Goal: Task Accomplishment & Management: Manage account settings

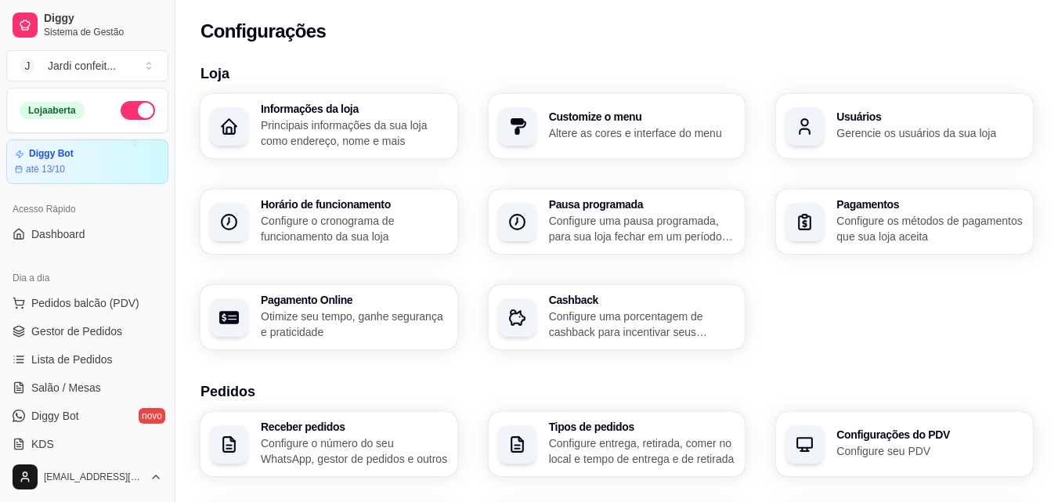
scroll to position [625, 0]
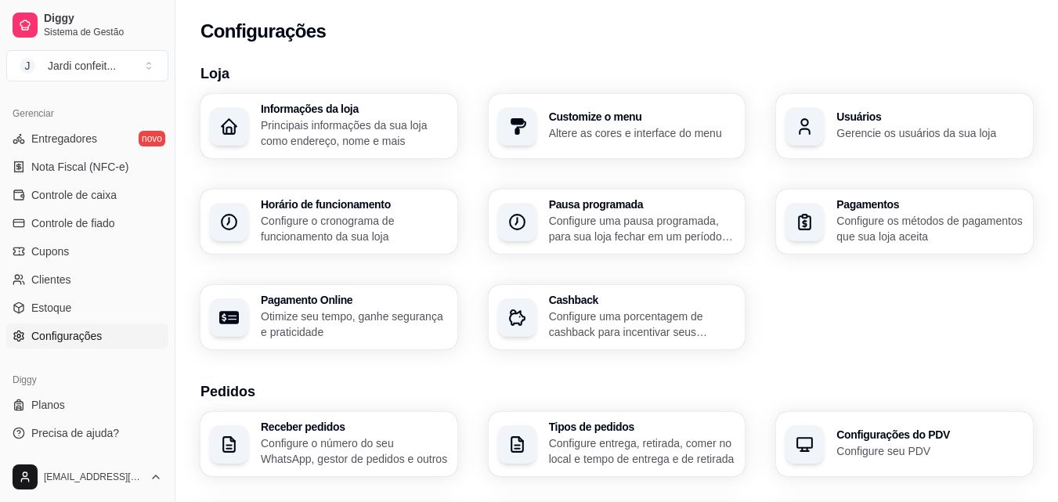
click at [625, 441] on p "Configure entrega, retirada, comer no local e tempo de entrega e de retirada" at bounding box center [642, 450] width 187 height 31
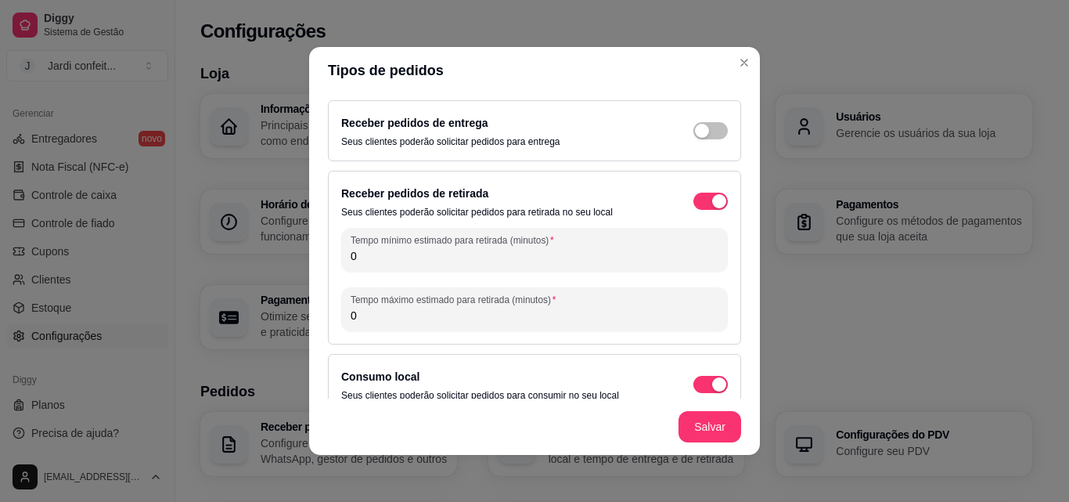
click at [694, 121] on div "Receber pedidos de entrega Seus clientes poderão solicitar pedidos para entrega" at bounding box center [534, 131] width 387 height 34
click at [701, 130] on span "button" at bounding box center [711, 130] width 34 height 17
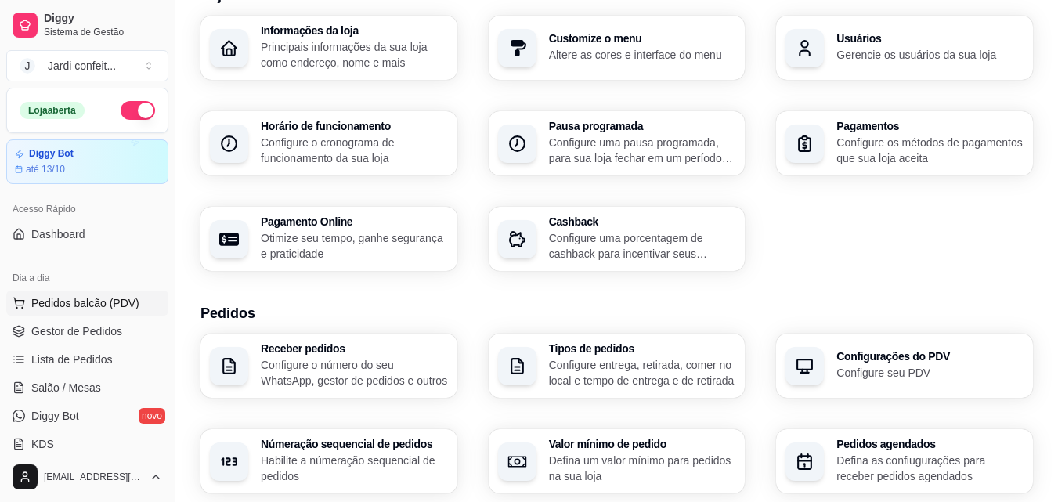
scroll to position [0, 0]
click at [115, 341] on link "Gestor de Pedidos" at bounding box center [87, 331] width 162 height 25
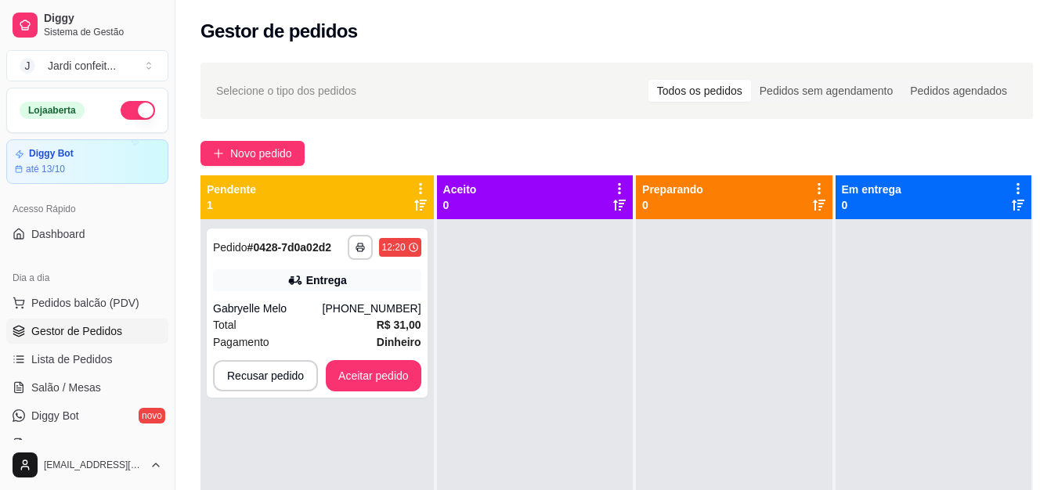
click at [775, 293] on div at bounding box center [734, 464] width 196 height 490
click at [283, 274] on div "Entrega" at bounding box center [317, 280] width 208 height 22
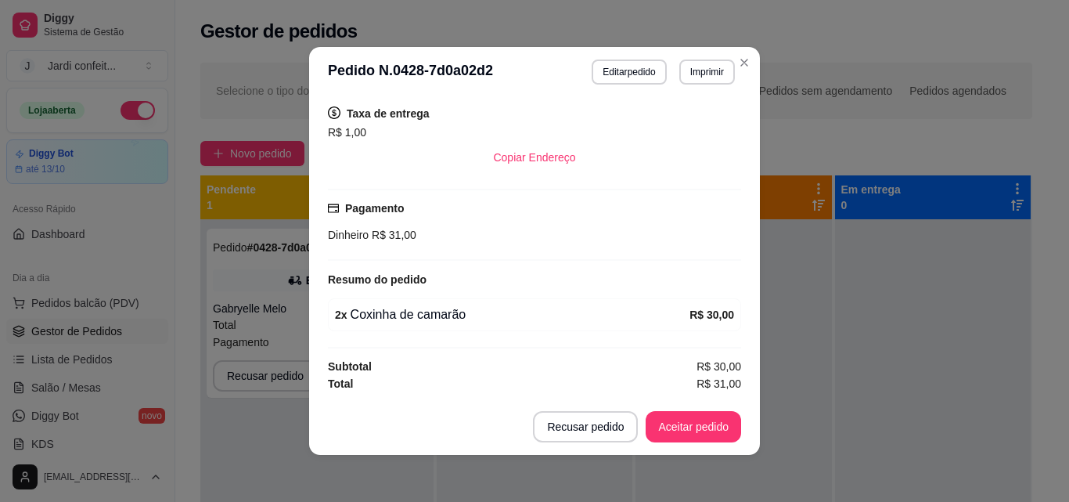
scroll to position [3, 0]
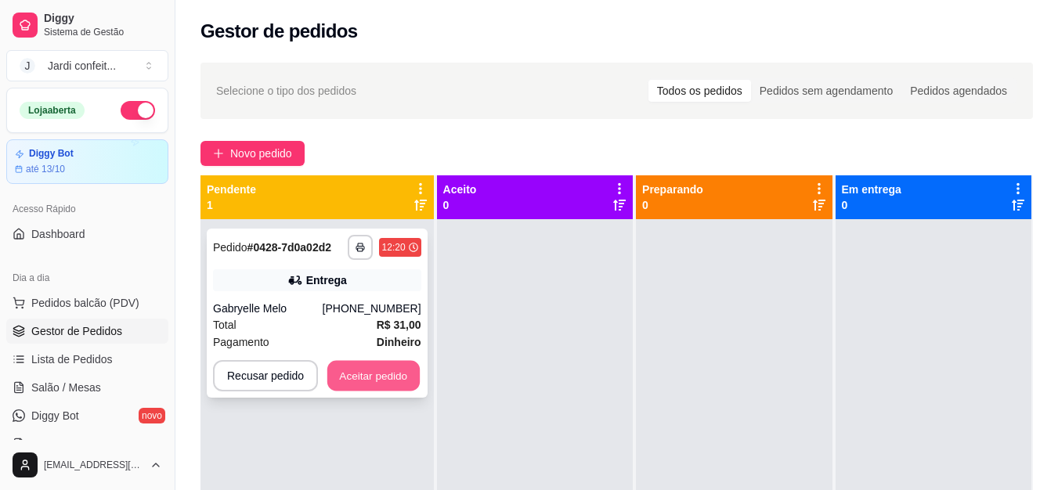
click at [409, 381] on button "Aceitar pedido" at bounding box center [373, 376] width 92 height 31
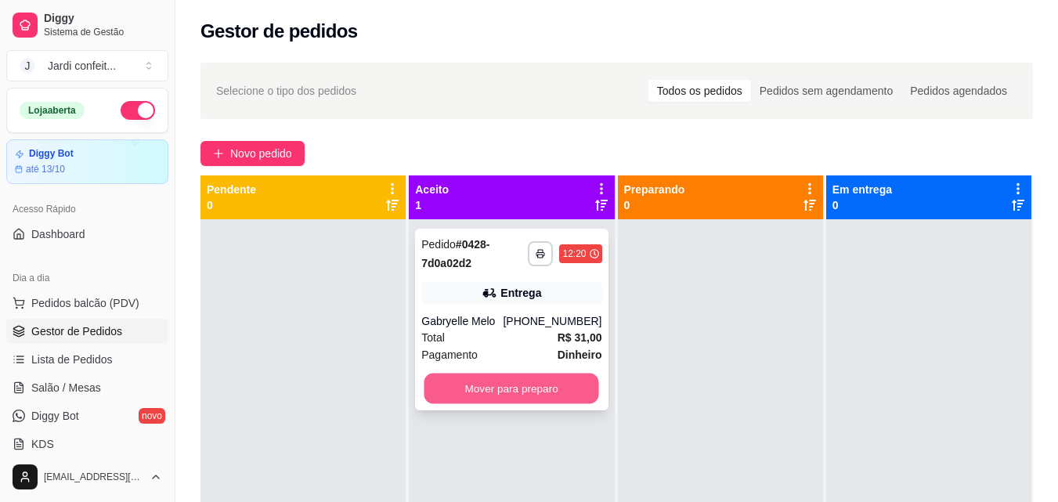
click at [480, 388] on button "Mover para preparo" at bounding box center [511, 388] width 175 height 31
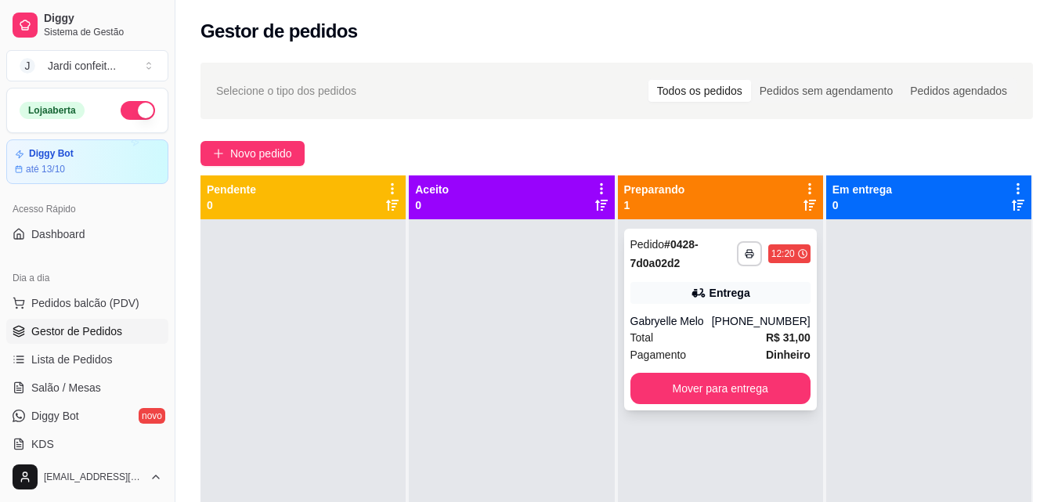
click at [732, 282] on div "**********" at bounding box center [720, 320] width 193 height 182
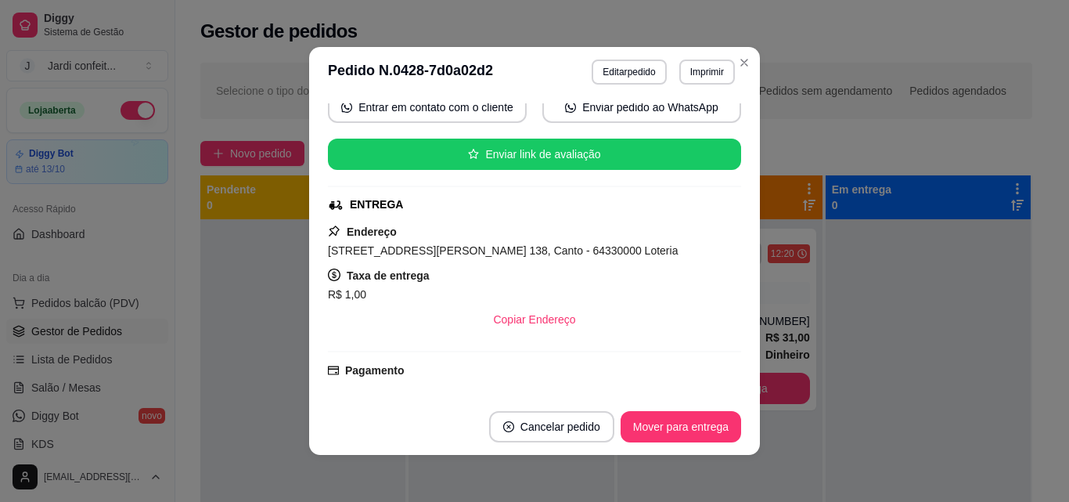
scroll to position [157, 0]
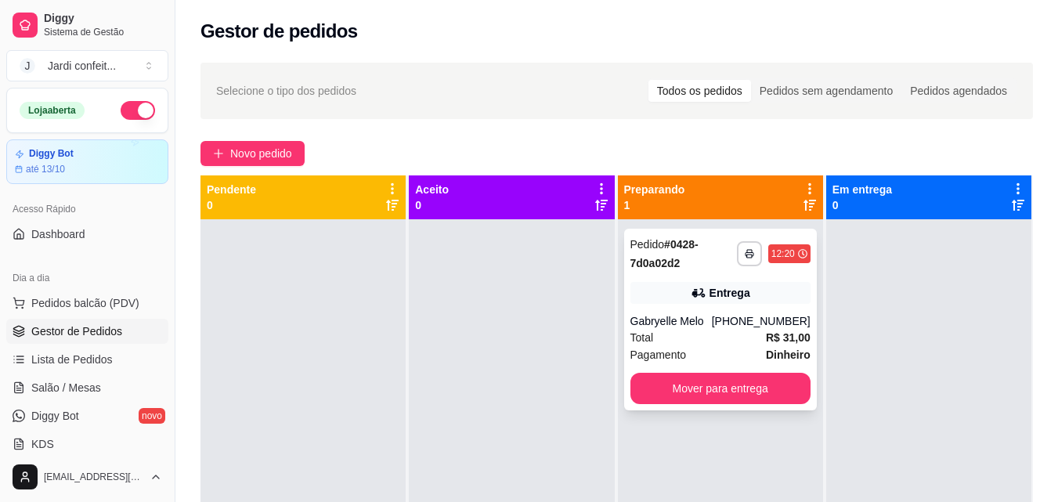
click at [713, 286] on div "Entrega" at bounding box center [729, 293] width 41 height 16
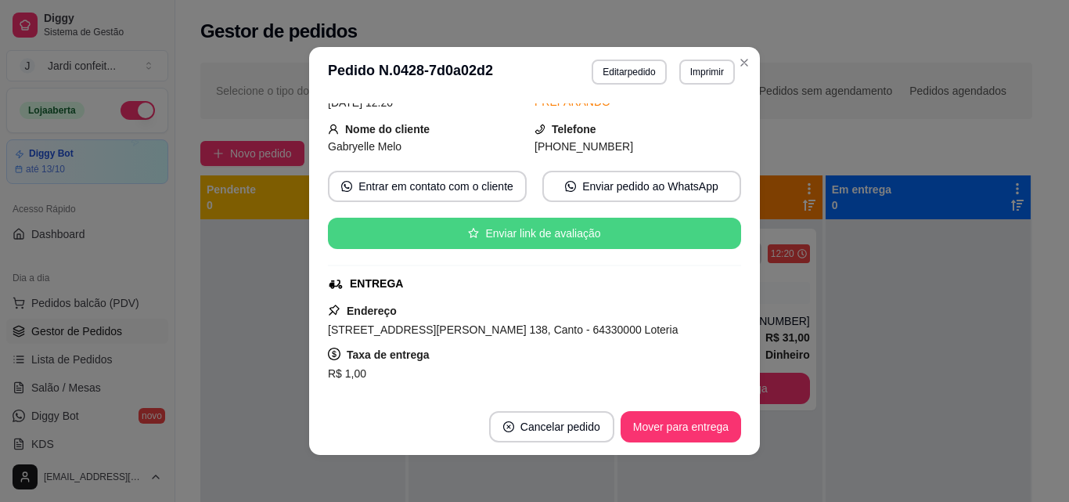
scroll to position [235, 0]
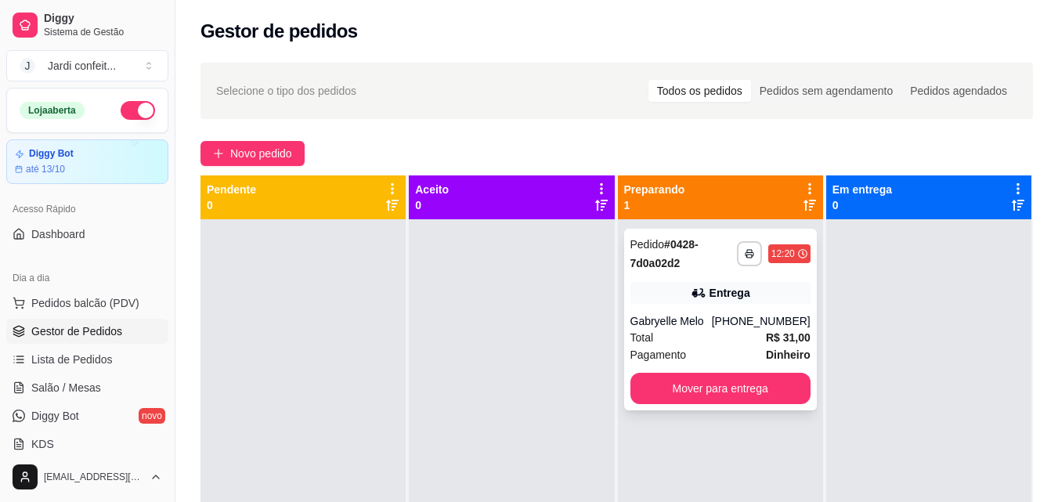
click at [791, 285] on div "Entrega" at bounding box center [720, 293] width 180 height 22
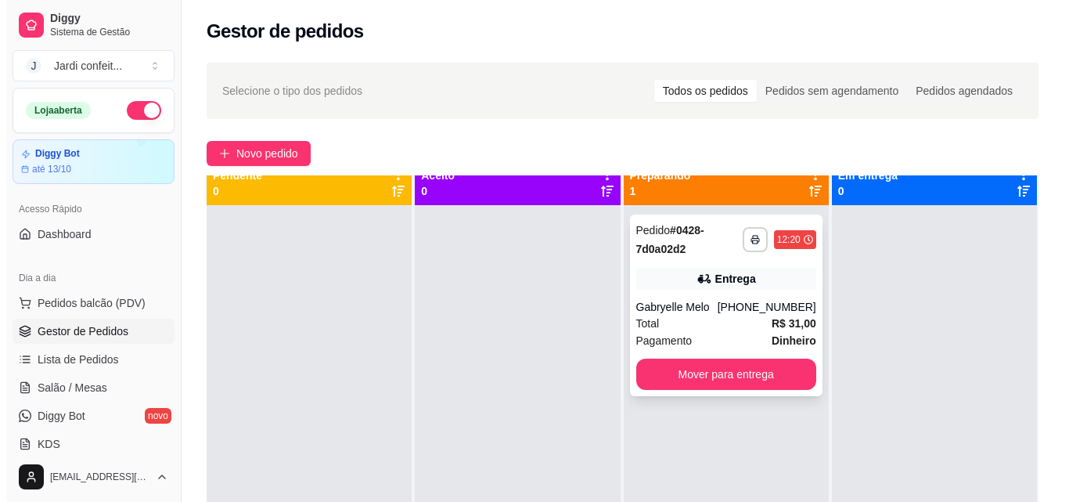
scroll to position [0, 0]
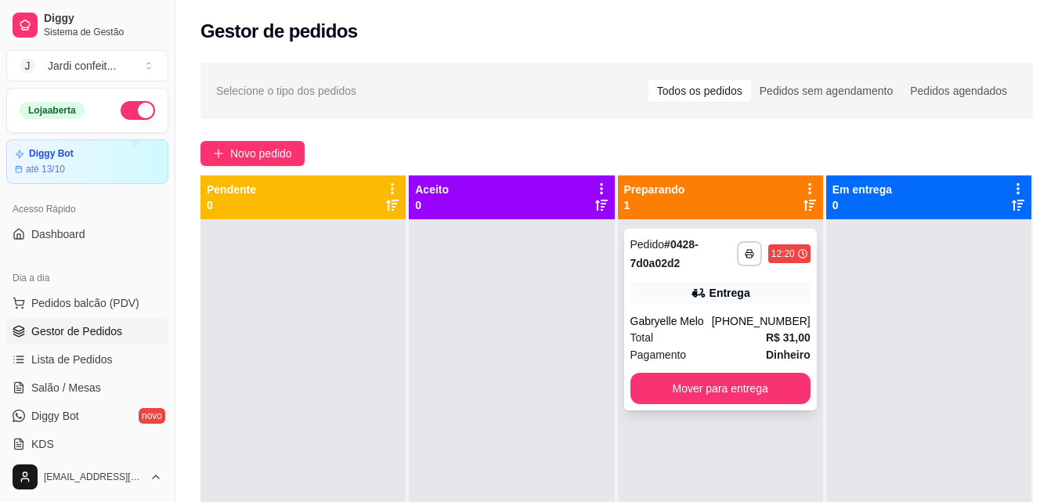
click at [795, 345] on span "R$ 31,00" at bounding box center [788, 337] width 45 height 17
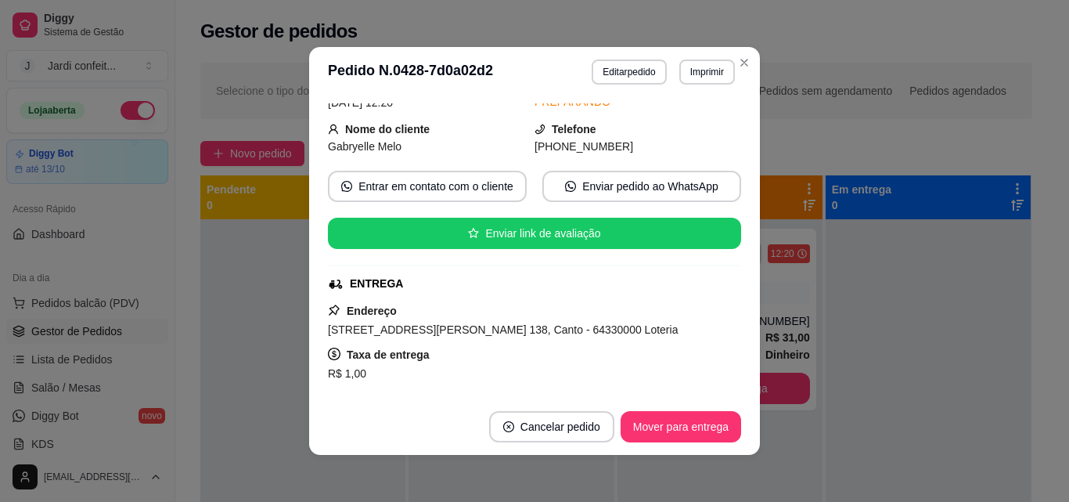
scroll to position [313, 0]
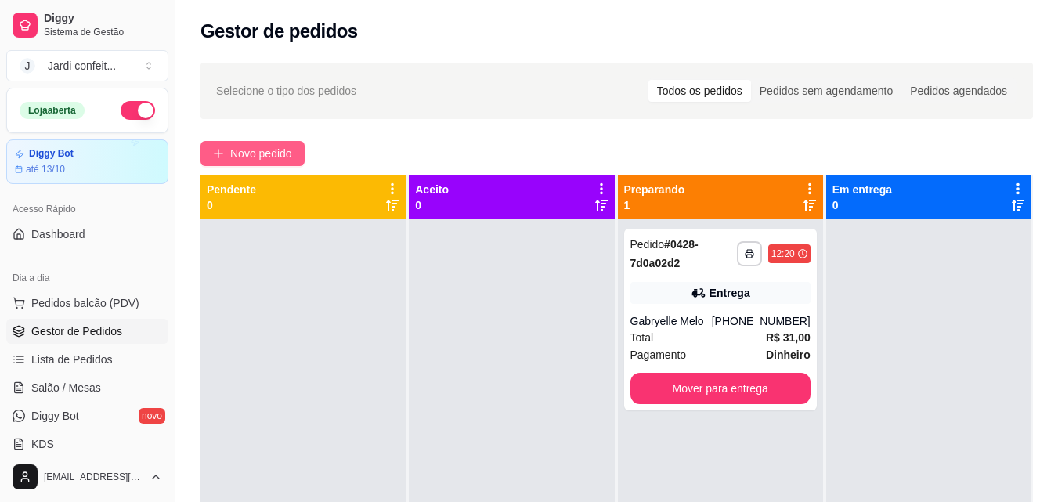
click at [270, 143] on button "Novo pedido" at bounding box center [252, 153] width 104 height 25
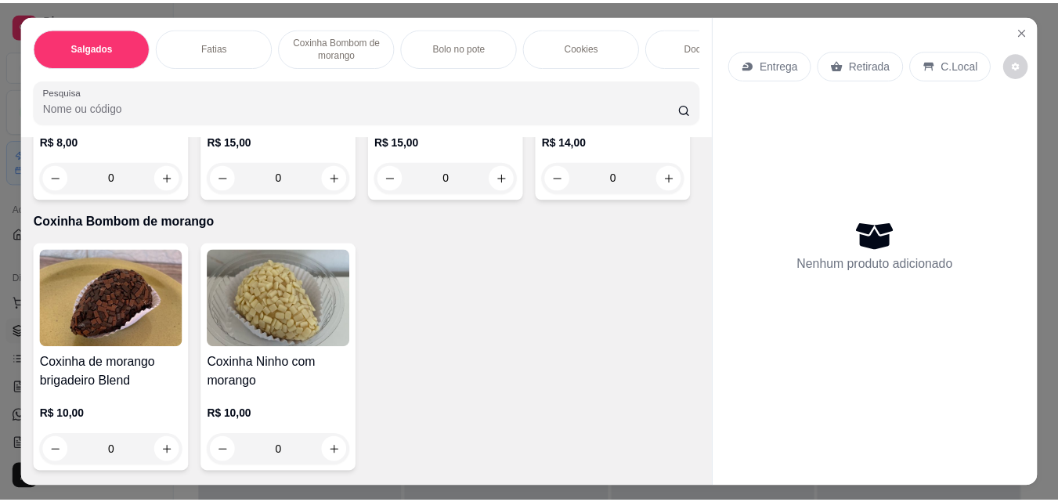
scroll to position [861, 0]
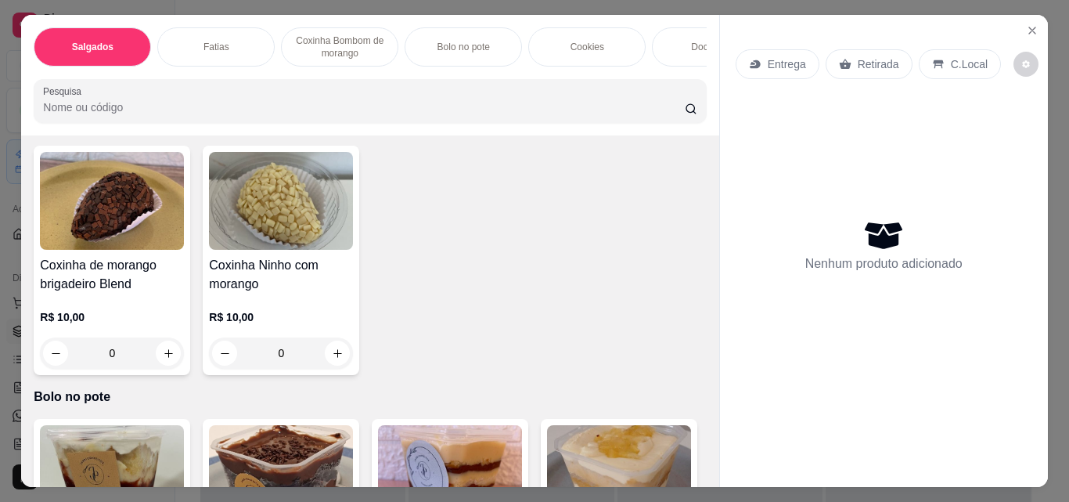
click at [509, 92] on button "increase-product-quantity" at bounding box center [506, 79] width 25 height 25
type input "1"
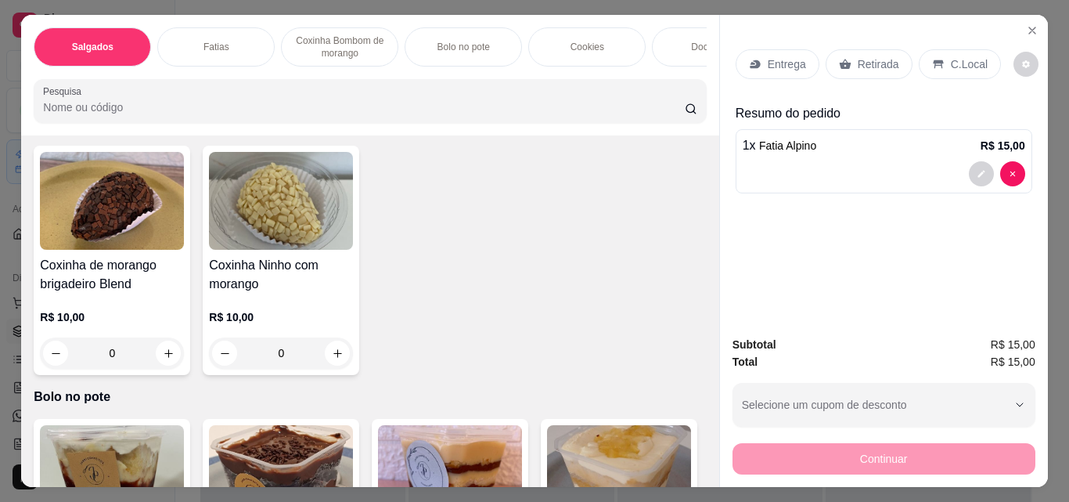
click at [871, 49] on div "Retirada" at bounding box center [869, 64] width 87 height 30
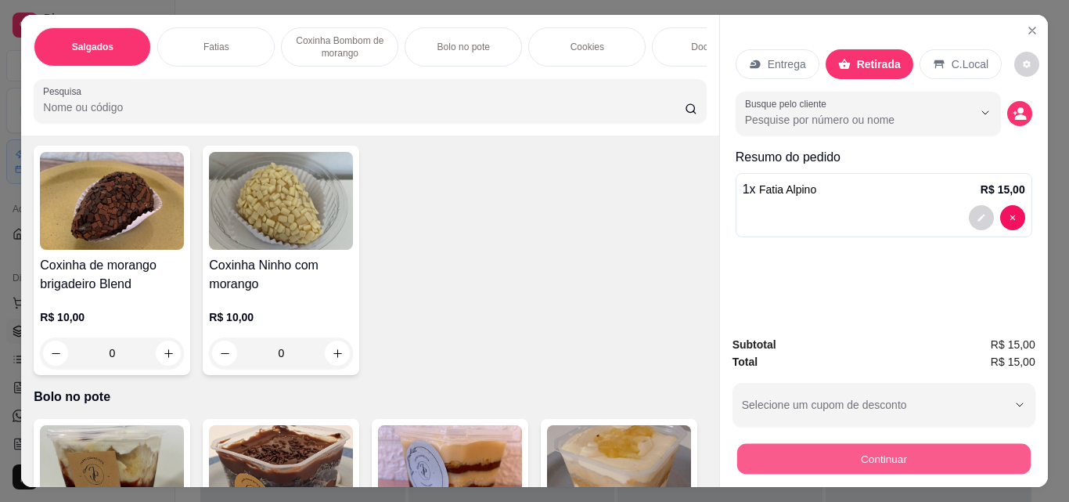
click at [898, 456] on button "Continuar" at bounding box center [884, 458] width 294 height 31
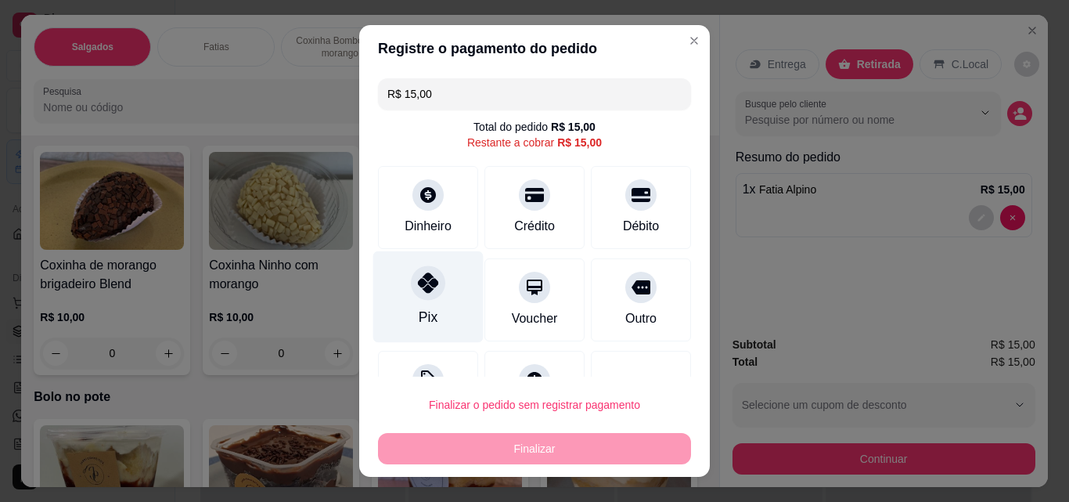
click at [420, 303] on div "Pix" at bounding box center [428, 297] width 110 height 92
type input "R$ 0,00"
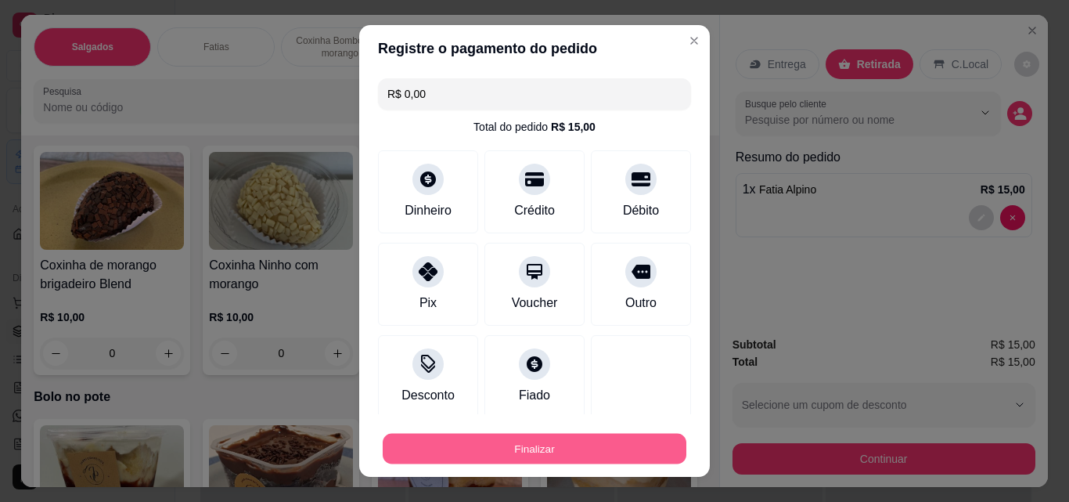
click at [622, 441] on button "Finalizar" at bounding box center [535, 449] width 304 height 31
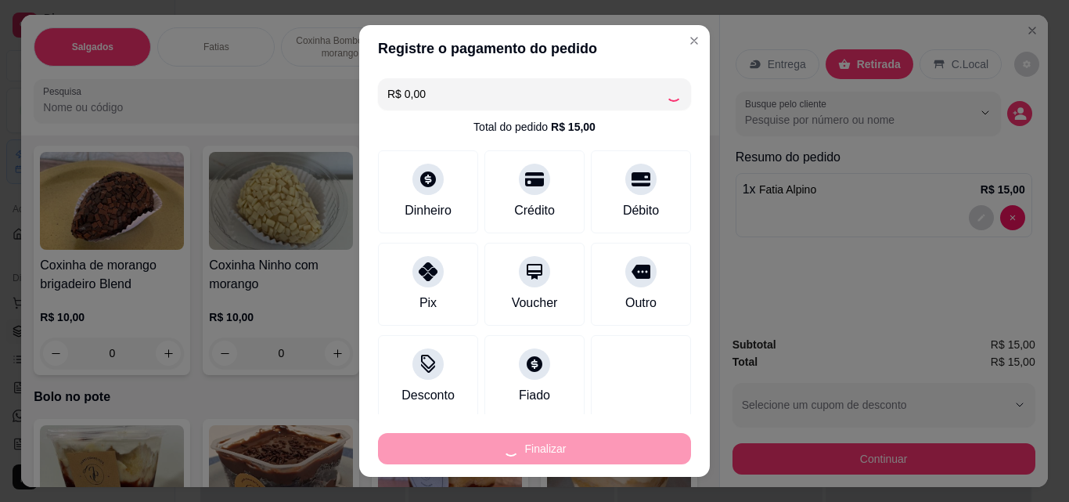
type input "0"
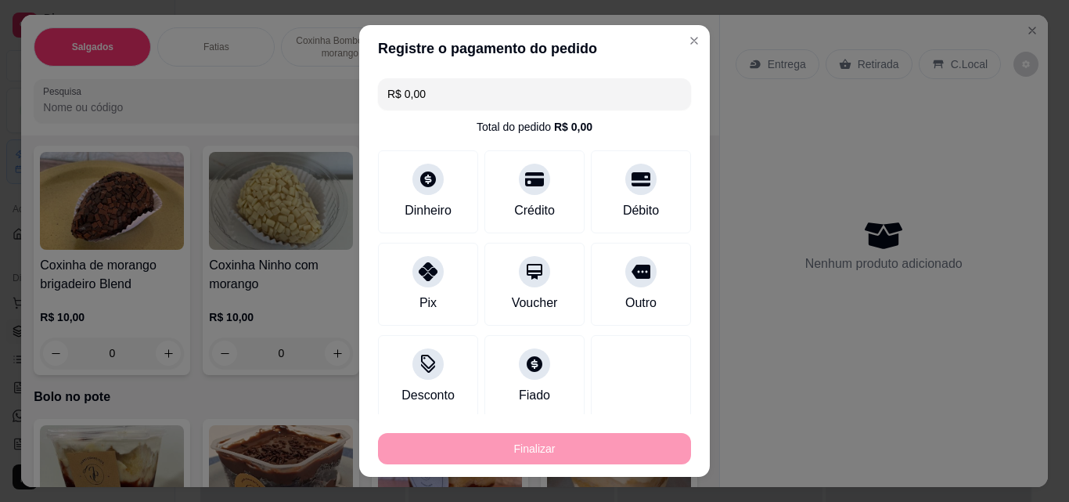
type input "-R$ 15,00"
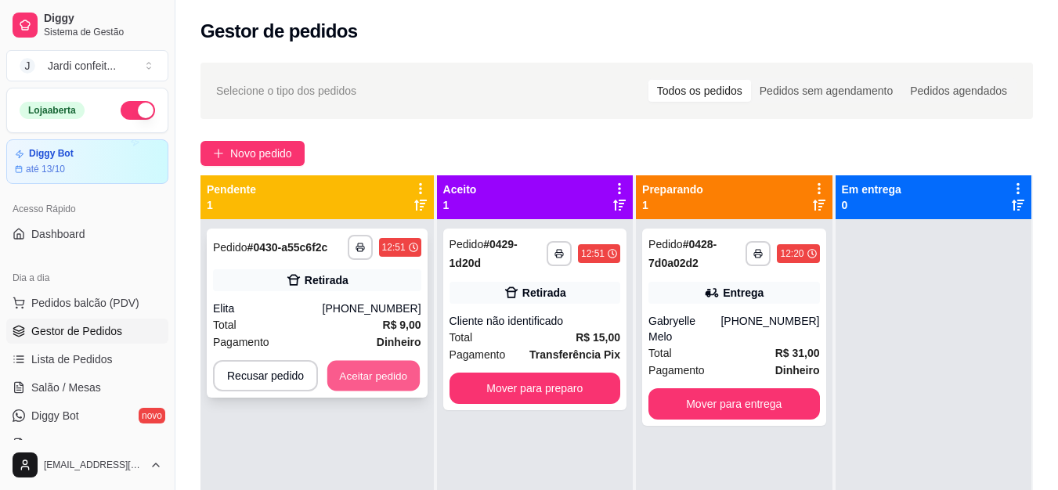
click at [372, 381] on button "Aceitar pedido" at bounding box center [373, 376] width 92 height 31
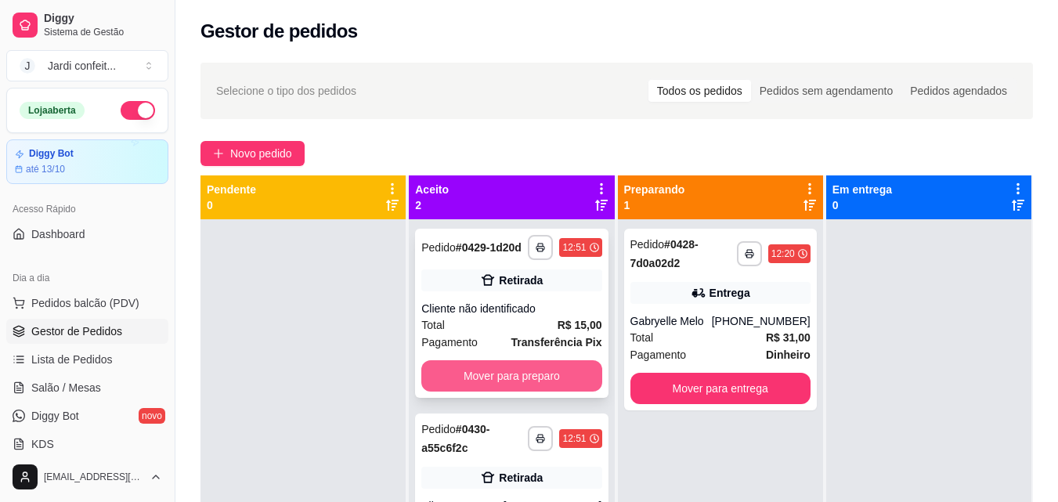
click at [560, 374] on button "Mover para preparo" at bounding box center [511, 375] width 180 height 31
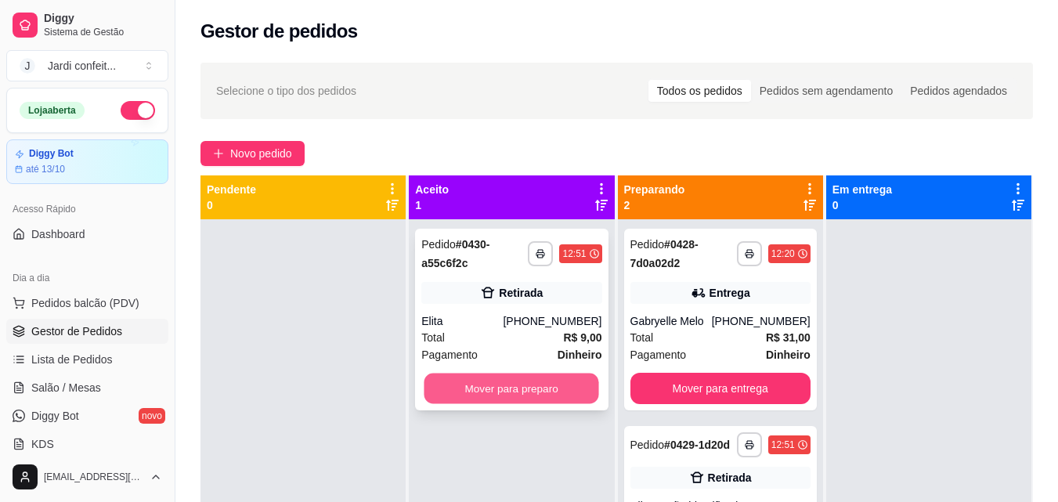
click at [557, 391] on button "Mover para preparo" at bounding box center [511, 388] width 175 height 31
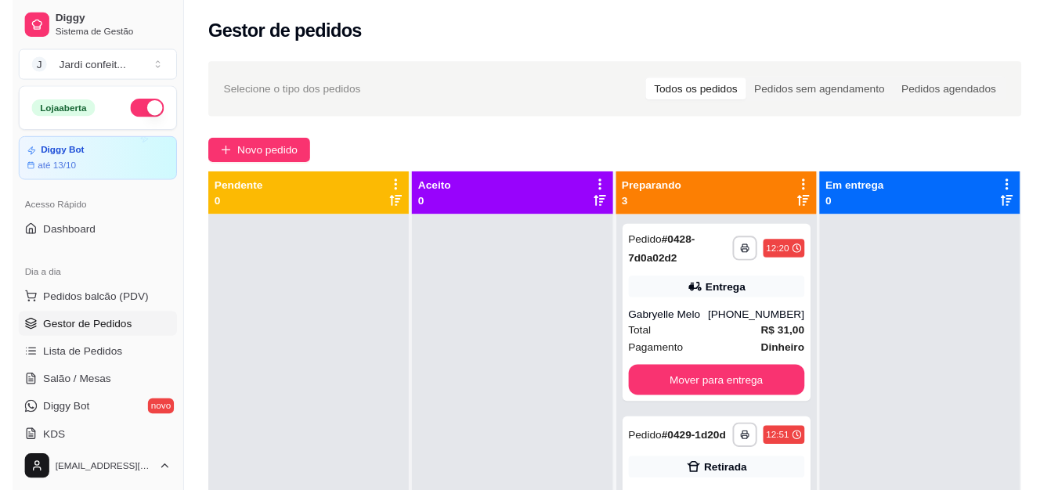
scroll to position [106, 0]
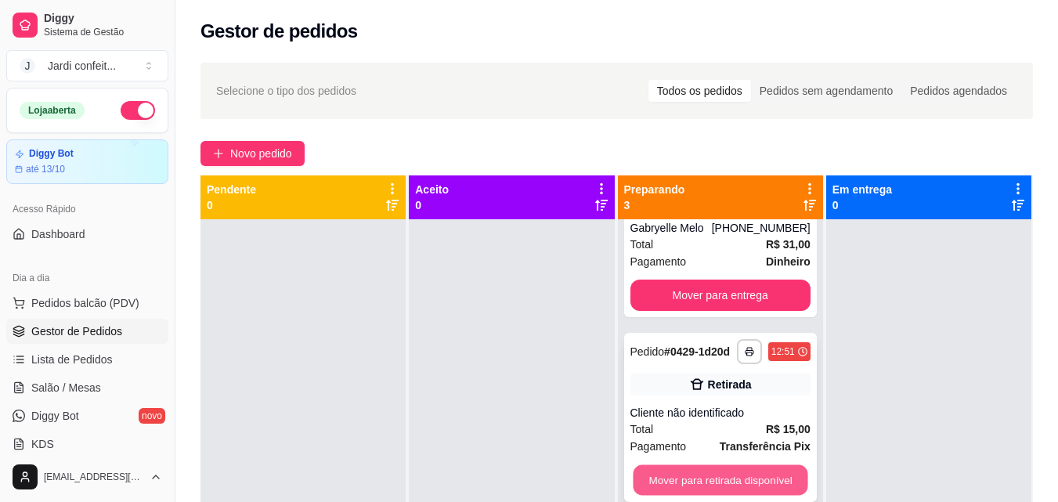
click at [719, 483] on button "Mover para retirada disponível" at bounding box center [720, 480] width 175 height 31
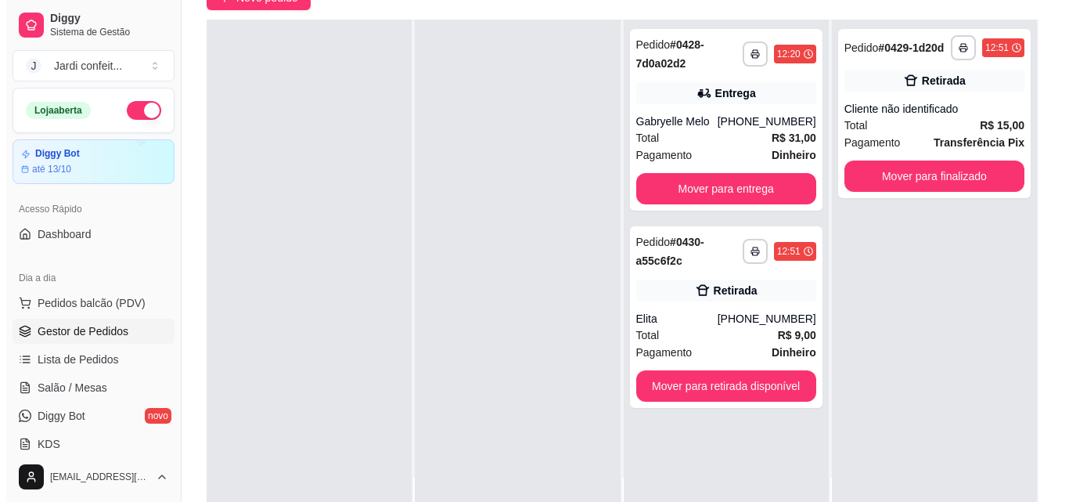
scroll to position [157, 0]
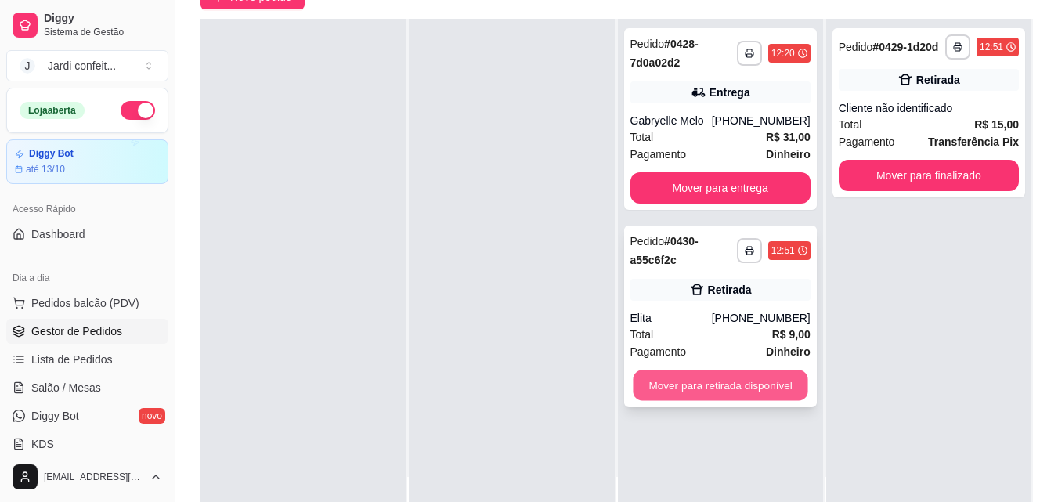
click at [736, 381] on button "Mover para retirada disponível" at bounding box center [720, 385] width 175 height 31
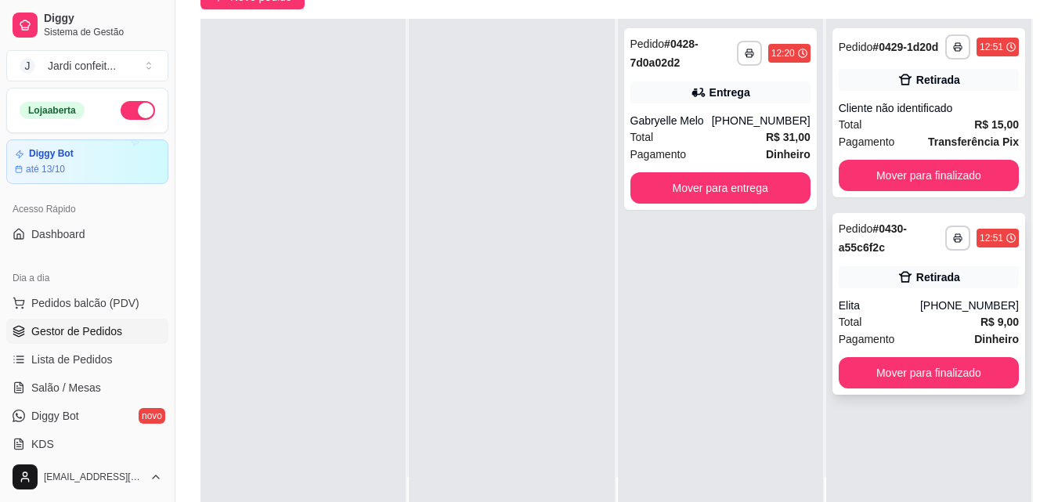
click at [910, 293] on div "**********" at bounding box center [928, 304] width 193 height 182
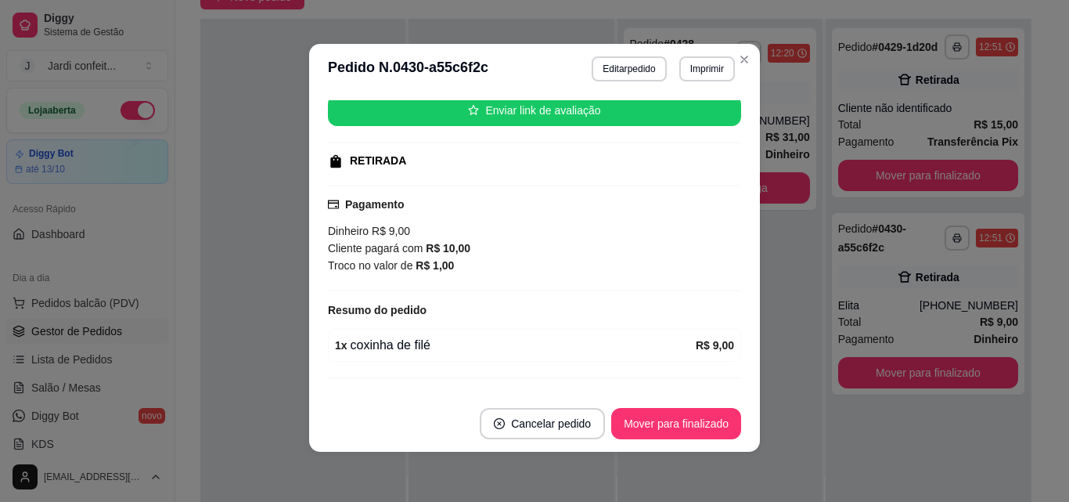
scroll to position [232, 0]
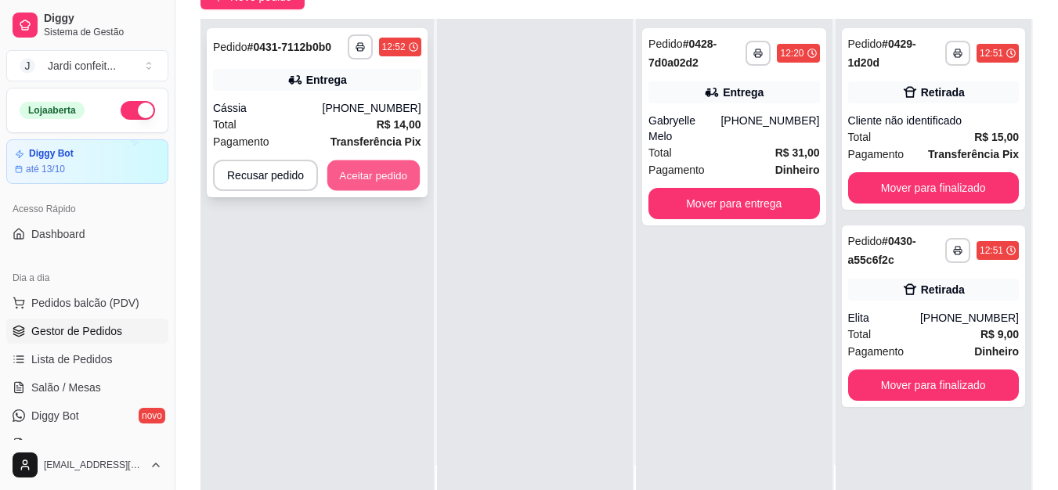
click at [402, 183] on button "Aceitar pedido" at bounding box center [373, 175] width 92 height 31
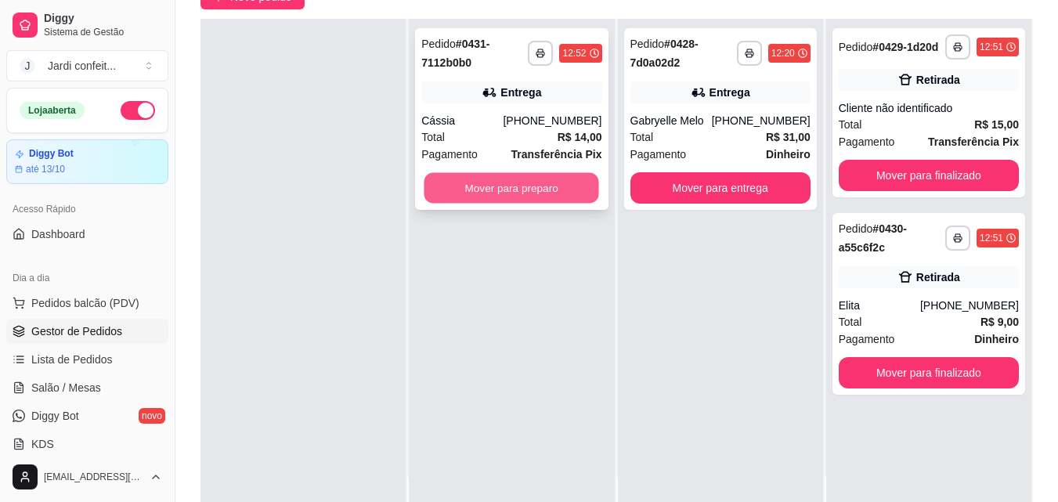
click at [466, 196] on button "Mover para preparo" at bounding box center [511, 188] width 175 height 31
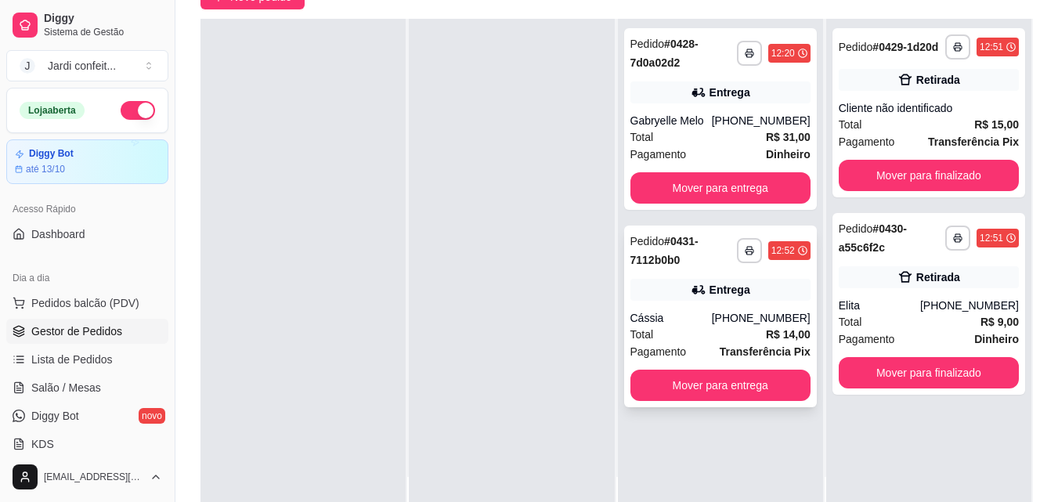
click at [675, 323] on div "Cássia" at bounding box center [670, 318] width 81 height 16
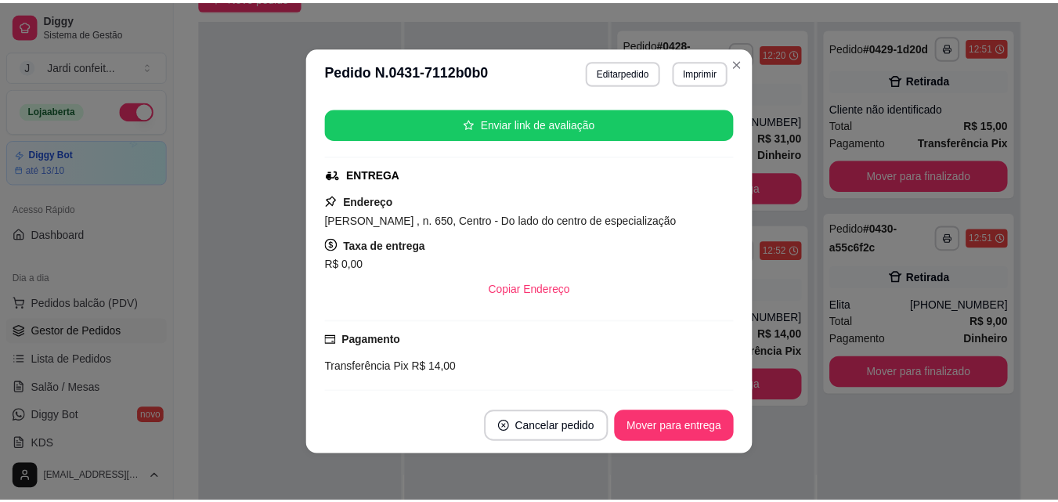
scroll to position [163, 0]
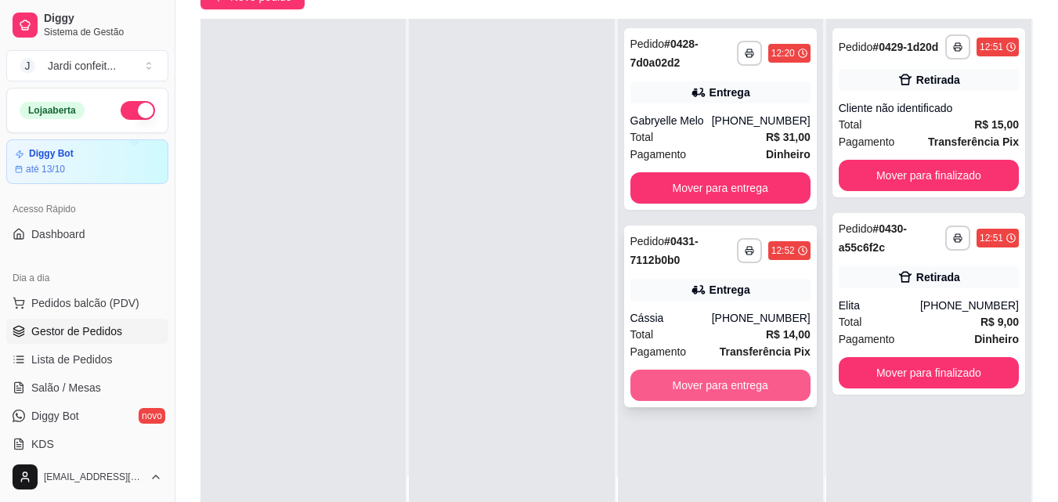
click at [694, 384] on button "Mover para entrega" at bounding box center [720, 384] width 180 height 31
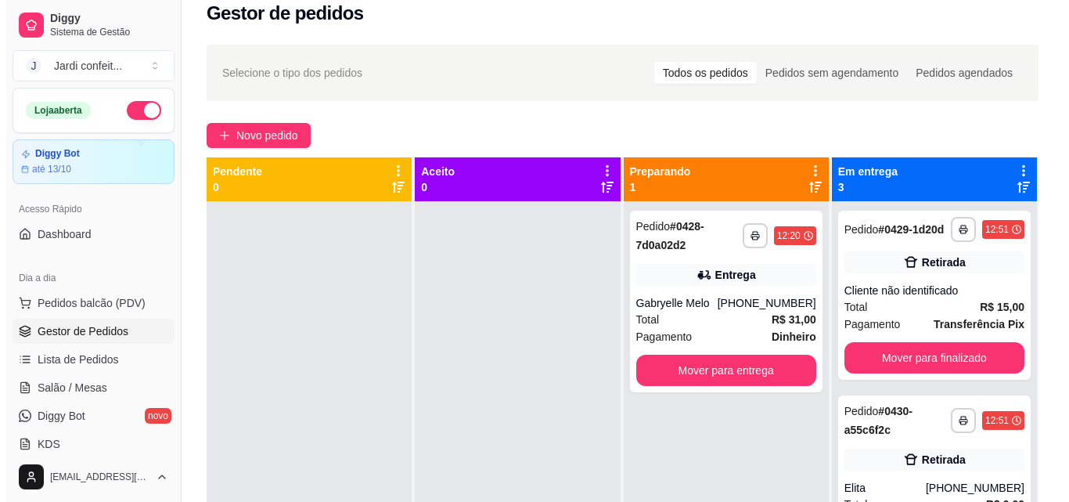
scroll to position [0, 0]
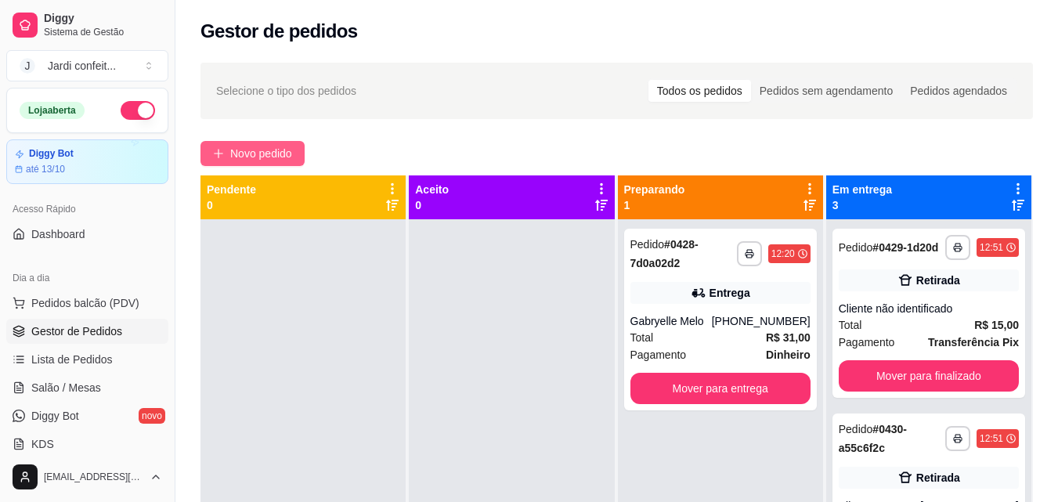
click at [279, 148] on span "Novo pedido" at bounding box center [261, 153] width 62 height 17
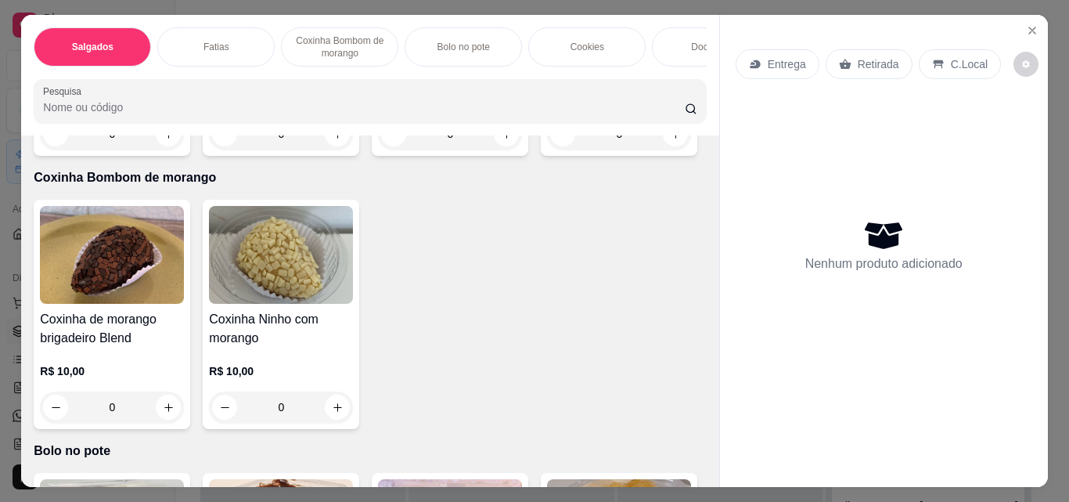
scroll to position [939, 0]
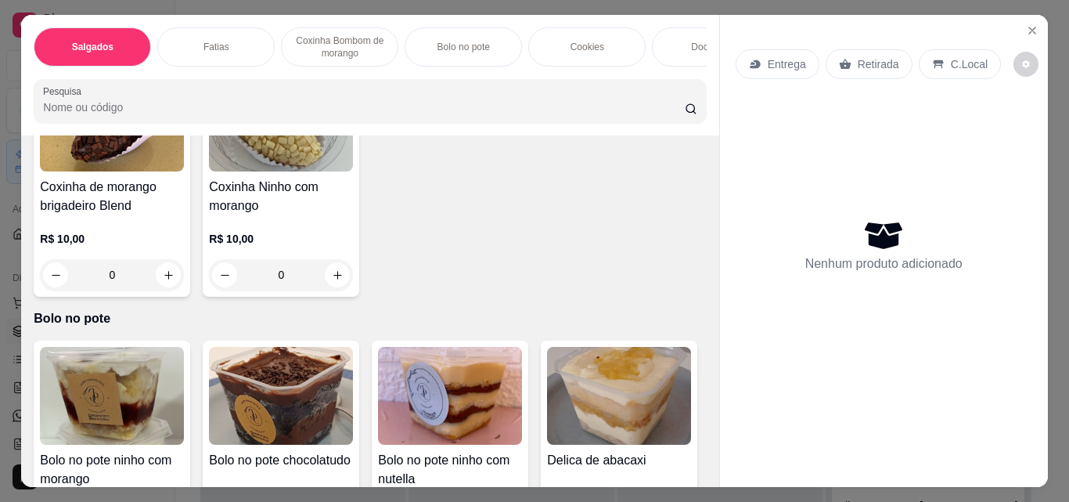
click at [156, 14] on button "increase-product-quantity" at bounding box center [168, 1] width 25 height 25
type input "1"
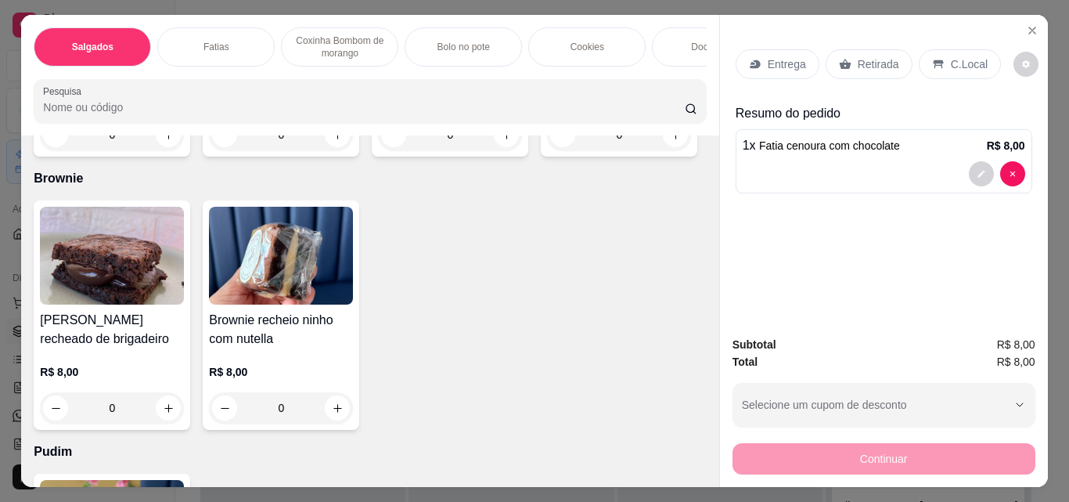
scroll to position [2271, 0]
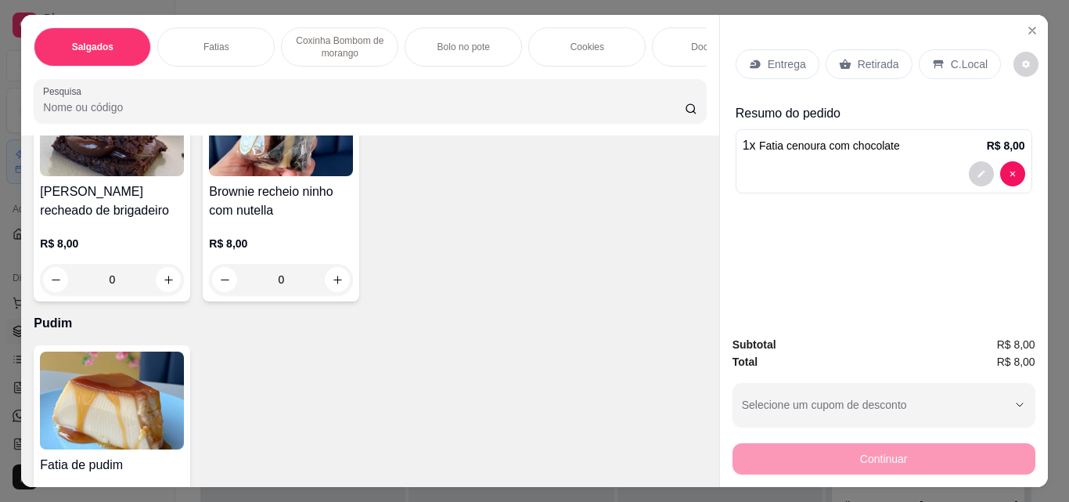
click at [495, 19] on button "increase-product-quantity" at bounding box center [507, 7] width 24 height 24
type input "1"
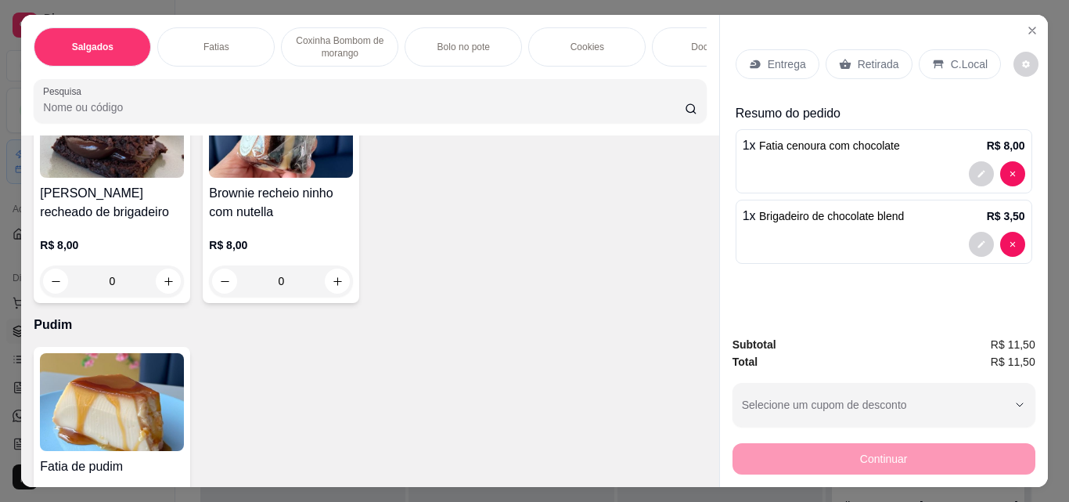
drag, startPoint x: 860, startPoint y: 51, endPoint x: 953, endPoint y: 193, distance: 170.2
click at [860, 56] on p "Retirada" at bounding box center [878, 64] width 41 height 16
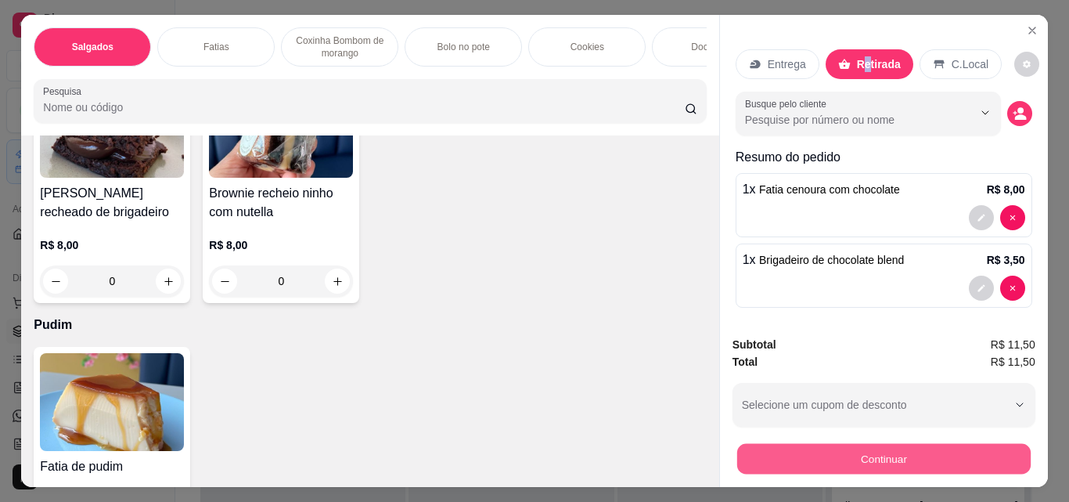
click at [959, 459] on button "Continuar" at bounding box center [884, 458] width 294 height 31
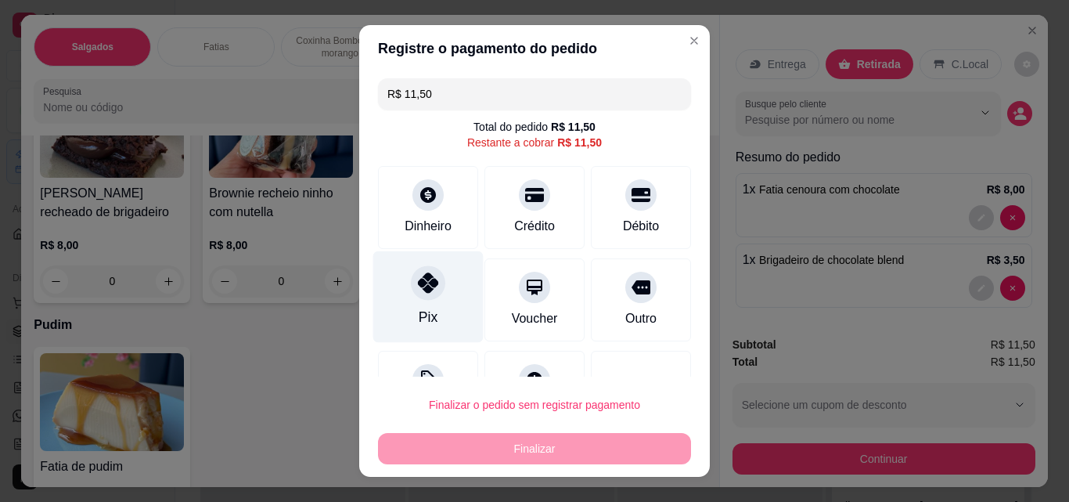
click at [431, 308] on div "Pix" at bounding box center [428, 297] width 110 height 92
type input "R$ 0,00"
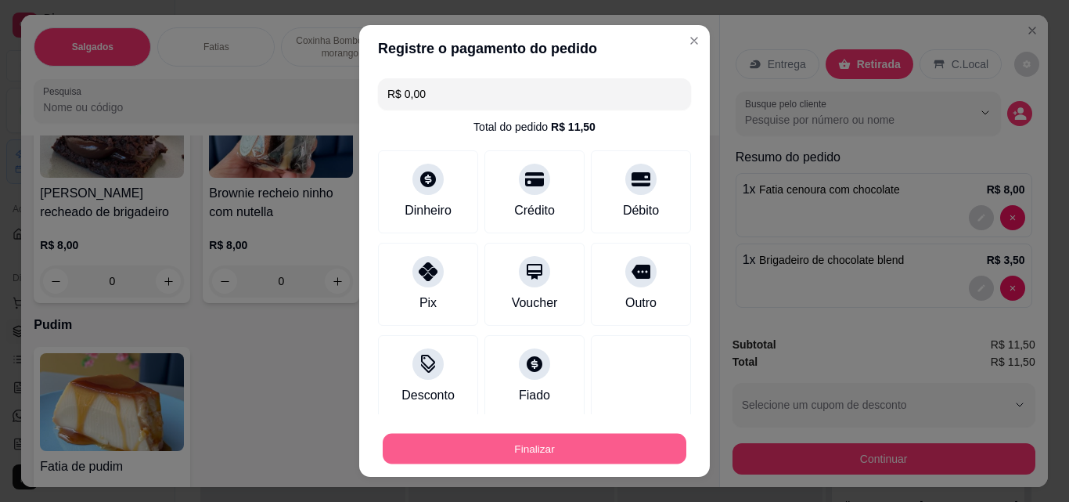
click at [629, 452] on button "Finalizar" at bounding box center [535, 449] width 304 height 31
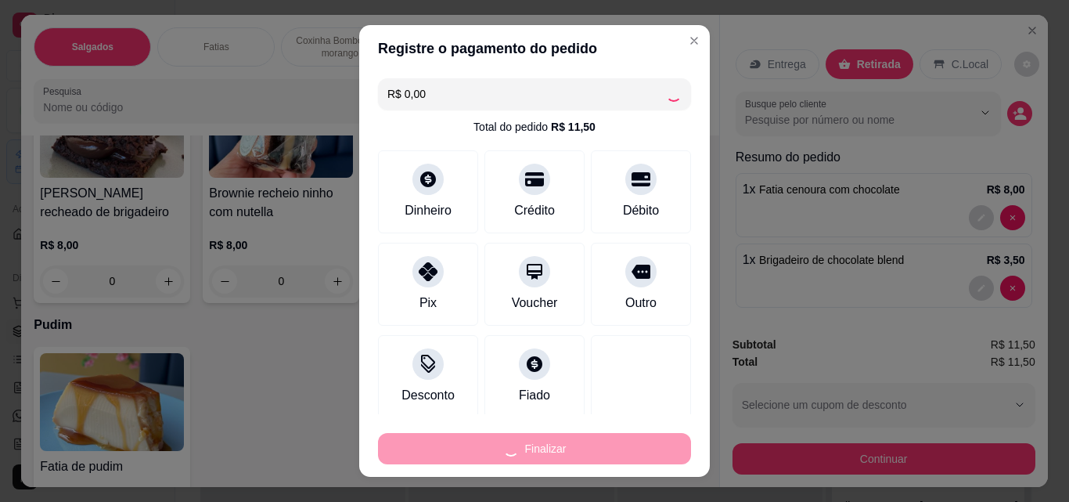
type input "0"
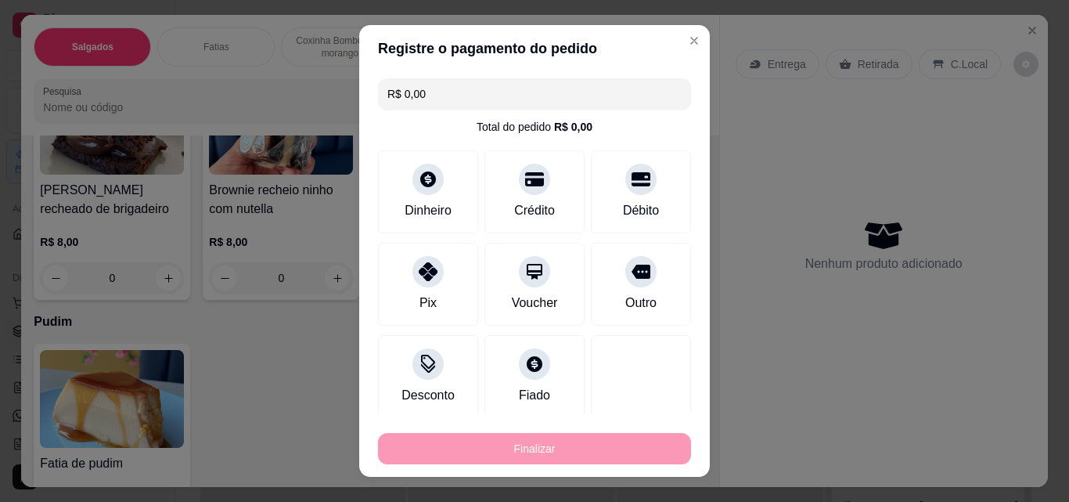
type input "-R$ 11,50"
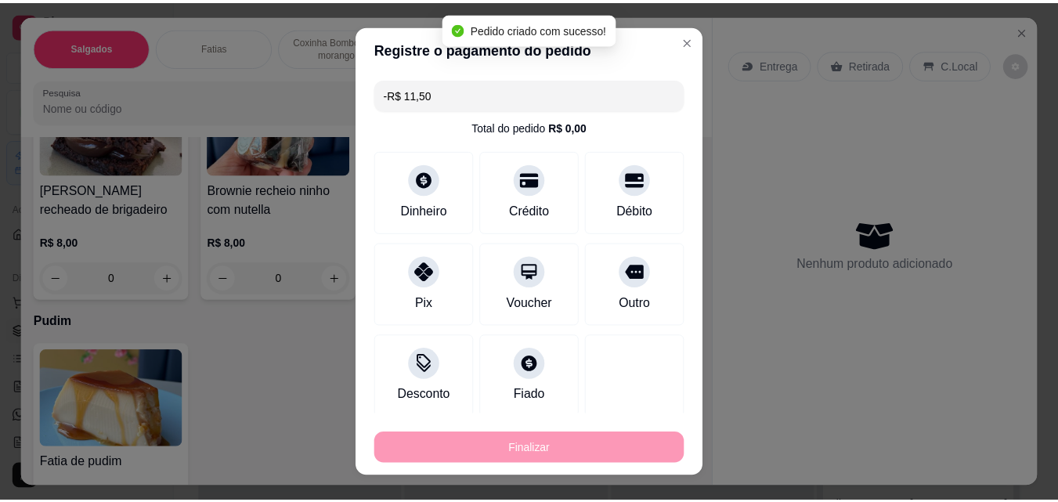
scroll to position [2269, 0]
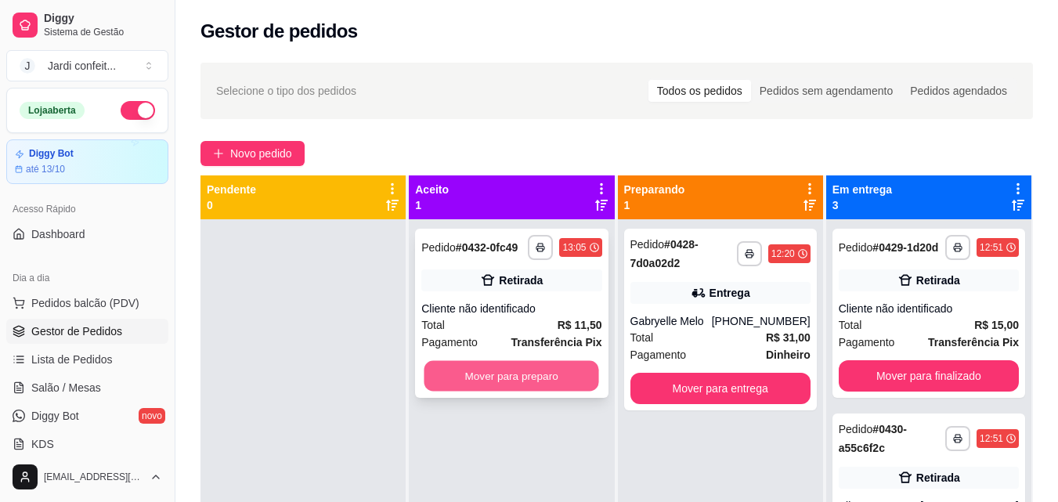
click at [534, 385] on button "Mover para preparo" at bounding box center [511, 376] width 175 height 31
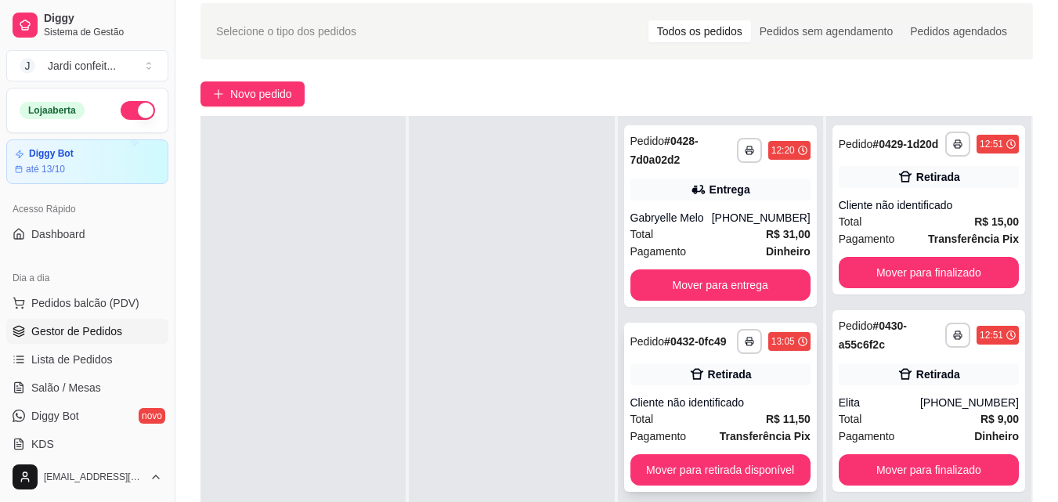
scroll to position [157, 0]
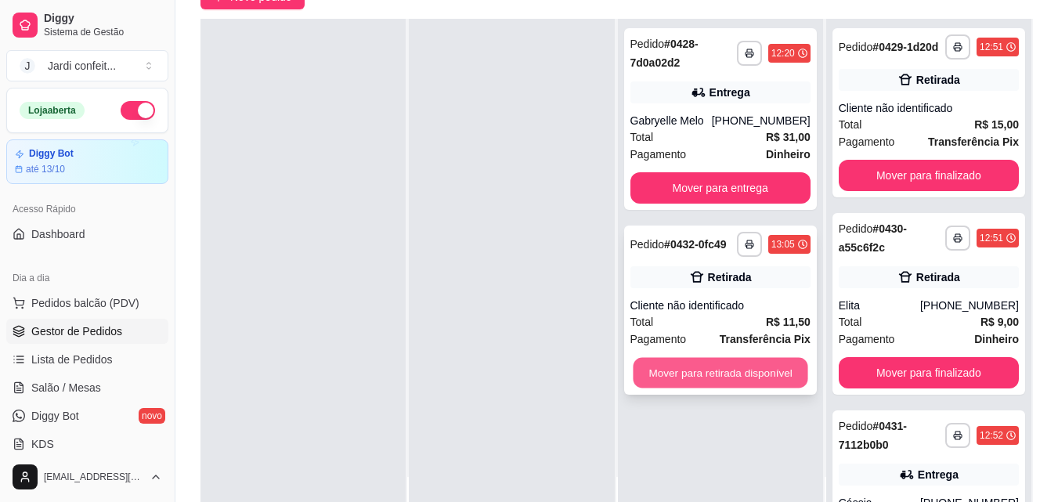
click at [731, 372] on button "Mover para retirada disponível" at bounding box center [720, 373] width 175 height 31
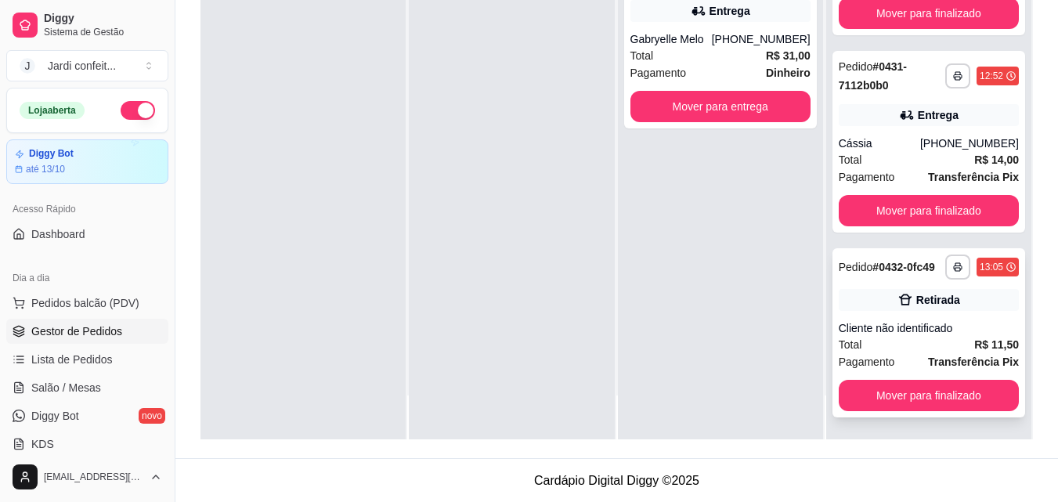
scroll to position [239, 0]
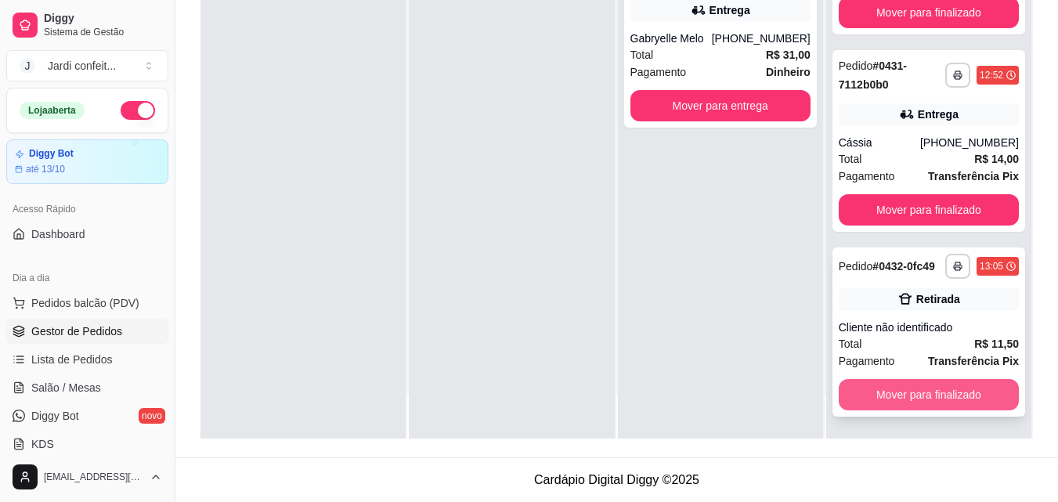
click at [939, 391] on button "Mover para finalizado" at bounding box center [928, 394] width 180 height 31
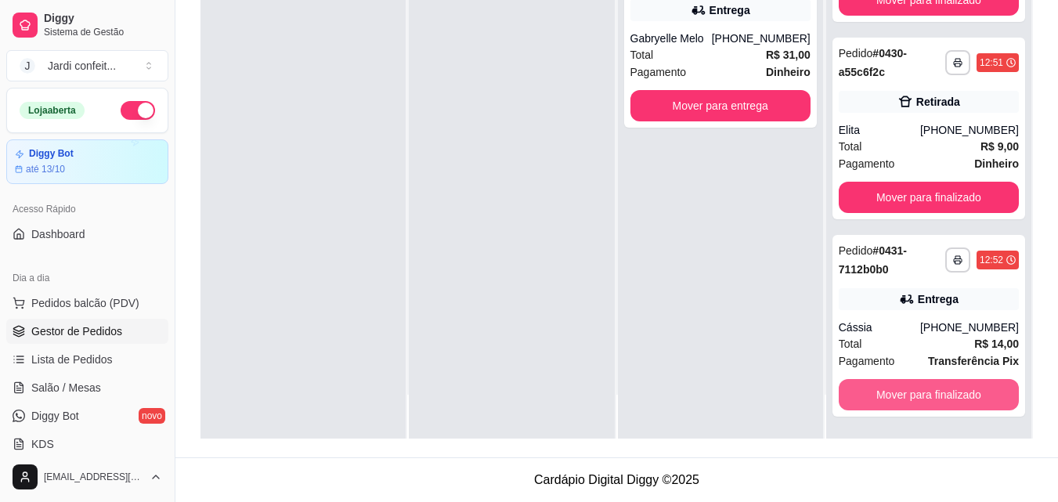
scroll to position [106, 0]
click at [903, 394] on button "Mover para finalizado" at bounding box center [928, 394] width 180 height 31
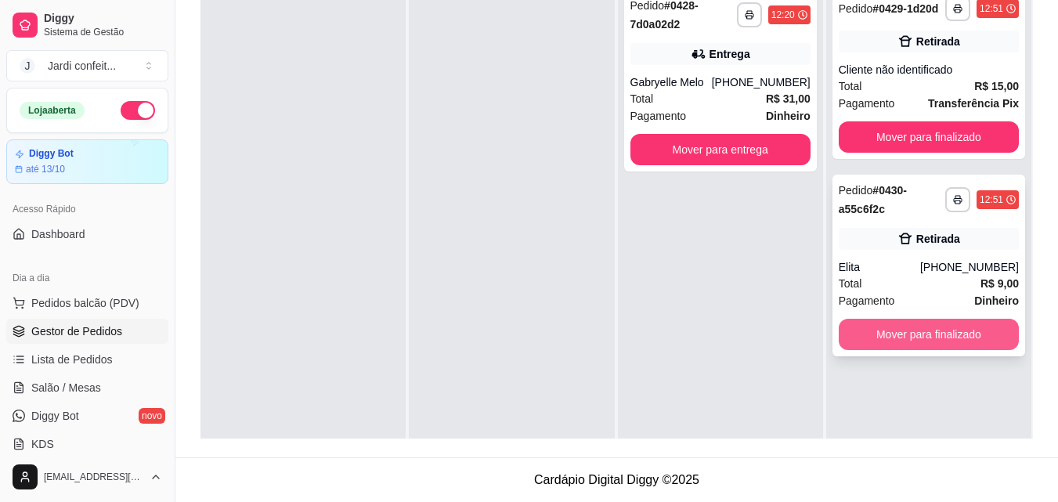
scroll to position [4, 0]
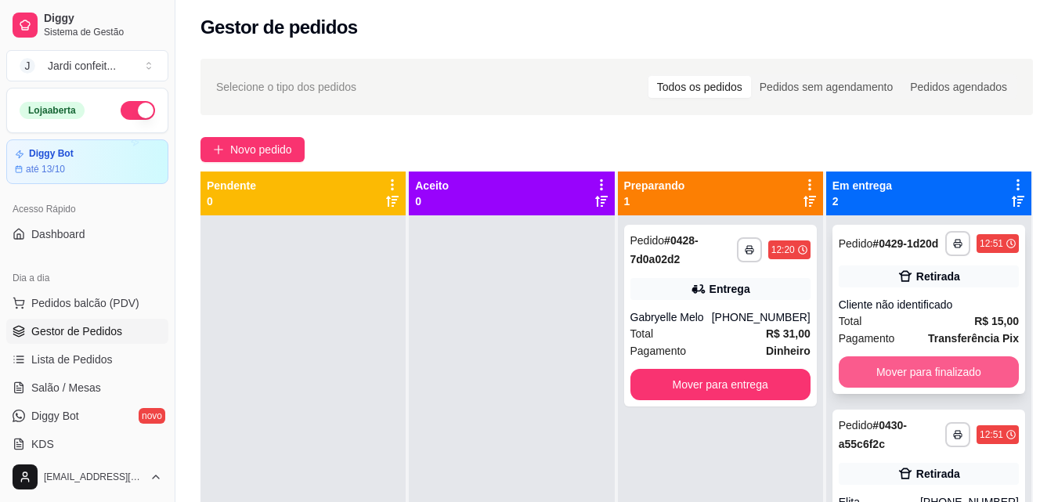
click at [915, 362] on button "Mover para finalizado" at bounding box center [928, 371] width 180 height 31
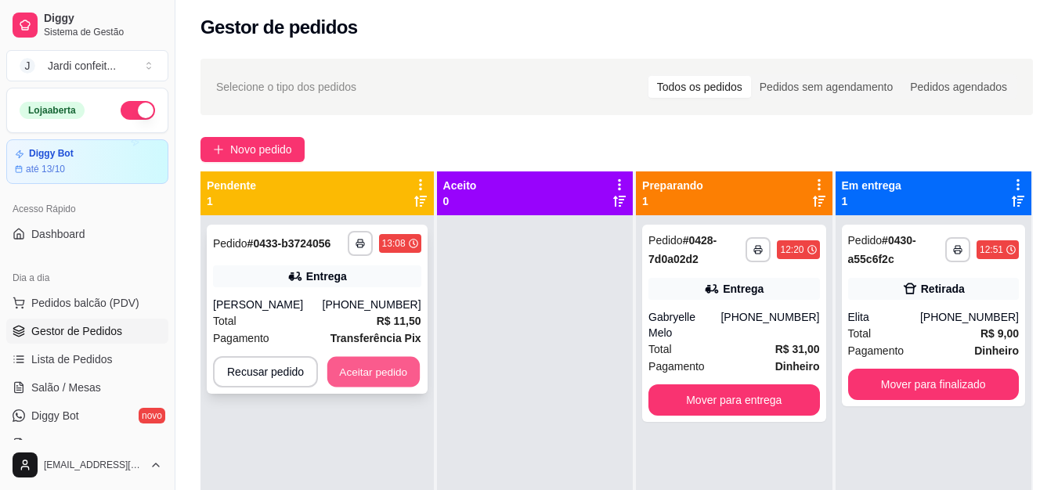
click at [387, 379] on button "Aceitar pedido" at bounding box center [373, 372] width 92 height 31
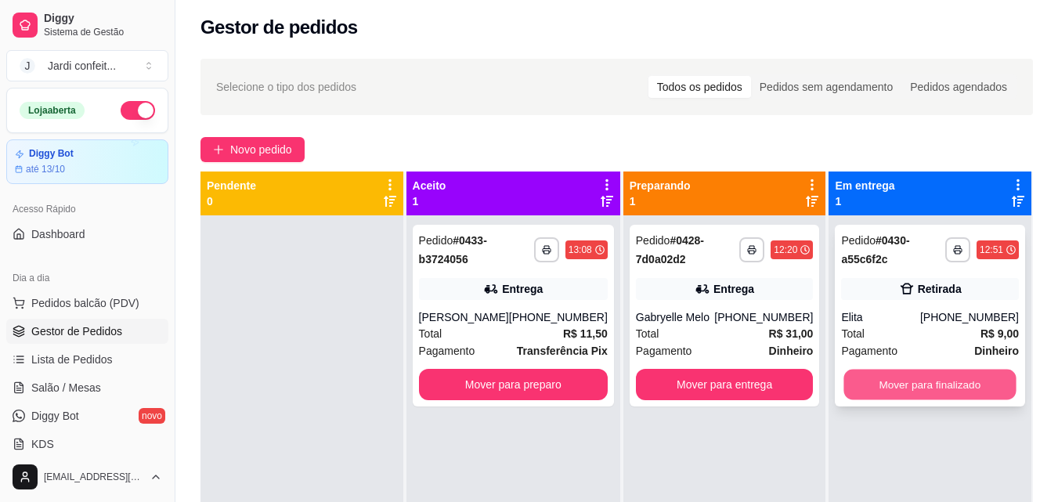
click at [860, 384] on button "Mover para finalizado" at bounding box center [930, 384] width 172 height 31
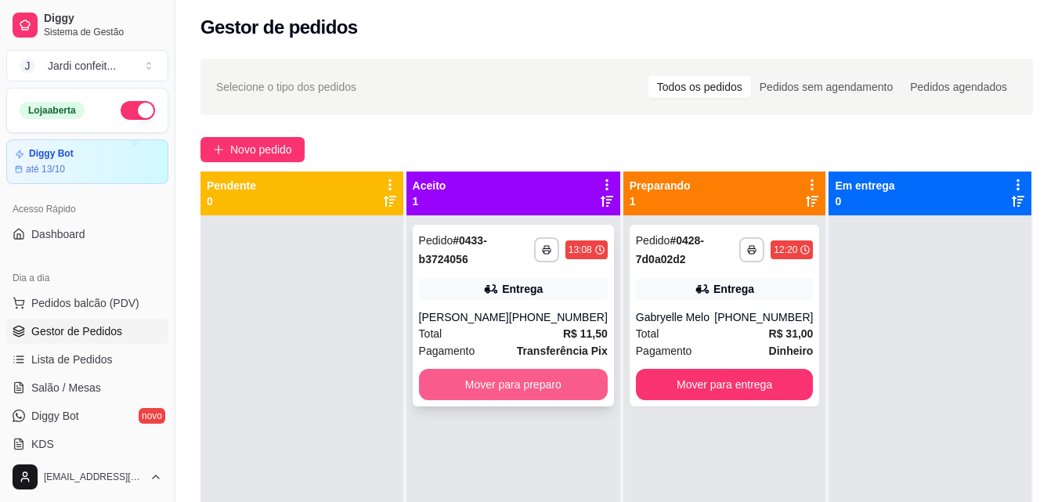
click at [517, 380] on button "Mover para preparo" at bounding box center [513, 384] width 189 height 31
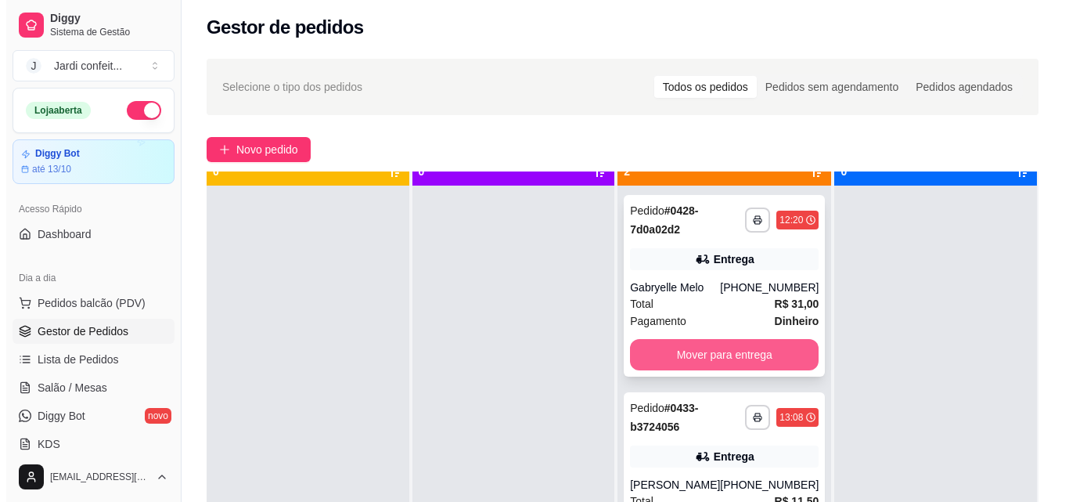
scroll to position [44, 0]
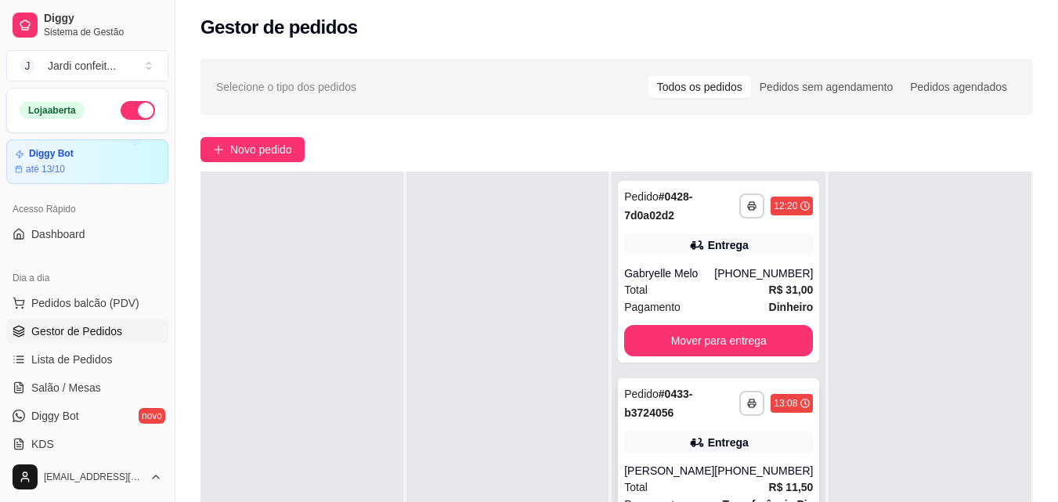
click at [703, 428] on div "**********" at bounding box center [718, 469] width 201 height 182
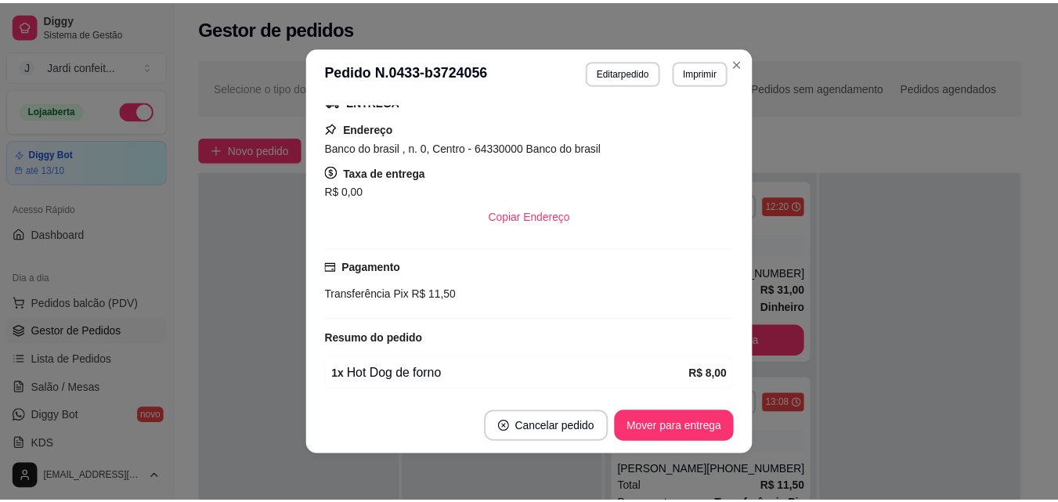
scroll to position [368, 0]
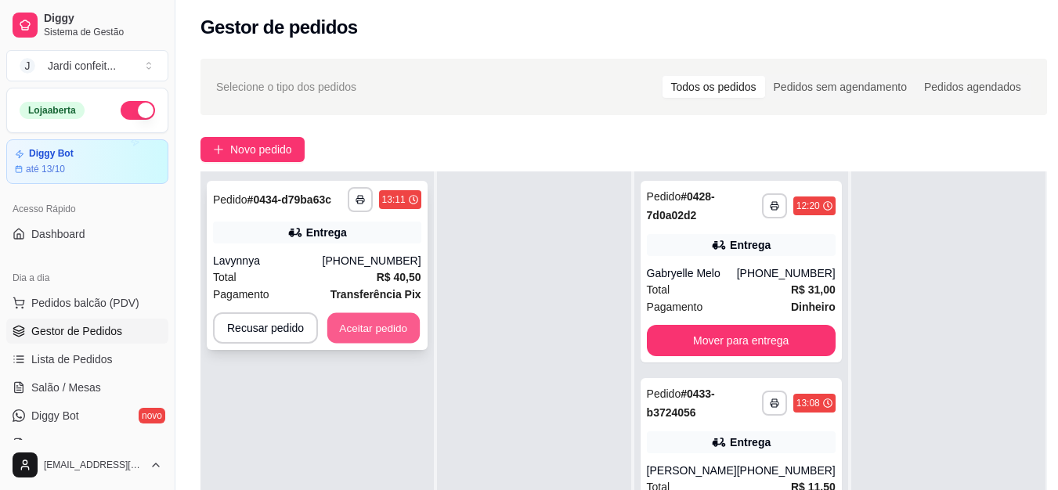
click at [384, 330] on button "Aceitar pedido" at bounding box center [373, 328] width 92 height 31
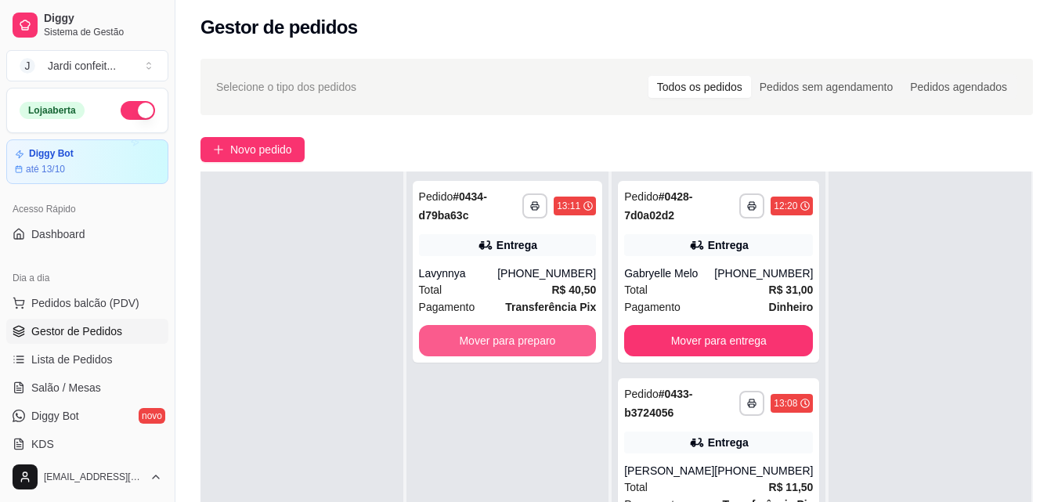
click at [522, 341] on button "Mover para preparo" at bounding box center [508, 340] width 178 height 31
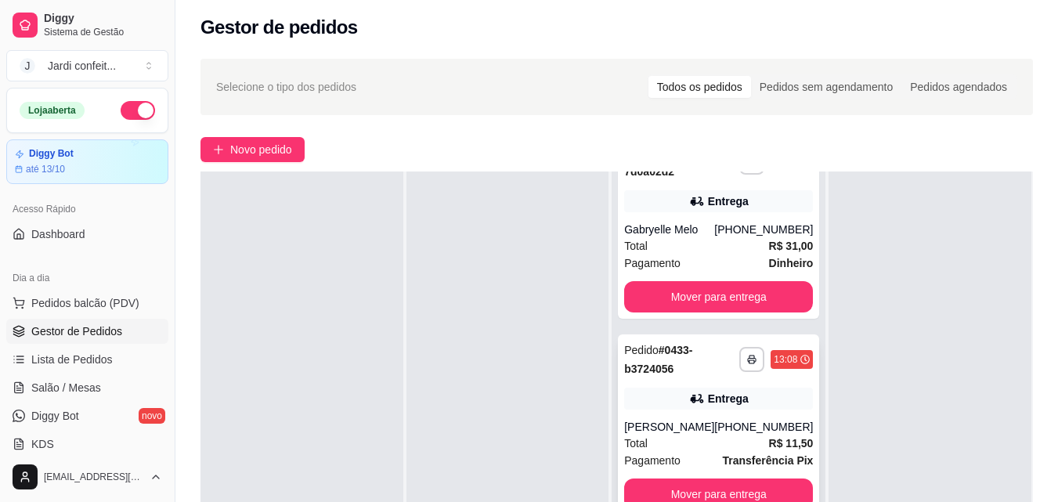
scroll to position [78, 0]
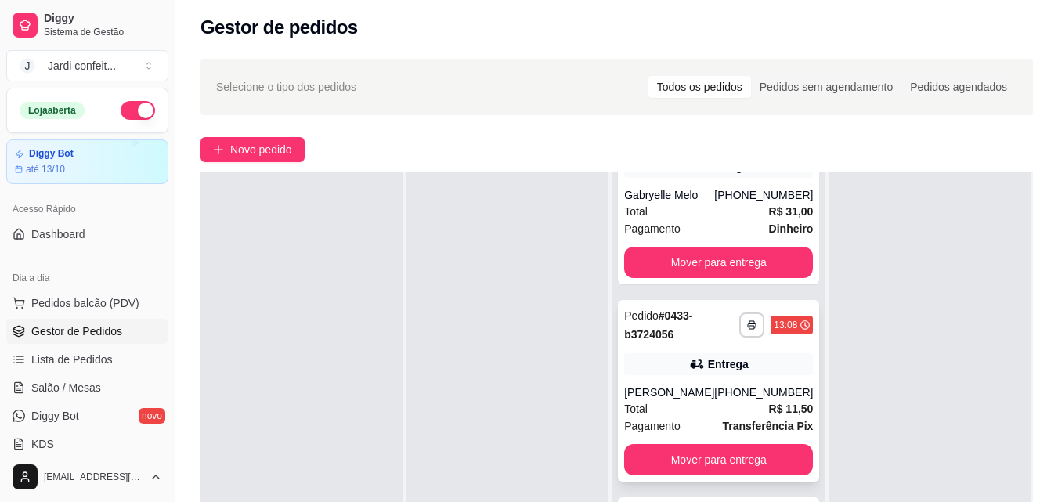
click at [668, 387] on div "[PERSON_NAME]" at bounding box center [669, 392] width 90 height 16
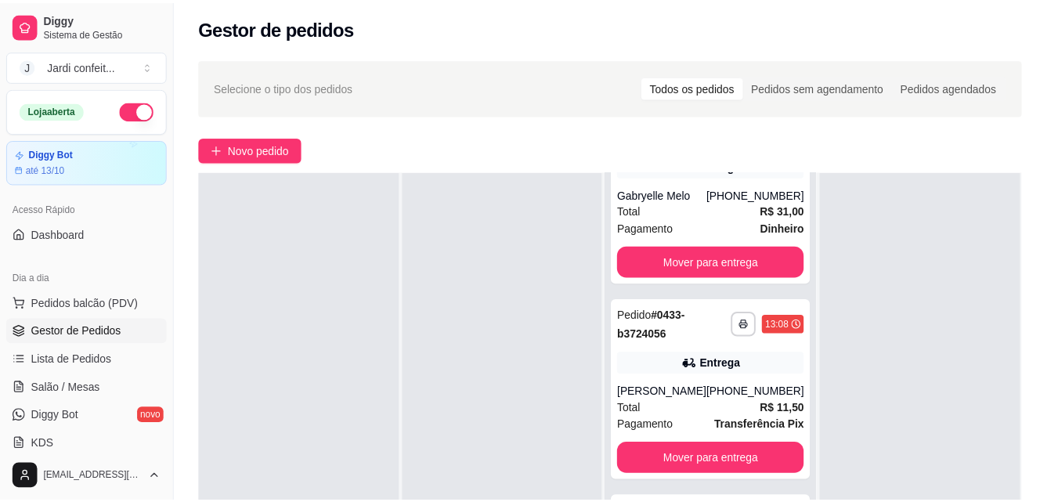
scroll to position [0, 0]
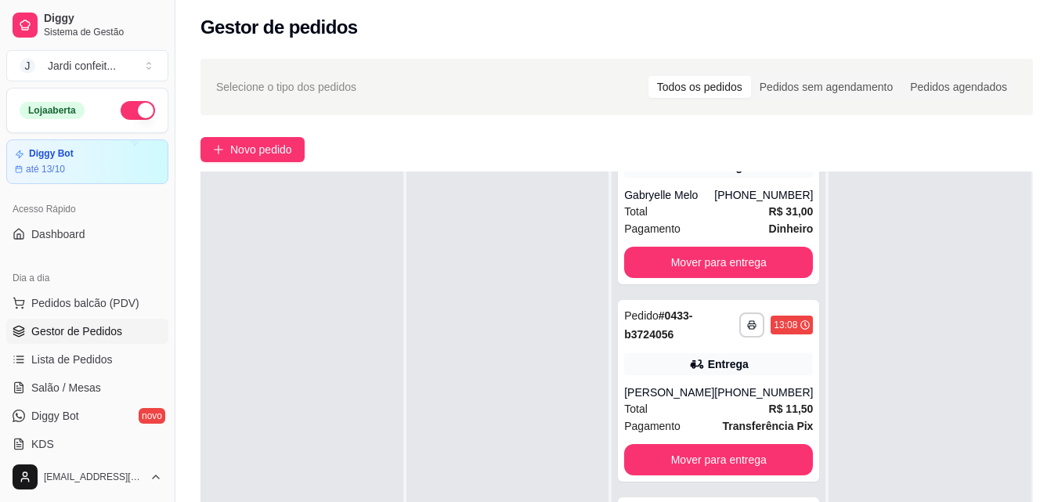
click at [912, 438] on div at bounding box center [929, 422] width 203 height 502
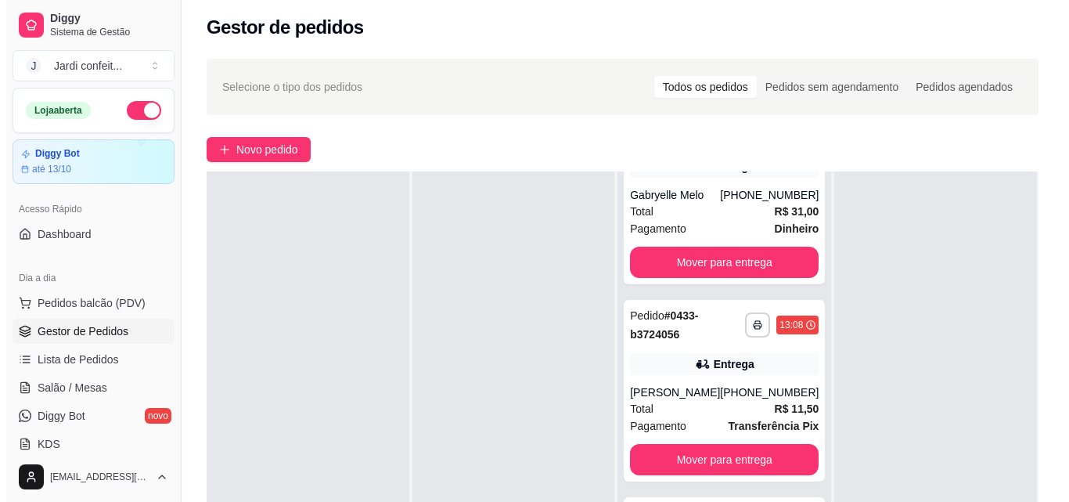
scroll to position [106, 0]
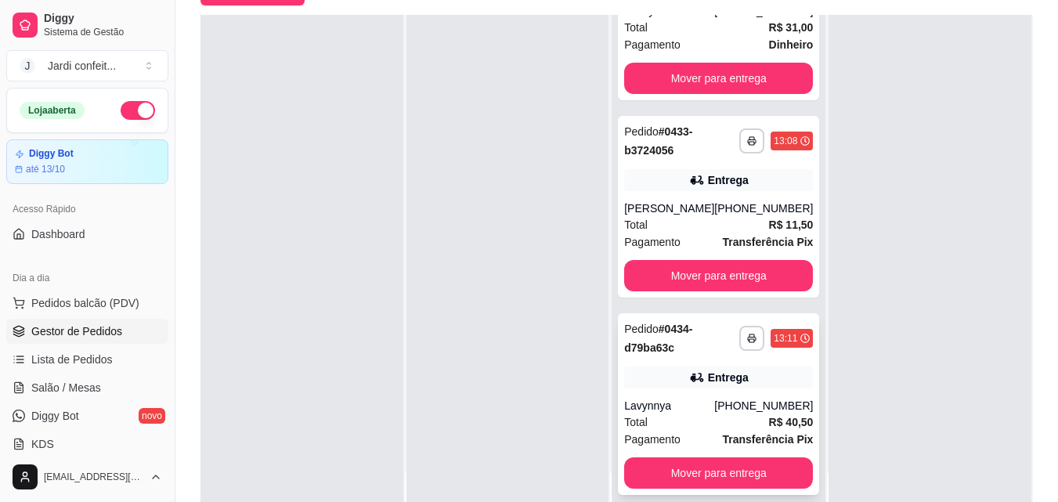
click at [732, 426] on div "Total R$ 40,50" at bounding box center [718, 421] width 189 height 17
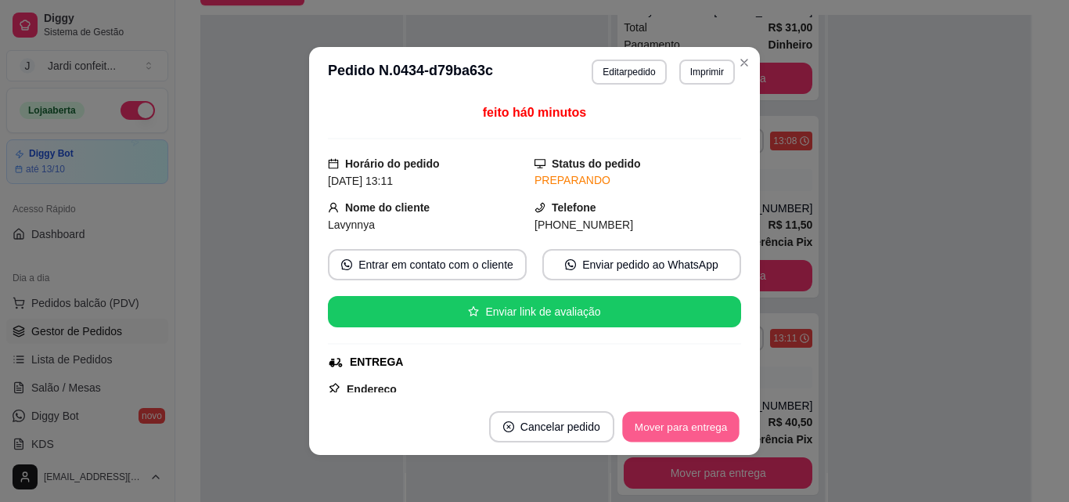
click at [718, 423] on button "Mover para entrega" at bounding box center [680, 427] width 117 height 31
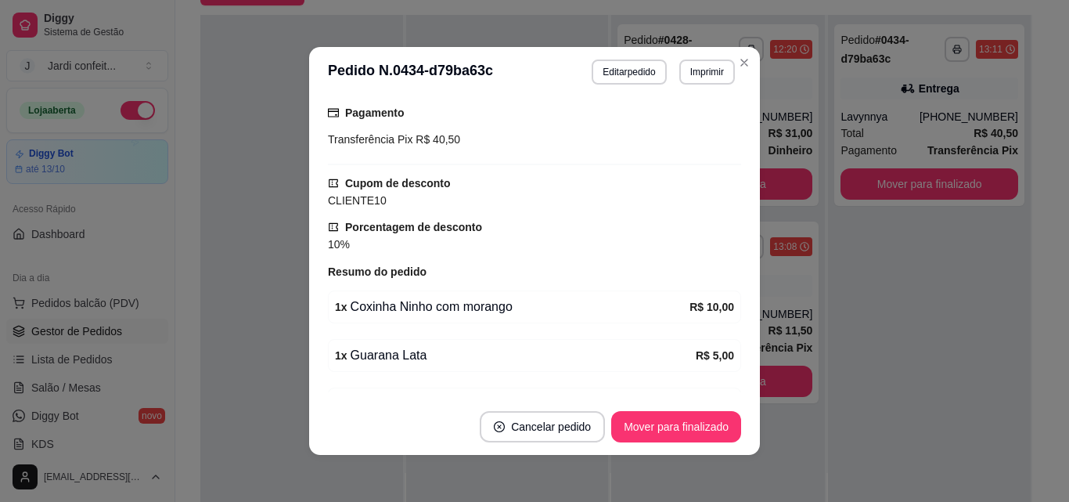
scroll to position [470, 0]
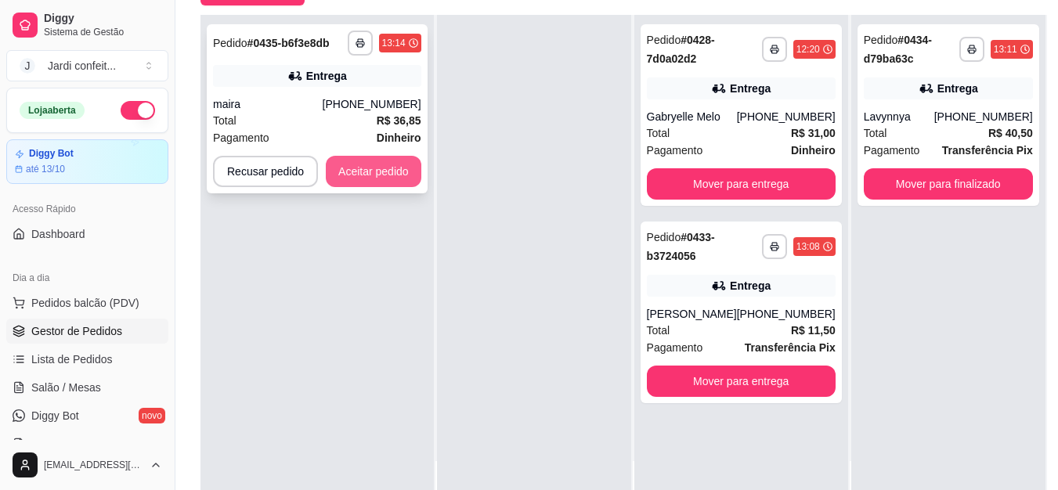
click at [385, 186] on button "Aceitar pedido" at bounding box center [374, 171] width 96 height 31
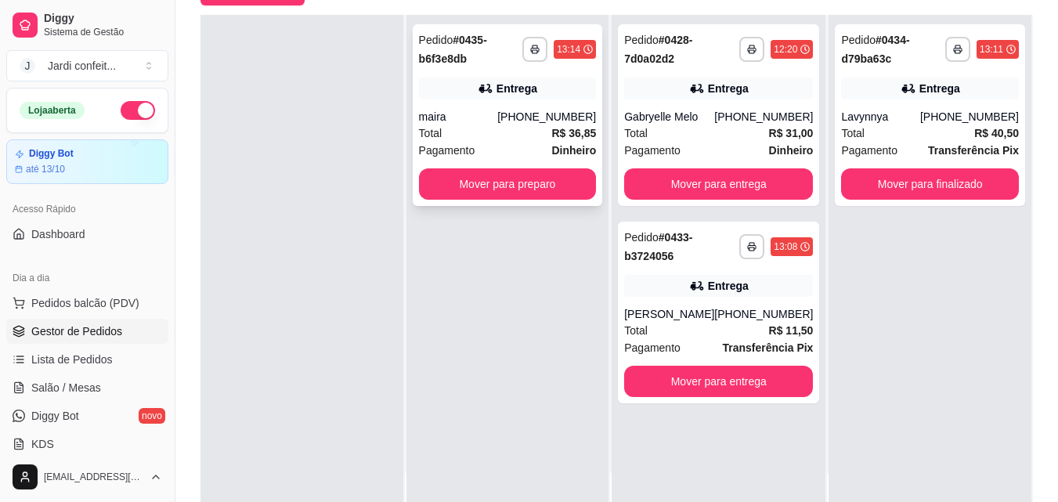
click at [470, 108] on div "**********" at bounding box center [508, 115] width 190 height 182
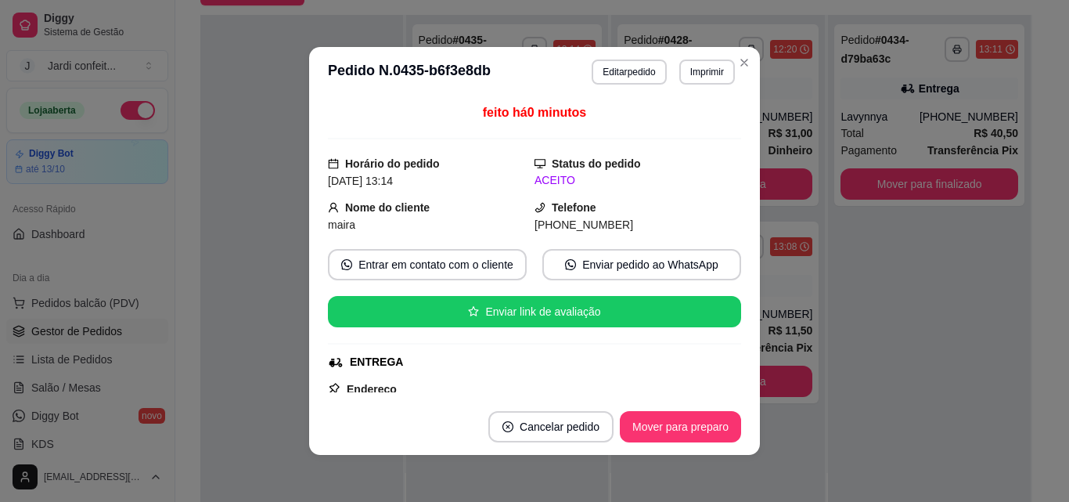
click at [735, 392] on div "feito há 0 minutos Horário do pedido [DATE] 13:14 Status do pedido ACEITO Nome …" at bounding box center [534, 247] width 451 height 301
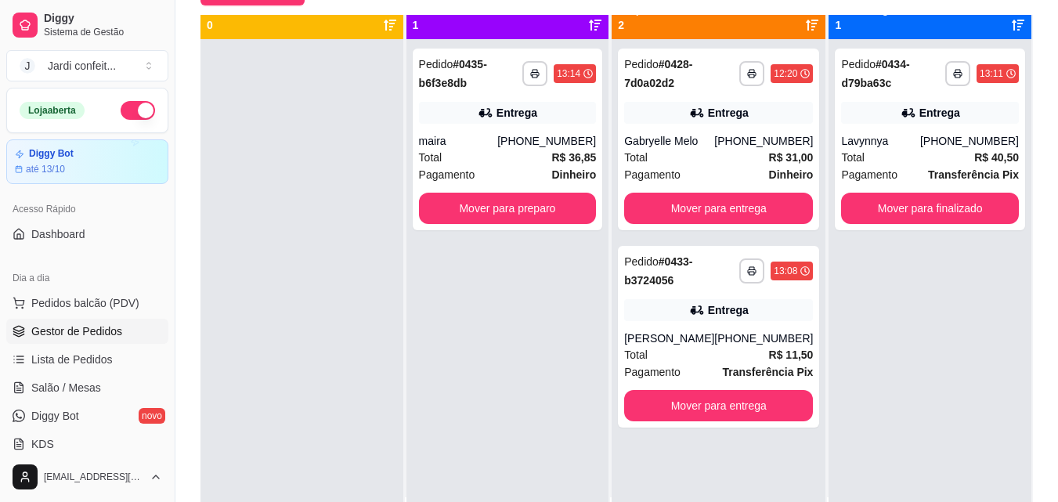
scroll to position [0, 0]
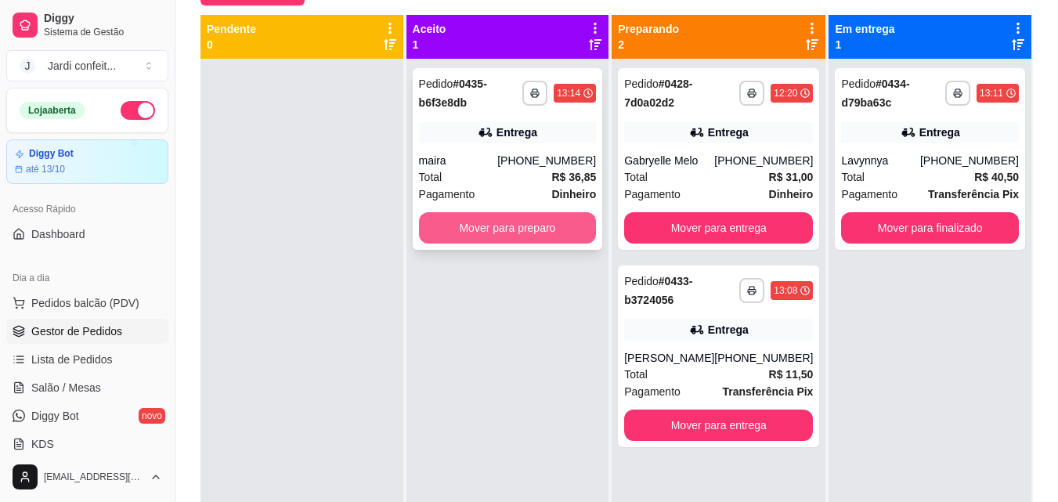
click at [529, 225] on button "Mover para preparo" at bounding box center [508, 227] width 178 height 31
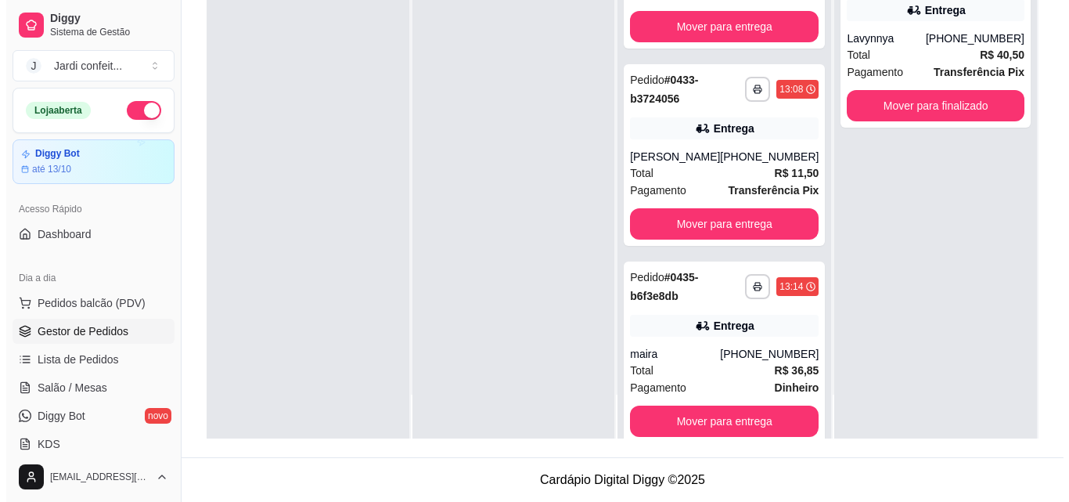
scroll to position [94, 0]
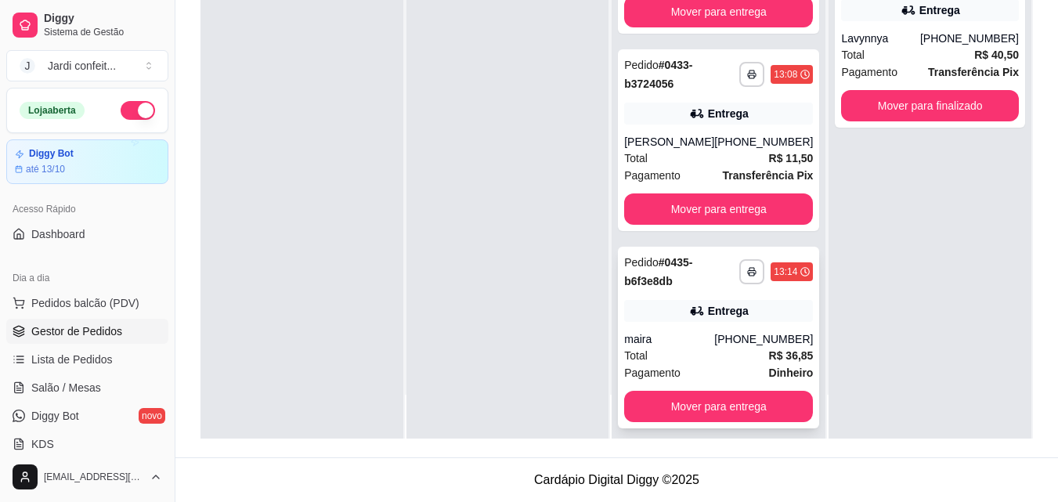
click at [699, 330] on div "**********" at bounding box center [718, 338] width 201 height 182
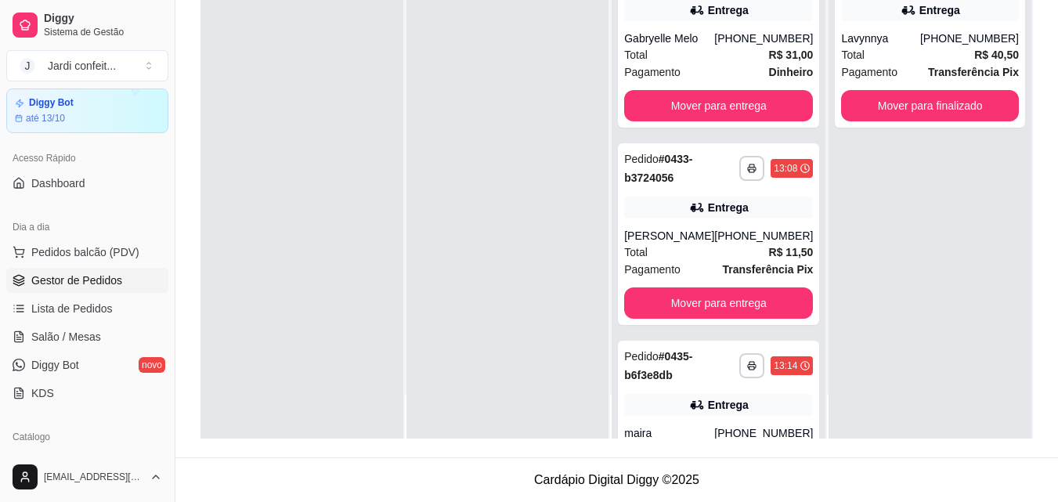
scroll to position [78, 0]
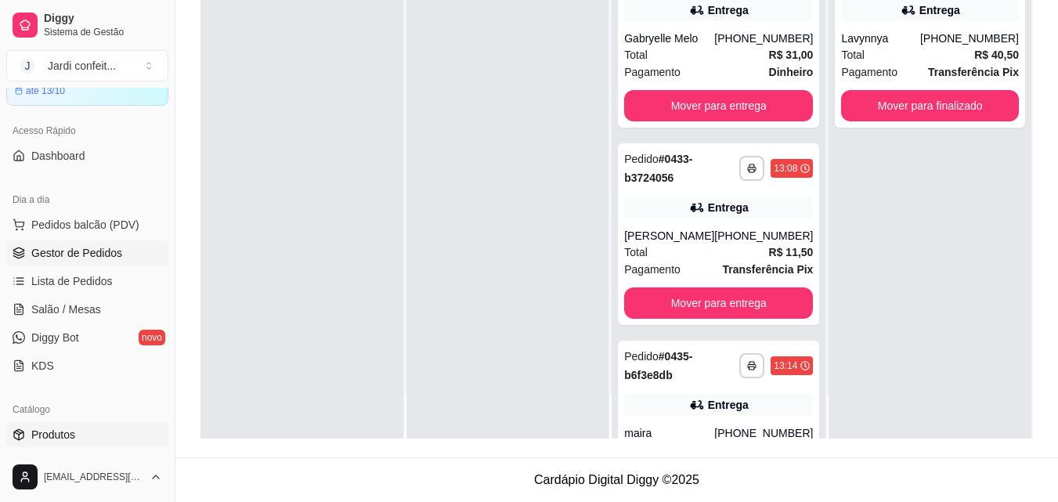
click at [94, 438] on link "Produtos" at bounding box center [87, 434] width 162 height 25
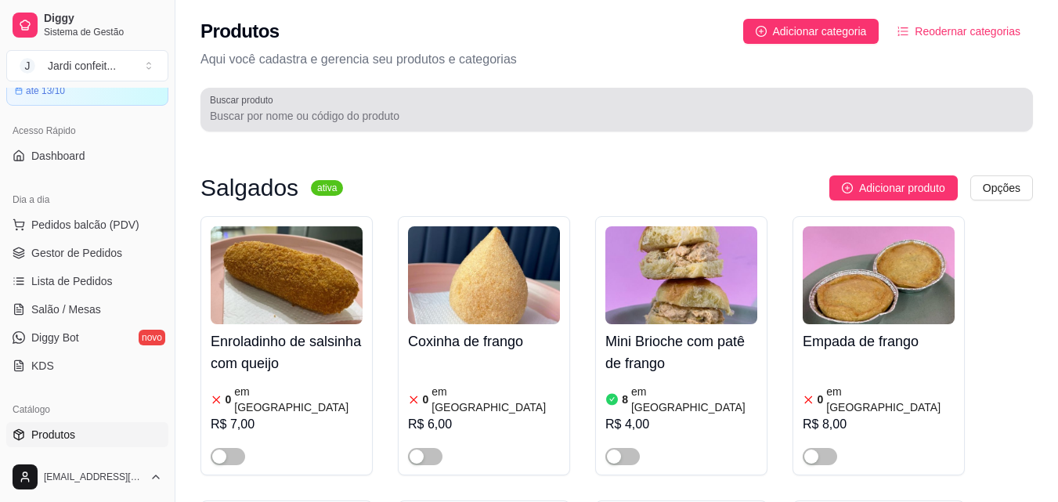
click at [415, 124] on div at bounding box center [616, 109] width 813 height 31
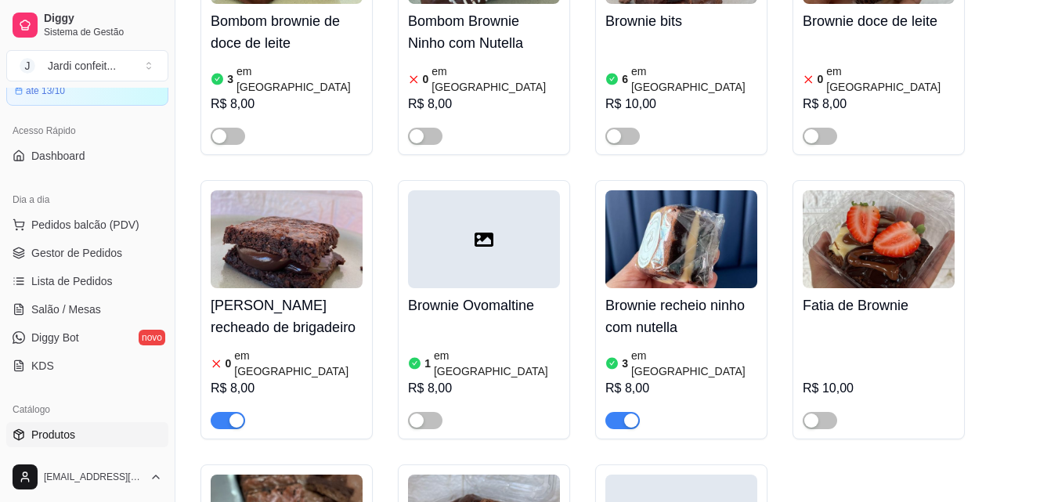
scroll to position [1096, 0]
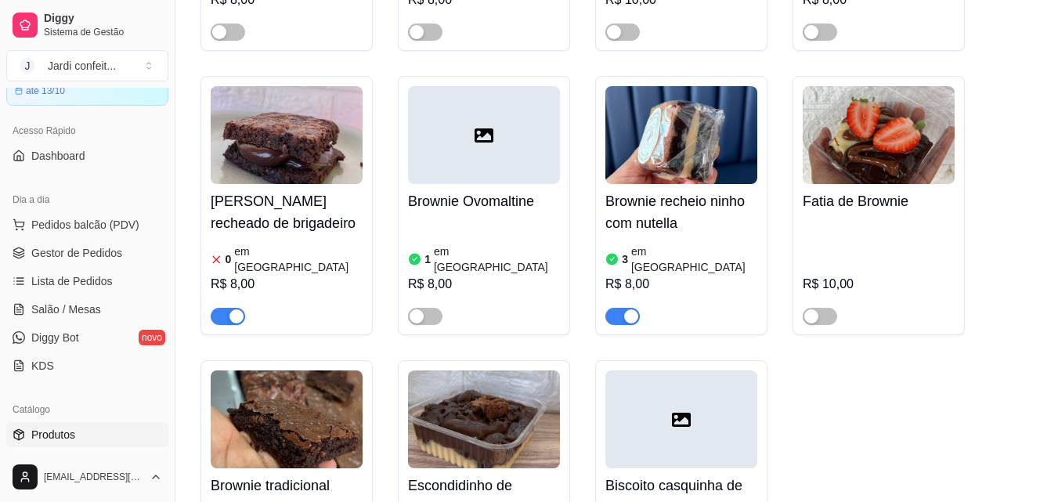
type input "bro"
click at [223, 308] on span "button" at bounding box center [228, 316] width 34 height 17
click at [150, 254] on link "Gestor de Pedidos" at bounding box center [87, 252] width 162 height 25
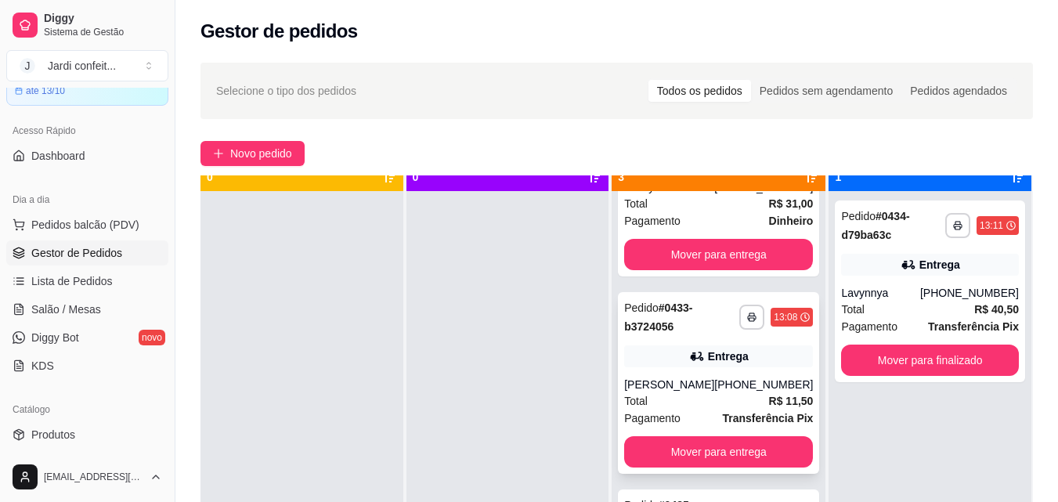
scroll to position [44, 0]
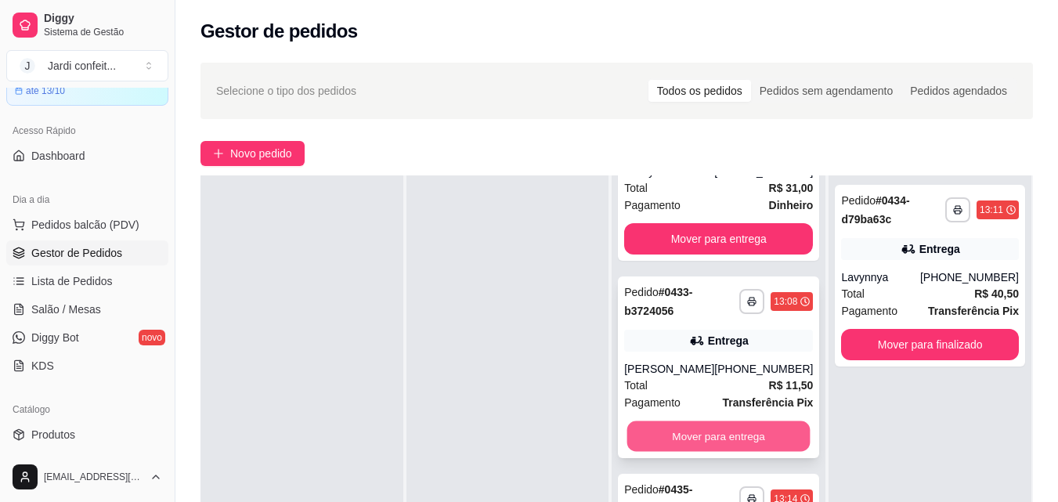
click at [711, 434] on button "Mover para entrega" at bounding box center [718, 436] width 183 height 31
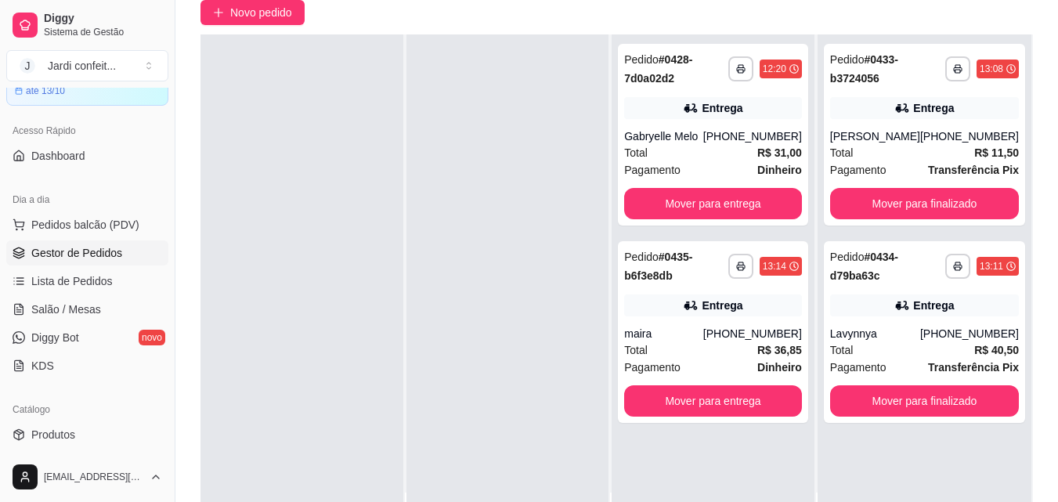
scroll to position [157, 0]
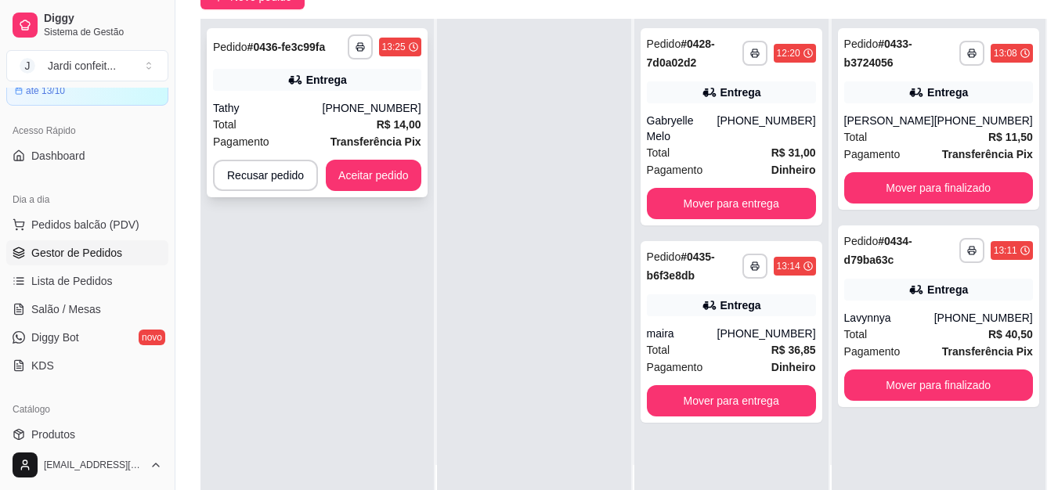
click at [306, 106] on div "Tathy" at bounding box center [268, 108] width 110 height 16
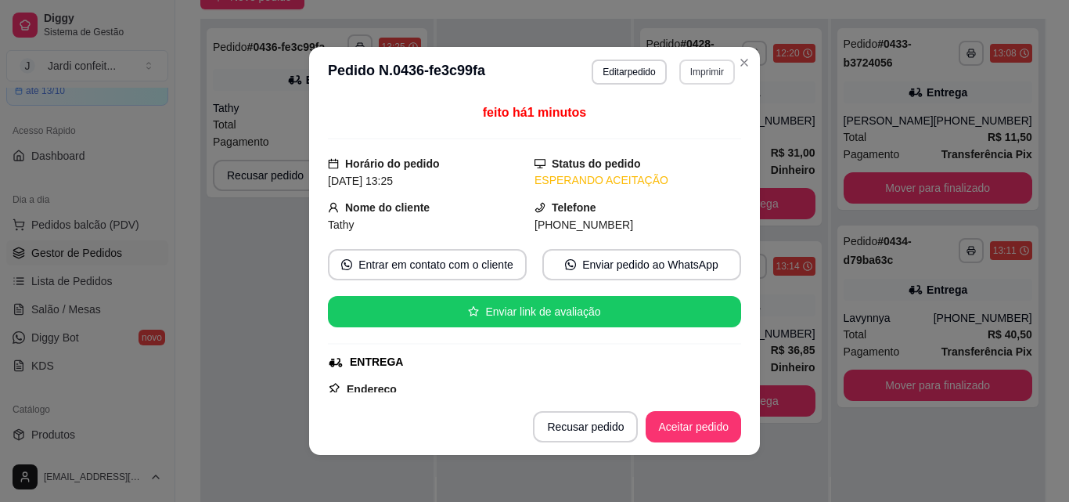
click at [695, 76] on button "Imprimir" at bounding box center [707, 71] width 56 height 25
click at [673, 128] on button "Impressora" at bounding box center [673, 126] width 110 height 24
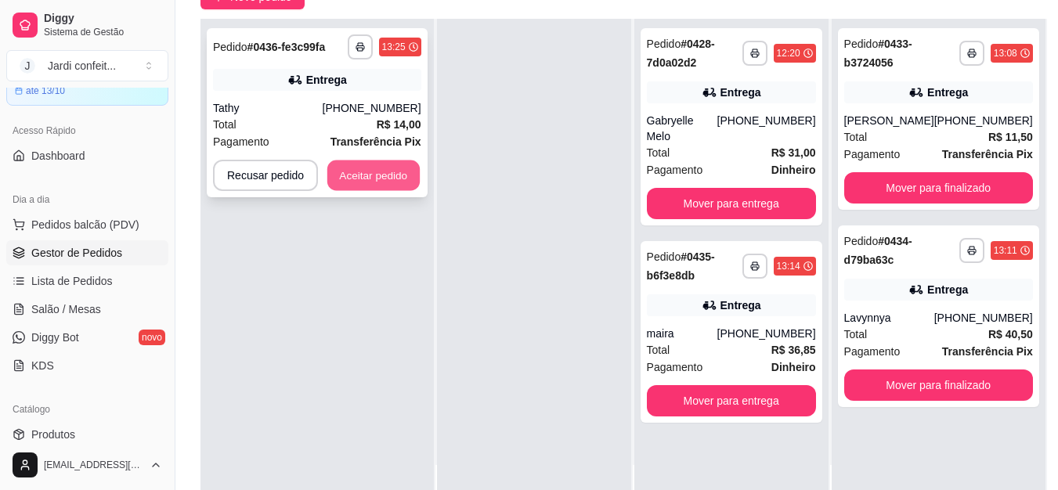
click at [379, 178] on button "Aceitar pedido" at bounding box center [373, 175] width 92 height 31
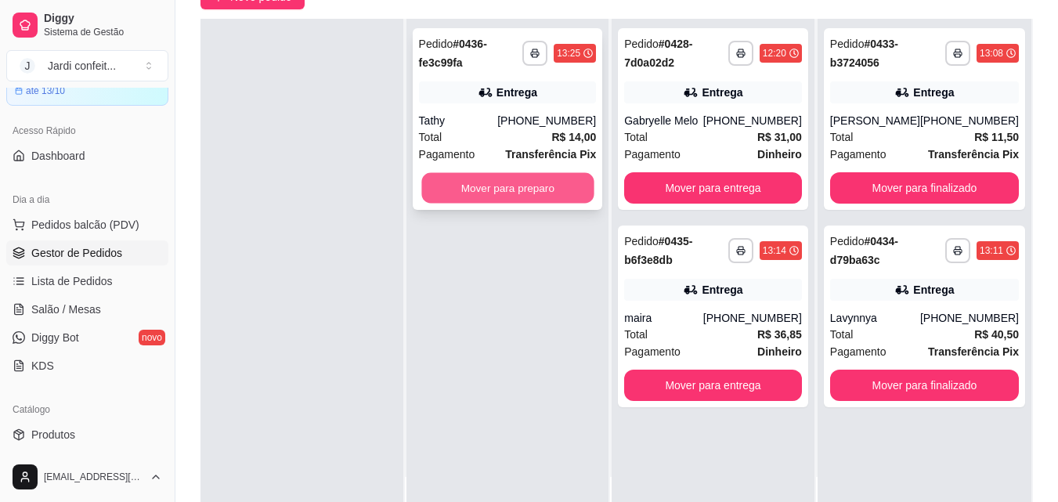
click at [511, 187] on button "Mover para preparo" at bounding box center [507, 188] width 172 height 31
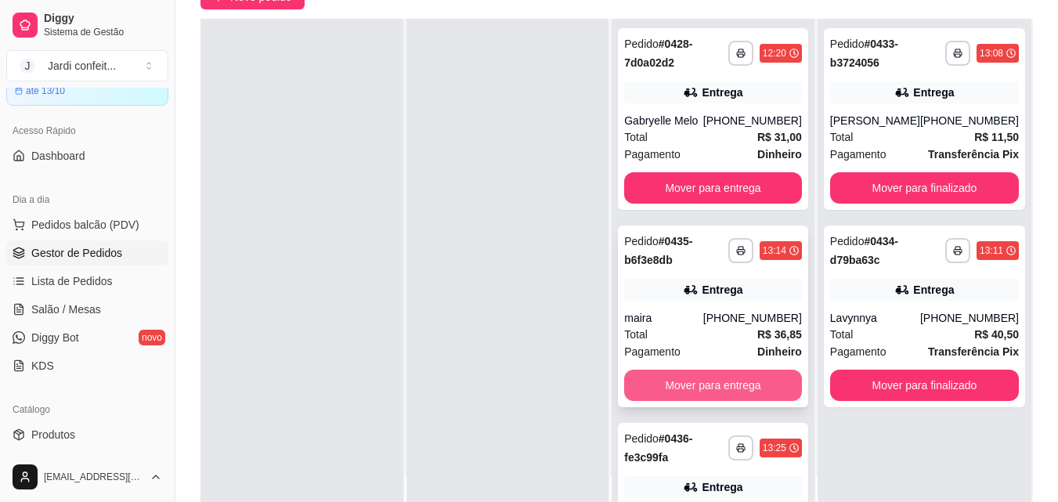
click at [717, 377] on button "Mover para entrega" at bounding box center [713, 384] width 178 height 31
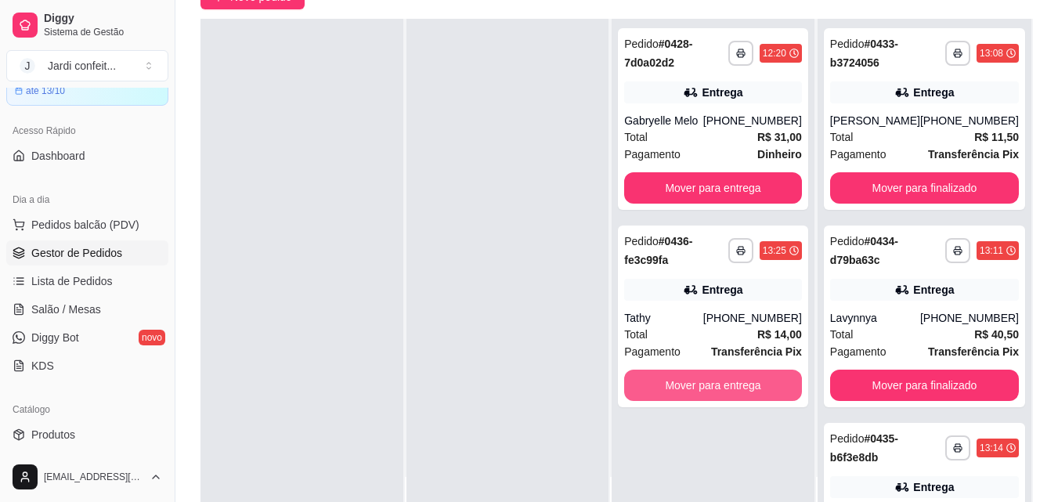
click at [717, 377] on button "Mover para entrega" at bounding box center [713, 384] width 178 height 31
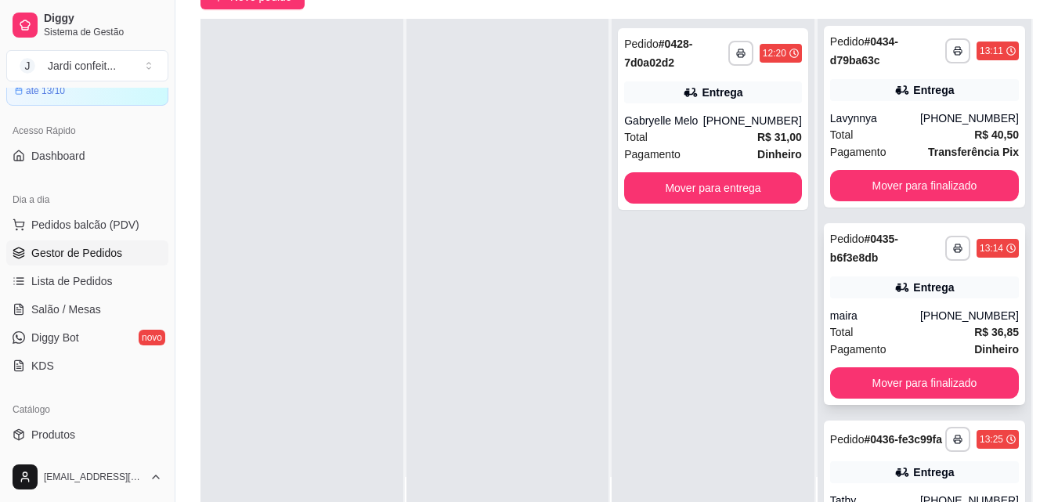
scroll to position [235, 0]
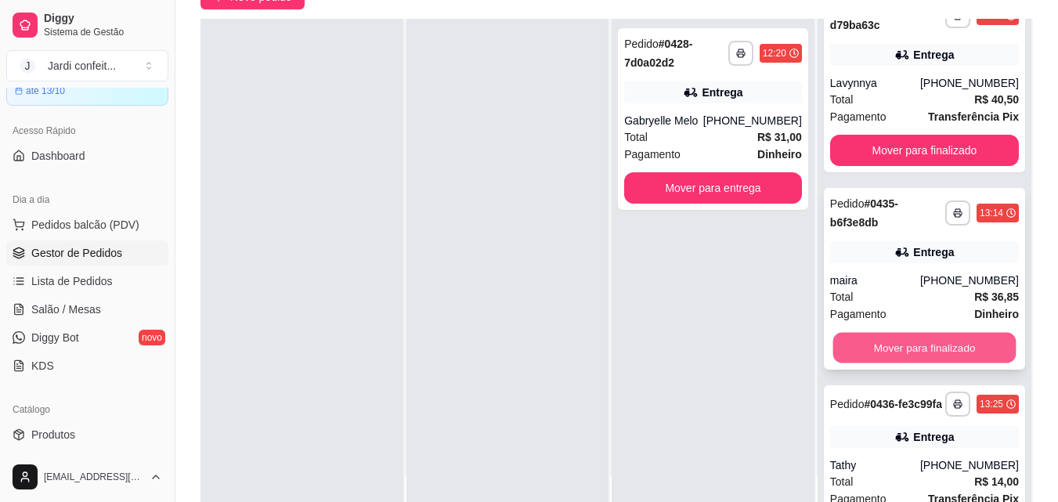
click at [917, 347] on button "Mover para finalizado" at bounding box center [923, 348] width 183 height 31
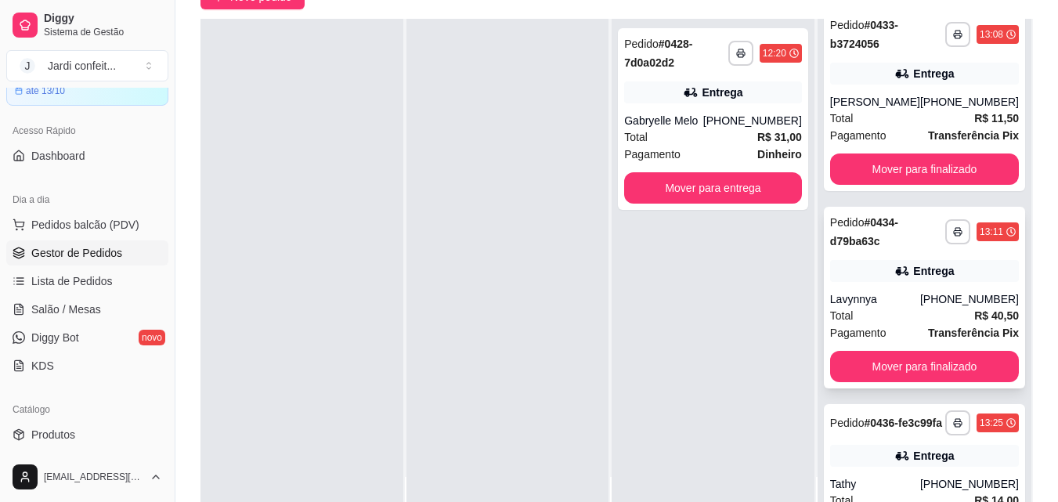
scroll to position [78, 0]
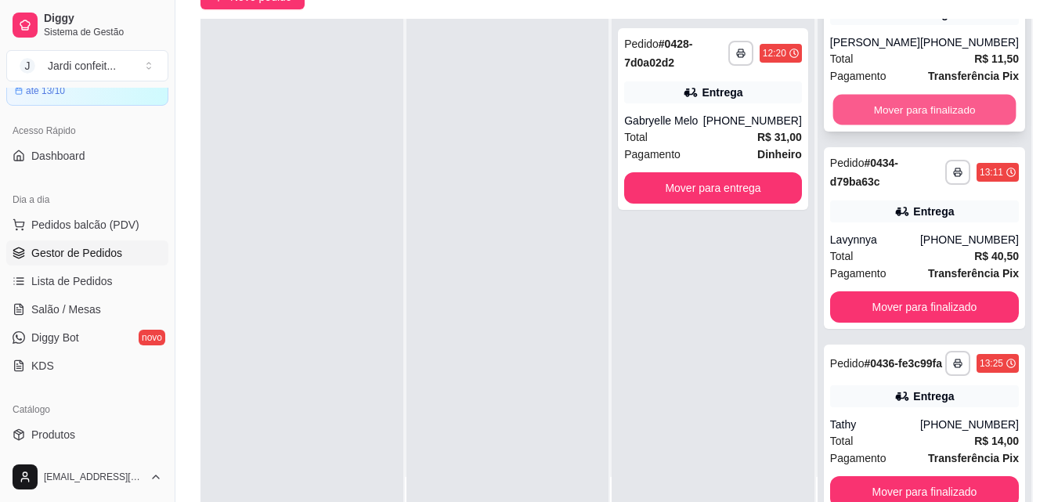
click at [929, 99] on button "Mover para finalizado" at bounding box center [923, 110] width 183 height 31
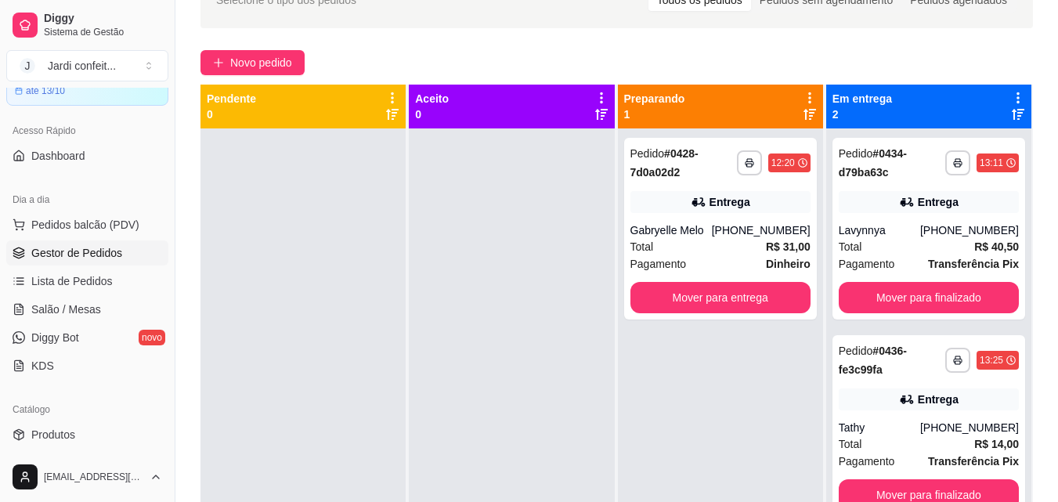
scroll to position [0, 0]
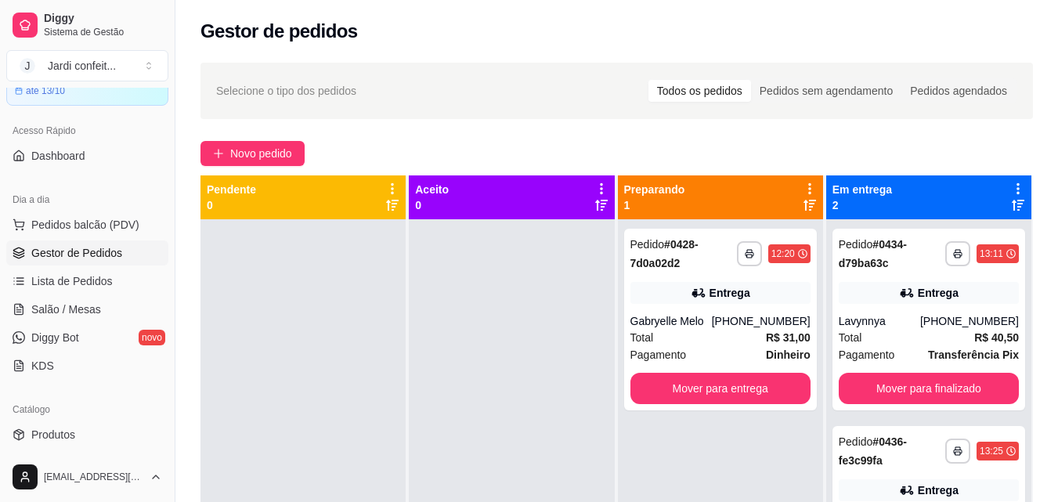
click at [105, 266] on ul "Pedidos balcão (PDV) Gestor de Pedidos Lista de Pedidos Salão / Mesas Diggy Bot…" at bounding box center [87, 295] width 162 height 166
click at [108, 274] on span "Lista de Pedidos" at bounding box center [71, 281] width 81 height 16
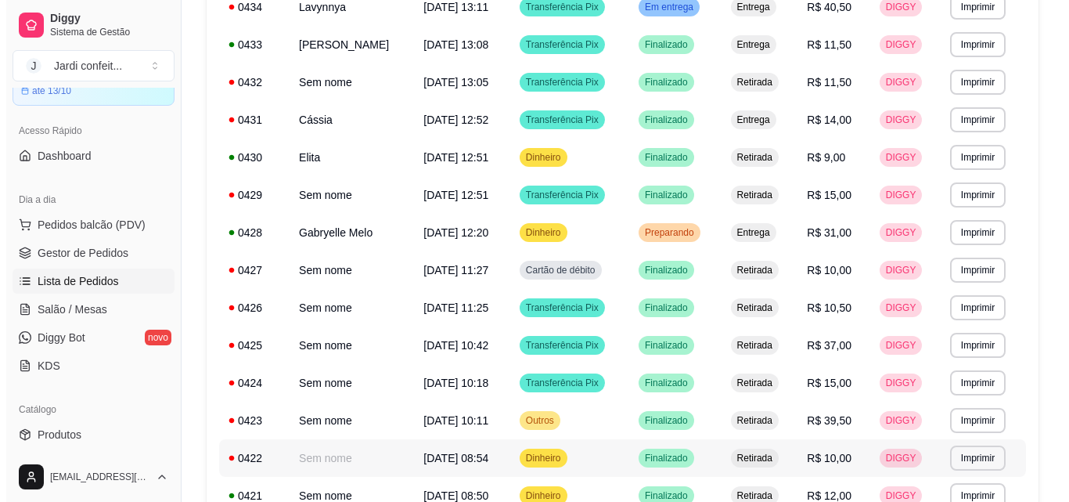
scroll to position [235, 0]
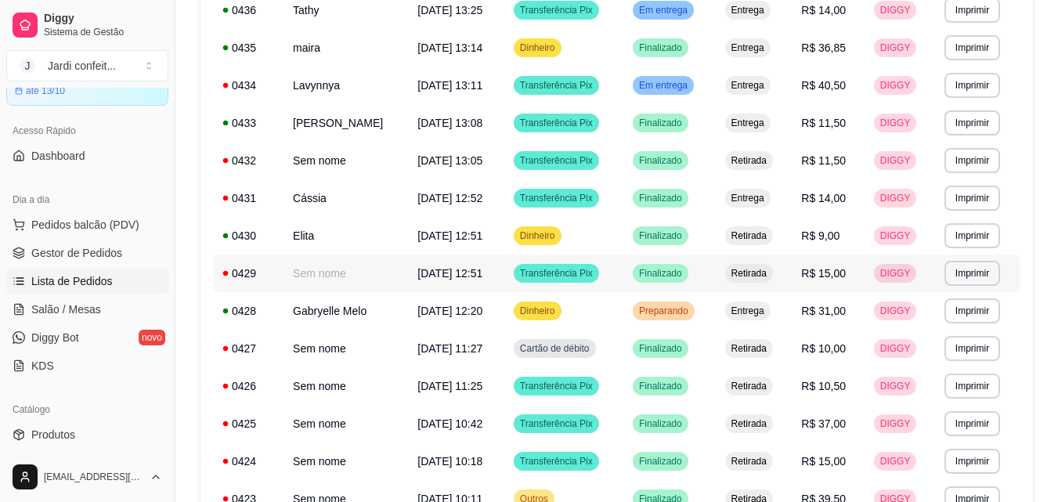
click at [817, 269] on span "R$ 15,00" at bounding box center [823, 273] width 45 height 13
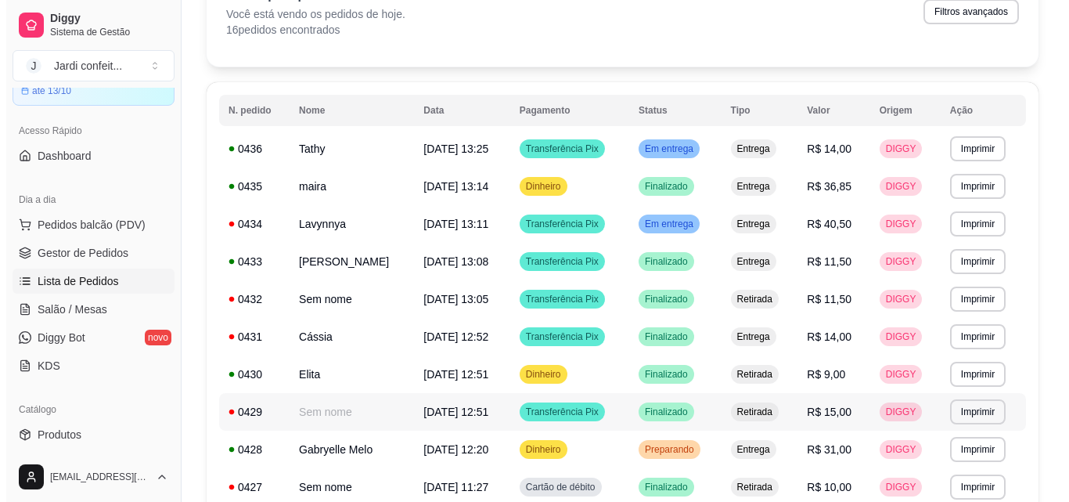
scroll to position [78, 0]
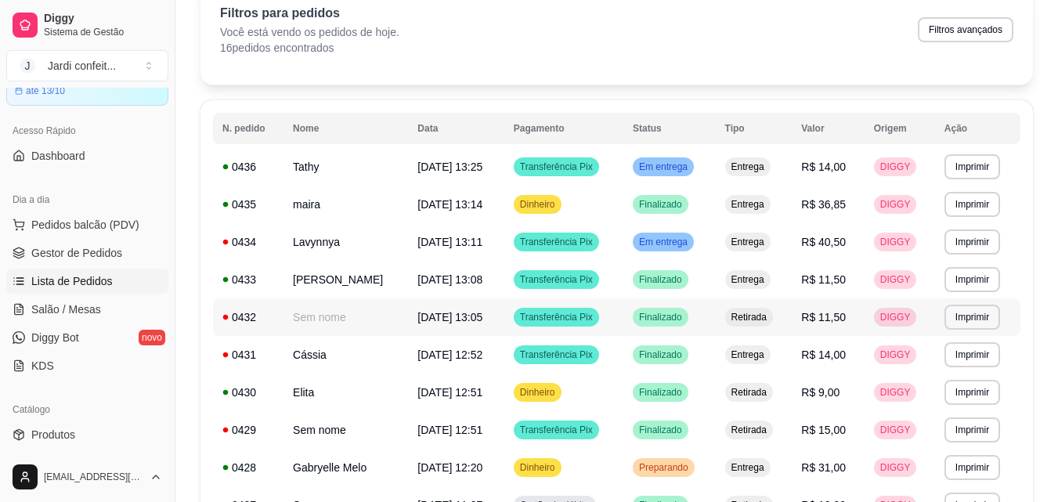
click at [462, 315] on span "[DATE] 13:05" at bounding box center [449, 317] width 65 height 13
click at [114, 434] on link "Produtos" at bounding box center [87, 434] width 162 height 25
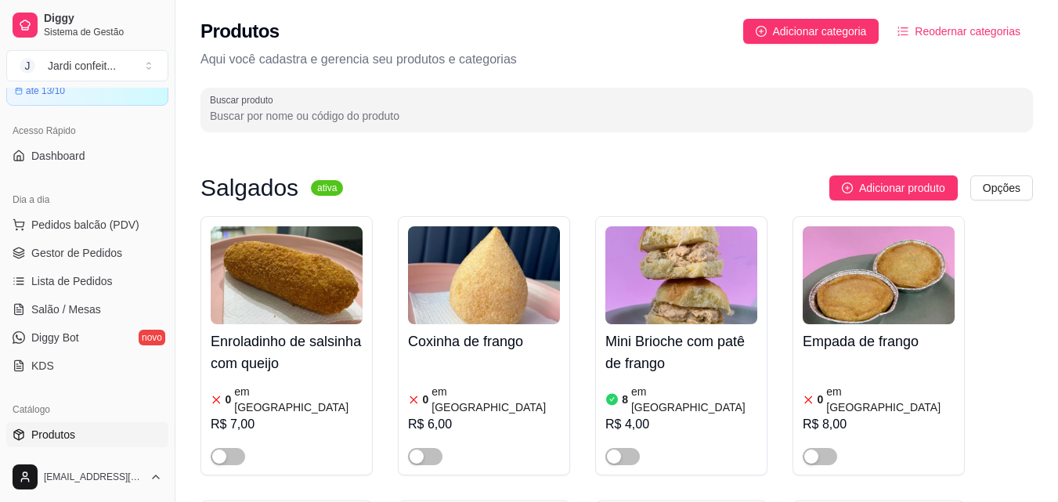
click at [398, 114] on input "Buscar produto" at bounding box center [616, 116] width 813 height 16
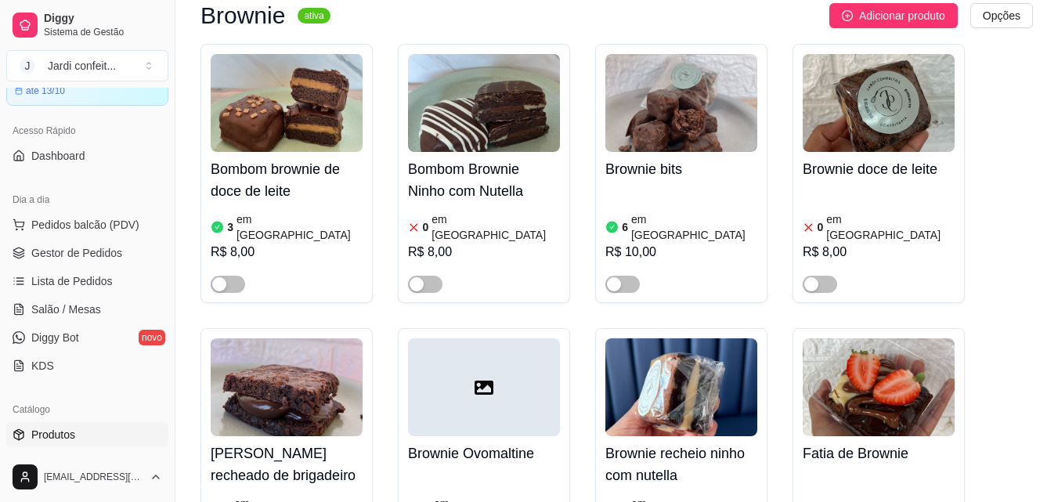
scroll to position [861, 0]
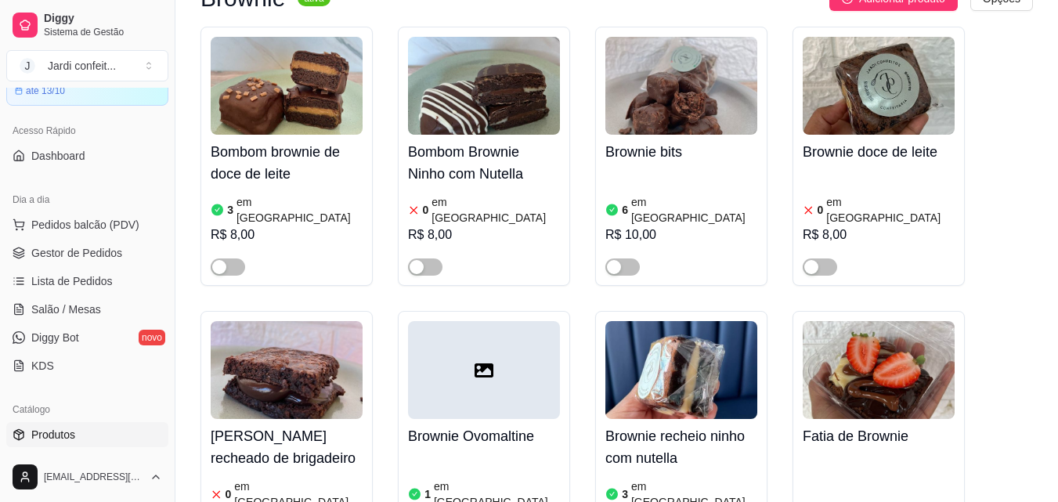
type input "bro"
click at [251, 419] on div "[PERSON_NAME] recheado de brigadeiro 0 em estoque R$ 8,00" at bounding box center [287, 489] width 152 height 141
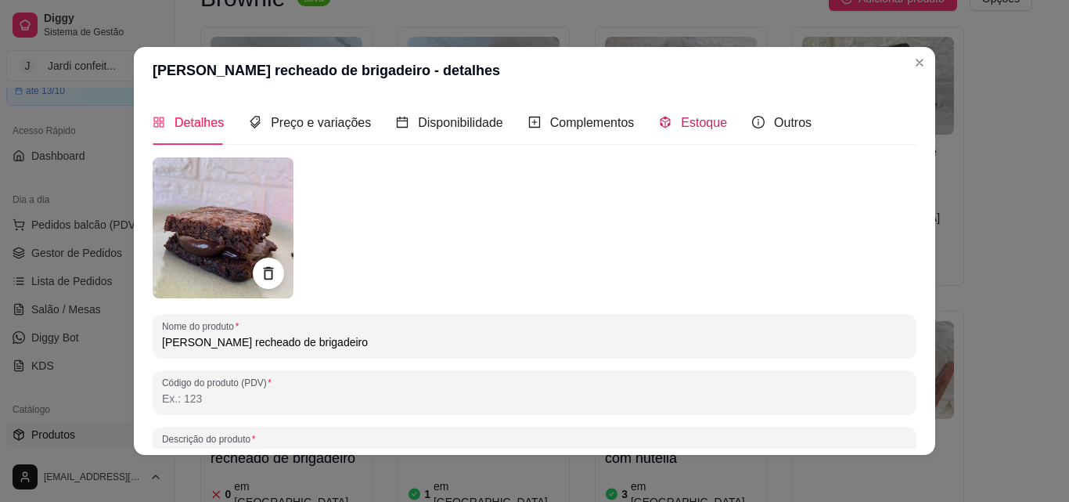
click at [709, 124] on span "Estoque" at bounding box center [704, 122] width 46 height 13
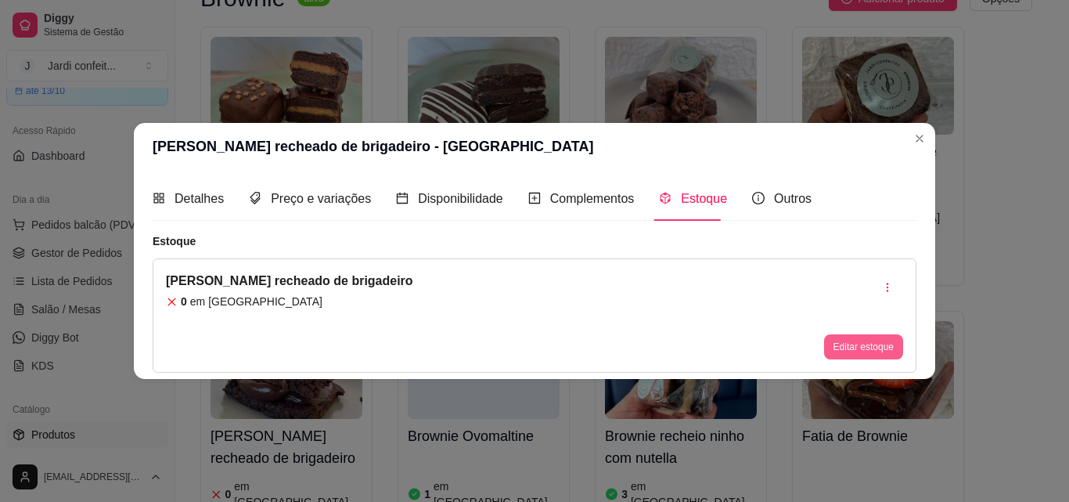
click at [871, 344] on button "Editar estoque" at bounding box center [863, 346] width 79 height 25
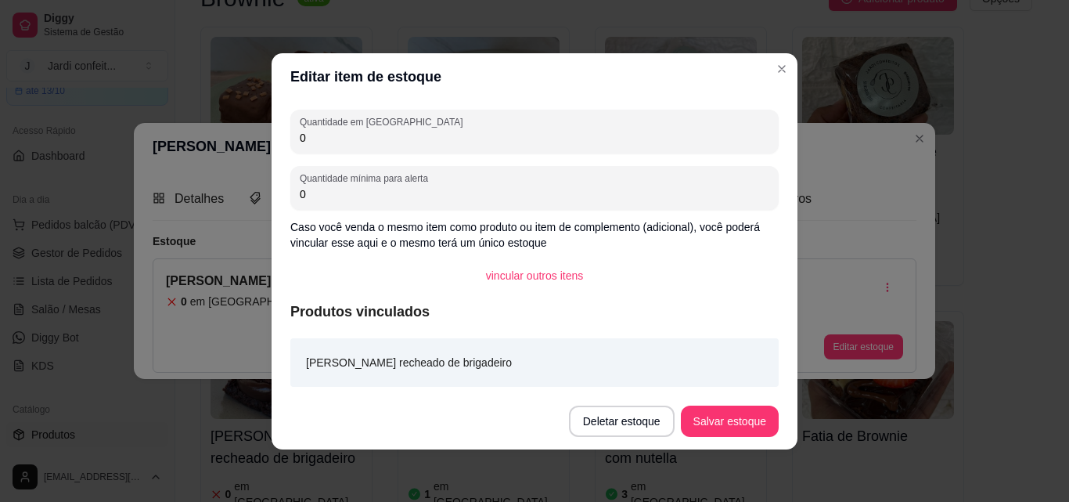
click at [410, 142] on input "0" at bounding box center [535, 138] width 470 height 16
type input "01"
click at [734, 420] on button "Salvar estoque" at bounding box center [730, 421] width 96 height 31
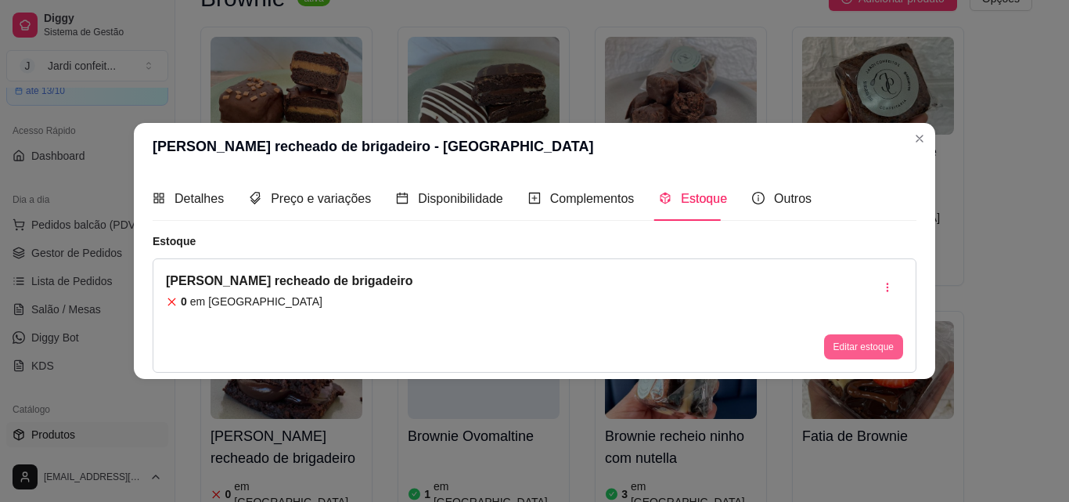
click at [838, 341] on button "Editar estoque" at bounding box center [863, 346] width 79 height 25
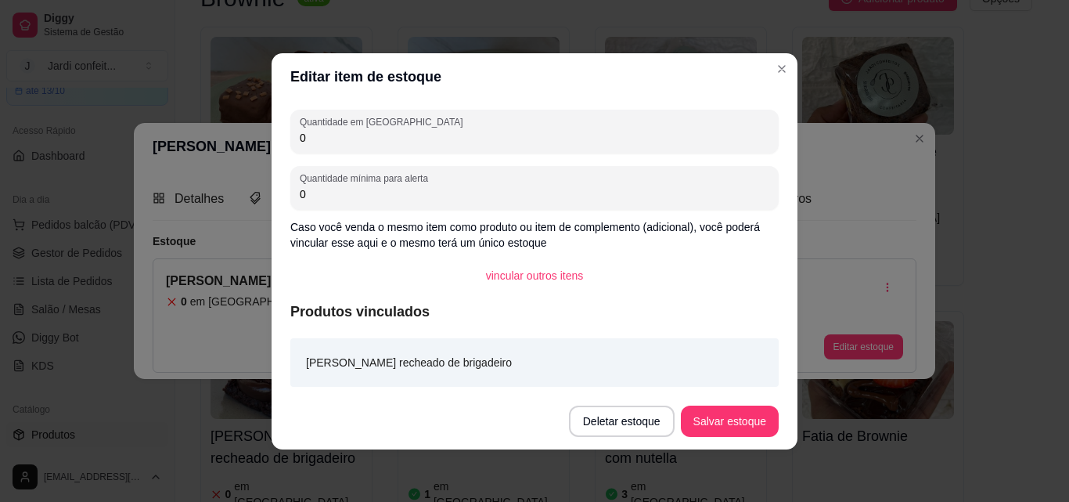
click at [365, 144] on input "0" at bounding box center [535, 138] width 470 height 16
type input "01"
click at [755, 420] on button "Salvar estoque" at bounding box center [730, 421] width 98 height 31
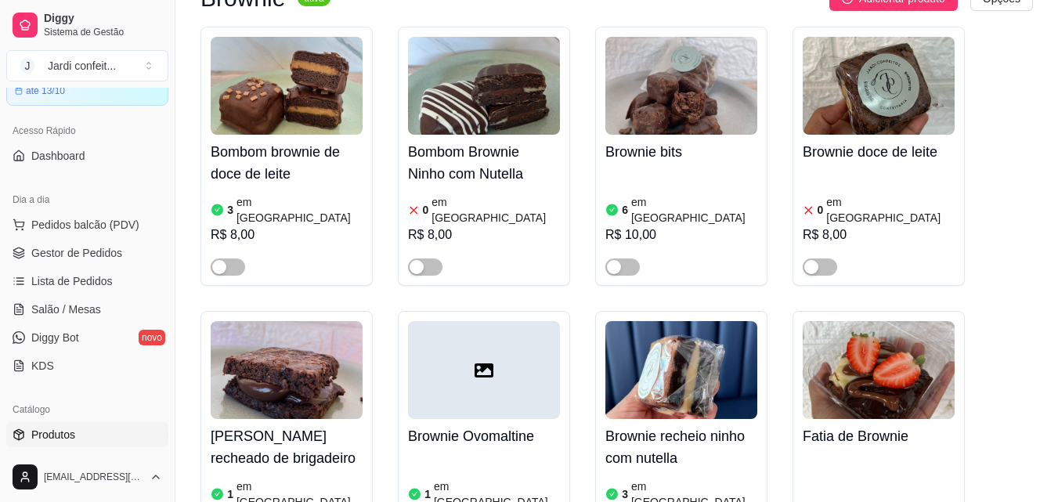
click at [125, 251] on link "Gestor de Pedidos" at bounding box center [87, 252] width 162 height 25
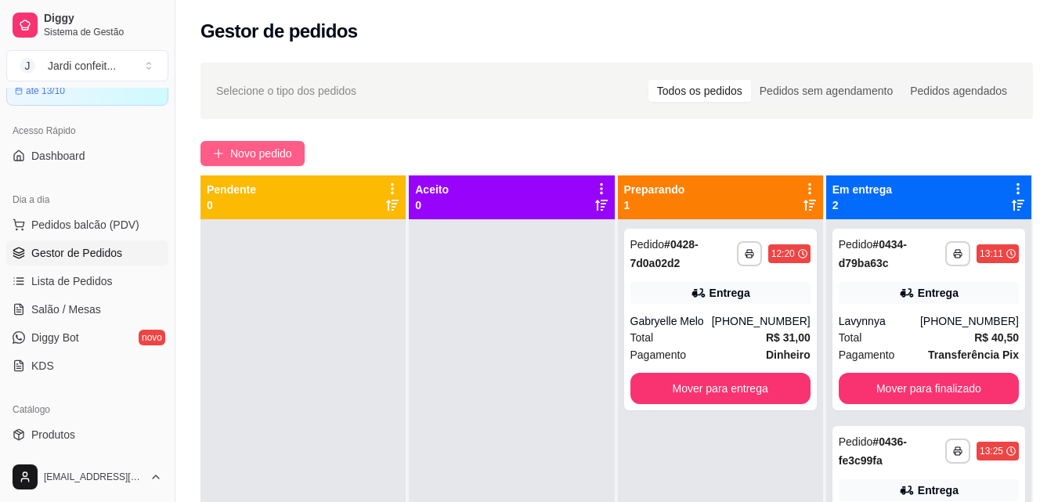
click at [261, 148] on span "Novo pedido" at bounding box center [261, 153] width 62 height 17
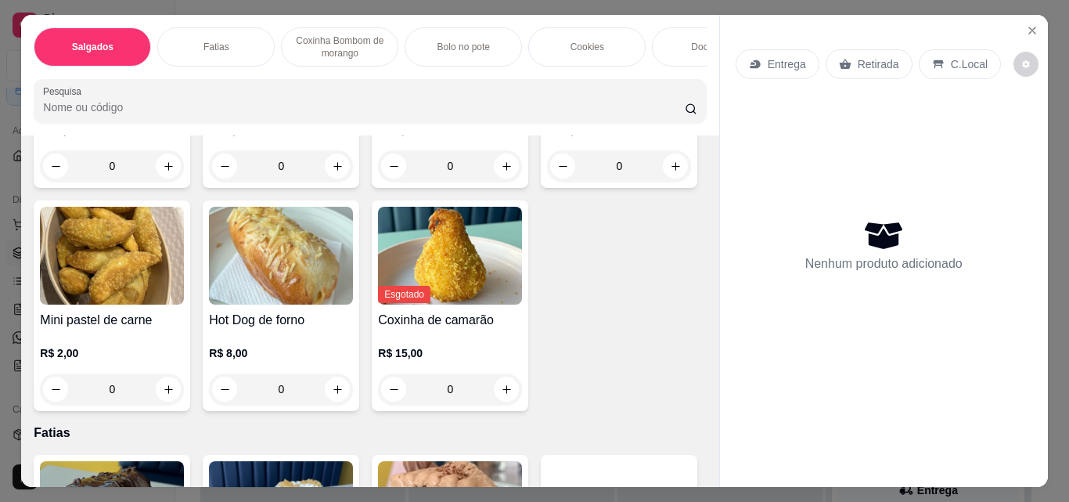
scroll to position [313, 0]
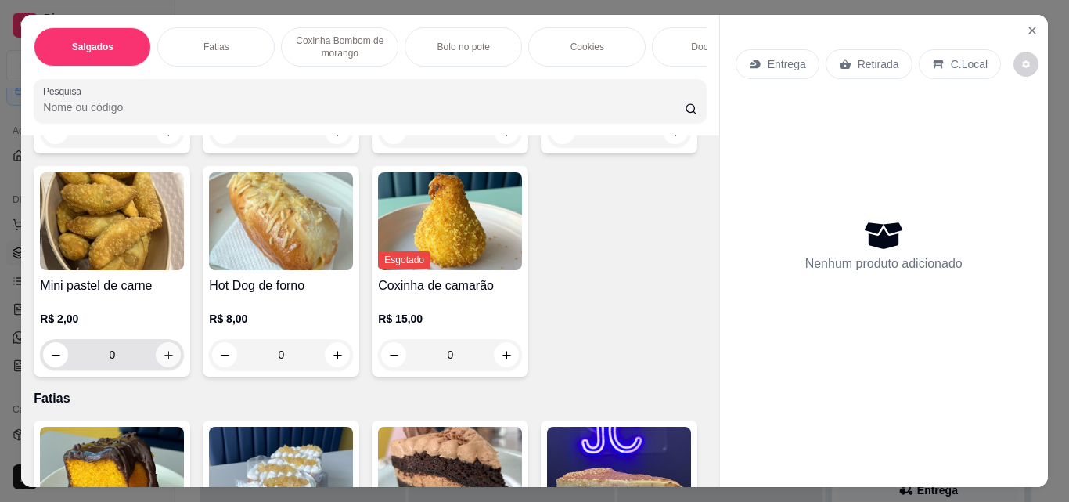
click at [175, 359] on icon "increase-product-quantity" at bounding box center [169, 355] width 12 height 12
type input "1"
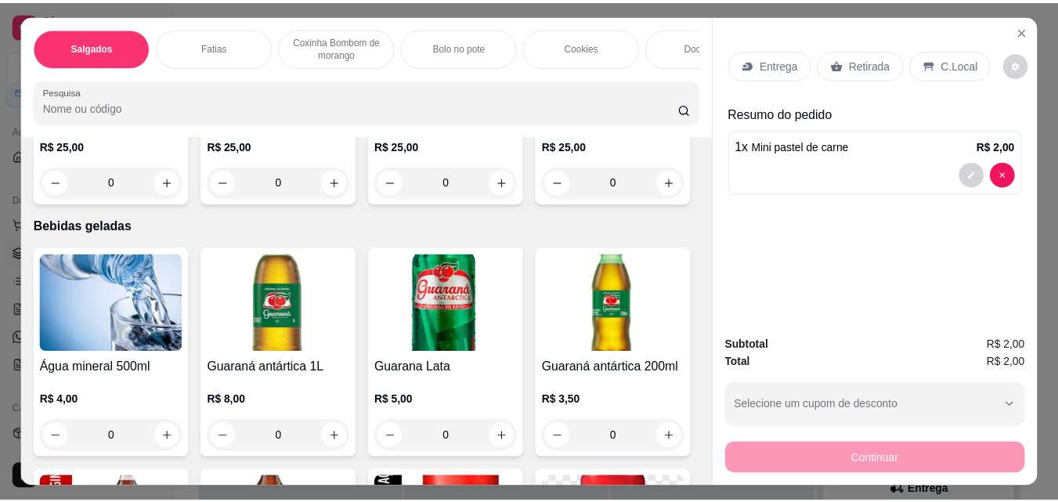
scroll to position [2975, 0]
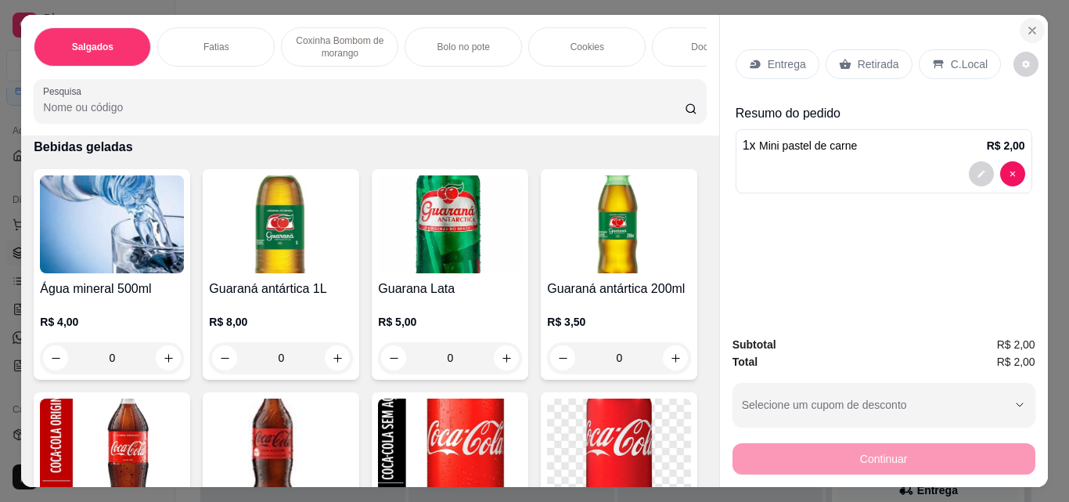
click at [1035, 26] on button "Close" at bounding box center [1032, 30] width 25 height 25
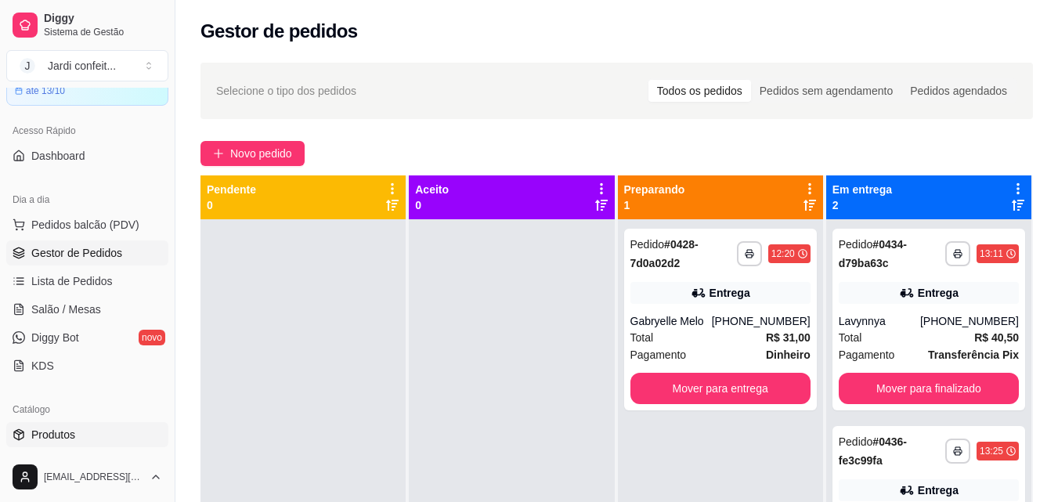
click at [92, 433] on link "Produtos" at bounding box center [87, 434] width 162 height 25
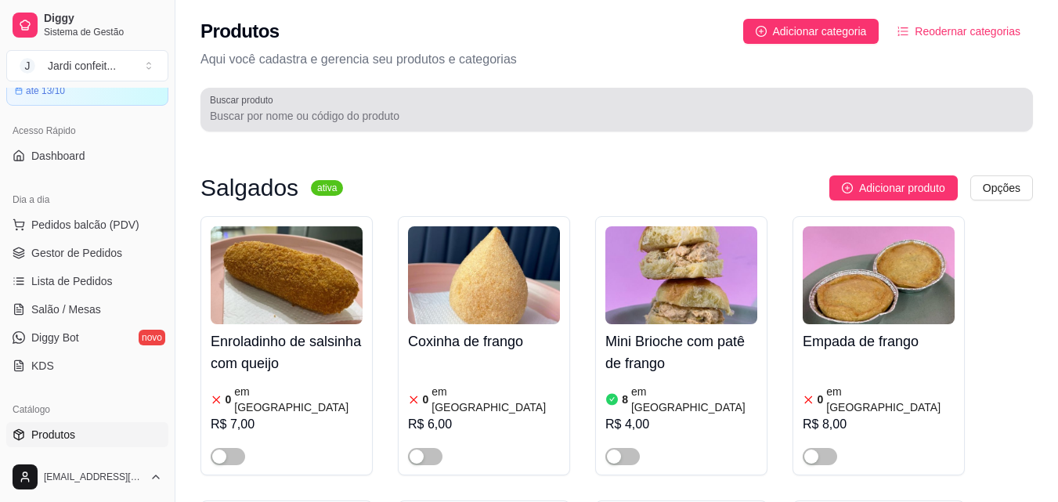
click at [382, 125] on div "Buscar produto" at bounding box center [616, 110] width 832 height 44
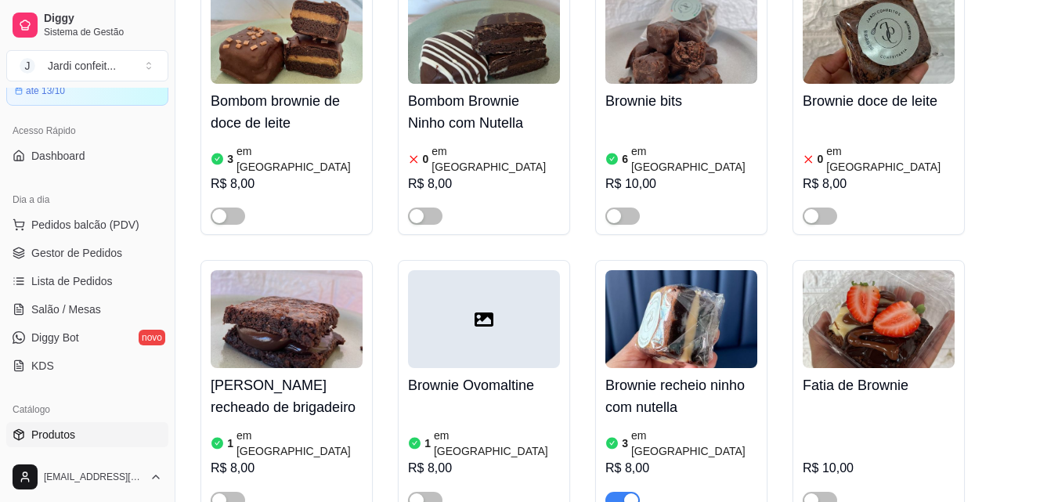
scroll to position [939, 0]
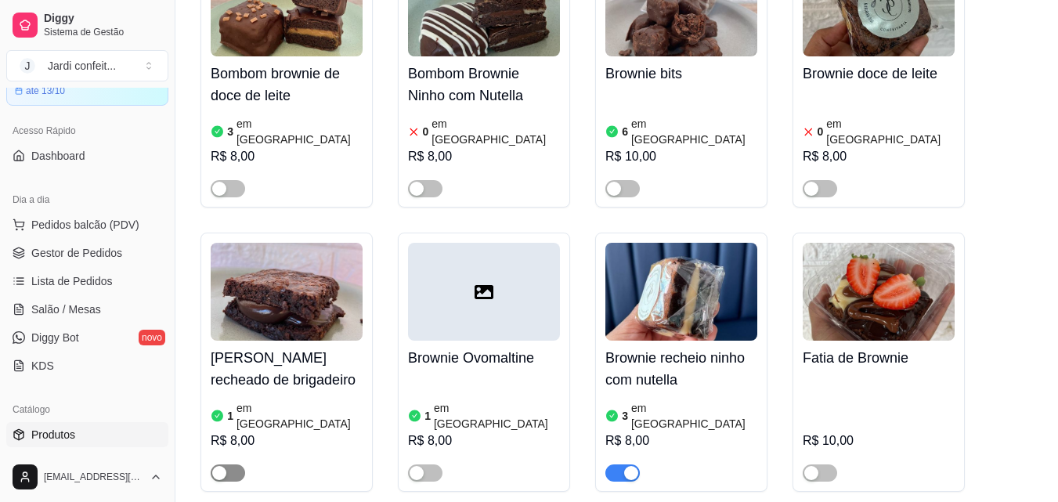
type input "bro"
click at [236, 464] on span "button" at bounding box center [228, 472] width 34 height 17
click at [728, 400] on div "3 em [GEOGRAPHIC_DATA]" at bounding box center [681, 415] width 152 height 31
click at [93, 276] on span "Lista de Pedidos" at bounding box center [71, 281] width 81 height 16
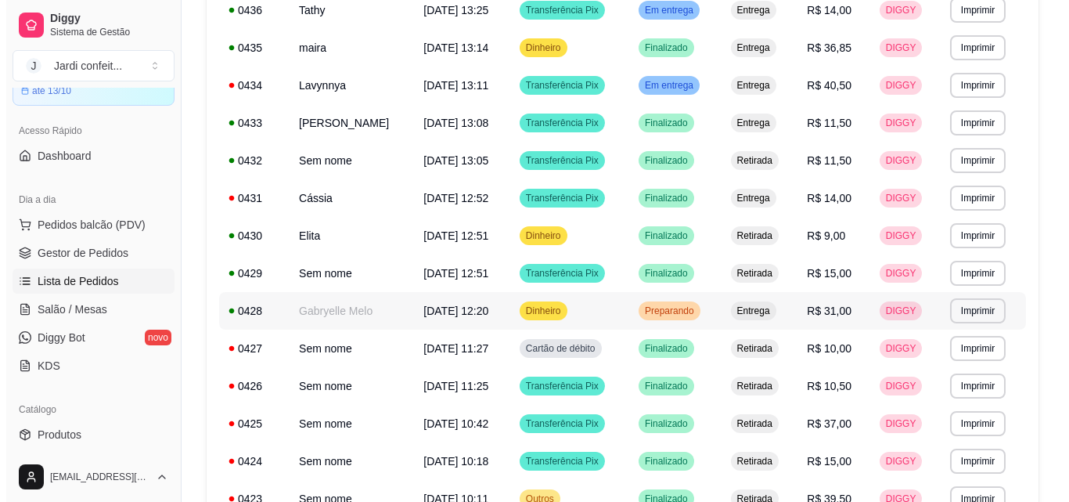
scroll to position [157, 0]
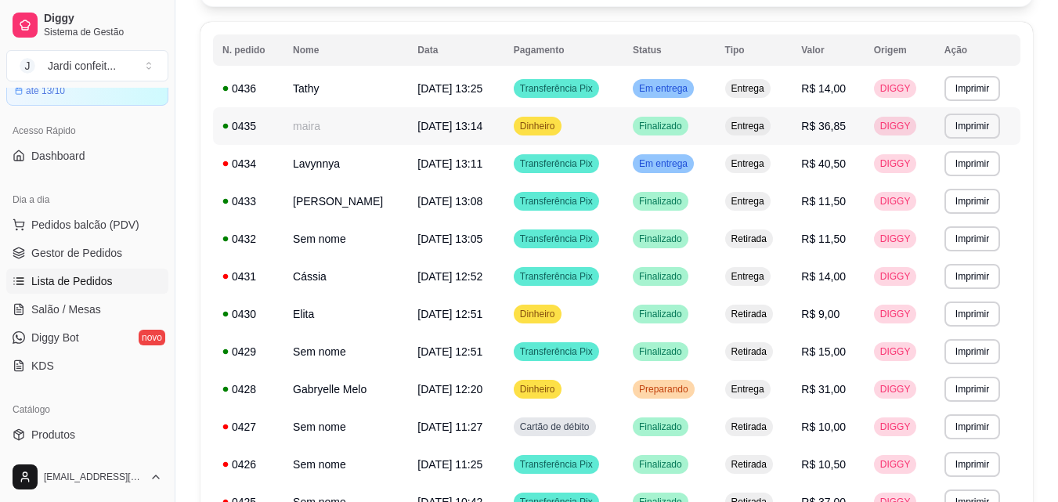
click at [324, 130] on td "maira" at bounding box center [345, 126] width 124 height 38
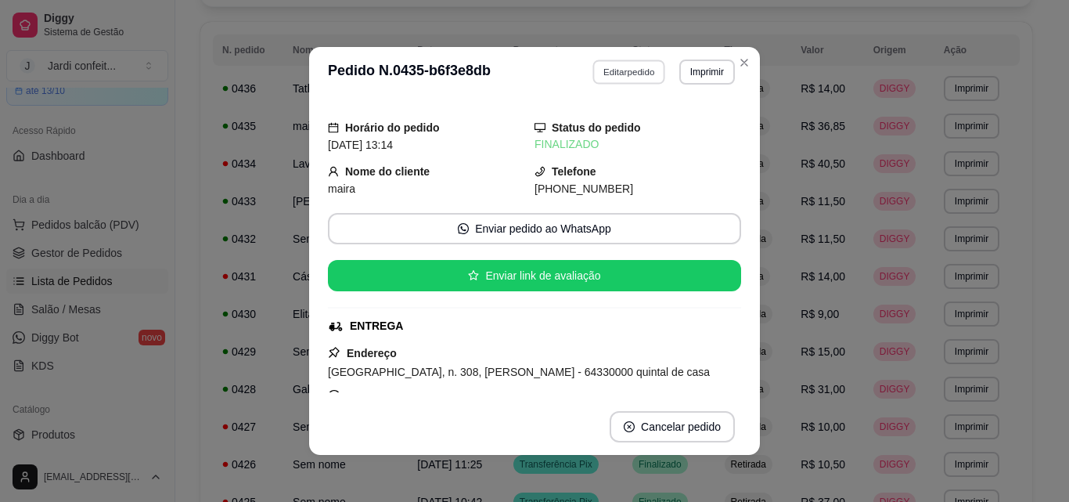
click at [634, 70] on button "Editar pedido" at bounding box center [629, 71] width 73 height 24
select select "67d5a85015104387ddcdef23"
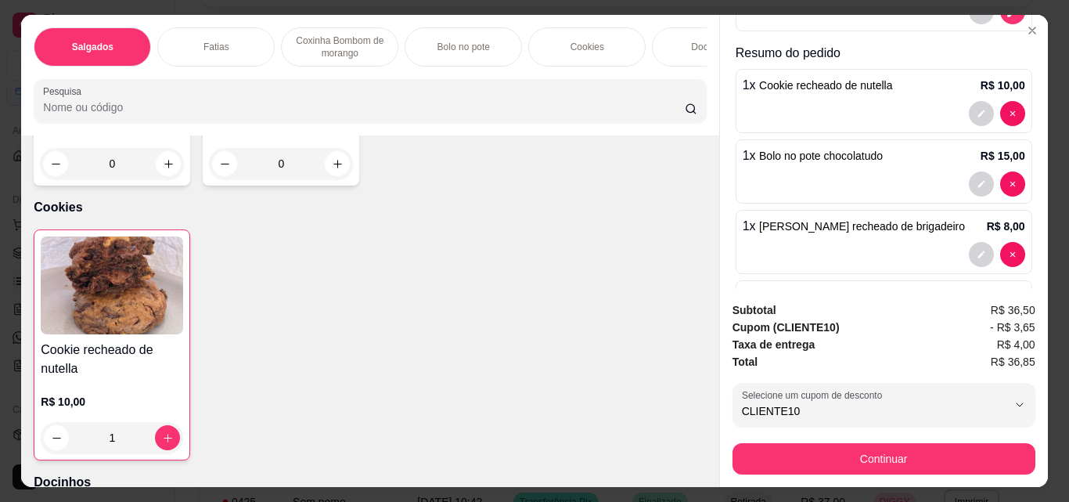
scroll to position [338, 0]
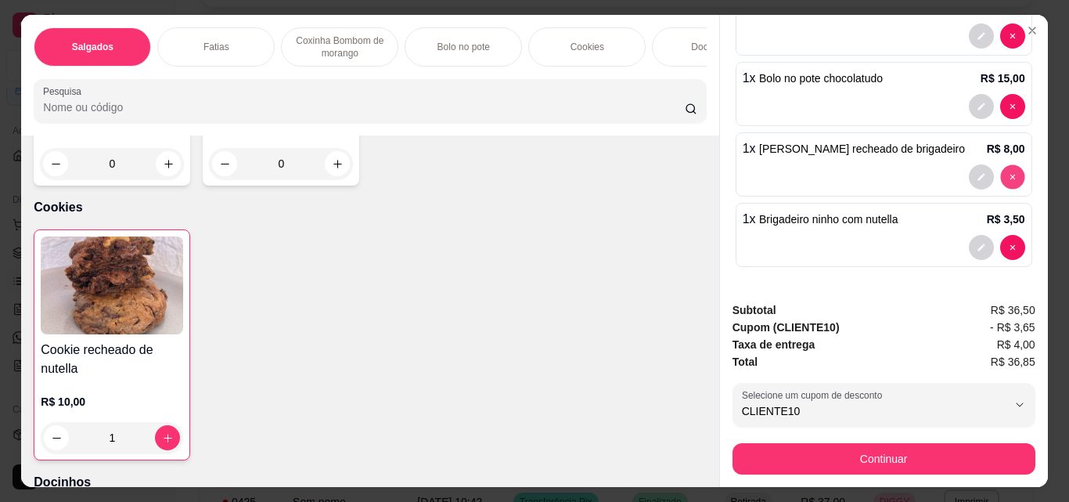
type input "0"
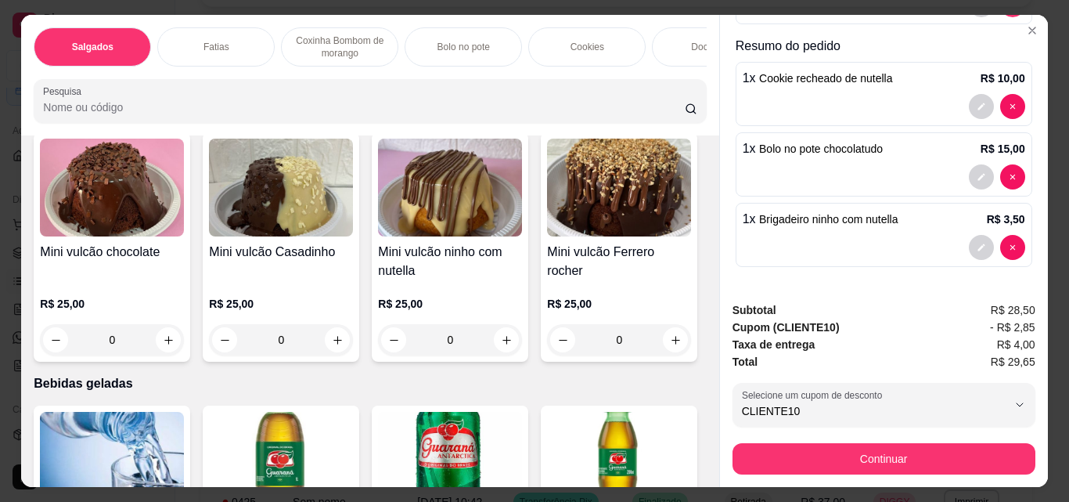
scroll to position [2896, 0]
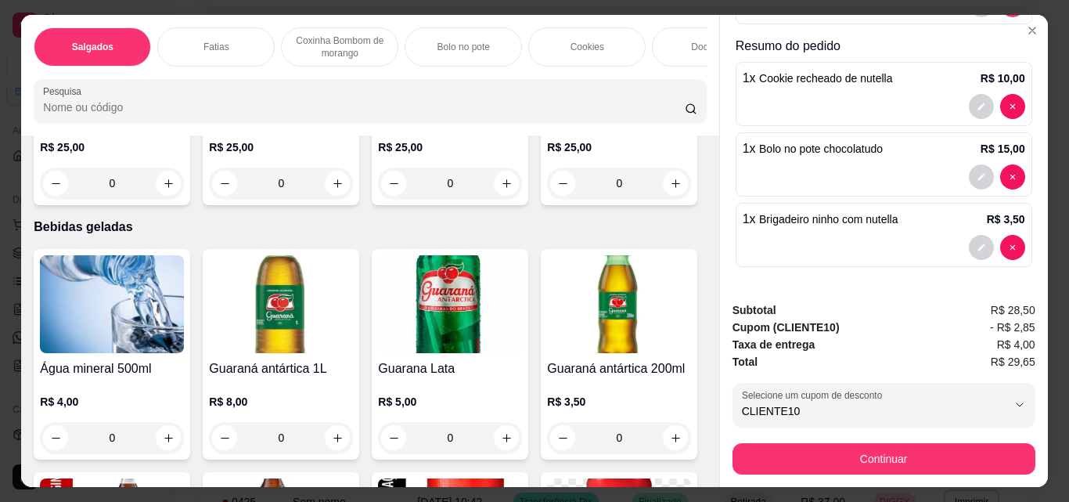
type input "1"
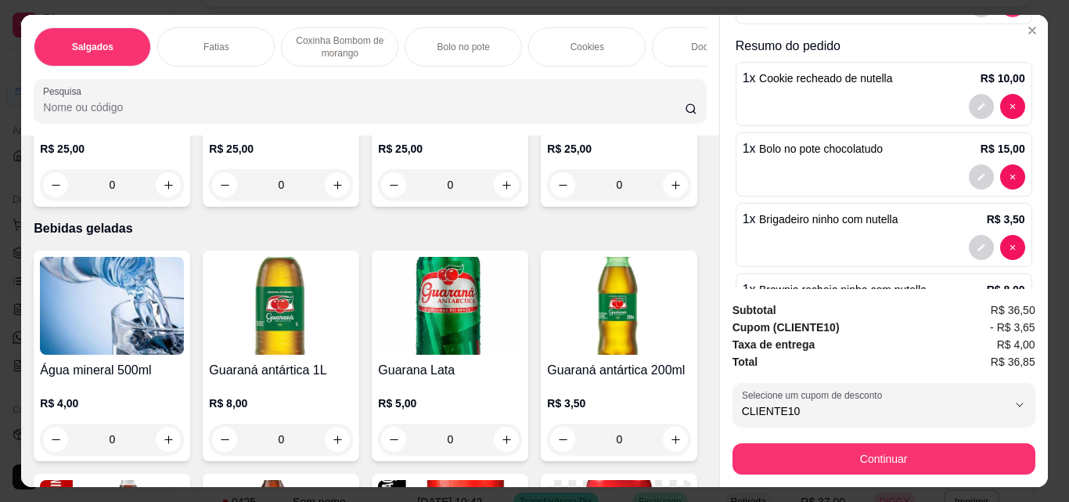
scroll to position [338, 0]
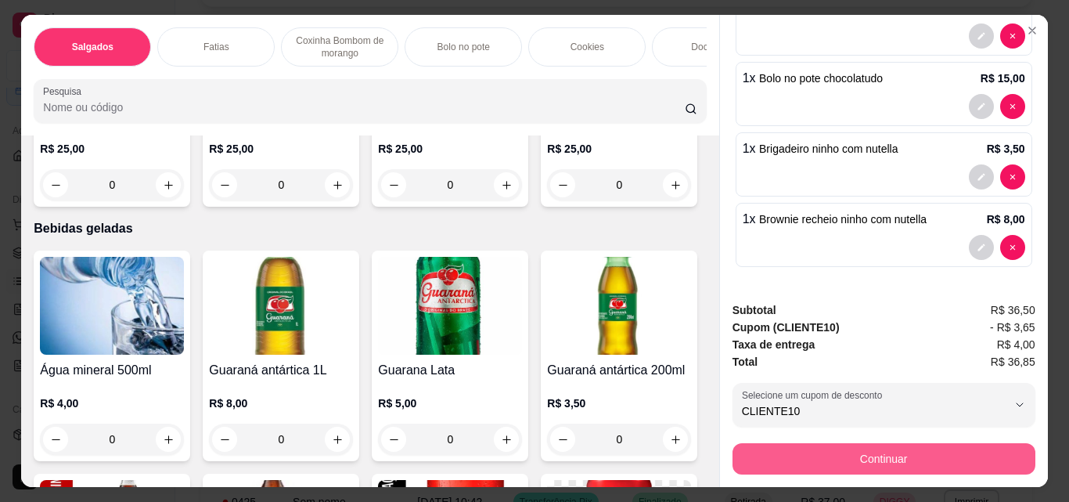
click at [865, 459] on button "Continuar" at bounding box center [884, 458] width 303 height 31
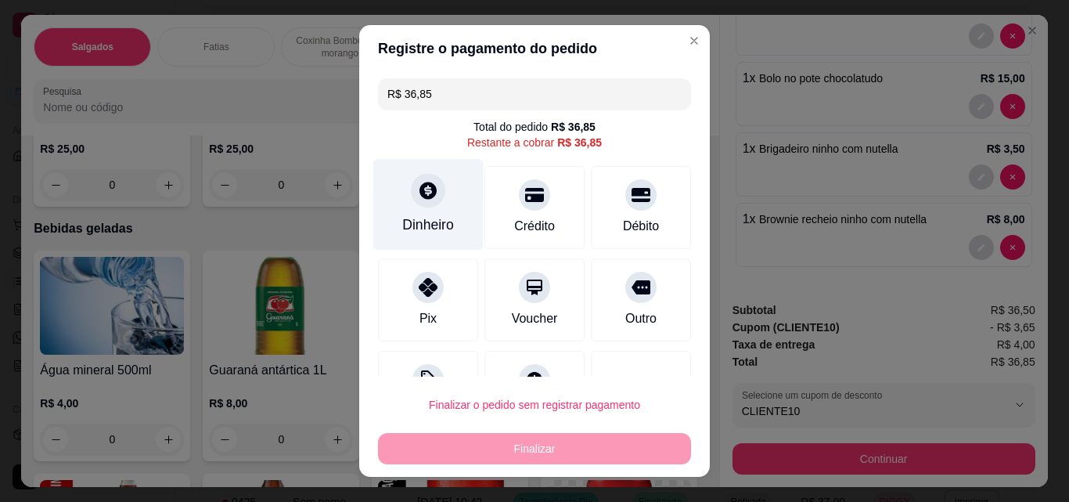
click at [424, 229] on div "Dinheiro" at bounding box center [428, 224] width 52 height 20
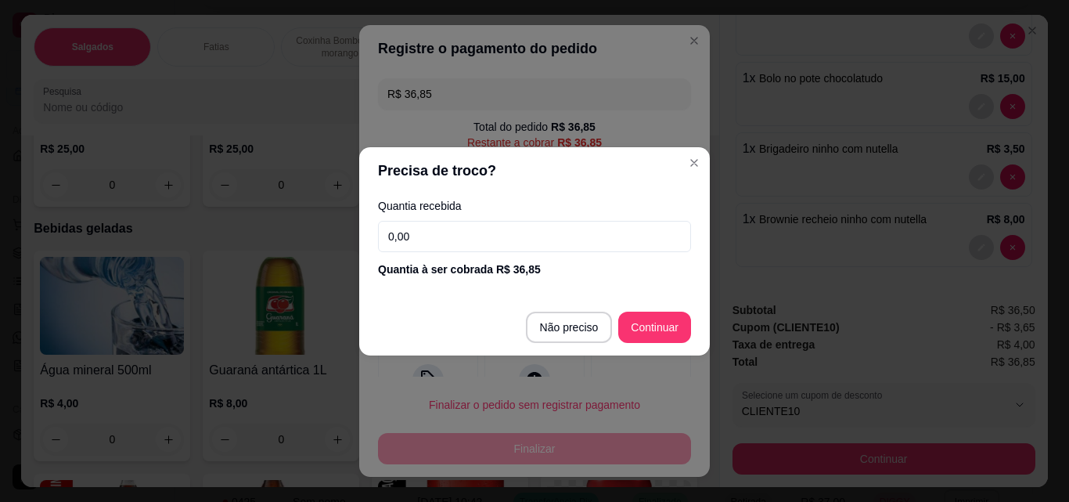
click at [436, 244] on input "0,00" at bounding box center [534, 236] width 313 height 31
type input "36,85"
type input "R$ 0,00"
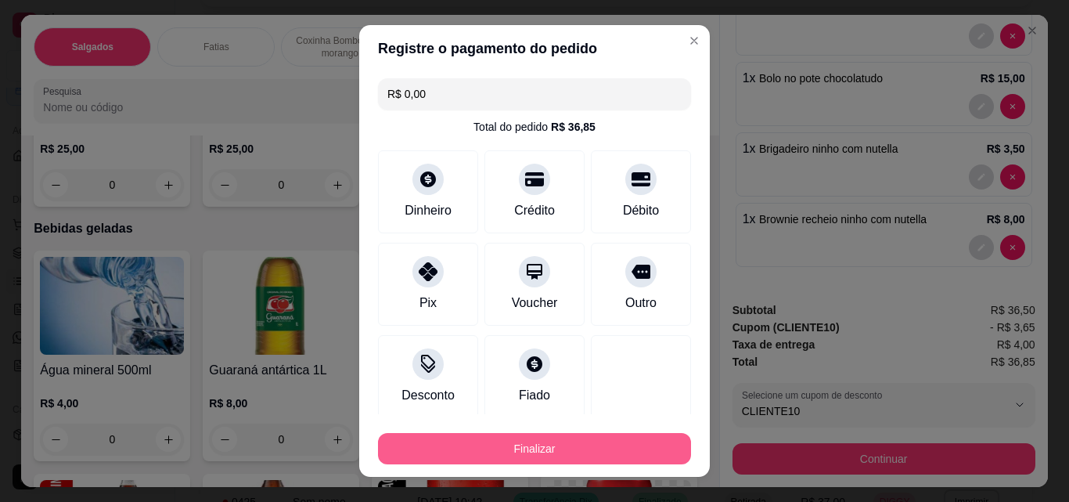
click at [619, 439] on button "Finalizar" at bounding box center [534, 448] width 313 height 31
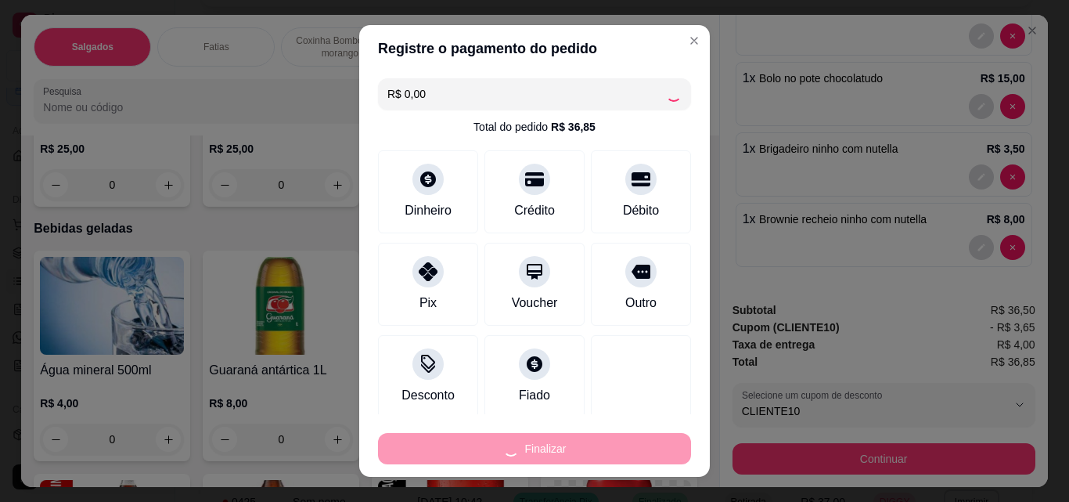
type input "0"
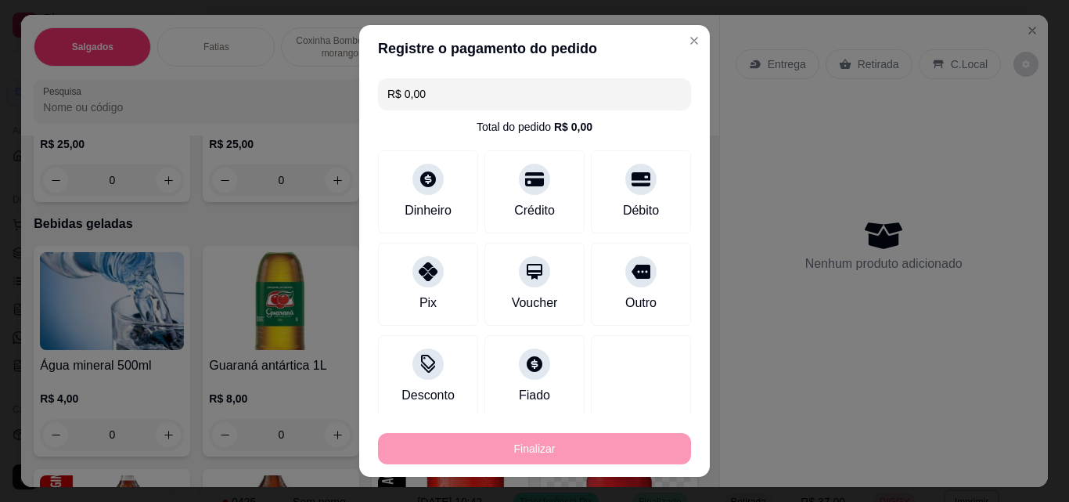
type input "-R$ 36,85"
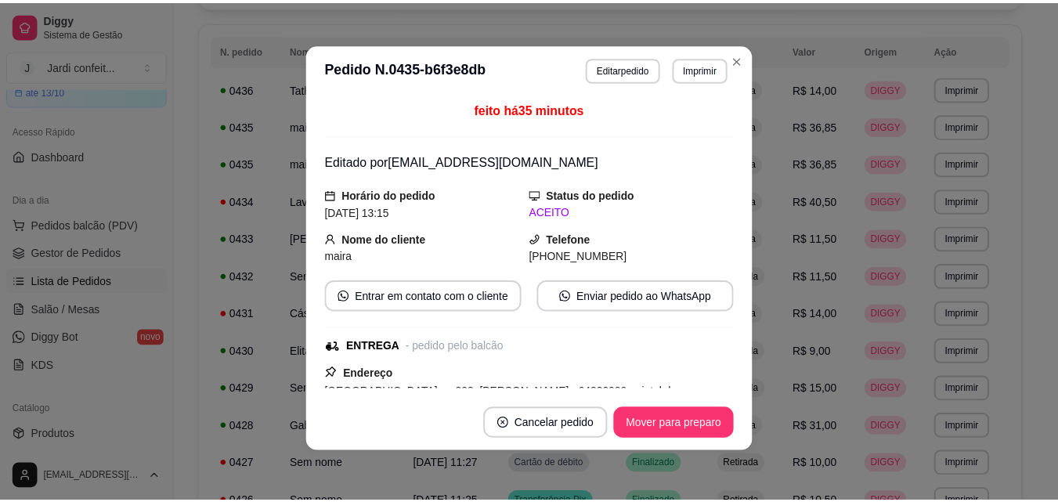
scroll to position [0, 0]
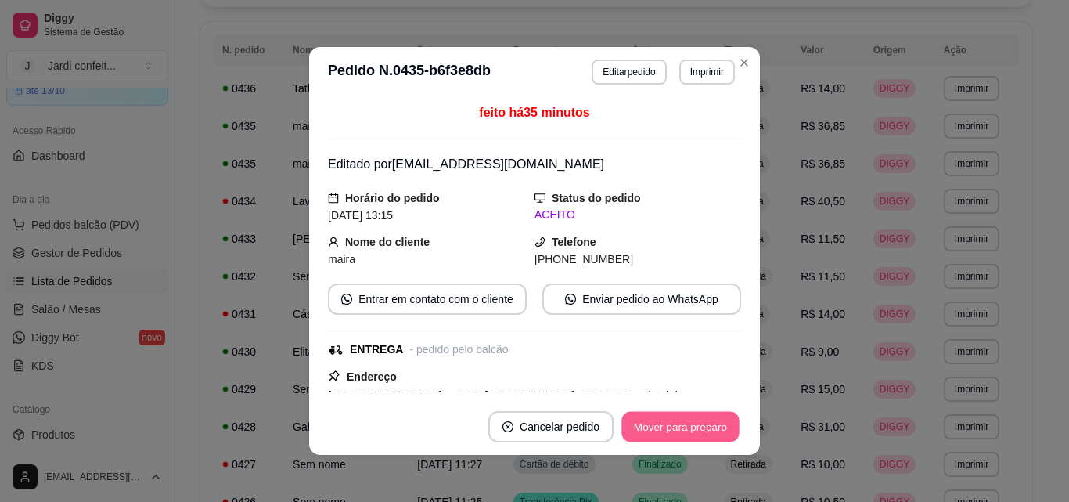
click at [685, 425] on button "Mover para preparo" at bounding box center [680, 427] width 117 height 31
click at [701, 427] on button "Mover para entrega" at bounding box center [681, 426] width 121 height 31
click at [701, 427] on button "Mover para finalizado" at bounding box center [677, 427] width 126 height 31
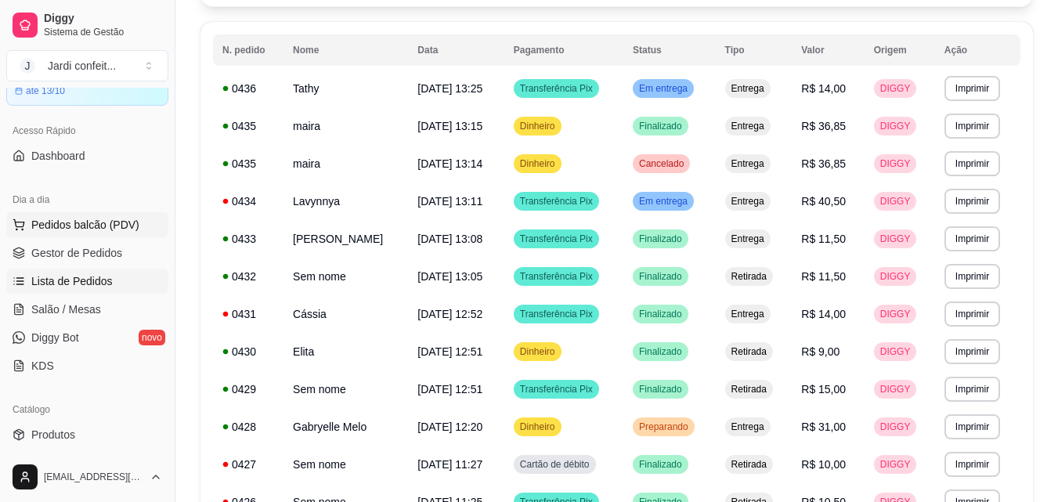
click at [102, 214] on button "Pedidos balcão (PDV)" at bounding box center [87, 224] width 162 height 25
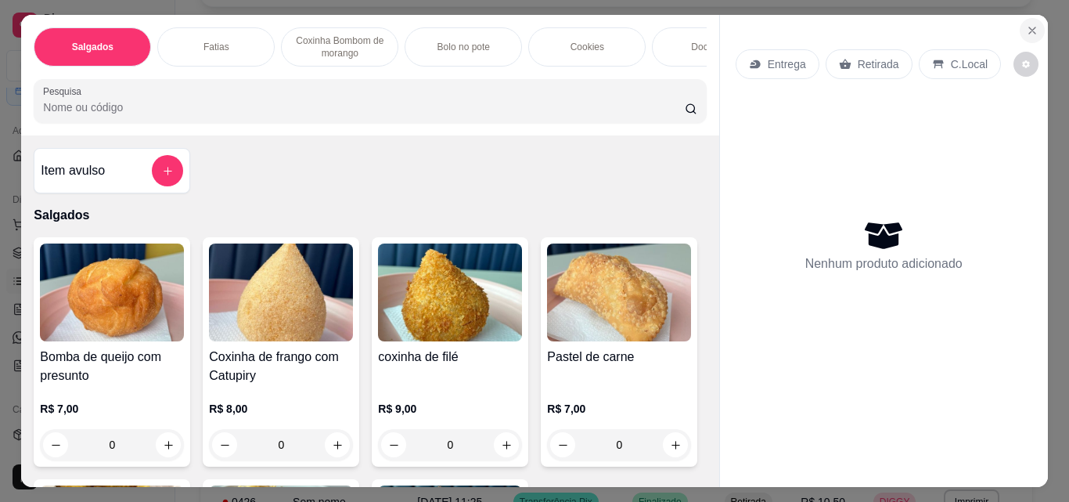
click at [1026, 24] on icon "Close" at bounding box center [1032, 30] width 13 height 13
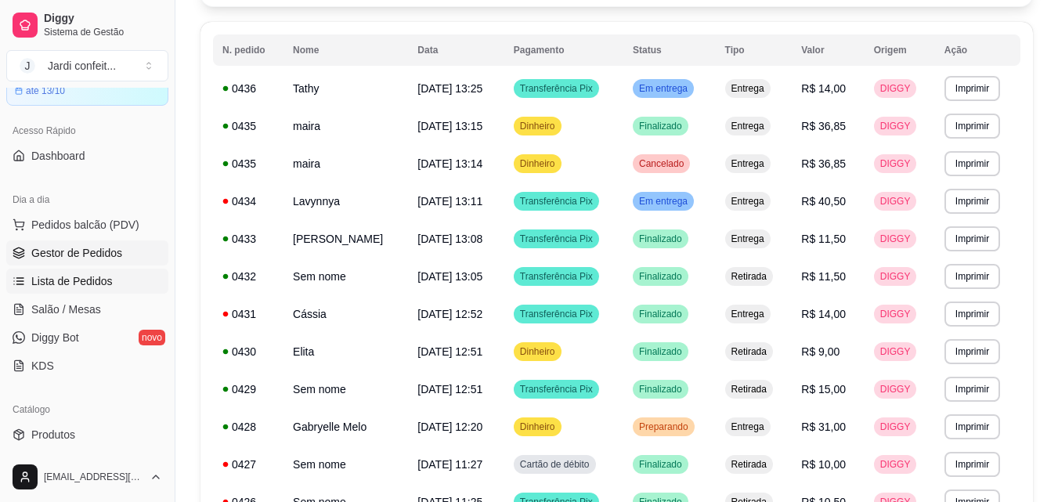
click at [122, 250] on link "Gestor de Pedidos" at bounding box center [87, 252] width 162 height 25
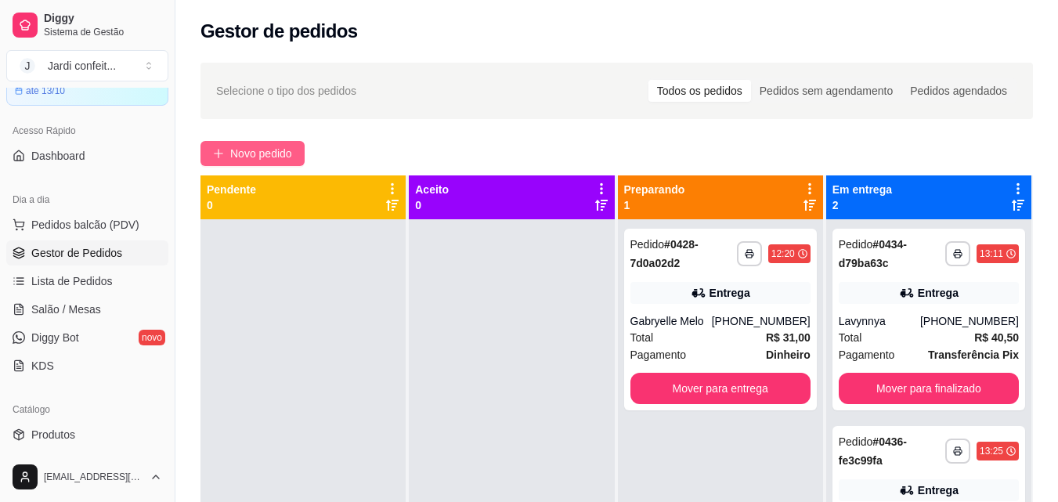
click at [302, 153] on button "Novo pedido" at bounding box center [252, 153] width 104 height 25
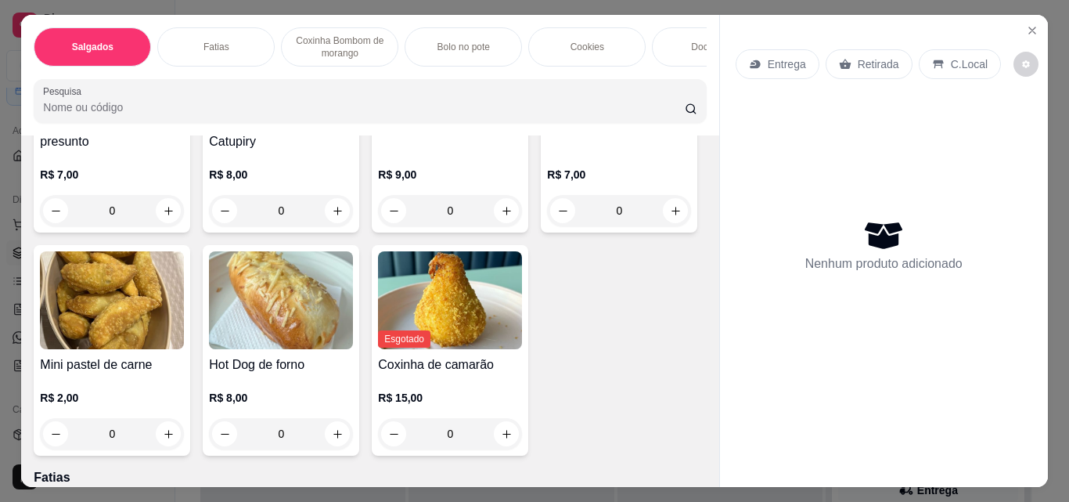
scroll to position [235, 0]
click at [175, 439] on icon "increase-product-quantity" at bounding box center [169, 433] width 12 height 12
type input "1"
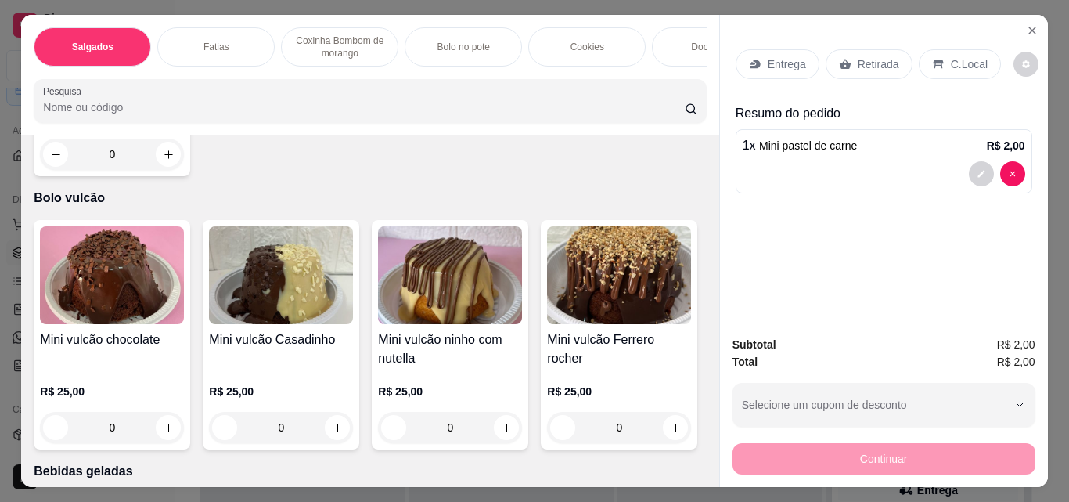
scroll to position [2885, 0]
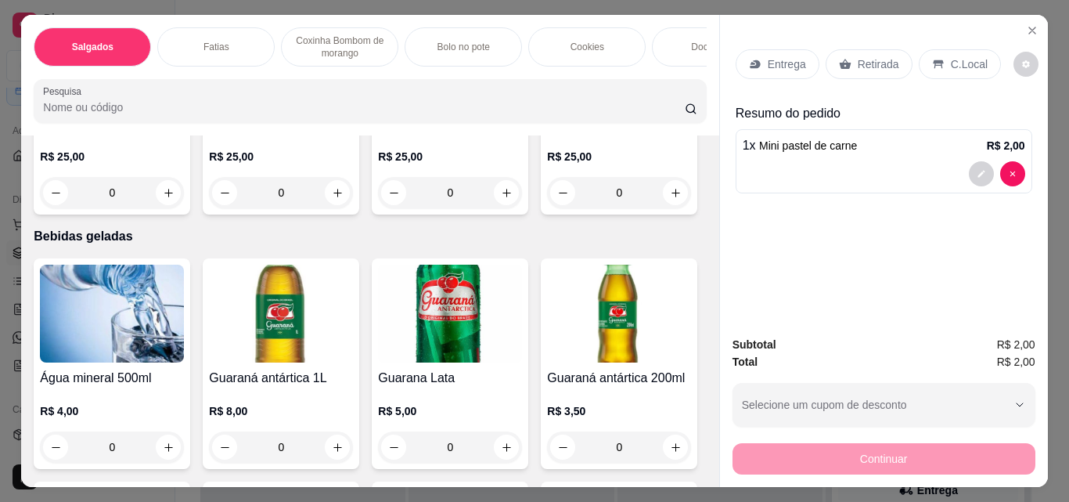
type input "1"
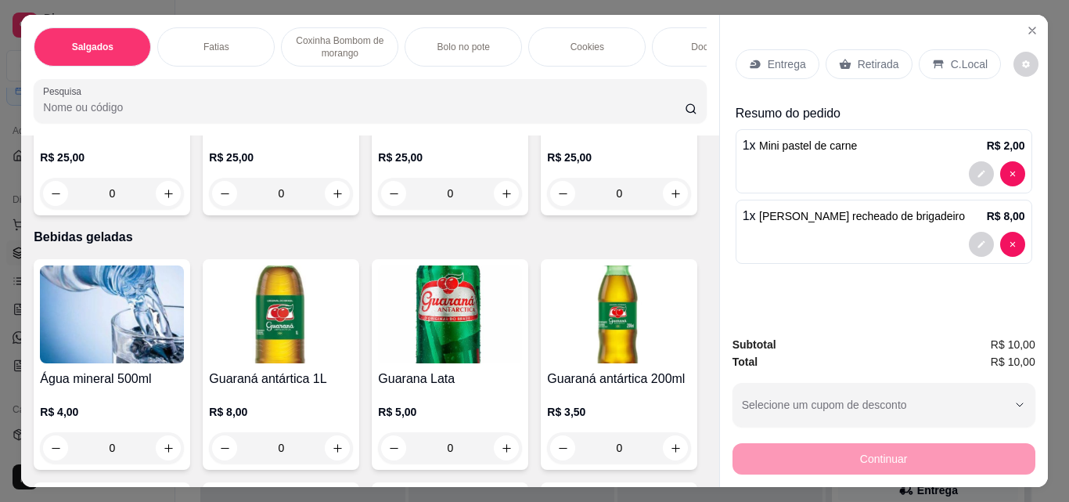
scroll to position [2808, 0]
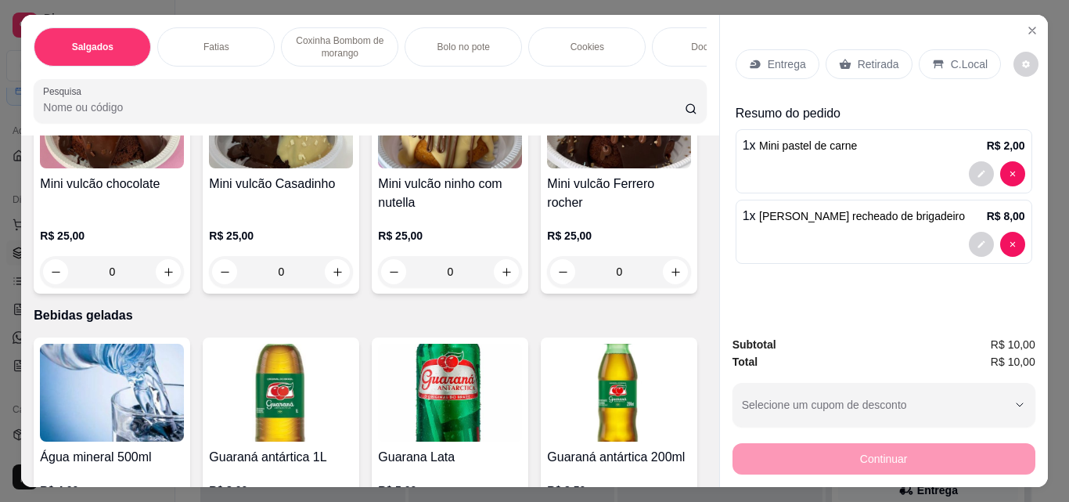
click at [849, 57] on div "Retirada" at bounding box center [869, 64] width 87 height 30
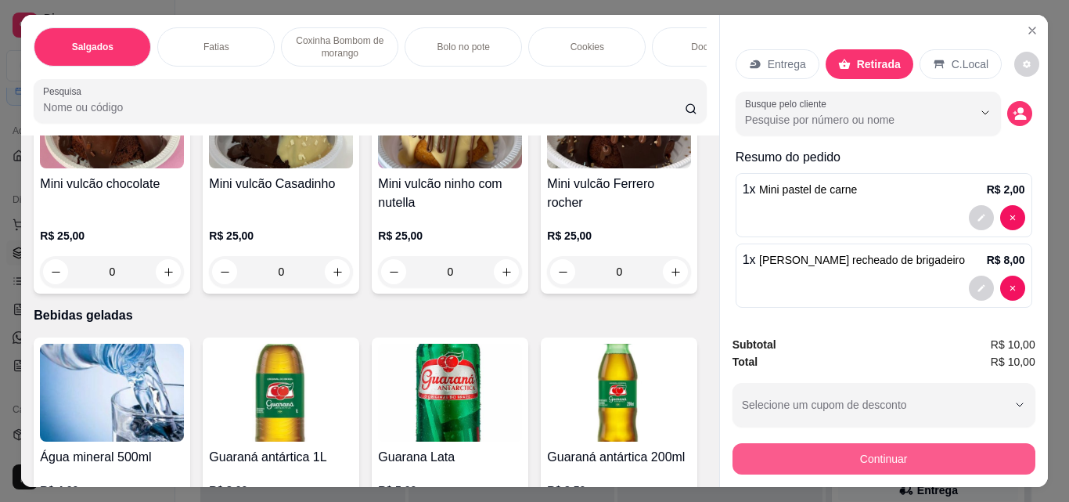
click at [792, 447] on button "Continuar" at bounding box center [884, 458] width 303 height 31
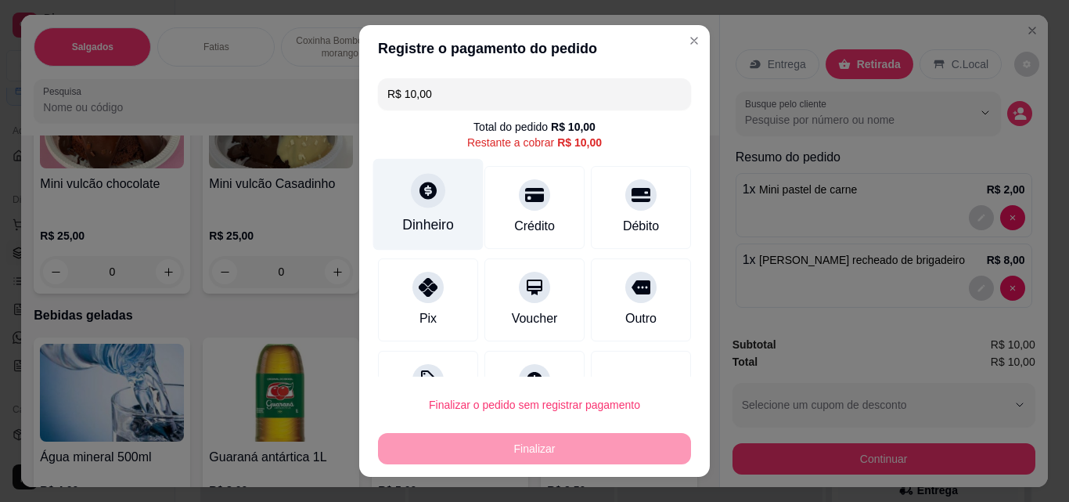
click at [434, 211] on div "Dinheiro" at bounding box center [428, 205] width 110 height 92
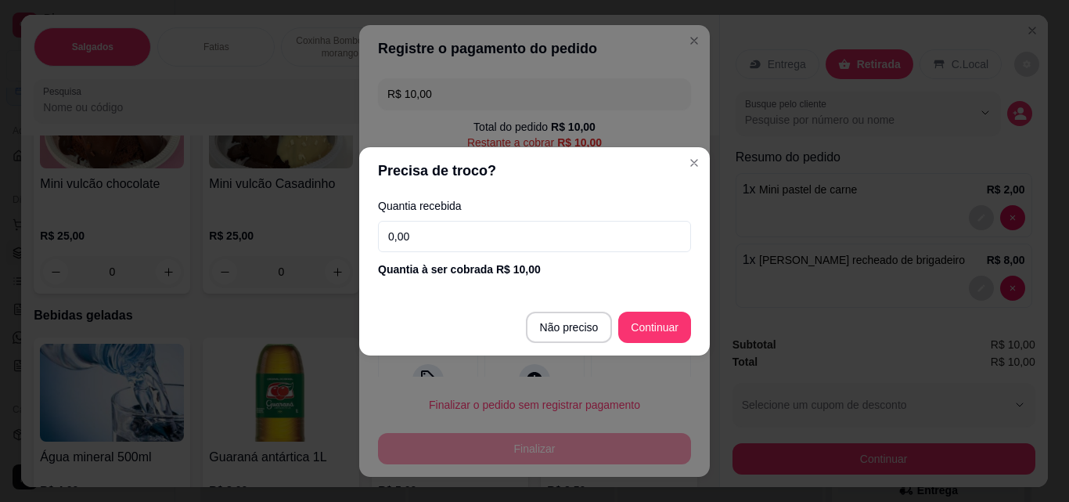
click at [486, 231] on input "0,00" at bounding box center [534, 236] width 313 height 31
type input "10,00"
type input "R$ 0,00"
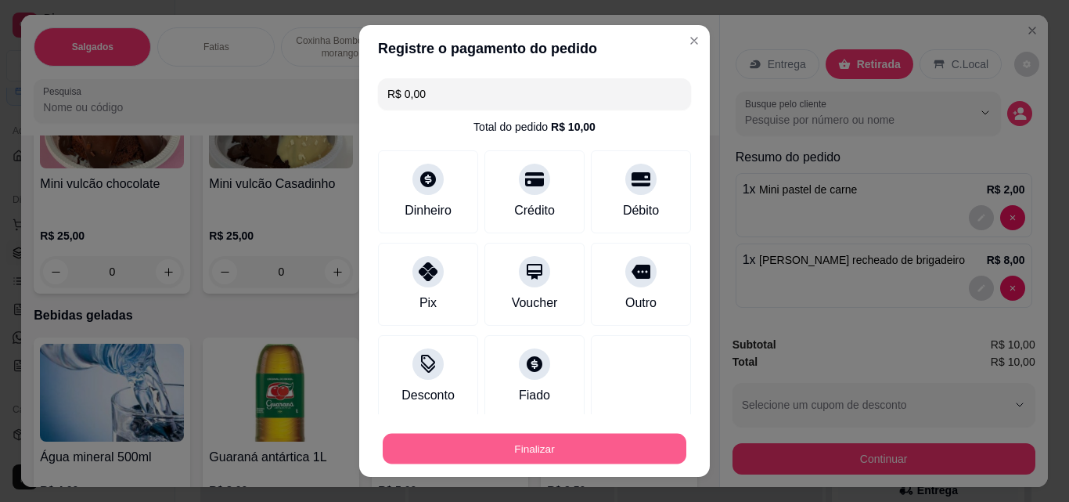
click at [629, 443] on button "Finalizar" at bounding box center [535, 449] width 304 height 31
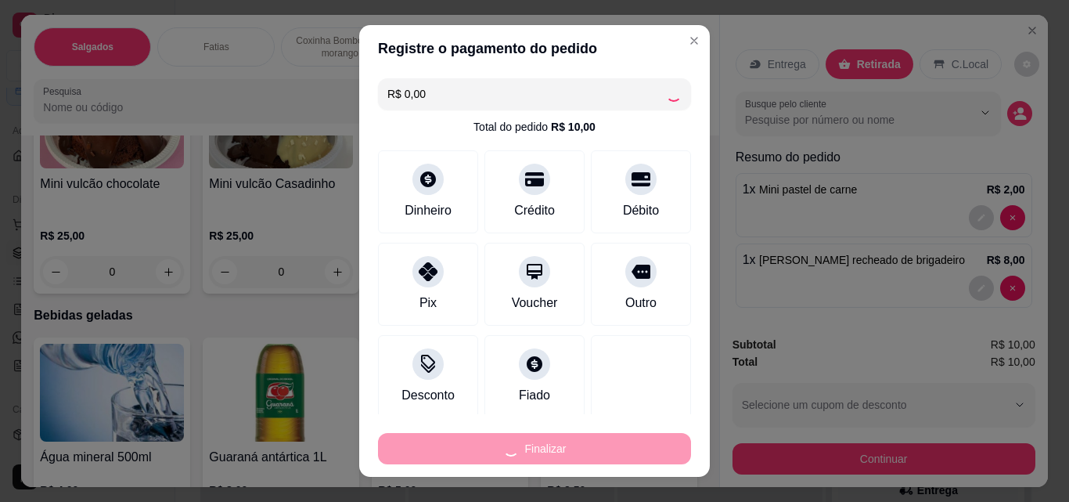
type input "0"
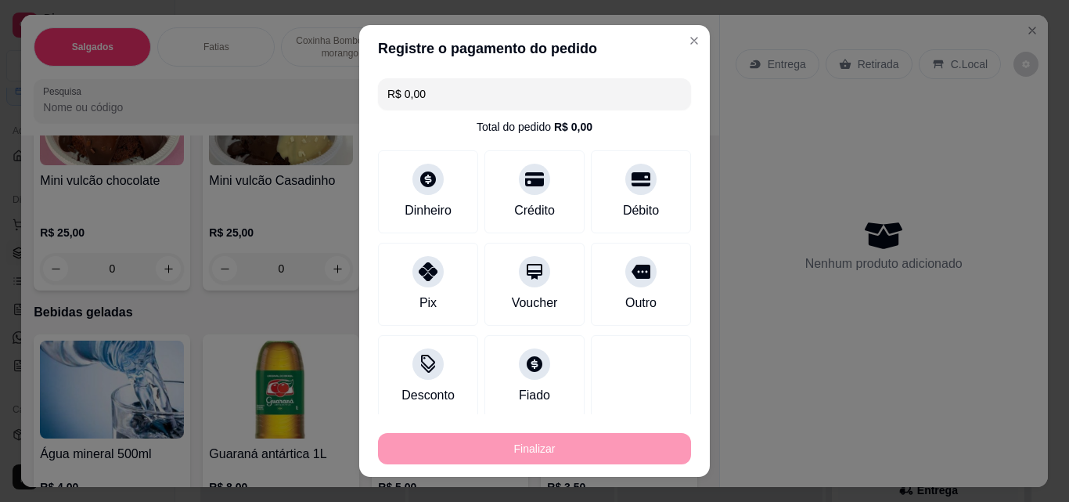
type input "-R$ 10,00"
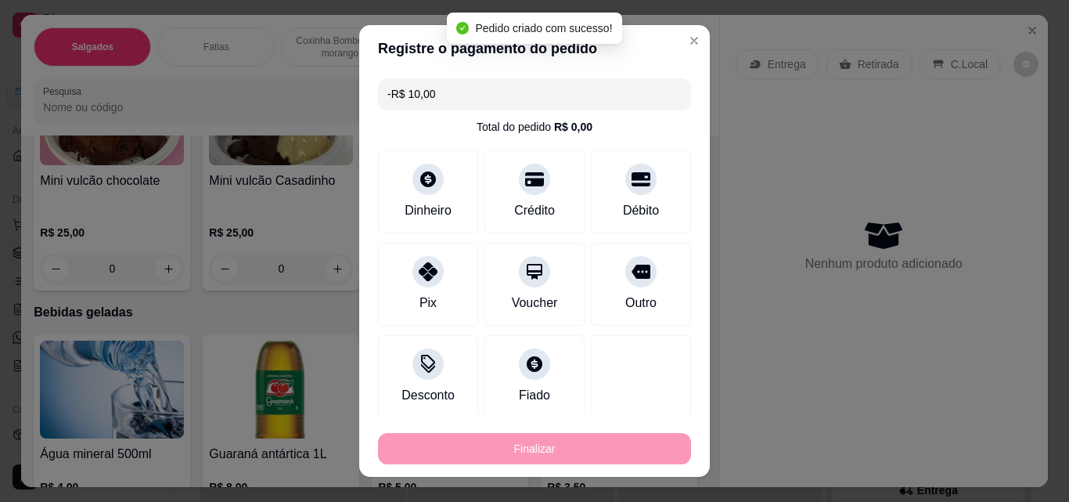
scroll to position [2806, 0]
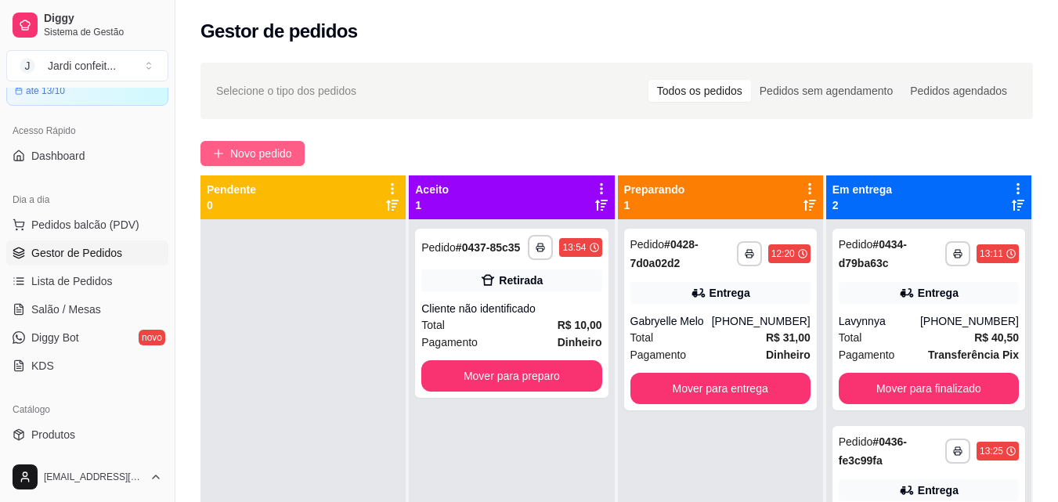
click at [271, 149] on span "Novo pedido" at bounding box center [261, 153] width 62 height 17
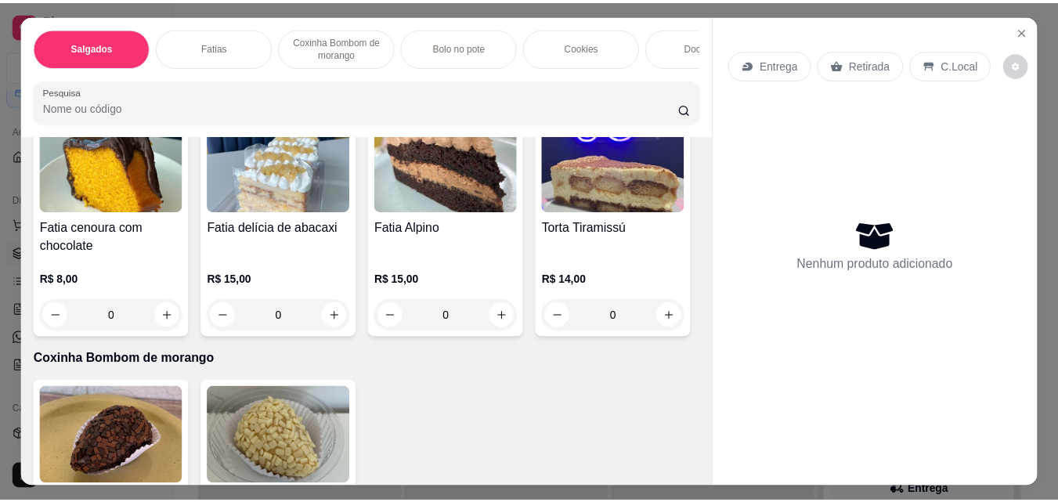
scroll to position [861, 0]
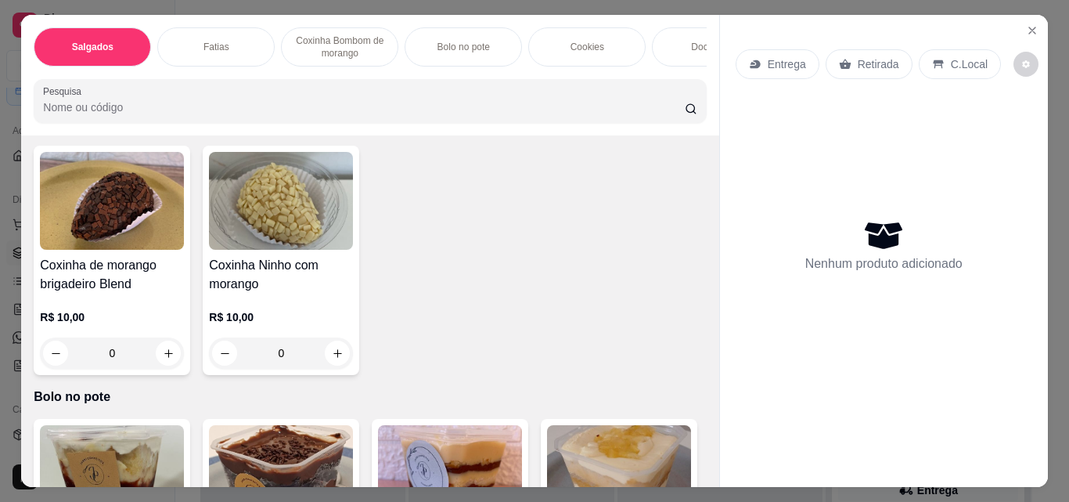
click at [503, 86] on icon "increase-product-quantity" at bounding box center [507, 80] width 12 height 12
type input "1"
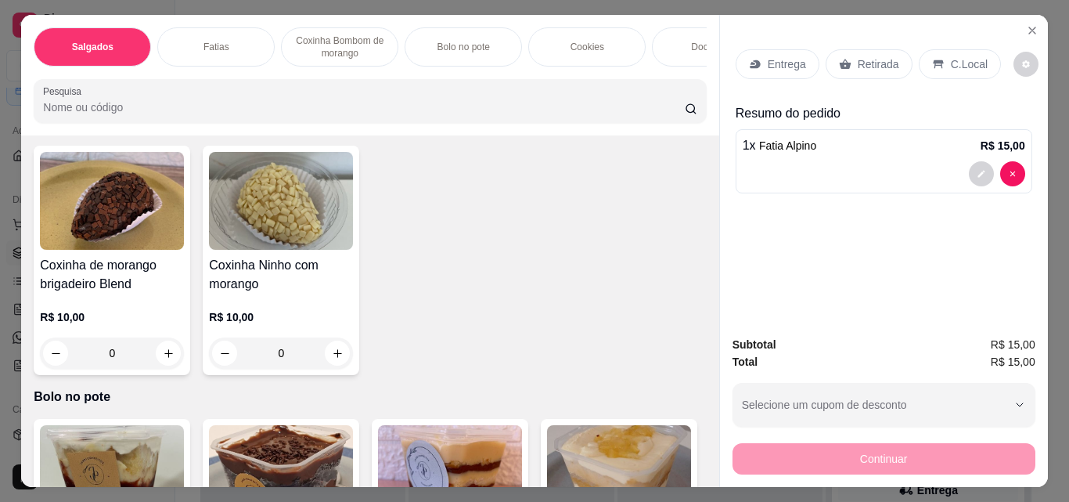
click at [868, 63] on p "Retirada" at bounding box center [878, 64] width 41 height 16
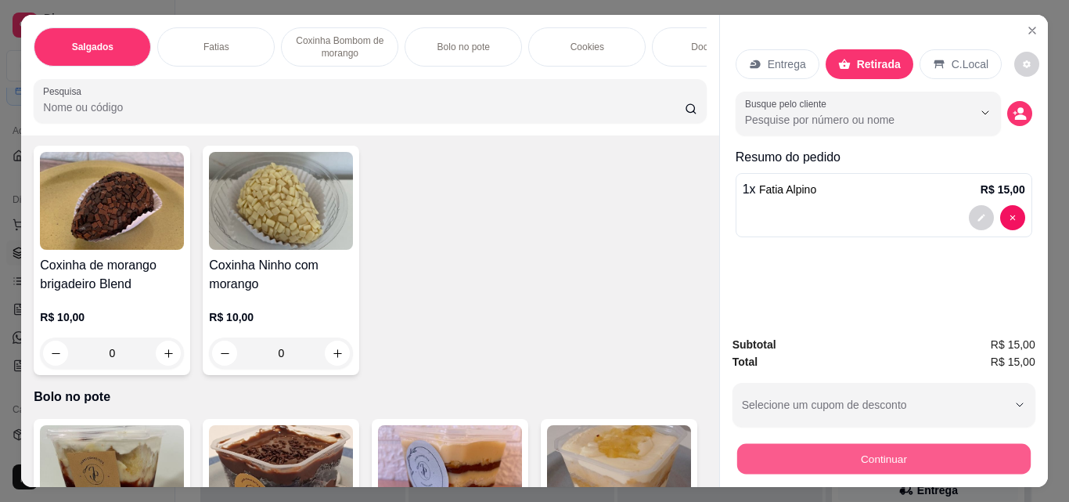
click at [878, 449] on button "Continuar" at bounding box center [884, 458] width 294 height 31
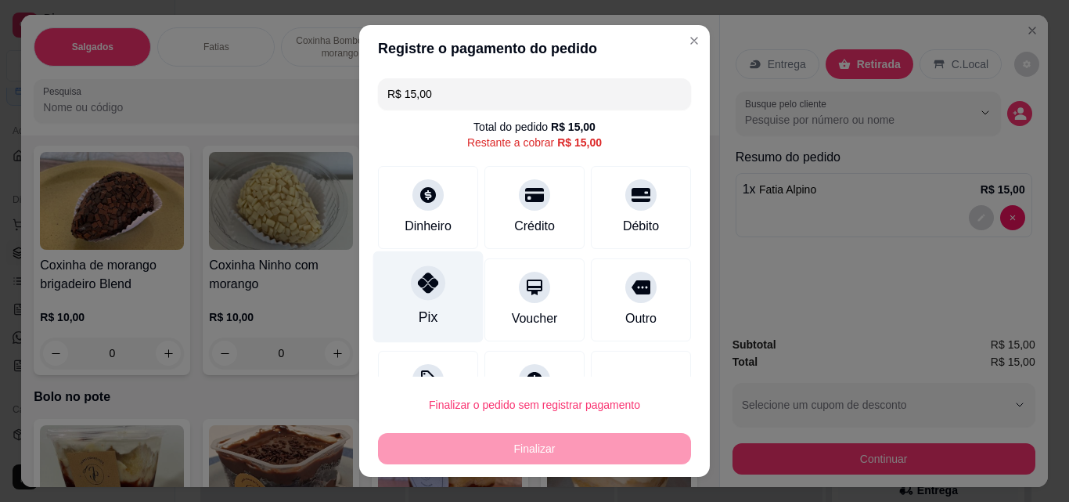
click at [418, 285] on icon at bounding box center [428, 282] width 20 height 20
type input "R$ 0,00"
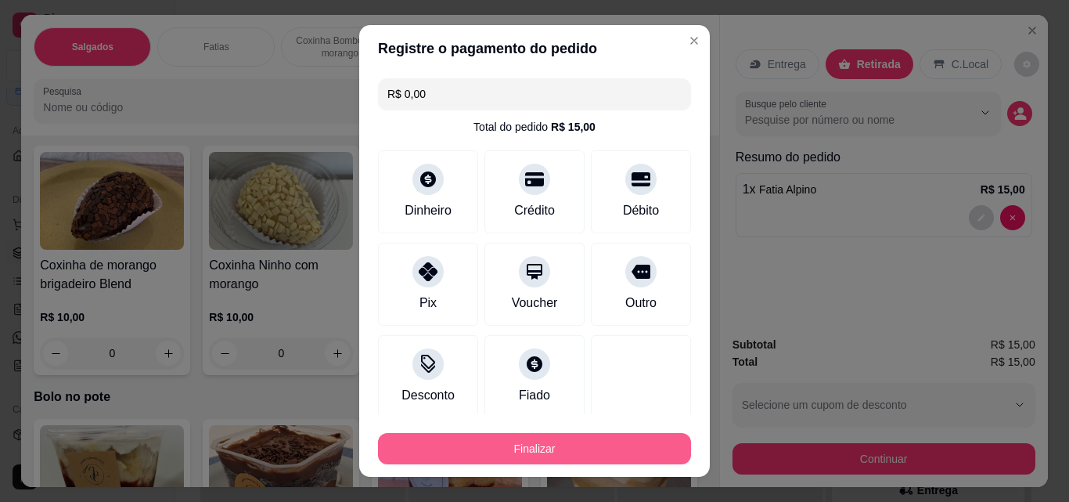
click at [576, 444] on button "Finalizar" at bounding box center [534, 448] width 313 height 31
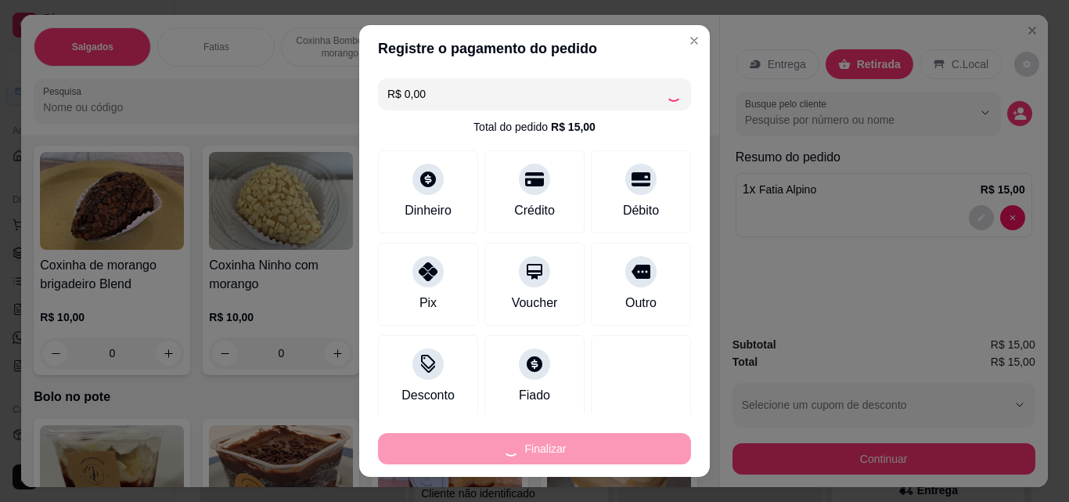
type input "0"
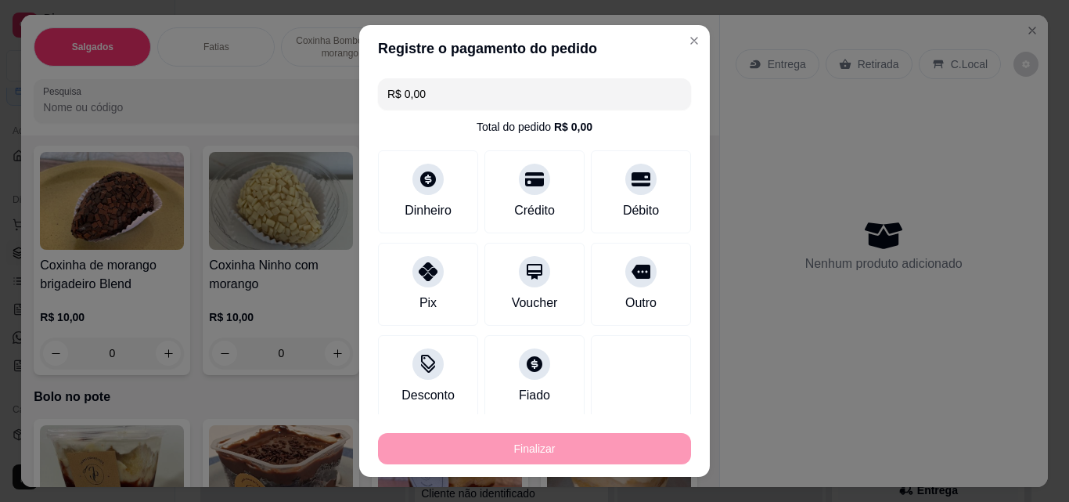
type input "-R$ 15,00"
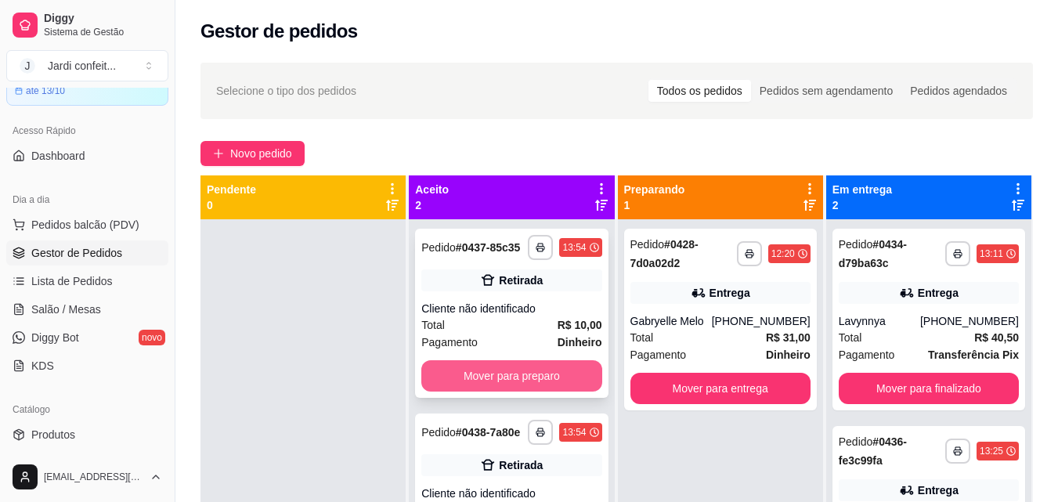
click at [523, 371] on button "Mover para preparo" at bounding box center [511, 375] width 180 height 31
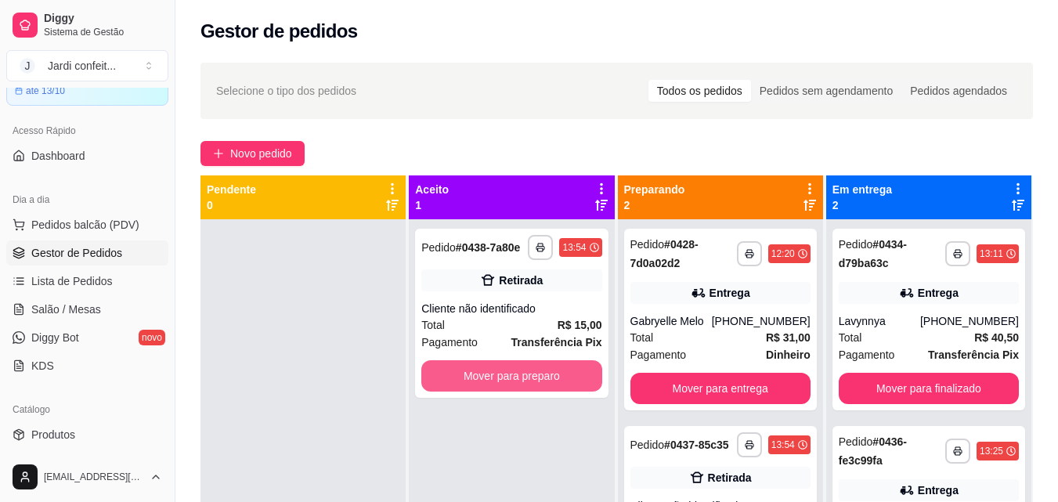
click at [523, 371] on button "Mover para preparo" at bounding box center [511, 375] width 180 height 31
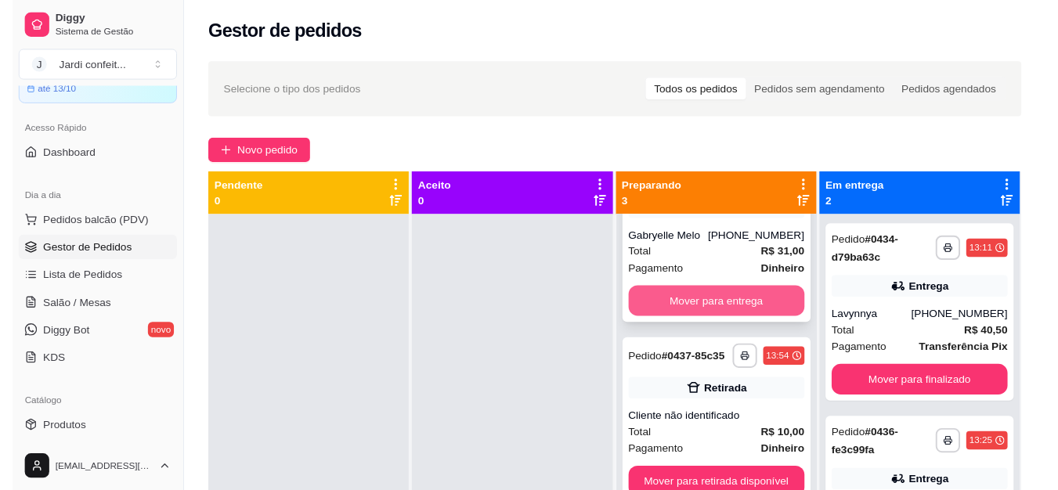
scroll to position [106, 0]
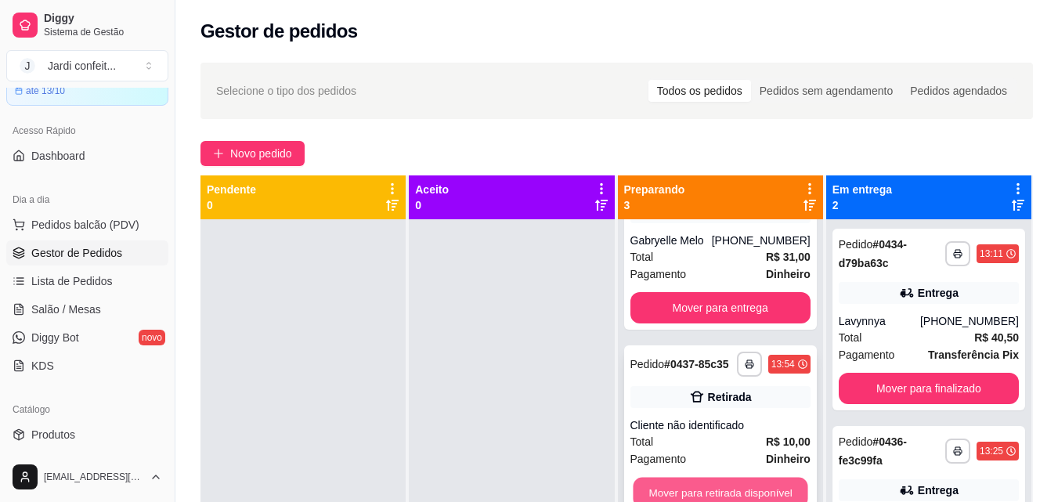
click at [716, 478] on button "Mover para retirada disponível" at bounding box center [720, 493] width 175 height 31
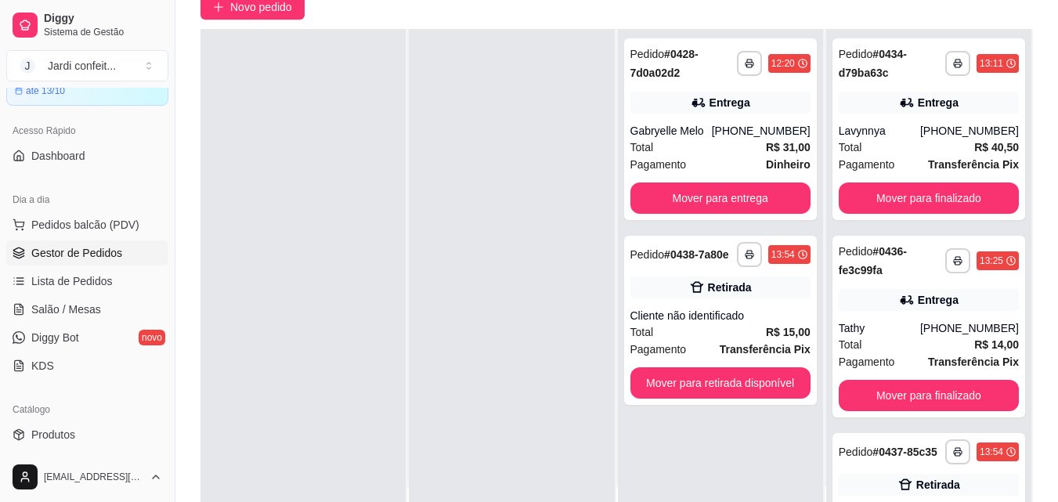
scroll to position [157, 0]
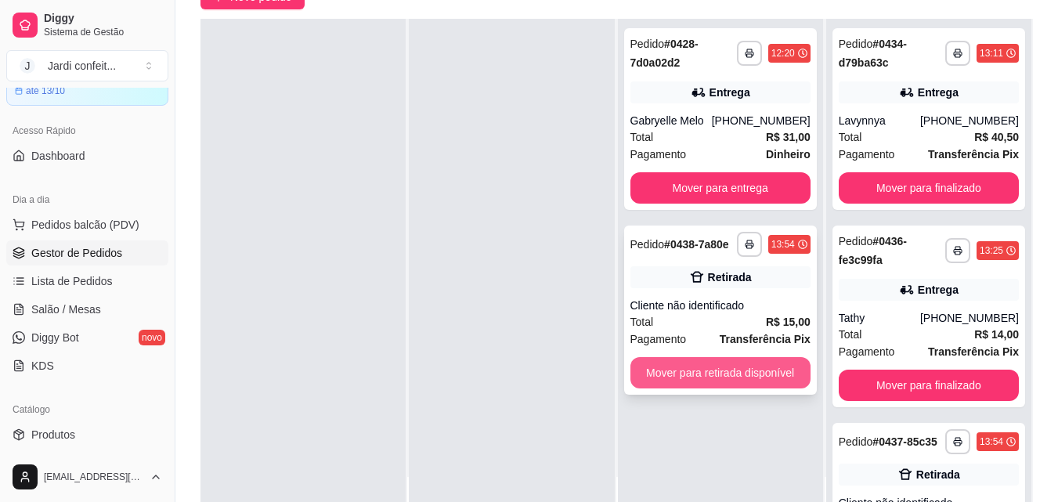
click at [739, 377] on button "Mover para retirada disponível" at bounding box center [720, 372] width 180 height 31
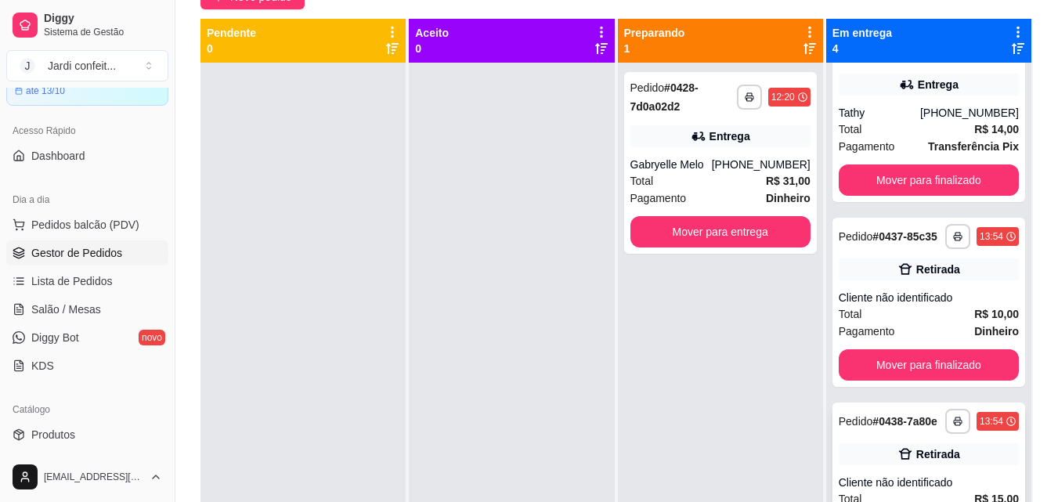
scroll to position [303, 0]
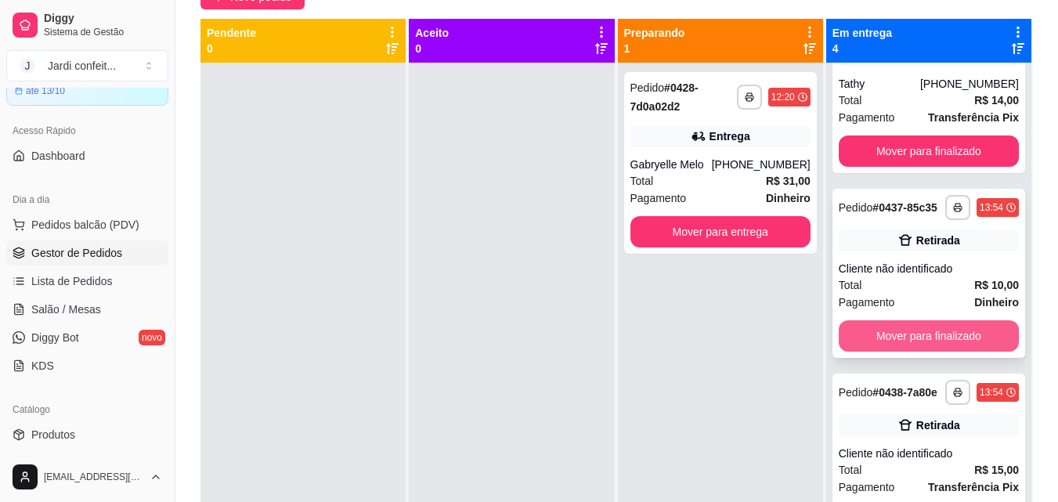
click at [950, 327] on button "Mover para finalizado" at bounding box center [928, 335] width 180 height 31
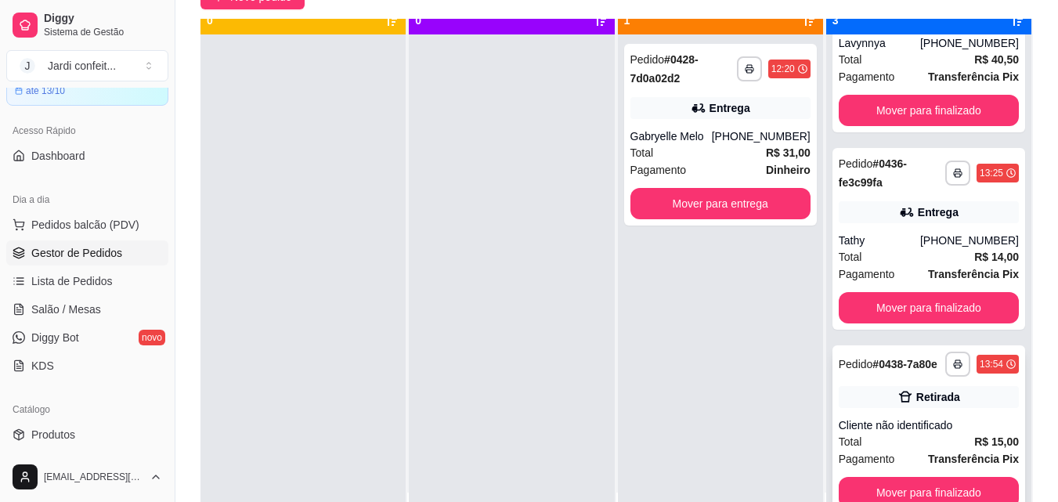
scroll to position [44, 0]
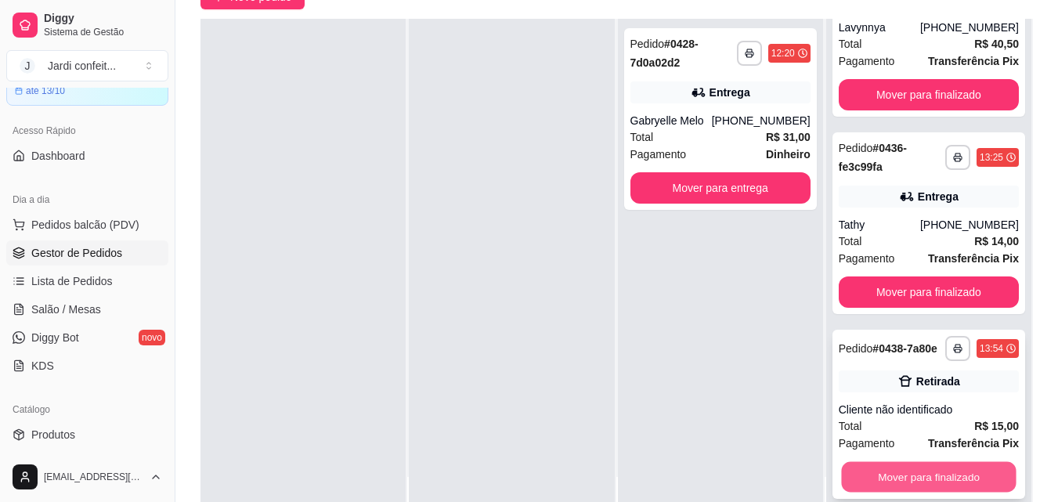
click at [926, 475] on button "Mover para finalizado" at bounding box center [928, 477] width 175 height 31
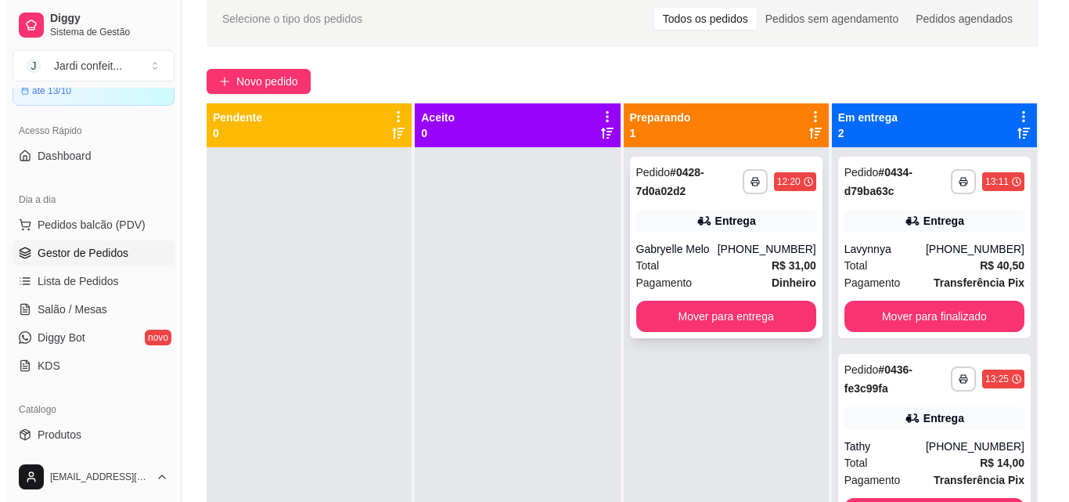
scroll to position [0, 0]
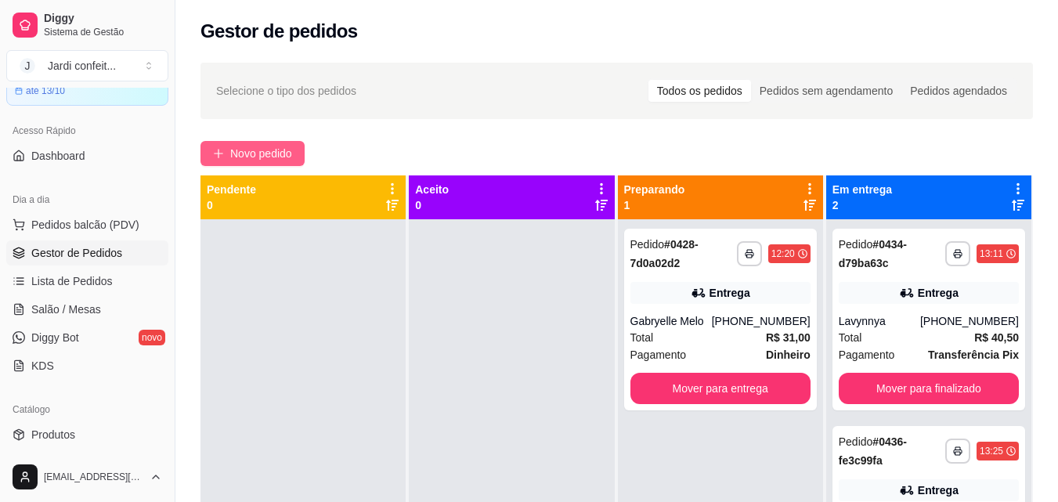
click at [268, 147] on span "Novo pedido" at bounding box center [261, 153] width 62 height 17
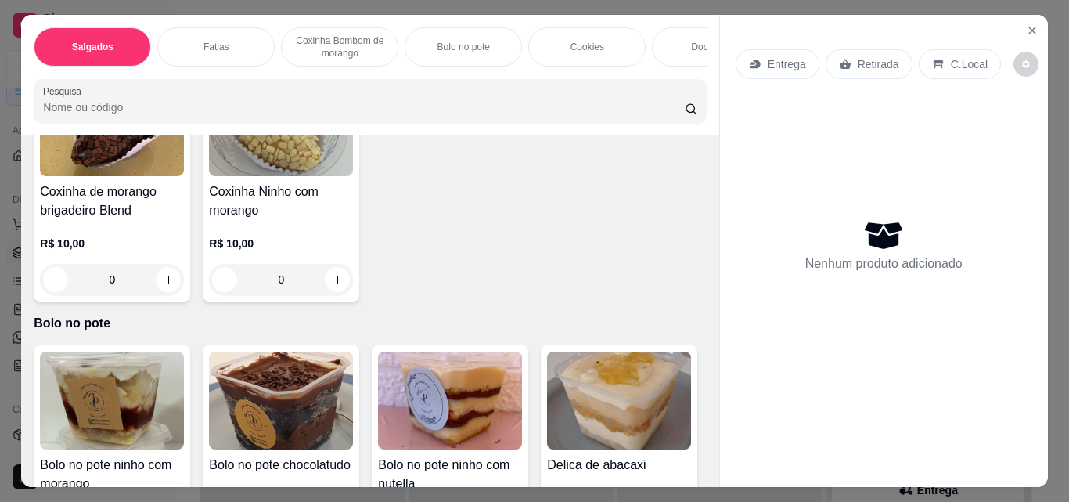
scroll to position [939, 0]
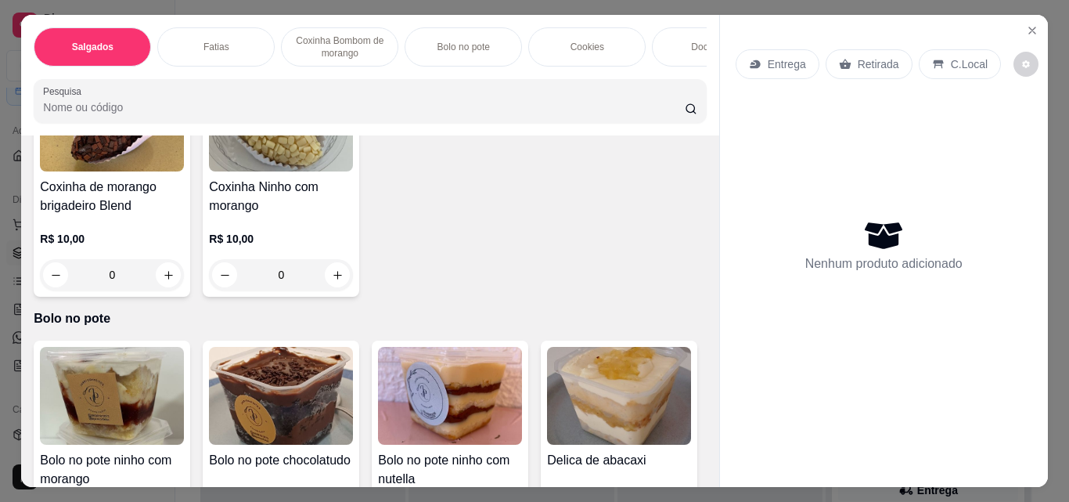
click at [672, 5] on icon "increase-product-quantity" at bounding box center [676, 2] width 8 height 8
type input "1"
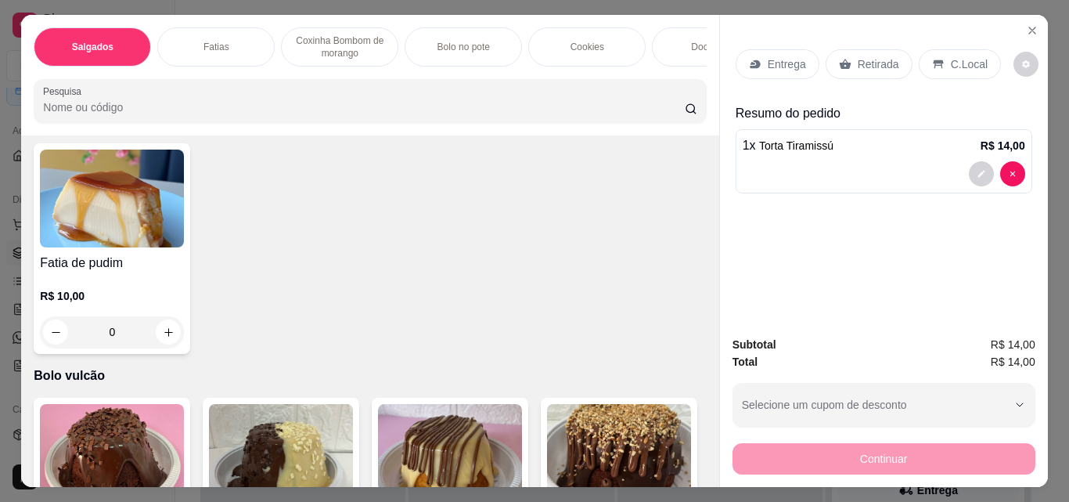
scroll to position [2427, 0]
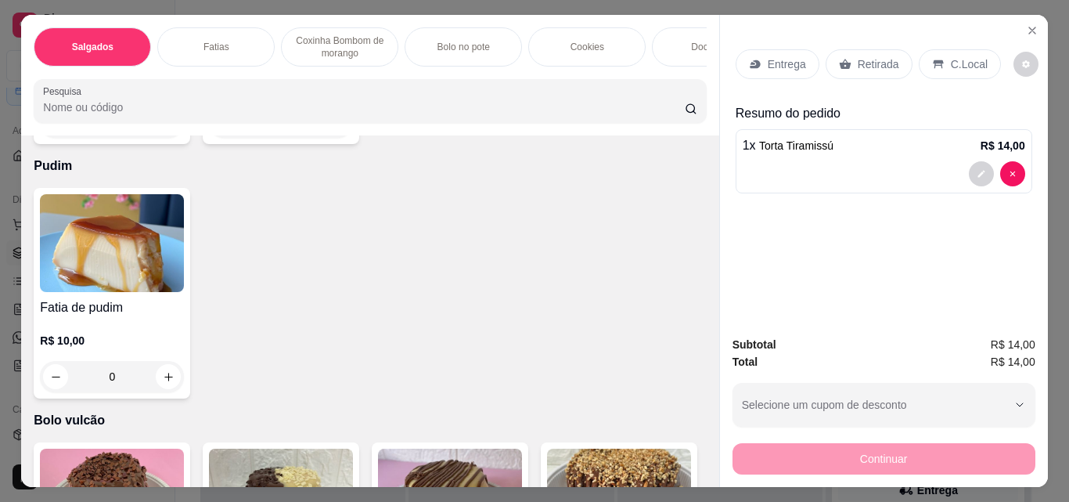
type input "1"
click at [881, 64] on p "Retirada" at bounding box center [878, 64] width 41 height 16
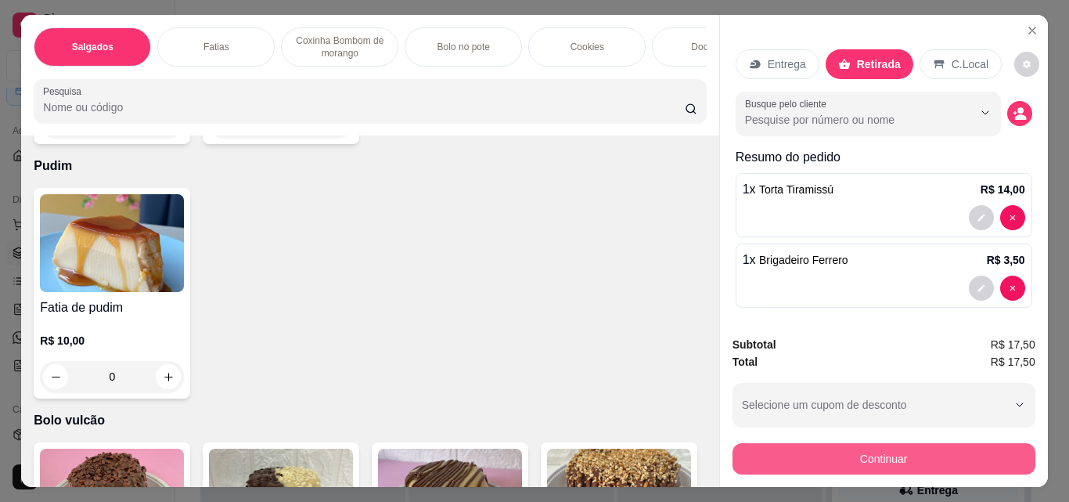
click at [925, 449] on button "Continuar" at bounding box center [884, 458] width 303 height 31
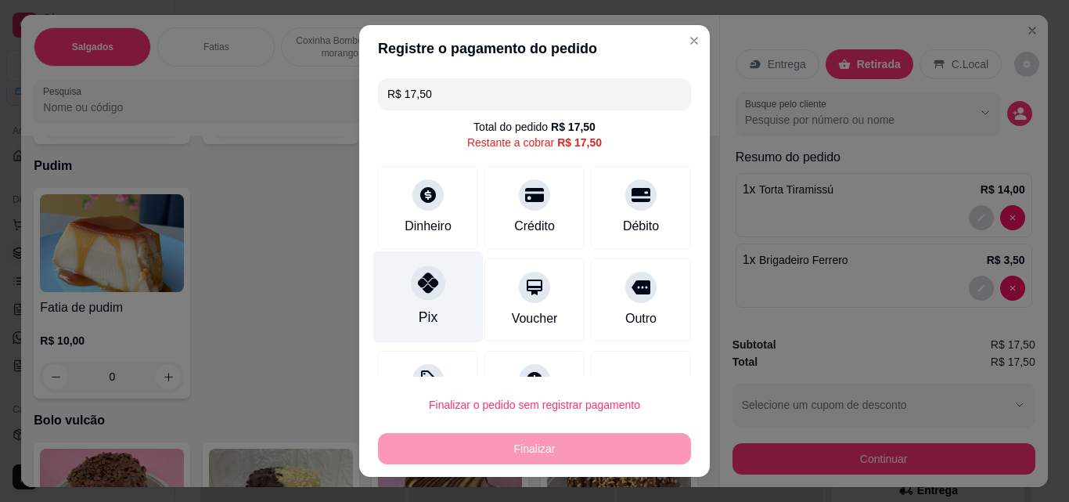
click at [420, 292] on icon at bounding box center [428, 282] width 20 height 20
type input "R$ 0,00"
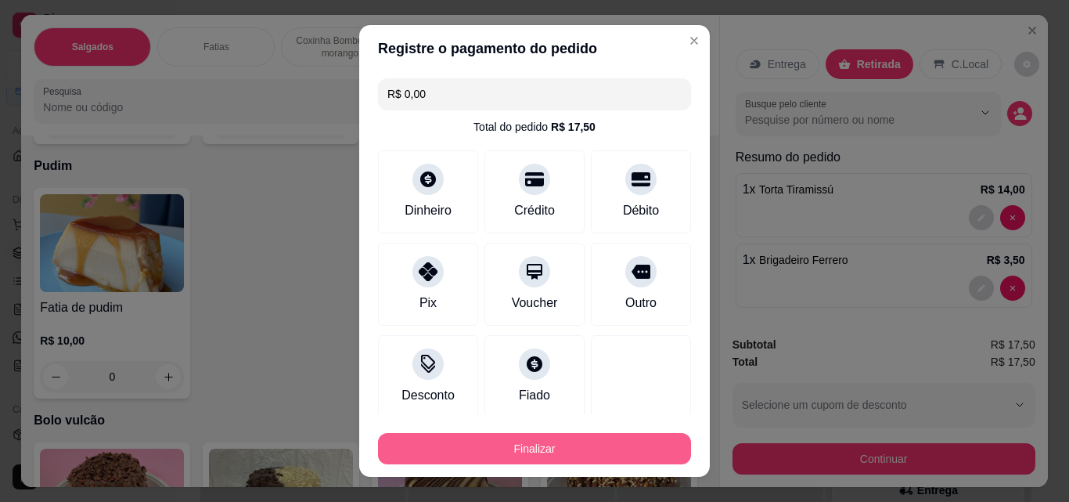
click at [571, 445] on button "Finalizar" at bounding box center [534, 448] width 313 height 31
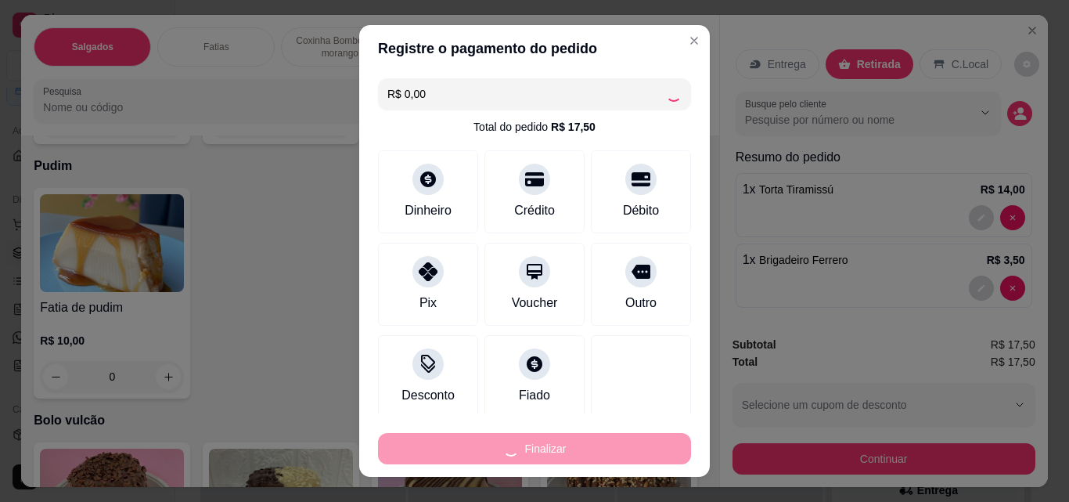
type input "0"
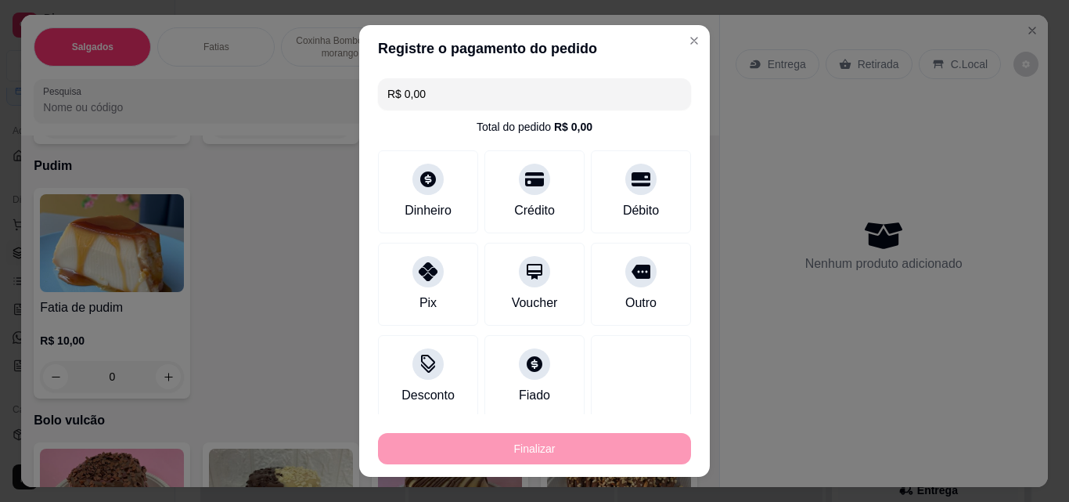
type input "-R$ 17,50"
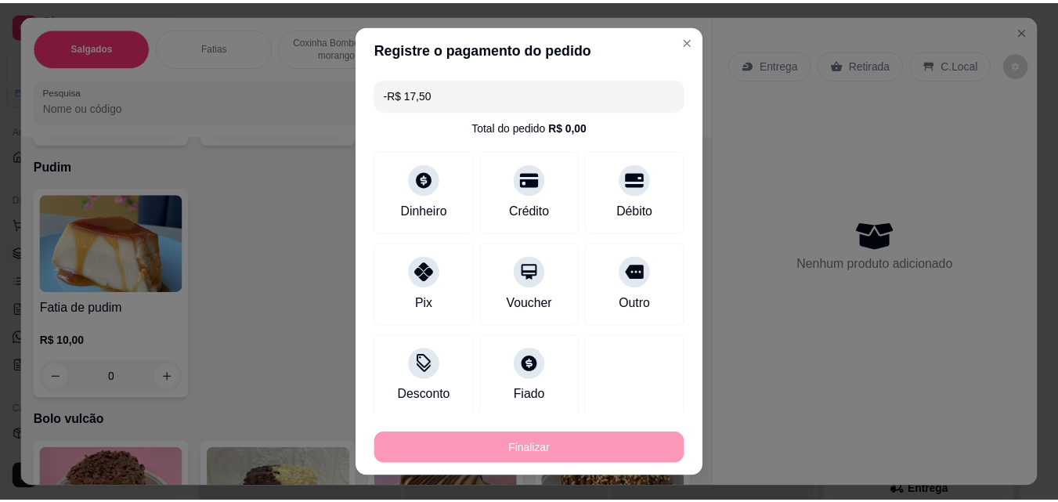
scroll to position [2425, 0]
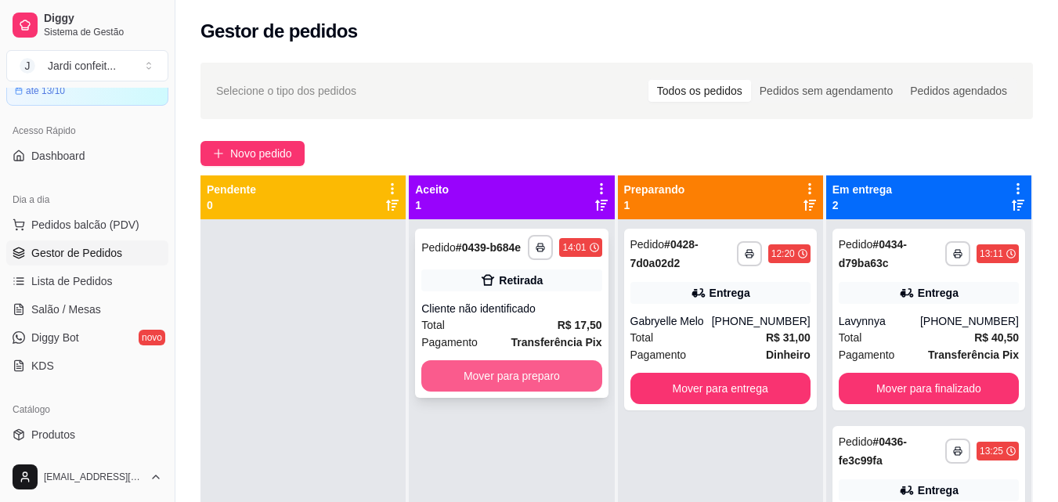
click at [536, 377] on button "Mover para preparo" at bounding box center [511, 375] width 180 height 31
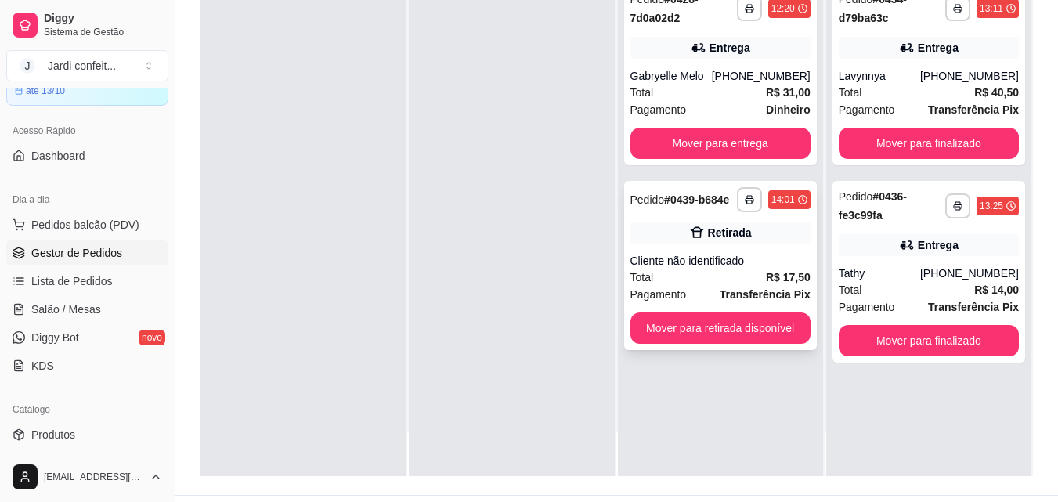
scroll to position [235, 0]
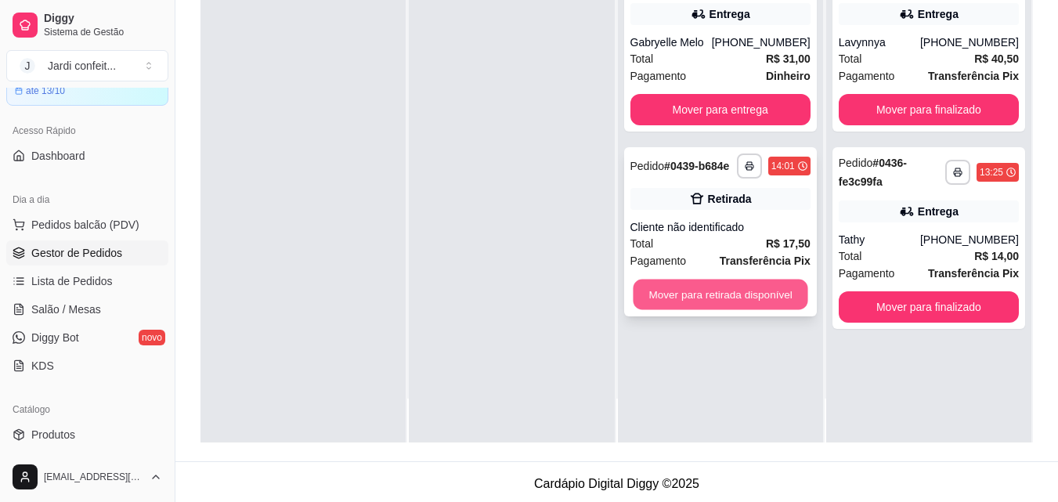
click at [743, 290] on button "Mover para retirada disponível" at bounding box center [720, 294] width 175 height 31
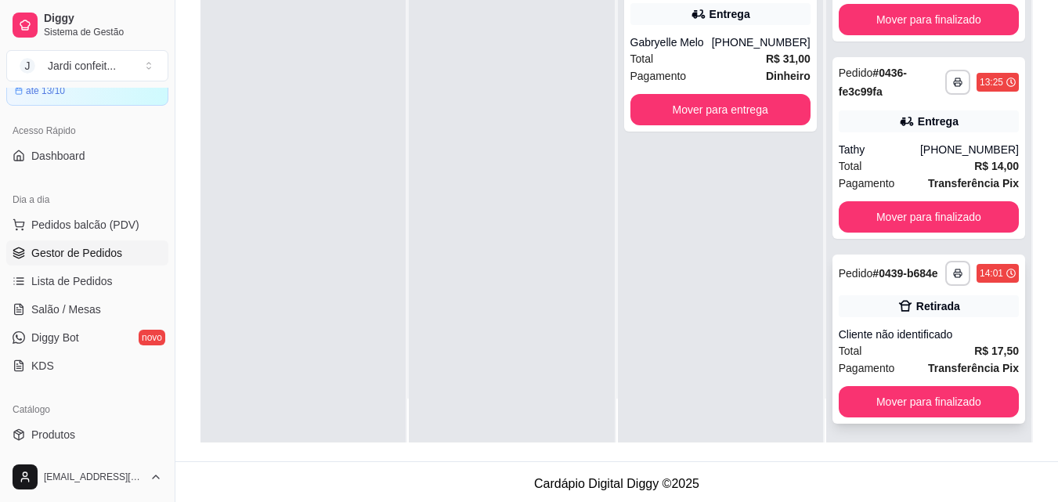
scroll to position [106, 0]
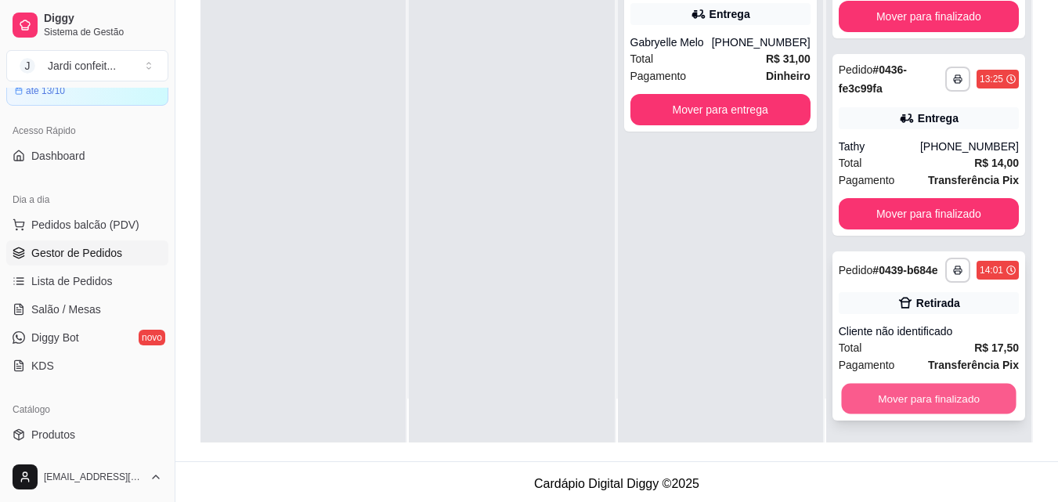
click at [906, 392] on button "Mover para finalizado" at bounding box center [928, 399] width 175 height 31
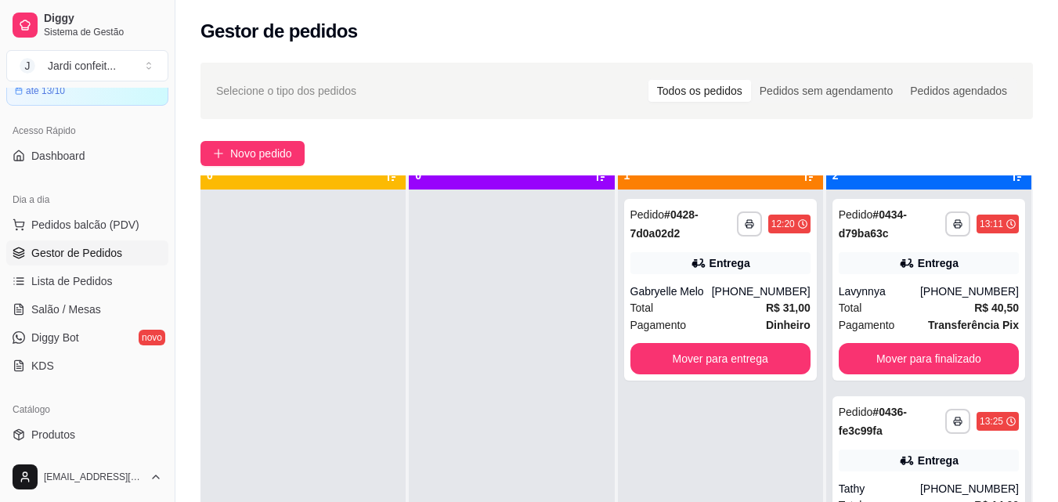
scroll to position [44, 0]
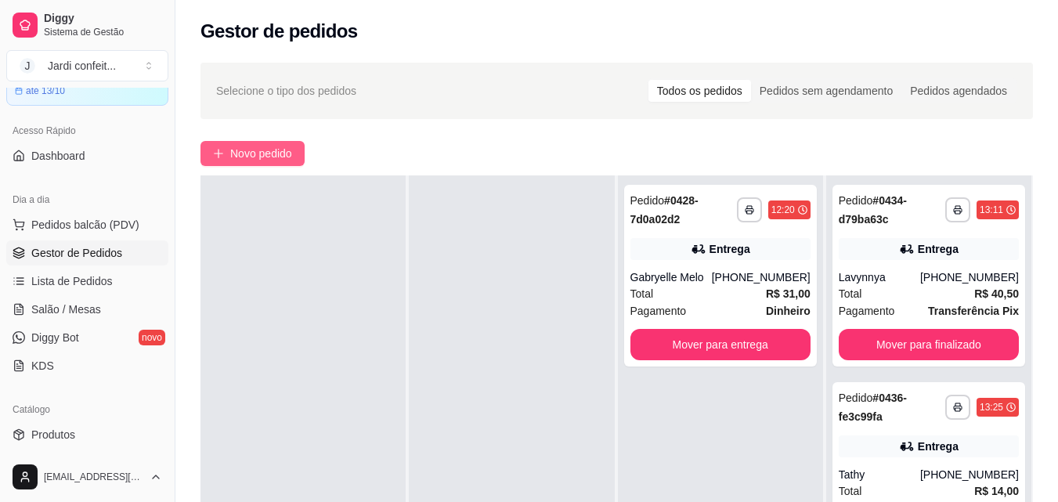
click at [274, 152] on span "Novo pedido" at bounding box center [261, 153] width 62 height 17
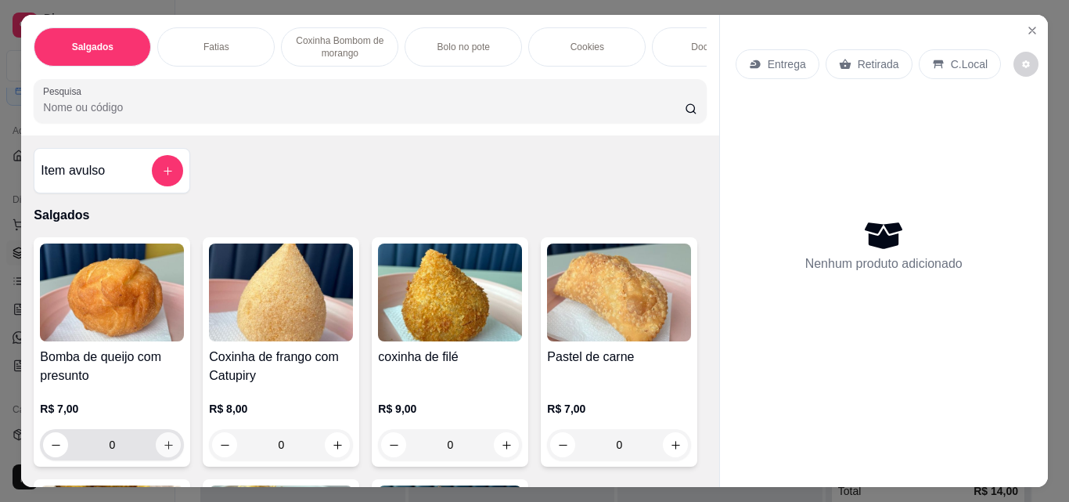
click at [156, 444] on button "increase-product-quantity" at bounding box center [168, 444] width 25 height 25
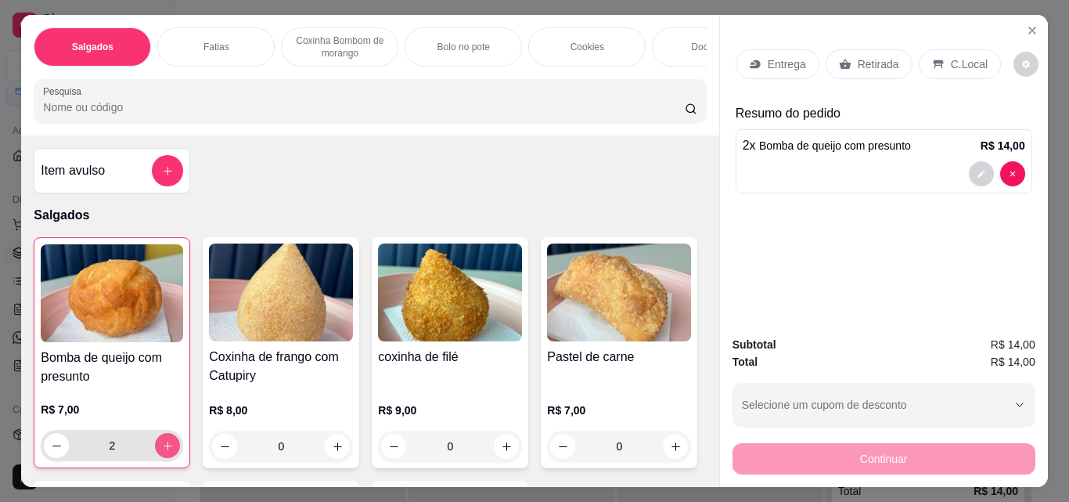
type input "2"
click at [882, 49] on div "Retirada" at bounding box center [869, 64] width 87 height 30
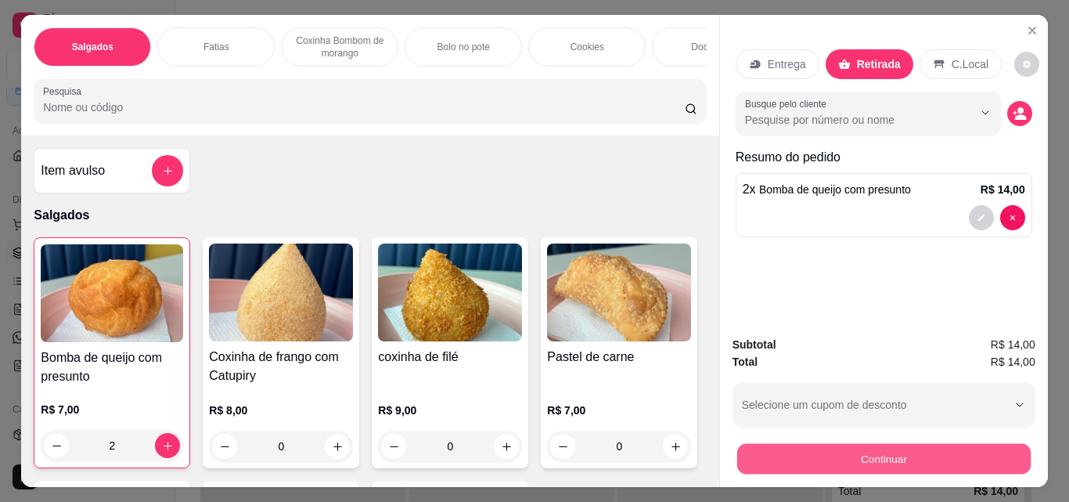
click at [904, 451] on button "Continuar" at bounding box center [884, 458] width 294 height 31
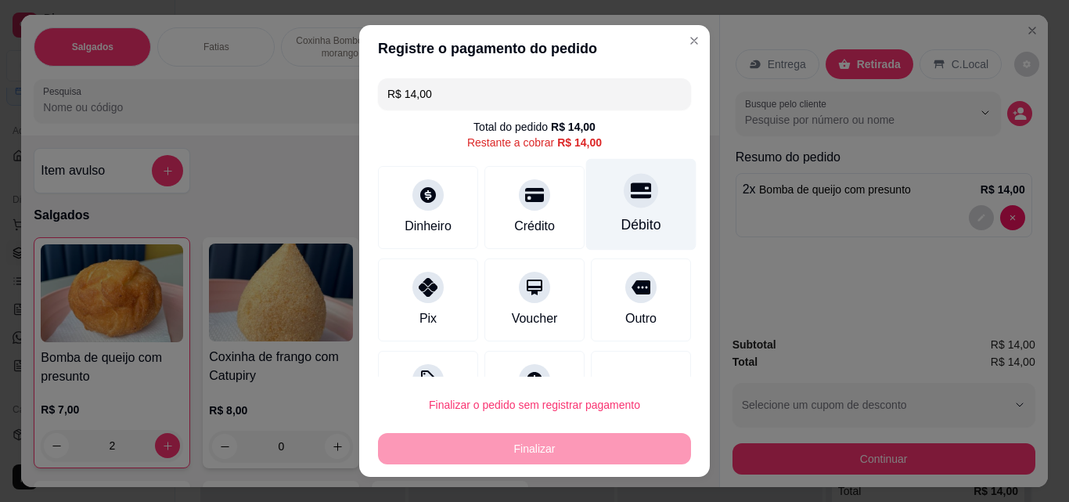
click at [624, 203] on div at bounding box center [641, 190] width 34 height 34
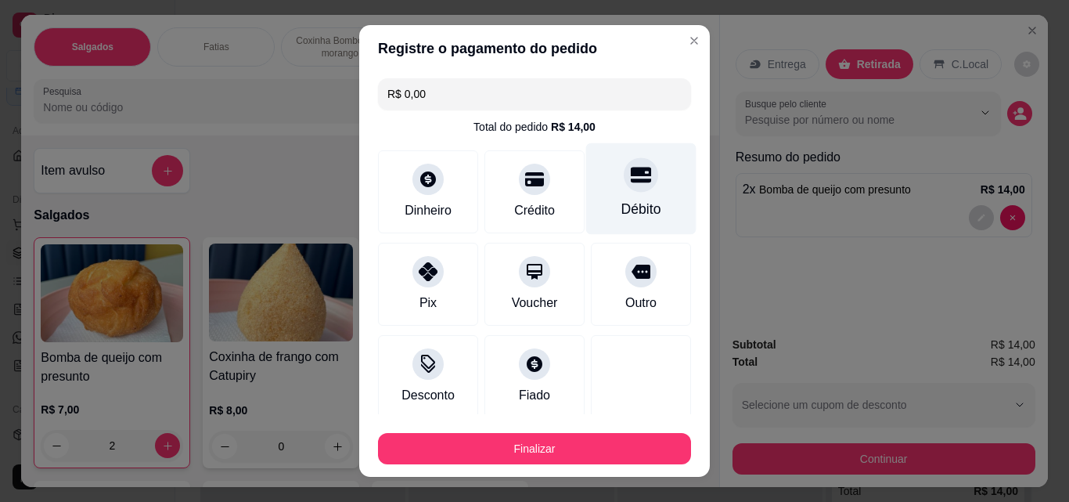
type input "R$ 0,00"
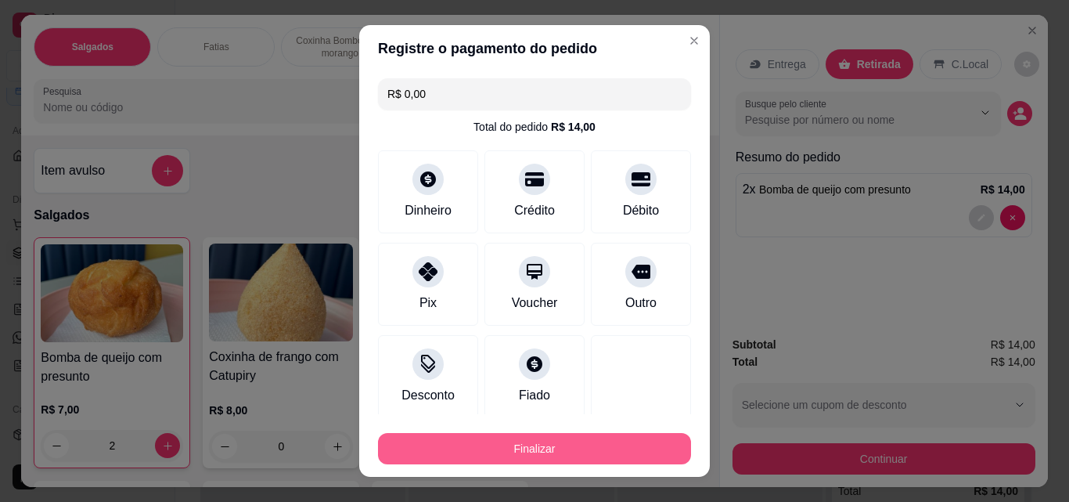
click at [628, 442] on button "Finalizar" at bounding box center [534, 448] width 313 height 31
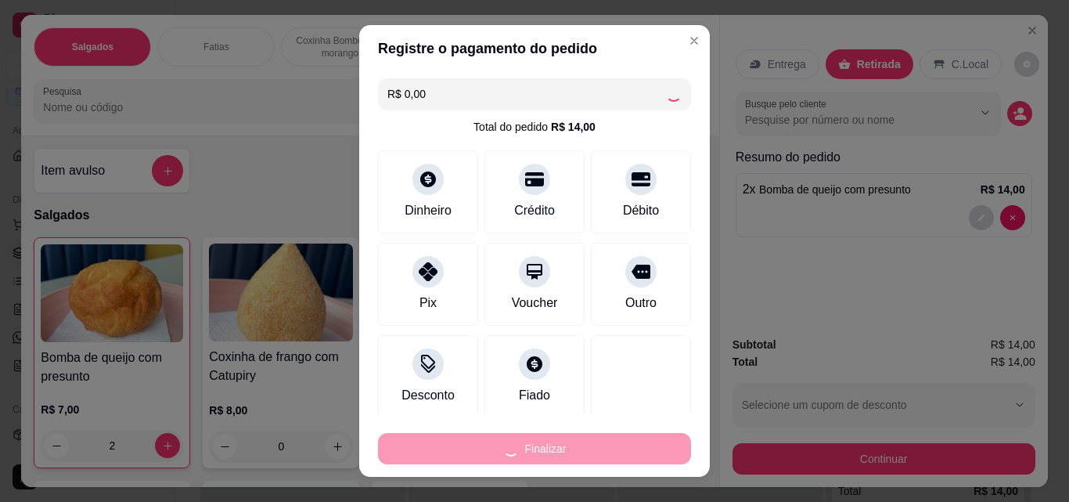
type input "0"
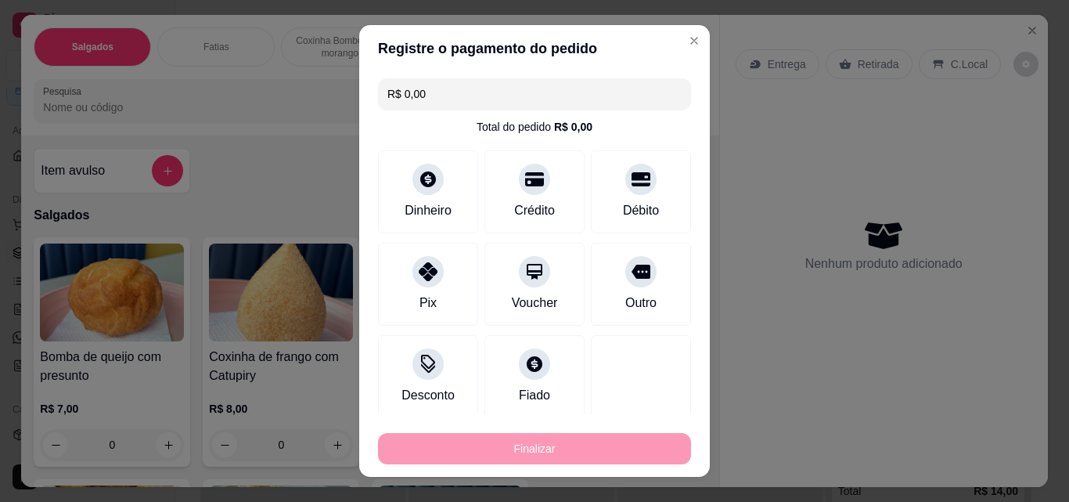
type input "-R$ 14,00"
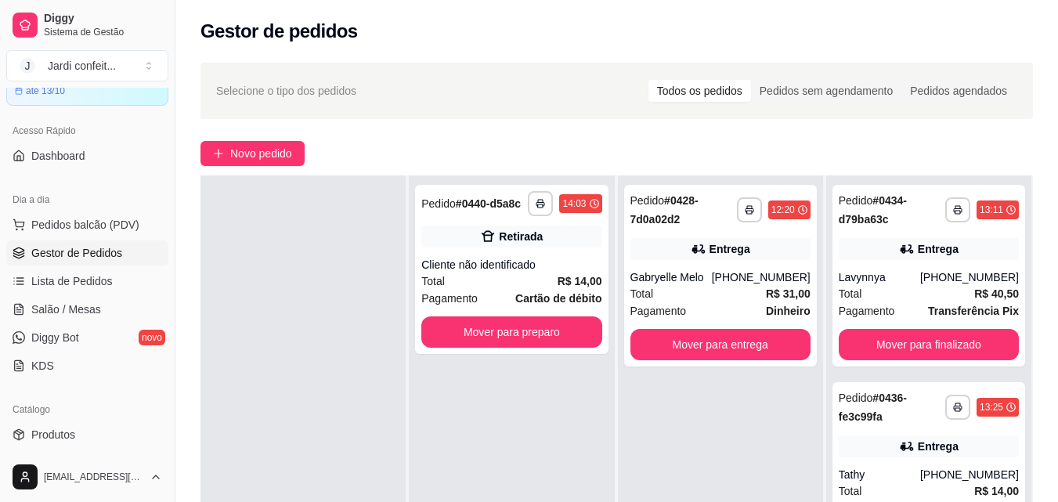
scroll to position [95, 0]
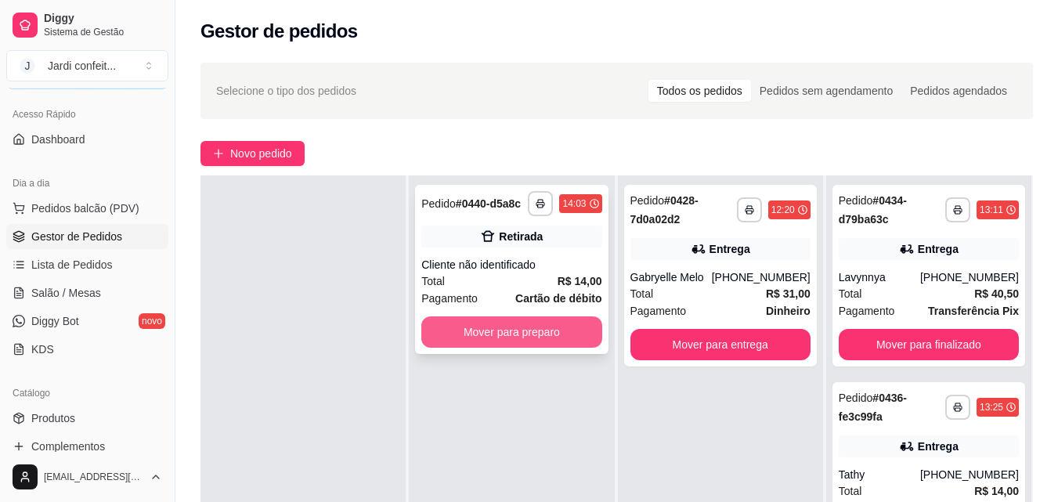
click at [542, 326] on button "Mover para preparo" at bounding box center [511, 331] width 180 height 31
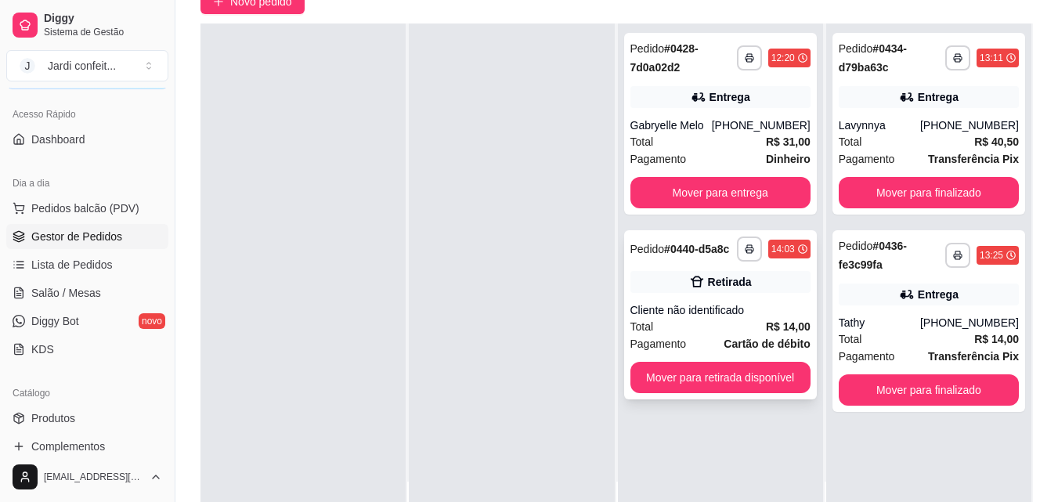
scroll to position [157, 0]
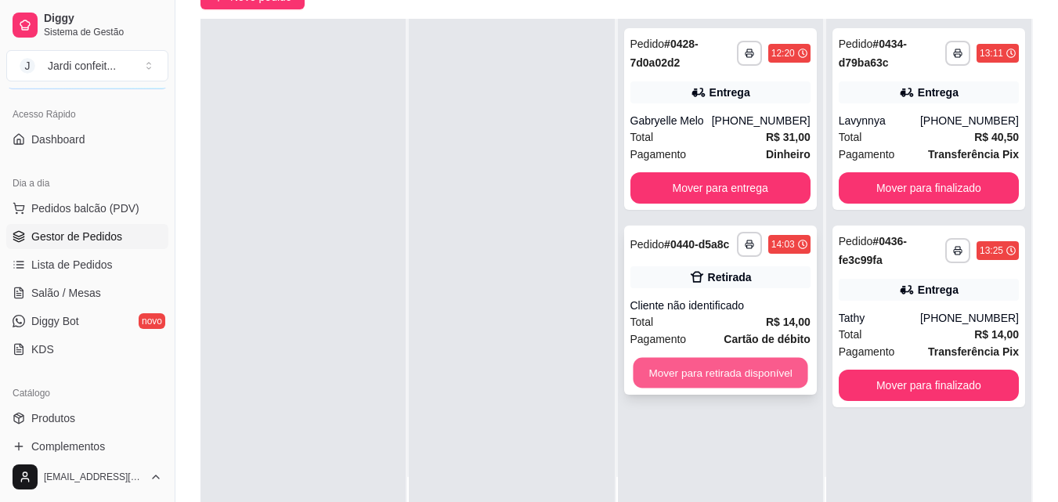
click at [744, 372] on button "Mover para retirada disponível" at bounding box center [720, 373] width 175 height 31
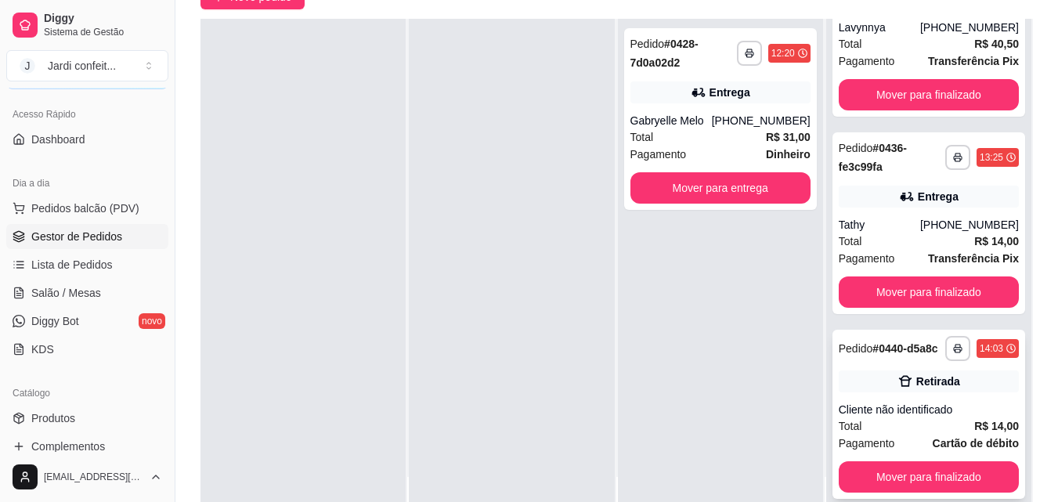
scroll to position [106, 0]
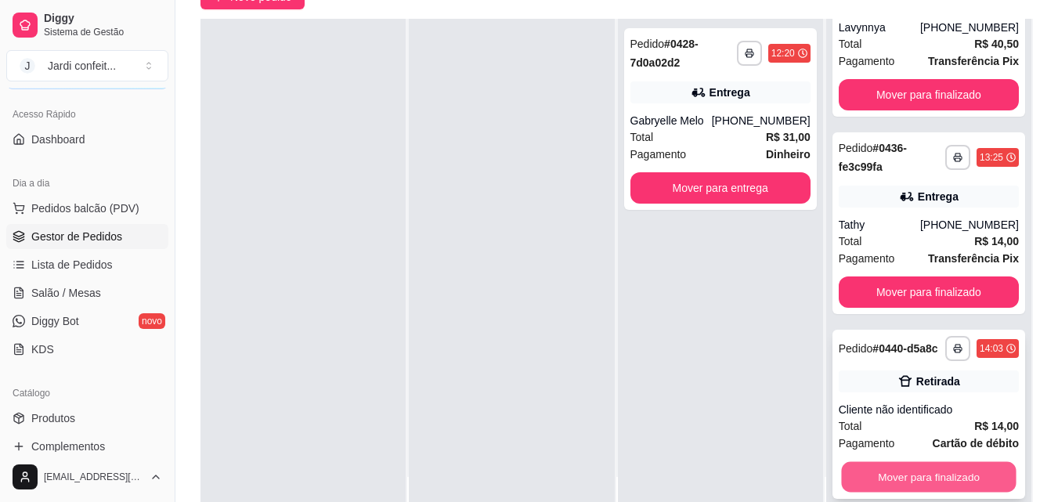
click at [920, 475] on button "Mover para finalizado" at bounding box center [928, 477] width 175 height 31
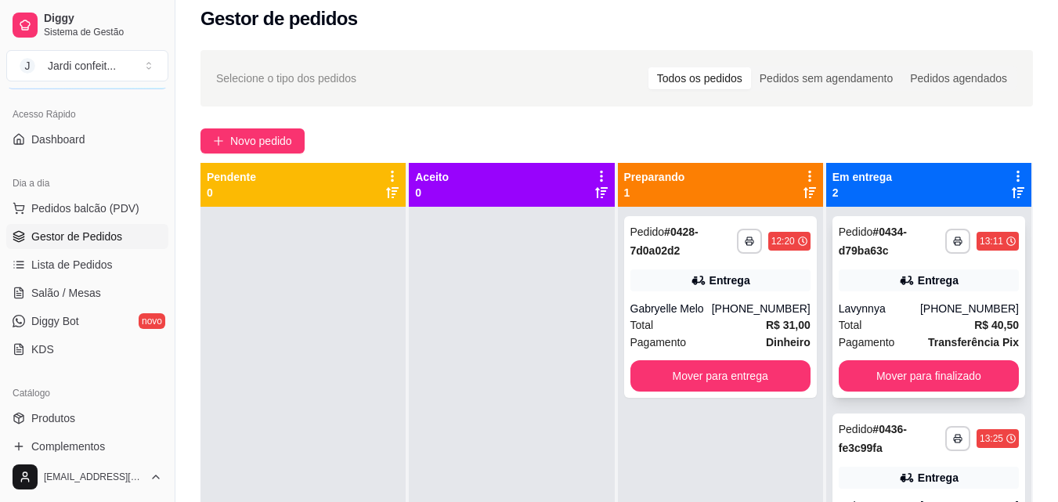
scroll to position [0, 0]
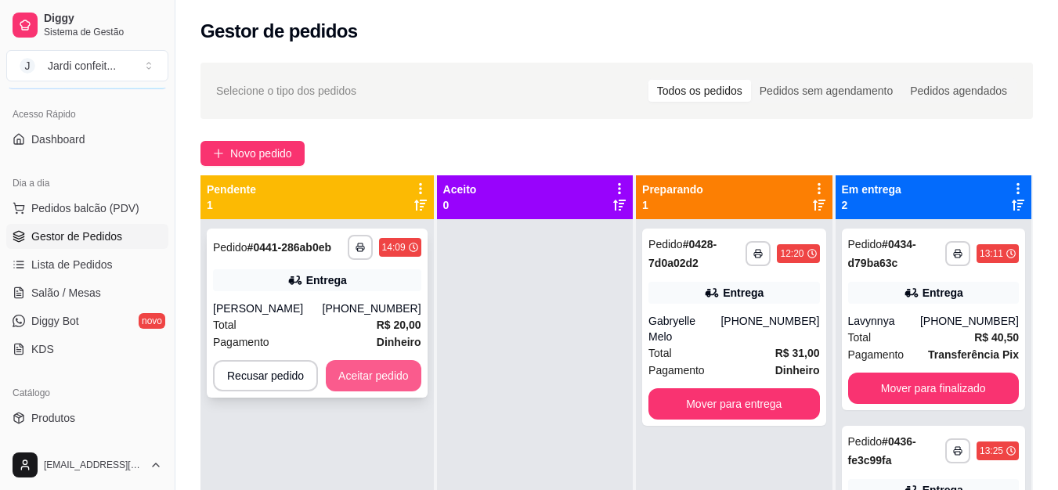
click at [382, 388] on button "Aceitar pedido" at bounding box center [374, 375] width 96 height 31
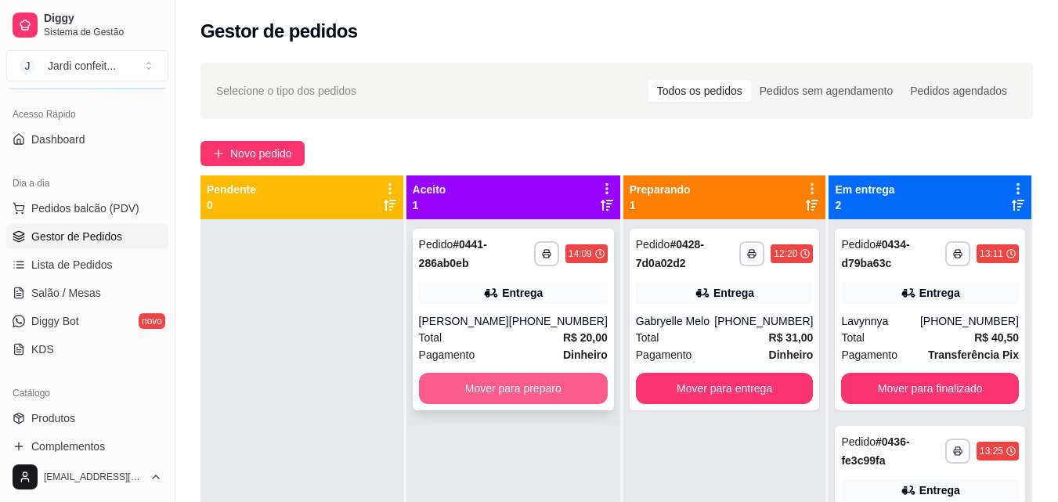
click at [550, 403] on button "Mover para preparo" at bounding box center [513, 388] width 189 height 31
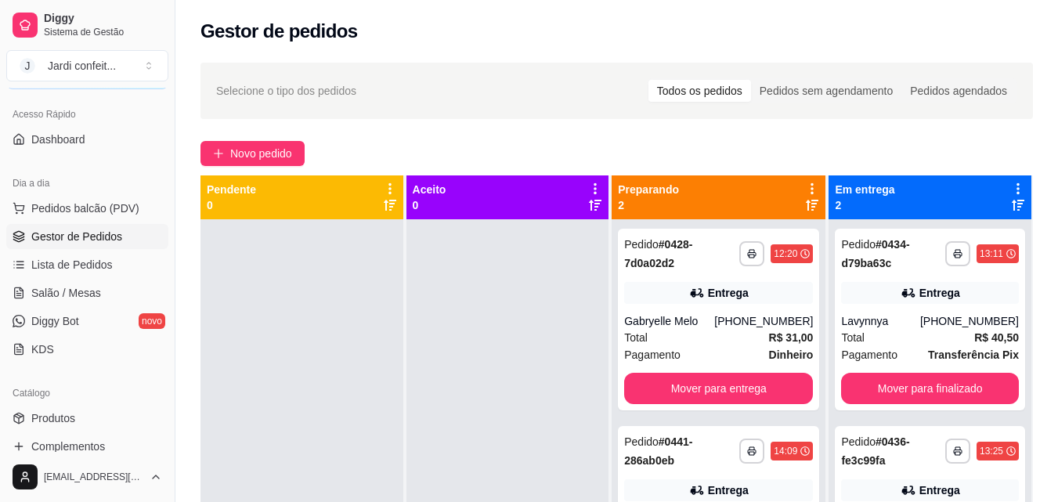
click at [133, 395] on div "Catálogo" at bounding box center [87, 392] width 162 height 25
click at [131, 413] on link "Produtos" at bounding box center [87, 418] width 162 height 25
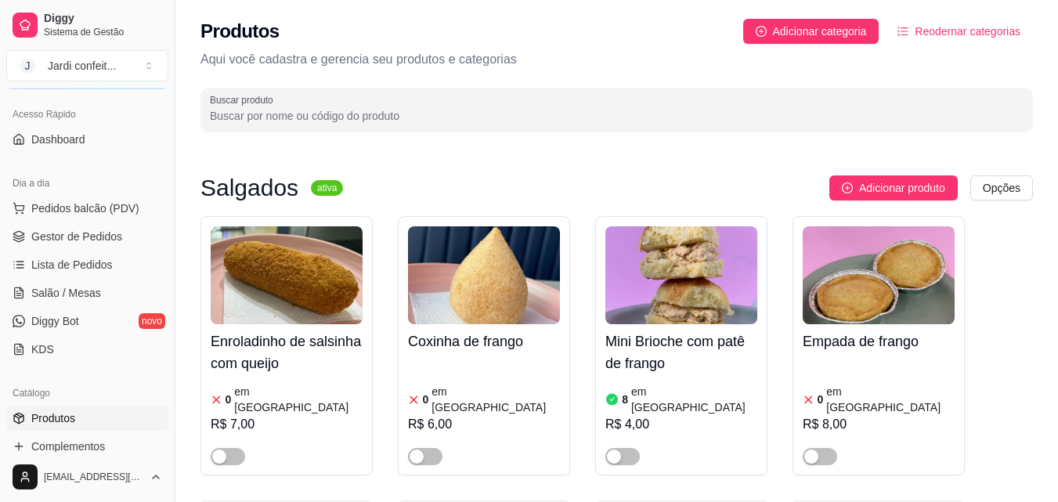
scroll to position [78, 0]
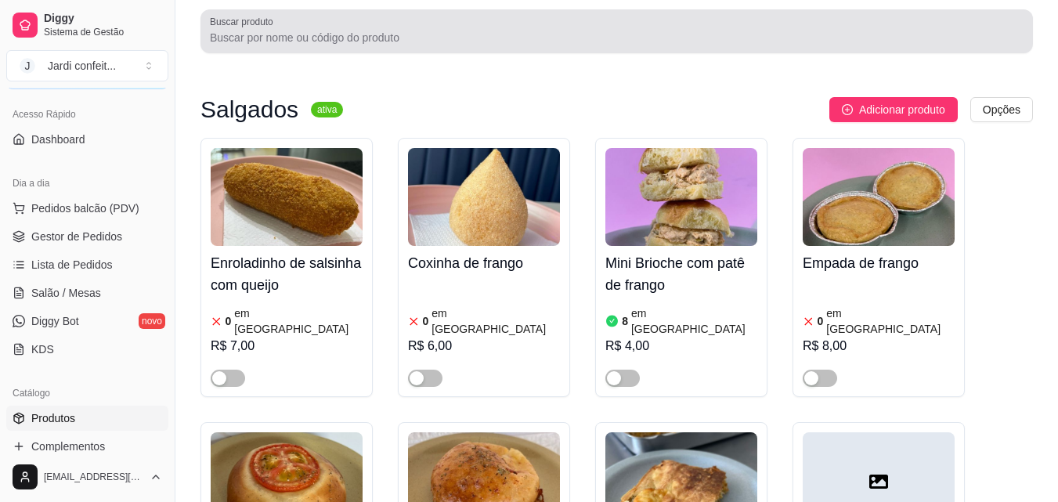
click at [441, 49] on div "Buscar produto" at bounding box center [616, 31] width 832 height 44
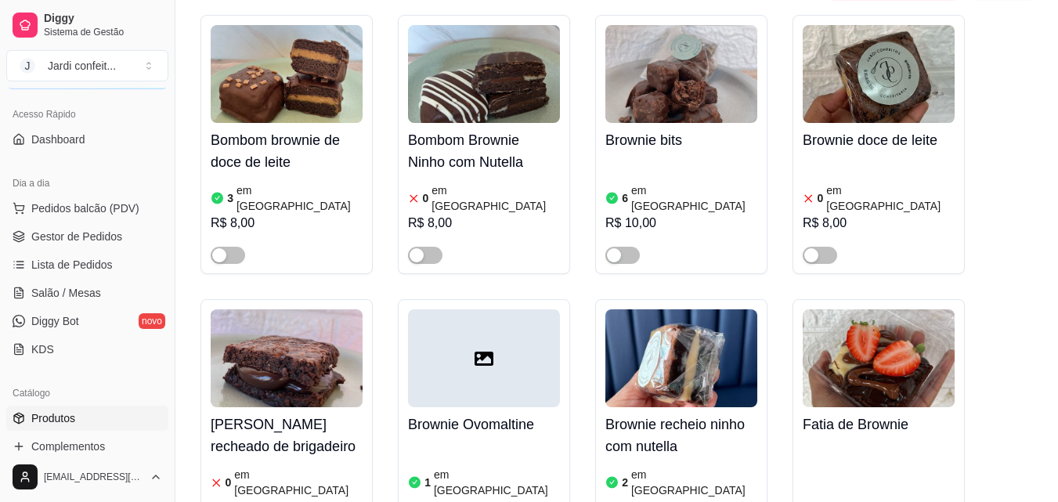
scroll to position [5167, 0]
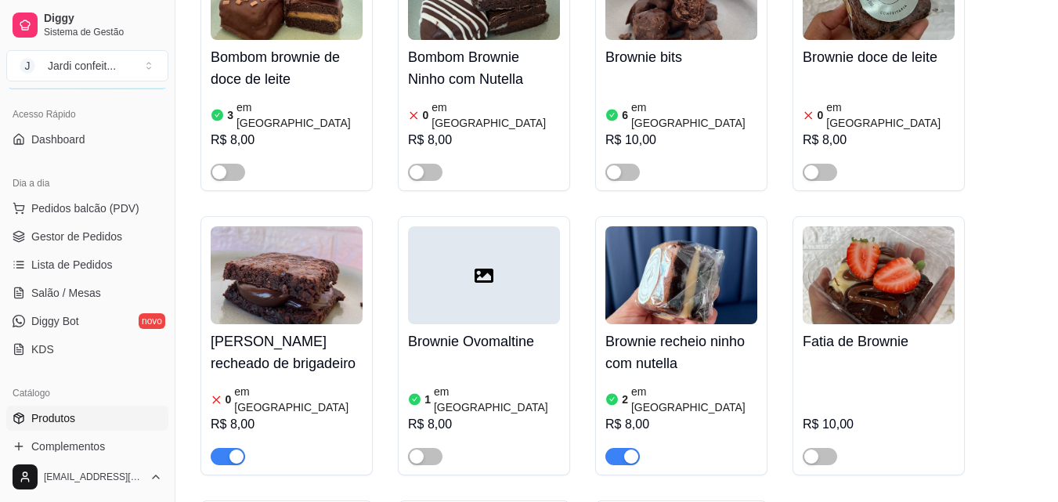
type input "br"
click at [232, 449] on div "button" at bounding box center [236, 456] width 14 height 14
click at [51, 230] on span "Gestor de Pedidos" at bounding box center [76, 237] width 91 height 16
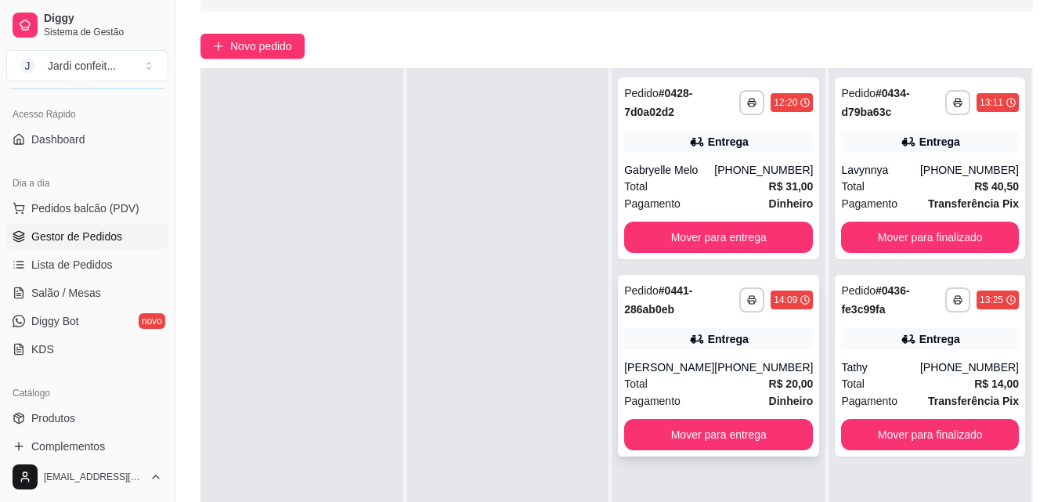
scroll to position [157, 0]
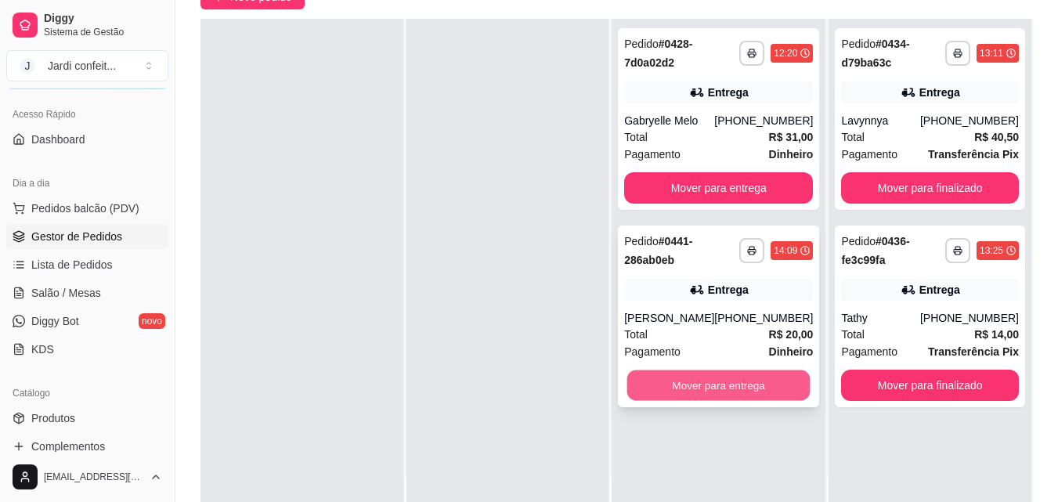
click at [745, 395] on button "Mover para entrega" at bounding box center [718, 385] width 183 height 31
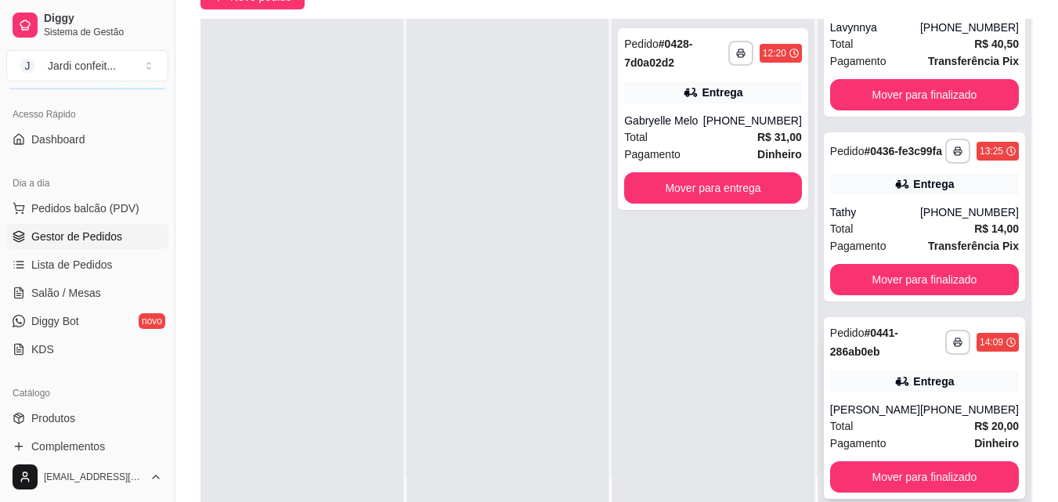
scroll to position [121, 0]
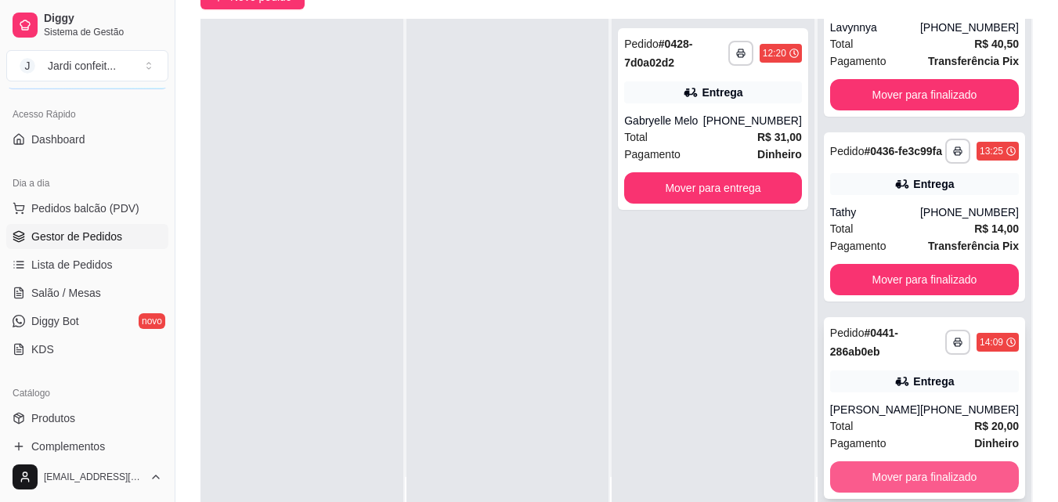
click at [901, 475] on button "Mover para finalizado" at bounding box center [924, 476] width 189 height 31
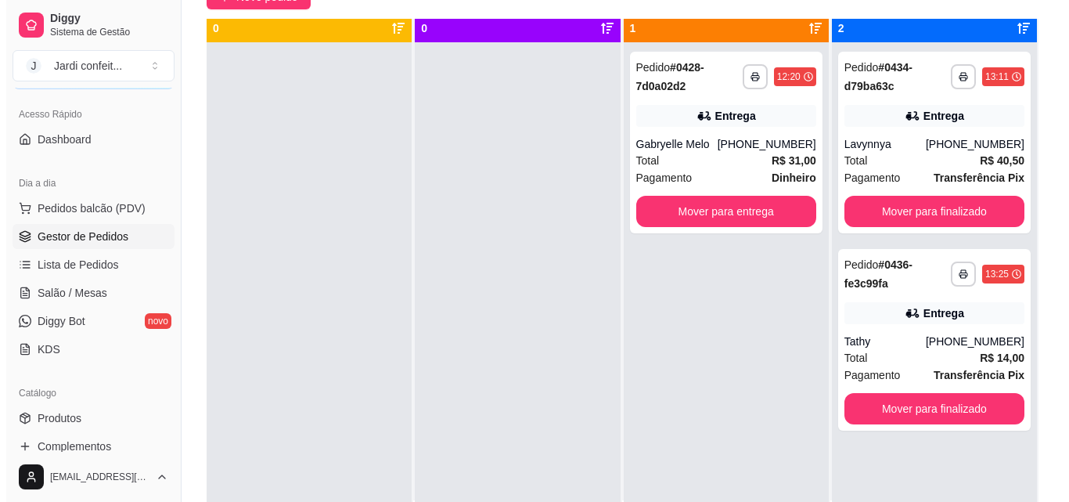
scroll to position [0, 0]
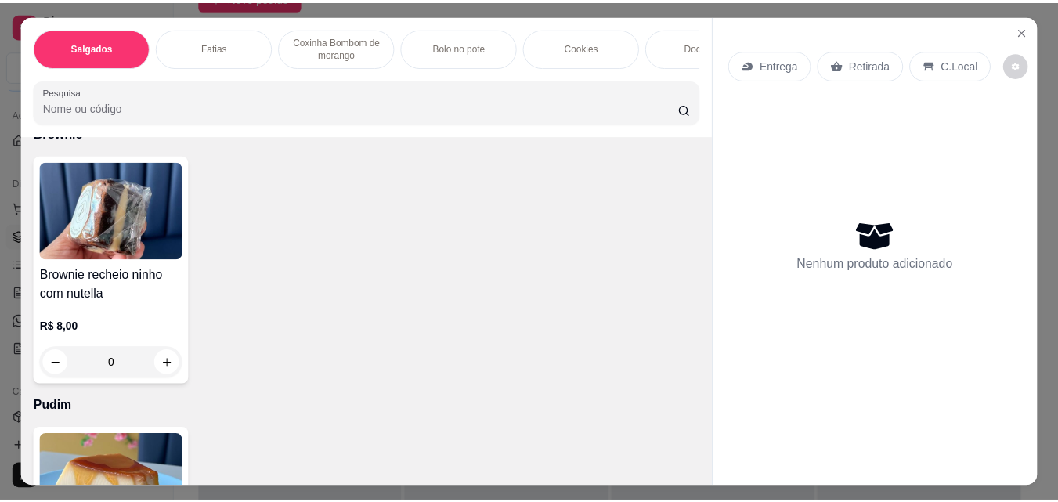
scroll to position [2270, 0]
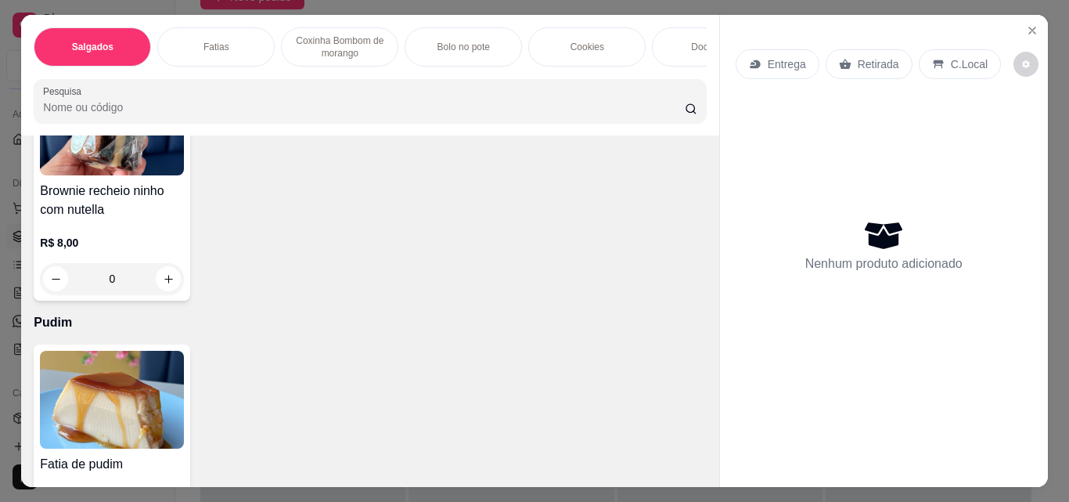
click at [509, 18] on button "increase-product-quantity" at bounding box center [507, 6] width 24 height 24
type input "1"
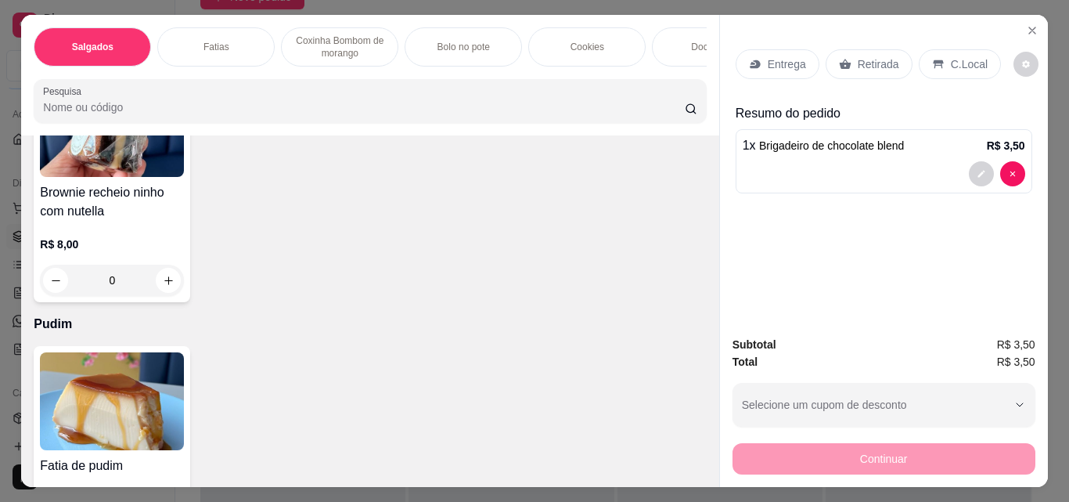
click at [895, 59] on div "Retirada" at bounding box center [869, 64] width 87 height 30
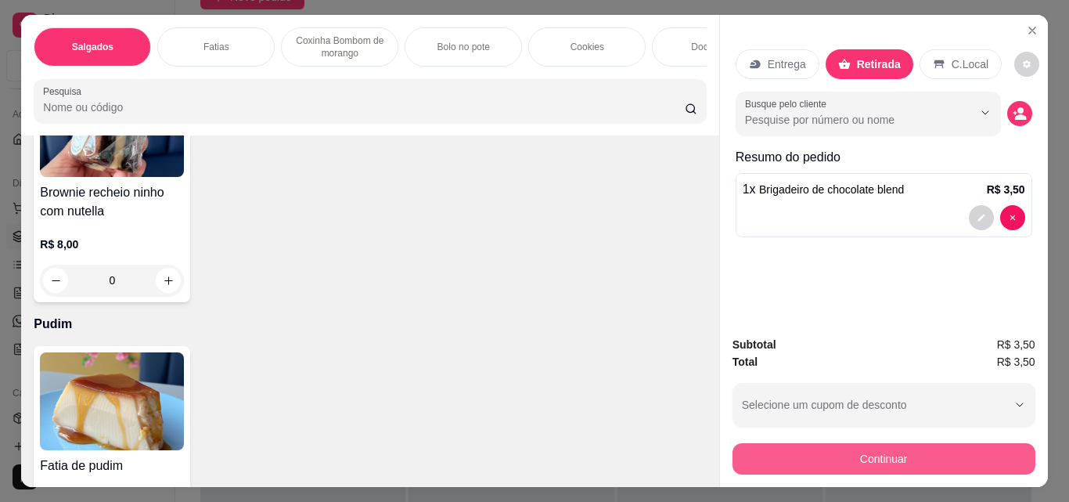
click at [833, 448] on button "Continuar" at bounding box center [884, 458] width 303 height 31
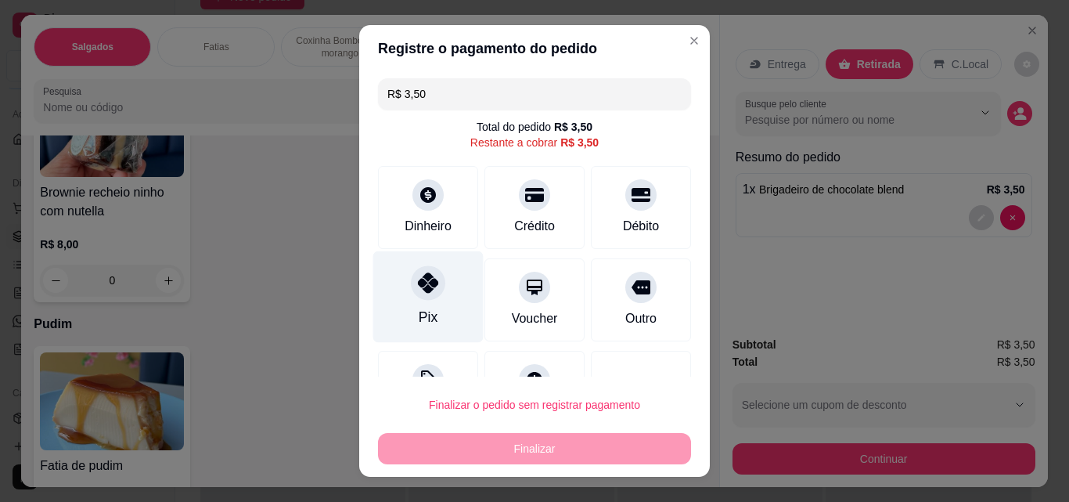
click at [416, 306] on div "Pix" at bounding box center [428, 297] width 110 height 92
type input "R$ 0,00"
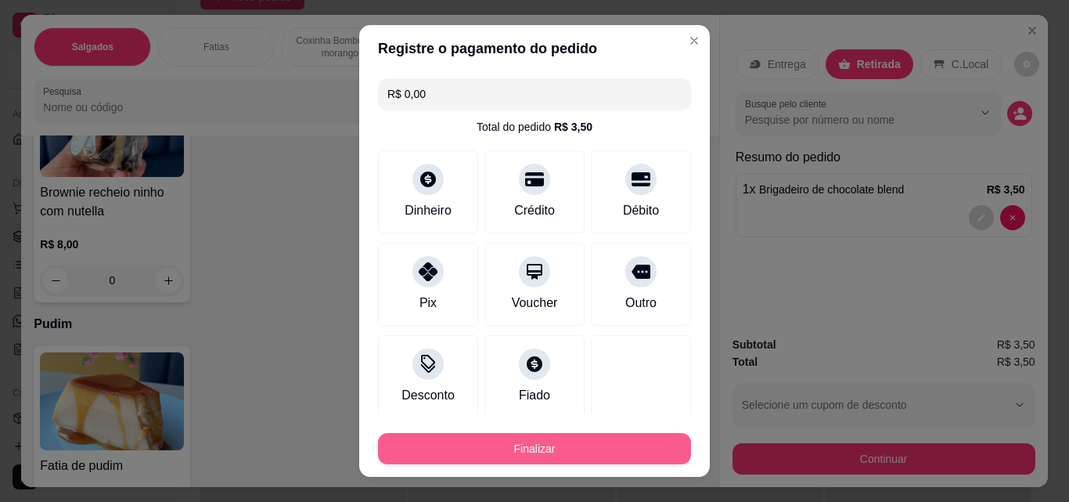
click at [578, 448] on button "Finalizar" at bounding box center [534, 448] width 313 height 31
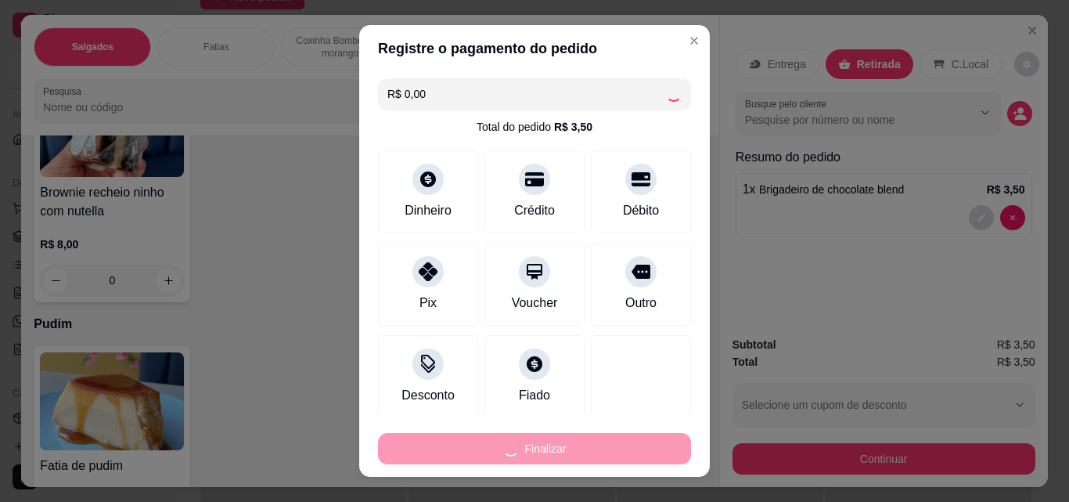
type input "0"
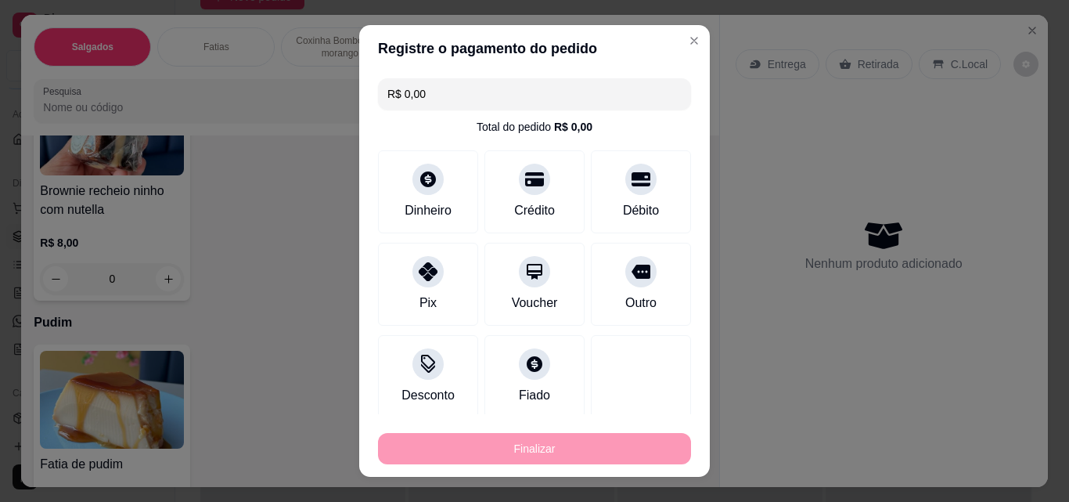
type input "-R$ 3,50"
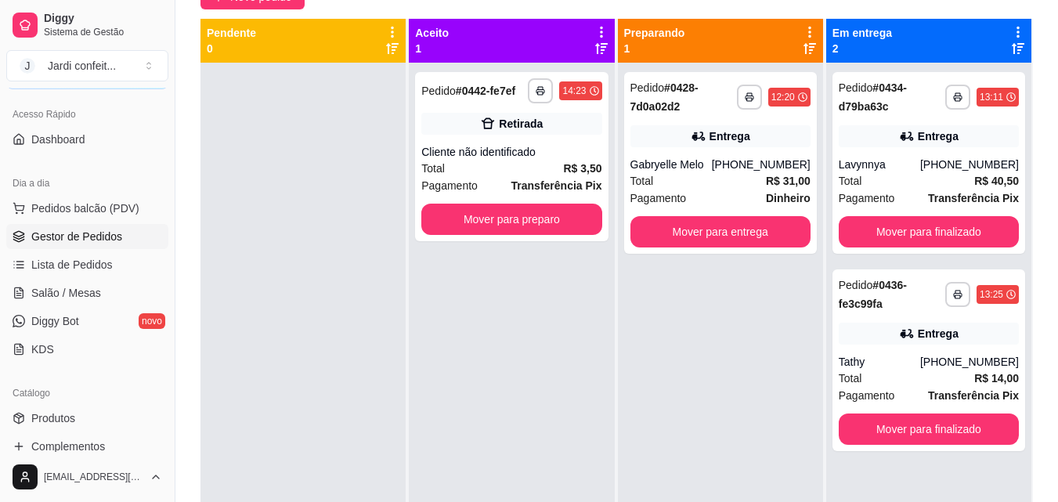
click at [552, 449] on div "**********" at bounding box center [511, 314] width 205 height 502
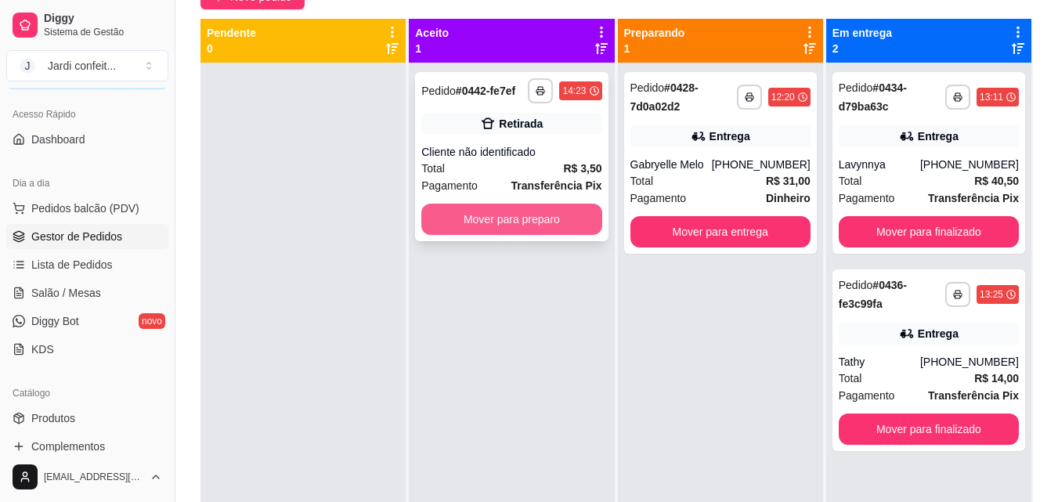
click at [522, 222] on button "Mover para preparo" at bounding box center [511, 219] width 180 height 31
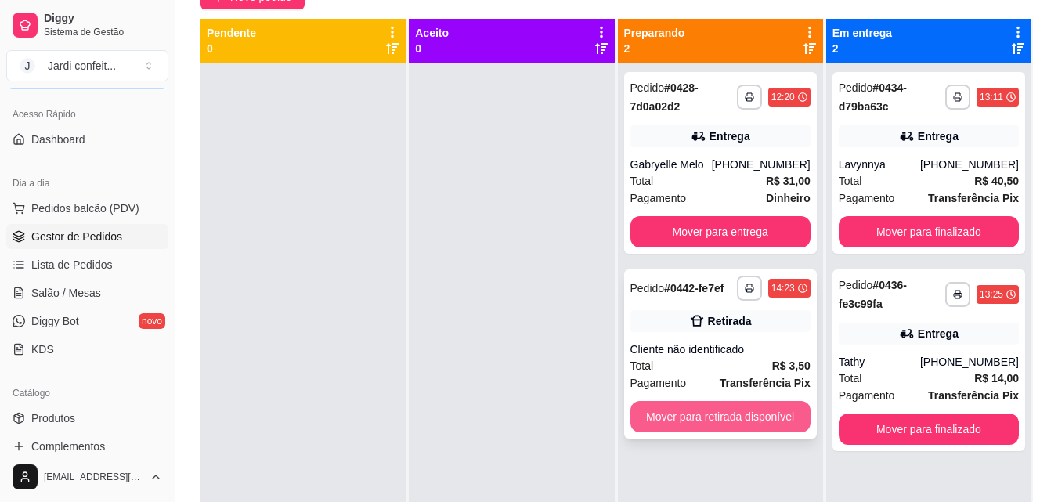
click at [698, 417] on button "Mover para retirada disponível" at bounding box center [720, 416] width 180 height 31
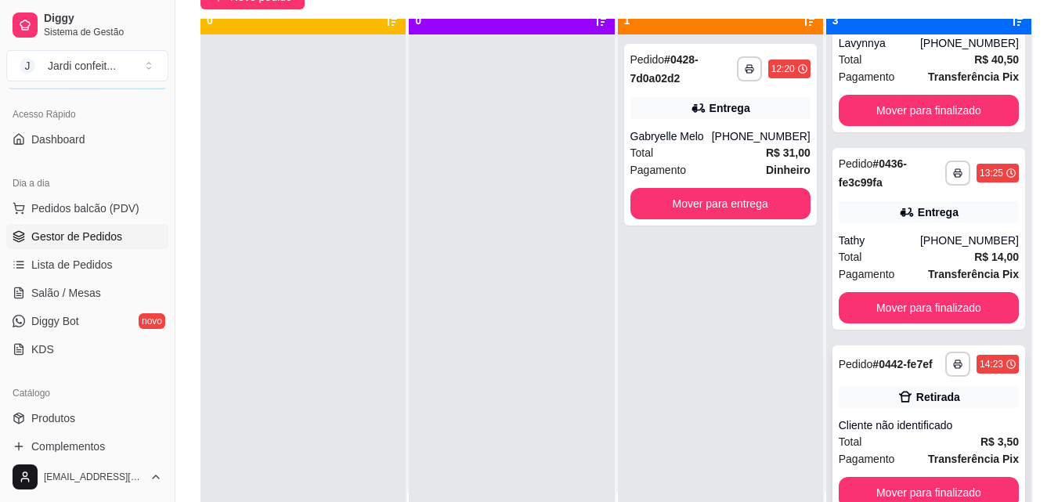
scroll to position [44, 0]
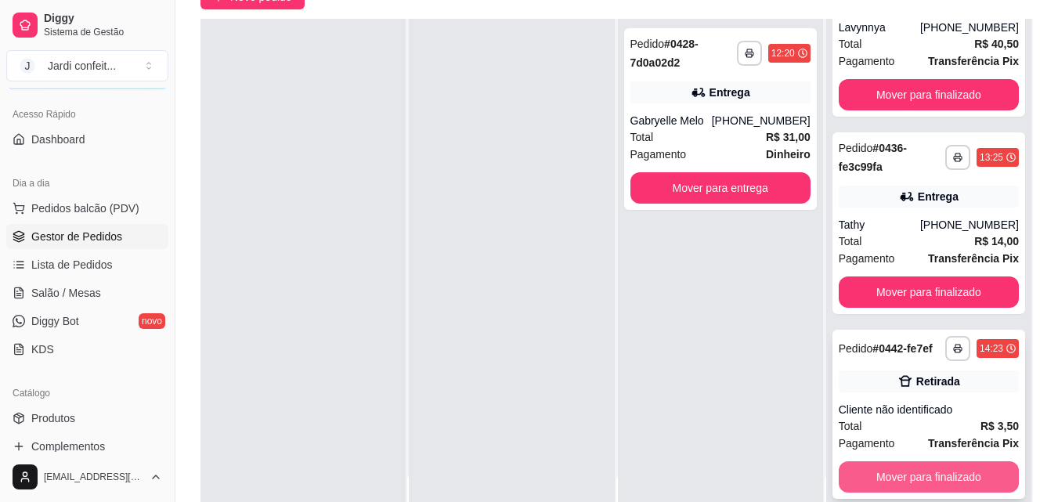
click at [892, 470] on button "Mover para finalizado" at bounding box center [928, 476] width 180 height 31
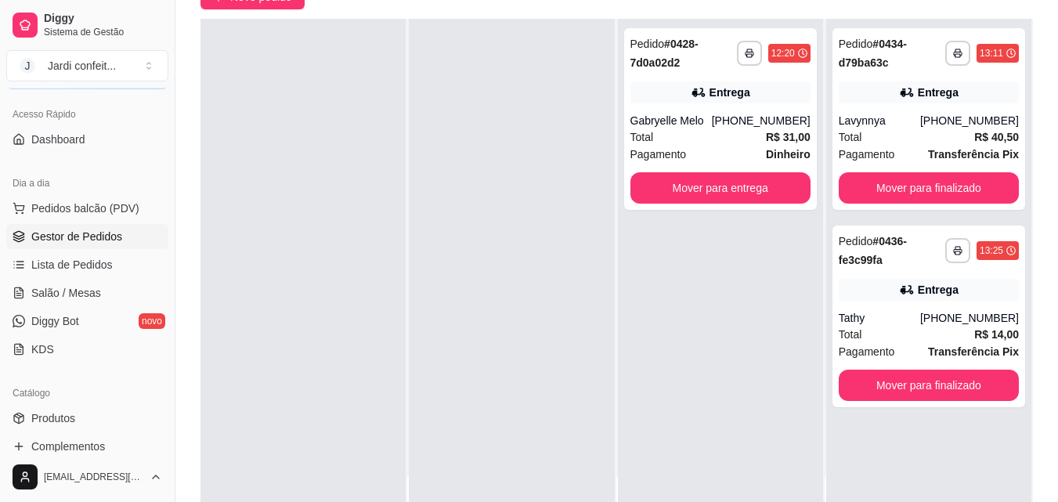
scroll to position [0, 0]
click at [891, 474] on div "**********" at bounding box center [928, 270] width 205 height 502
click at [888, 479] on div "**********" at bounding box center [928, 270] width 205 height 502
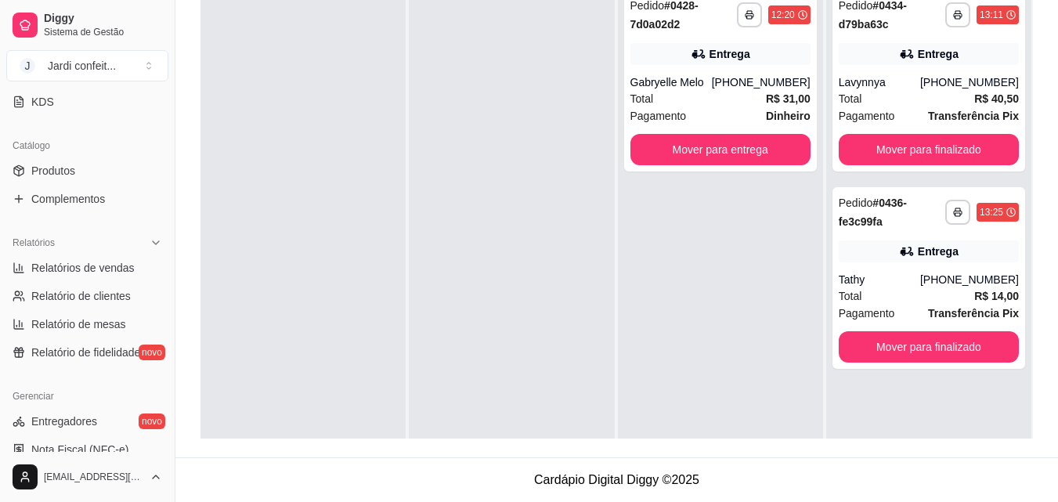
scroll to position [408, 0]
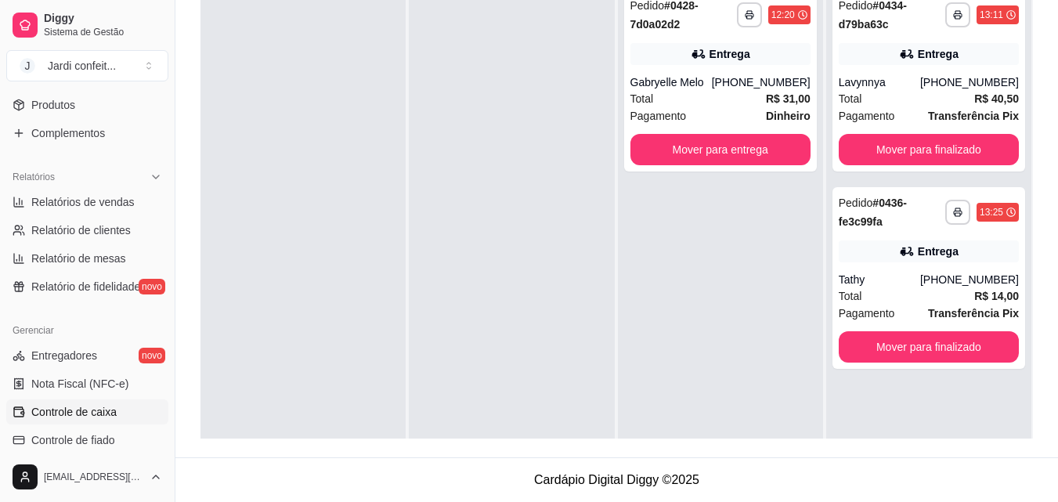
click at [113, 423] on link "Controle de caixa" at bounding box center [87, 411] width 162 height 25
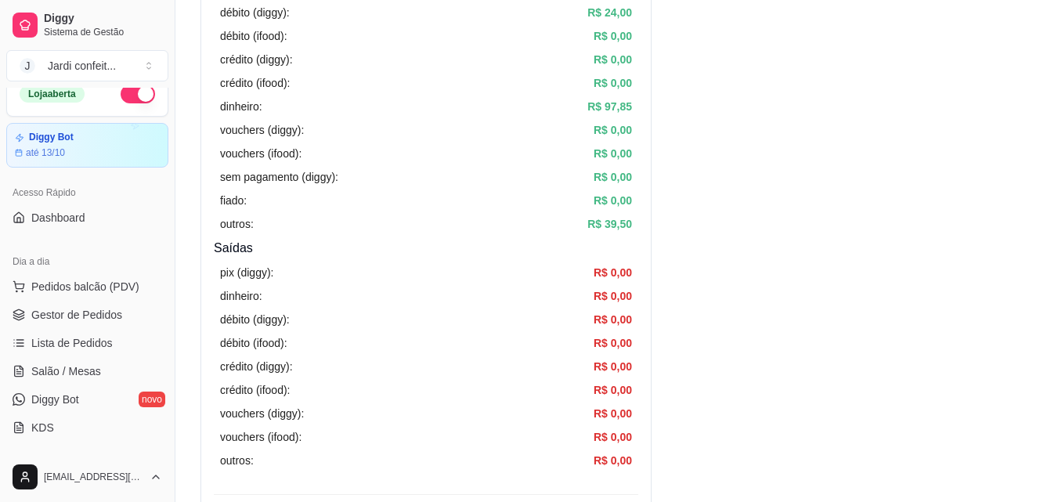
scroll to position [157, 0]
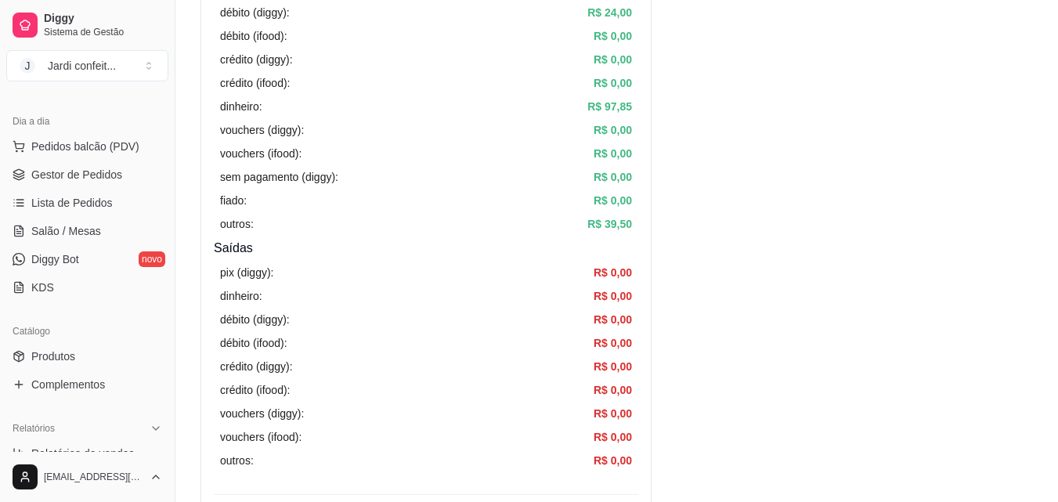
click at [95, 187] on ul "Pedidos balcão (PDV) Gestor de Pedidos Lista de Pedidos Salão / Mesas Diggy Bot…" at bounding box center [87, 217] width 162 height 166
click at [101, 182] on span "Gestor de Pedidos" at bounding box center [76, 175] width 91 height 16
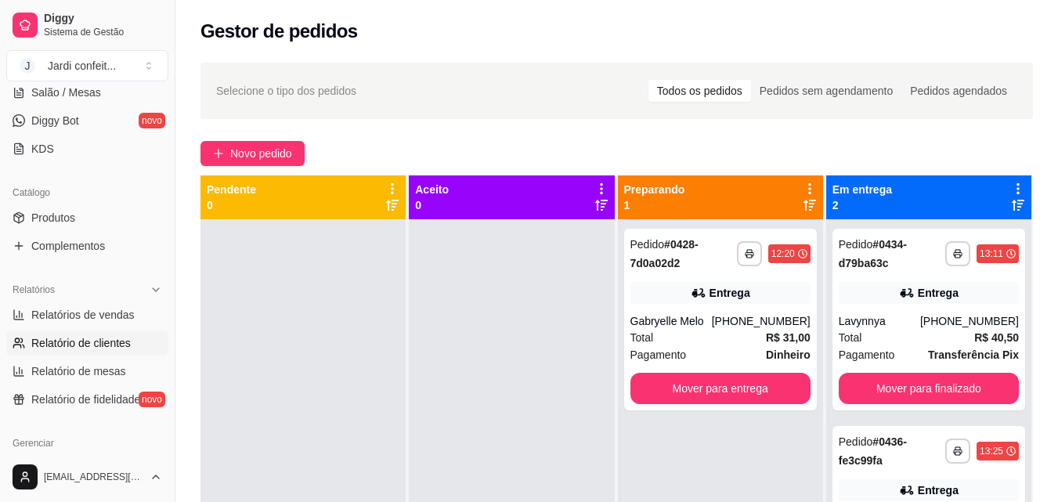
scroll to position [313, 0]
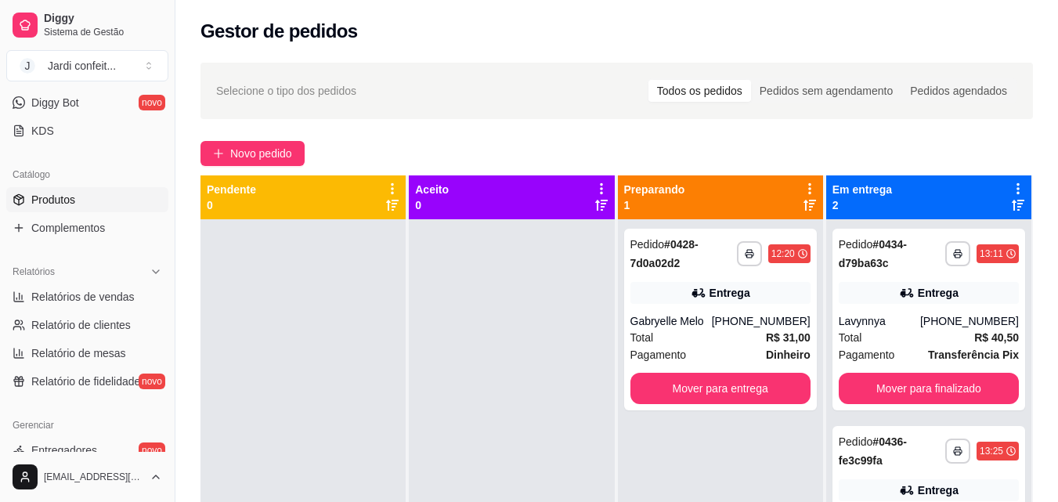
click at [74, 197] on span "Produtos" at bounding box center [53, 200] width 44 height 16
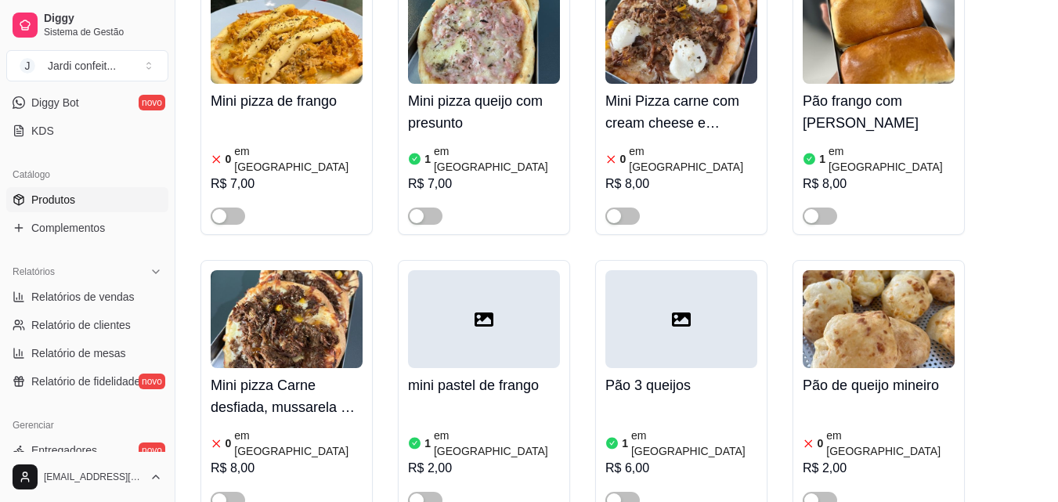
scroll to position [2818, 0]
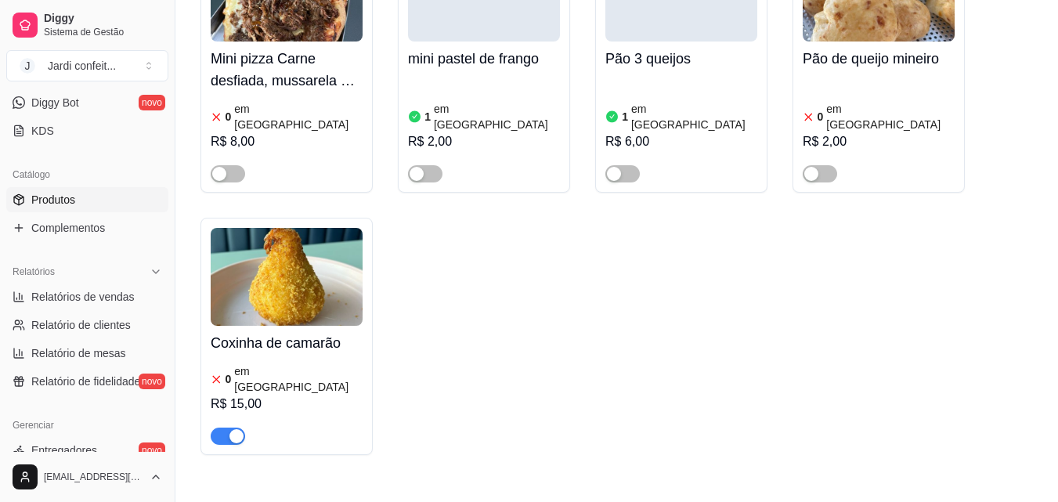
click at [312, 228] on img at bounding box center [287, 277] width 152 height 98
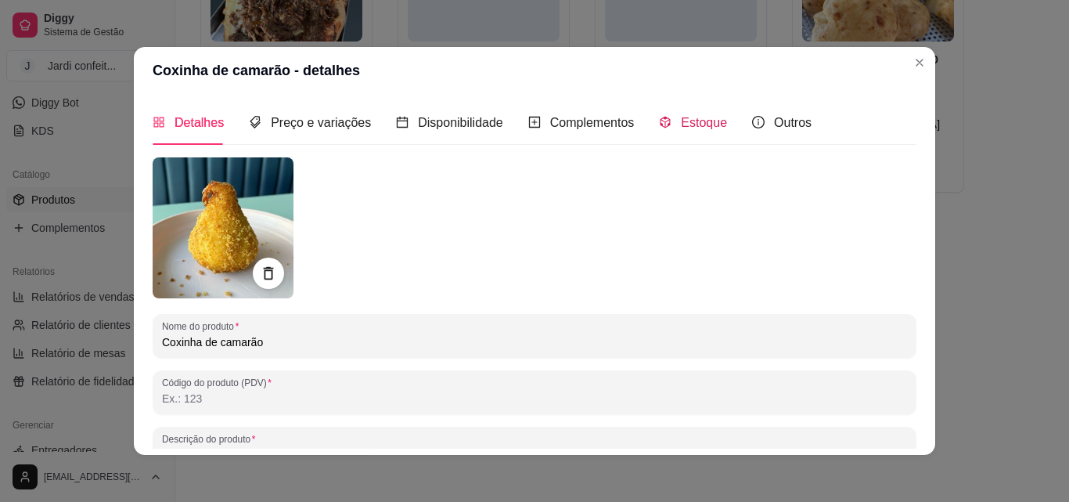
click at [686, 126] on span "Estoque" at bounding box center [704, 122] width 46 height 13
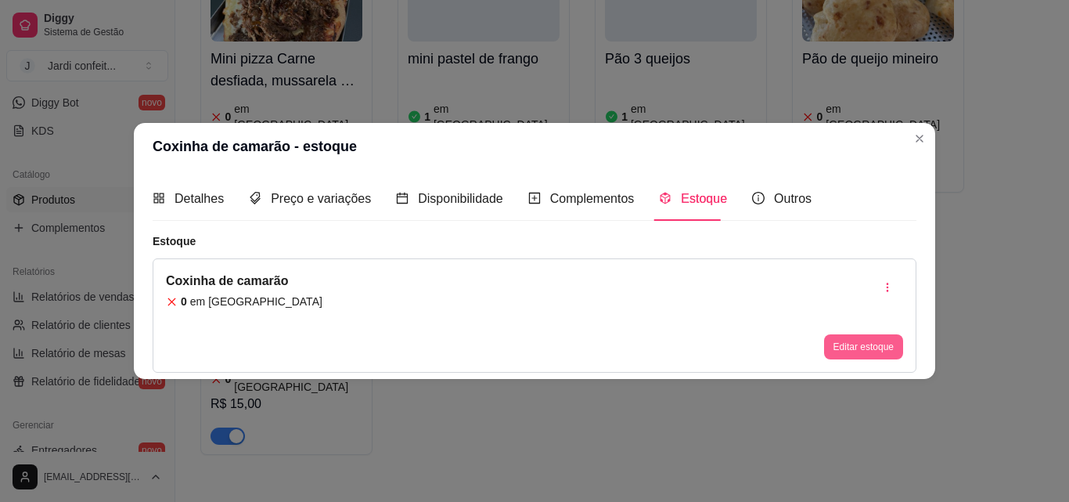
click at [859, 341] on button "Editar estoque" at bounding box center [863, 346] width 79 height 25
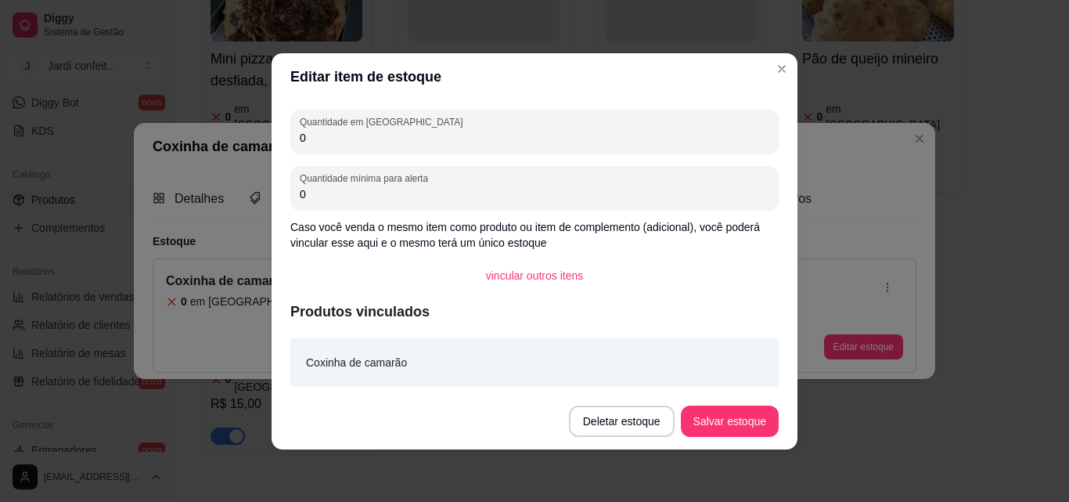
drag, startPoint x: 346, startPoint y: 139, endPoint x: 204, endPoint y: 142, distance: 141.7
click at [204, 142] on div "Editar item de estoque Quantidade em estoque 0 Quantidade mínima para alerta 0 …" at bounding box center [534, 251] width 1069 height 502
type input "6"
click at [755, 429] on button "Salvar estoque" at bounding box center [730, 421] width 98 height 31
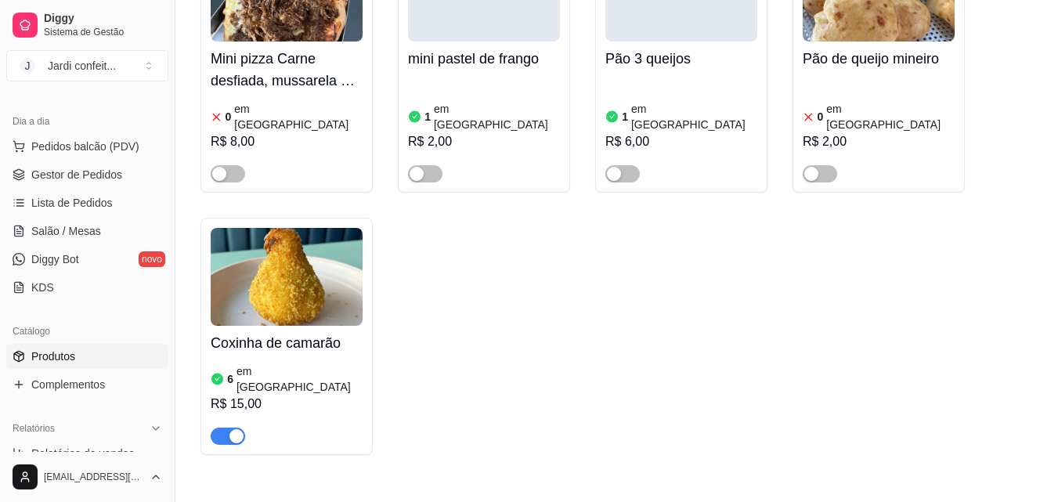
scroll to position [0, 0]
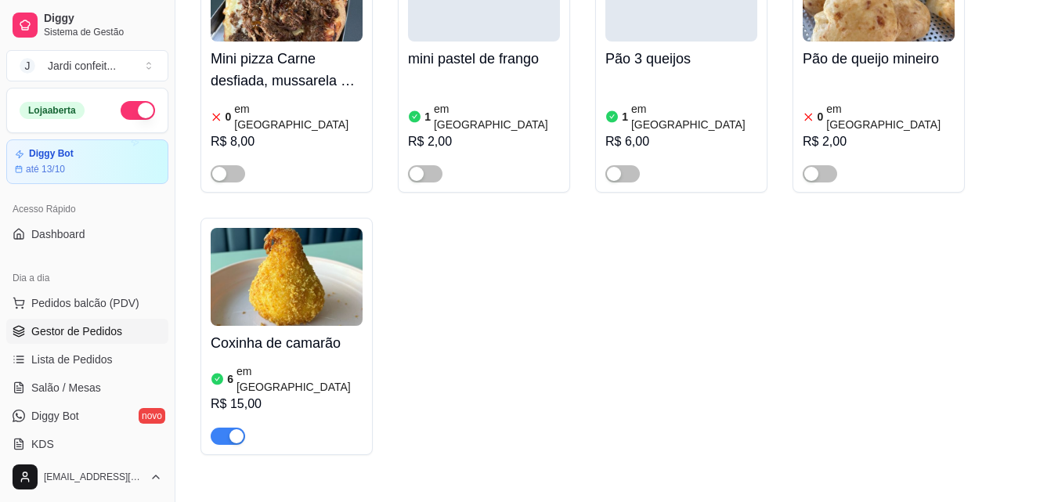
click at [113, 341] on link "Gestor de Pedidos" at bounding box center [87, 331] width 162 height 25
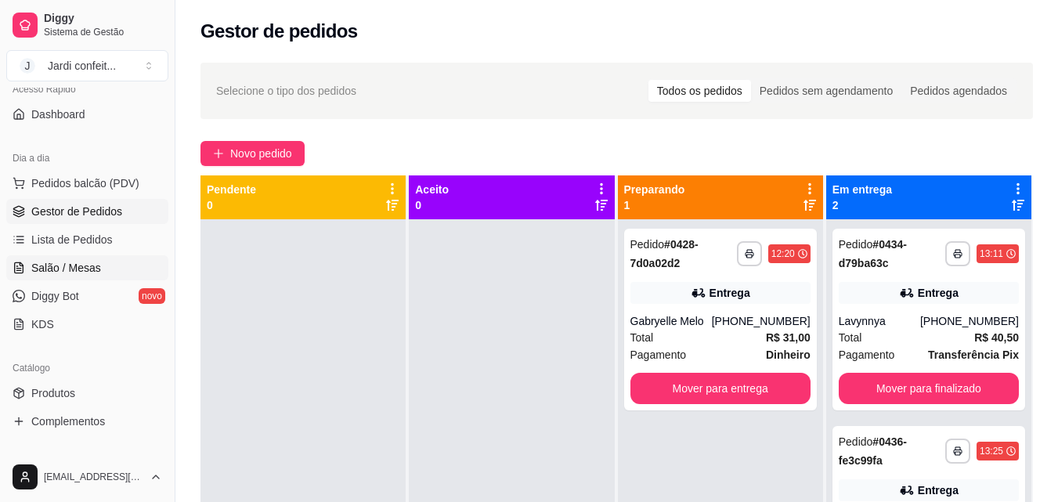
scroll to position [313, 0]
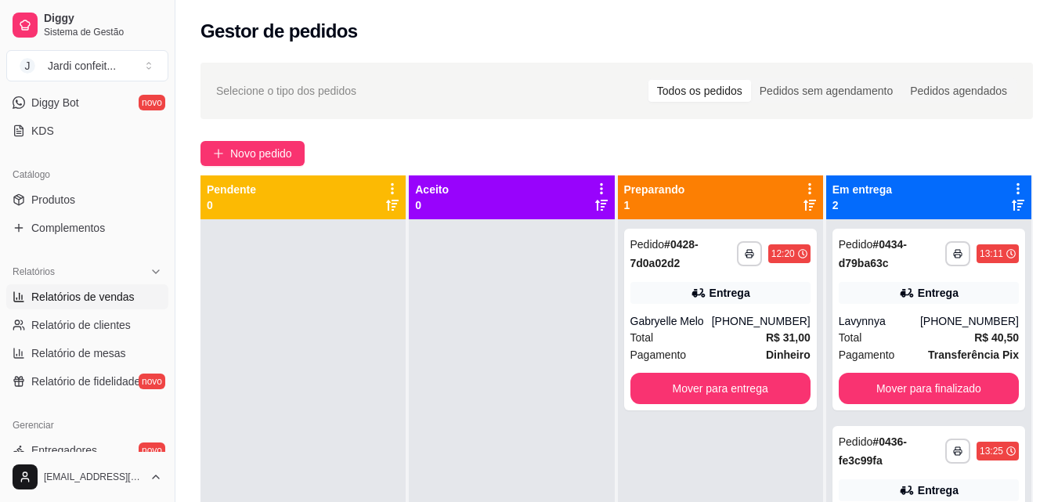
click at [114, 308] on link "Relatórios de vendas" at bounding box center [87, 296] width 162 height 25
select select "ALL"
select select "0"
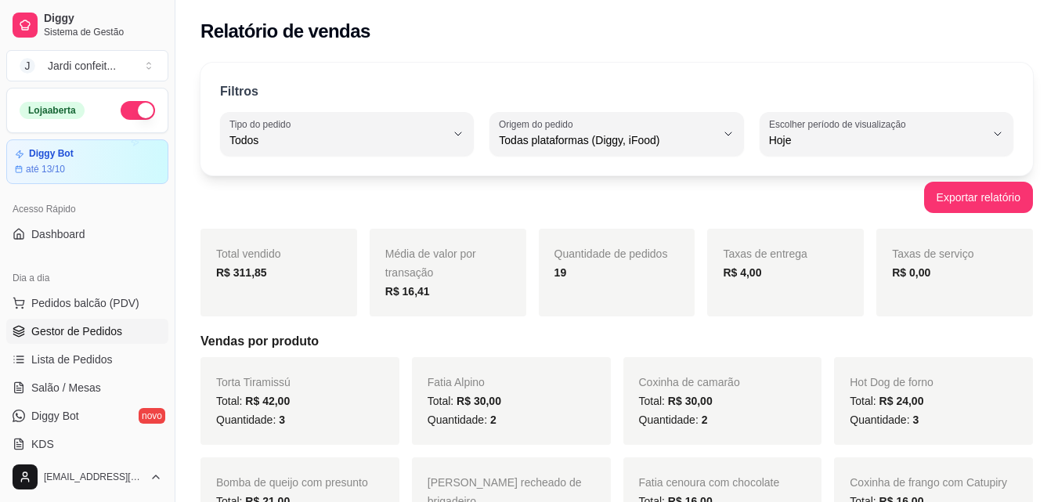
click at [83, 334] on span "Gestor de Pedidos" at bounding box center [76, 331] width 91 height 16
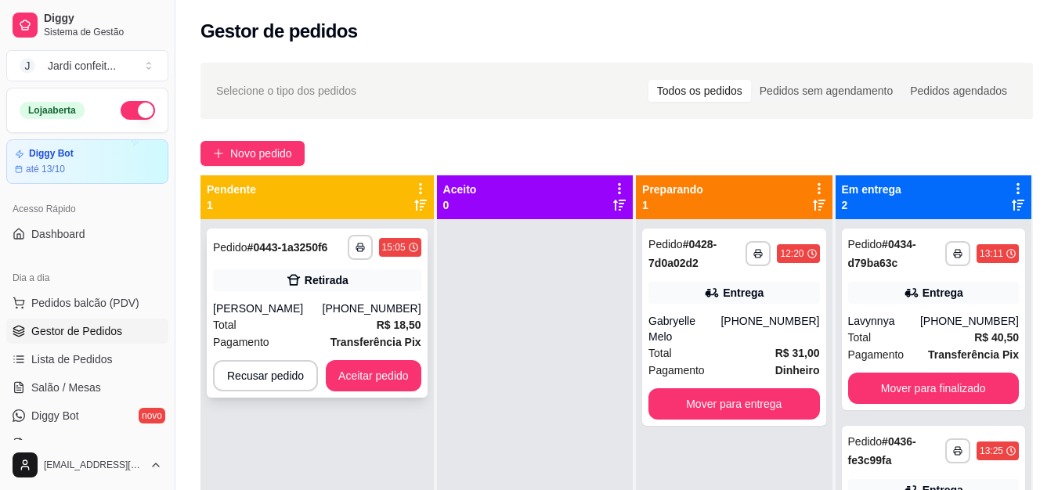
click at [406, 394] on div "**********" at bounding box center [317, 313] width 221 height 169
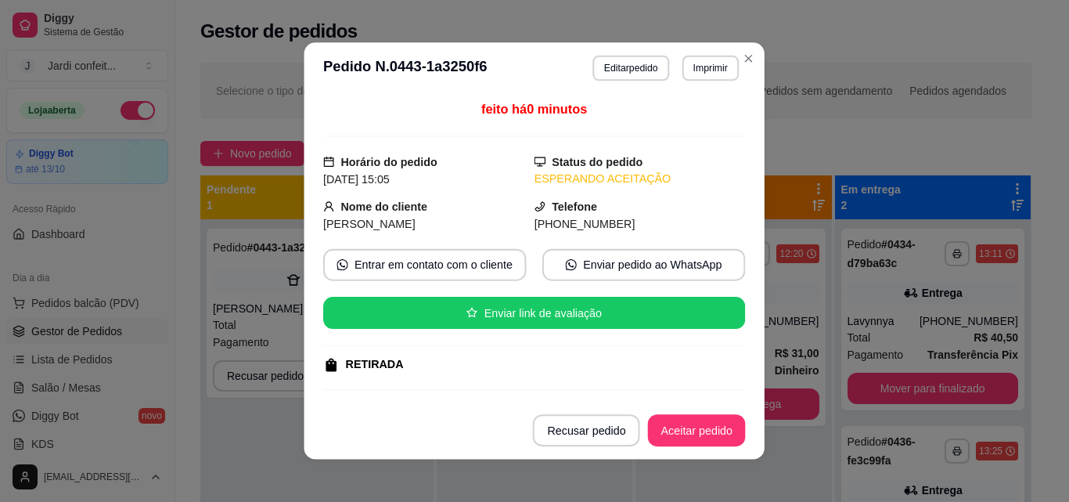
click at [411, 385] on div "feito há 0 minutos Horário do pedido [DATE] 15:05 Status do pedido ESPERANDO AC…" at bounding box center [534, 247] width 422 height 295
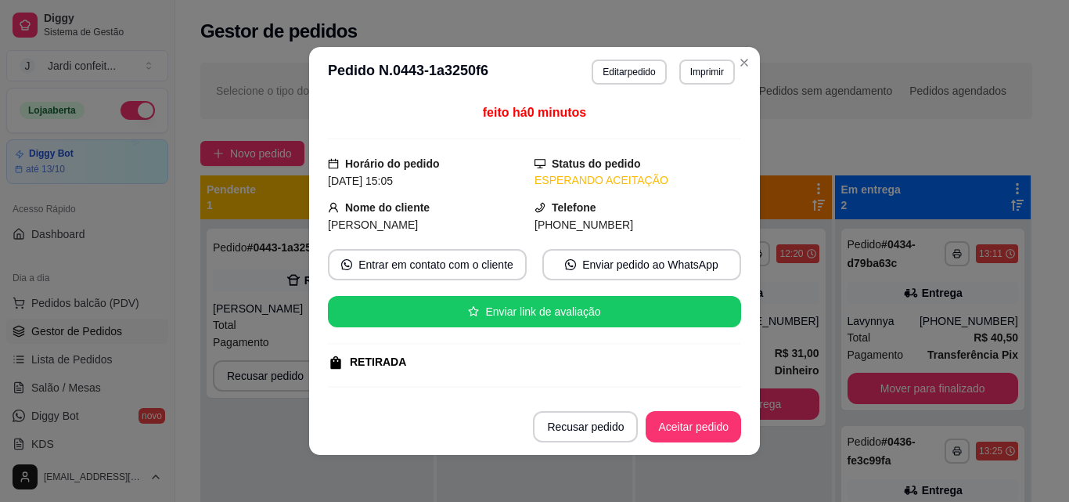
click at [719, 421] on button "Aceitar pedido" at bounding box center [694, 426] width 96 height 31
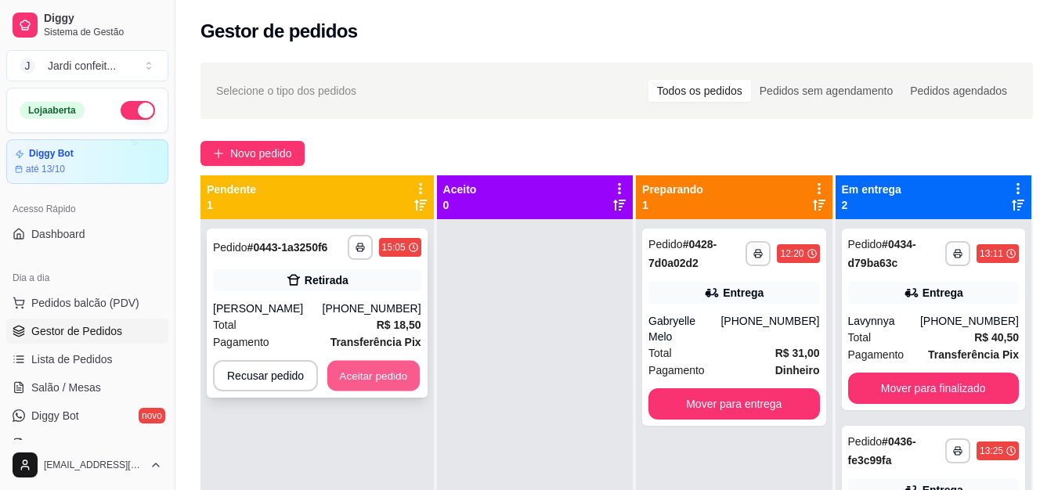
click at [396, 387] on button "Aceitar pedido" at bounding box center [373, 376] width 92 height 31
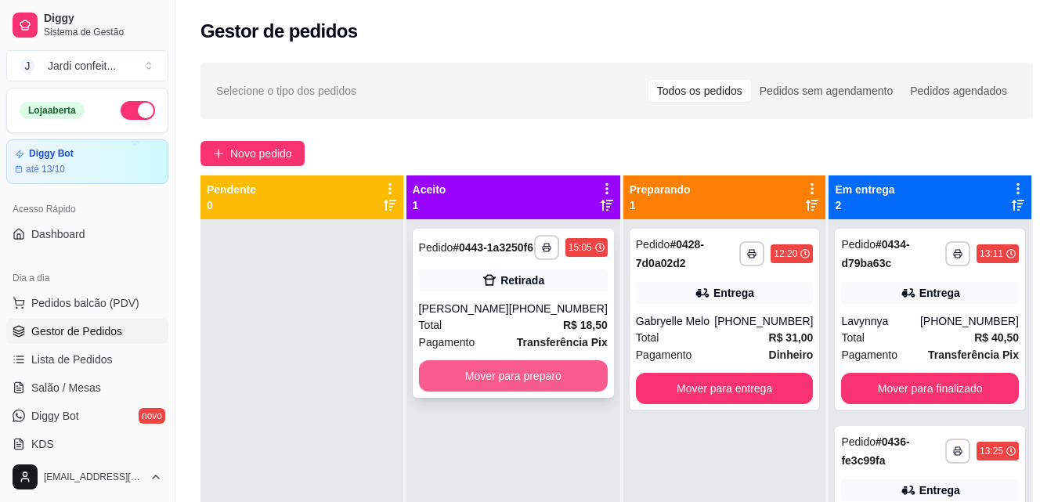
click at [460, 385] on button "Mover para preparo" at bounding box center [513, 375] width 189 height 31
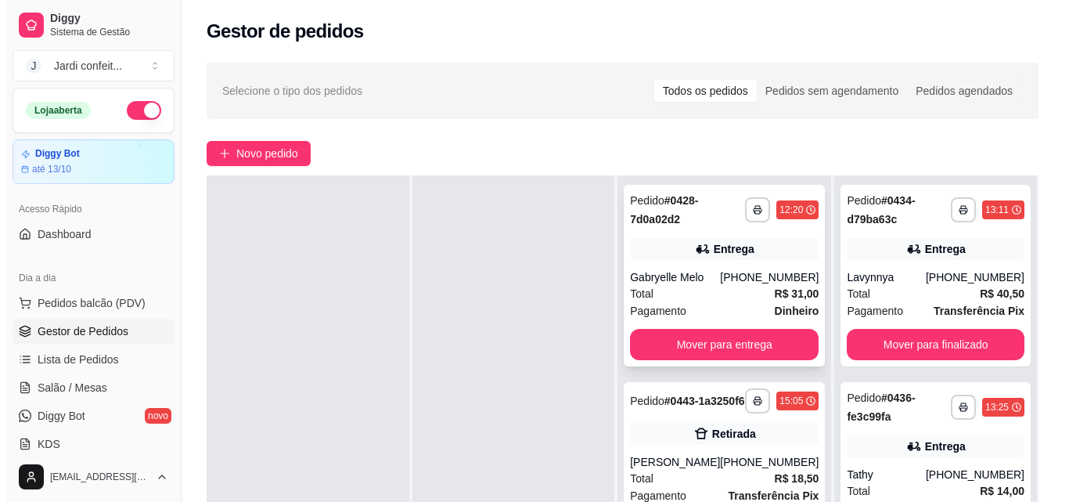
scroll to position [157, 0]
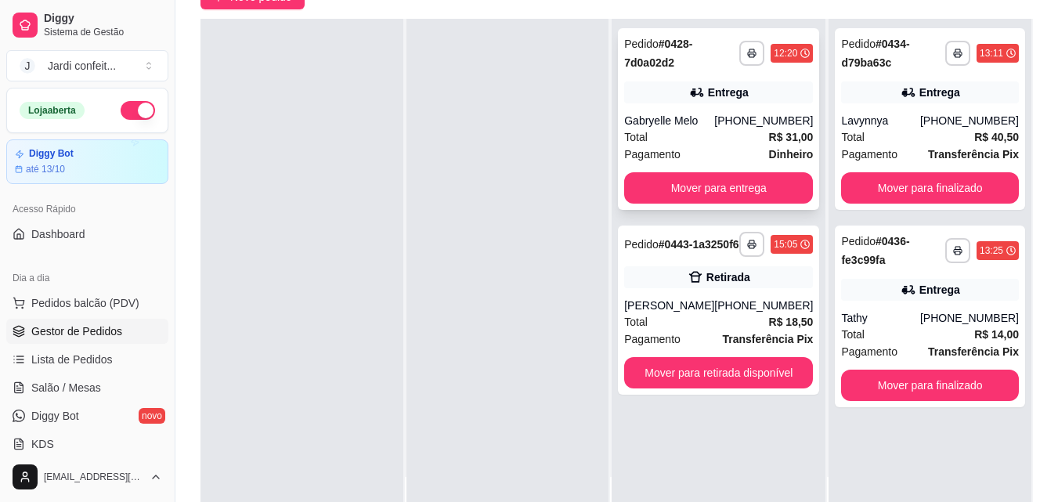
click at [693, 110] on div "**********" at bounding box center [718, 119] width 201 height 182
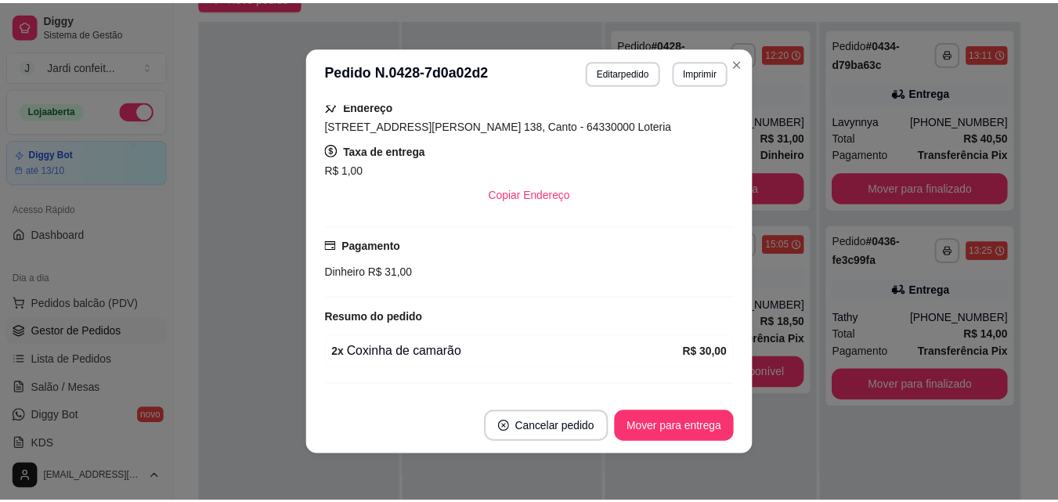
scroll to position [319, 0]
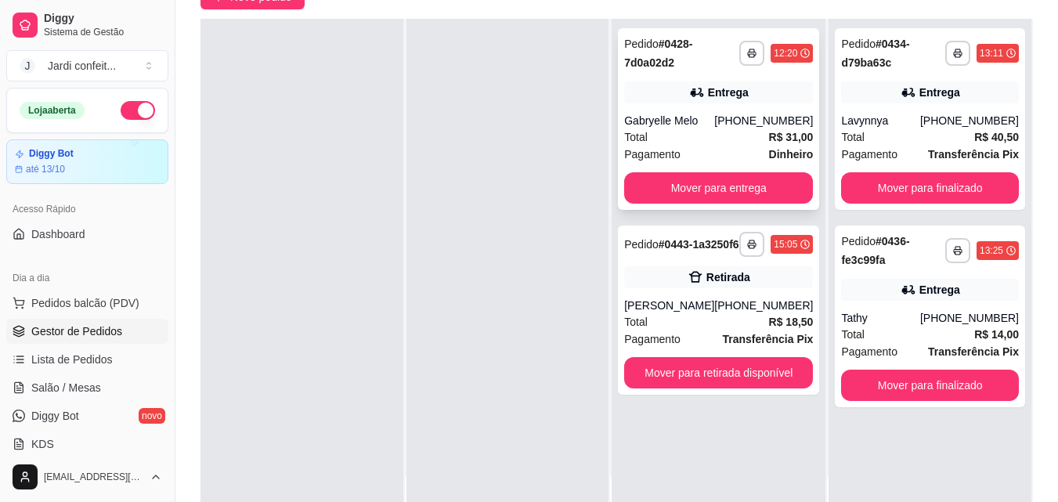
click at [720, 88] on div "Entrega" at bounding box center [728, 93] width 41 height 16
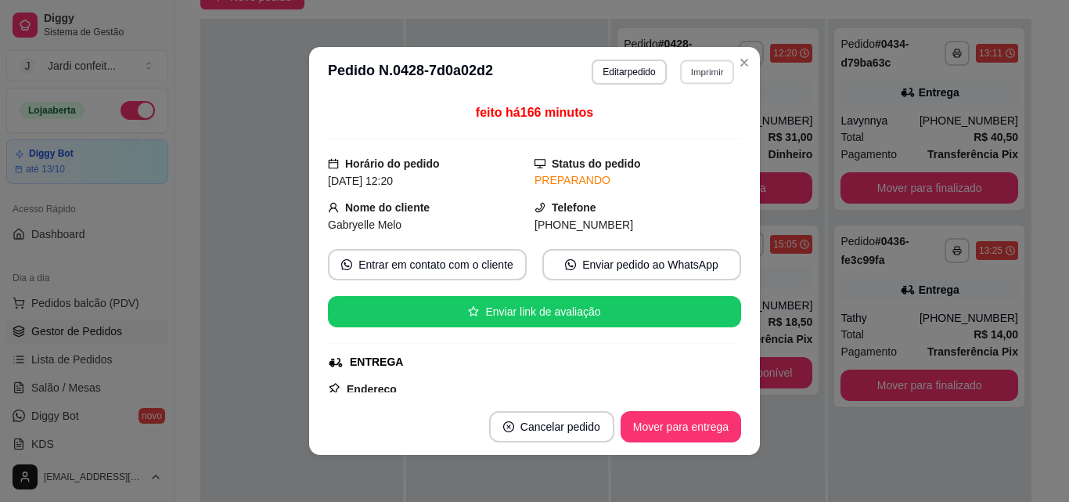
click at [701, 78] on button "Imprimir" at bounding box center [707, 71] width 54 height 24
click at [687, 117] on button "Impressora" at bounding box center [674, 126] width 114 height 25
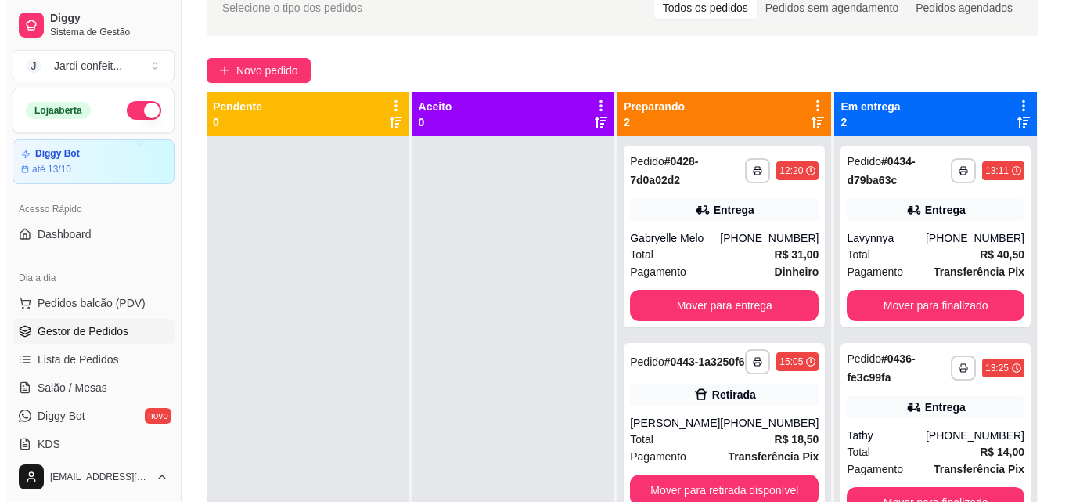
scroll to position [78, 0]
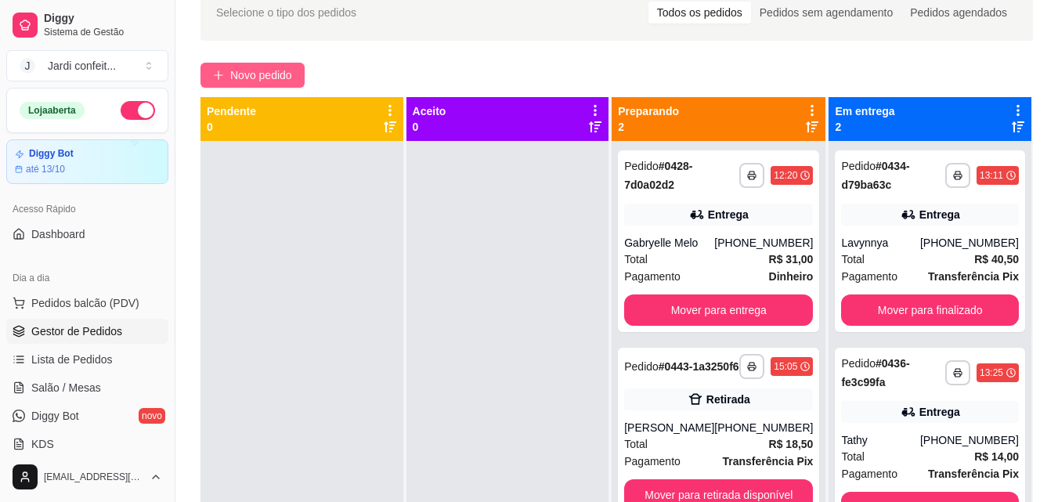
click at [280, 78] on span "Novo pedido" at bounding box center [261, 75] width 62 height 17
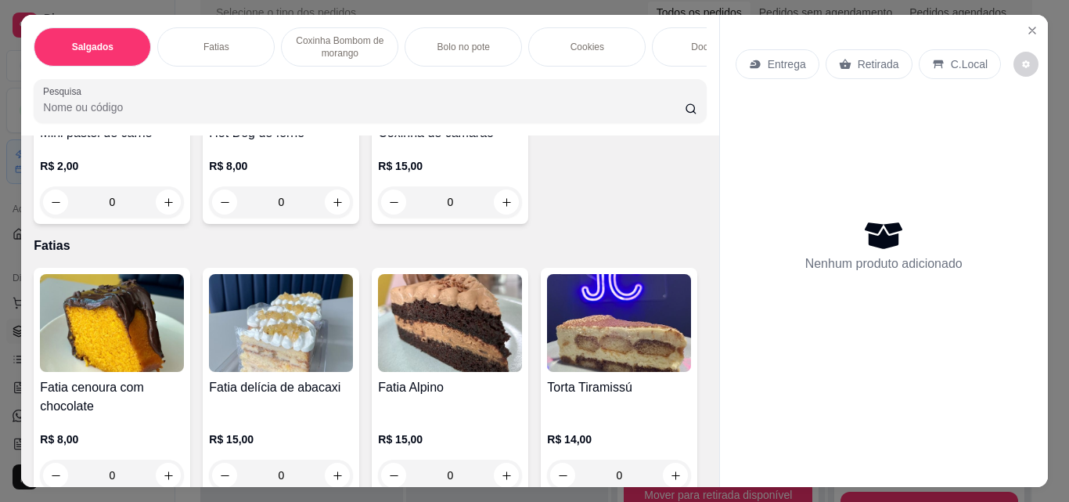
scroll to position [470, 0]
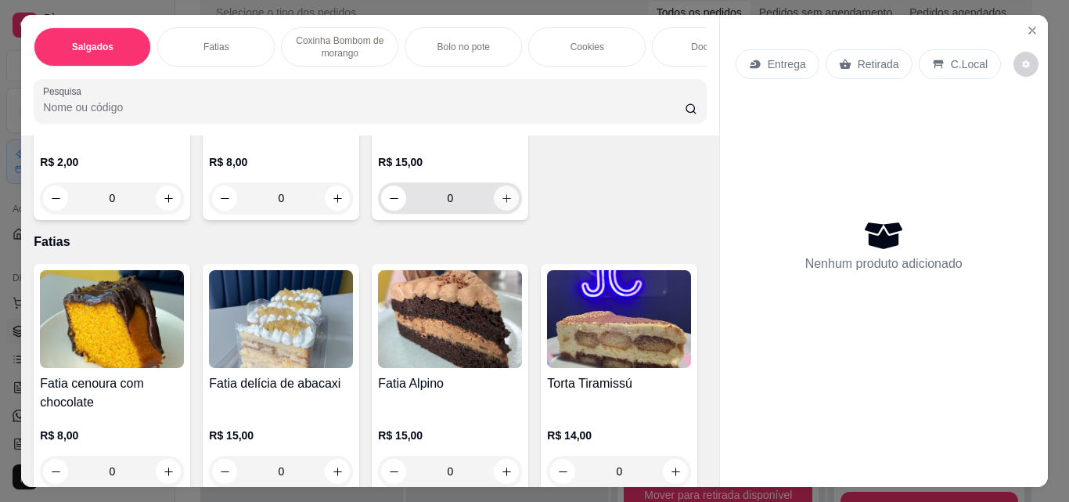
click at [501, 204] on icon "increase-product-quantity" at bounding box center [507, 199] width 12 height 12
type input "1"
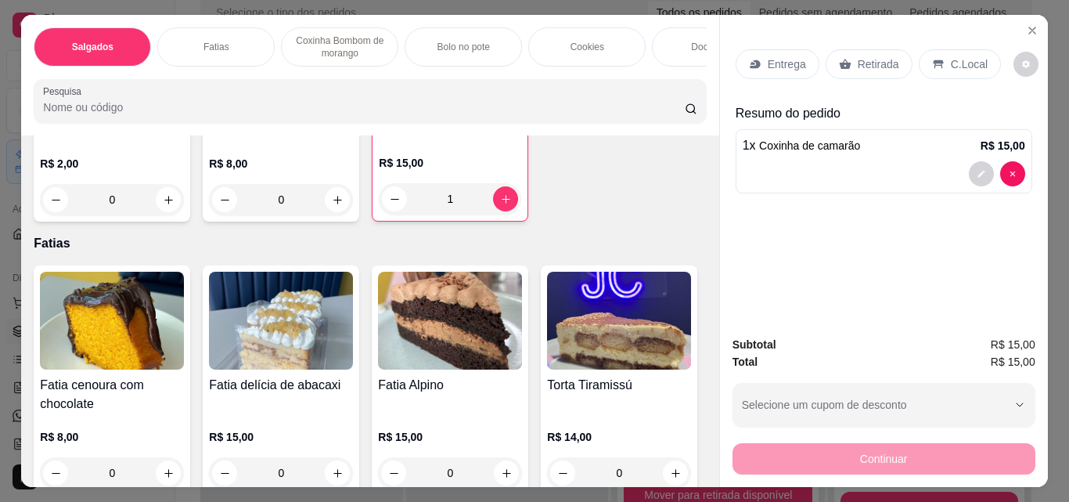
click at [768, 56] on p "Entrega" at bounding box center [787, 64] width 38 height 16
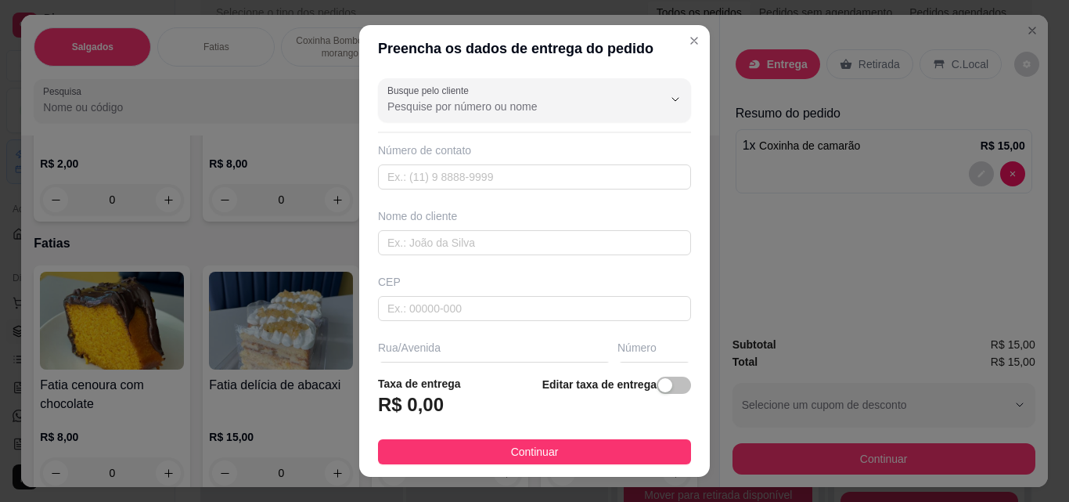
click at [606, 229] on div "Nome do cliente" at bounding box center [534, 231] width 319 height 47
click at [610, 240] on input "text" at bounding box center [534, 242] width 313 height 25
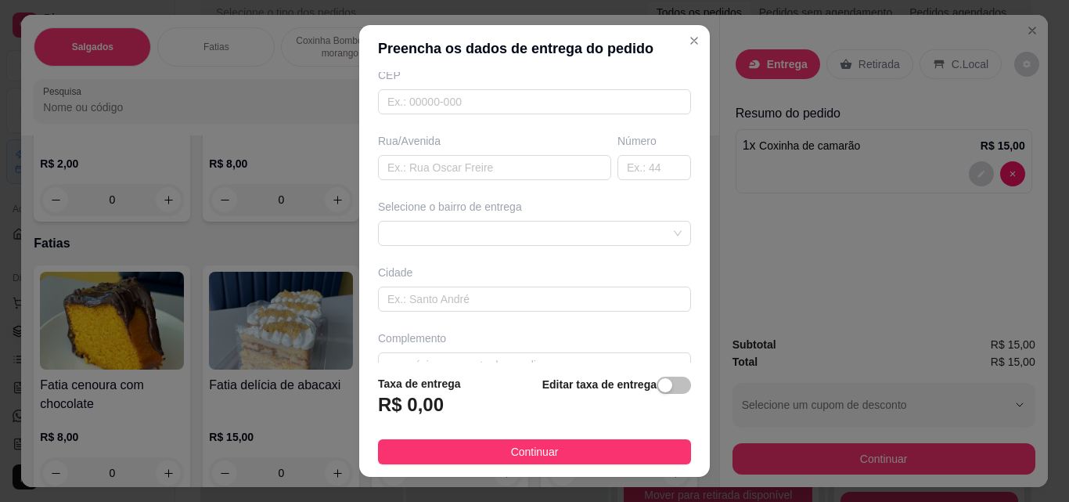
scroll to position [235, 0]
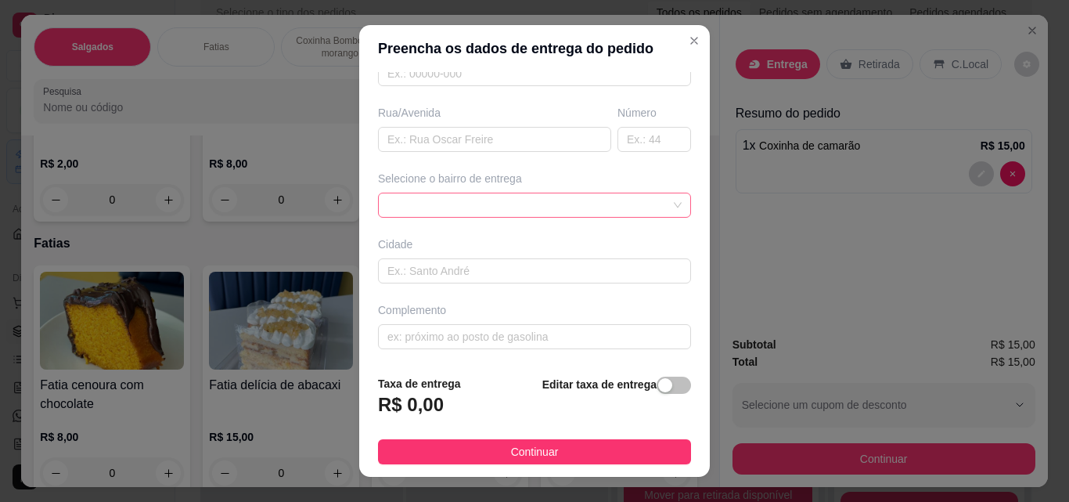
click at [520, 215] on div at bounding box center [534, 205] width 313 height 25
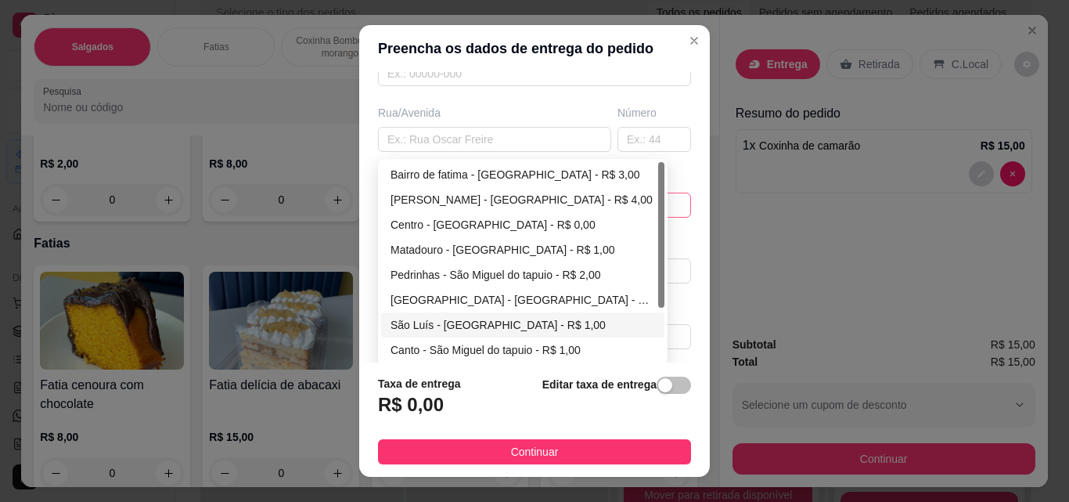
type input "[PERSON_NAME]"
click at [504, 332] on div "São Luís - [GEOGRAPHIC_DATA] - R$ 1,00" at bounding box center [523, 324] width 265 height 17
type input "São Miguel do tapuio"
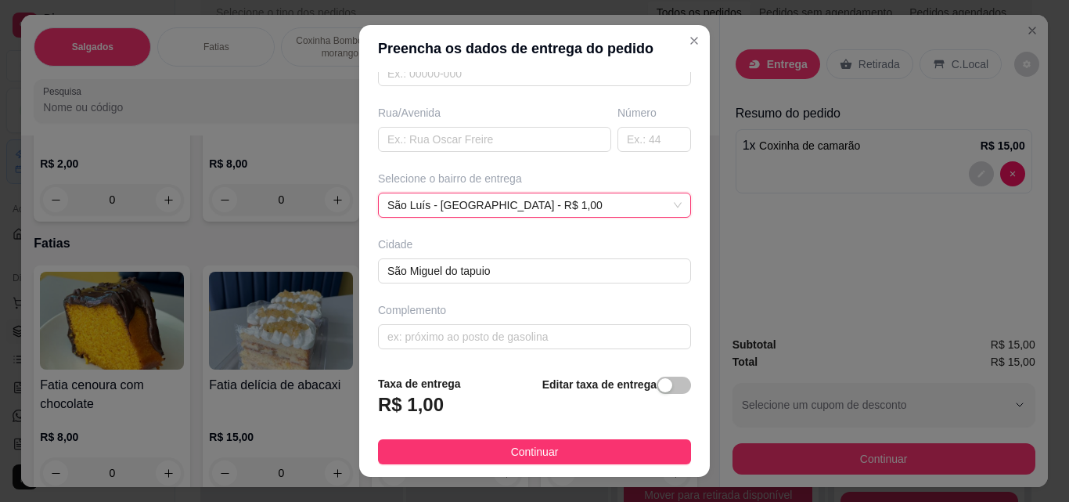
scroll to position [237, 0]
click at [532, 333] on input "text" at bounding box center [534, 334] width 313 height 25
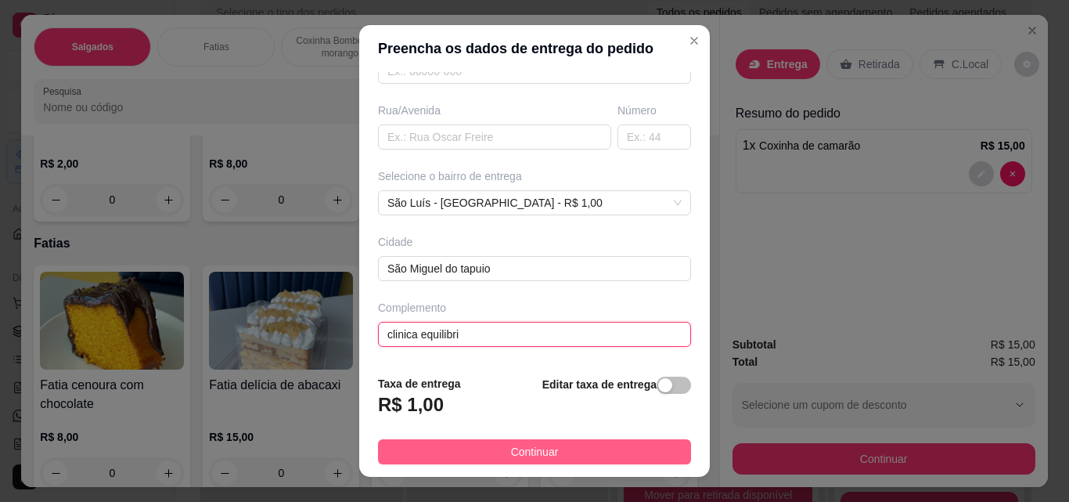
type input "clinica equilibri"
click at [545, 459] on span "Continuar" at bounding box center [535, 451] width 48 height 17
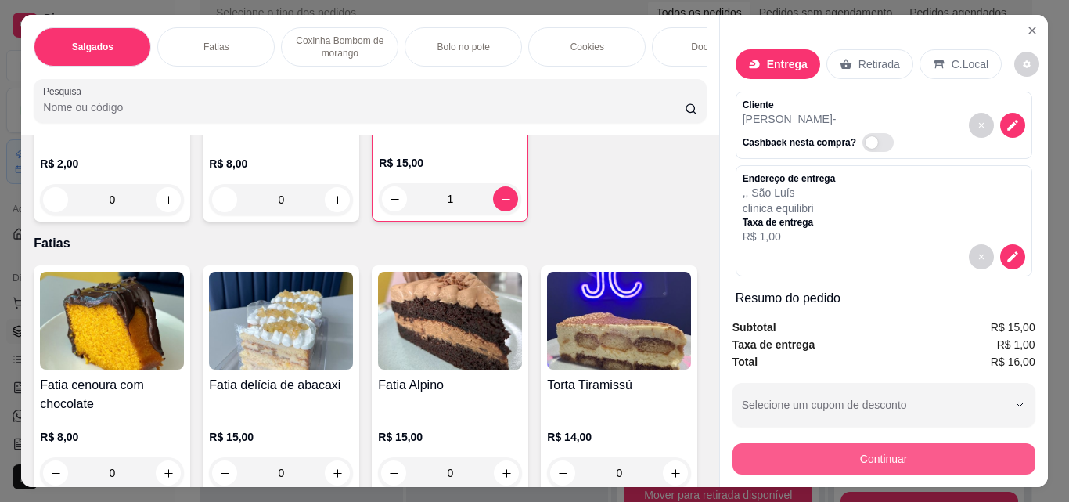
click at [932, 457] on button "Continuar" at bounding box center [884, 458] width 303 height 31
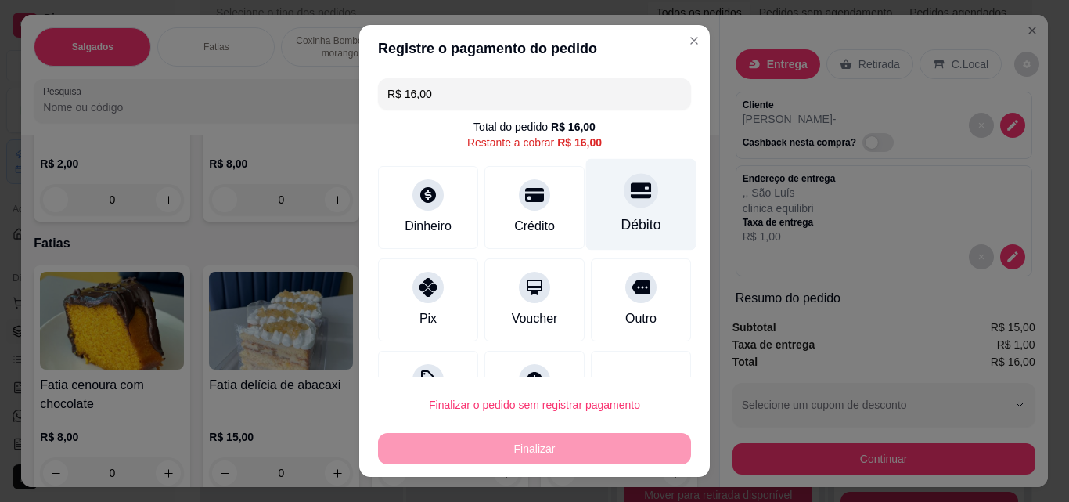
click at [633, 209] on div "Débito" at bounding box center [641, 205] width 110 height 92
type input "R$ 0,00"
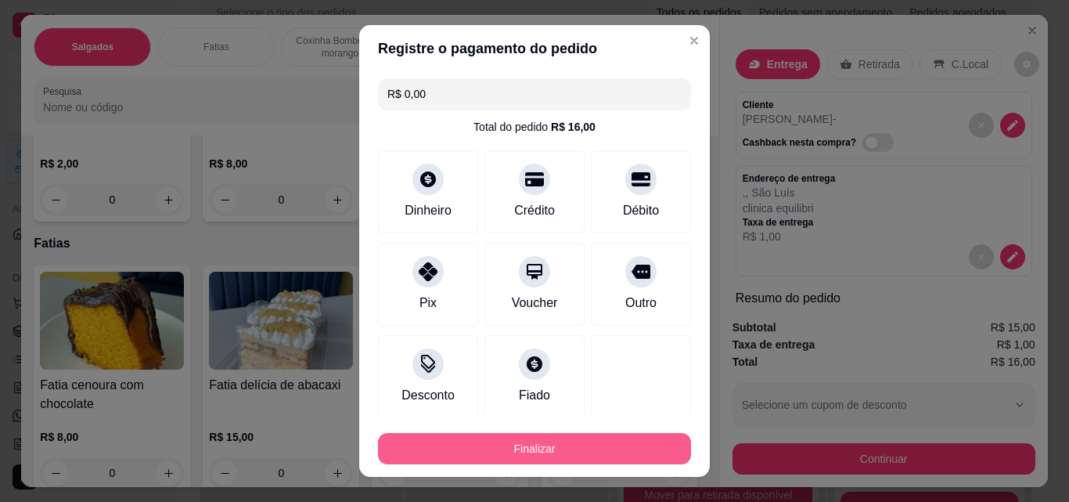
click at [569, 442] on button "Finalizar" at bounding box center [534, 448] width 313 height 31
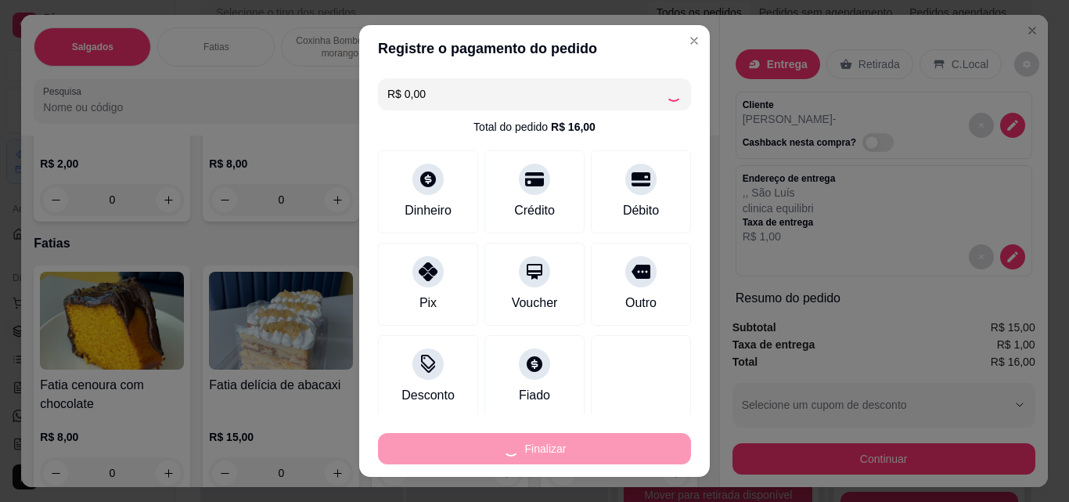
type input "0"
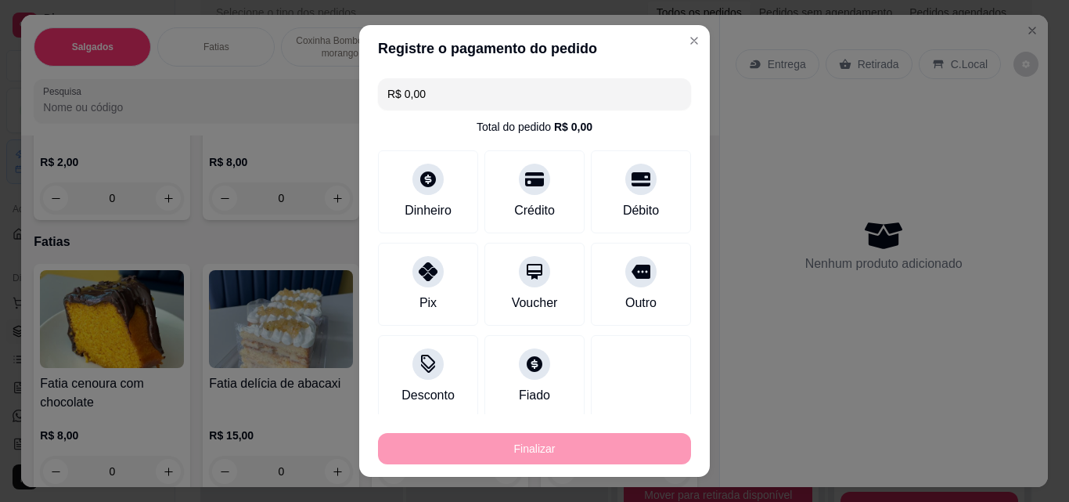
type input "-R$ 16,00"
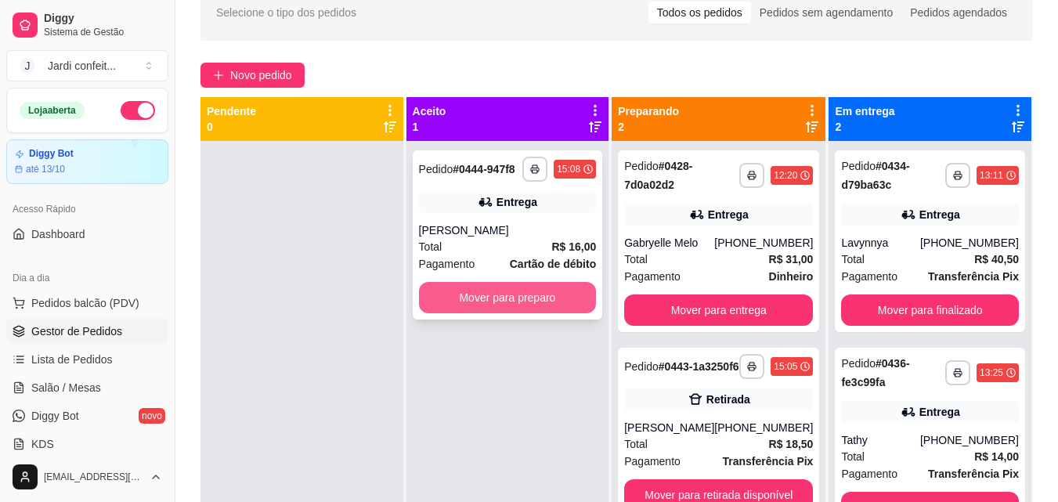
click at [517, 299] on button "Mover para preparo" at bounding box center [508, 297] width 178 height 31
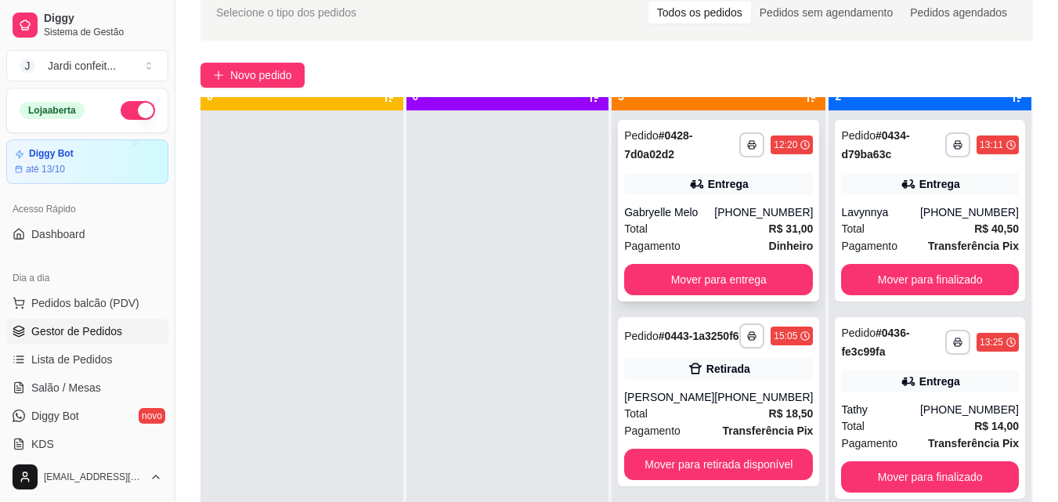
scroll to position [44, 0]
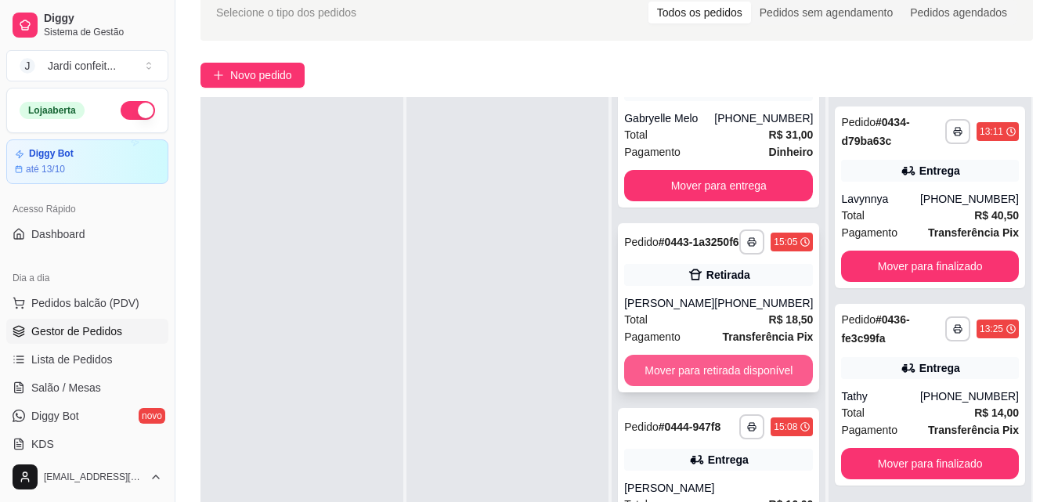
click at [710, 371] on button "Mover para retirada disponível" at bounding box center [718, 370] width 189 height 31
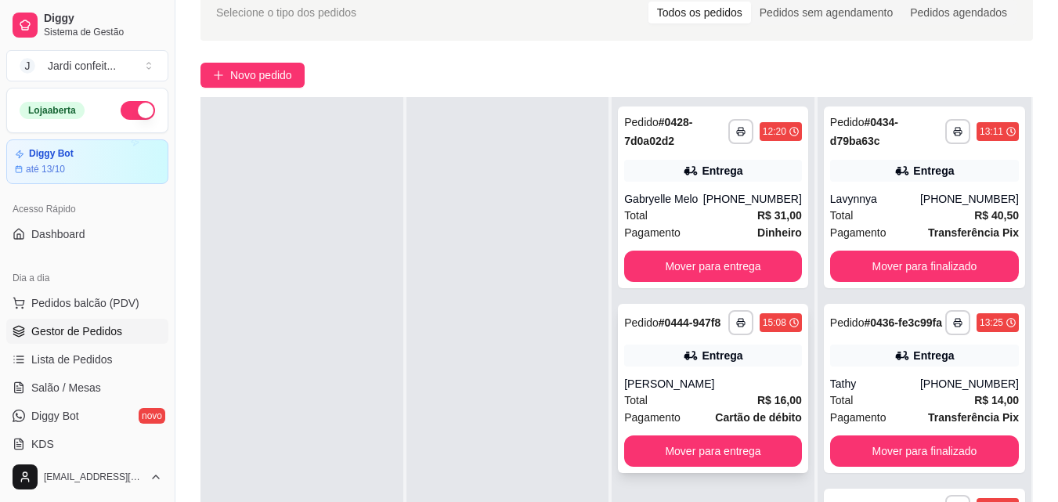
scroll to position [239, 0]
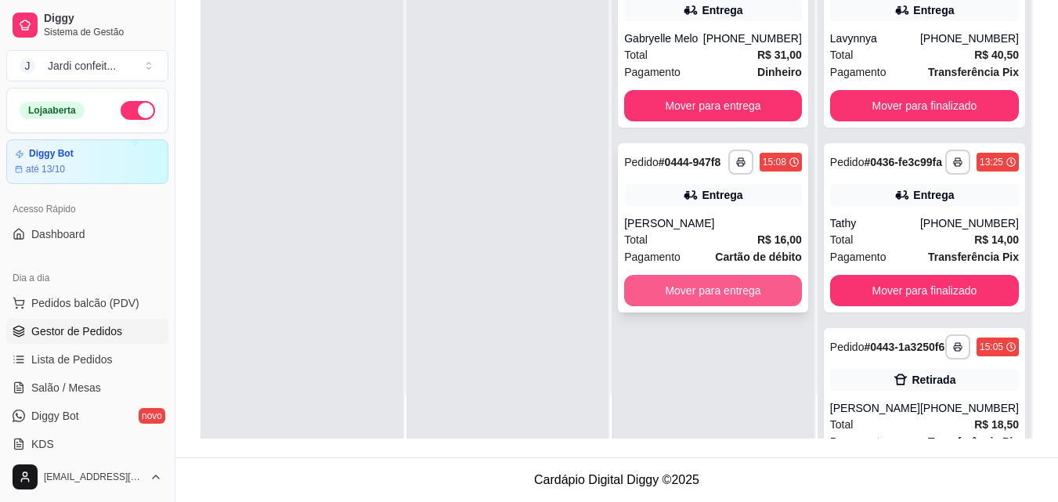
click at [741, 297] on button "Mover para entrega" at bounding box center [713, 290] width 178 height 31
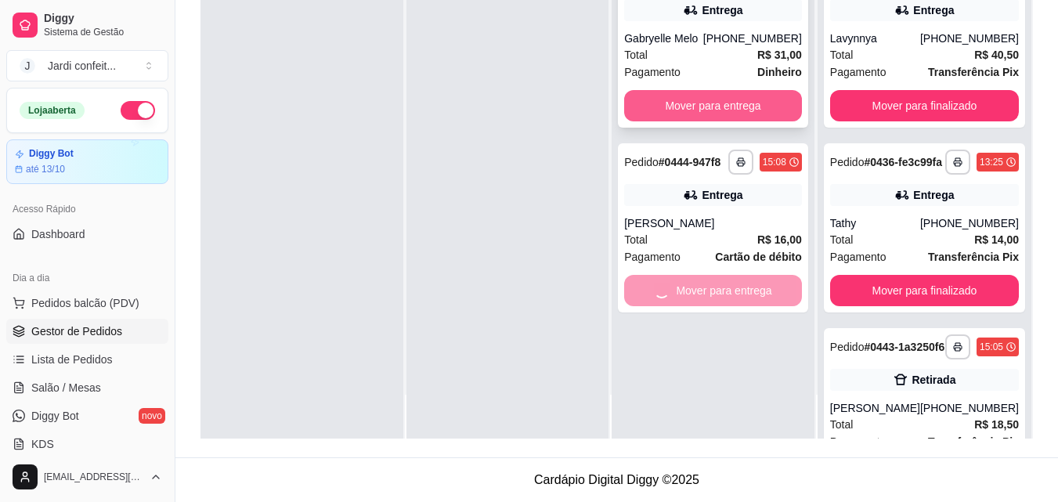
click at [745, 108] on button "Mover para entrega" at bounding box center [713, 105] width 178 height 31
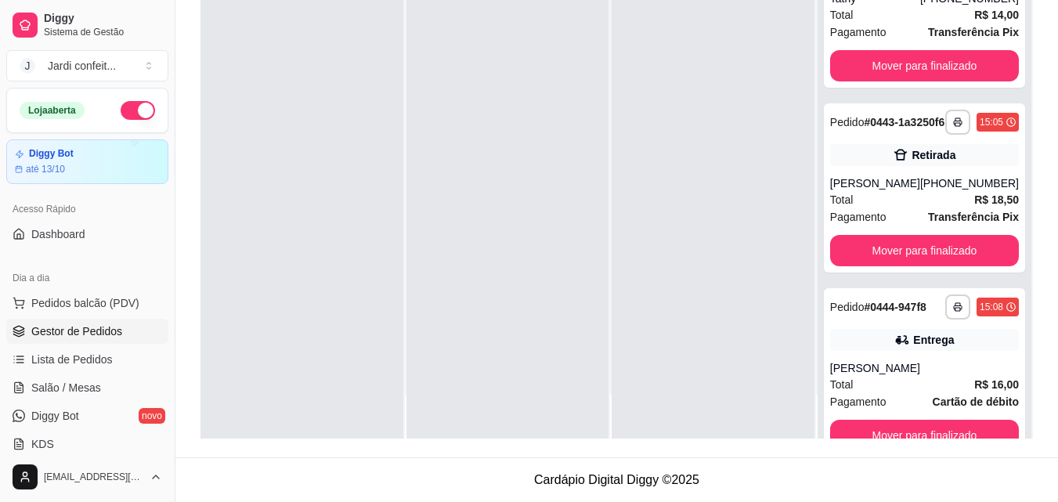
scroll to position [500, 0]
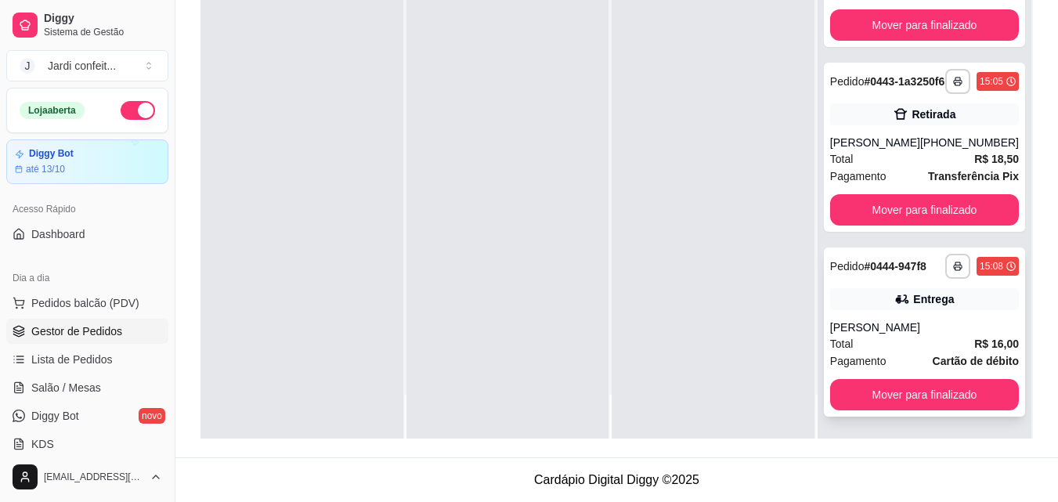
click at [924, 305] on div "Entrega" at bounding box center [933, 299] width 41 height 16
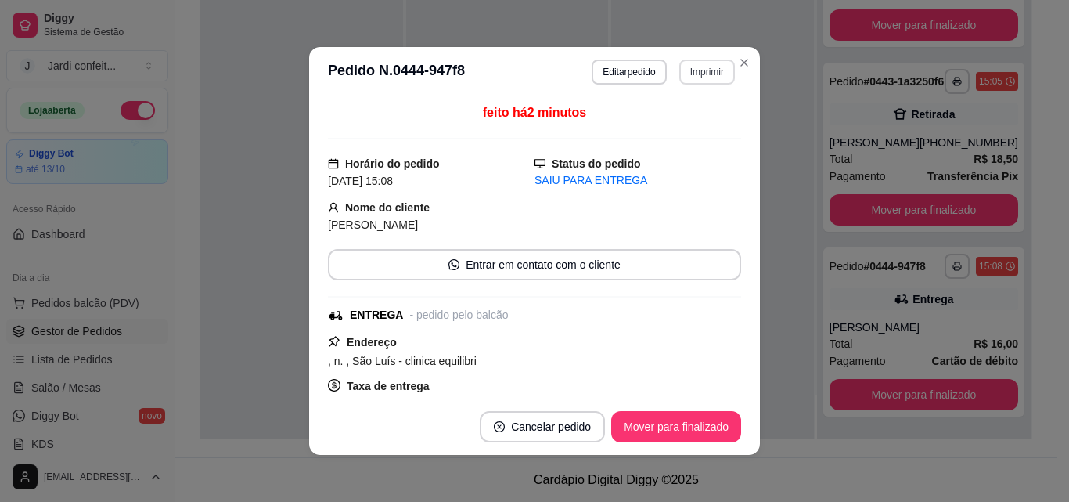
click at [708, 78] on button "Imprimir" at bounding box center [707, 71] width 56 height 25
click at [705, 117] on button "Impressora" at bounding box center [675, 126] width 114 height 25
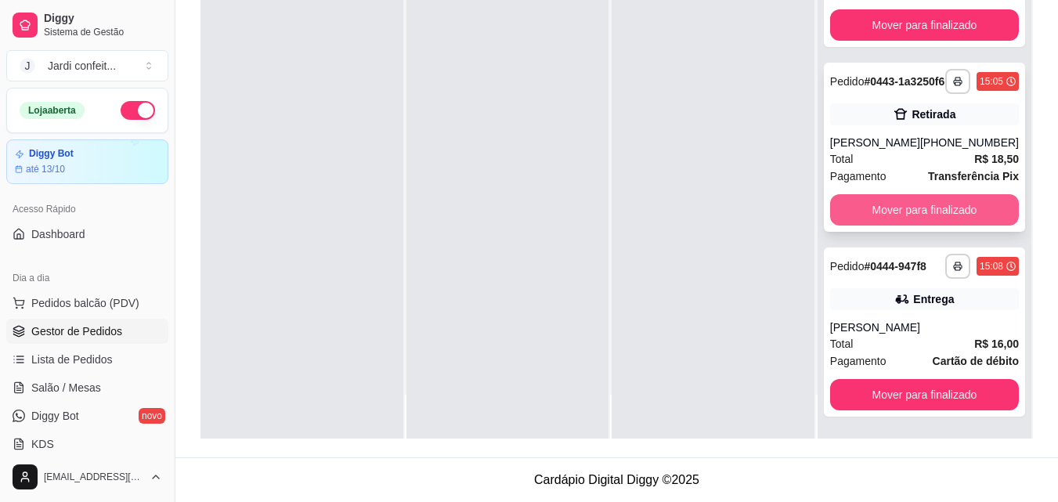
click at [918, 200] on button "Mover para finalizado" at bounding box center [924, 209] width 189 height 31
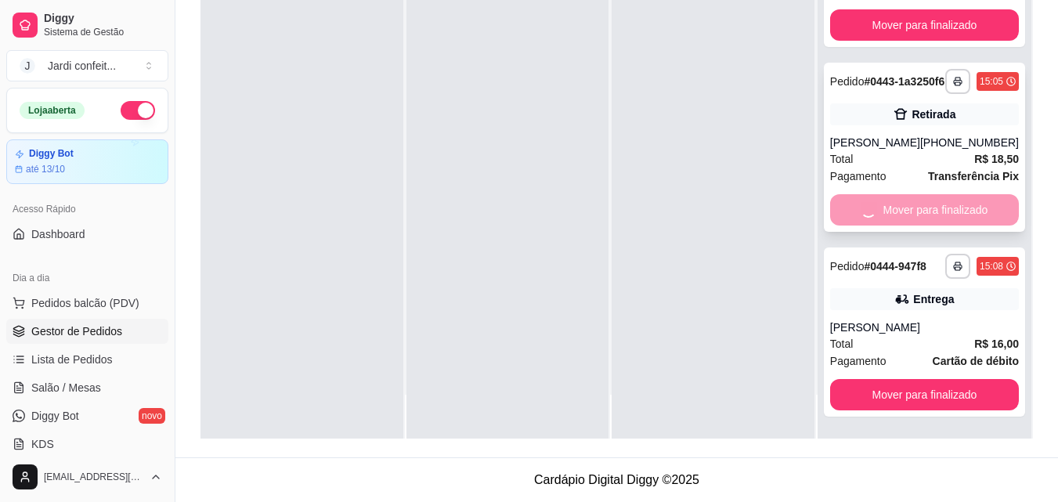
scroll to position [303, 0]
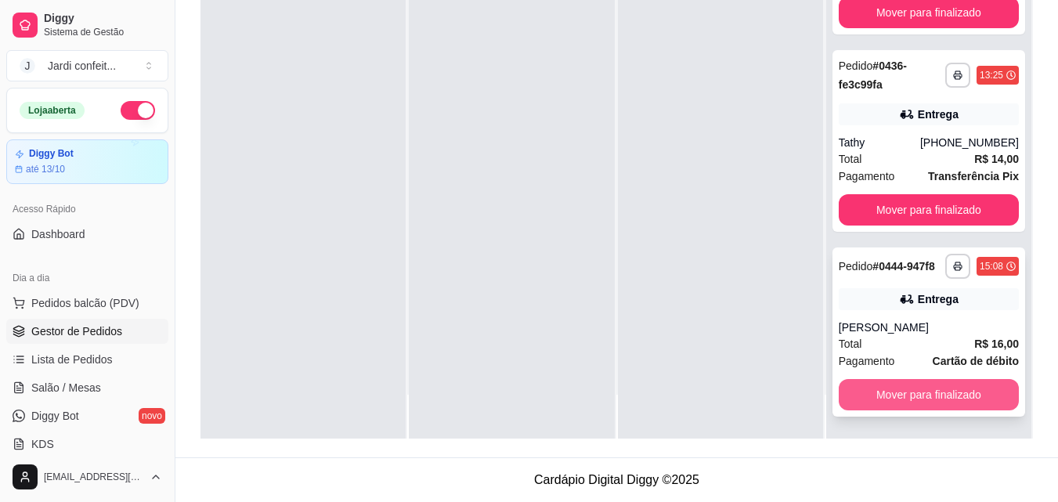
click at [894, 400] on button "Mover para finalizado" at bounding box center [928, 394] width 180 height 31
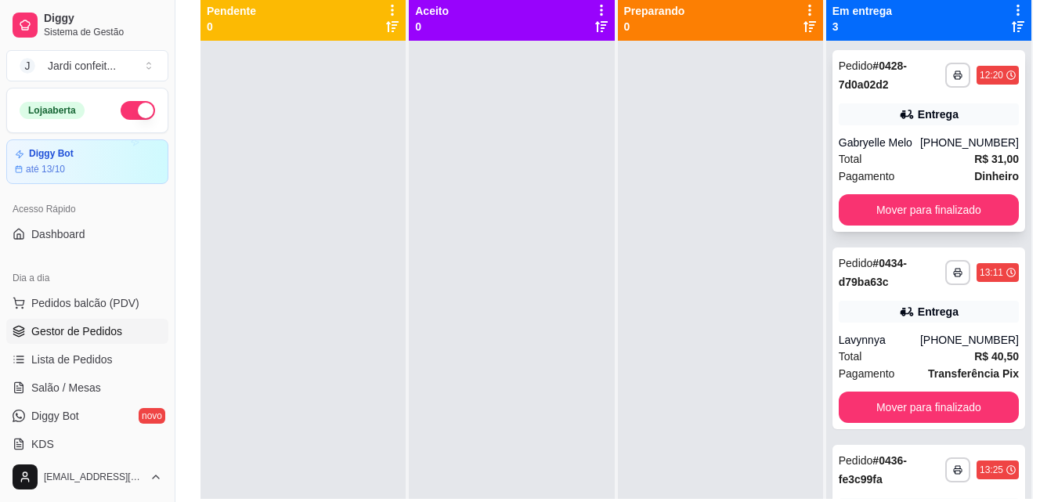
scroll to position [160, 0]
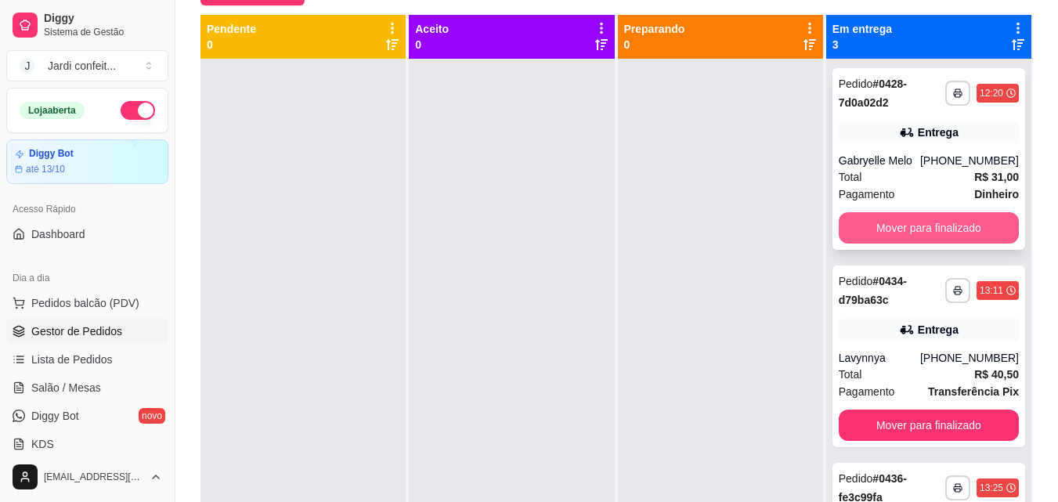
click at [946, 236] on button "Mover para finalizado" at bounding box center [928, 227] width 180 height 31
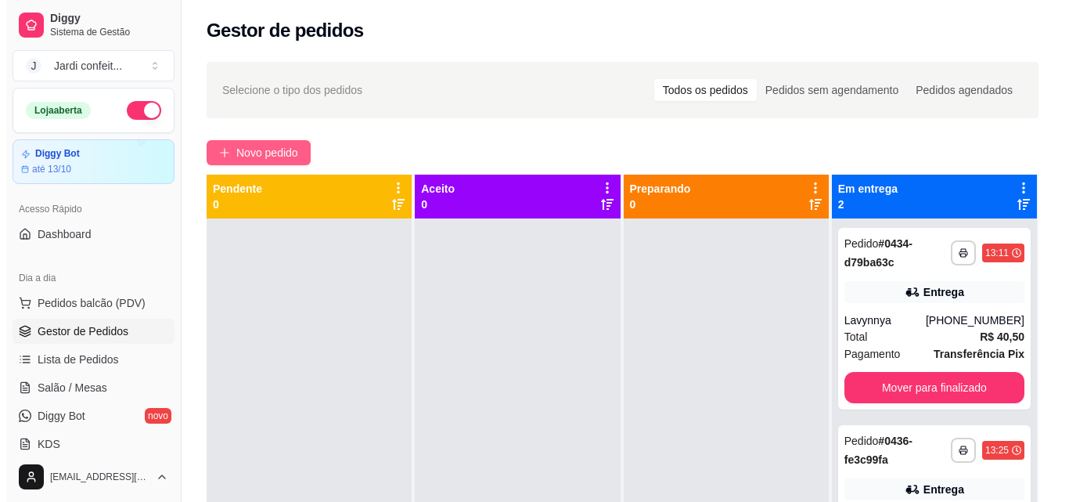
scroll to position [0, 0]
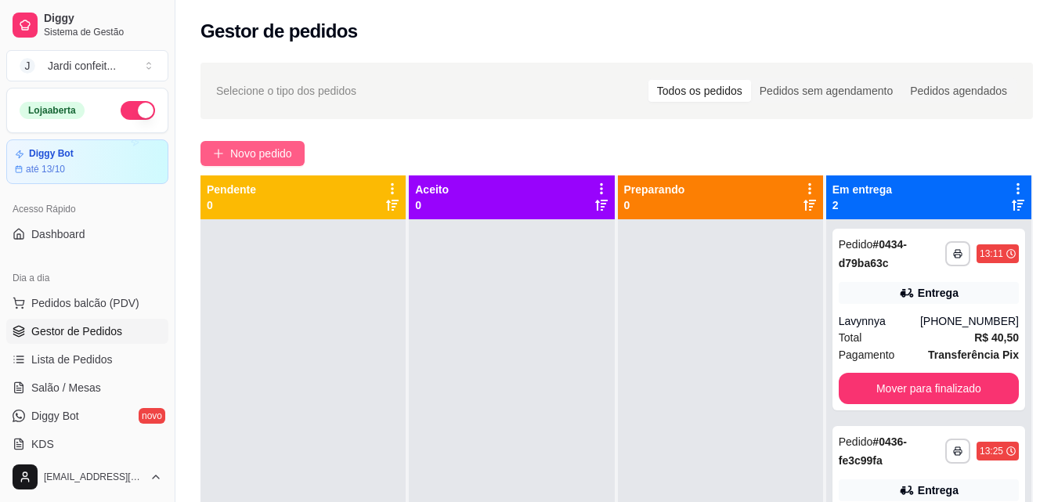
click at [247, 154] on span "Novo pedido" at bounding box center [261, 153] width 62 height 17
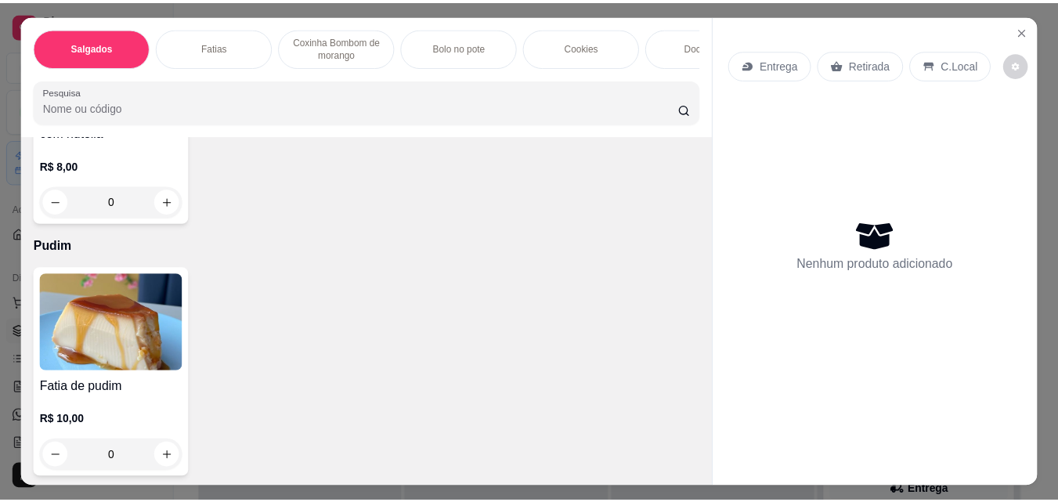
scroll to position [2348, 0]
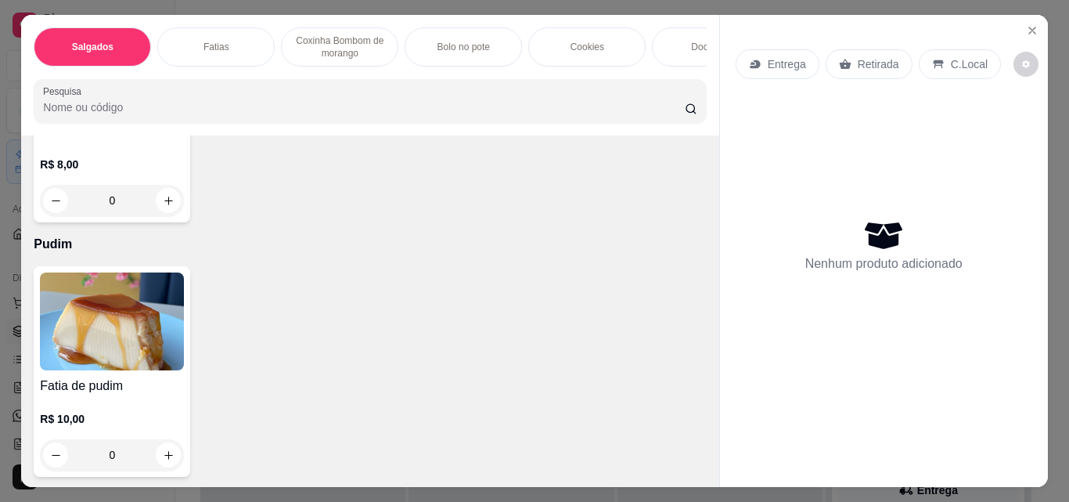
type input "2"
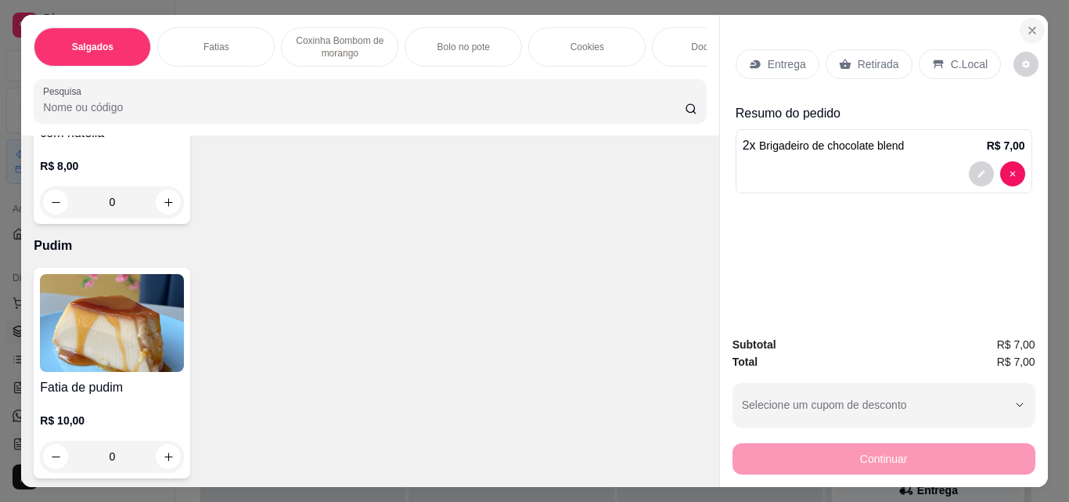
click at [1033, 27] on icon "Close" at bounding box center [1032, 30] width 13 height 13
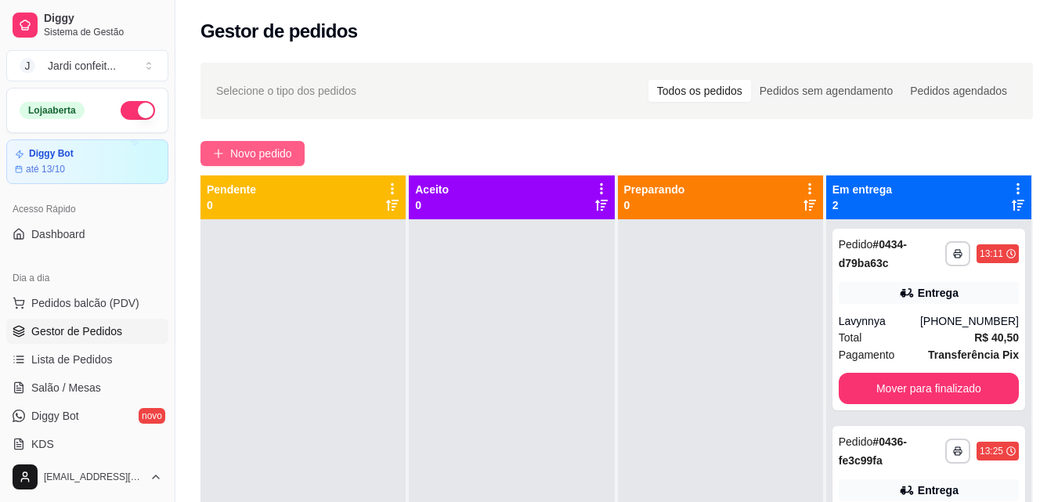
click at [222, 151] on icon "plus" at bounding box center [218, 153] width 11 height 11
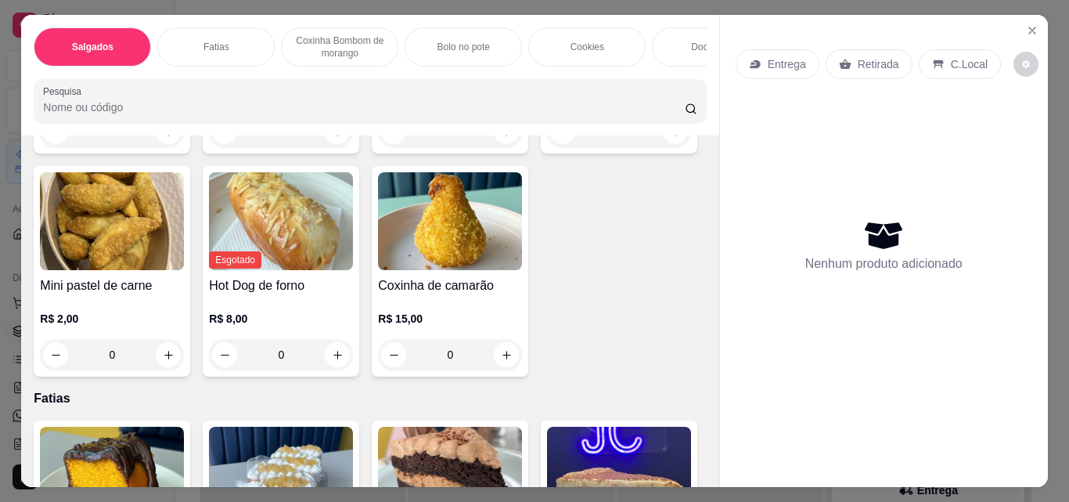
scroll to position [548, 0]
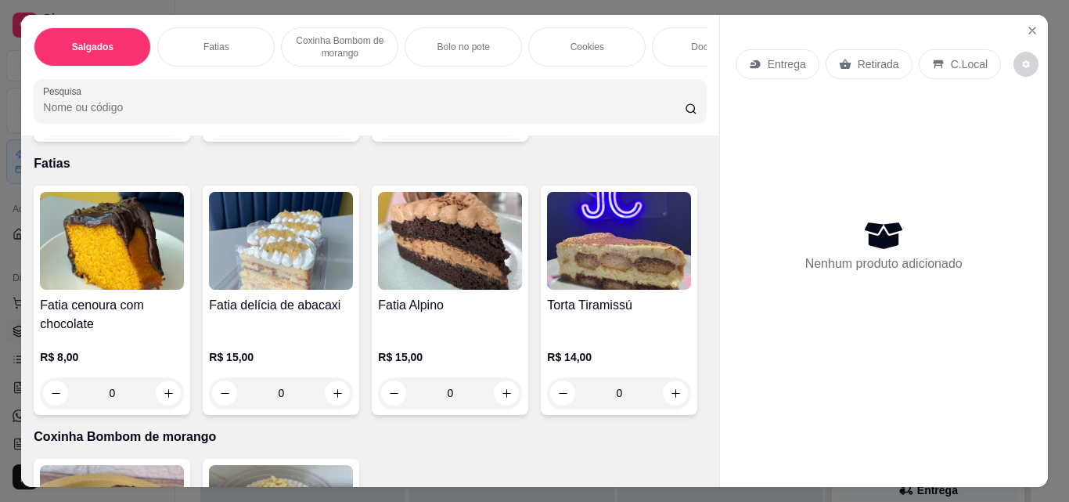
click at [503, 124] on icon "increase-product-quantity" at bounding box center [507, 120] width 9 height 9
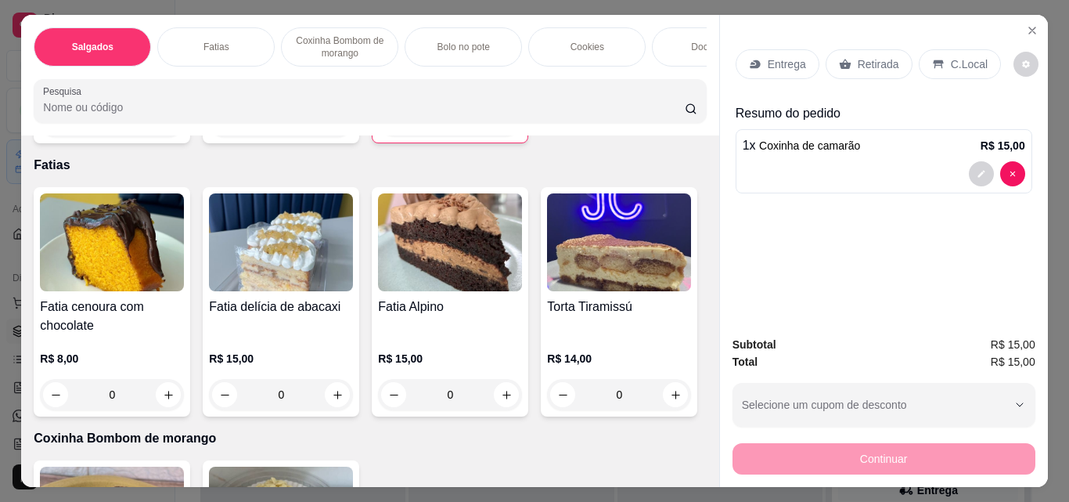
type input "1"
click at [867, 56] on p "Retirada" at bounding box center [878, 64] width 41 height 16
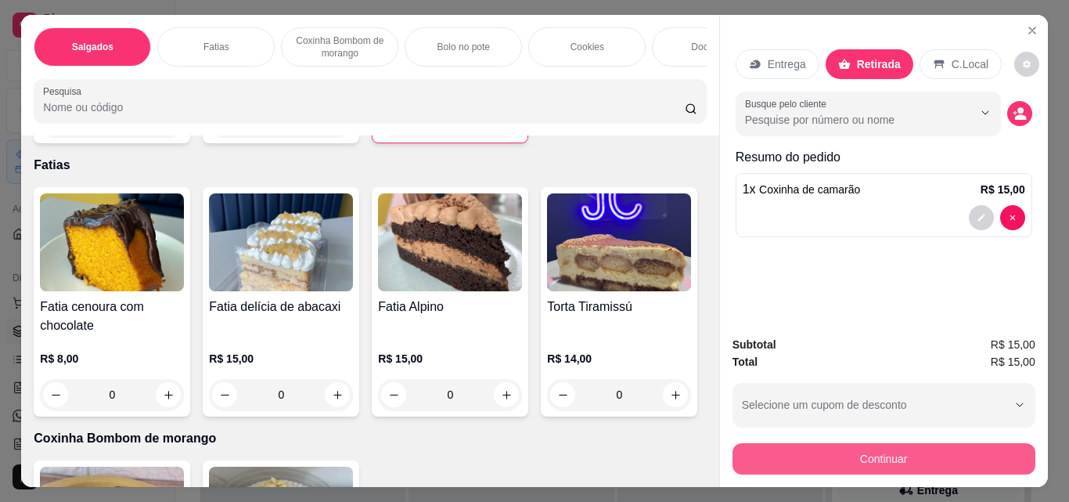
click at [972, 433] on div "Subtotal R$ 15,00 Total R$ 15,00 Selecione um cupom de desconto CLIENTE10 Selec…" at bounding box center [884, 405] width 303 height 139
click at [875, 445] on button "Continuar" at bounding box center [884, 458] width 303 height 31
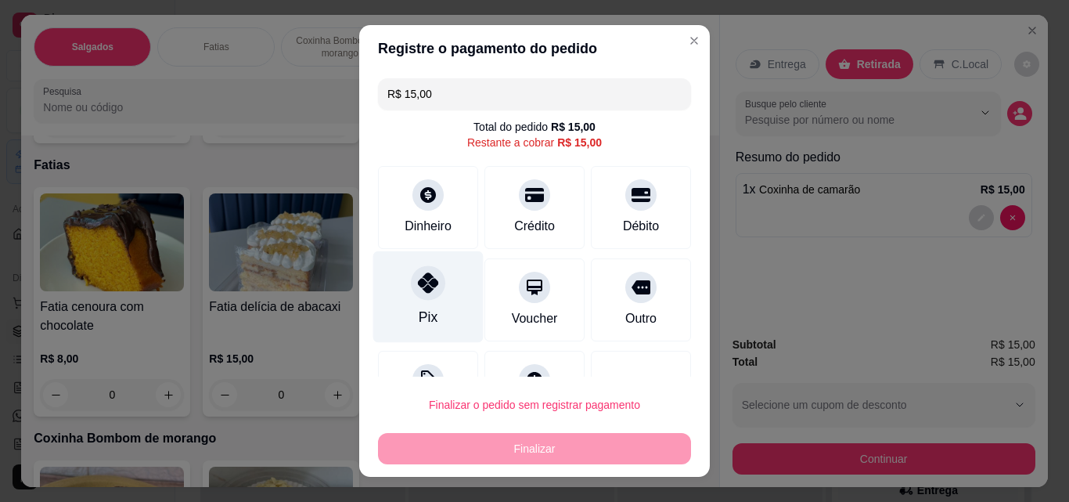
click at [441, 298] on div "Pix" at bounding box center [428, 297] width 110 height 92
type input "R$ 0,00"
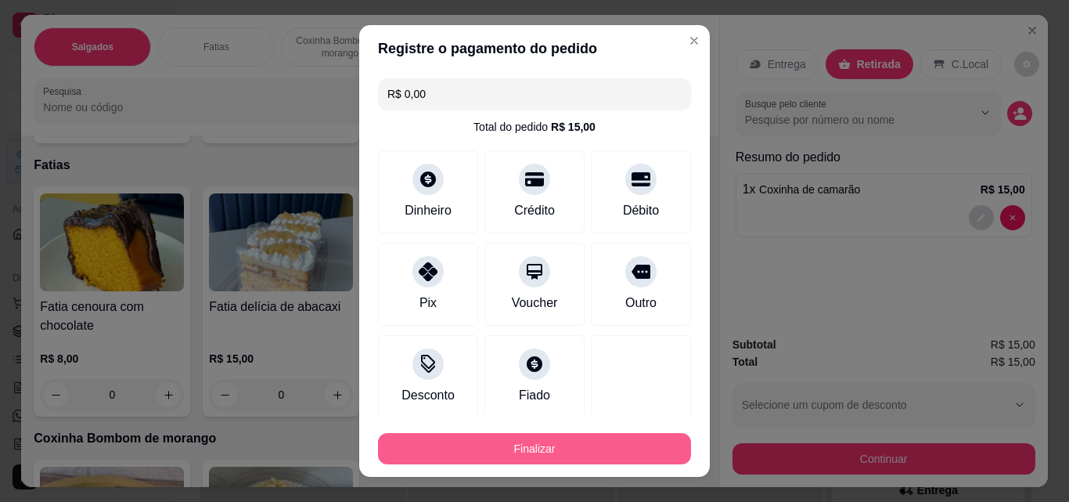
click at [567, 451] on button "Finalizar" at bounding box center [534, 448] width 313 height 31
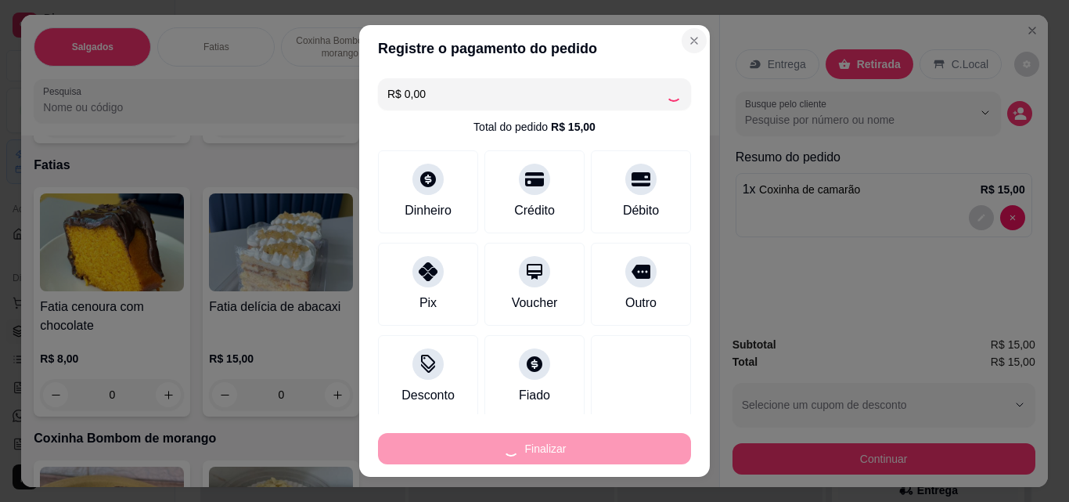
type input "0"
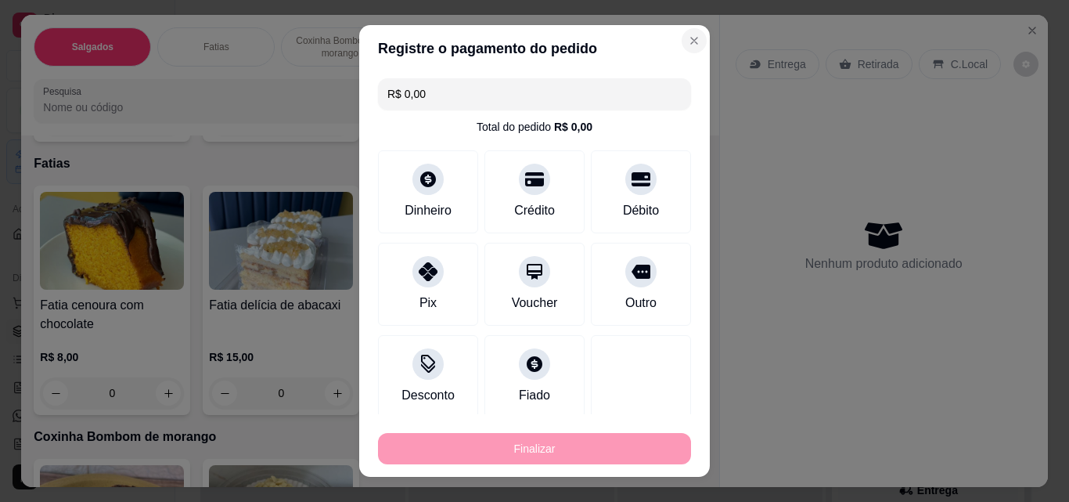
type input "-R$ 15,00"
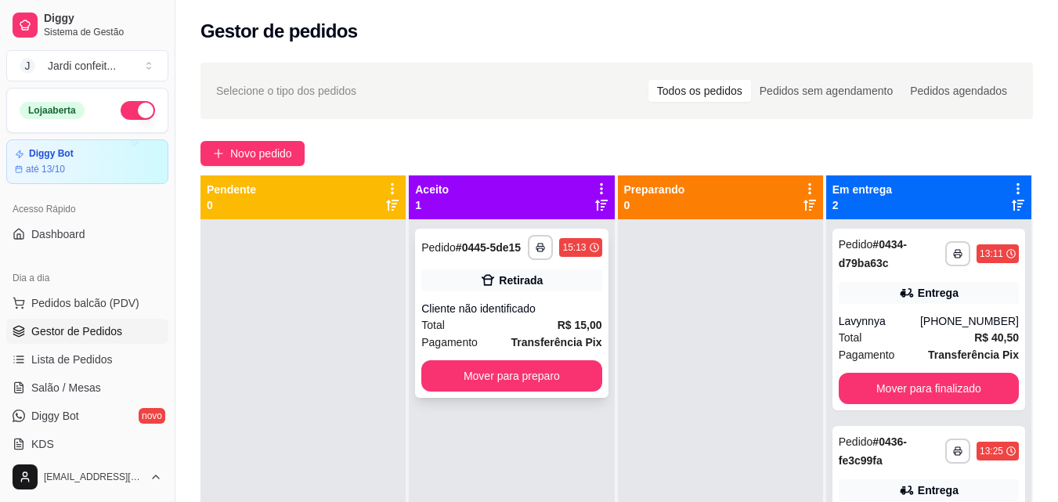
click at [542, 268] on div "**********" at bounding box center [511, 313] width 193 height 169
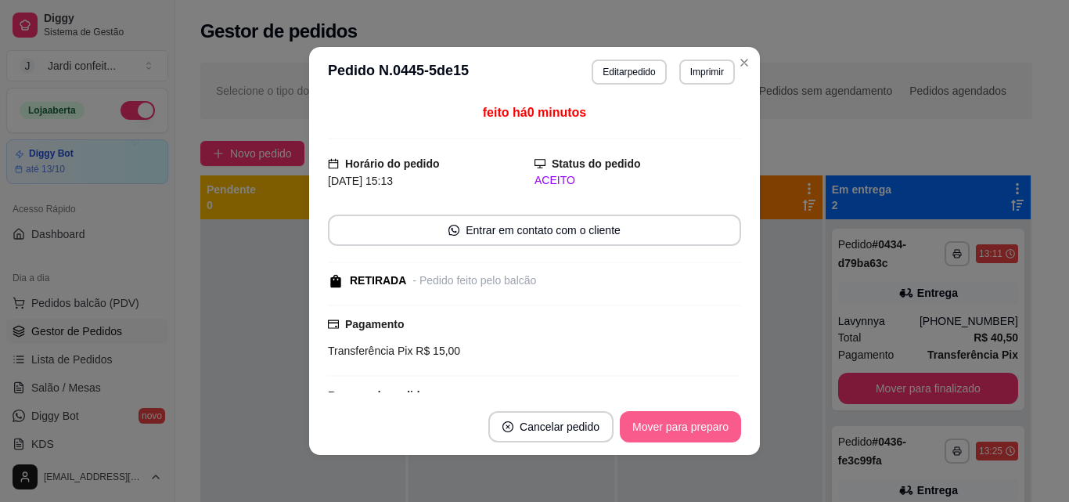
click at [679, 425] on button "Mover para preparo" at bounding box center [680, 426] width 121 height 31
click at [679, 422] on button "Mover para preparo" at bounding box center [680, 426] width 121 height 31
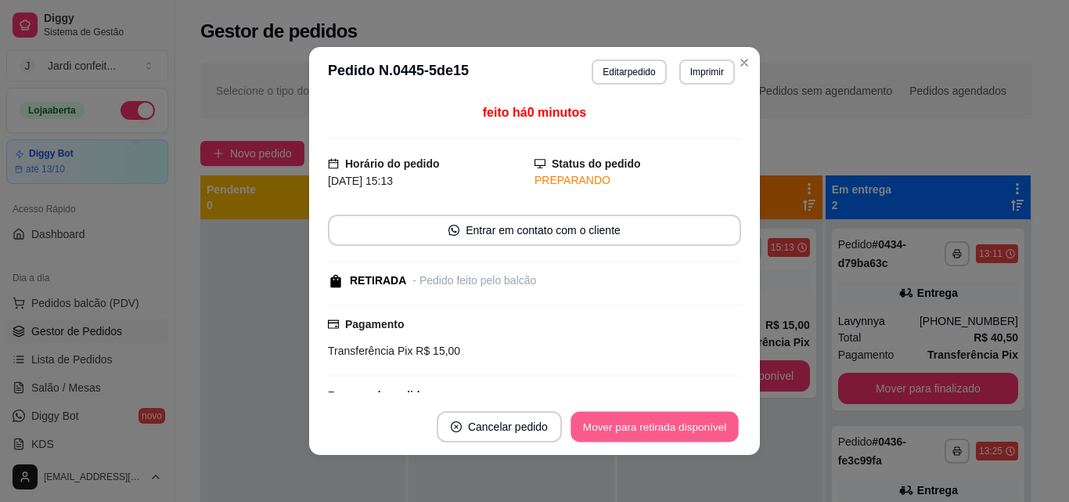
click at [679, 422] on button "Mover para retirada disponível" at bounding box center [655, 427] width 168 height 31
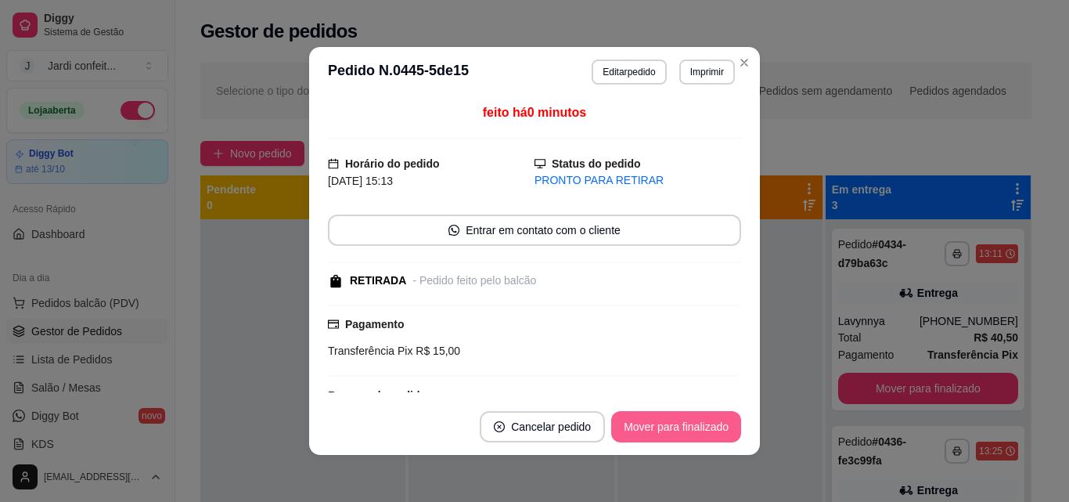
click at [686, 427] on button "Mover para finalizado" at bounding box center [676, 426] width 130 height 31
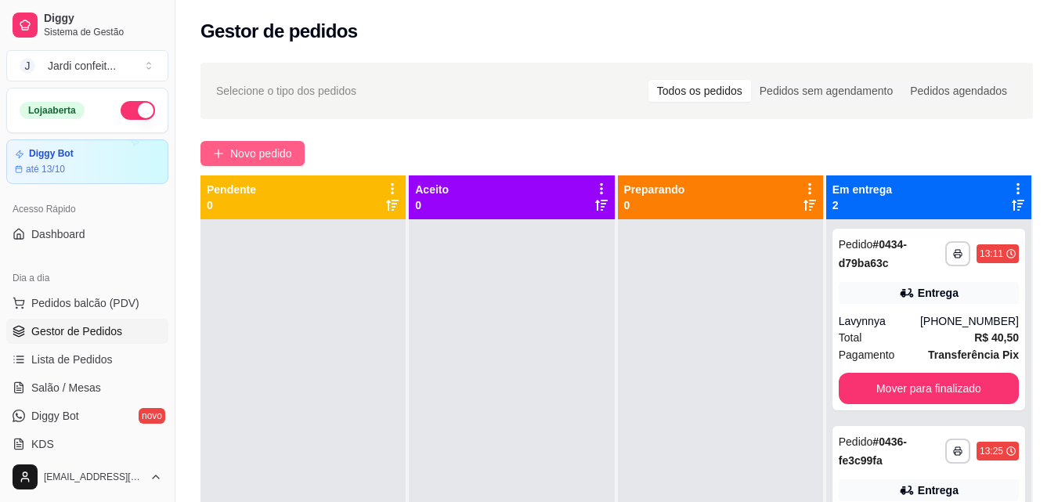
click at [281, 162] on button "Novo pedido" at bounding box center [252, 153] width 104 height 25
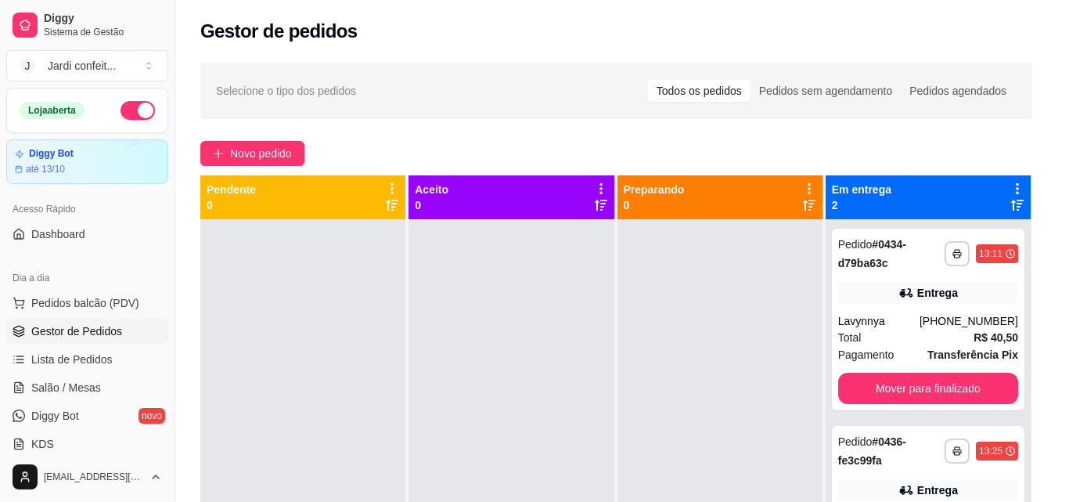
click at [290, 461] on input "0" at bounding box center [281, 445] width 88 height 31
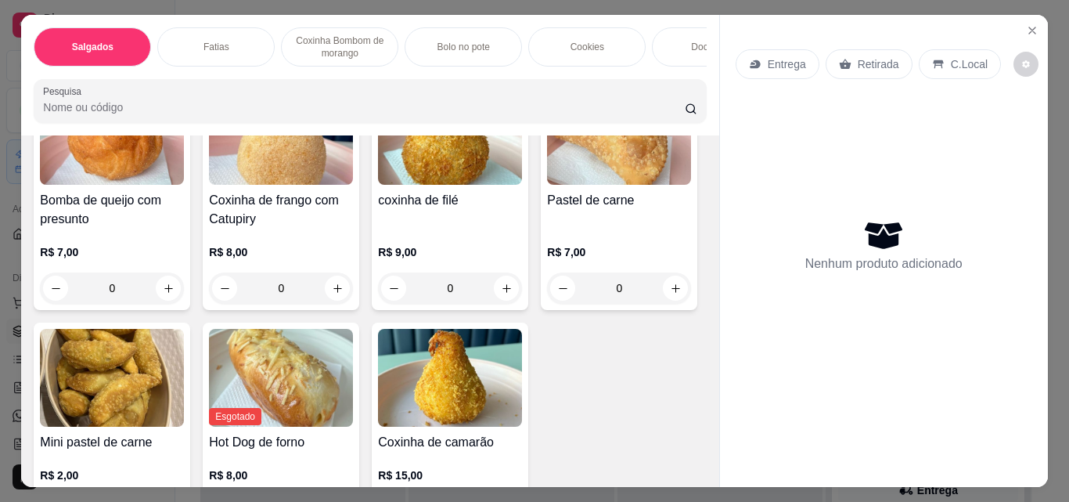
drag, startPoint x: 280, startPoint y: 457, endPoint x: 255, endPoint y: 452, distance: 25.5
click at [190, 452] on div "Mini pastel de carne R$ 2,00 0" at bounding box center [112, 428] width 157 height 211
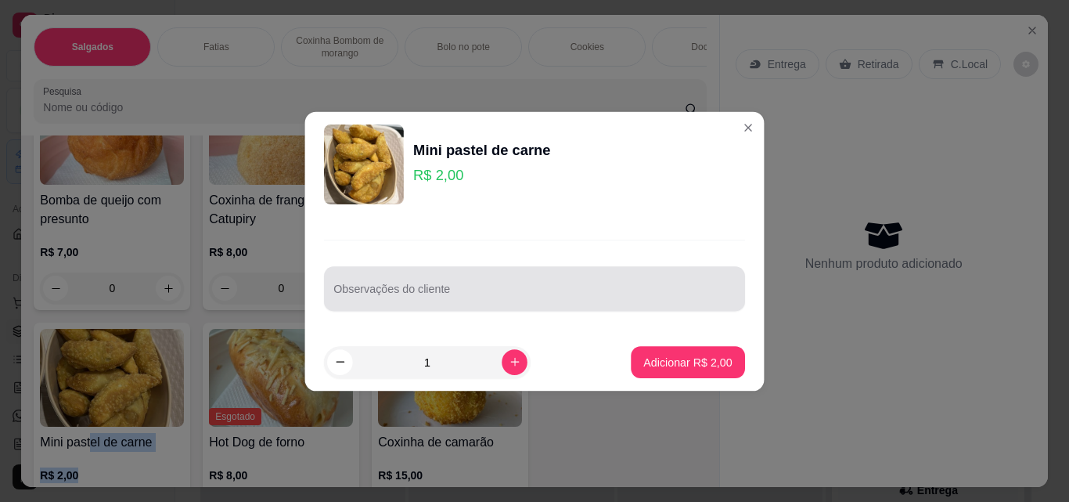
click at [340, 295] on div "Observações do cliente" at bounding box center [534, 288] width 421 height 45
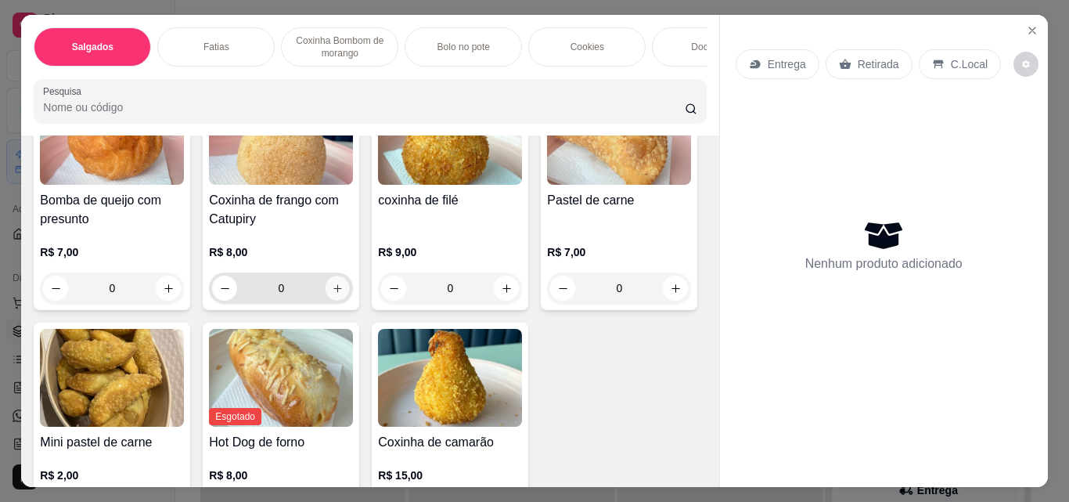
click at [338, 290] on button "increase-product-quantity" at bounding box center [338, 288] width 24 height 24
type input "2"
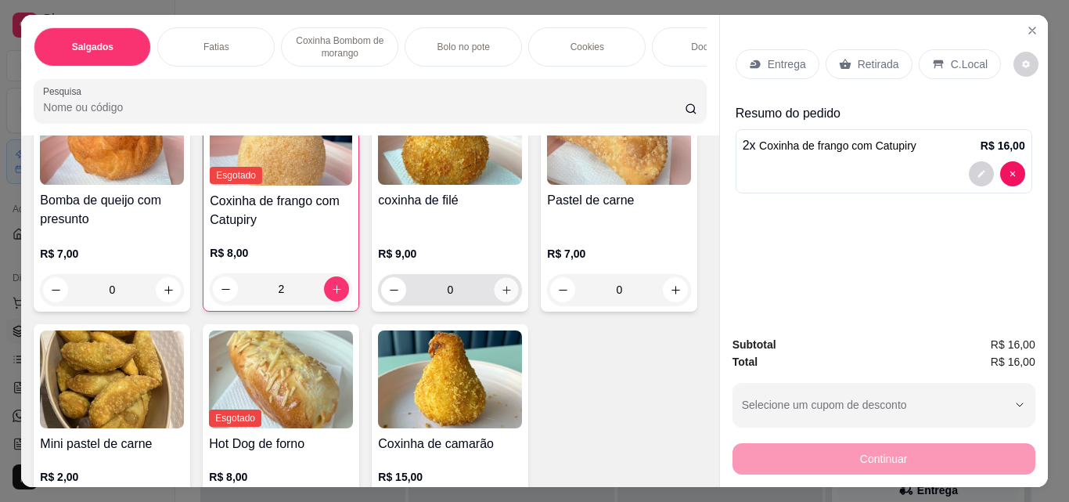
click at [501, 290] on icon "increase-product-quantity" at bounding box center [507, 290] width 12 height 12
type input "1"
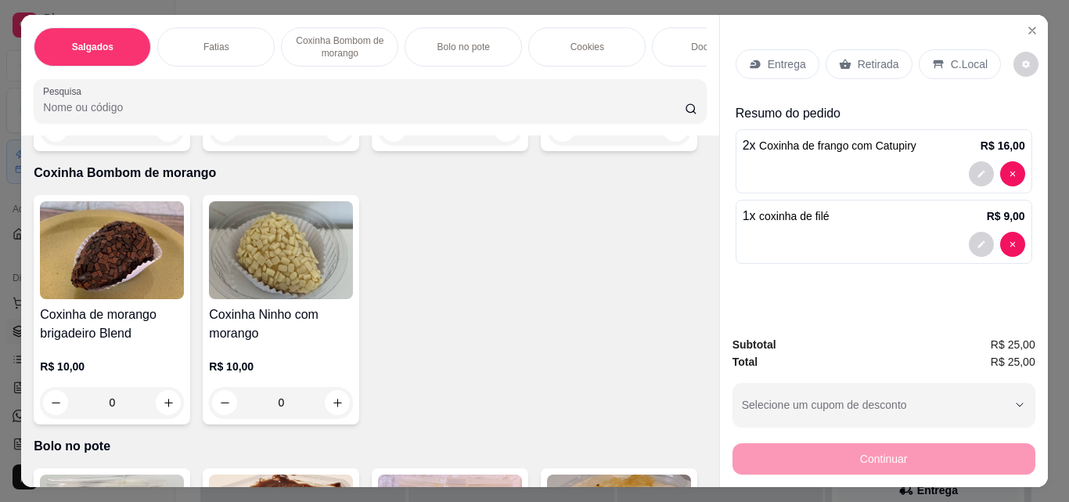
scroll to position [861, 0]
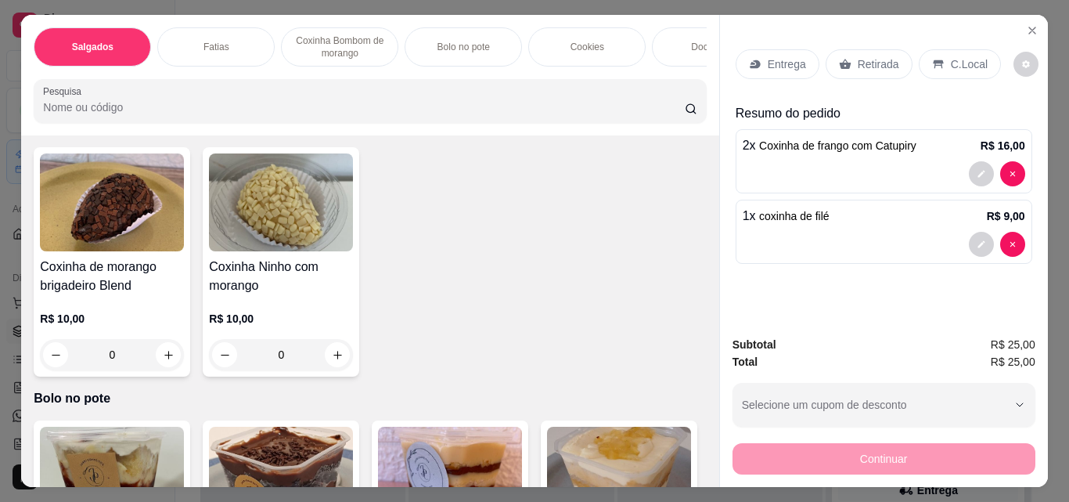
click at [169, 94] on button "increase-product-quantity" at bounding box center [168, 81] width 25 height 25
type input "1"
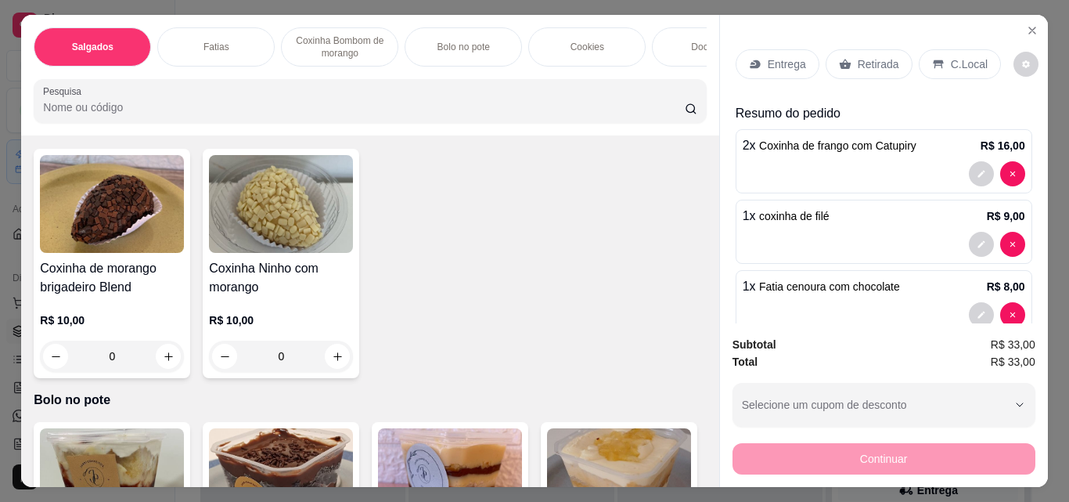
scroll to position [862, 0]
click at [858, 66] on p "Retirada" at bounding box center [878, 64] width 41 height 16
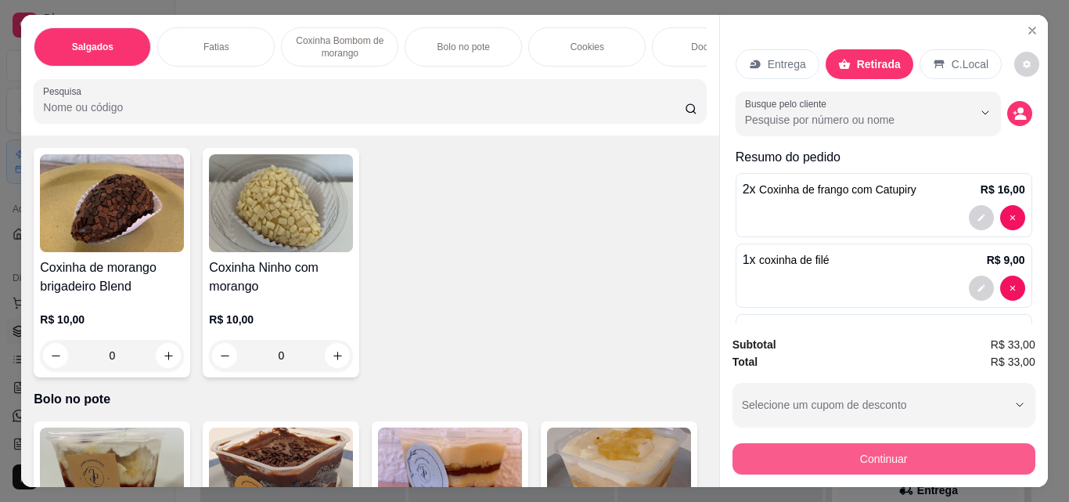
click at [927, 449] on button "Continuar" at bounding box center [884, 458] width 303 height 31
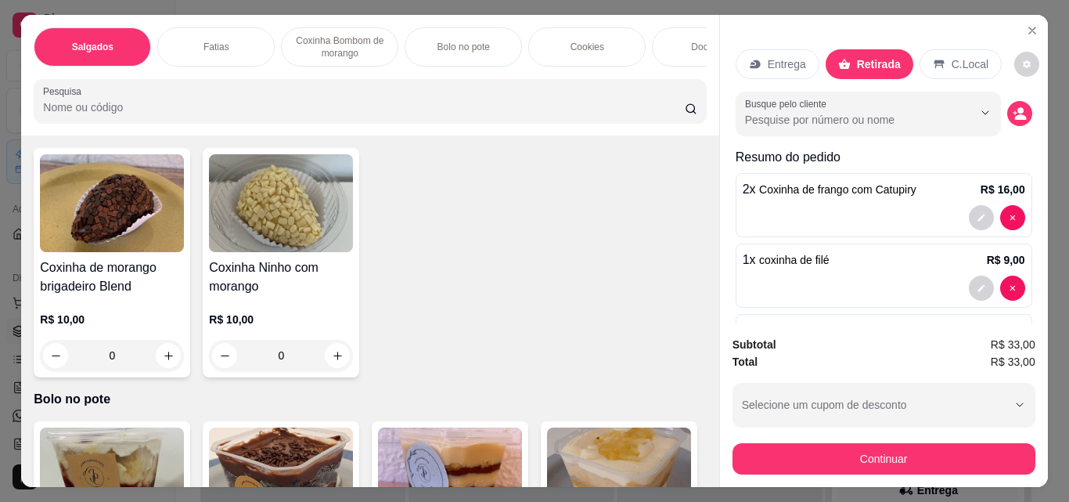
scroll to position [77, 0]
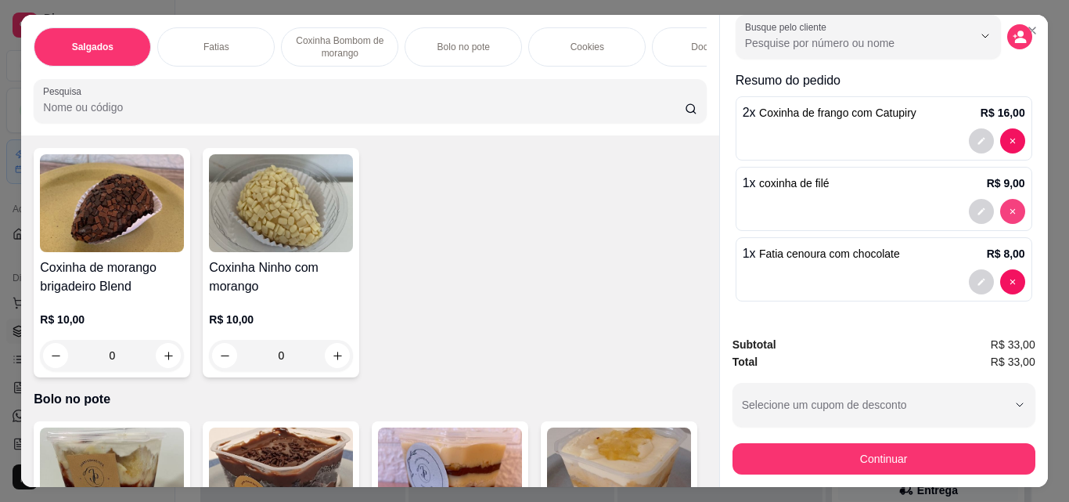
type input "0"
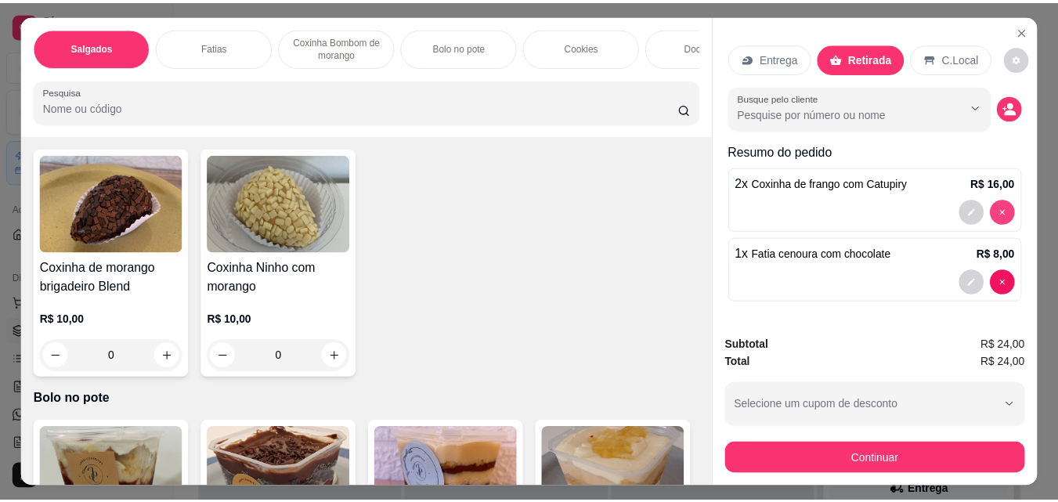
scroll to position [6, 0]
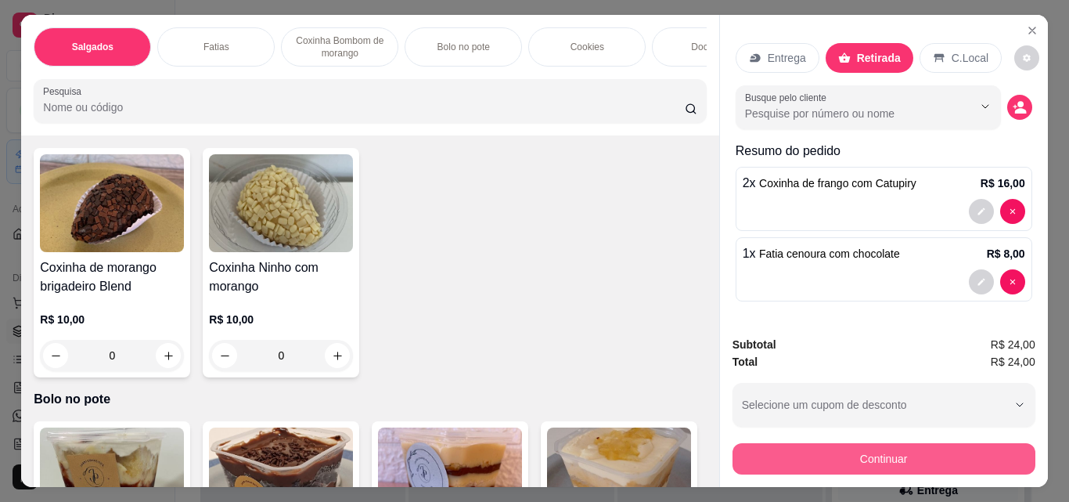
click at [878, 452] on button "Continuar" at bounding box center [884, 458] width 303 height 31
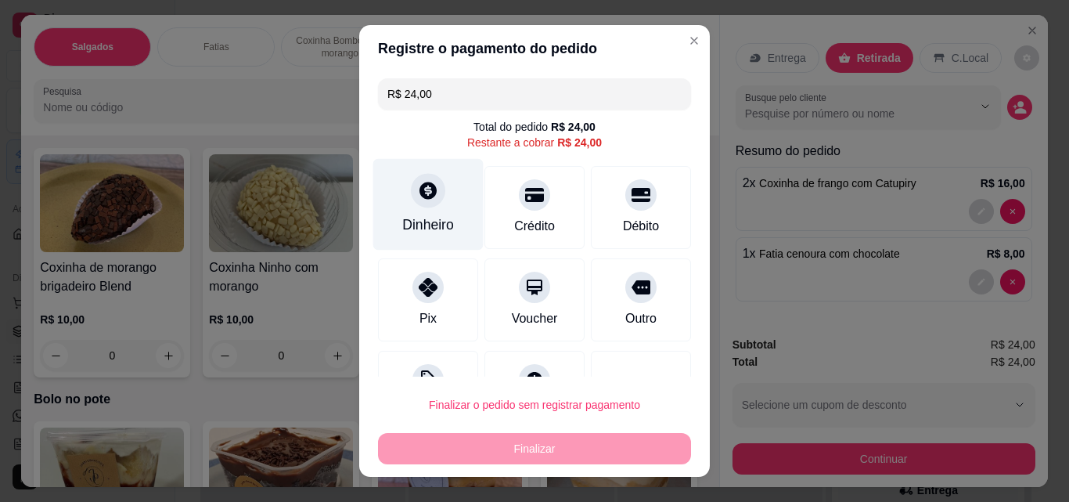
click at [424, 218] on div "Dinheiro" at bounding box center [428, 224] width 52 height 20
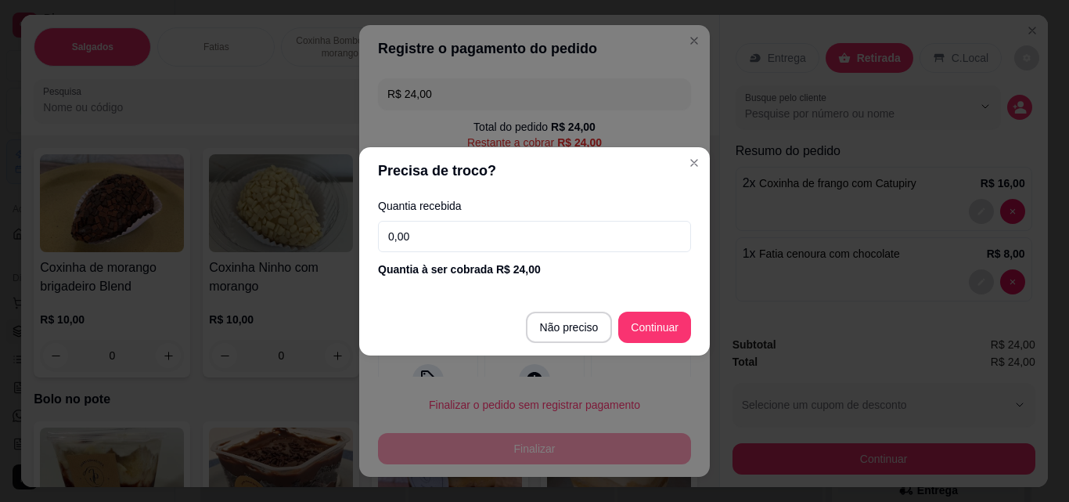
click at [542, 245] on input "0,00" at bounding box center [534, 236] width 313 height 31
type input "0,00"
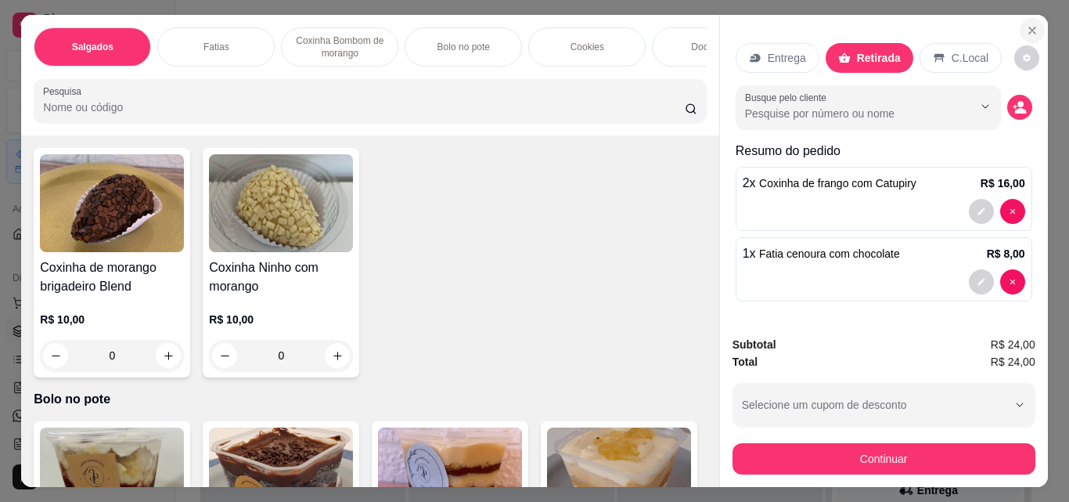
click at [1026, 24] on icon "Close" at bounding box center [1032, 30] width 13 height 13
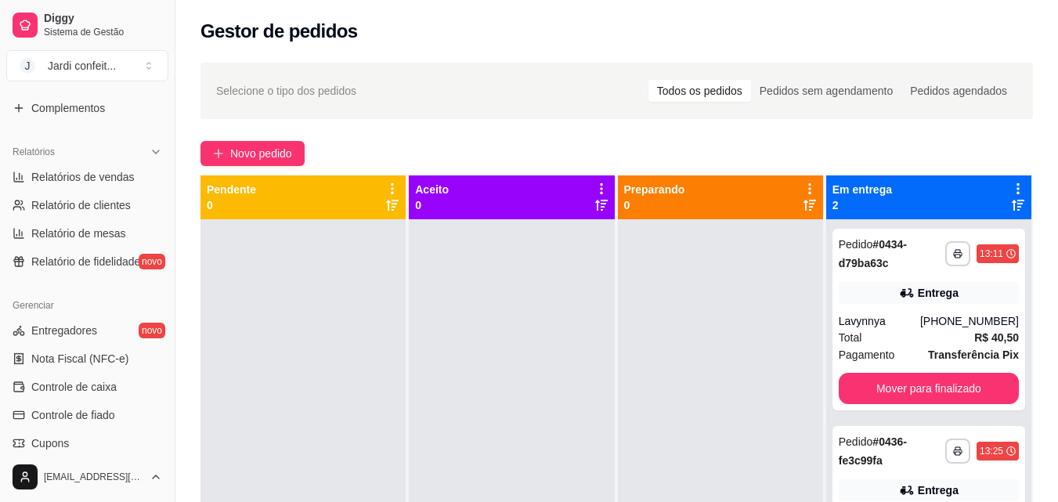
scroll to position [233, 0]
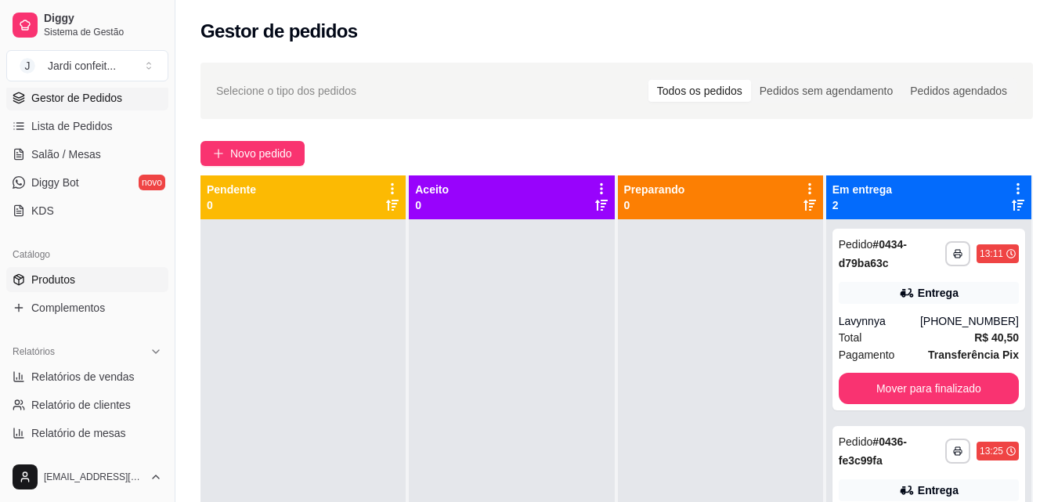
click at [86, 283] on link "Produtos" at bounding box center [87, 279] width 162 height 25
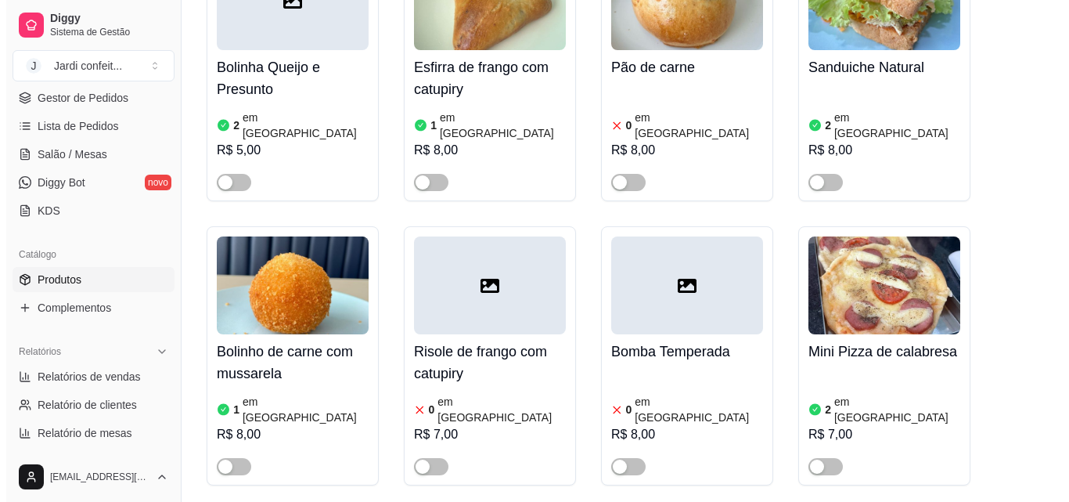
scroll to position [2818, 0]
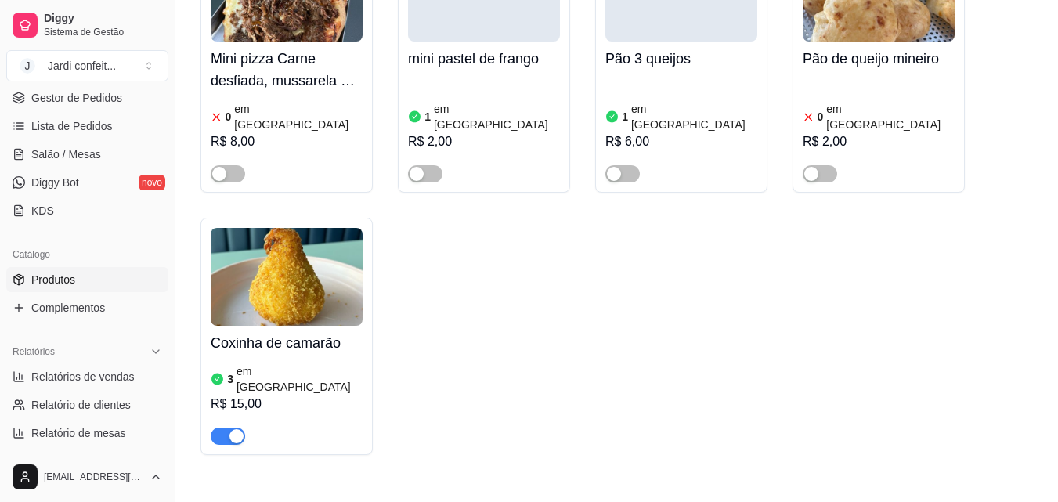
click at [295, 228] on img at bounding box center [287, 277] width 152 height 98
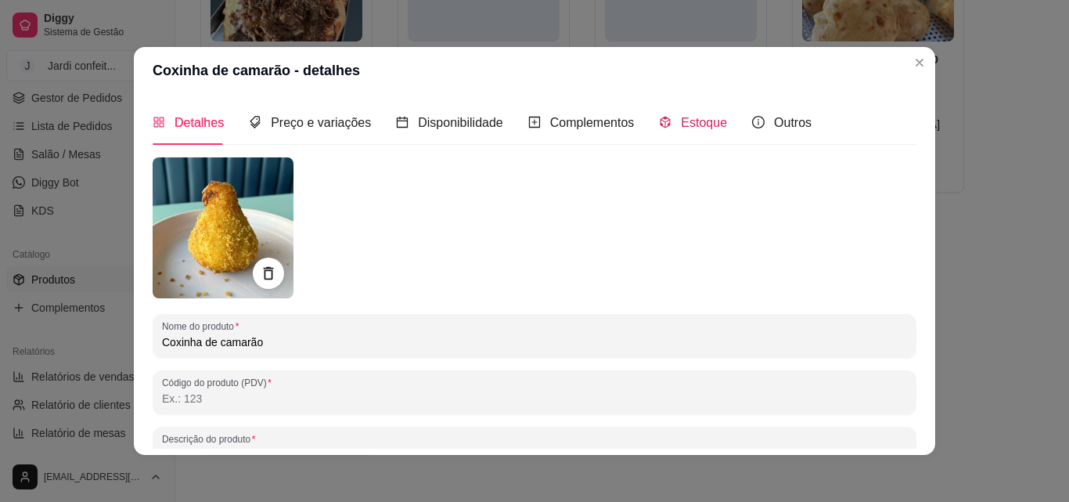
click at [694, 128] on span "Estoque" at bounding box center [704, 122] width 46 height 13
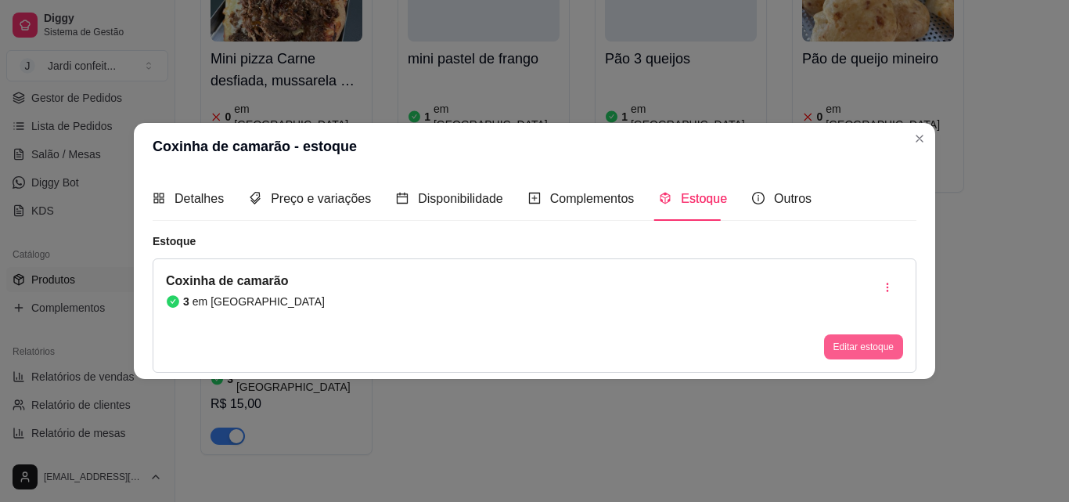
click at [885, 344] on button "Editar estoque" at bounding box center [863, 346] width 79 height 25
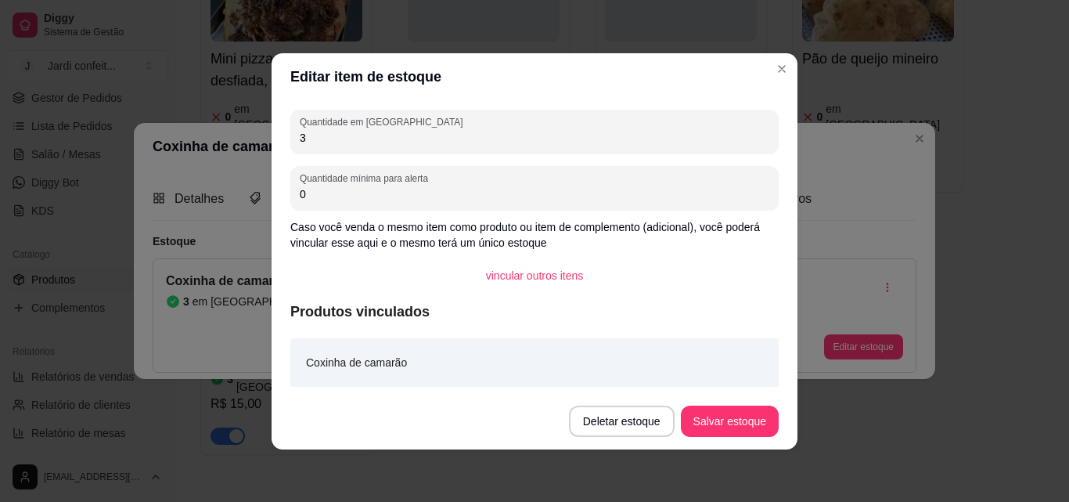
drag, startPoint x: 381, startPoint y: 142, endPoint x: 294, endPoint y: 155, distance: 87.8
click at [301, 154] on div "Quantidade em estoque 3 Quantidade mínima para alerta 0 Caso você venda o mesmo…" at bounding box center [535, 246] width 526 height 293
type input "2"
click at [726, 413] on button "Salvar estoque" at bounding box center [730, 421] width 96 height 31
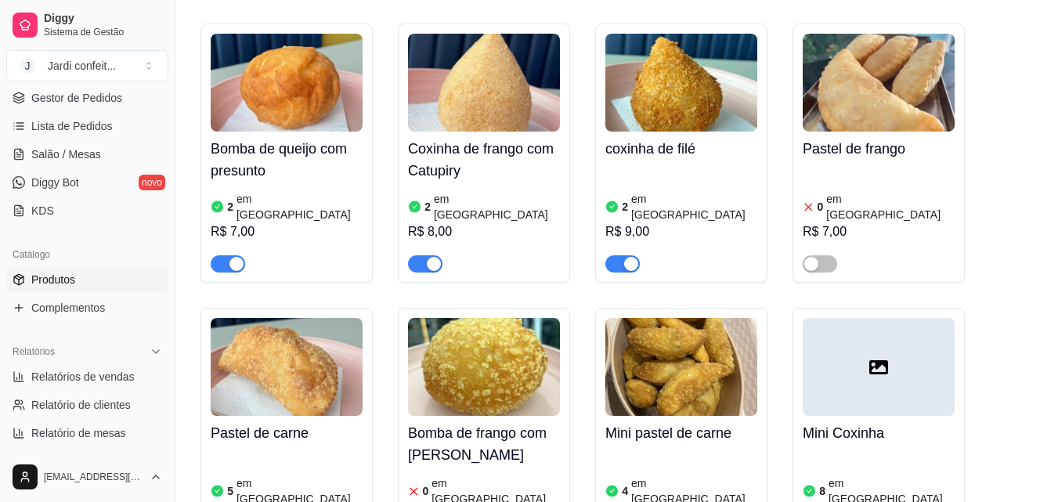
scroll to position [1018, 0]
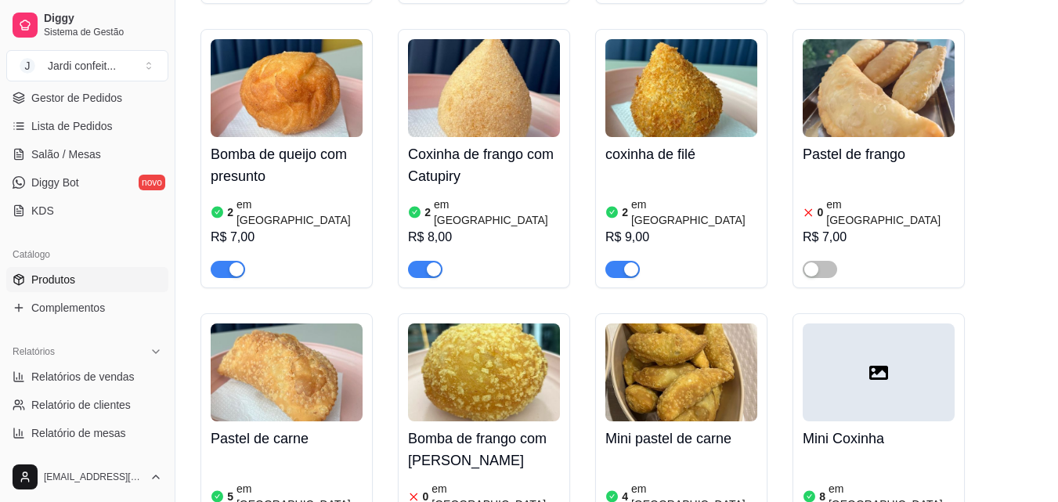
click at [411, 261] on span "button" at bounding box center [425, 269] width 34 height 17
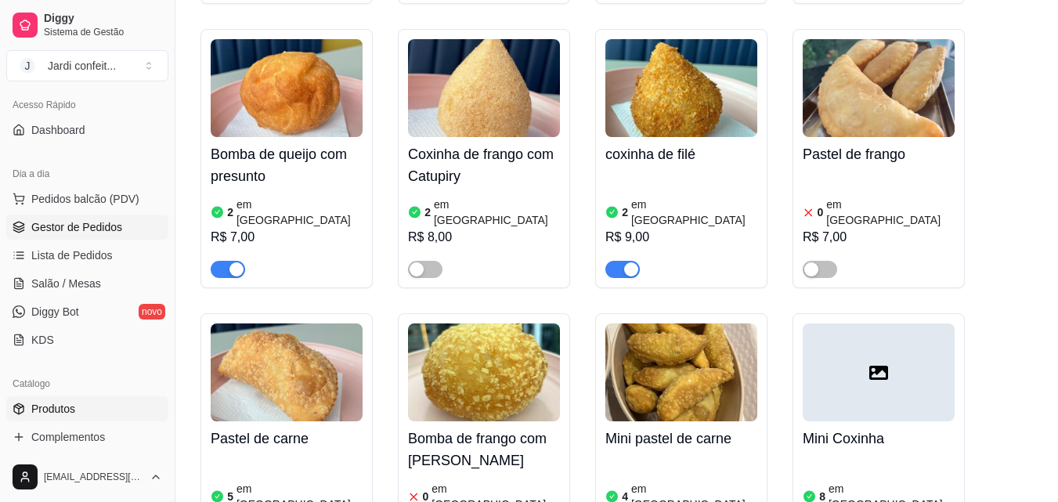
scroll to position [0, 0]
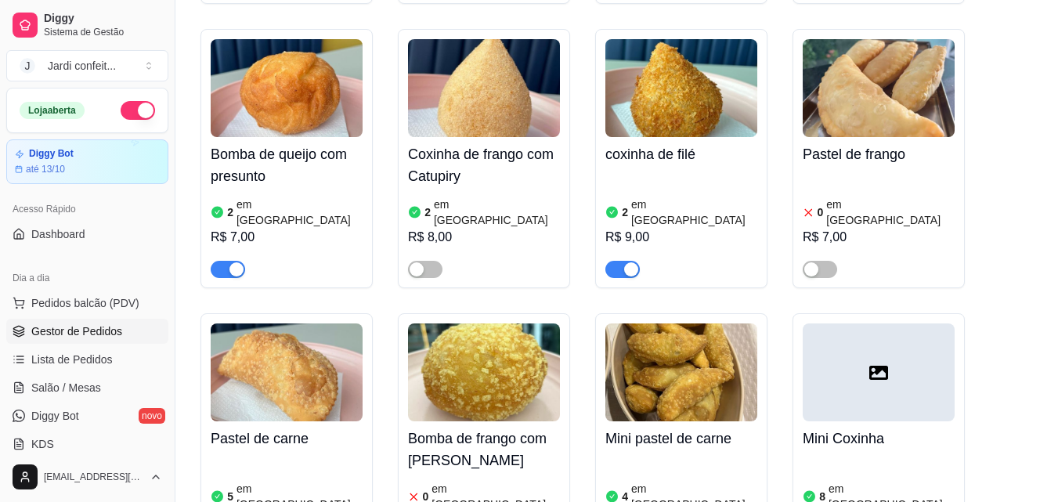
click at [106, 337] on span "Gestor de Pedidos" at bounding box center [76, 331] width 91 height 16
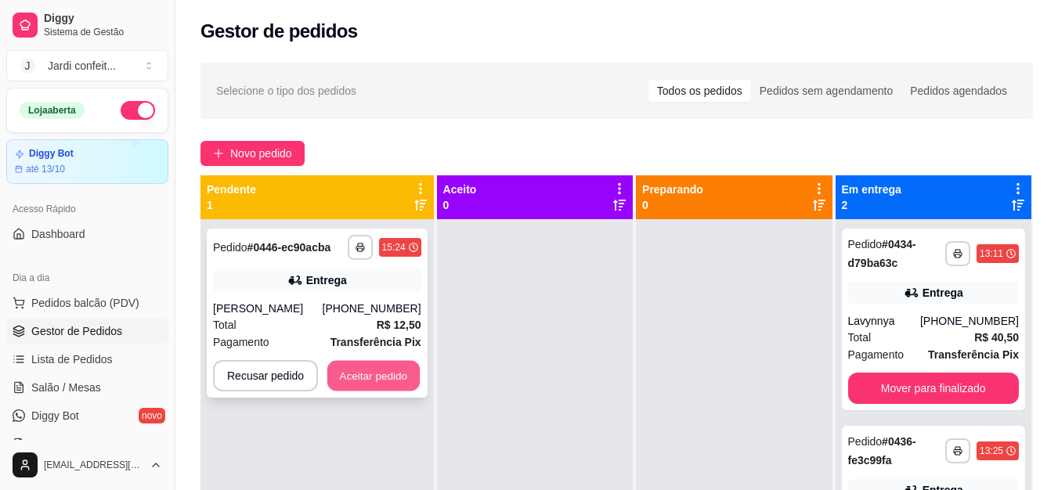
click at [394, 390] on button "Aceitar pedido" at bounding box center [373, 376] width 92 height 31
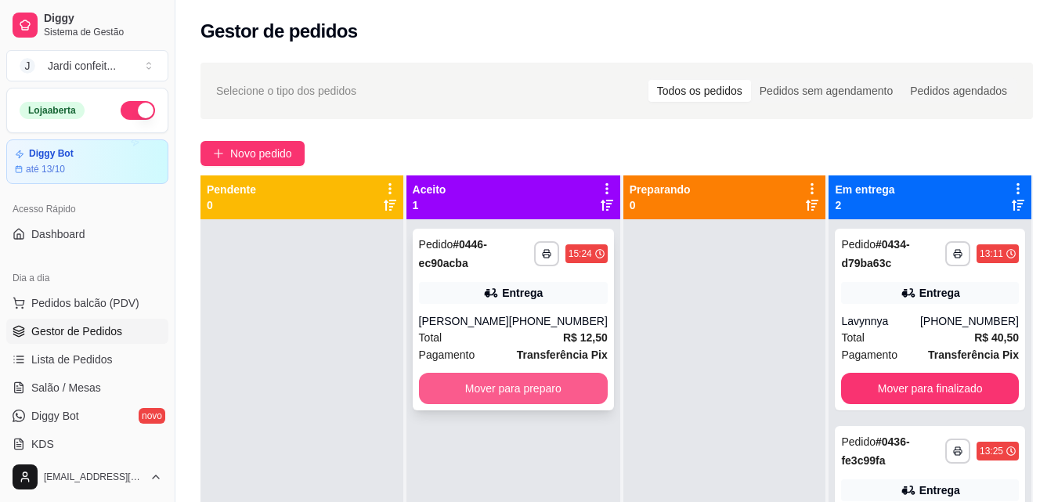
click at [515, 389] on button "Mover para preparo" at bounding box center [513, 388] width 189 height 31
click at [520, 389] on button "Mover para preparo" at bounding box center [513, 388] width 189 height 31
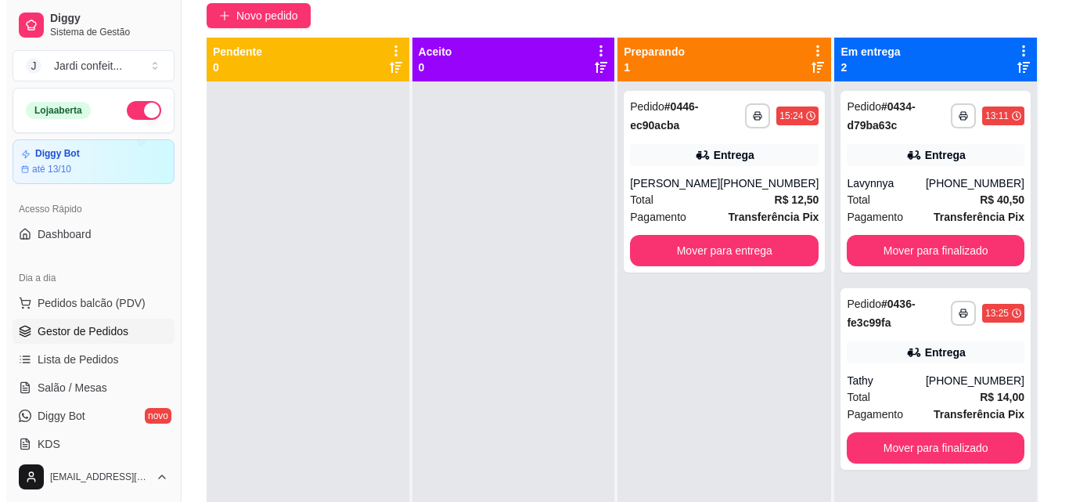
scroll to position [82, 0]
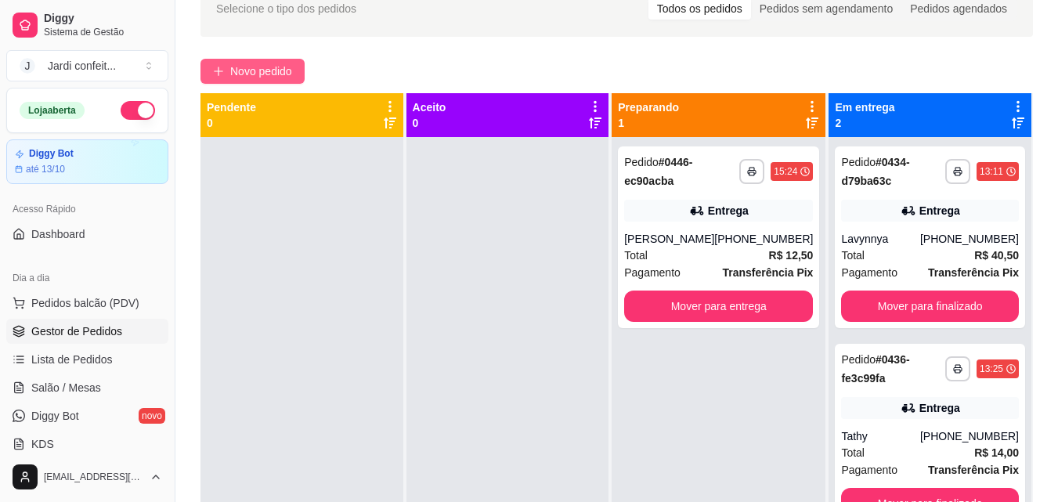
click at [269, 77] on span "Novo pedido" at bounding box center [261, 71] width 62 height 17
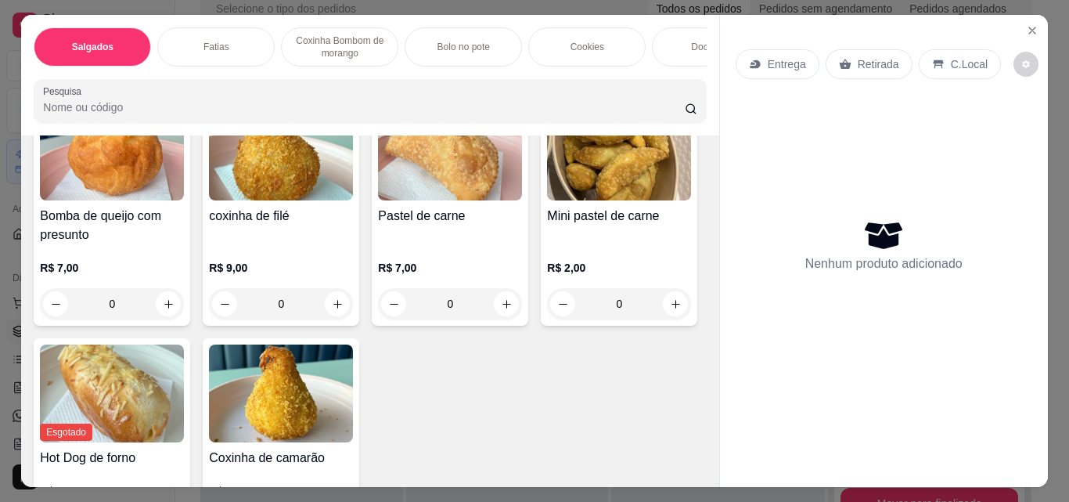
scroll to position [157, 0]
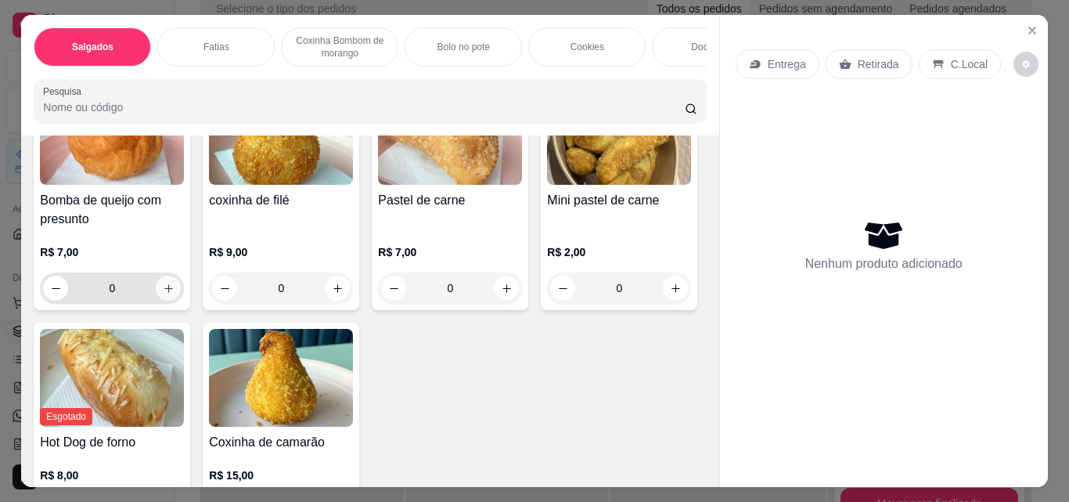
click at [167, 294] on icon "increase-product-quantity" at bounding box center [169, 289] width 12 height 12
type input "1"
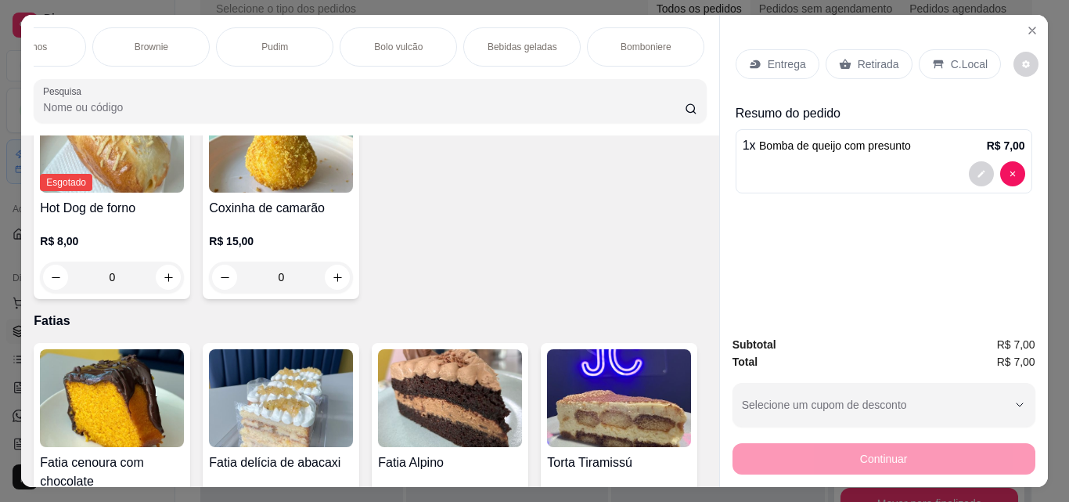
scroll to position [0, 698]
click at [480, 55] on div "Bebidas geladas" at bounding box center [507, 46] width 117 height 39
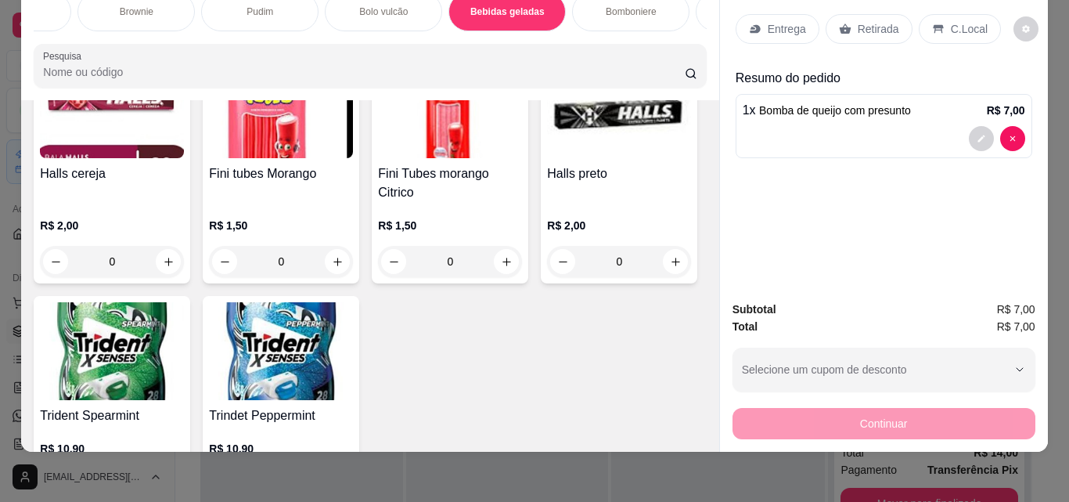
scroll to position [4135, 0]
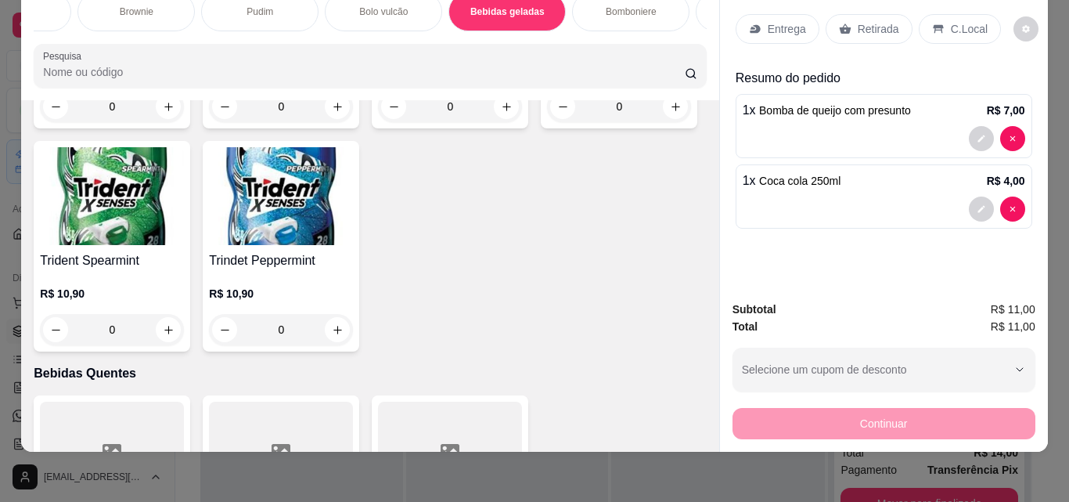
click at [879, 21] on p "Retirada" at bounding box center [878, 29] width 41 height 16
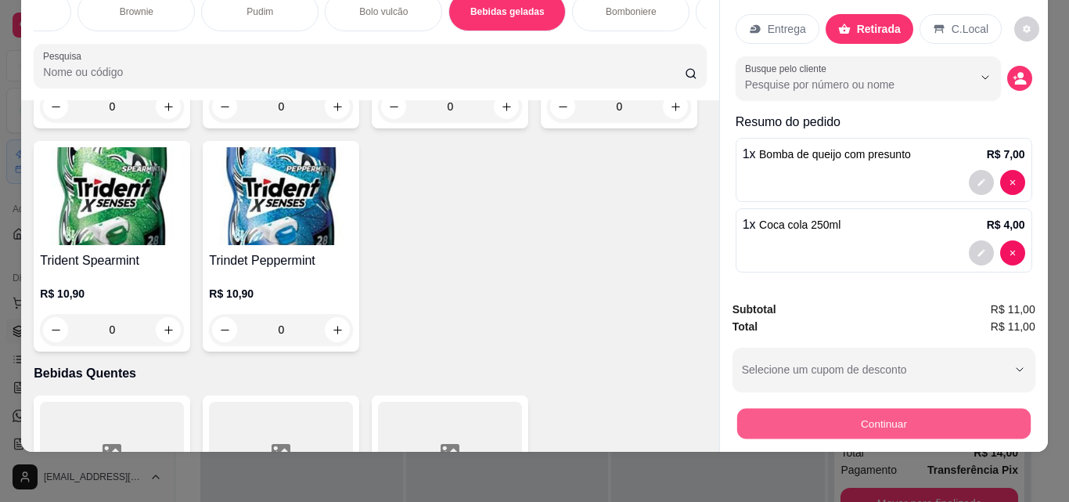
click at [946, 413] on button "Continuar" at bounding box center [884, 423] width 294 height 31
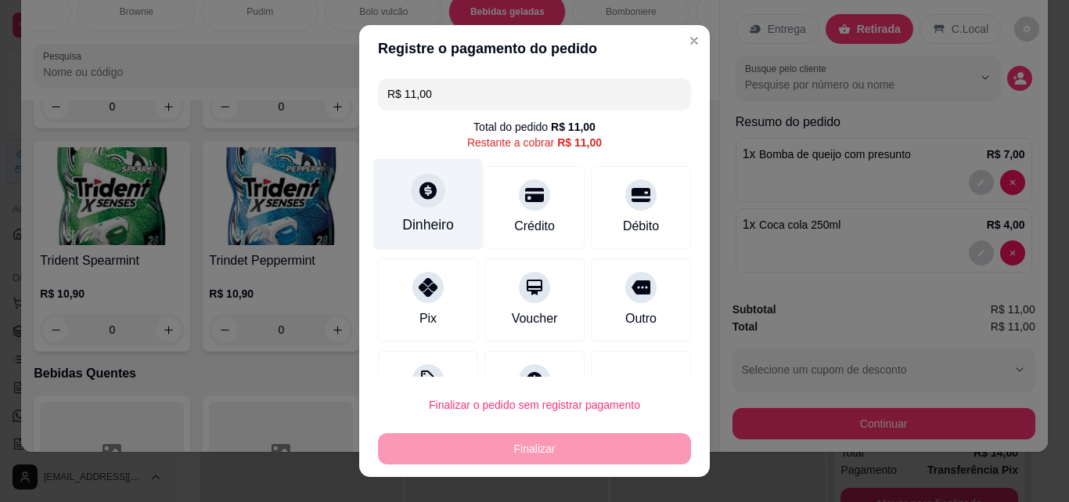
click at [436, 213] on div "Dinheiro" at bounding box center [428, 205] width 110 height 92
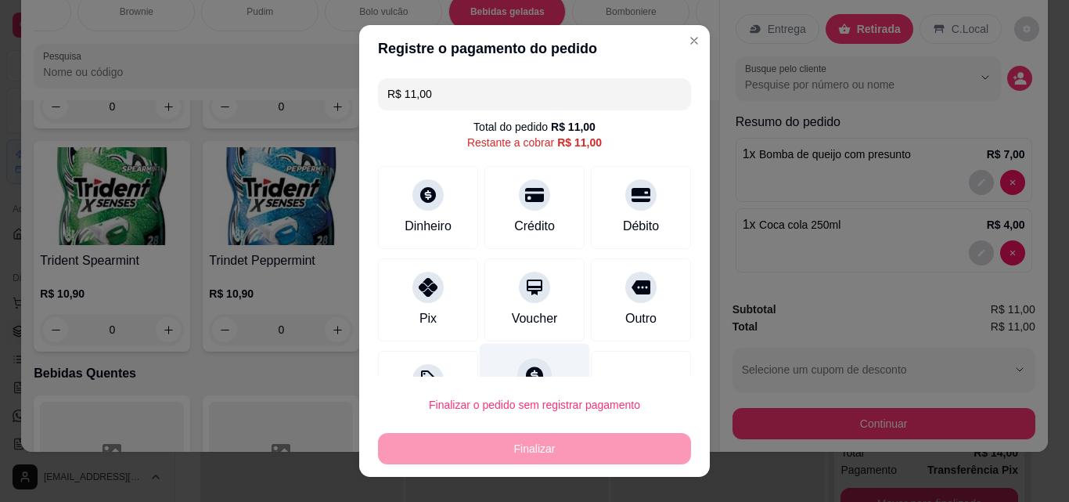
click at [532, 373] on div at bounding box center [534, 375] width 34 height 34
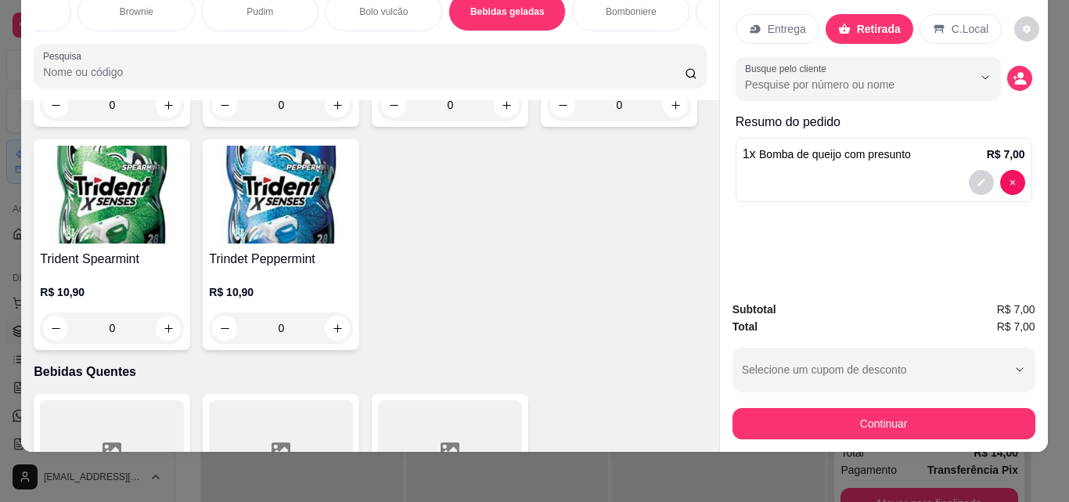
type input "0"
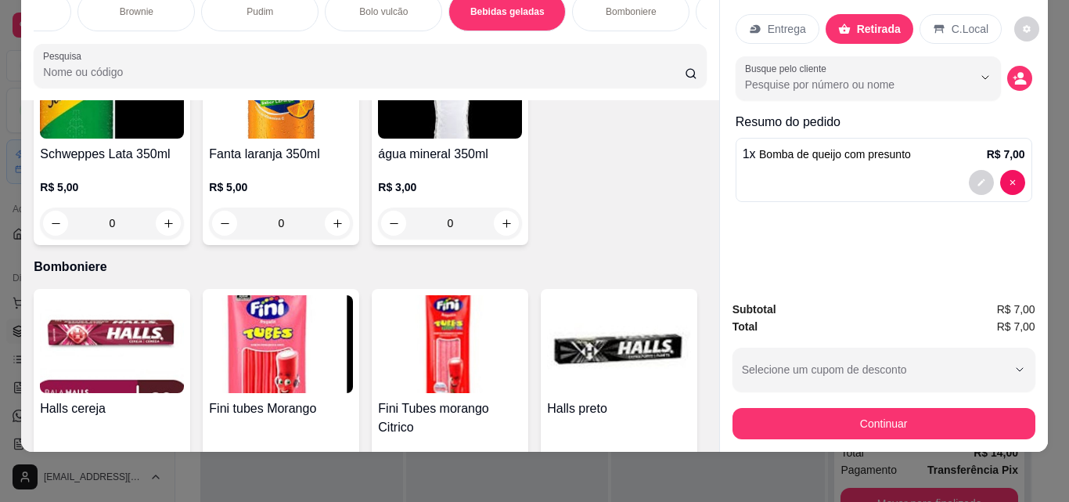
scroll to position [3900, 0]
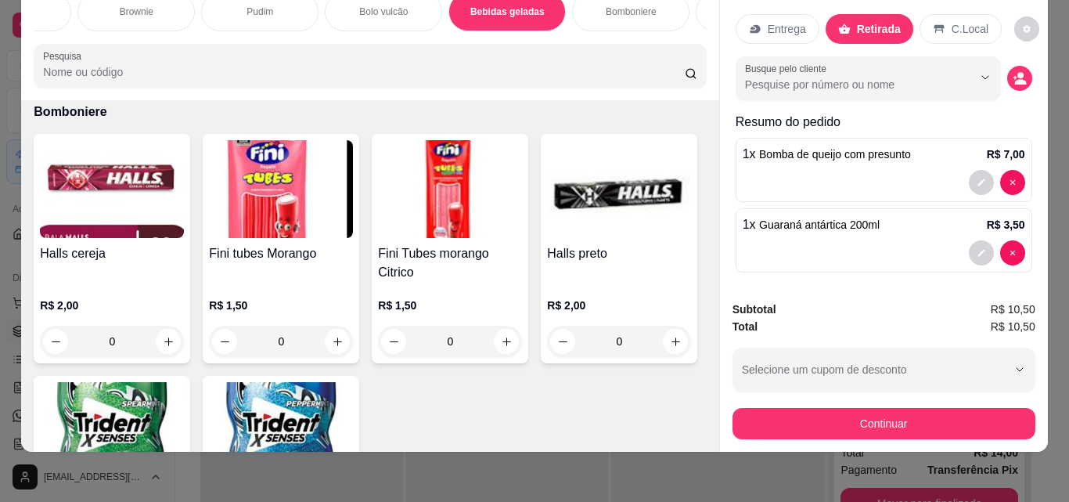
type input "1"
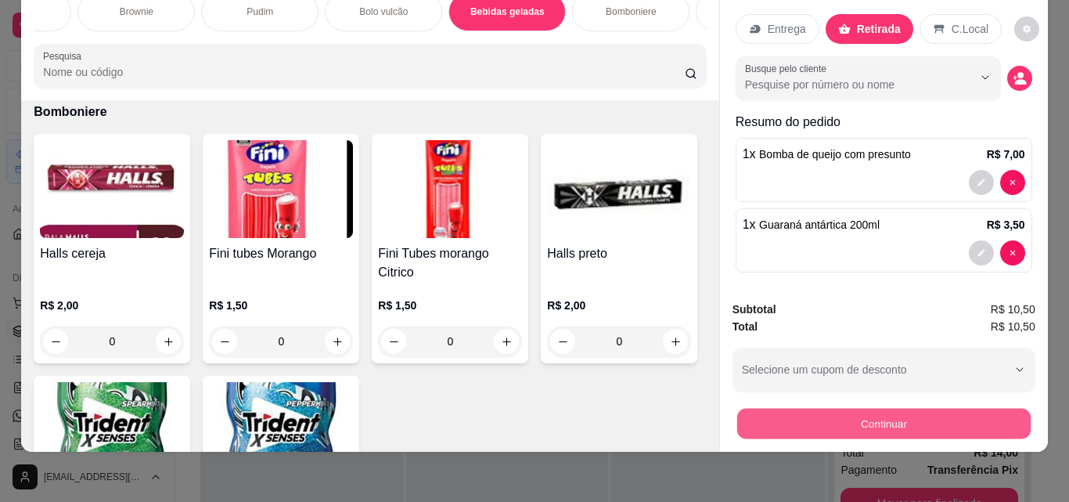
click at [916, 413] on button "Continuar" at bounding box center [884, 423] width 294 height 31
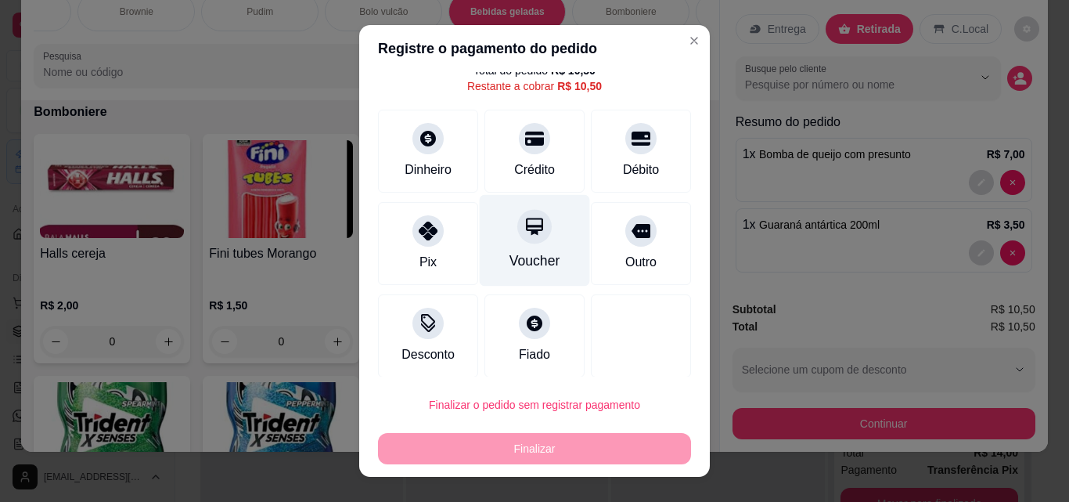
scroll to position [63, 0]
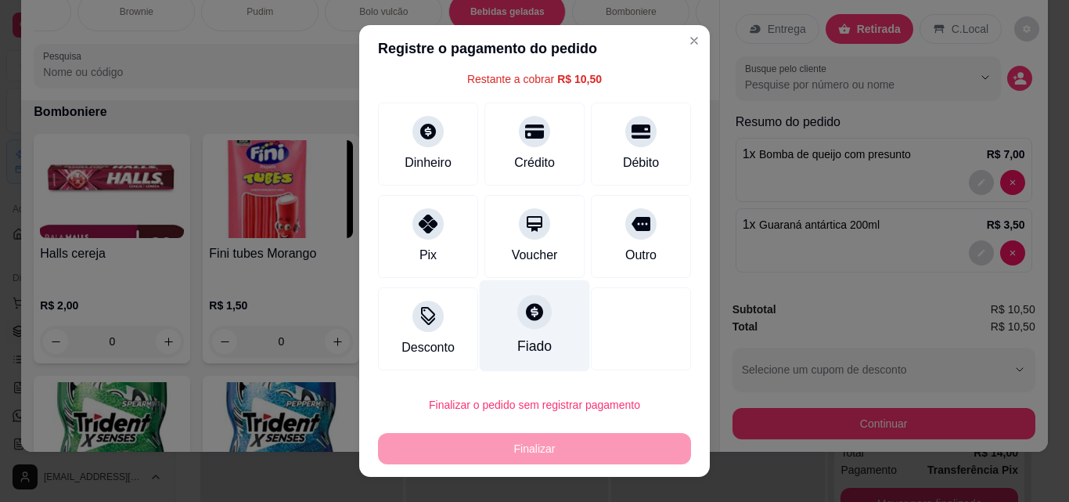
click at [552, 317] on div "Fiado" at bounding box center [535, 326] width 110 height 92
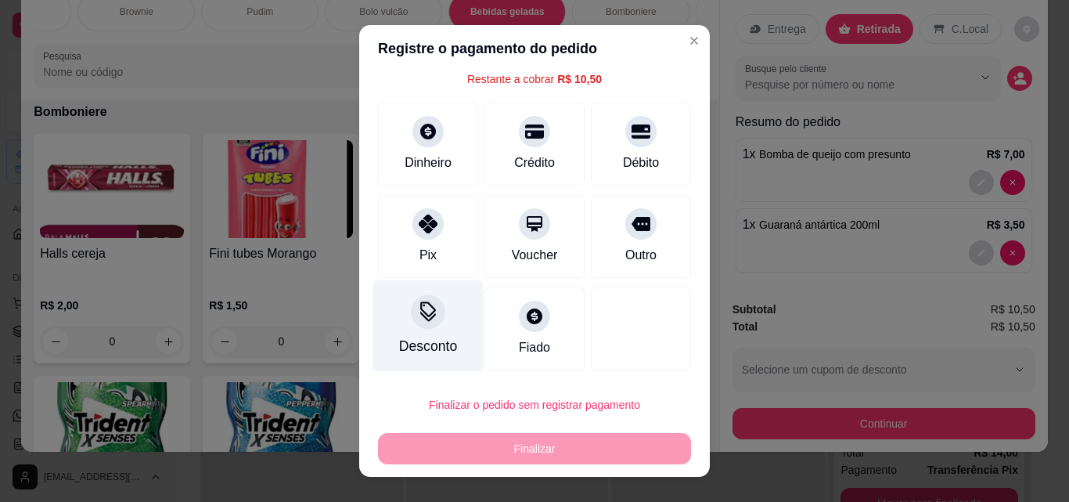
click at [428, 333] on div "Desconto" at bounding box center [428, 326] width 110 height 92
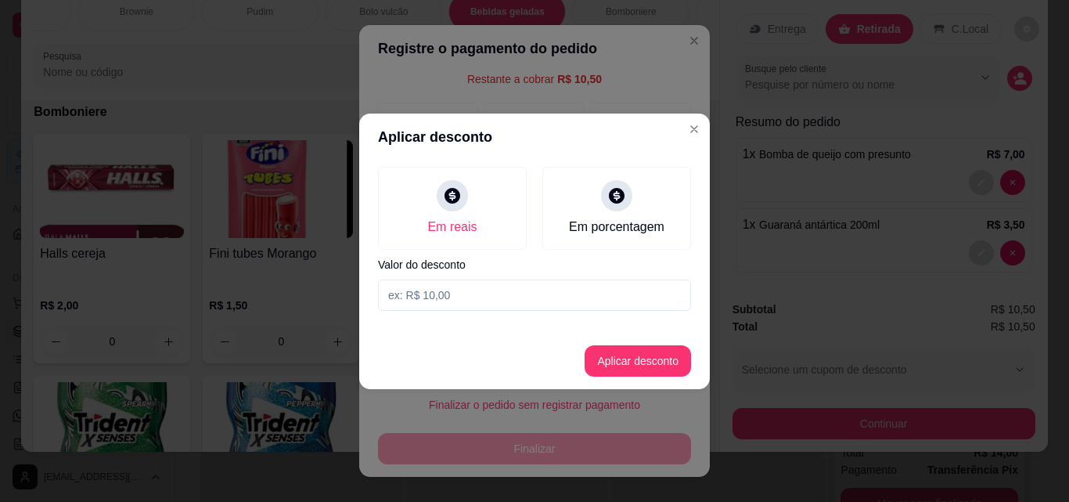
click at [508, 296] on input at bounding box center [534, 294] width 313 height 31
type input "0,50"
click at [655, 358] on button "Aplicar desconto" at bounding box center [638, 360] width 103 height 31
type input "R$ 10,00"
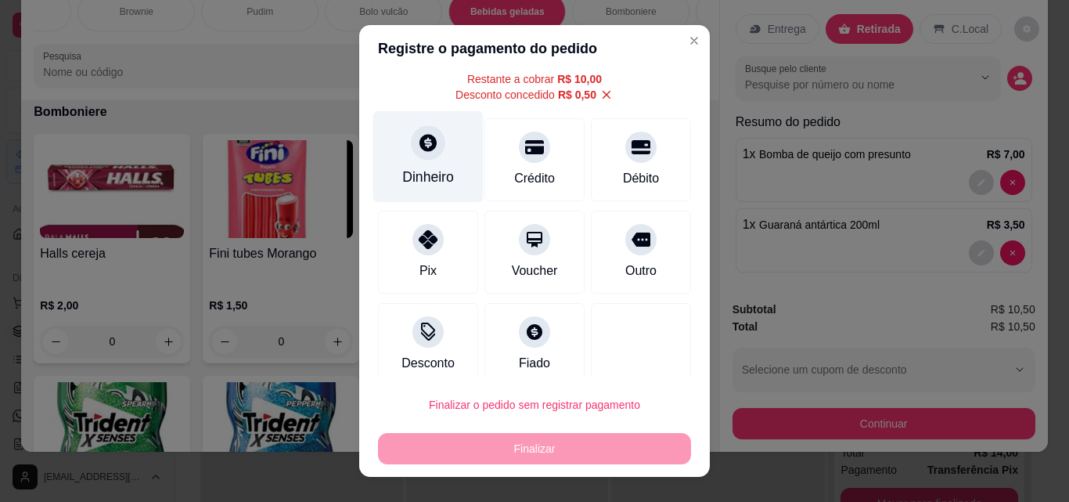
click at [449, 156] on div "Dinheiro" at bounding box center [428, 157] width 110 height 92
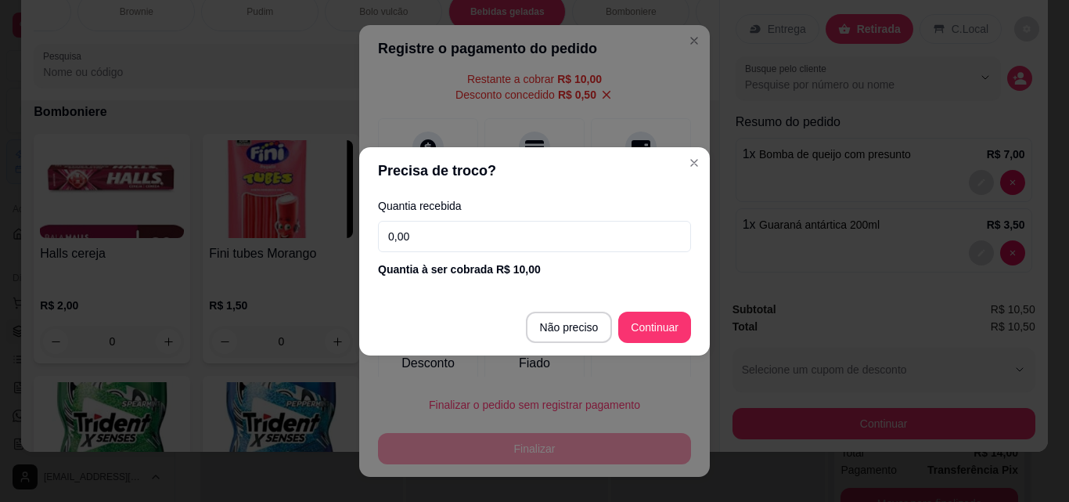
click at [463, 244] on input "0,00" at bounding box center [534, 236] width 313 height 31
type input "10,00"
type input "R$ 0,00"
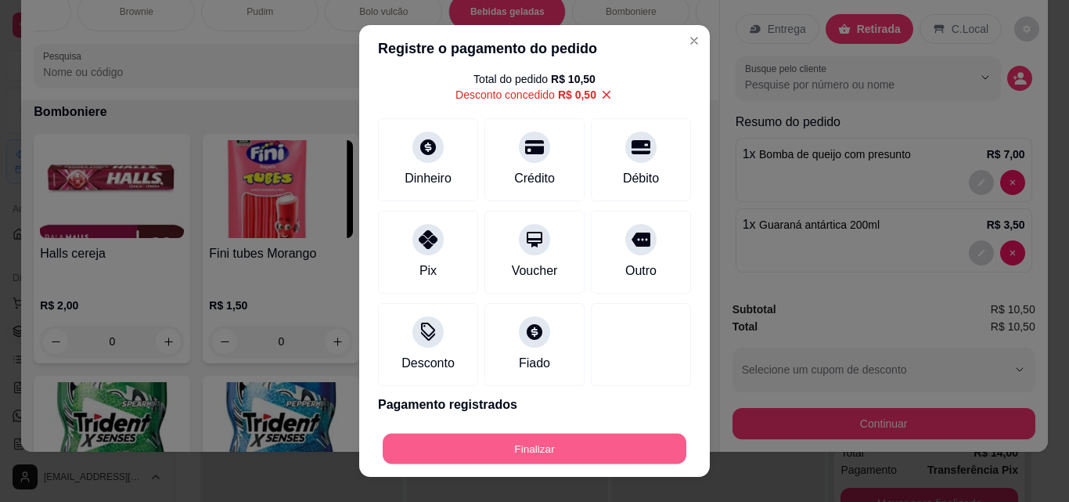
click at [615, 452] on button "Finalizar" at bounding box center [535, 449] width 304 height 31
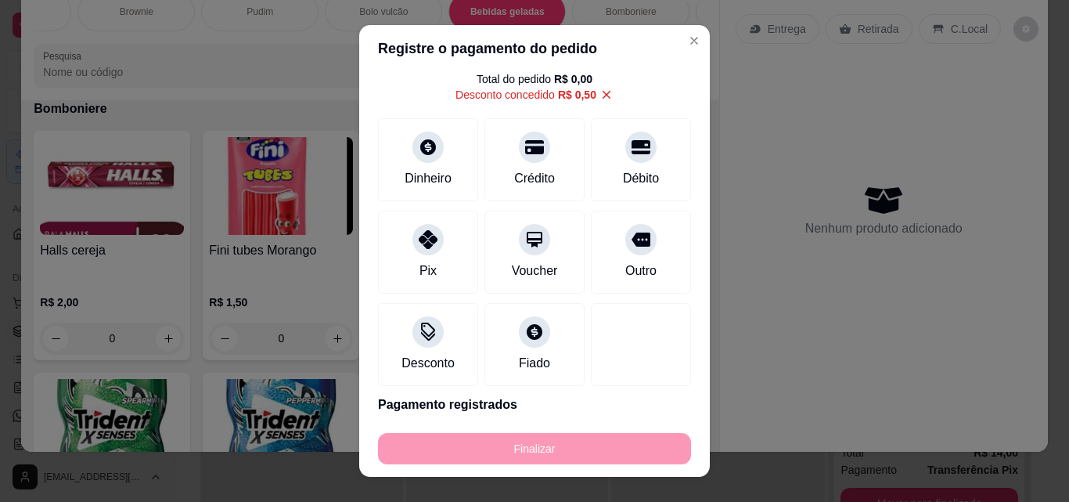
type input "0"
type input "-R$ 10,50"
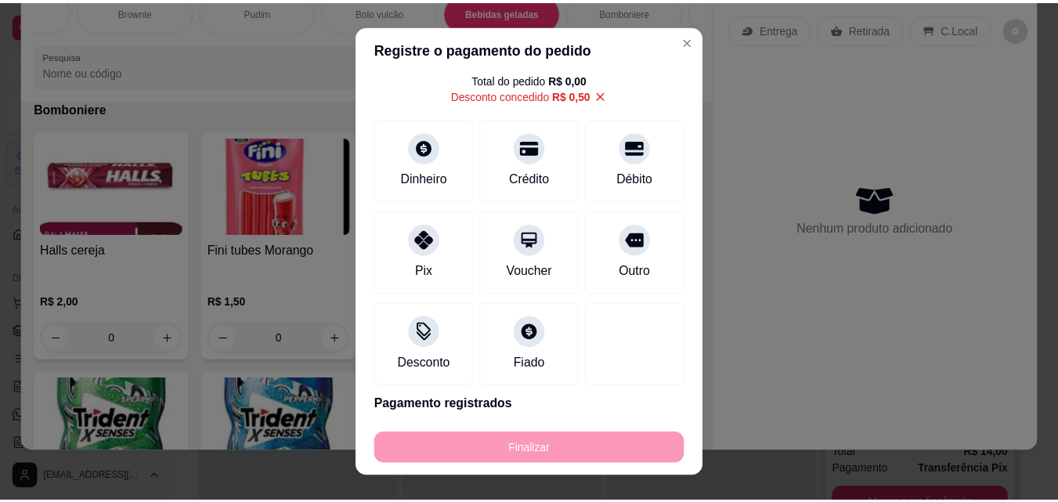
scroll to position [3898, 0]
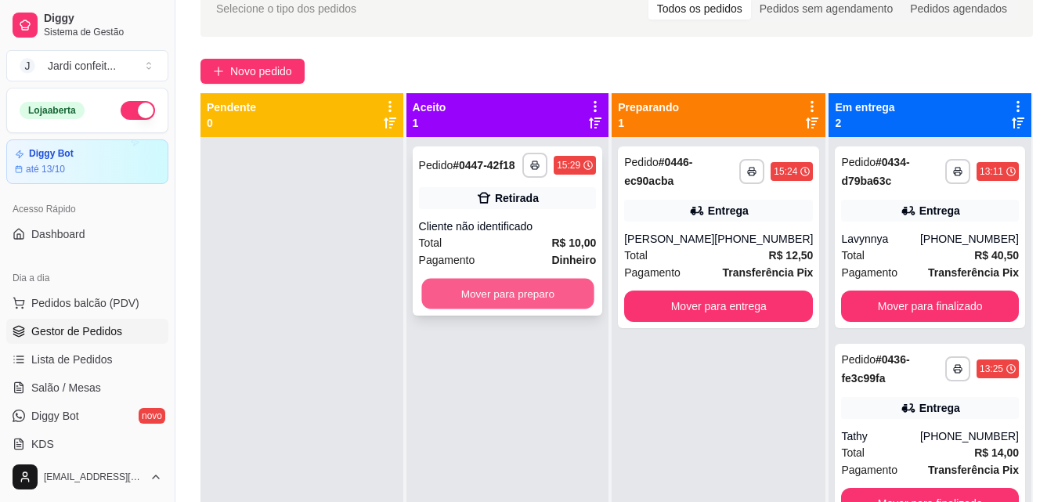
click at [485, 292] on button "Mover para preparo" at bounding box center [507, 294] width 172 height 31
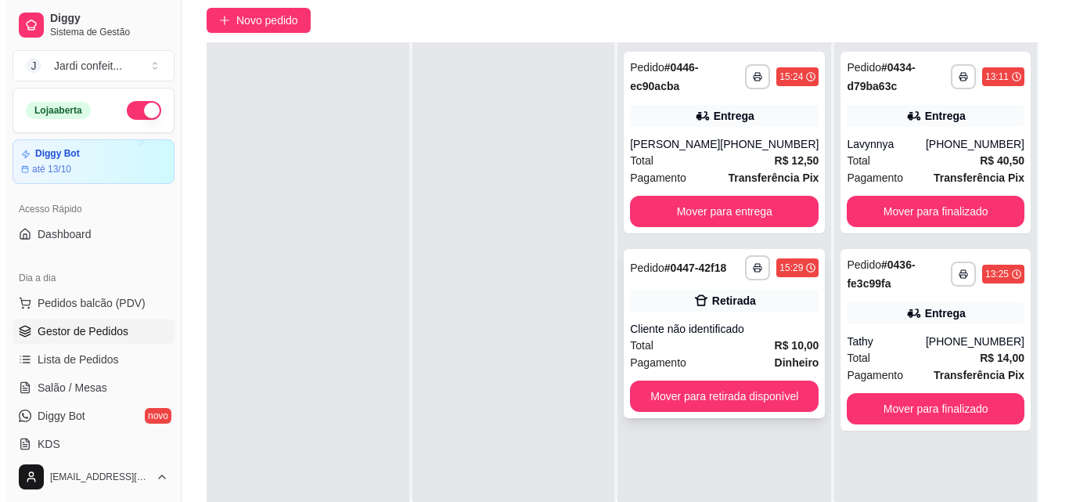
scroll to position [160, 0]
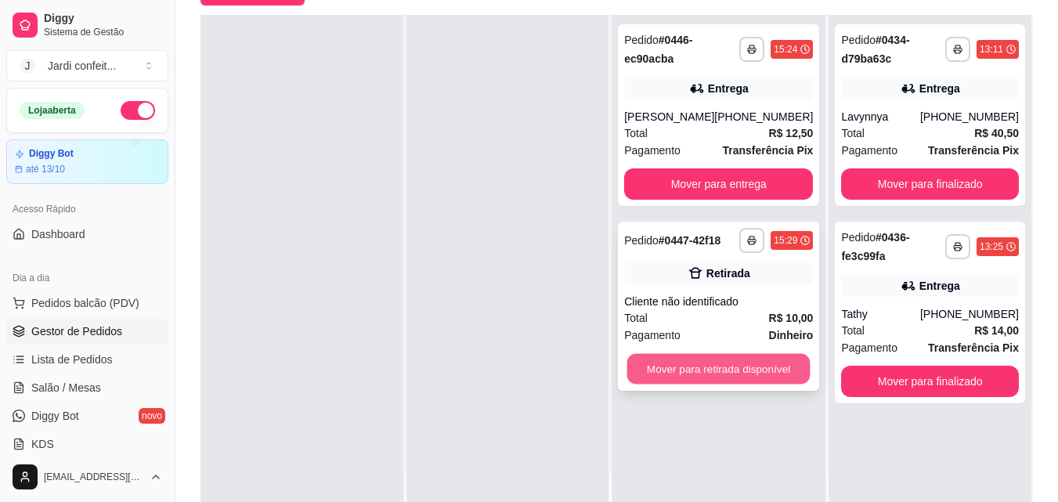
click at [762, 373] on button "Mover para retirada disponível" at bounding box center [718, 369] width 183 height 31
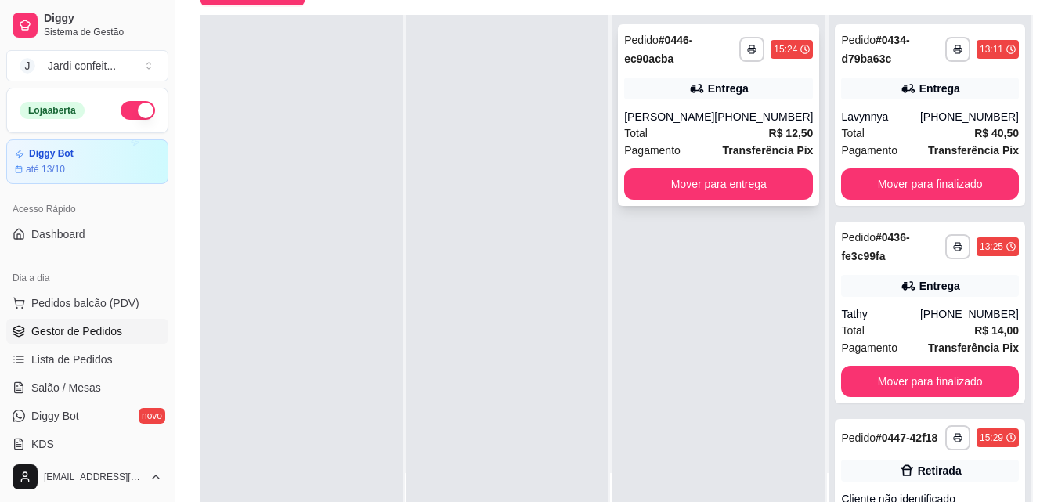
click at [700, 97] on div "Entrega" at bounding box center [718, 88] width 189 height 22
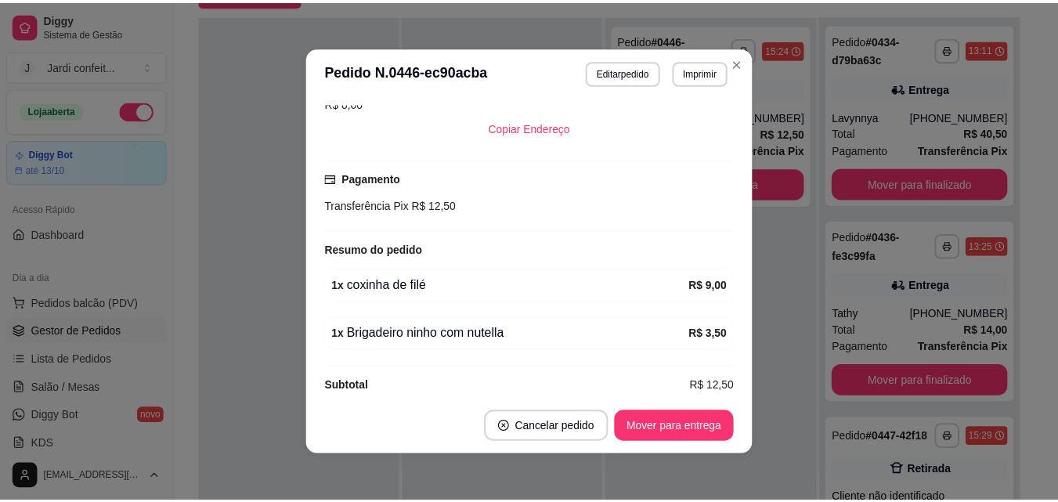
scroll to position [133, 0]
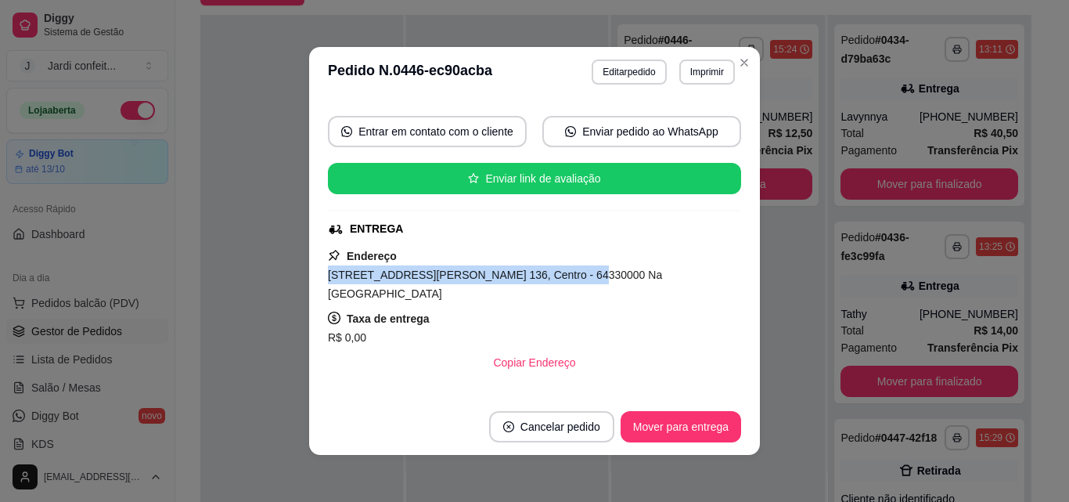
drag, startPoint x: 317, startPoint y: 276, endPoint x: 543, endPoint y: 276, distance: 226.2
click at [543, 276] on div "feito há 5 minutos Horário do pedido [DATE] 15:24 Status do pedido PREPARANDO N…" at bounding box center [534, 247] width 451 height 301
copy span "[STREET_ADDRESS][PERSON_NAME] 136, Centro"
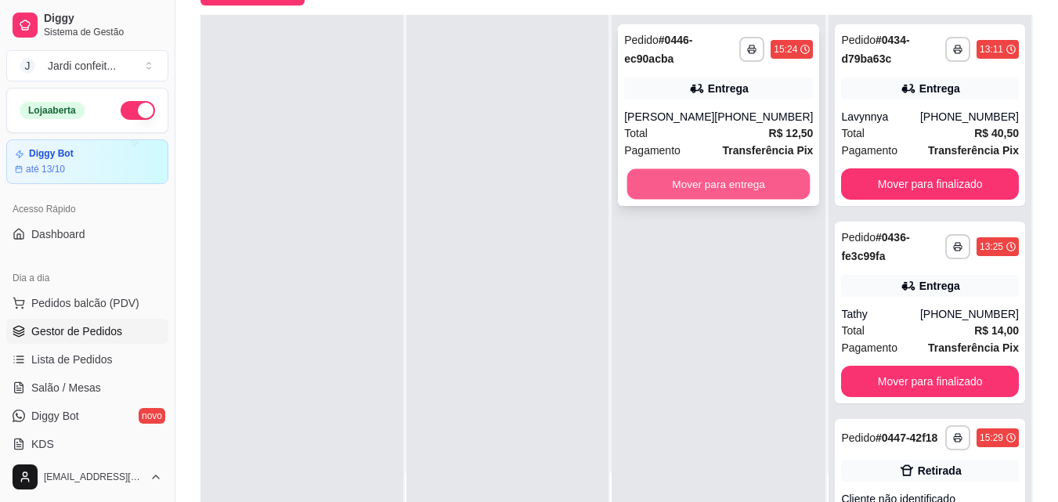
click at [721, 179] on button "Mover para entrega" at bounding box center [718, 184] width 183 height 31
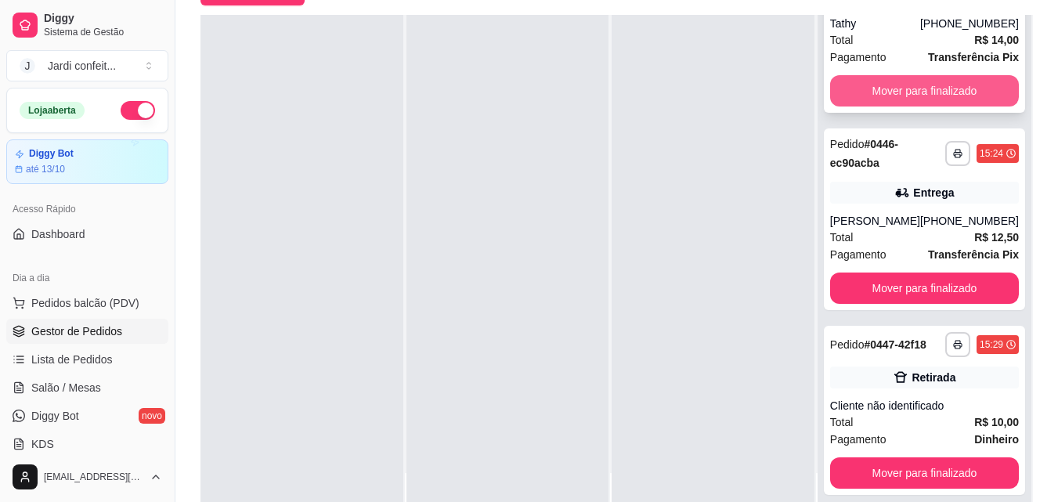
scroll to position [303, 0]
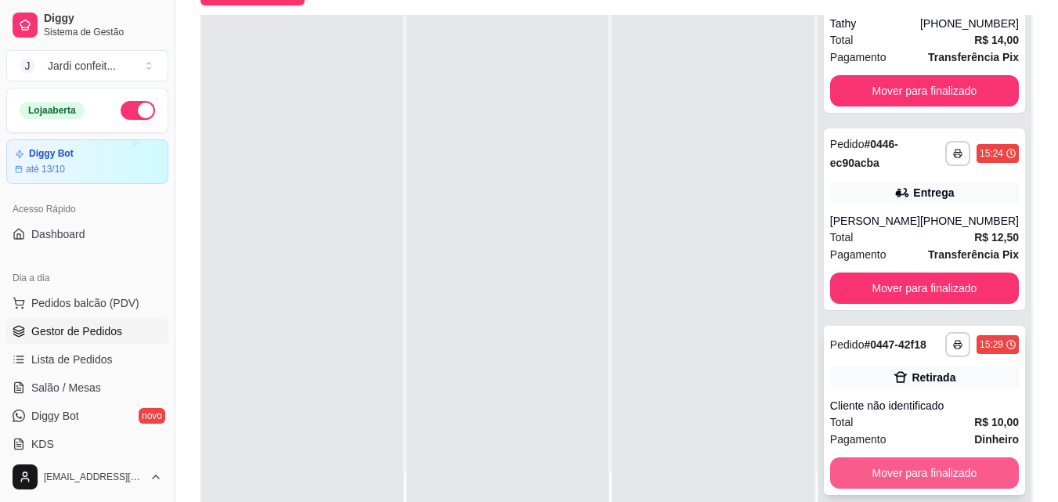
click at [904, 470] on button "Mover para finalizado" at bounding box center [924, 472] width 189 height 31
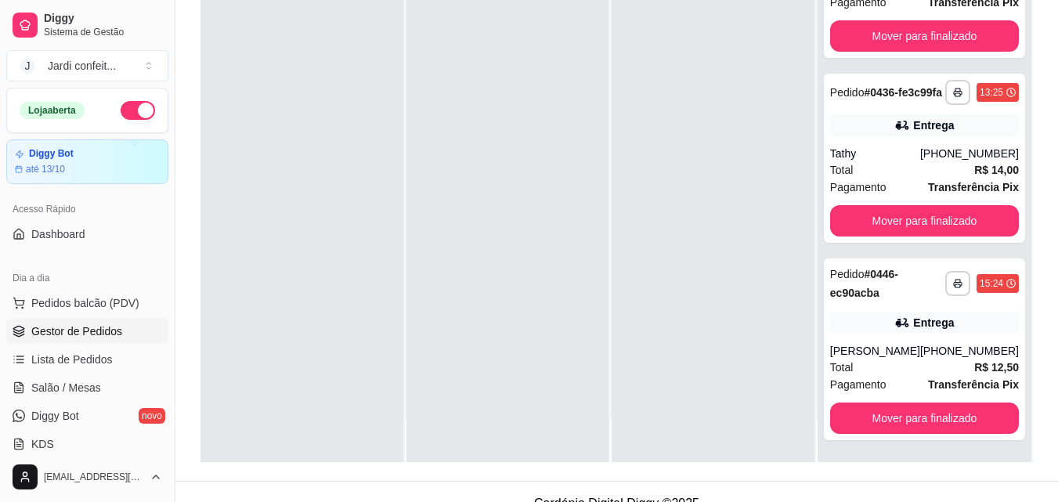
scroll to position [239, 0]
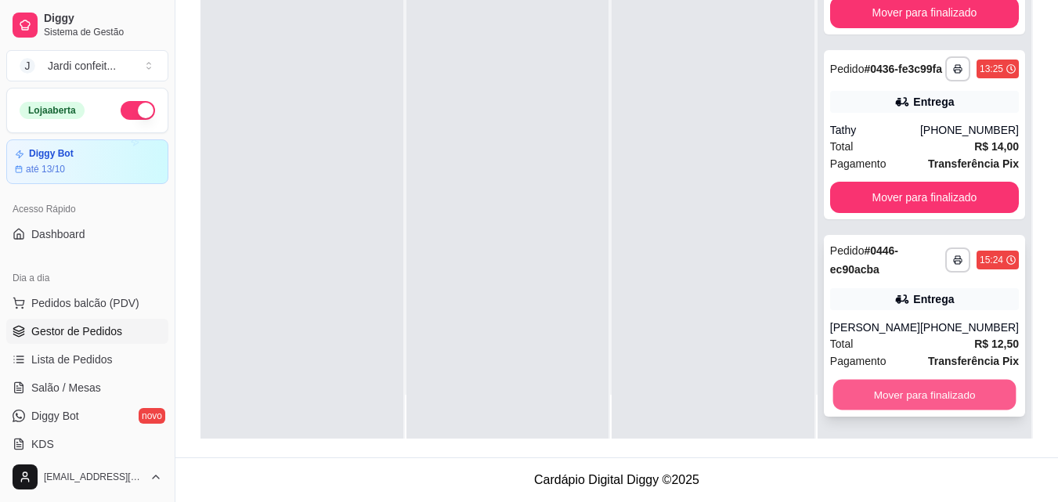
click at [925, 395] on button "Mover para finalizado" at bounding box center [923, 395] width 183 height 31
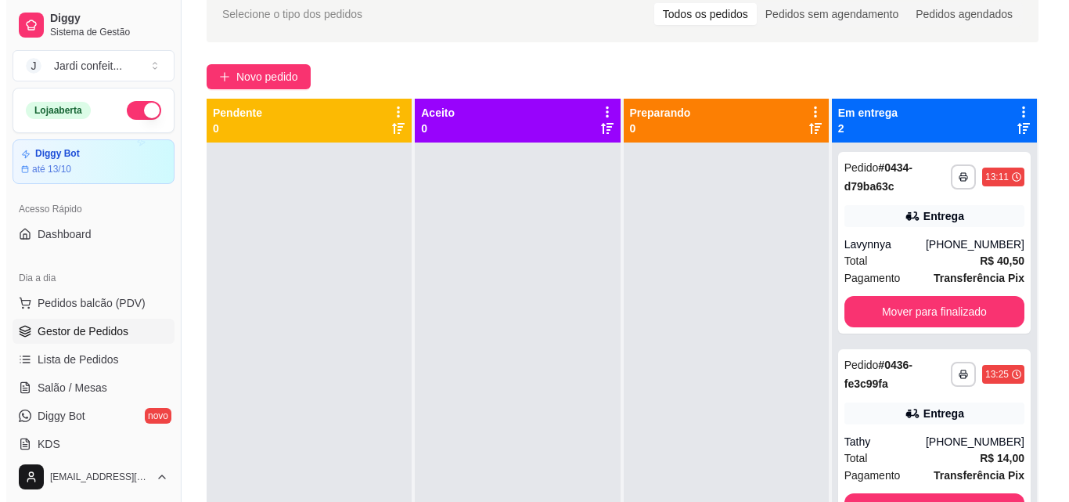
scroll to position [0, 0]
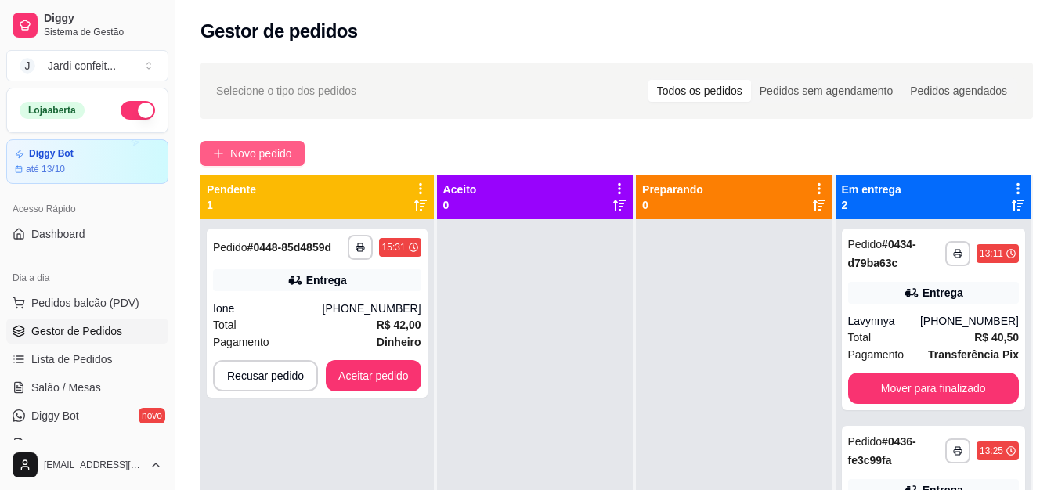
click at [285, 148] on span "Novo pedido" at bounding box center [261, 153] width 62 height 17
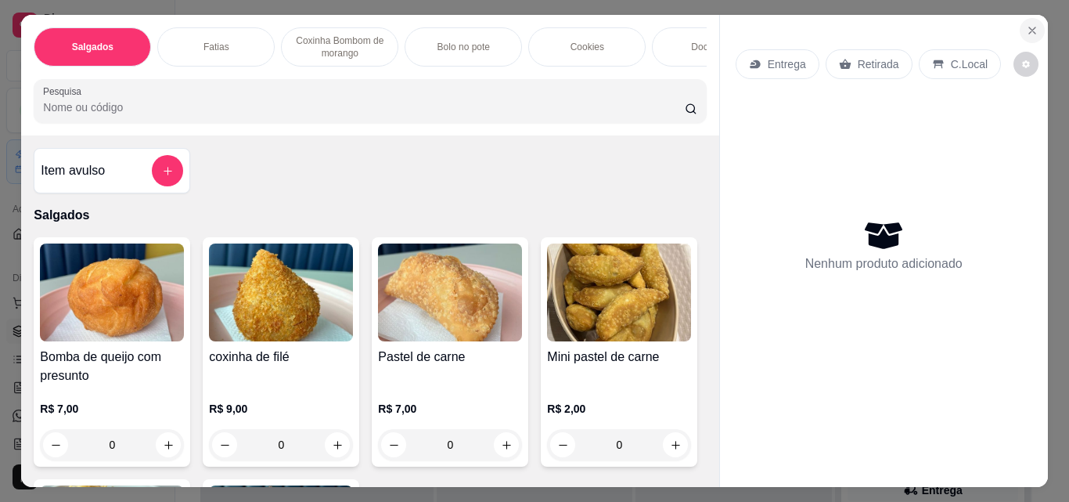
click at [1028, 24] on icon "Close" at bounding box center [1032, 30] width 13 height 13
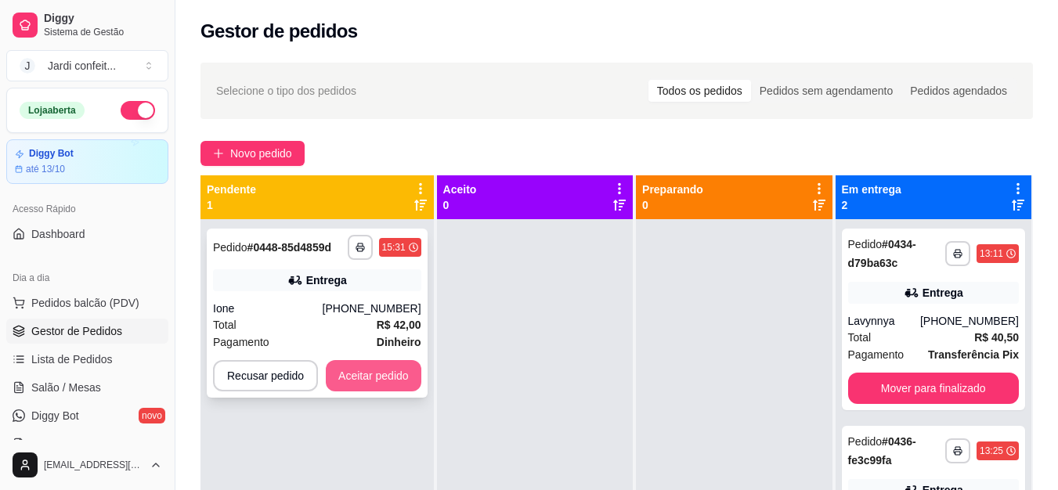
click at [397, 380] on button "Aceitar pedido" at bounding box center [374, 375] width 96 height 31
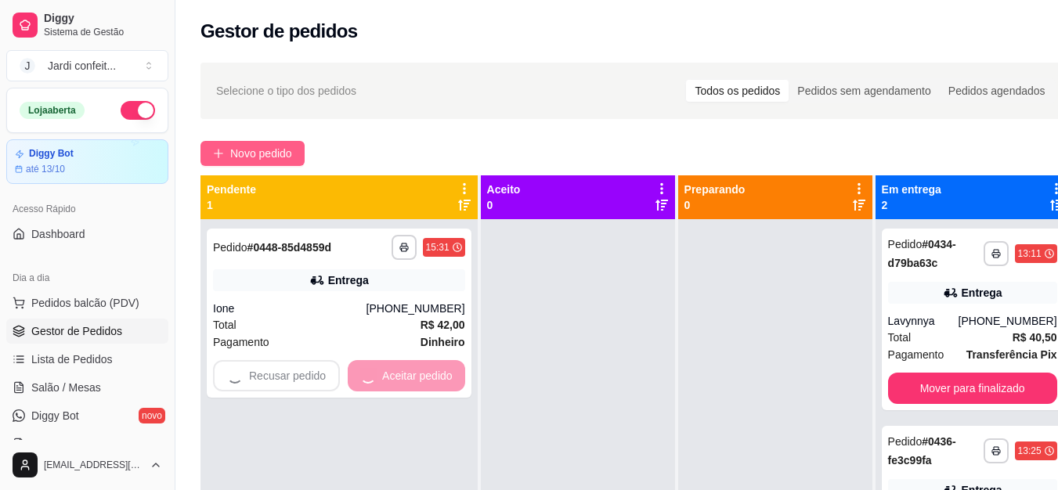
click at [276, 157] on span "Novo pedido" at bounding box center [261, 153] width 62 height 17
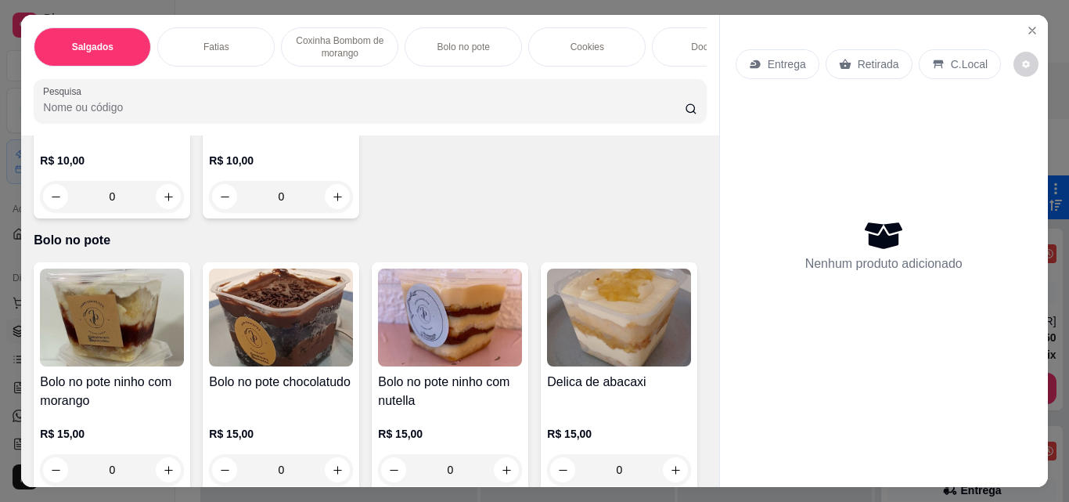
scroll to position [1096, 0]
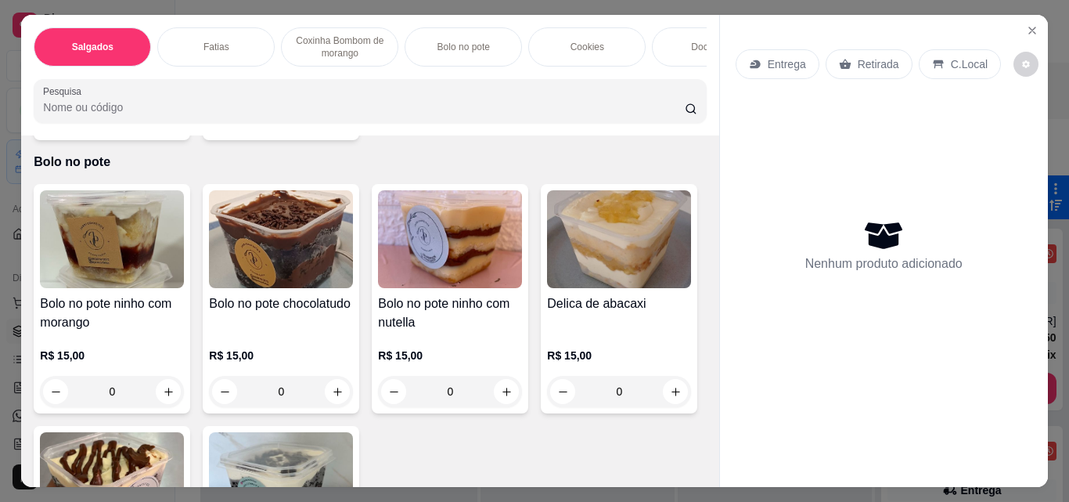
click at [156, 131] on button "increase-product-quantity" at bounding box center [168, 118] width 25 height 25
type input "1"
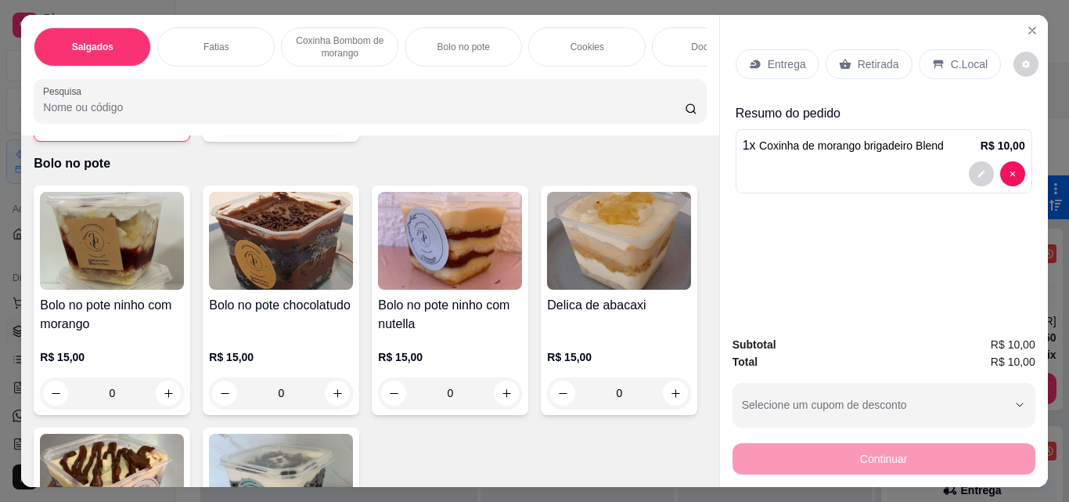
scroll to position [1097, 0]
click at [874, 56] on p "Retirada" at bounding box center [878, 64] width 41 height 16
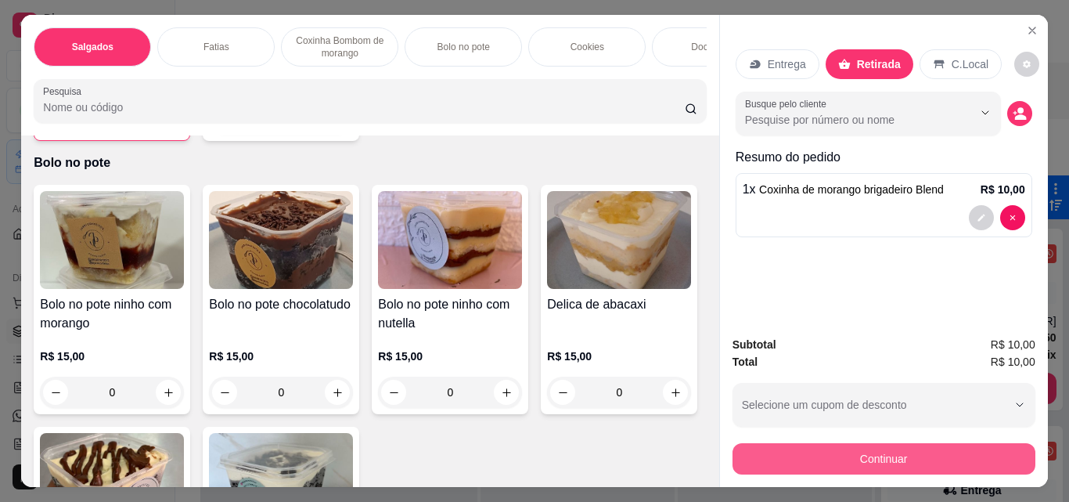
click at [980, 454] on button "Continuar" at bounding box center [884, 458] width 303 height 31
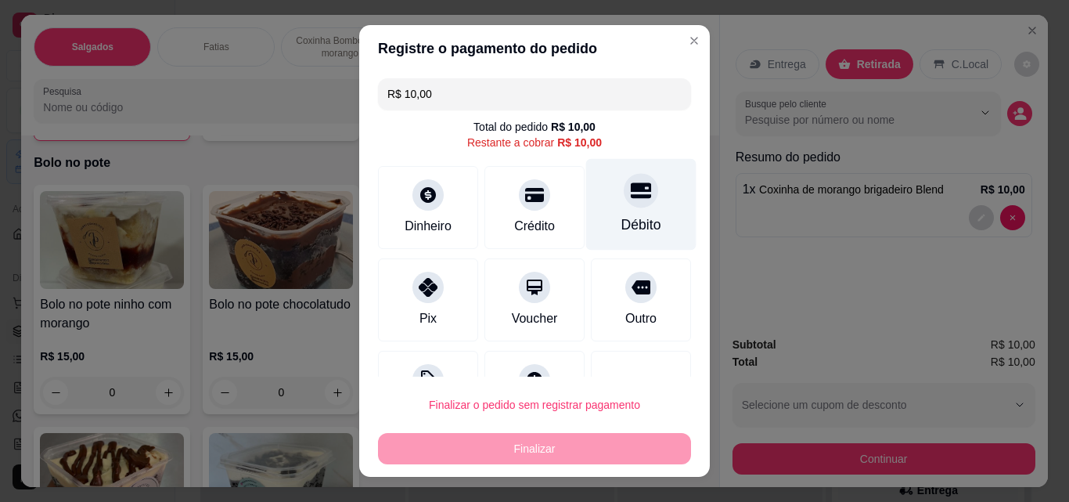
click at [627, 211] on div "Débito" at bounding box center [641, 205] width 110 height 92
type input "R$ 0,00"
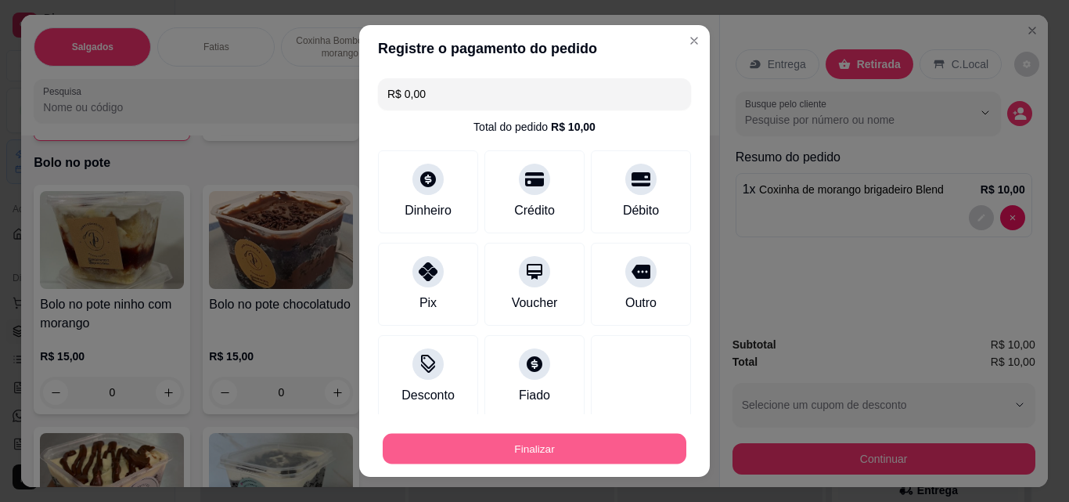
click at [586, 437] on button "Finalizar" at bounding box center [535, 449] width 304 height 31
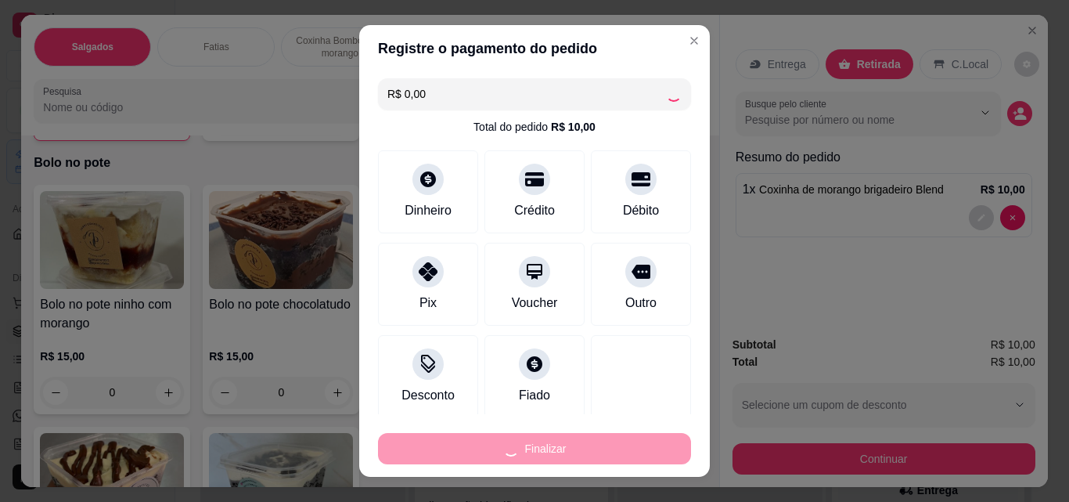
type input "0"
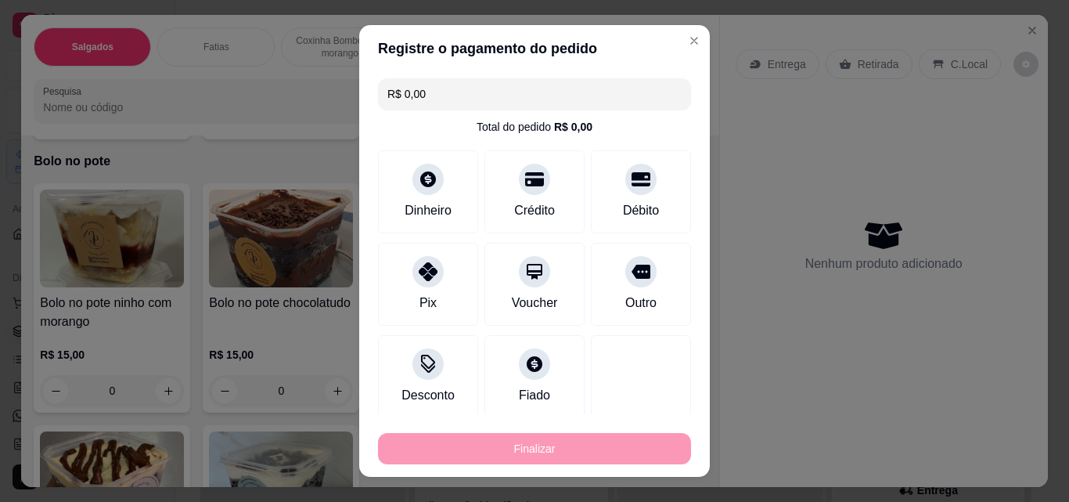
type input "-R$ 10,00"
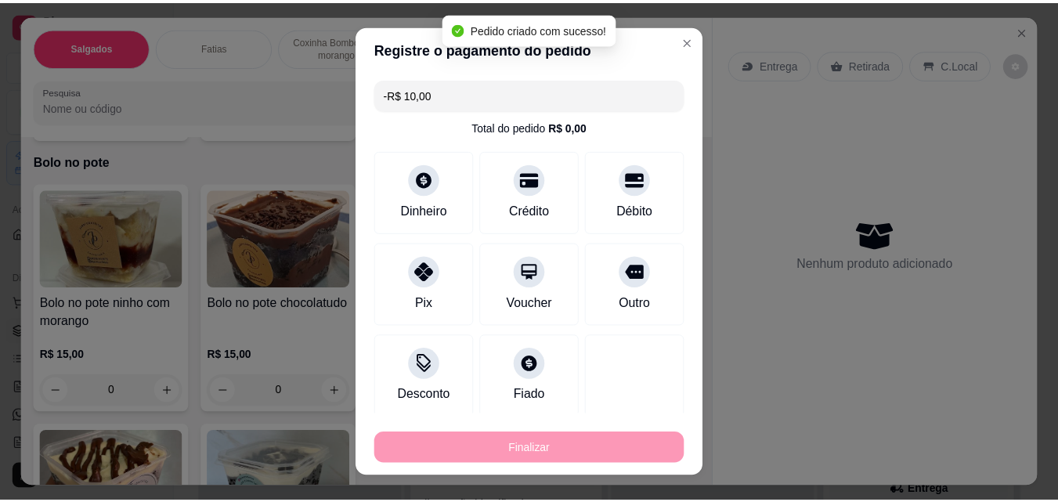
scroll to position [1096, 0]
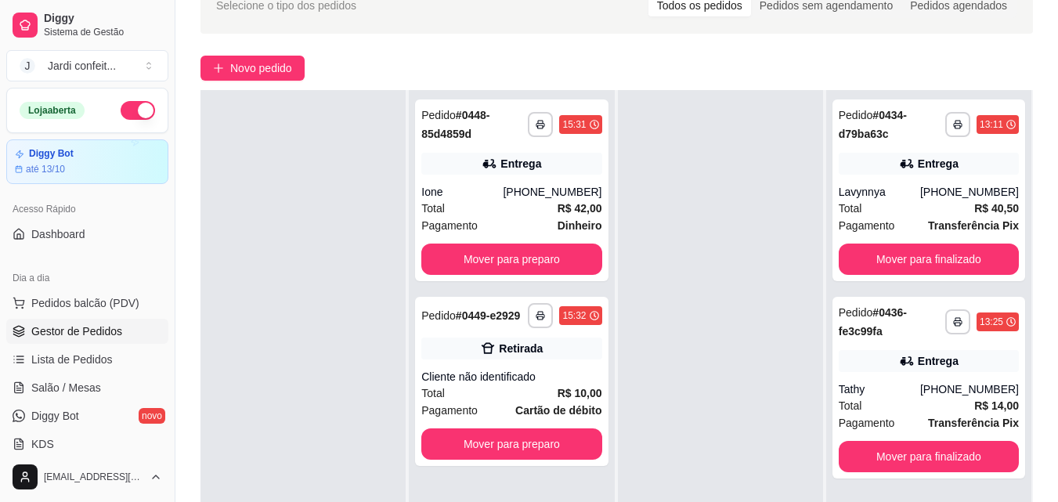
scroll to position [235, 0]
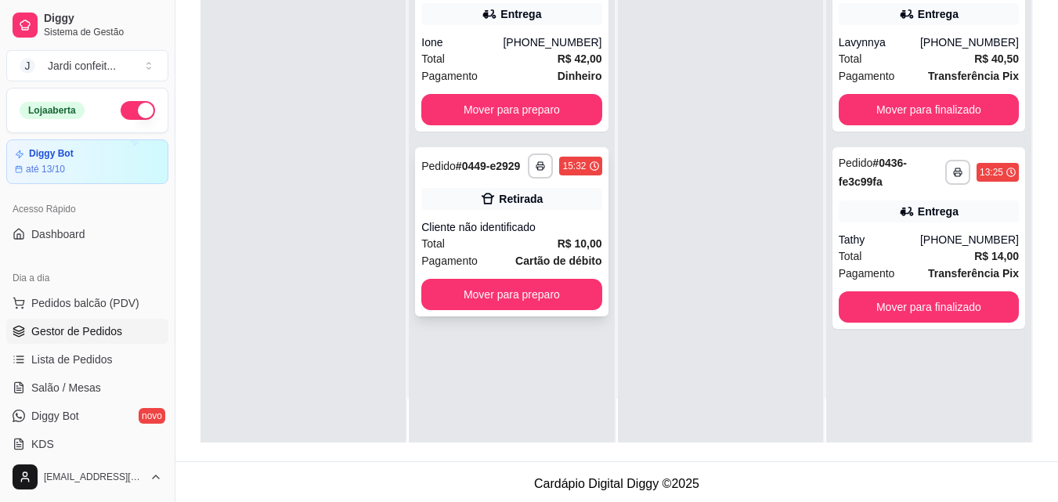
click at [558, 312] on div "**********" at bounding box center [511, 231] width 193 height 169
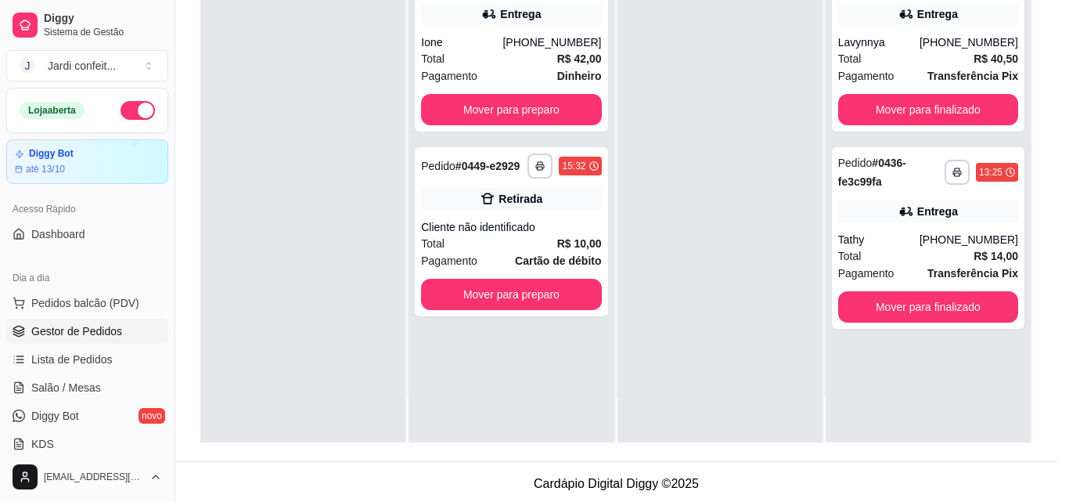
click at [722, 429] on button "Mover para preparo" at bounding box center [683, 429] width 120 height 31
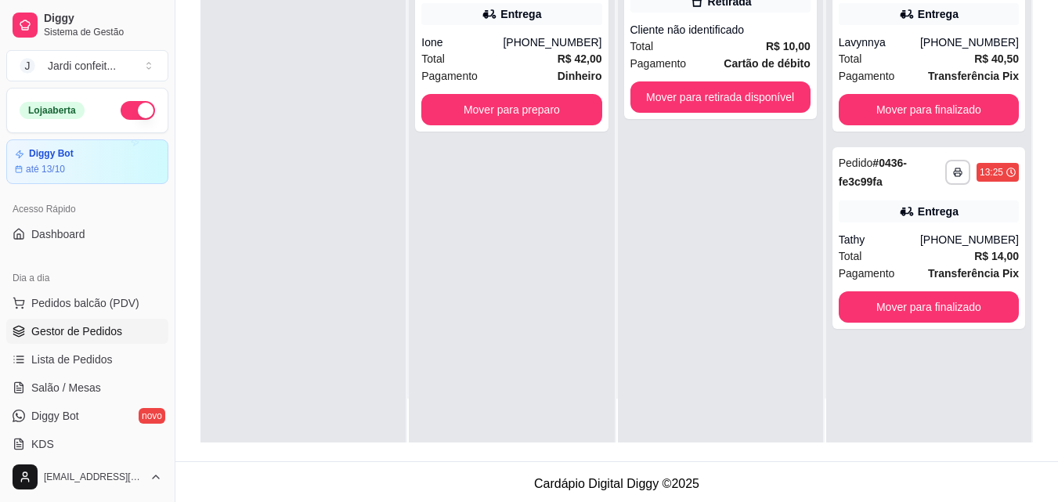
scroll to position [0, 0]
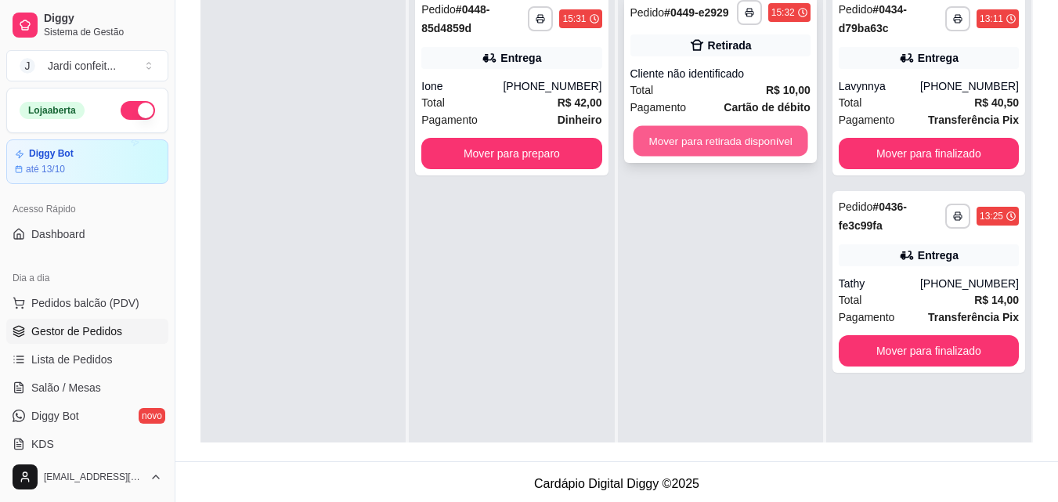
click at [722, 154] on button "Mover para retirada disponível" at bounding box center [720, 141] width 175 height 31
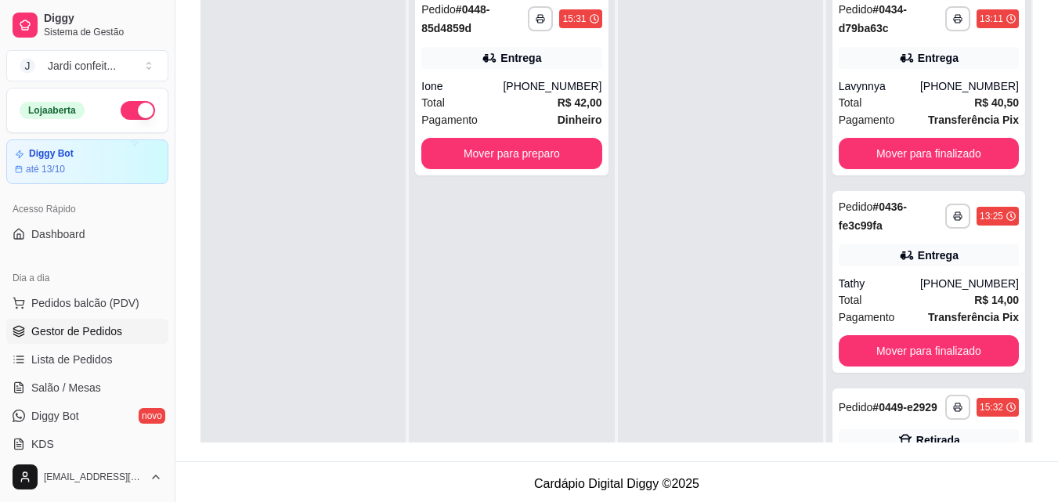
click at [557, 179] on div "**********" at bounding box center [511, 235] width 205 height 502
click at [569, 158] on button "Mover para preparo" at bounding box center [511, 153] width 180 height 31
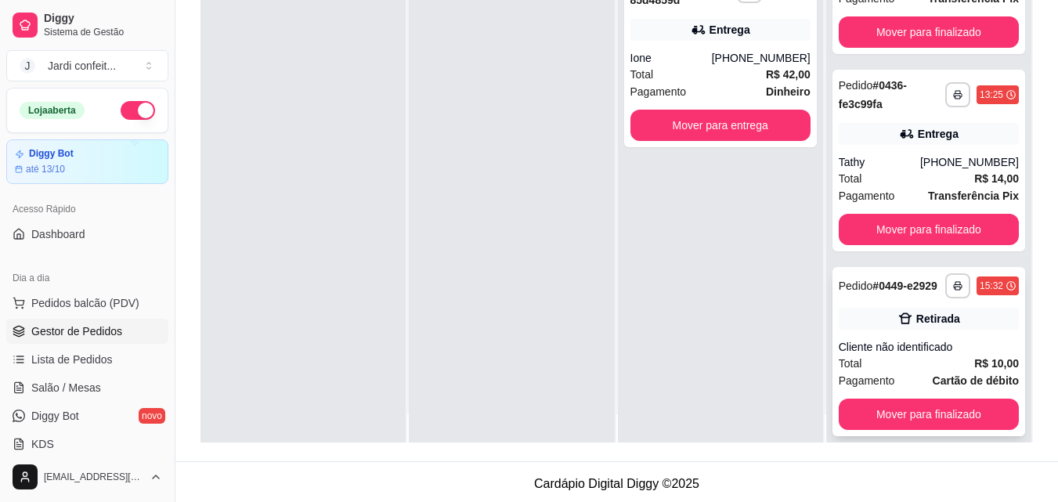
scroll to position [44, 0]
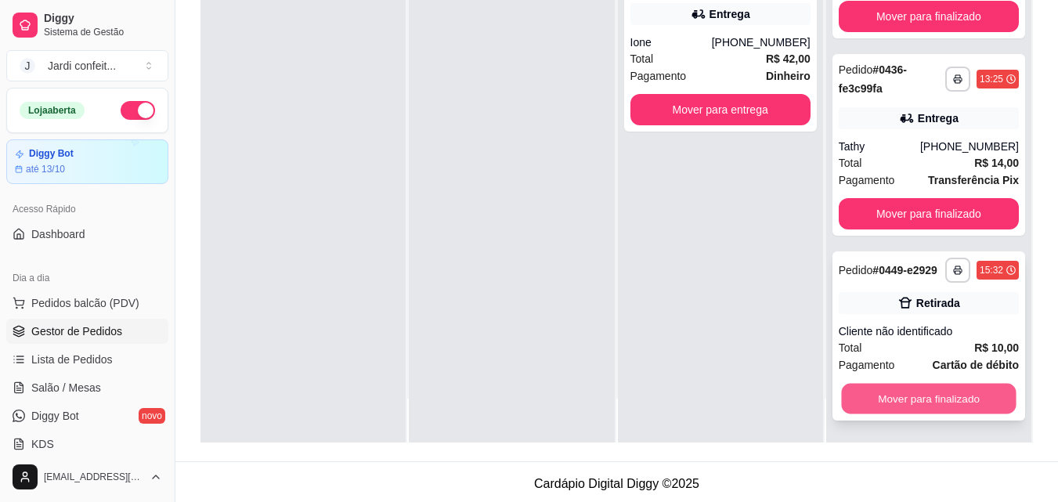
click at [943, 402] on button "Mover para finalizado" at bounding box center [928, 399] width 175 height 31
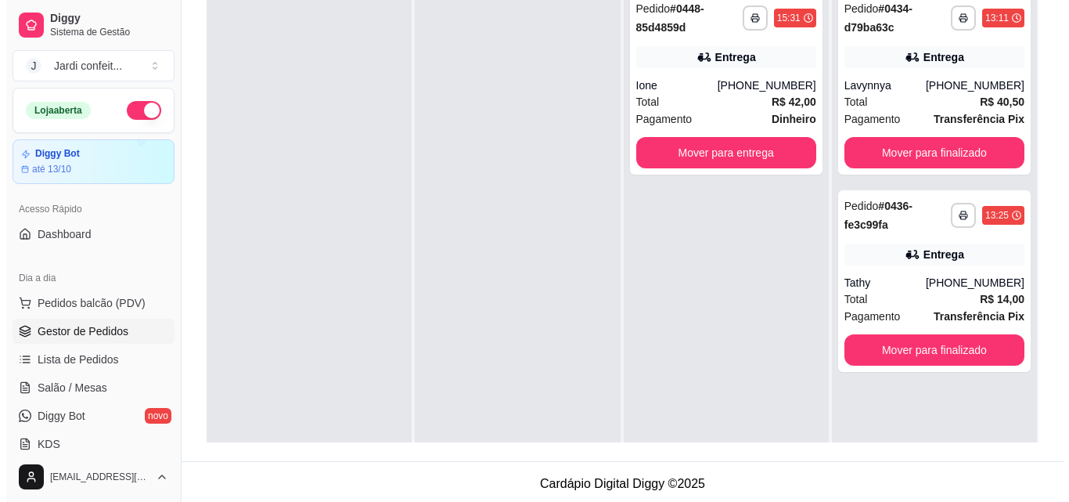
scroll to position [0, 0]
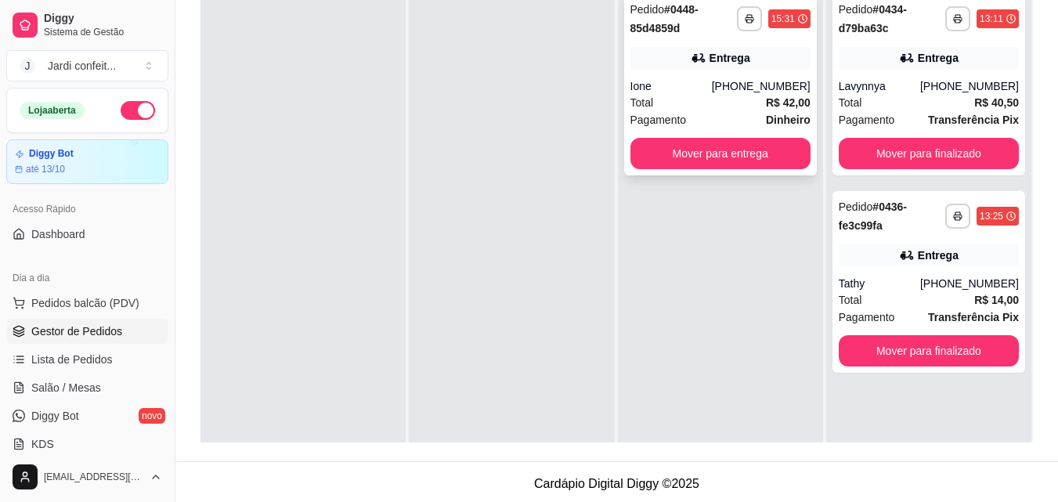
click at [766, 86] on div "[PHONE_NUMBER]" at bounding box center [761, 86] width 99 height 16
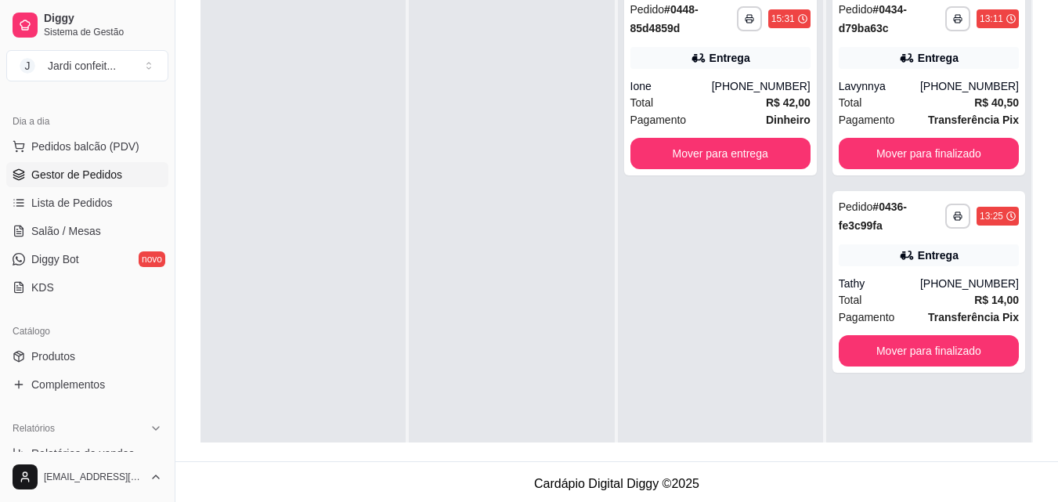
scroll to position [235, 0]
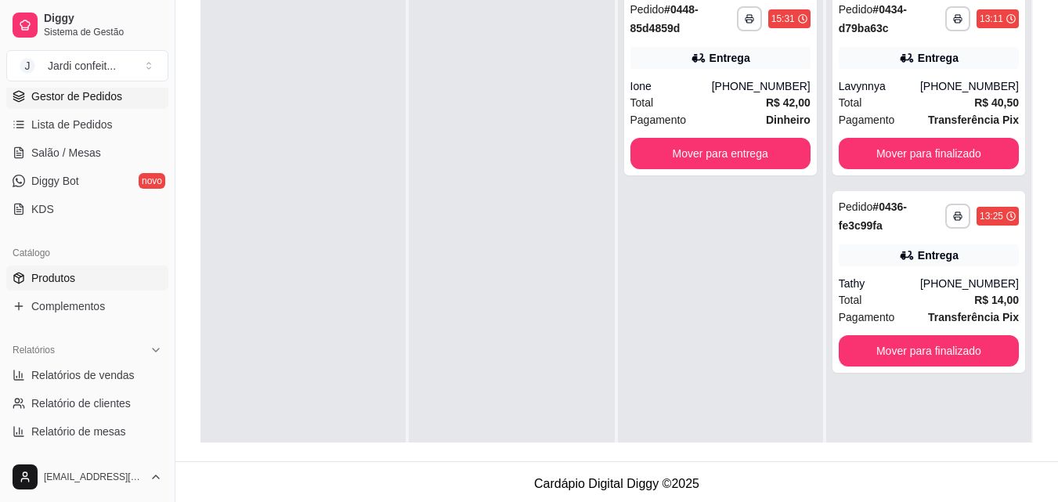
click at [109, 269] on link "Produtos" at bounding box center [87, 277] width 162 height 25
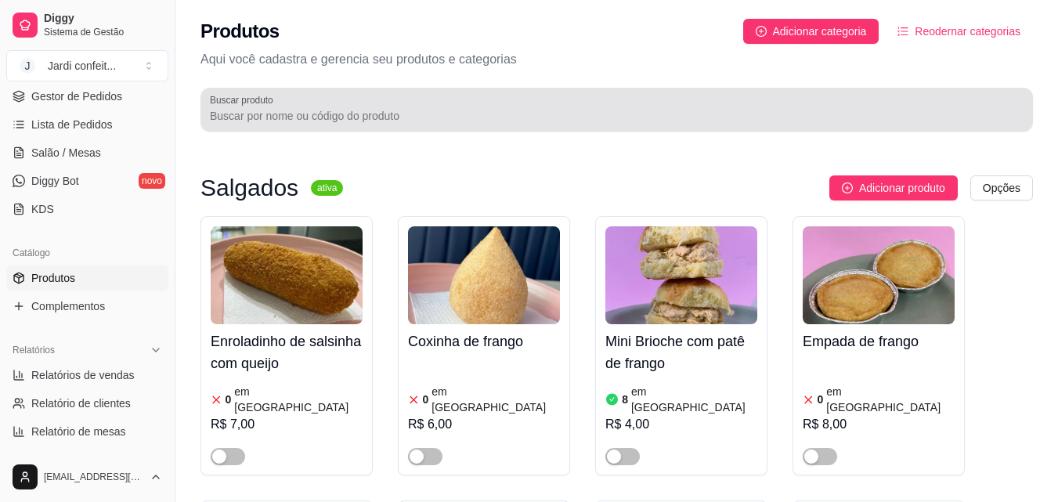
click at [404, 116] on input "Buscar produto" at bounding box center [616, 116] width 813 height 16
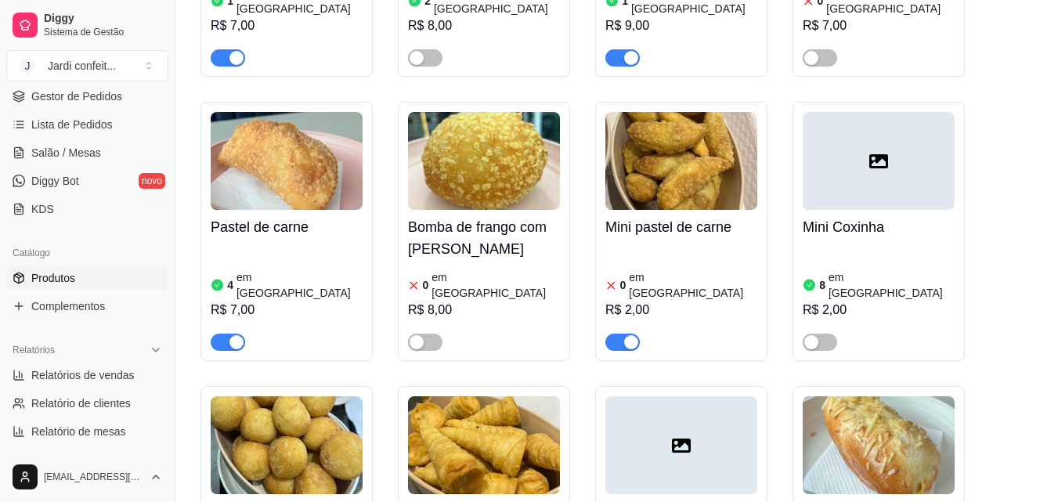
scroll to position [1253, 0]
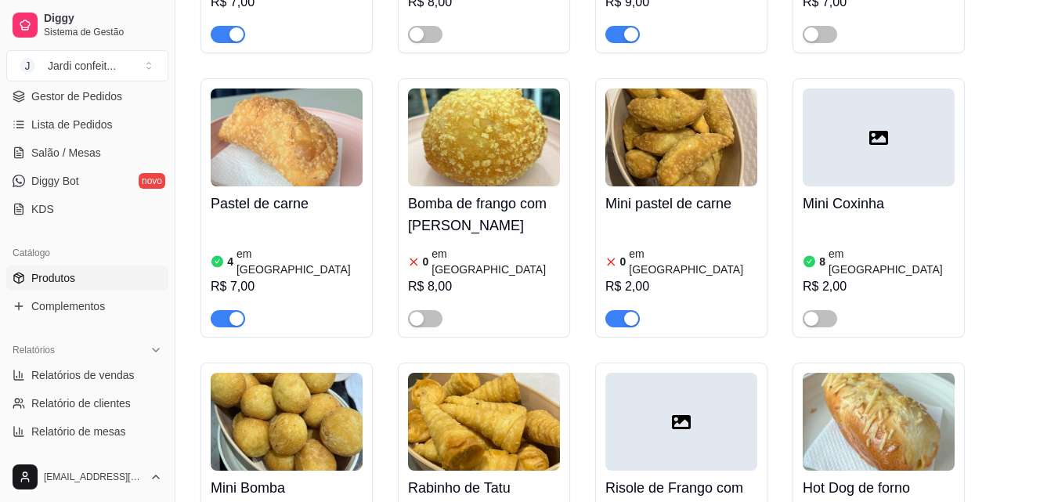
click at [615, 310] on span "button" at bounding box center [622, 318] width 34 height 17
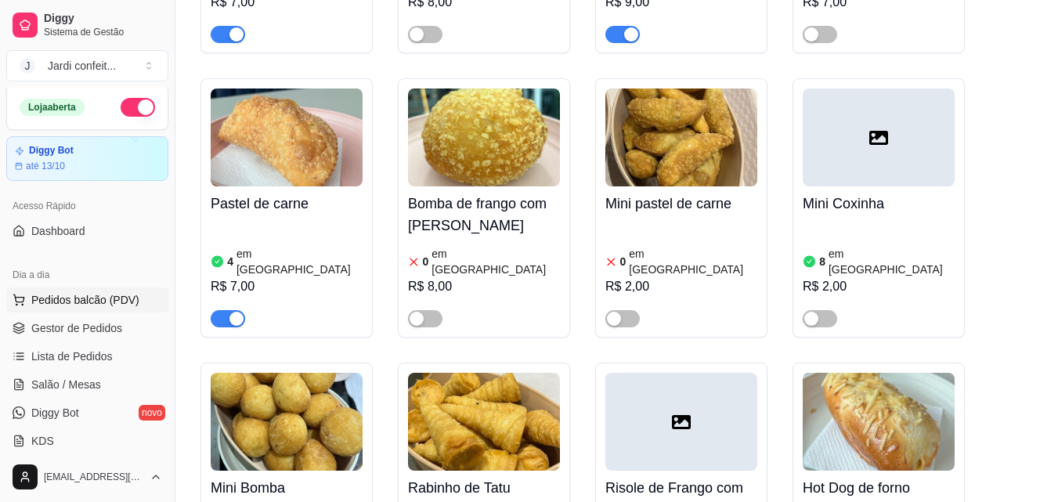
scroll to position [0, 0]
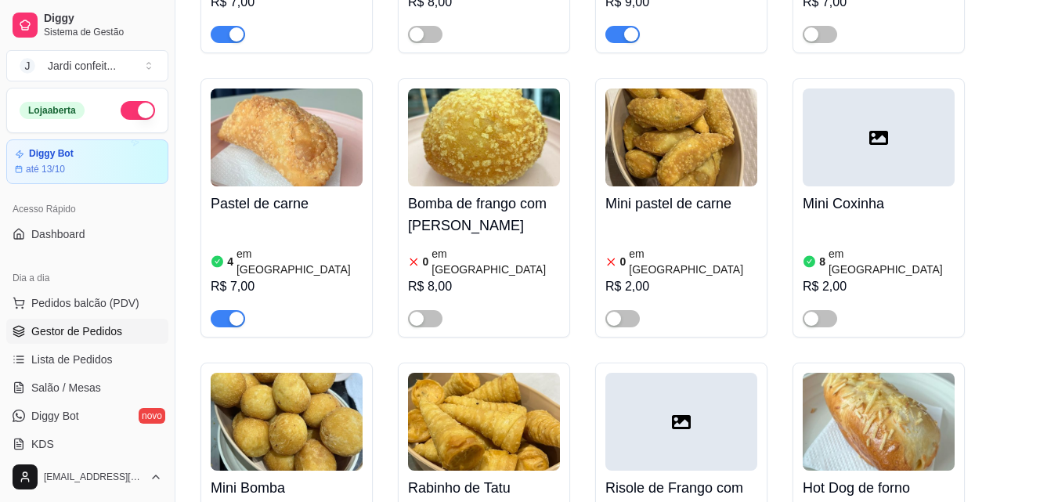
drag, startPoint x: 96, startPoint y: 326, endPoint x: 106, endPoint y: 319, distance: 11.9
click at [98, 326] on span "Gestor de Pedidos" at bounding box center [76, 331] width 91 height 16
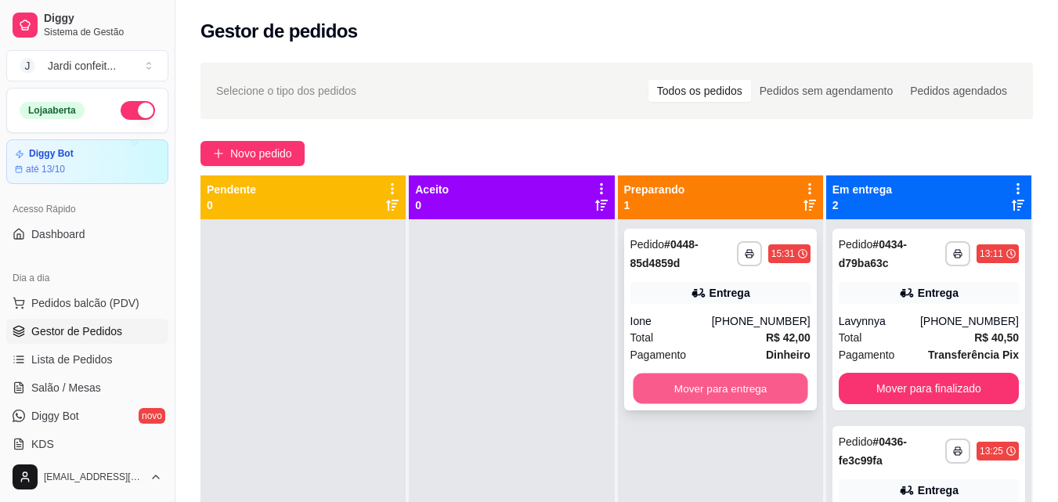
click at [738, 397] on button "Mover para entrega" at bounding box center [720, 388] width 175 height 31
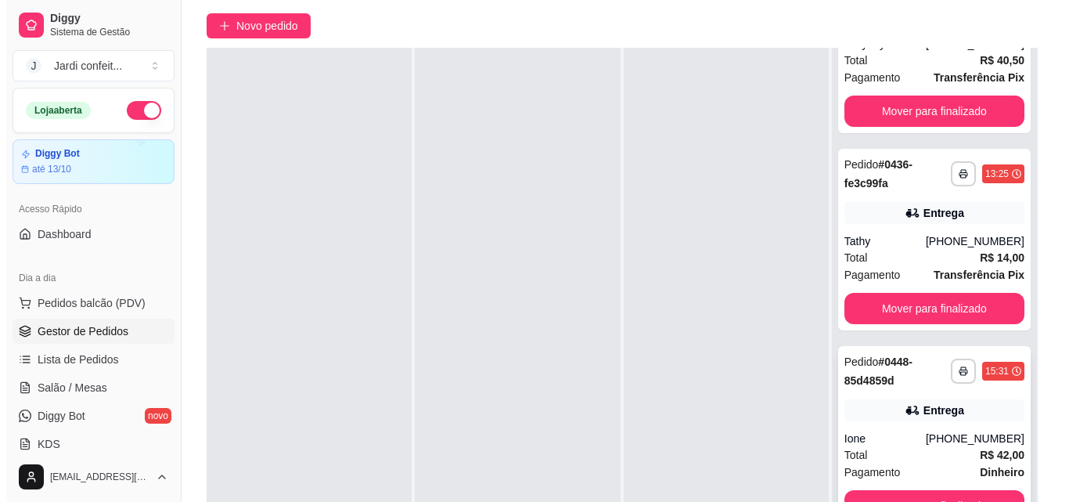
scroll to position [239, 0]
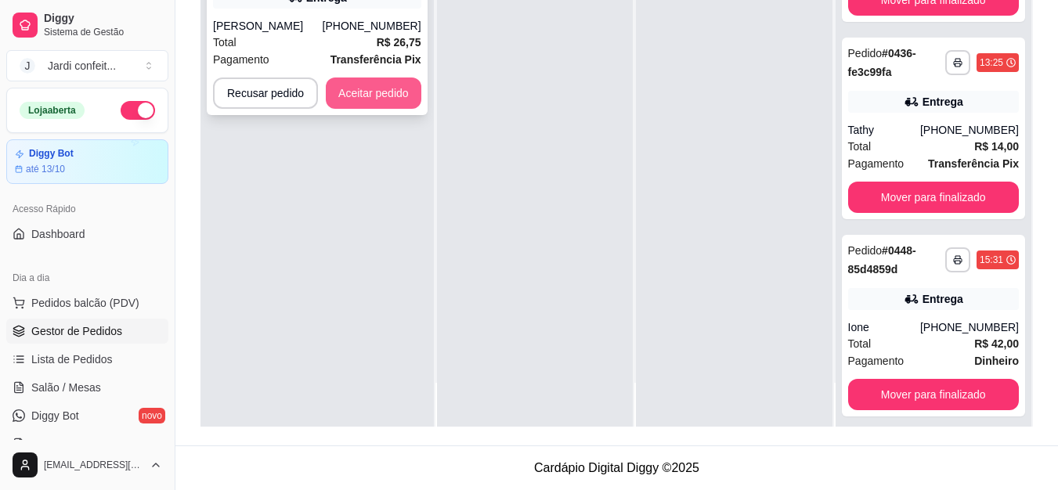
click at [358, 93] on button "Aceitar pedido" at bounding box center [374, 92] width 96 height 31
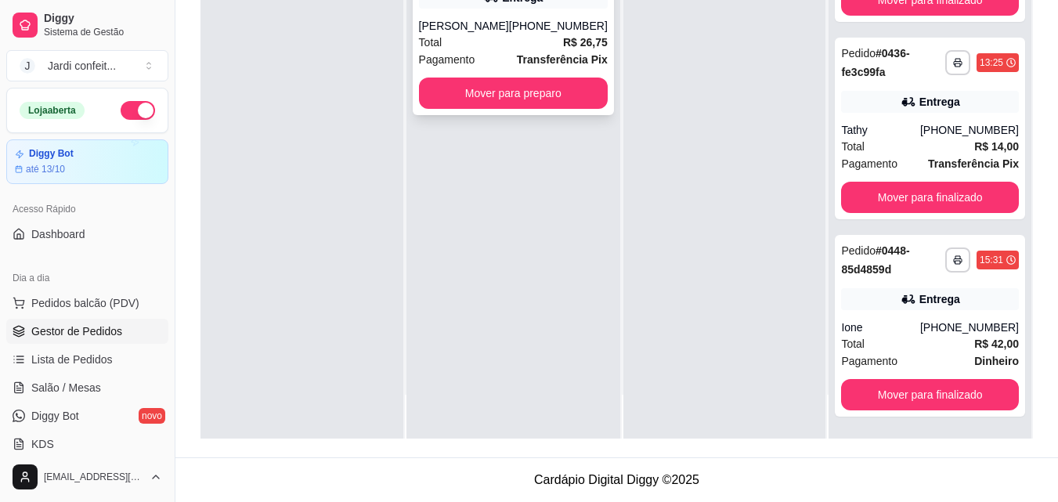
click at [419, 51] on span "Total" at bounding box center [430, 42] width 23 height 17
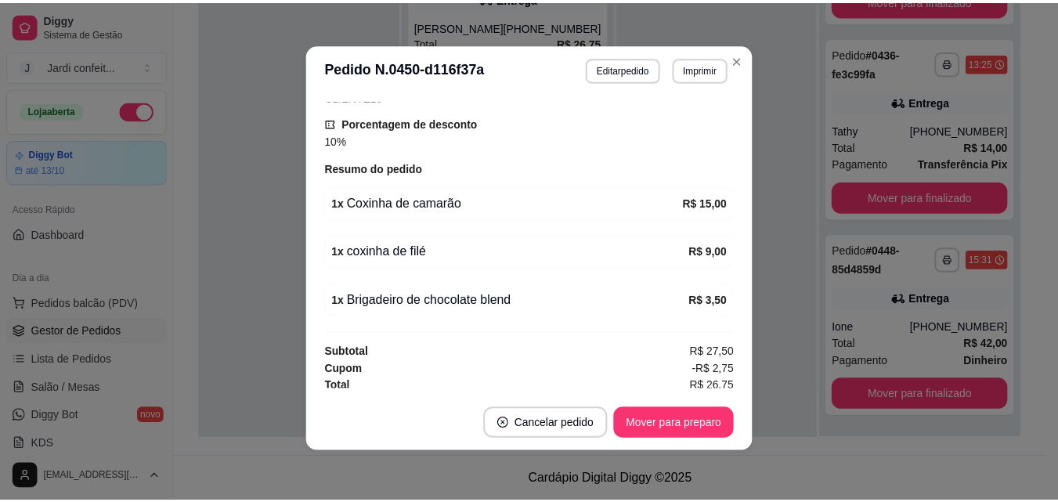
scroll to position [521, 0]
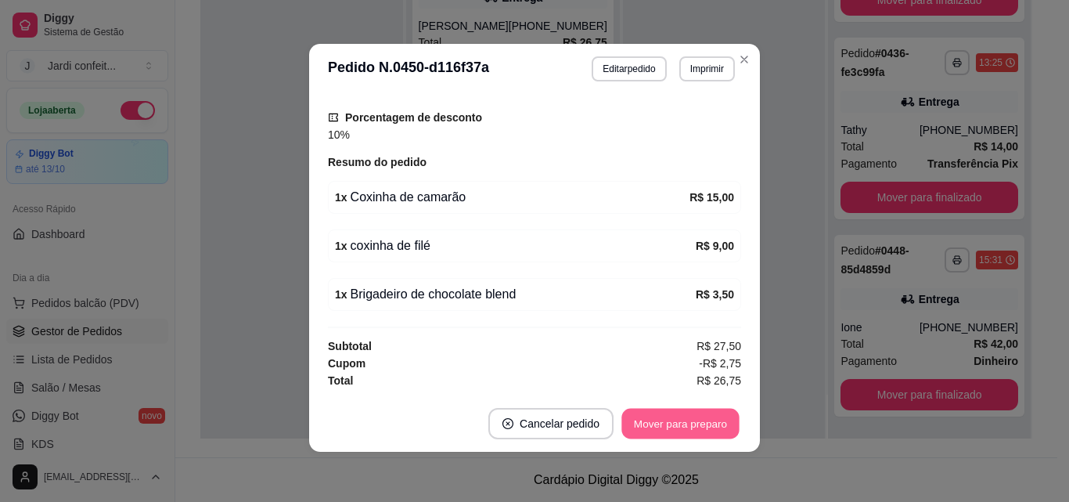
click at [700, 423] on button "Mover para preparo" at bounding box center [680, 424] width 117 height 31
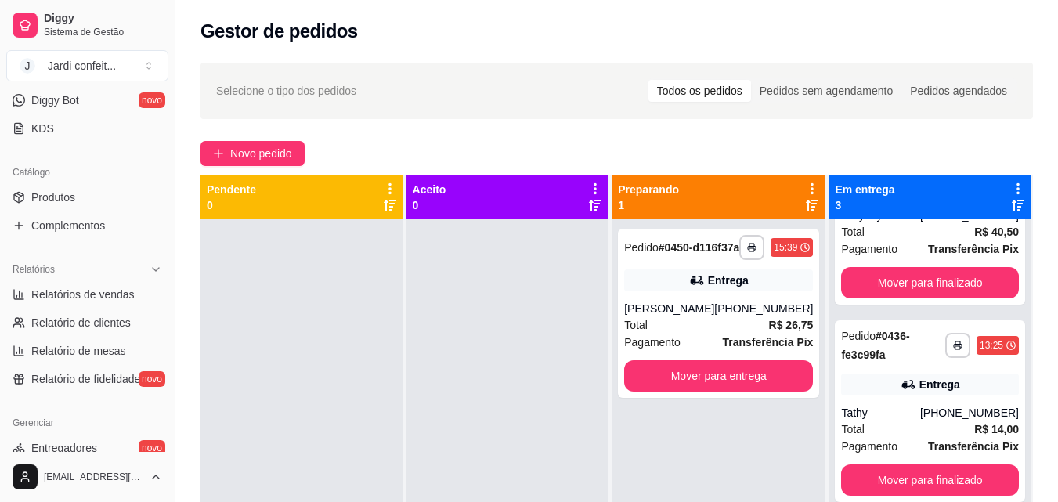
scroll to position [391, 0]
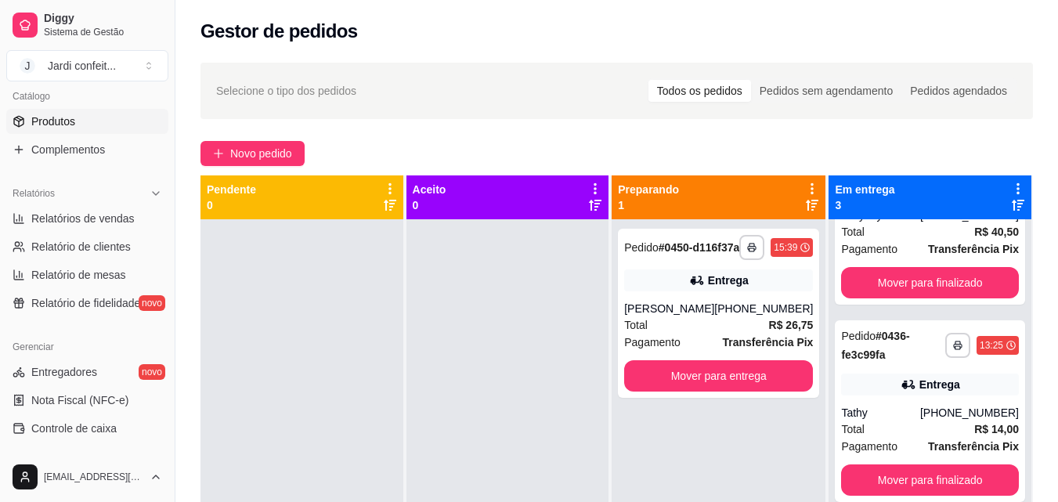
click at [99, 118] on link "Produtos" at bounding box center [87, 121] width 162 height 25
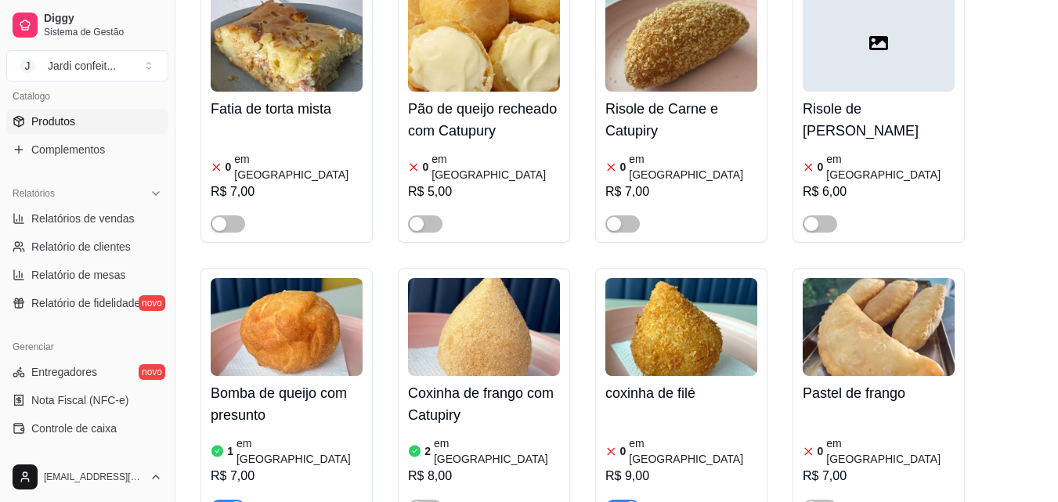
scroll to position [861, 0]
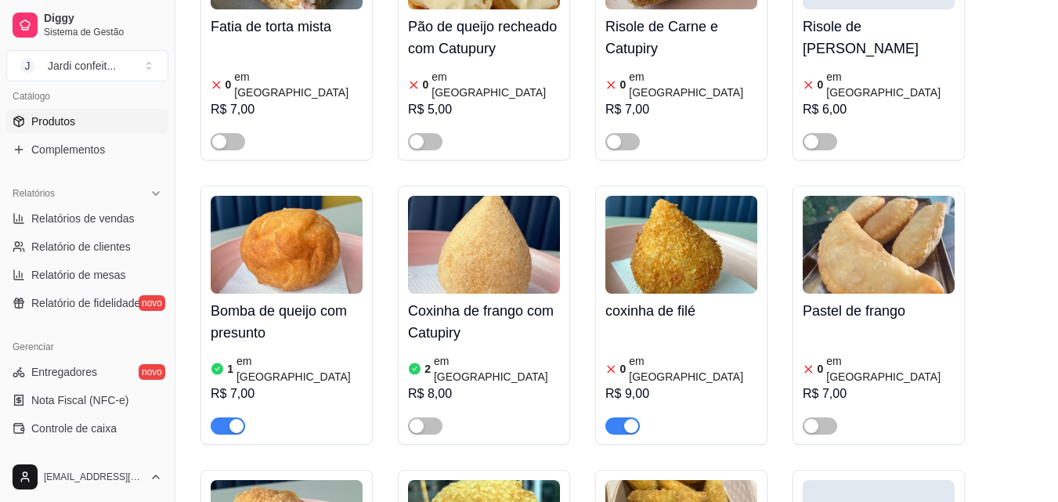
click at [295, 244] on img at bounding box center [287, 245] width 152 height 98
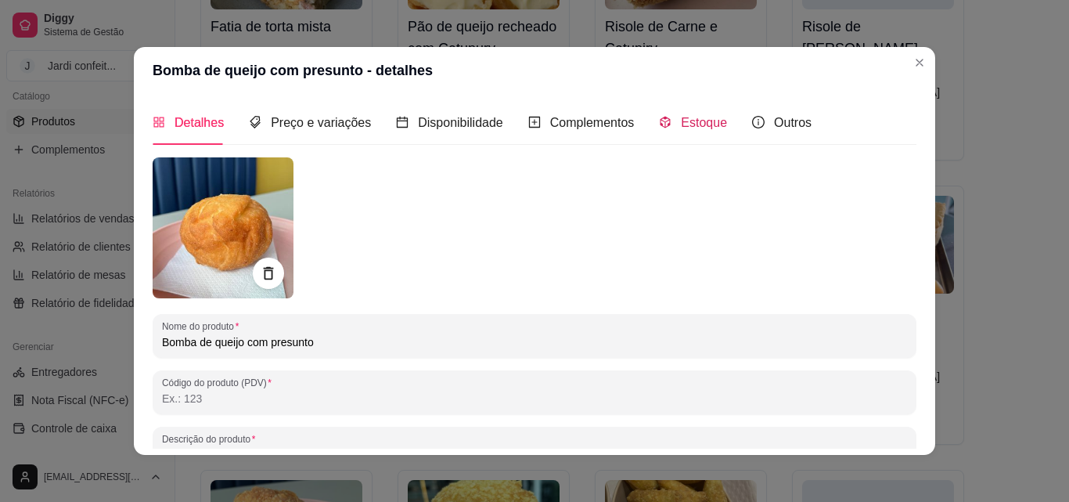
click at [684, 121] on span "Estoque" at bounding box center [704, 122] width 46 height 13
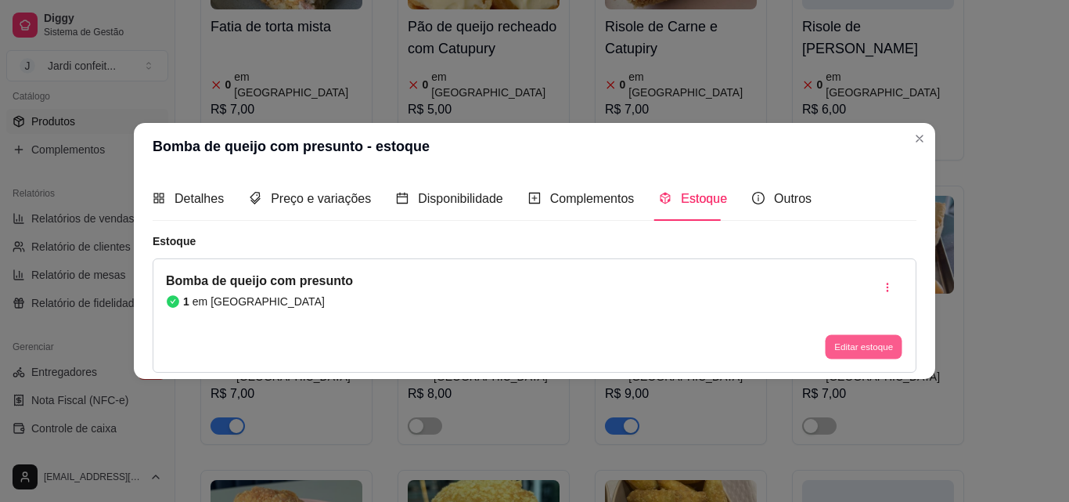
click at [884, 335] on button "Editar estoque" at bounding box center [863, 347] width 77 height 24
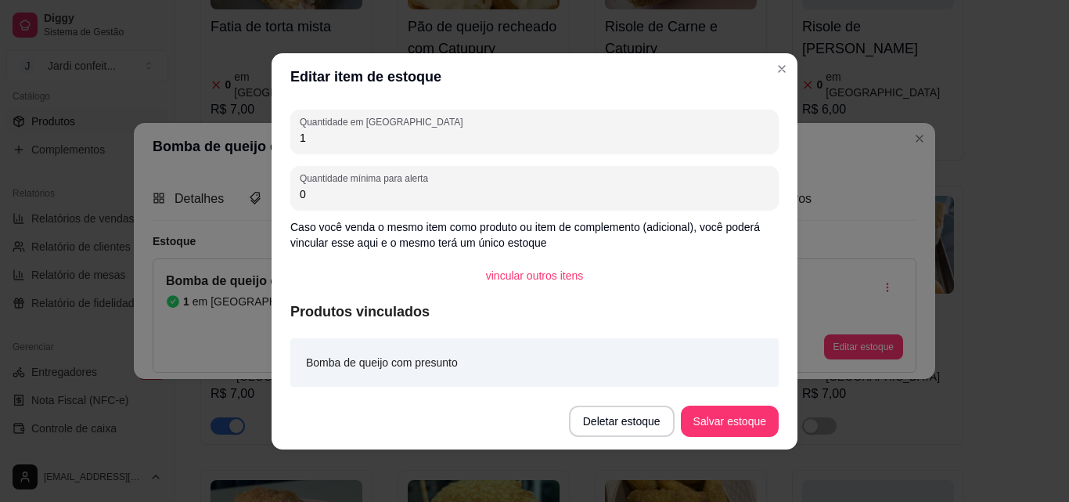
drag, startPoint x: 347, startPoint y: 141, endPoint x: 195, endPoint y: 142, distance: 151.9
click at [195, 142] on div "Editar item de estoque Quantidade em estoque 1 Quantidade mínima para alerta 0 …" at bounding box center [534, 251] width 1069 height 502
type input "3"
click at [735, 416] on button "Salvar estoque" at bounding box center [730, 421] width 98 height 31
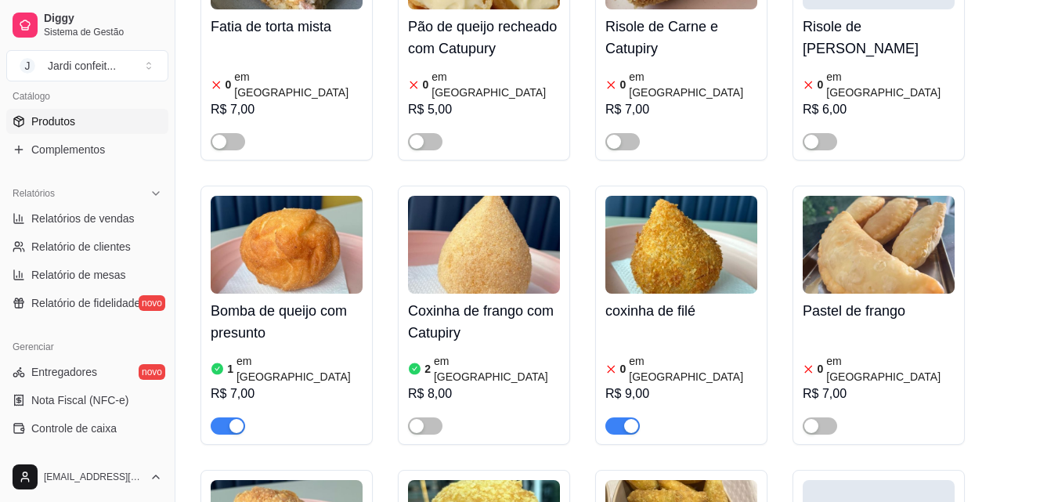
click at [531, 211] on img at bounding box center [484, 245] width 152 height 98
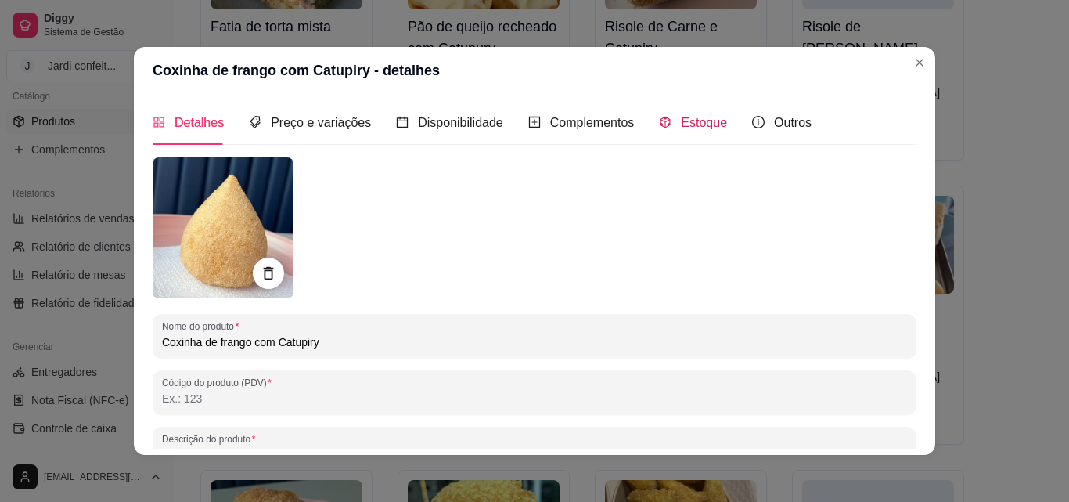
click at [683, 113] on div "Estoque" at bounding box center [693, 123] width 68 height 20
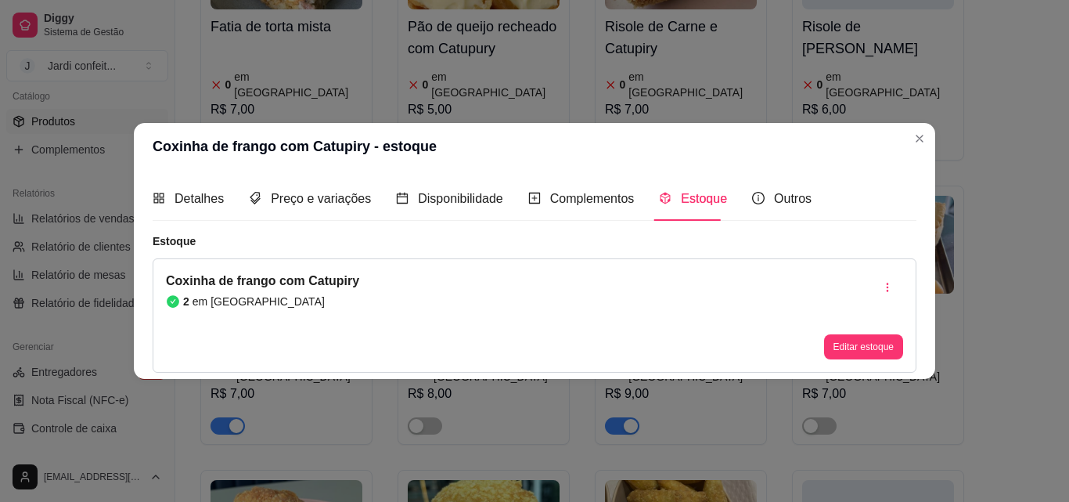
click at [889, 355] on button "Editar estoque" at bounding box center [863, 346] width 79 height 25
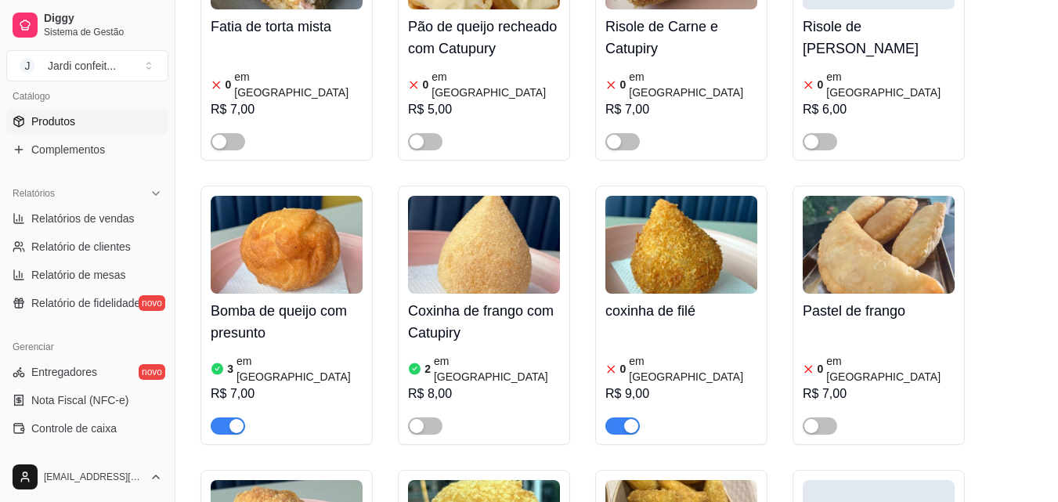
click at [916, 186] on div "Pastel de frango 0 em estoque R$ 7,00" at bounding box center [878, 315] width 172 height 259
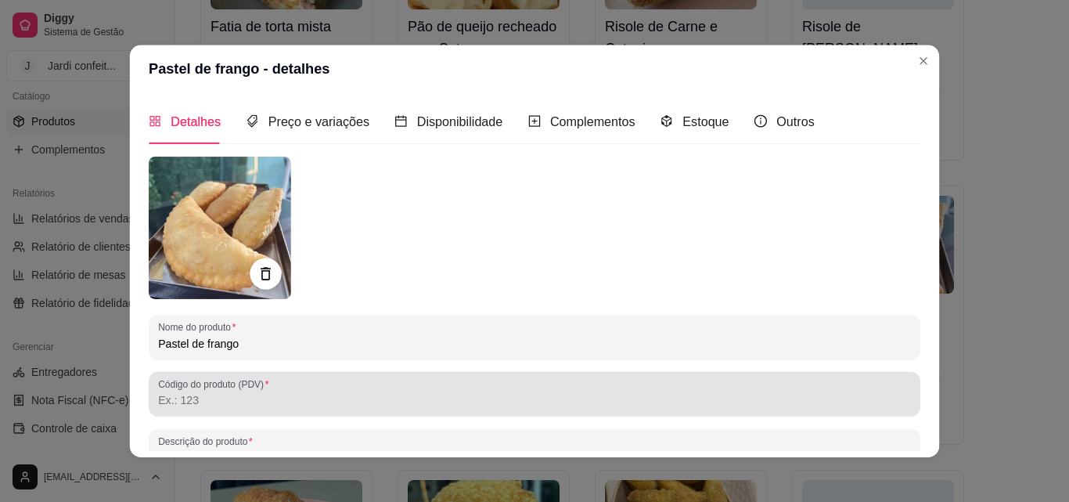
click at [434, 373] on div "Código do produto (PDV)" at bounding box center [535, 394] width 772 height 45
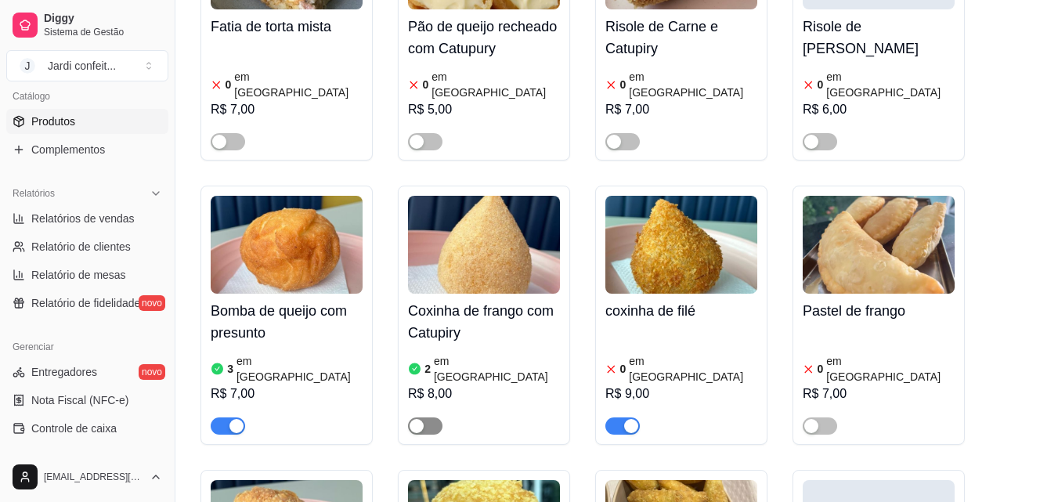
click at [441, 417] on span "button" at bounding box center [425, 425] width 34 height 17
click at [713, 220] on img at bounding box center [681, 245] width 152 height 98
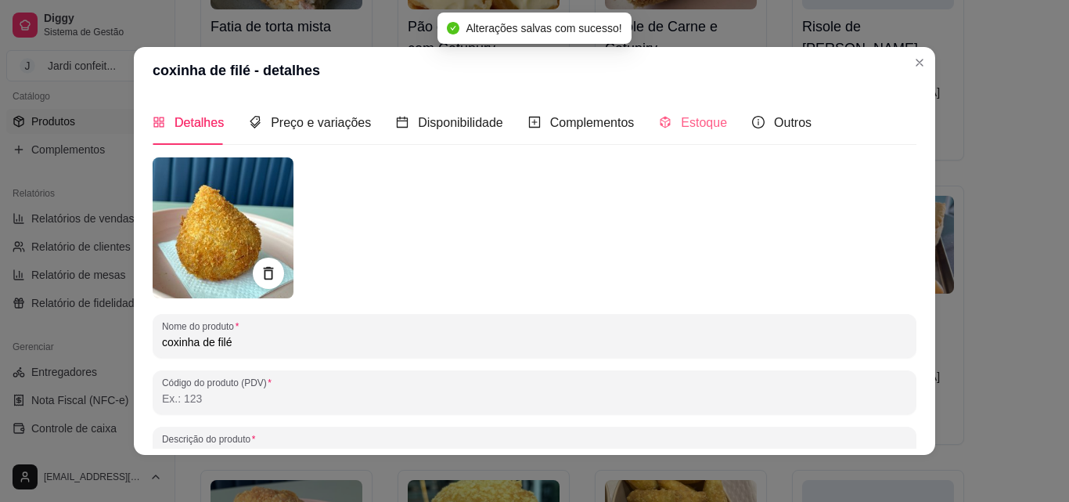
click at [680, 112] on div "Estoque" at bounding box center [693, 122] width 68 height 45
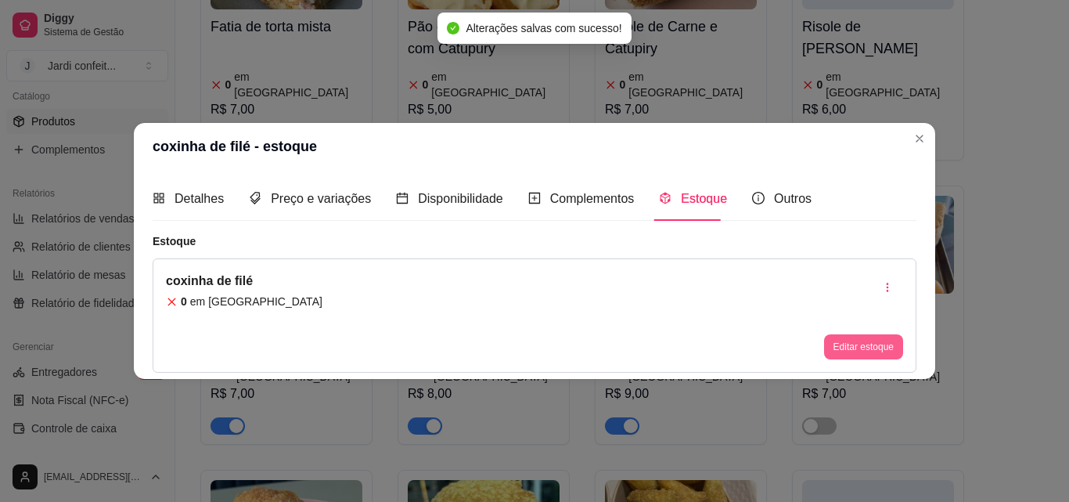
click at [863, 359] on button "Editar estoque" at bounding box center [863, 346] width 79 height 25
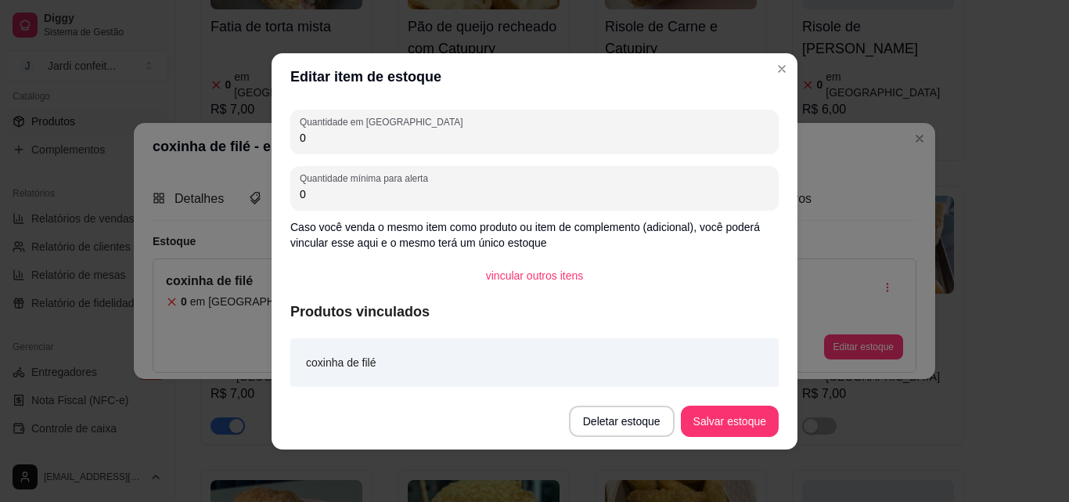
drag, startPoint x: 378, startPoint y: 159, endPoint x: 286, endPoint y: 153, distance: 92.6
click at [286, 153] on div "Quantidade em estoque 0 Quantidade mínima para alerta 0 Caso você venda o mesmo…" at bounding box center [535, 246] width 526 height 293
drag, startPoint x: 315, startPoint y: 141, endPoint x: 286, endPoint y: 147, distance: 29.6
click at [286, 147] on div "Quantidade em estoque 0 Quantidade mínima para alerta 0 Caso você venda o mesmo…" at bounding box center [535, 246] width 526 height 293
type input "2"
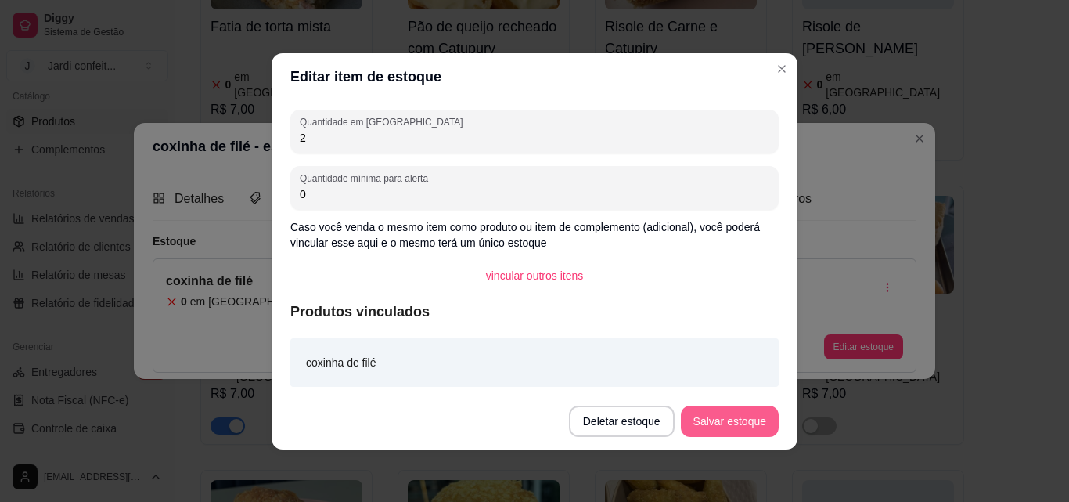
click at [734, 419] on button "Salvar estoque" at bounding box center [730, 421] width 98 height 31
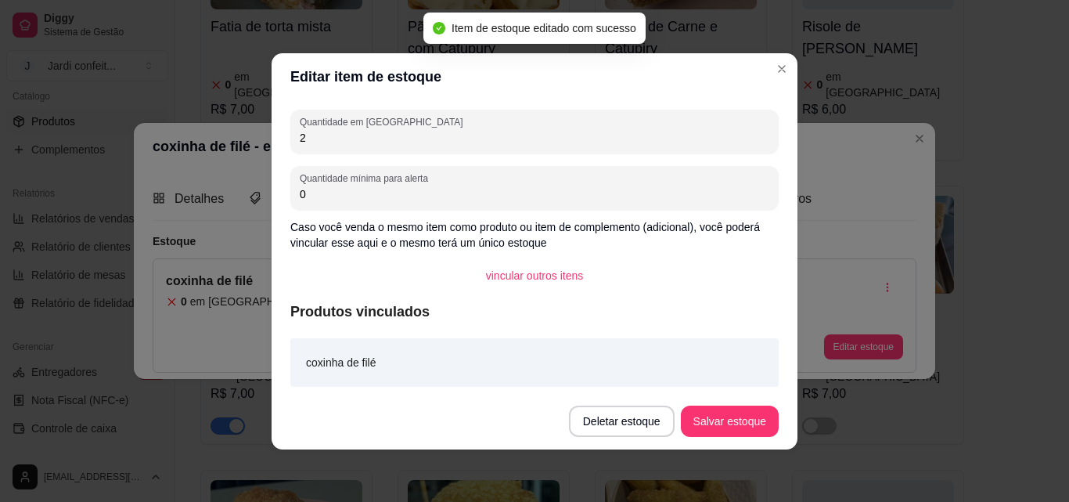
click at [795, 77] on header "Editar item de estoque" at bounding box center [535, 76] width 526 height 47
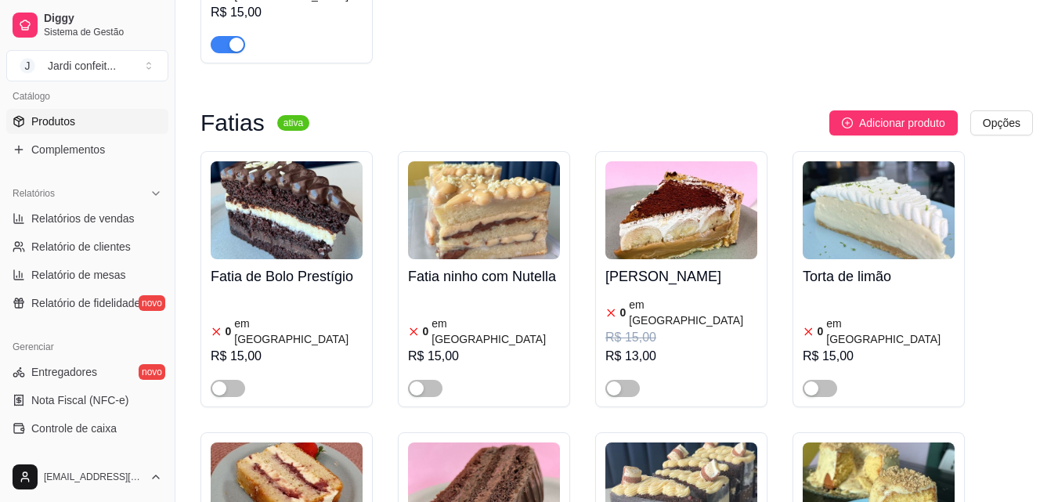
scroll to position [2662, 0]
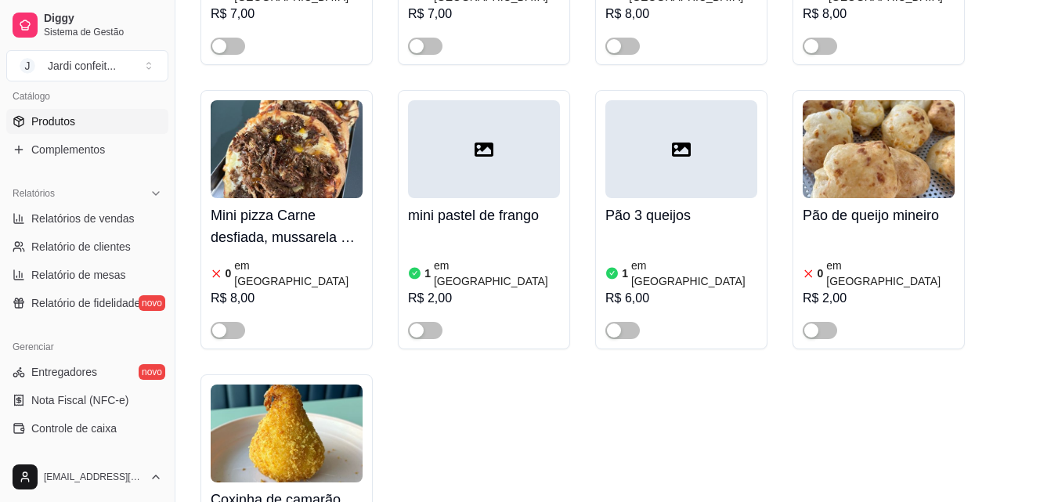
click at [268, 384] on img at bounding box center [287, 433] width 152 height 98
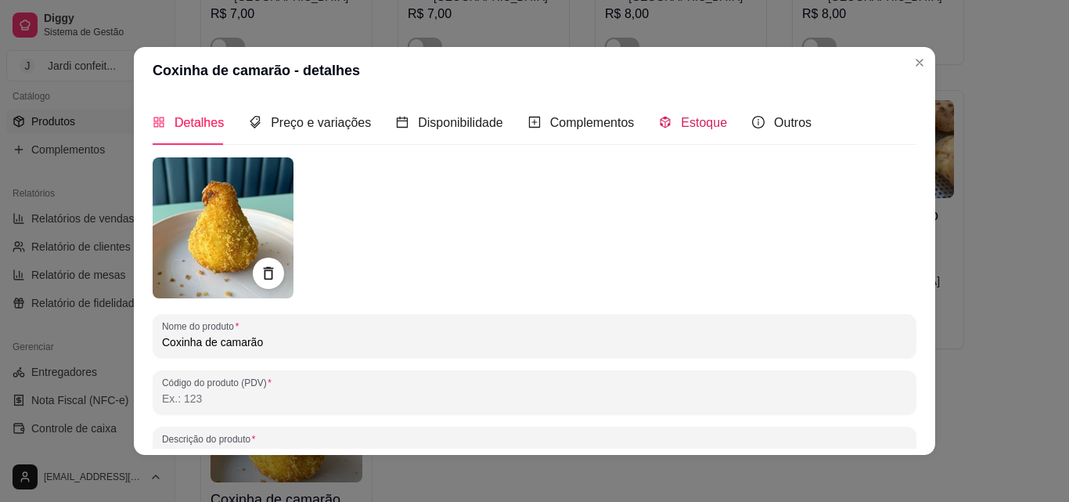
click at [693, 124] on span "Estoque" at bounding box center [704, 122] width 46 height 13
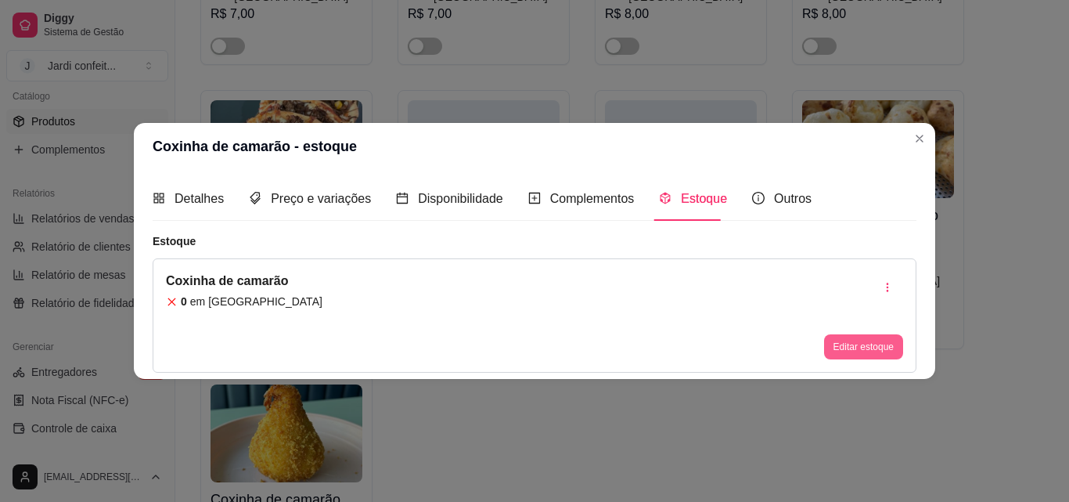
click at [860, 342] on button "Editar estoque" at bounding box center [863, 346] width 79 height 25
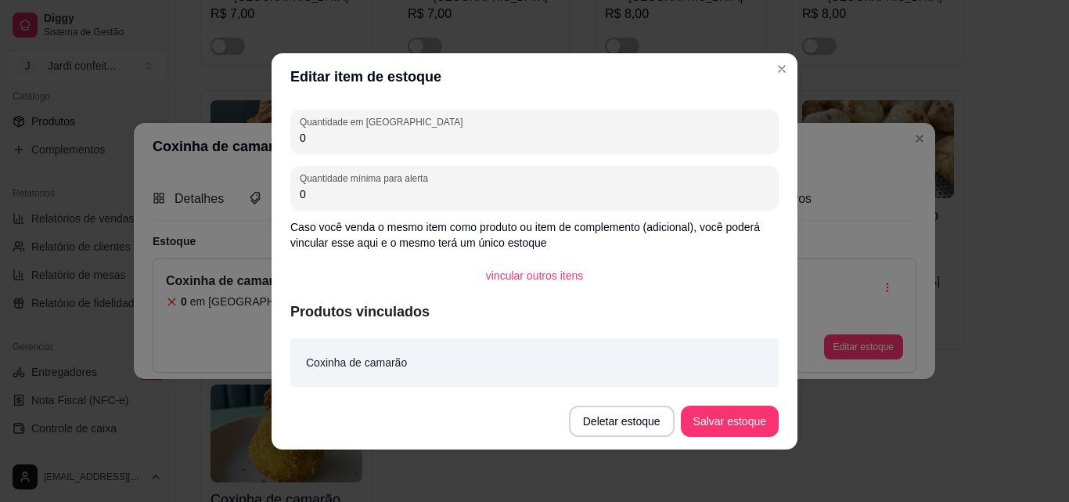
drag, startPoint x: 424, startPoint y: 136, endPoint x: 252, endPoint y: 147, distance: 172.6
click at [252, 147] on div "Editar item de estoque Quantidade em estoque 0 Quantidade mínima para alerta 0 …" at bounding box center [534, 251] width 1069 height 502
type input "4"
click at [728, 424] on button "Salvar estoque" at bounding box center [730, 421] width 96 height 31
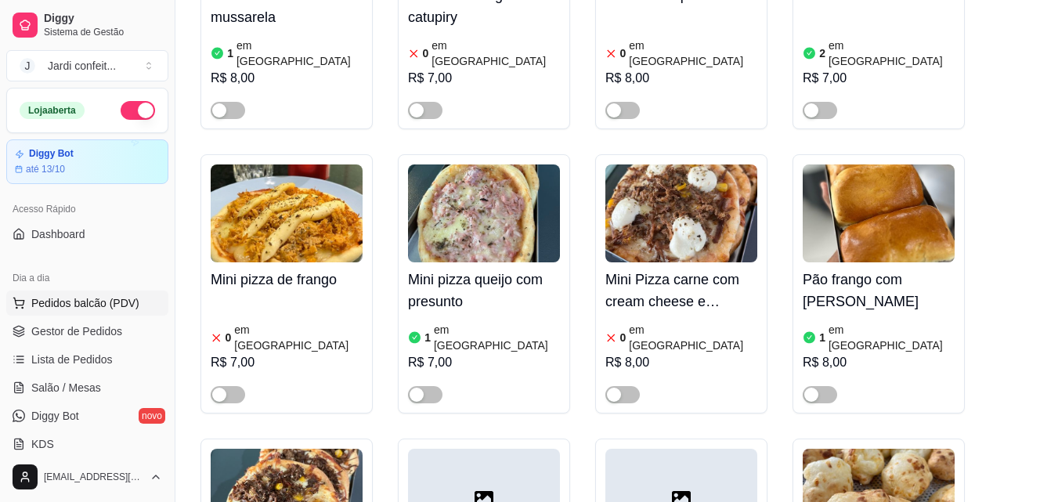
scroll to position [2192, 0]
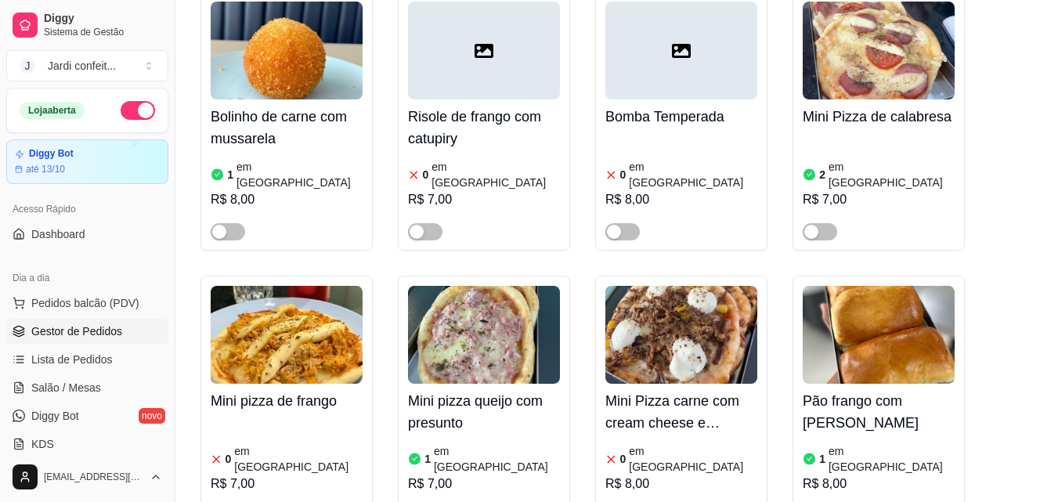
click at [125, 330] on link "Gestor de Pedidos" at bounding box center [87, 331] width 162 height 25
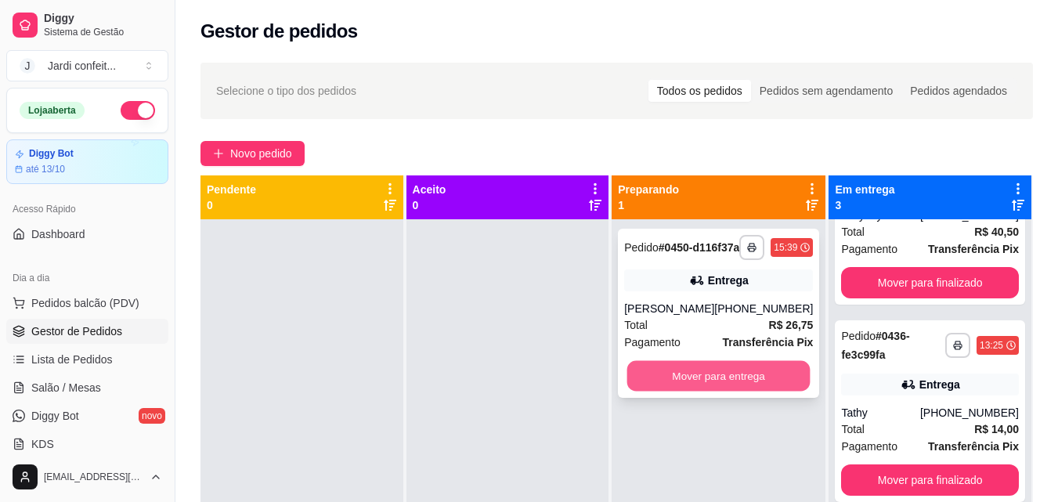
click at [710, 390] on button "Mover para entrega" at bounding box center [718, 376] width 183 height 31
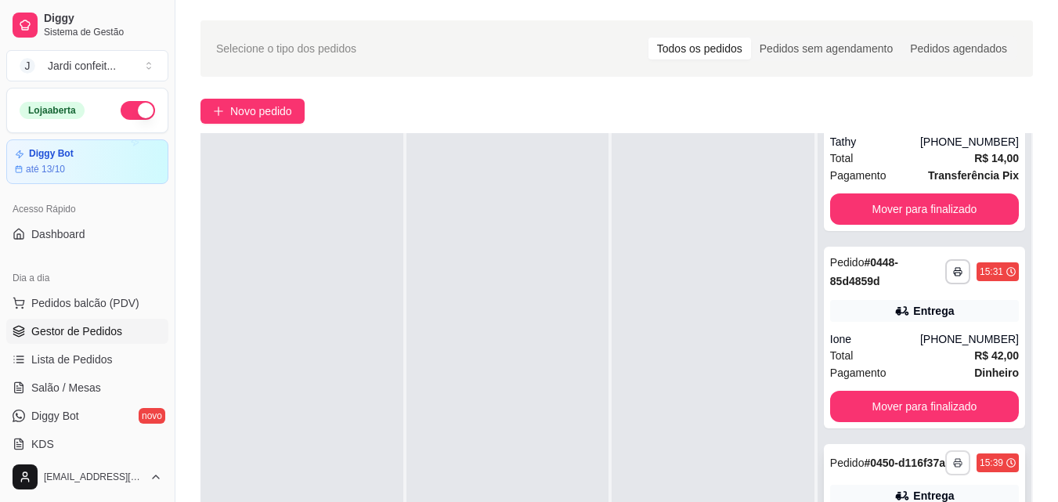
scroll to position [157, 0]
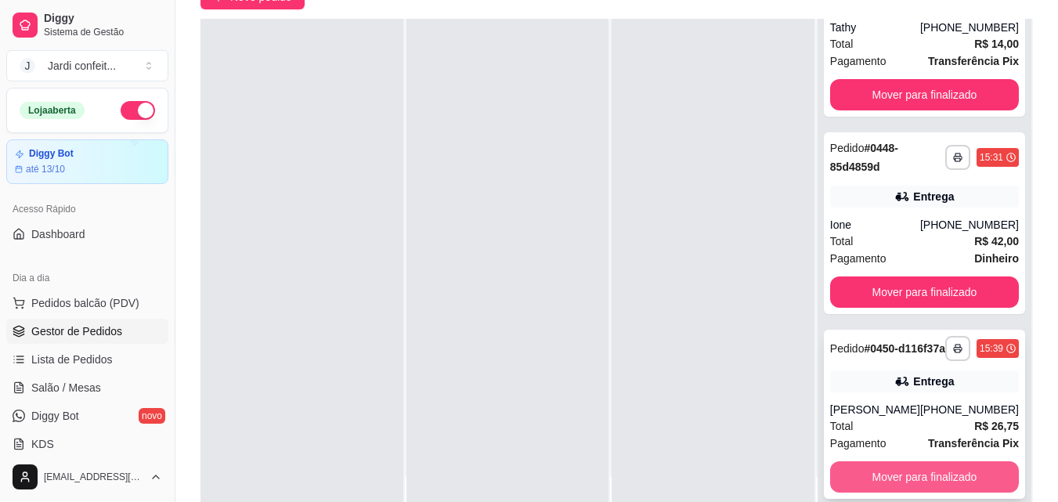
click at [976, 471] on button "Mover para finalizado" at bounding box center [924, 476] width 189 height 31
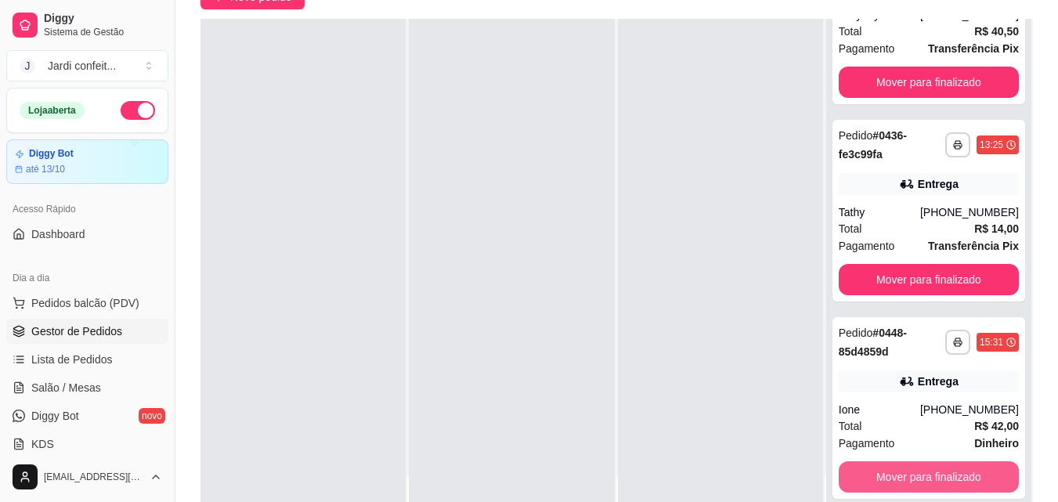
scroll to position [106, 0]
click at [943, 211] on div "[PHONE_NUMBER]" at bounding box center [969, 212] width 99 height 16
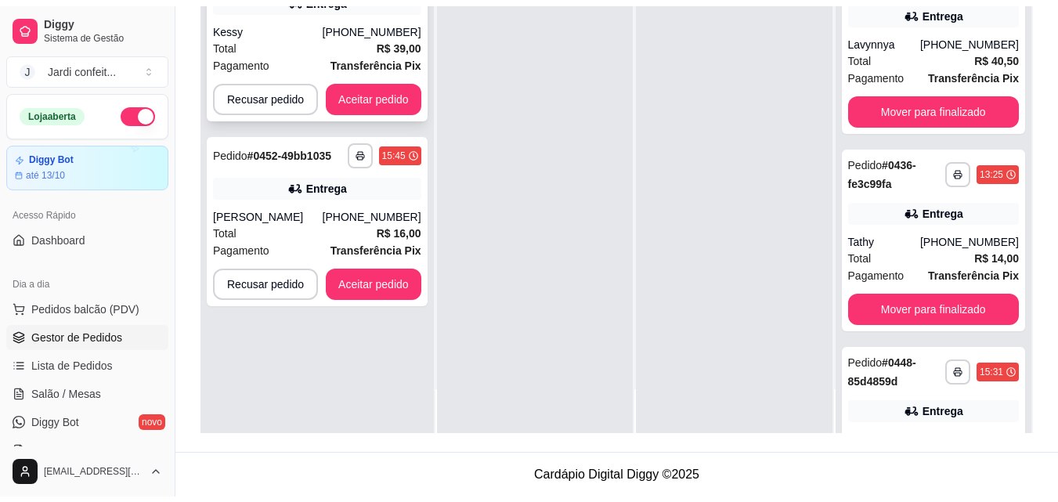
scroll to position [0, 0]
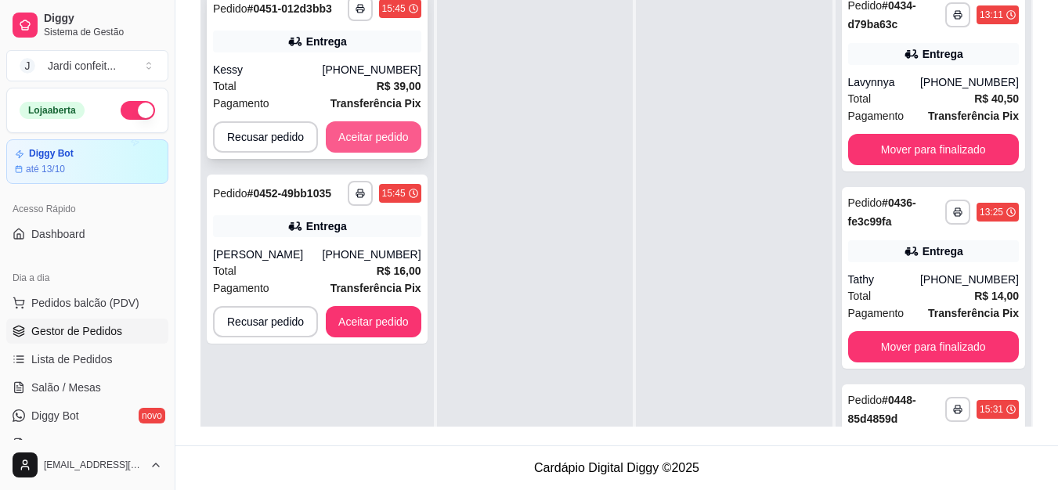
click at [393, 135] on button "Aceitar pedido" at bounding box center [374, 136] width 96 height 31
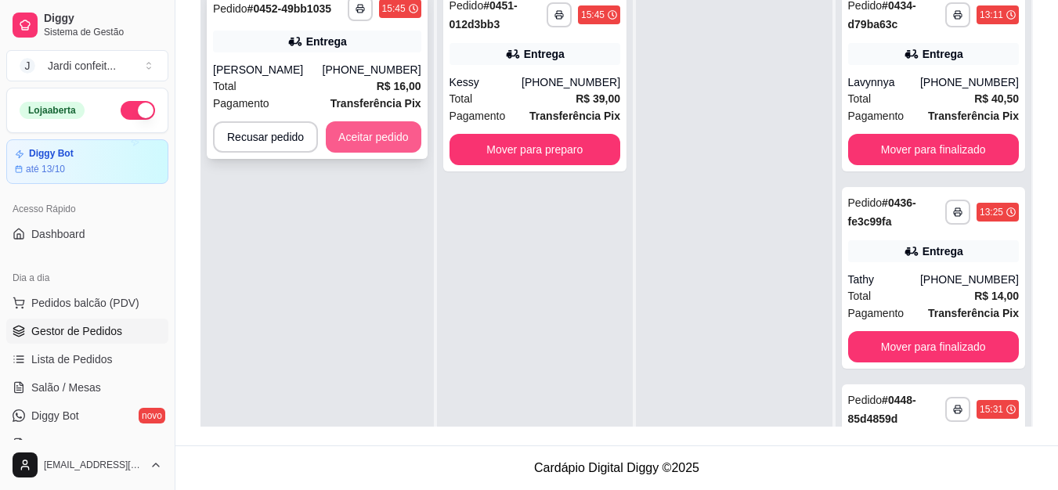
click at [413, 142] on button "Aceitar pedido" at bounding box center [374, 136] width 96 height 31
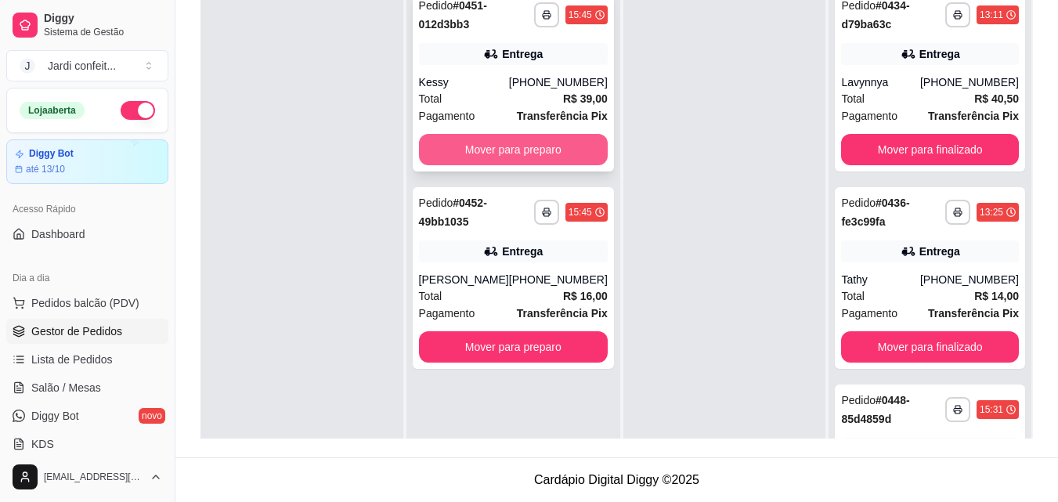
click at [546, 156] on button "Mover para preparo" at bounding box center [513, 149] width 189 height 31
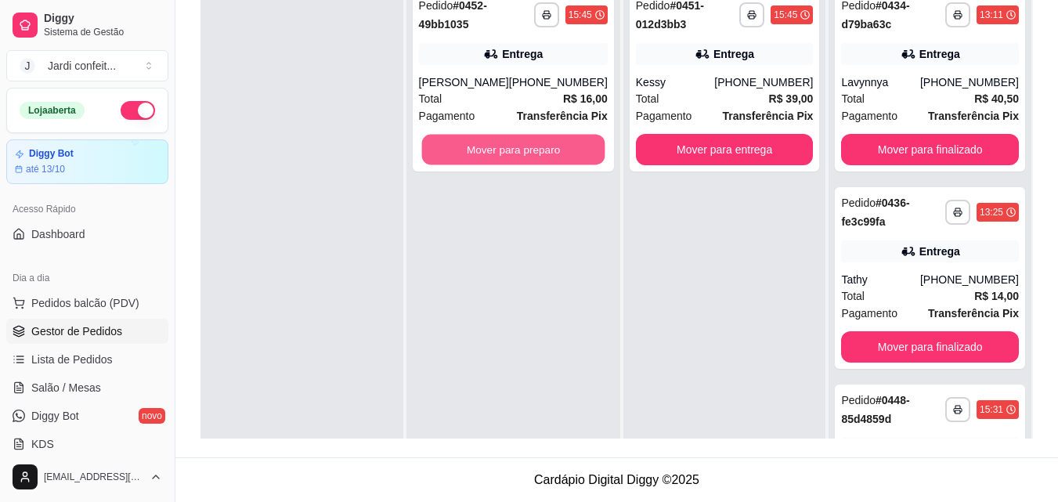
click at [546, 156] on button "Mover para preparo" at bounding box center [512, 150] width 183 height 31
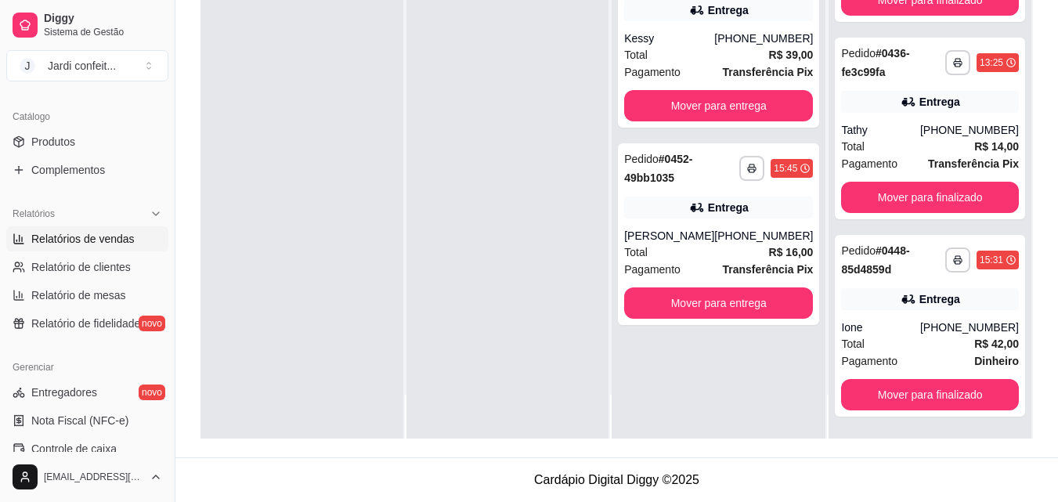
scroll to position [312, 0]
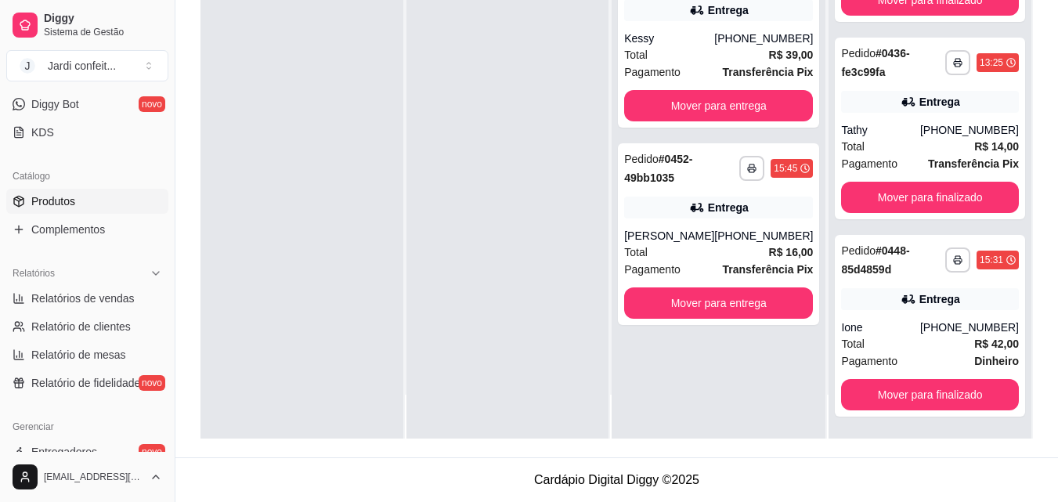
click at [56, 206] on span "Produtos" at bounding box center [53, 201] width 44 height 16
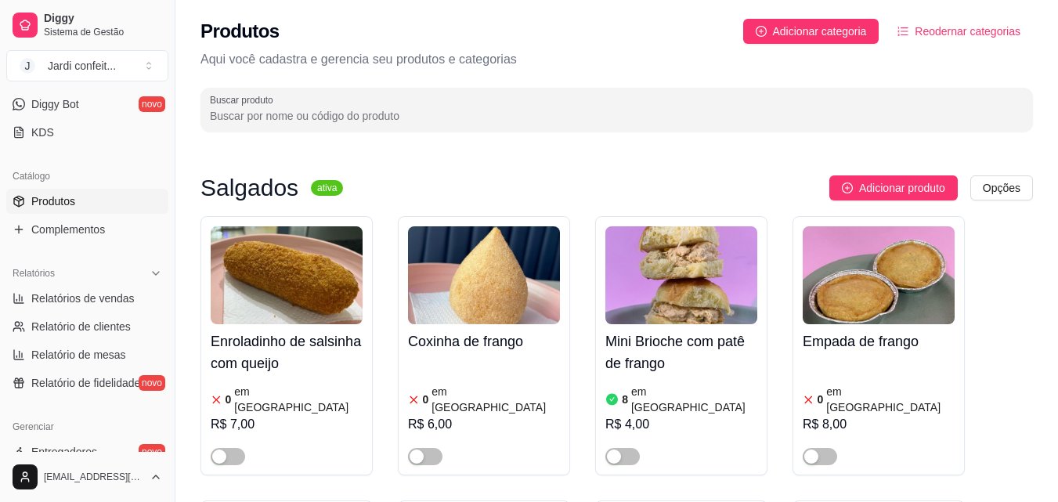
click at [290, 132] on div "Produtos Adicionar categoria Reodernar categorias Aqui você cadastra e gerencia…" at bounding box center [616, 70] width 882 height 141
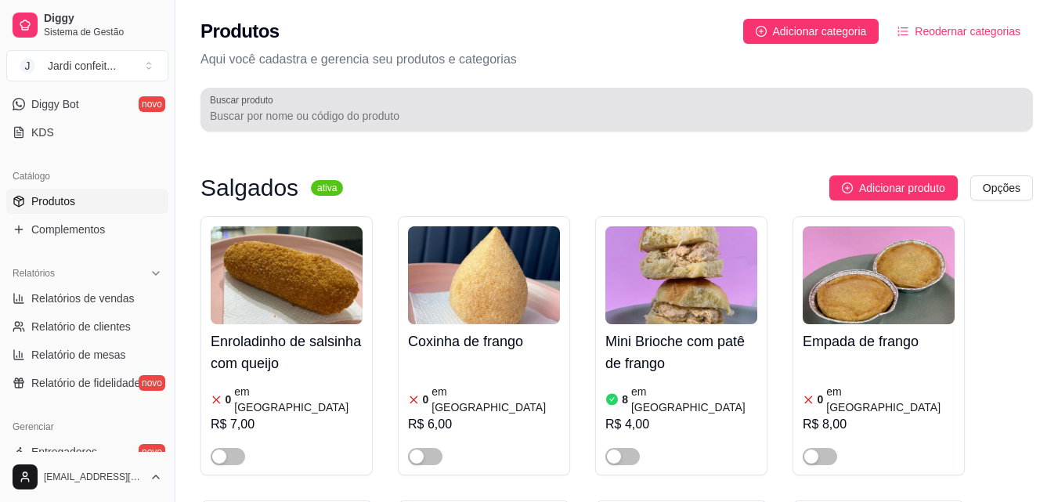
click at [300, 117] on input "Buscar produto" at bounding box center [616, 116] width 813 height 16
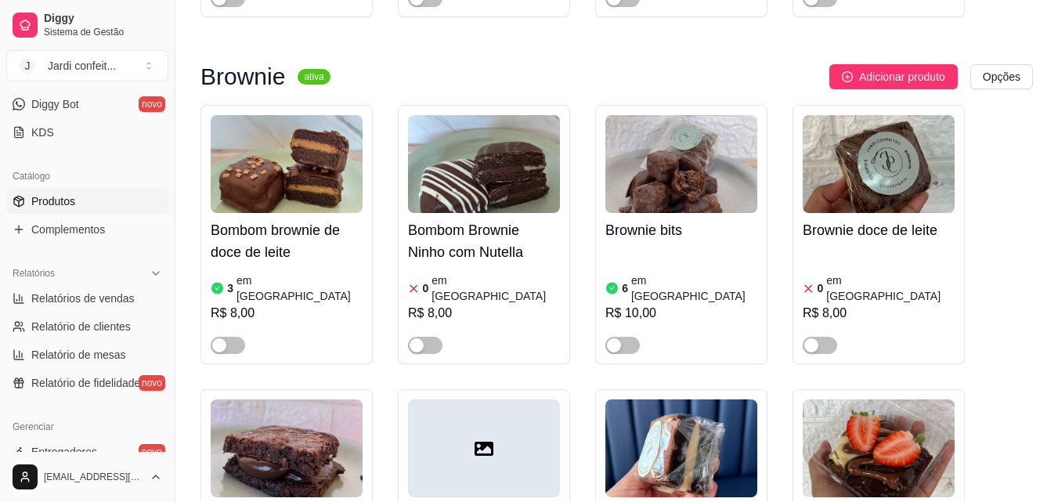
scroll to position [939, 0]
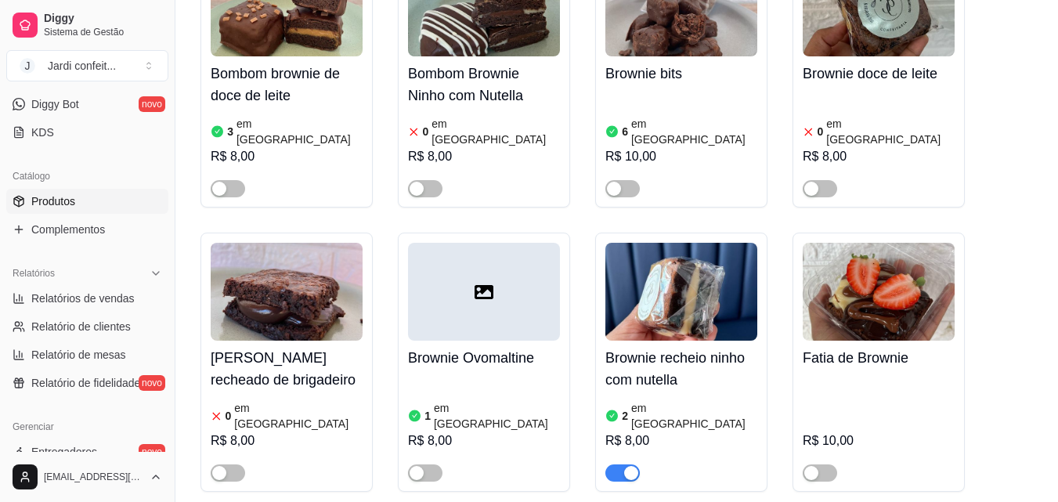
type input "brown"
click at [307, 290] on img at bounding box center [287, 292] width 152 height 98
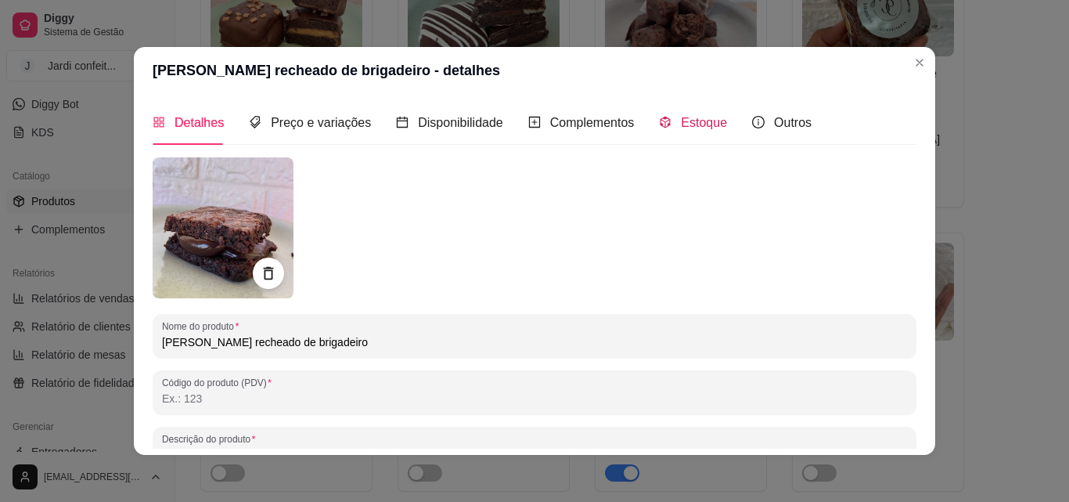
click at [683, 129] on span "Estoque" at bounding box center [704, 122] width 46 height 13
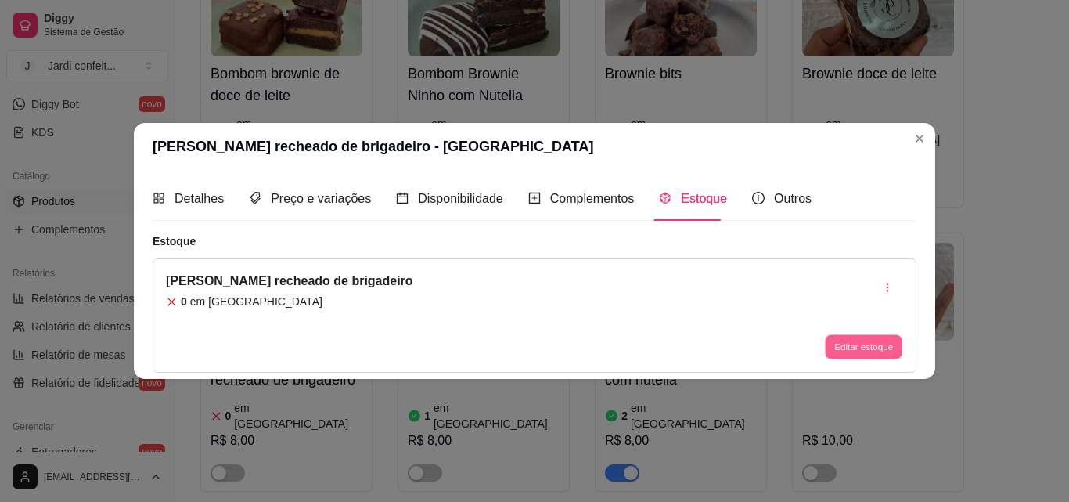
click at [881, 342] on button "Editar estoque" at bounding box center [863, 347] width 77 height 24
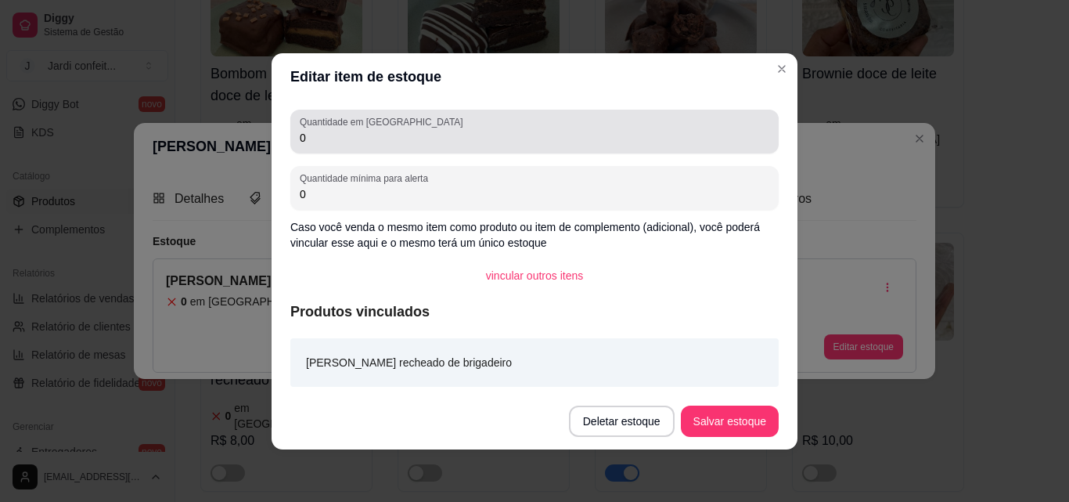
drag, startPoint x: 355, startPoint y: 149, endPoint x: 242, endPoint y: 153, distance: 113.6
click at [242, 153] on div "Editar item de estoque Quantidade em estoque 0 Quantidade mínima para alerta 0 …" at bounding box center [534, 251] width 1069 height 502
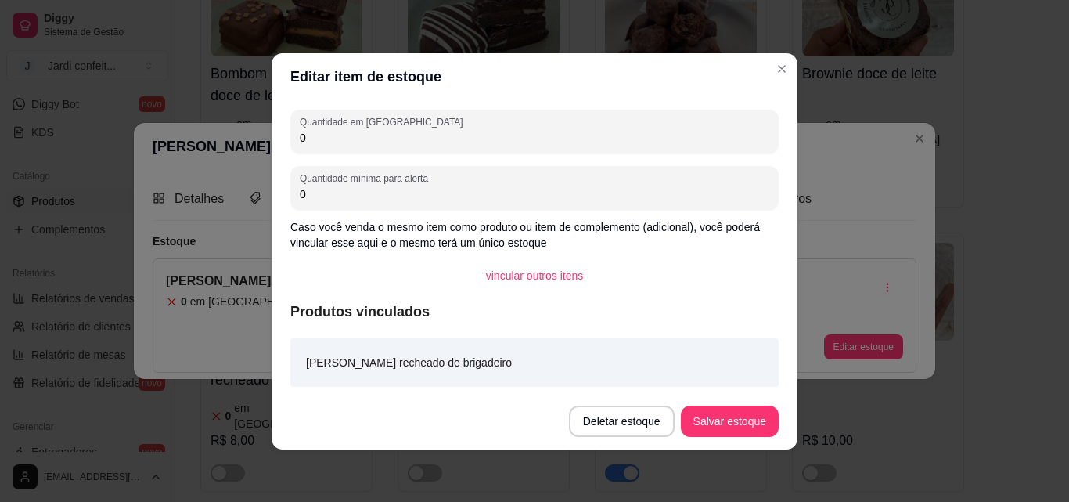
click at [355, 135] on input "0" at bounding box center [535, 138] width 470 height 16
type input "18"
click at [741, 424] on button "Salvar estoque" at bounding box center [730, 421] width 98 height 31
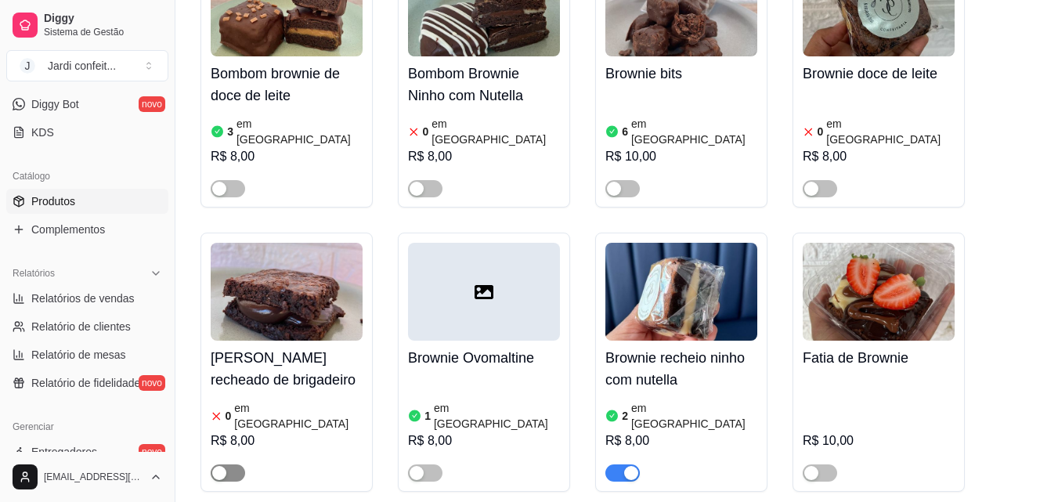
click at [229, 464] on span "button" at bounding box center [228, 472] width 34 height 17
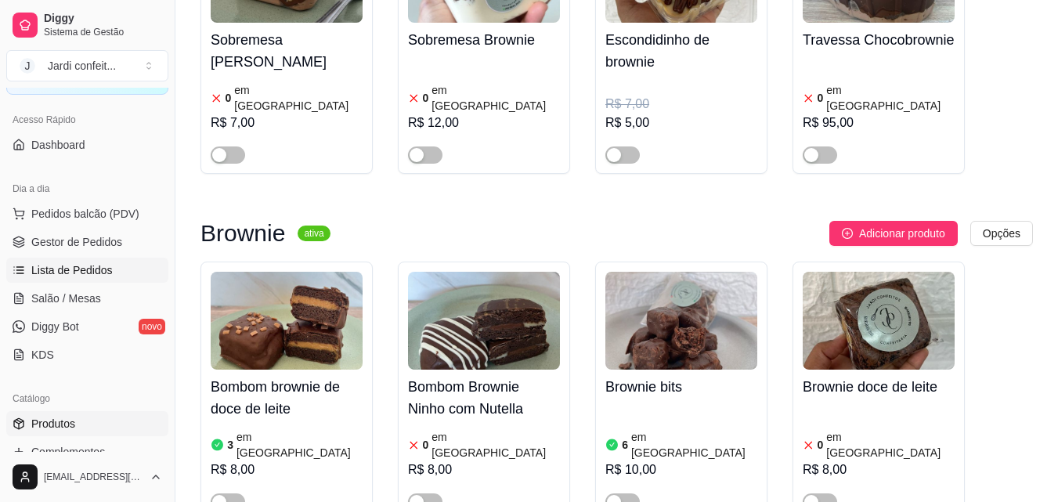
scroll to position [78, 0]
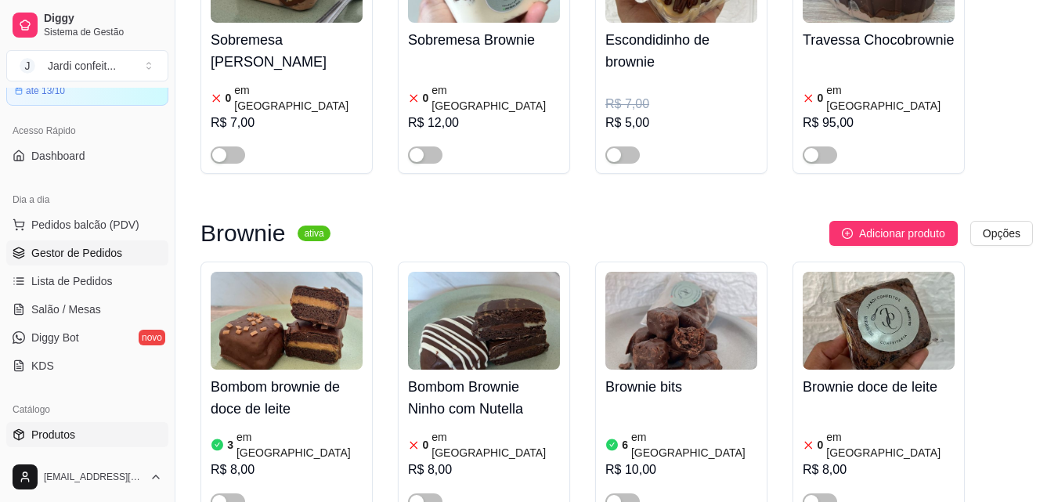
click at [99, 256] on span "Gestor de Pedidos" at bounding box center [76, 253] width 91 height 16
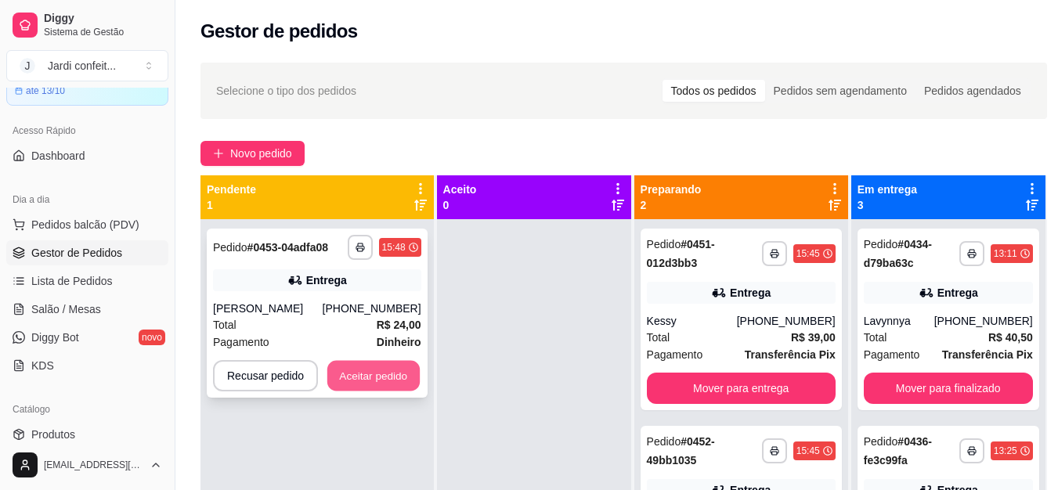
click at [404, 387] on button "Aceitar pedido" at bounding box center [373, 376] width 92 height 31
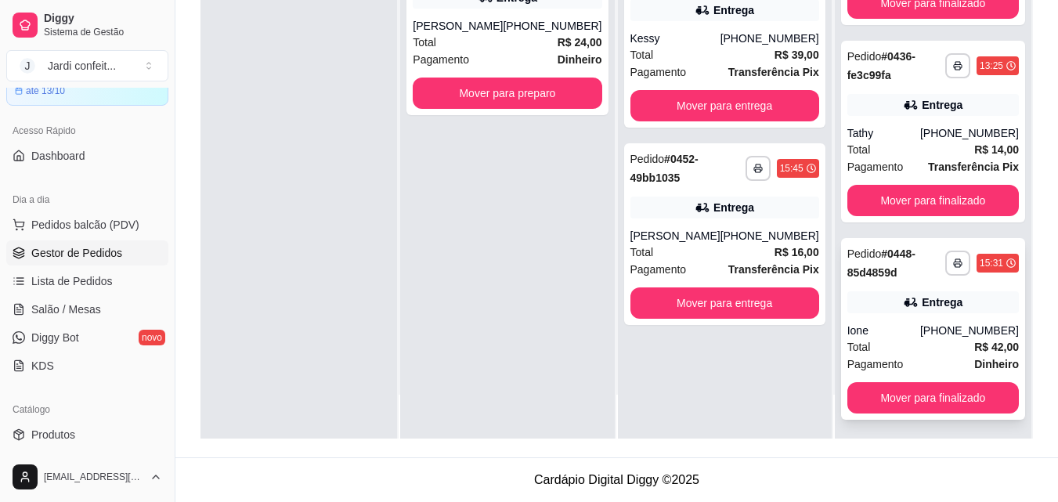
scroll to position [106, 0]
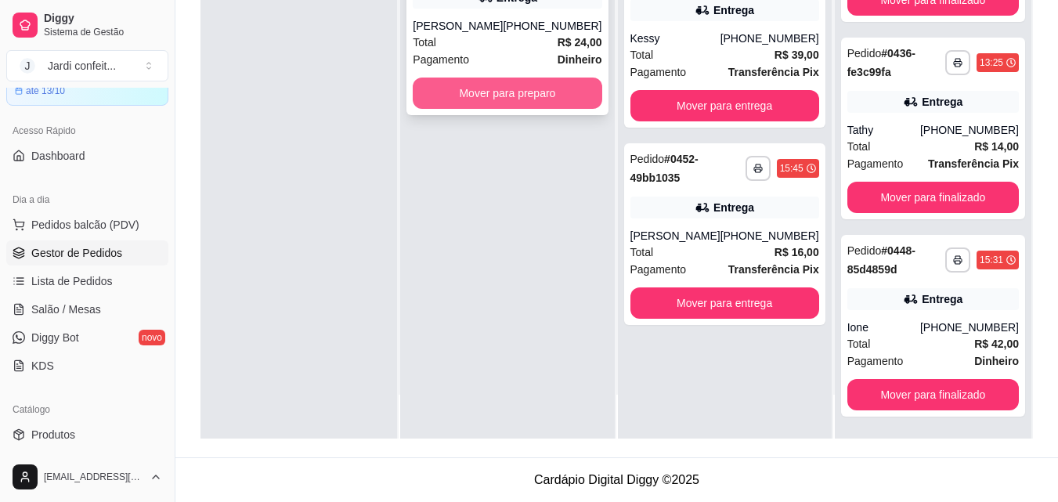
click at [443, 109] on button "Mover para preparo" at bounding box center [507, 92] width 189 height 31
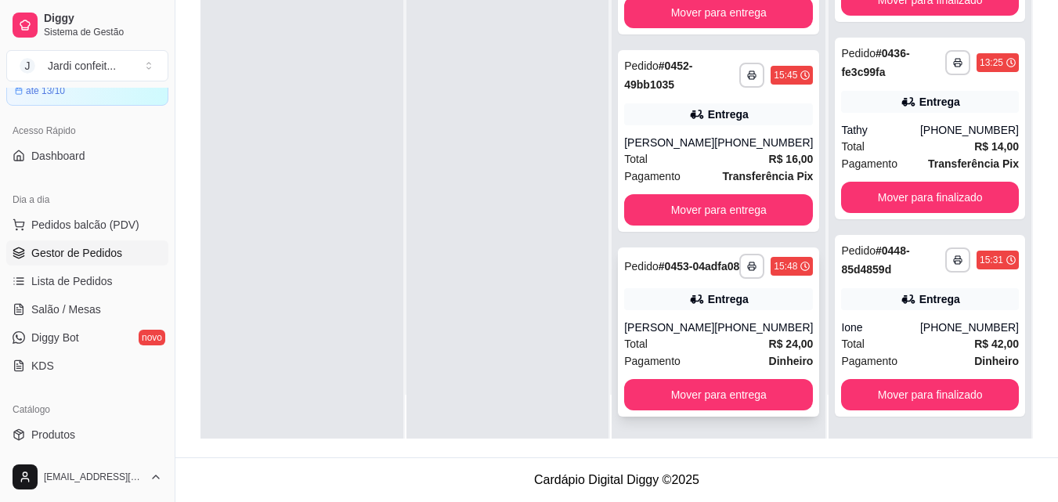
click at [710, 297] on div "Entrega" at bounding box center [728, 299] width 41 height 16
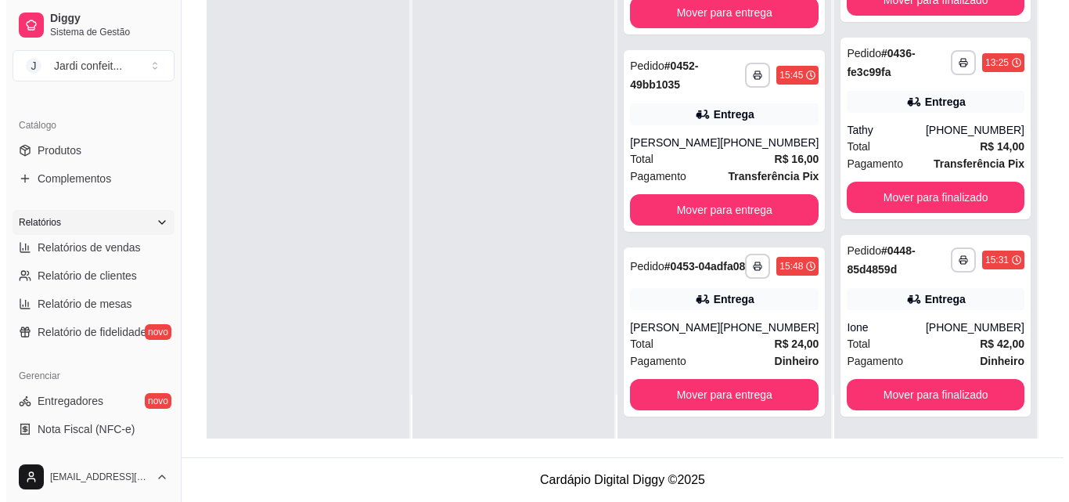
scroll to position [391, 0]
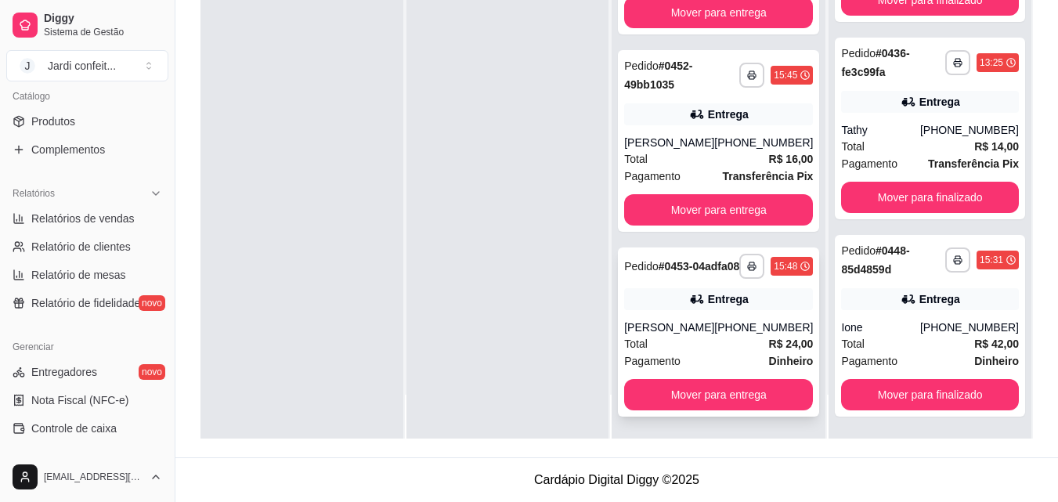
click at [719, 310] on div "**********" at bounding box center [718, 331] width 201 height 169
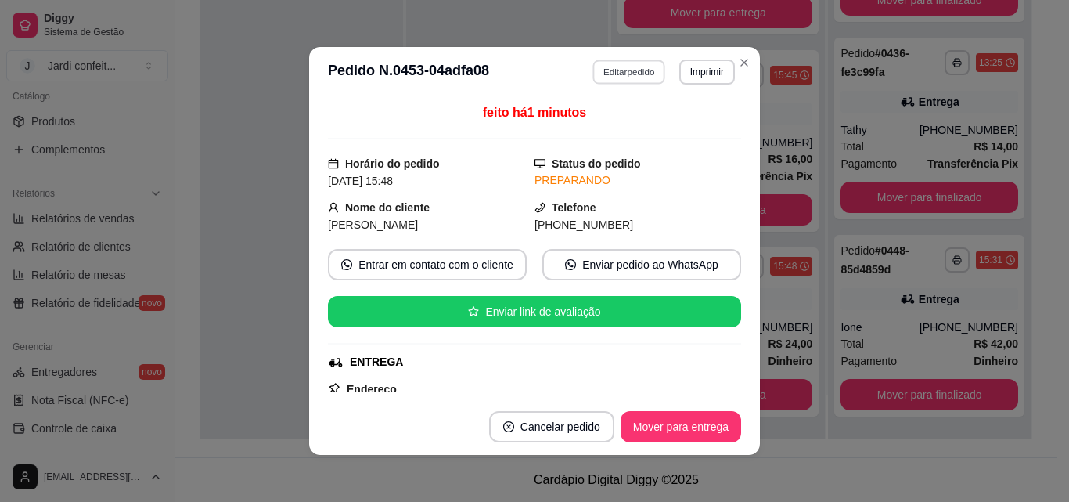
click at [651, 68] on button "Editar pedido" at bounding box center [629, 71] width 73 height 24
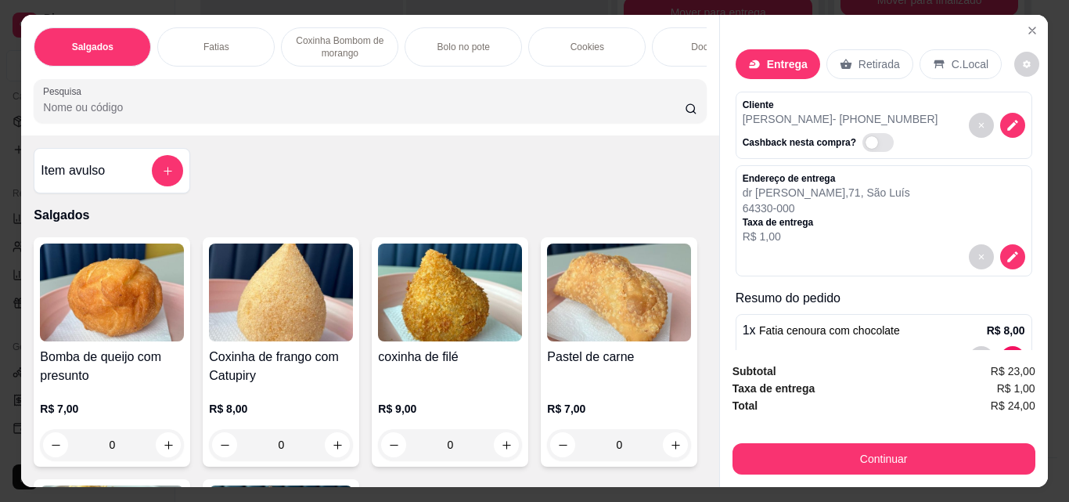
scroll to position [235, 0]
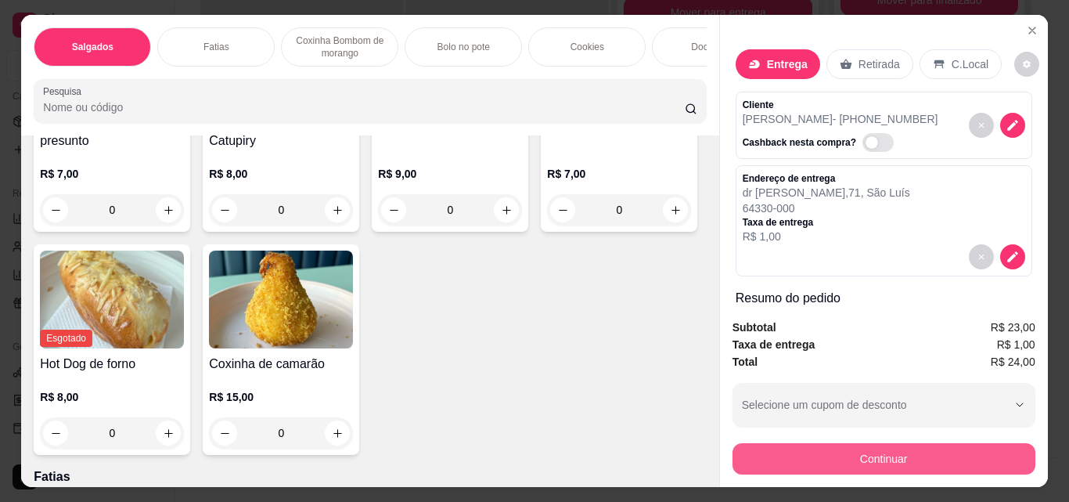
click at [852, 454] on button "Continuar" at bounding box center [884, 458] width 303 height 31
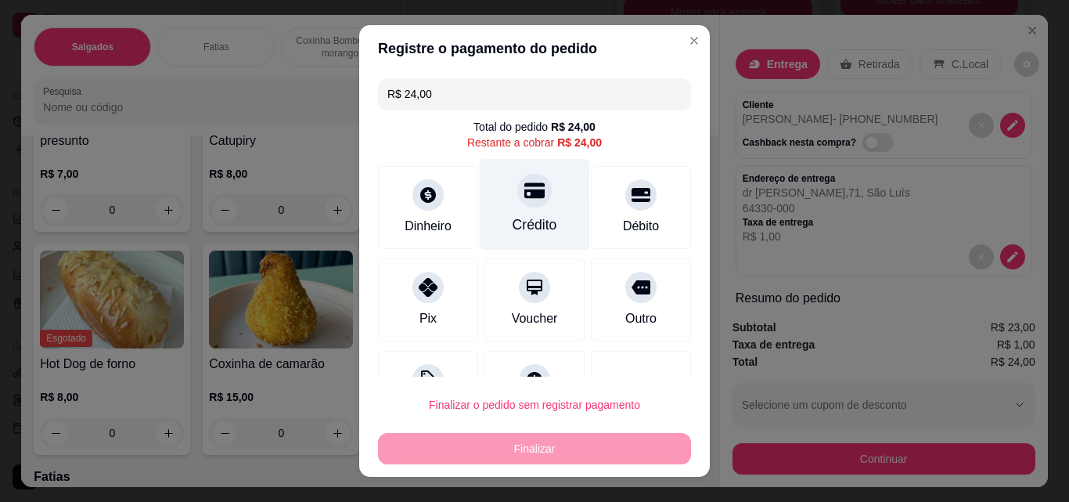
click at [528, 224] on div "Crédito" at bounding box center [535, 224] width 45 height 20
type input "R$ 0,00"
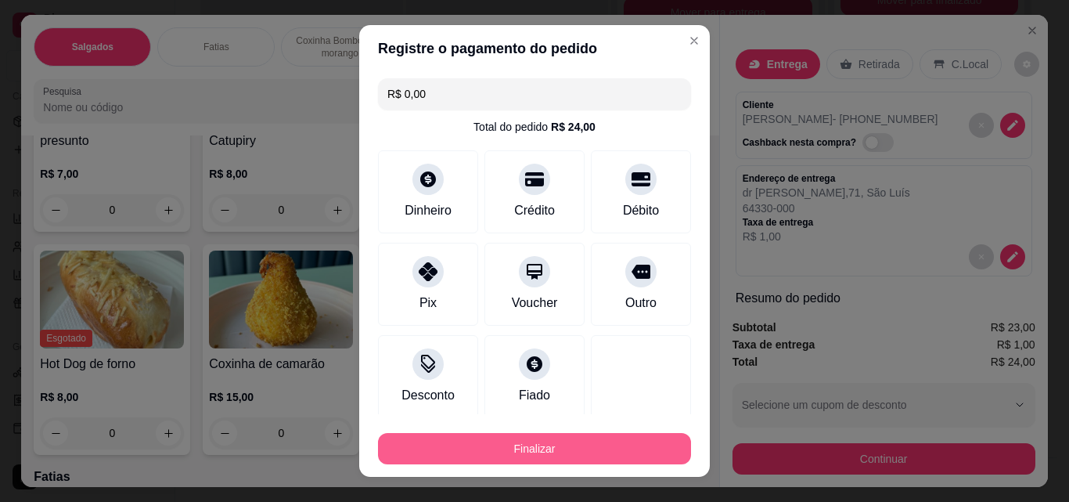
click at [647, 456] on button "Finalizar" at bounding box center [534, 448] width 313 height 31
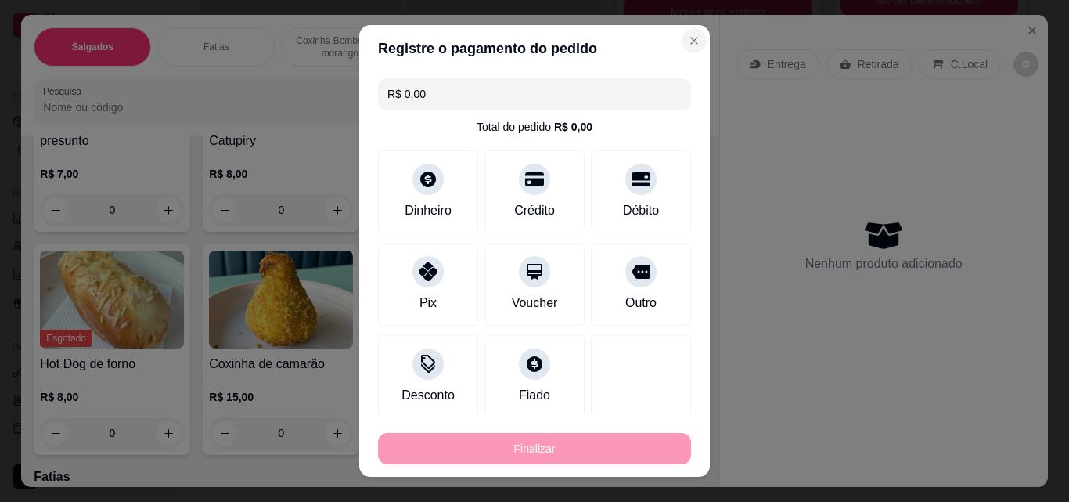
type input "0"
type input "-R$ 24,00"
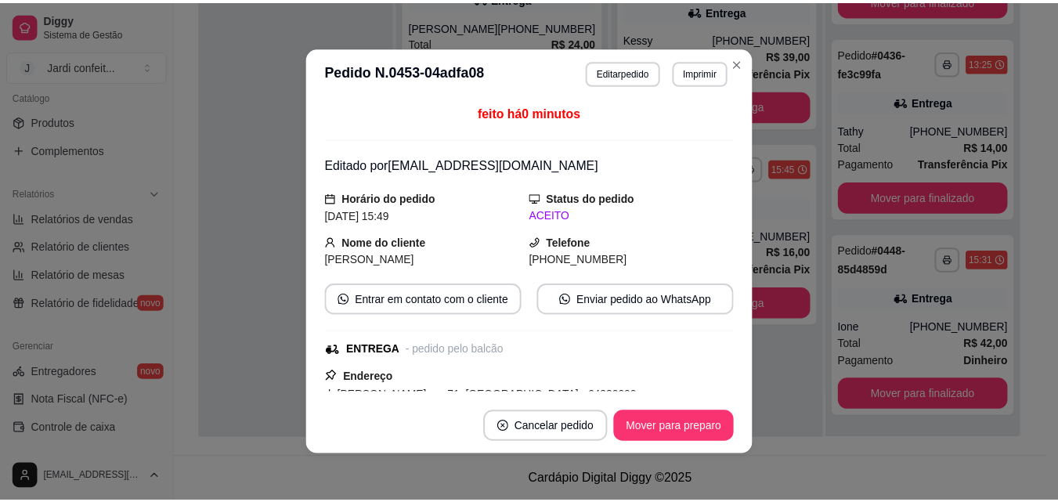
scroll to position [0, 0]
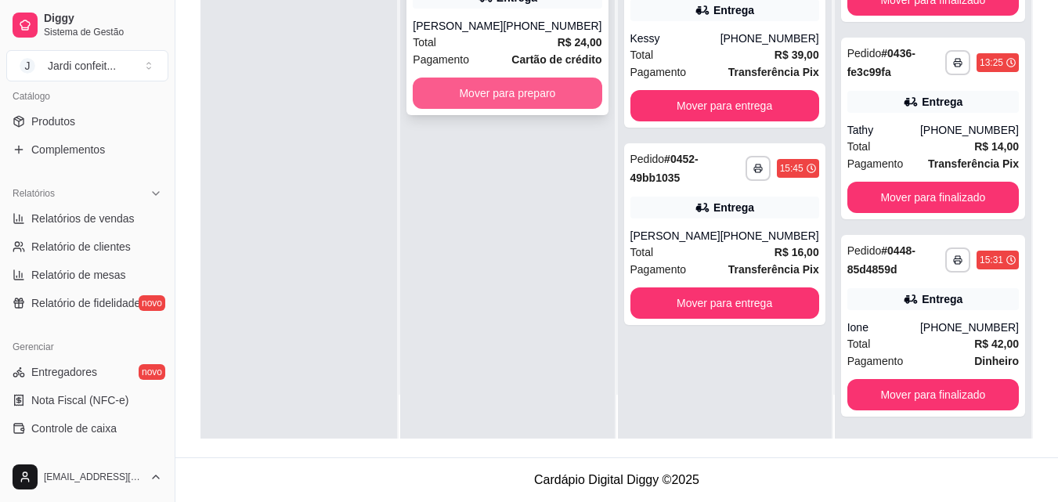
click at [524, 99] on button "Mover para preparo" at bounding box center [507, 92] width 189 height 31
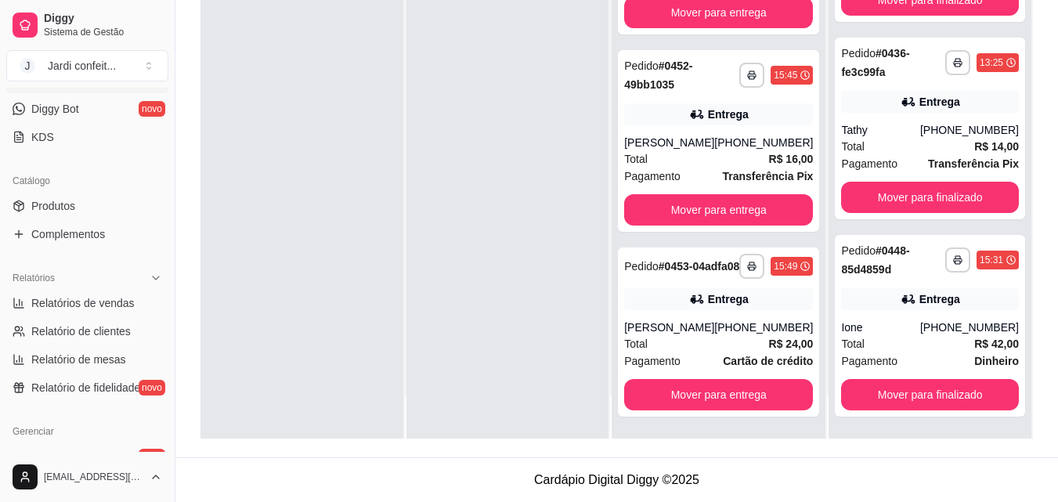
scroll to position [157, 0]
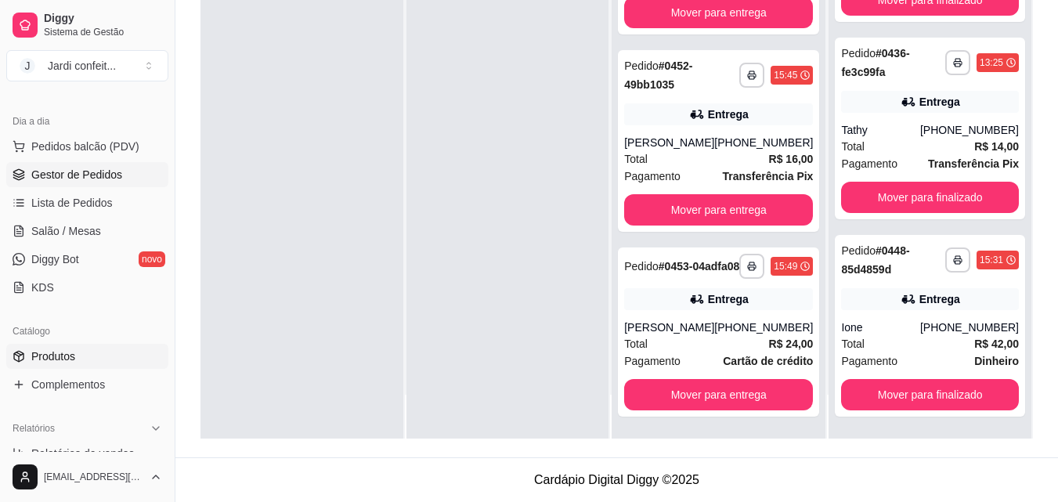
click at [75, 354] on link "Produtos" at bounding box center [87, 356] width 162 height 25
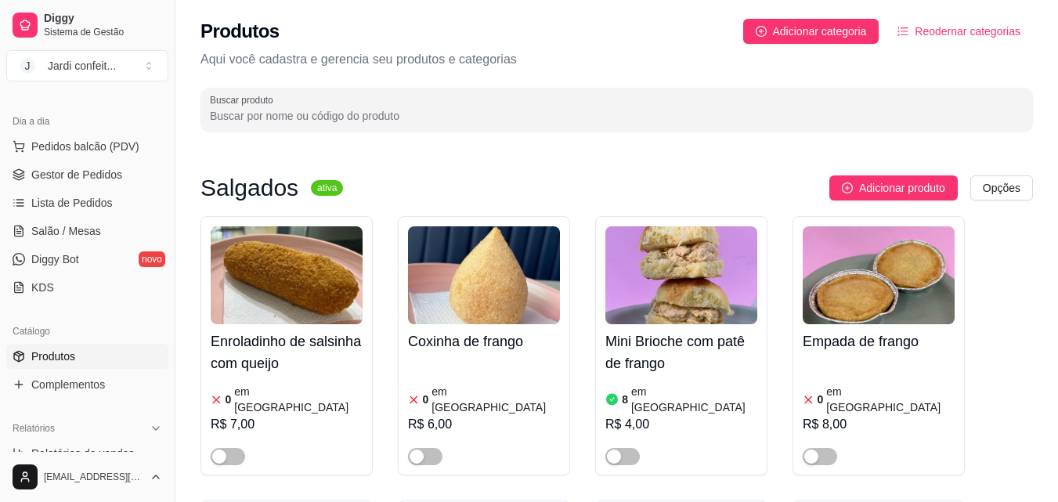
scroll to position [10, 0]
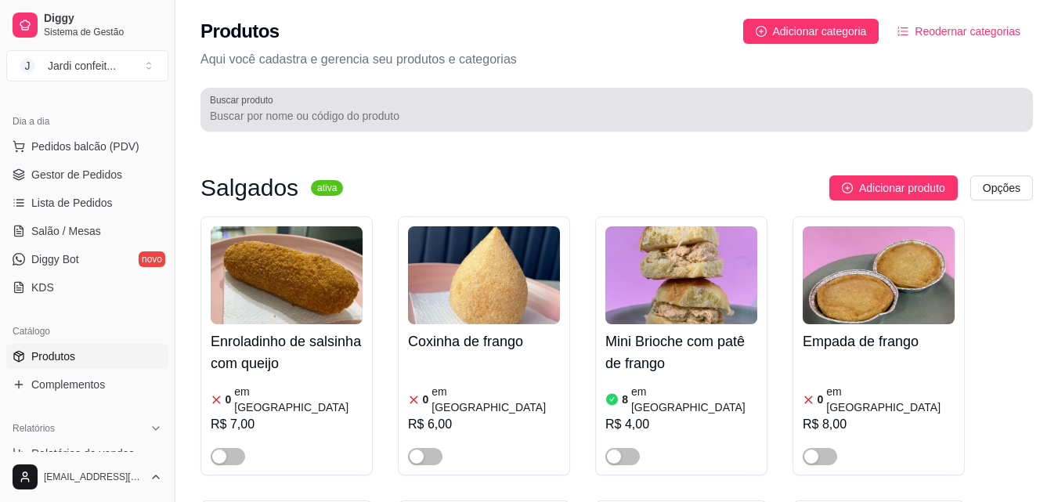
click at [527, 103] on div at bounding box center [616, 109] width 813 height 31
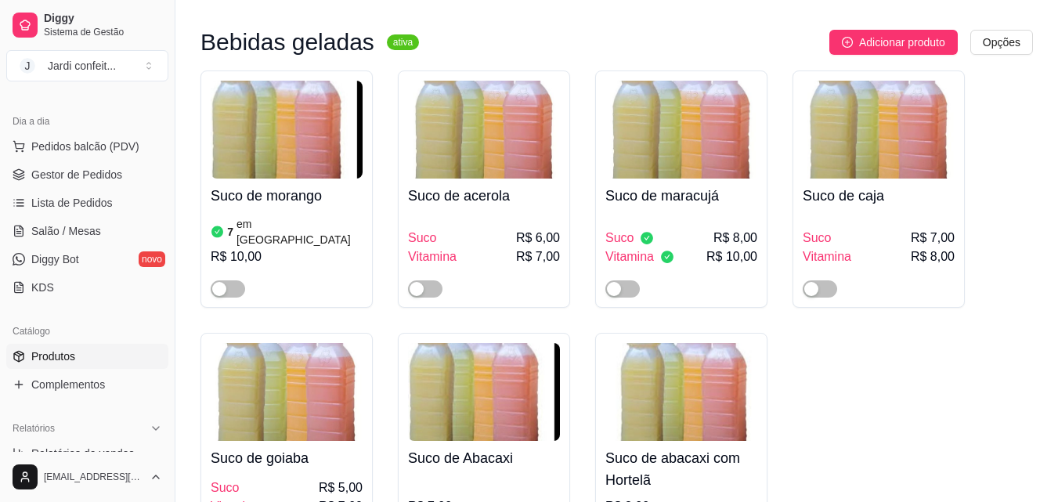
scroll to position [235, 0]
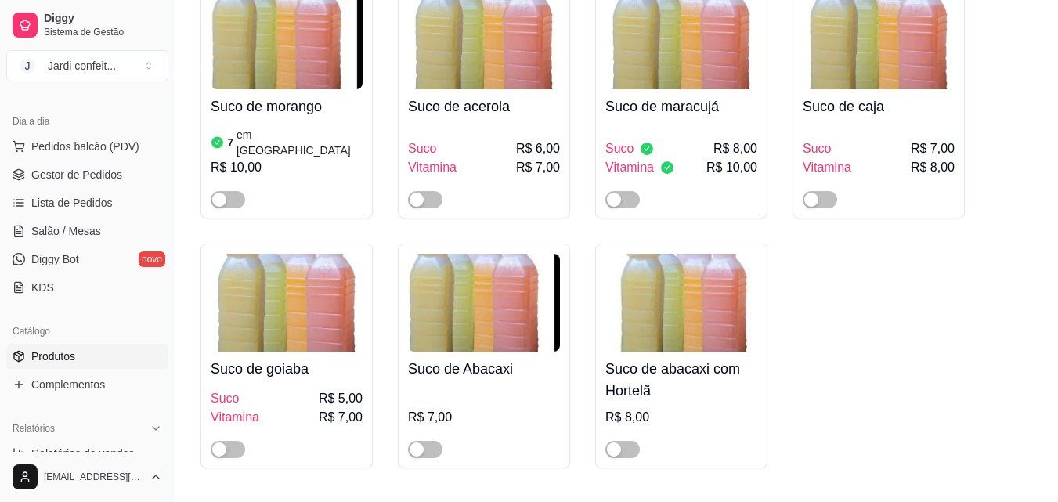
type input "suco"
click at [288, 43] on img at bounding box center [287, 40] width 152 height 98
click at [233, 191] on span "button" at bounding box center [228, 199] width 34 height 17
click at [625, 191] on span "button" at bounding box center [622, 199] width 34 height 17
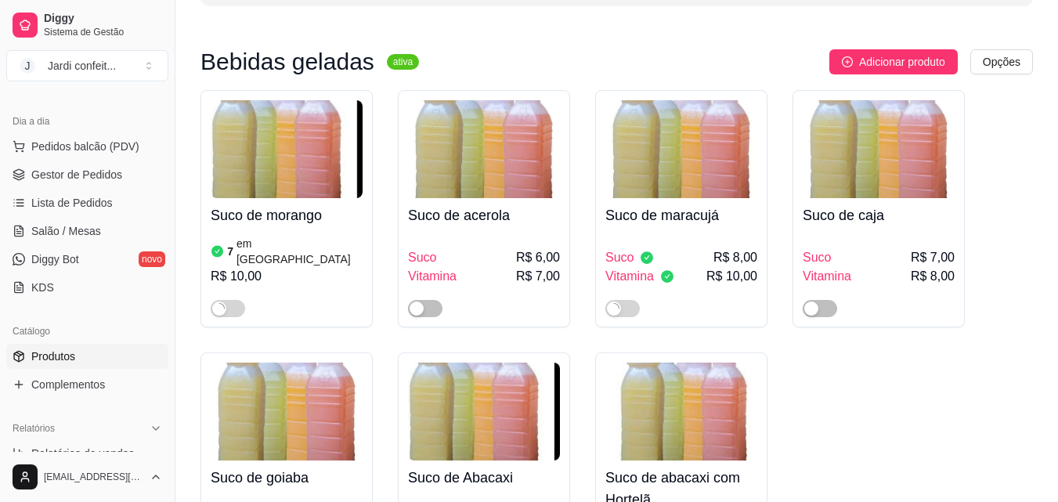
scroll to position [0, 0]
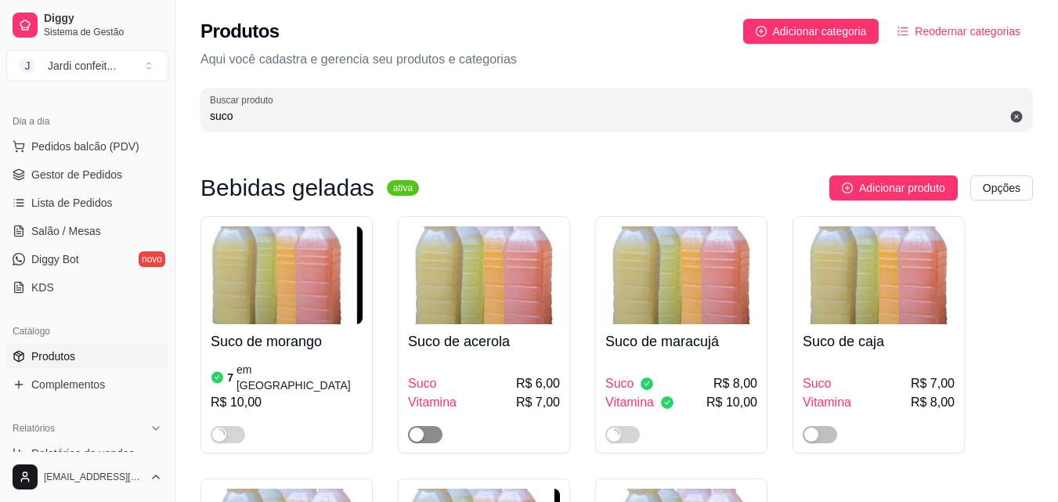
click at [436, 426] on span "button" at bounding box center [425, 434] width 34 height 17
click at [828, 426] on span "button" at bounding box center [819, 434] width 34 height 17
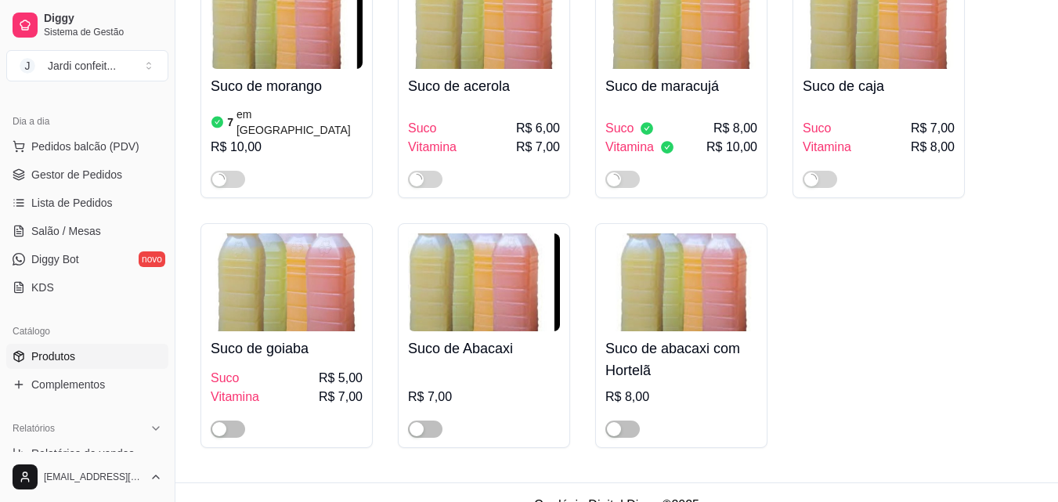
scroll to position [266, 0]
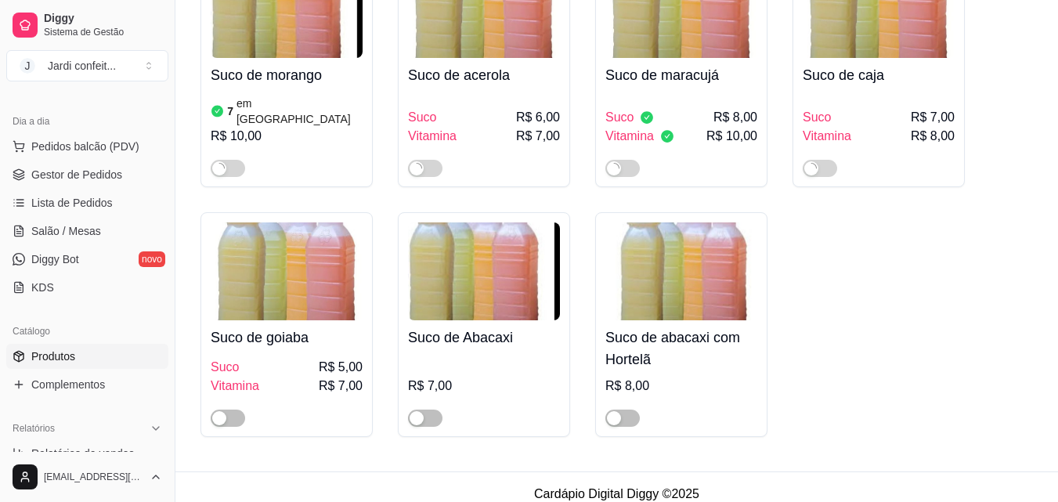
drag, startPoint x: 236, startPoint y: 405, endPoint x: 246, endPoint y: 399, distance: 10.9
click at [236, 409] on span "button" at bounding box center [228, 417] width 34 height 17
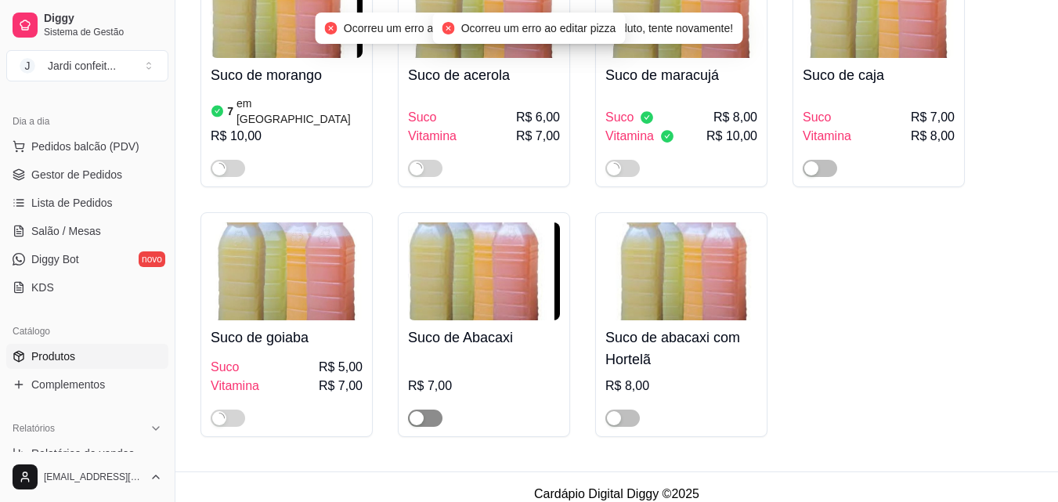
click at [435, 409] on span "button" at bounding box center [425, 417] width 34 height 17
click at [634, 409] on span "button" at bounding box center [622, 417] width 34 height 17
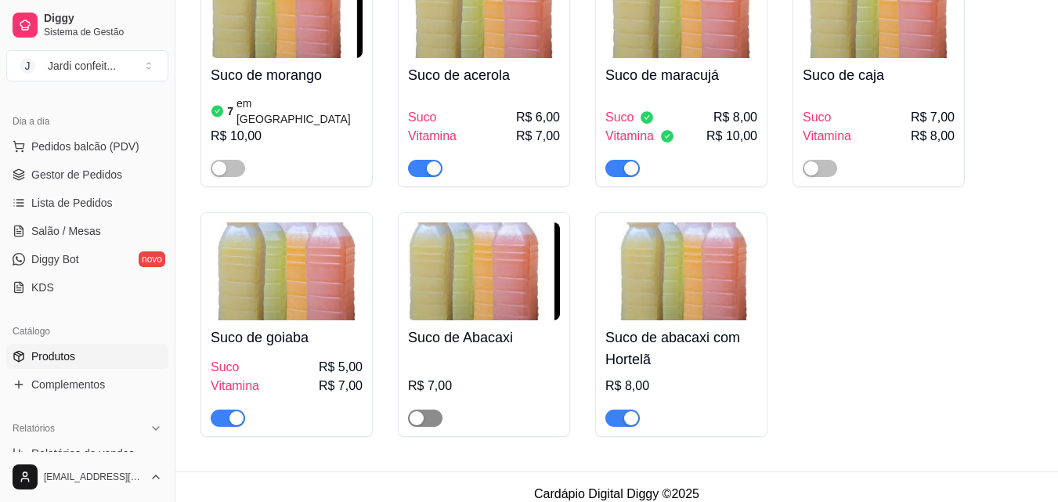
click at [434, 409] on span "button" at bounding box center [425, 417] width 34 height 17
click at [831, 160] on span "button" at bounding box center [819, 168] width 34 height 17
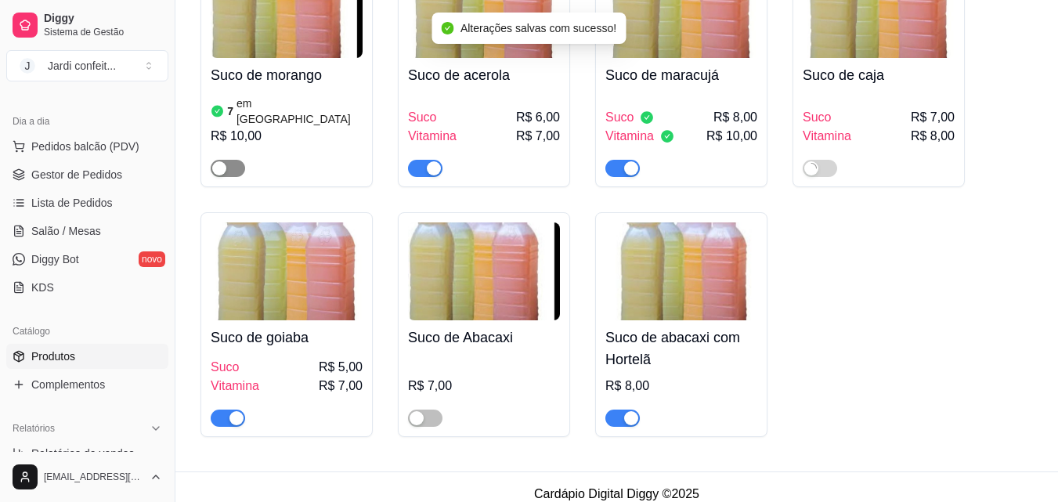
click at [239, 160] on span "button" at bounding box center [228, 168] width 34 height 17
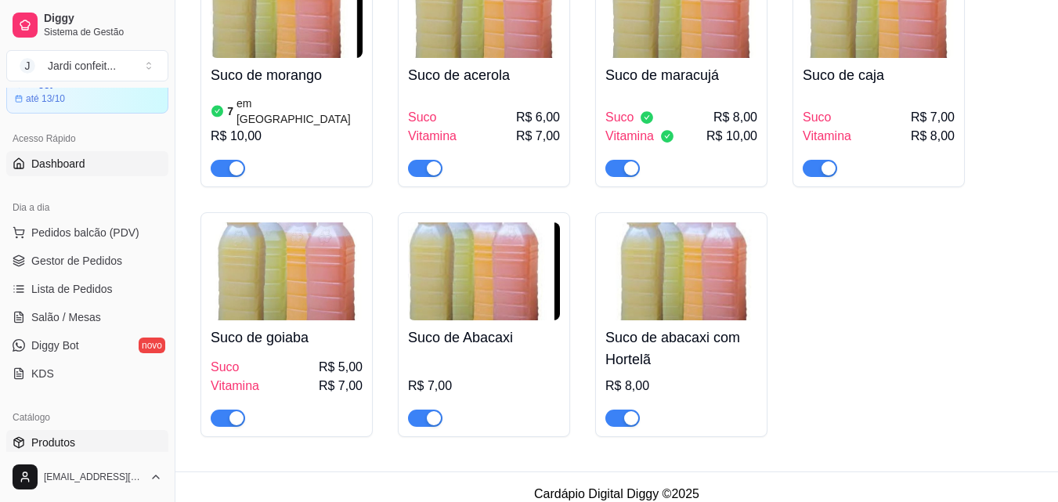
scroll to position [0, 0]
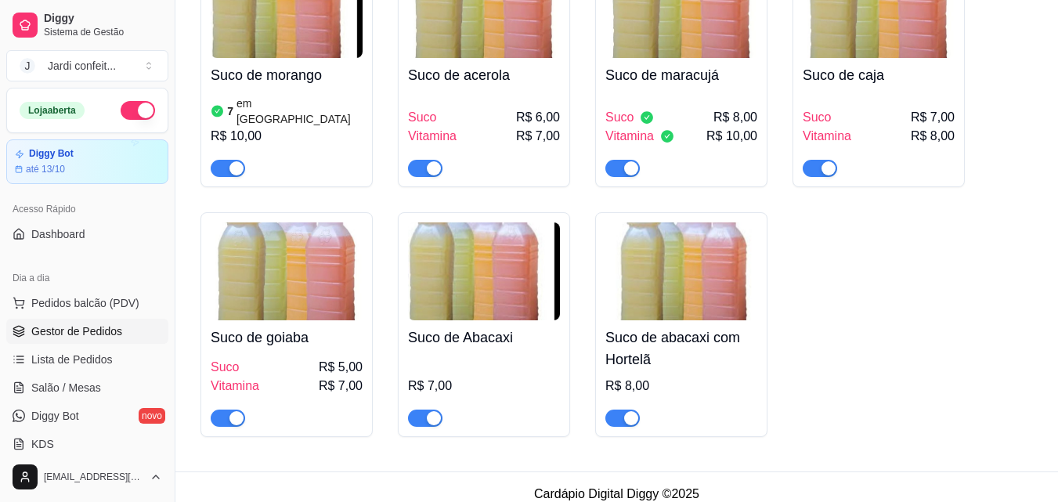
click at [107, 337] on span "Gestor de Pedidos" at bounding box center [76, 331] width 91 height 16
click at [102, 323] on link "Gestor de Pedidos" at bounding box center [87, 331] width 162 height 25
click at [100, 332] on span "Gestor de Pedidos" at bounding box center [76, 331] width 91 height 16
click at [76, 328] on span "Gestor de Pedidos" at bounding box center [76, 331] width 91 height 16
click at [113, 326] on span "Gestor de Pedidos" at bounding box center [76, 331] width 91 height 16
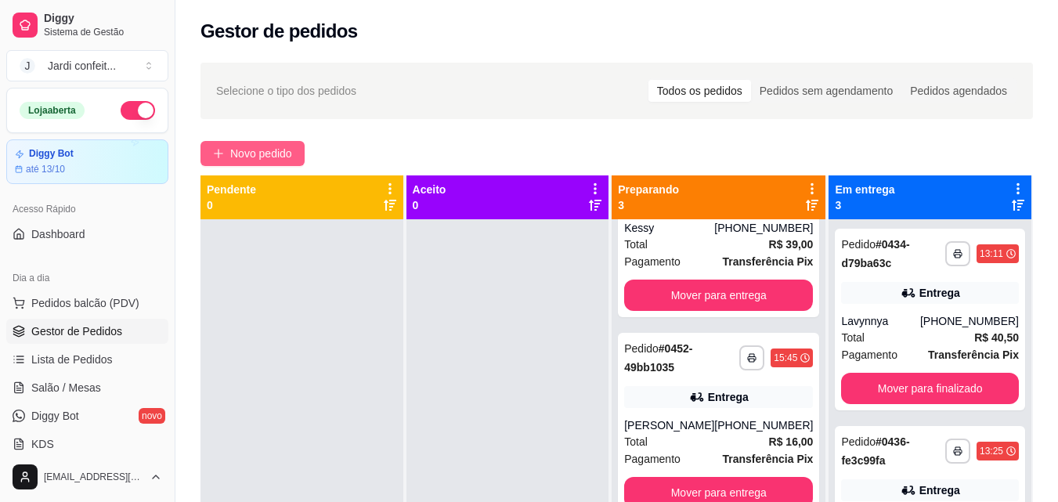
click at [266, 152] on span "Novo pedido" at bounding box center [261, 153] width 62 height 17
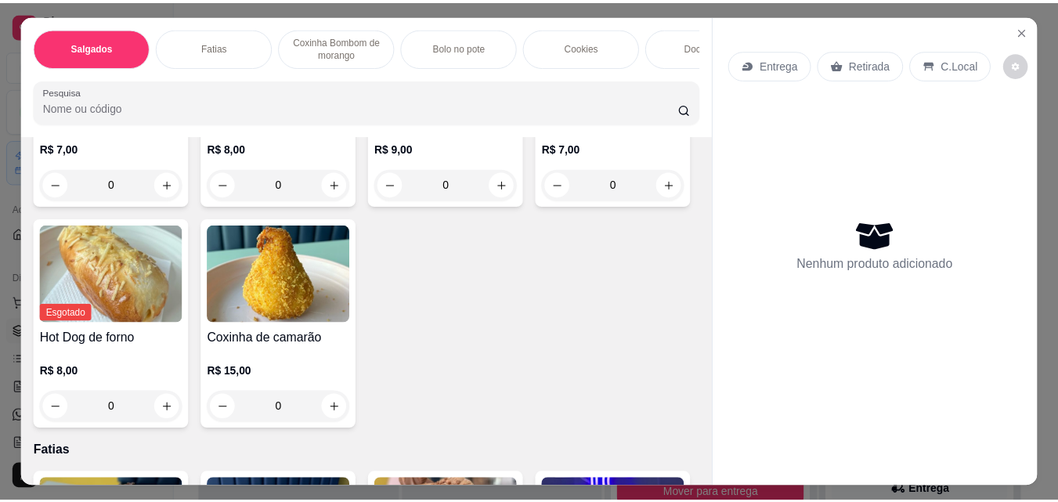
scroll to position [313, 0]
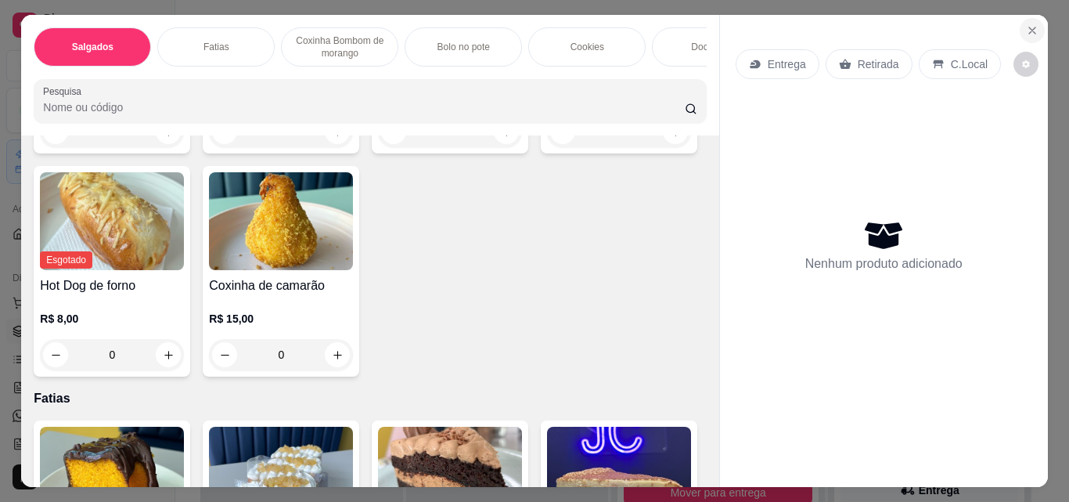
click at [1026, 24] on icon "Close" at bounding box center [1032, 30] width 13 height 13
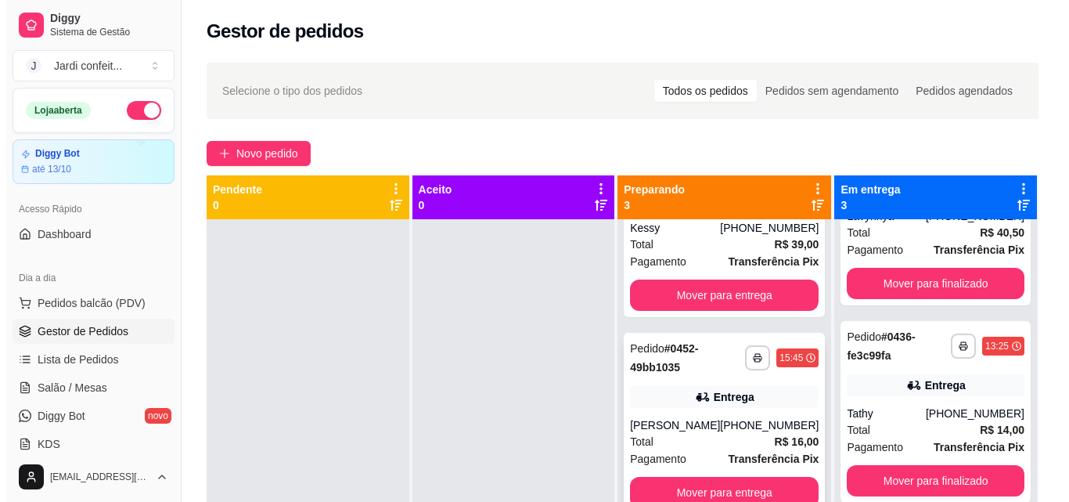
scroll to position [106, 0]
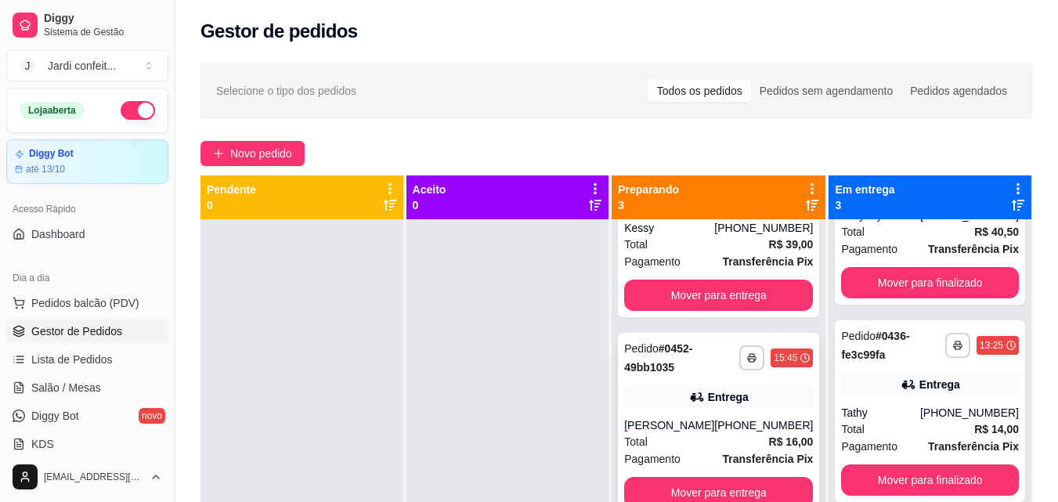
click at [669, 417] on div "[PERSON_NAME]" at bounding box center [669, 425] width 90 height 16
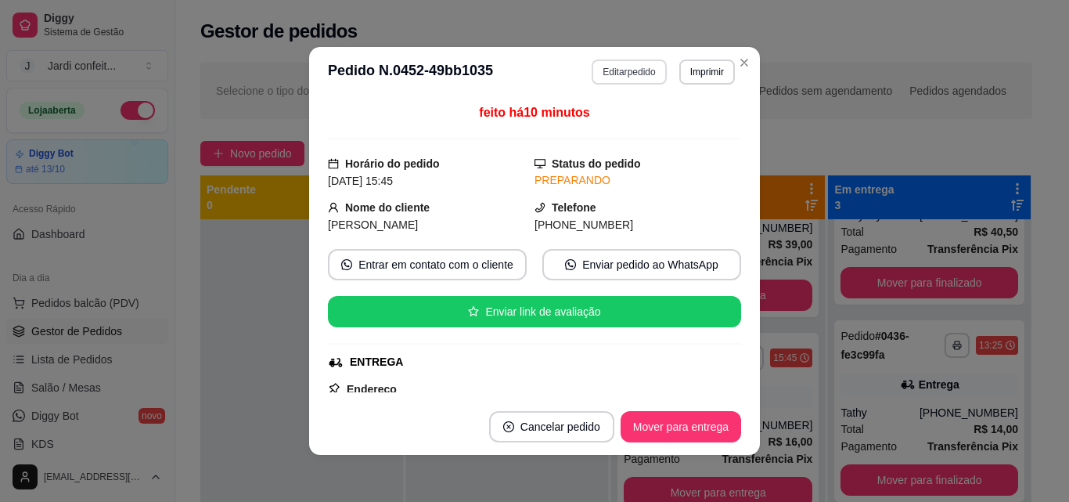
click at [610, 66] on button "Editar pedido" at bounding box center [629, 71] width 74 height 25
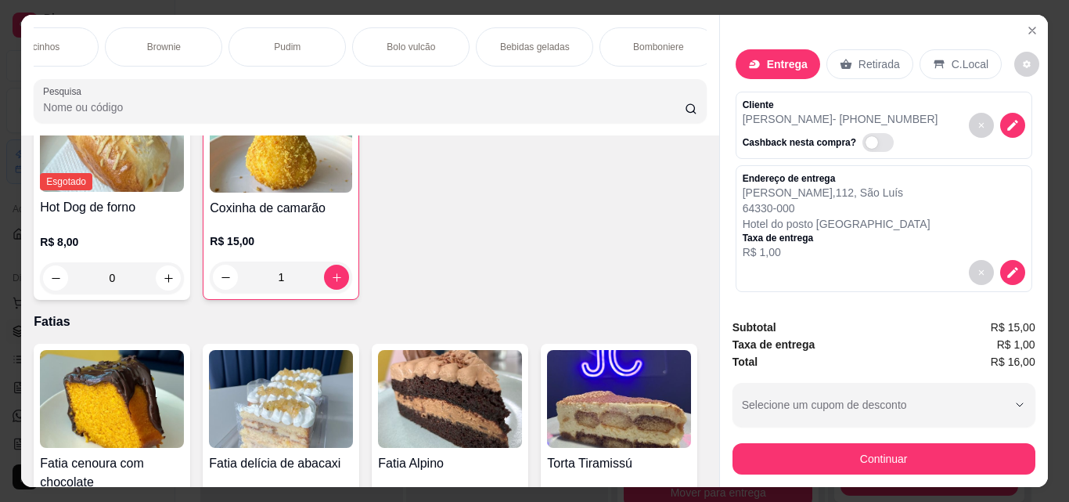
scroll to position [0, 676]
click at [503, 41] on p "Bebidas geladas" at bounding box center [530, 47] width 70 height 13
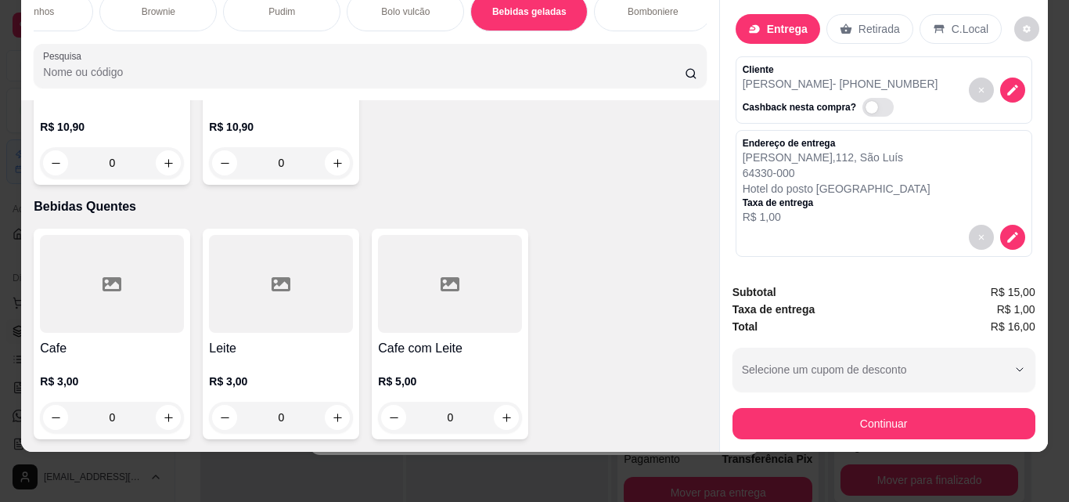
scroll to position [5074, 0]
type input "1"
click at [910, 427] on button "Continuar" at bounding box center [884, 423] width 303 height 31
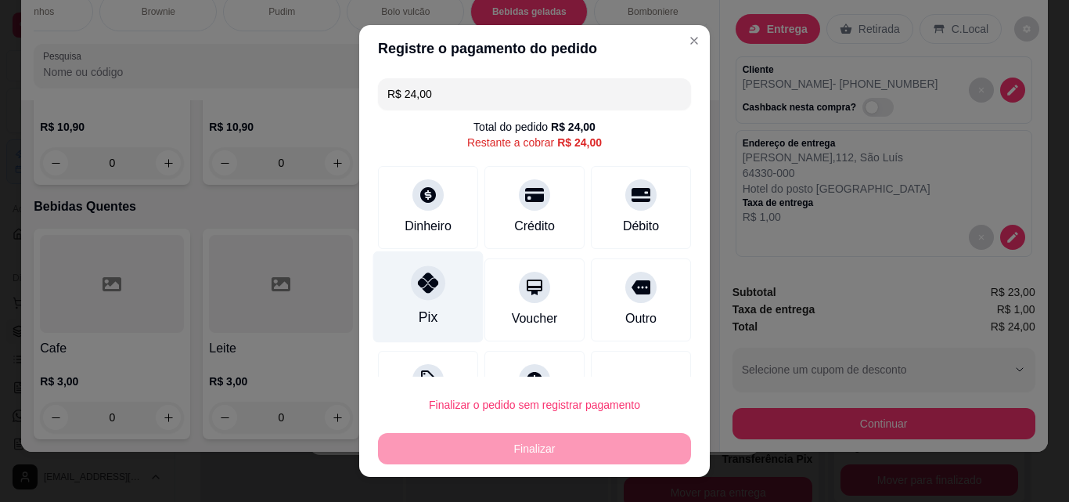
click at [429, 288] on icon at bounding box center [428, 282] width 20 height 20
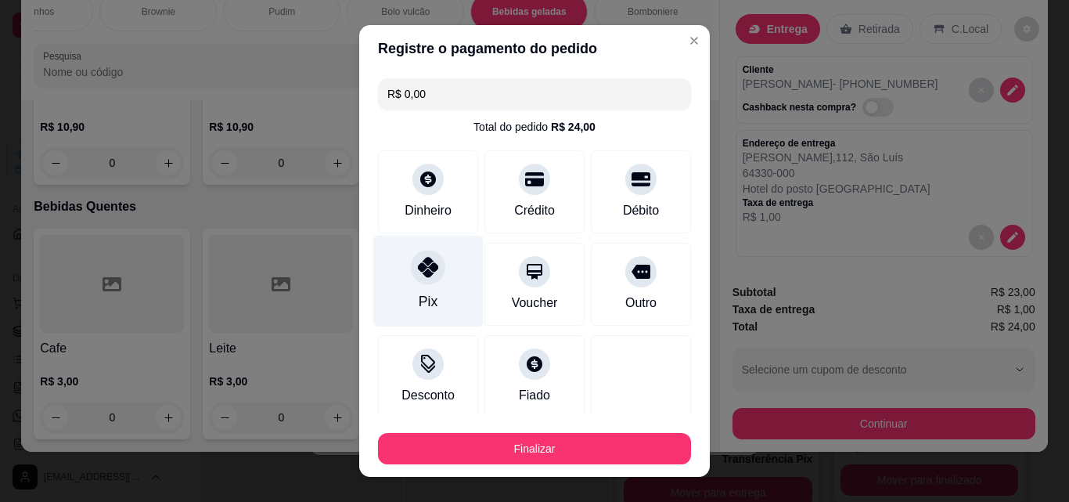
type input "R$ 0,00"
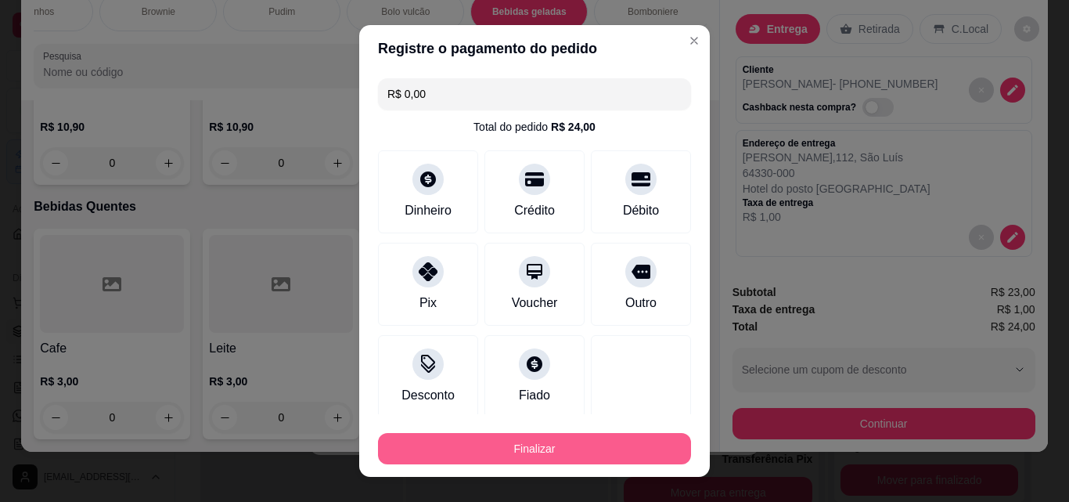
click at [551, 444] on button "Finalizar" at bounding box center [534, 448] width 313 height 31
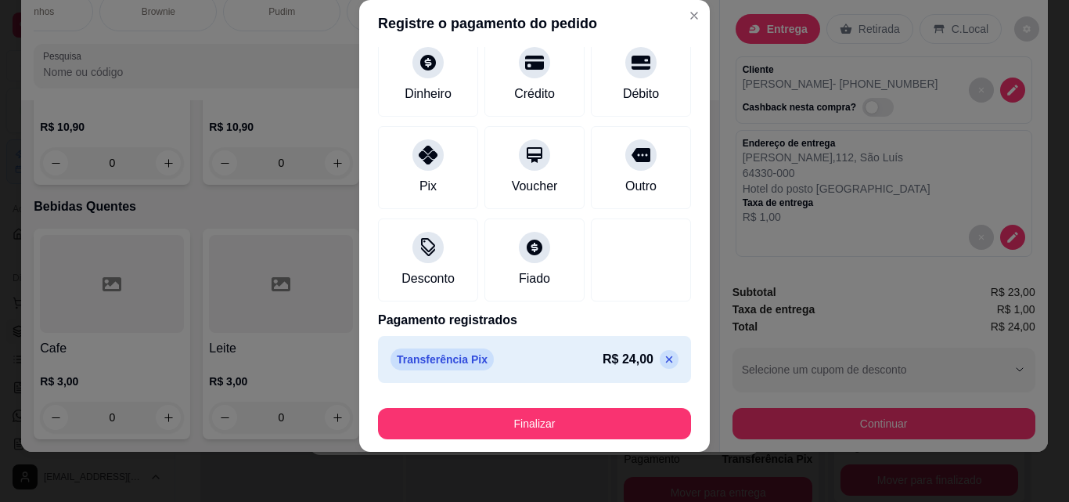
scroll to position [13, 0]
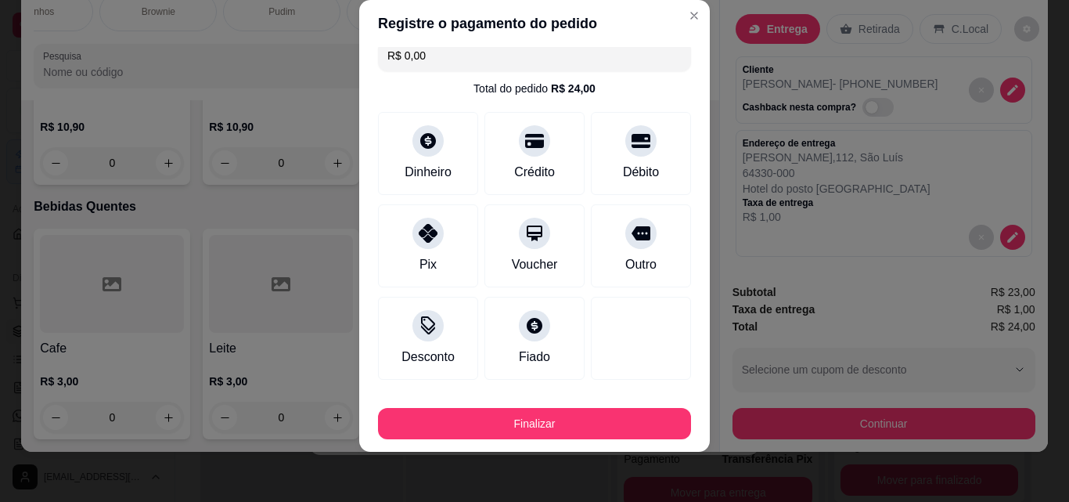
click at [585, 428] on button "Finalizar" at bounding box center [534, 423] width 313 height 31
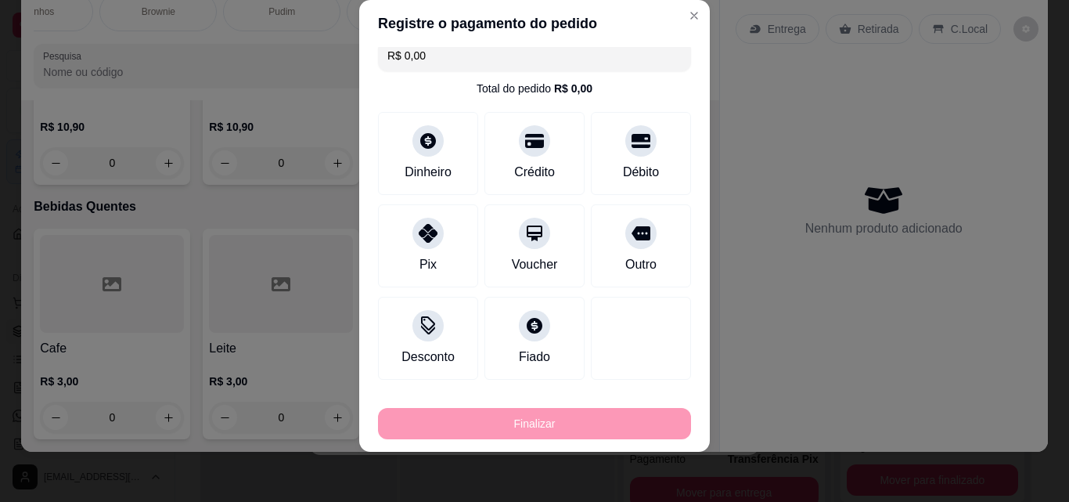
type input "0"
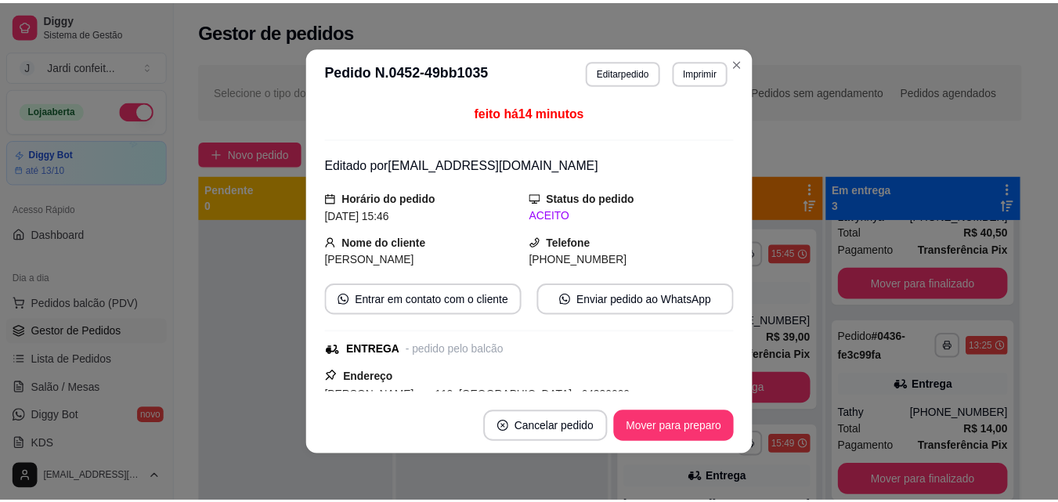
scroll to position [0, 0]
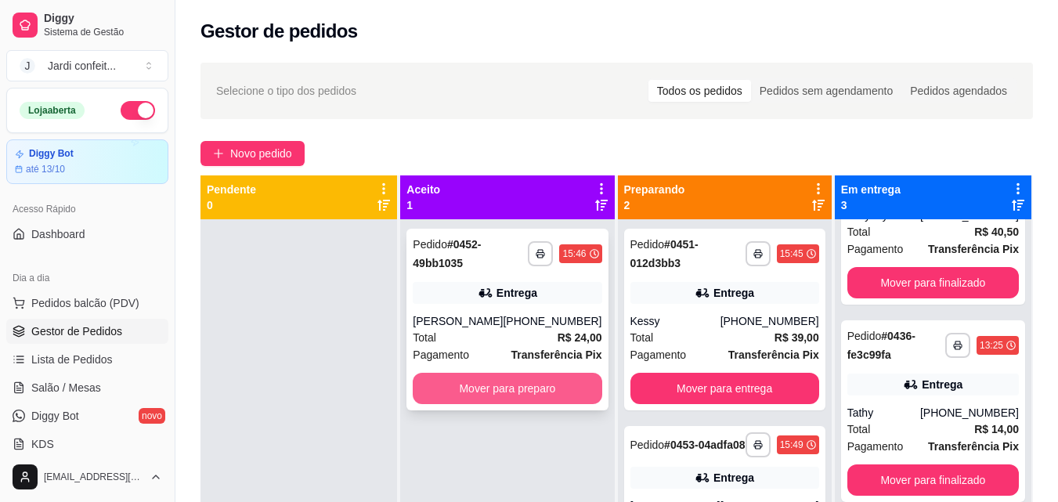
click at [550, 385] on button "Mover para preparo" at bounding box center [507, 388] width 189 height 31
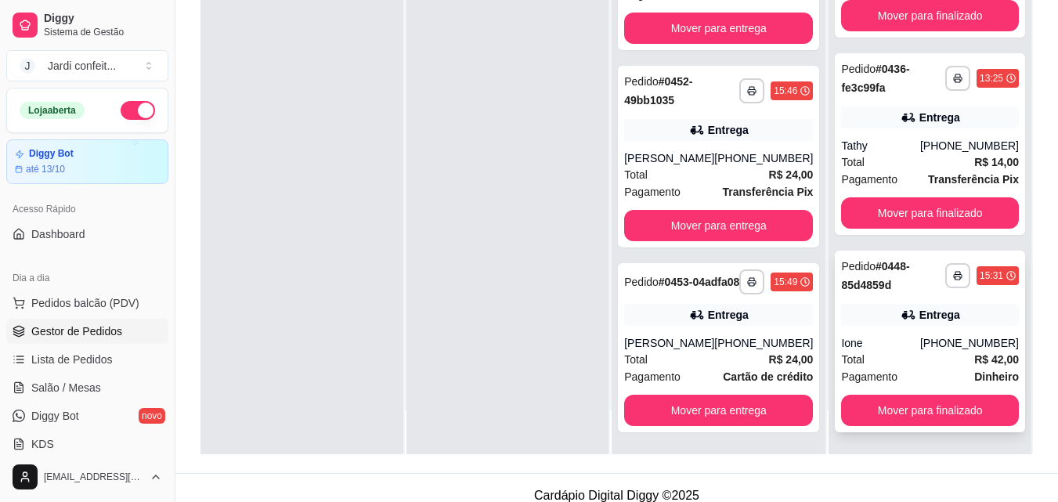
scroll to position [239, 0]
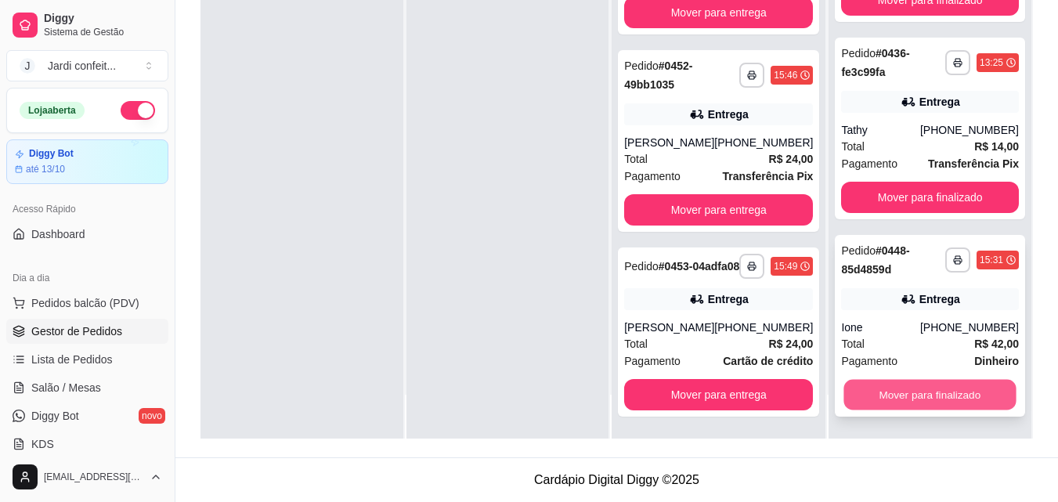
click at [921, 402] on button "Mover para finalizado" at bounding box center [930, 395] width 172 height 31
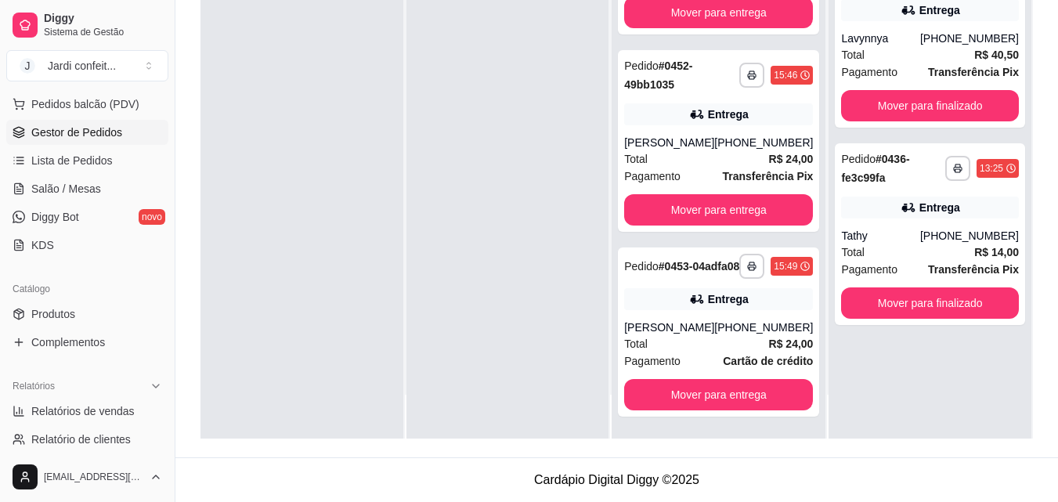
scroll to position [313, 0]
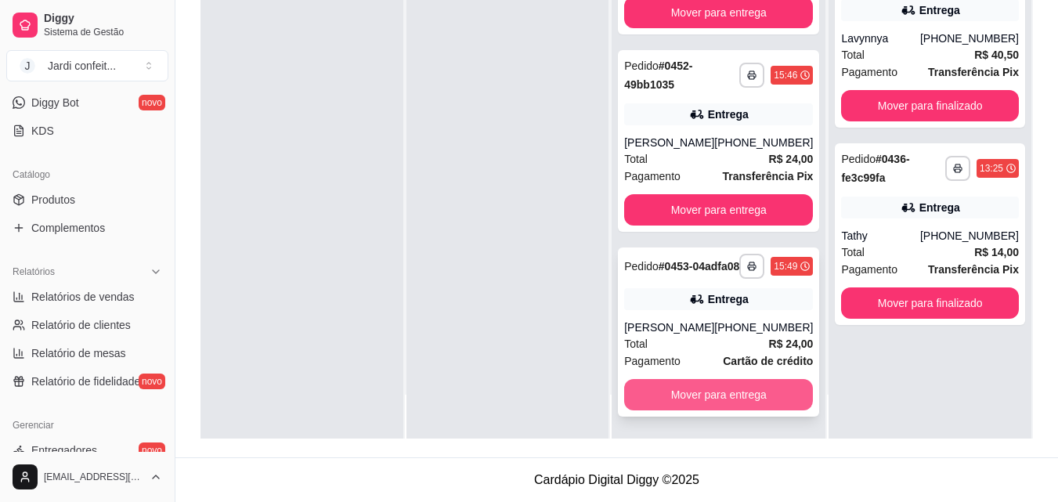
click at [648, 396] on button "Mover para entrega" at bounding box center [718, 394] width 189 height 31
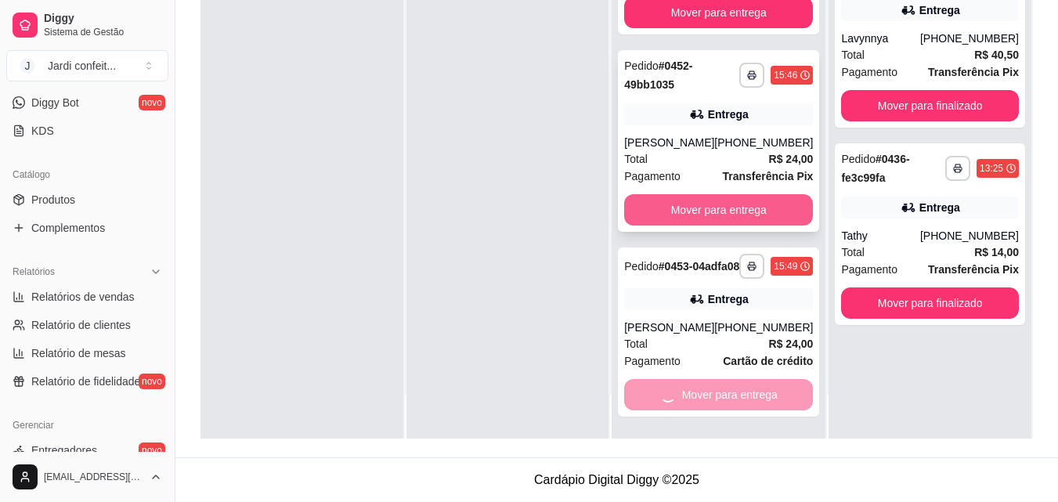
click at [748, 205] on button "Mover para entrega" at bounding box center [718, 209] width 189 height 31
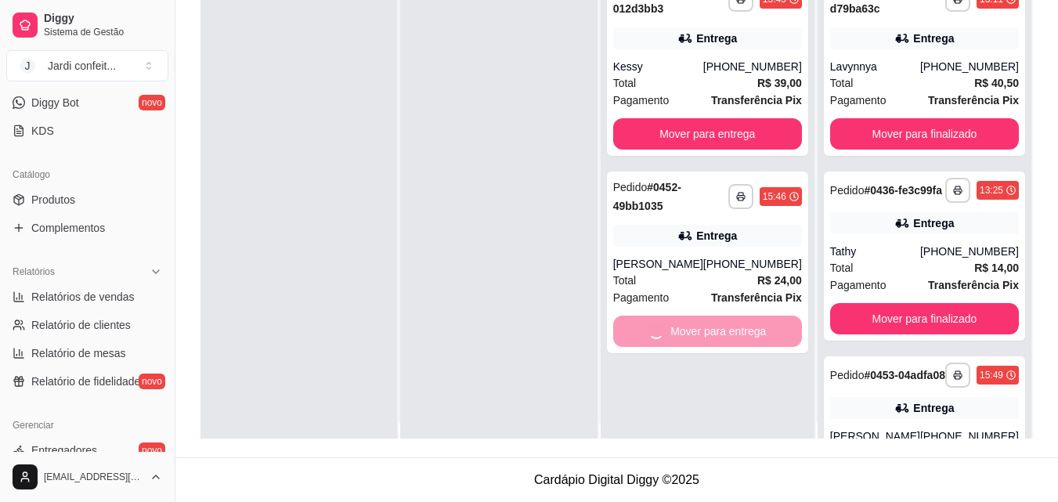
scroll to position [0, 0]
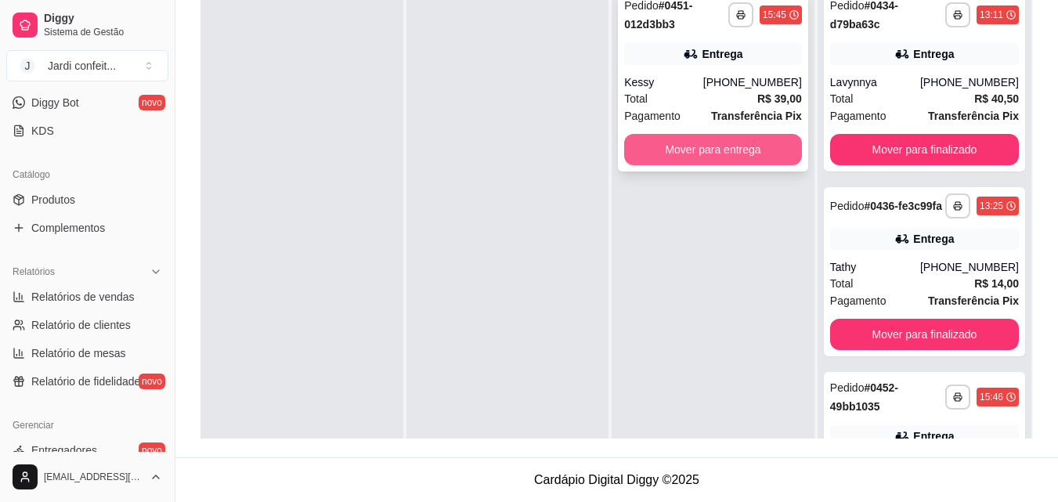
click at [743, 146] on button "Mover para entrega" at bounding box center [713, 149] width 178 height 31
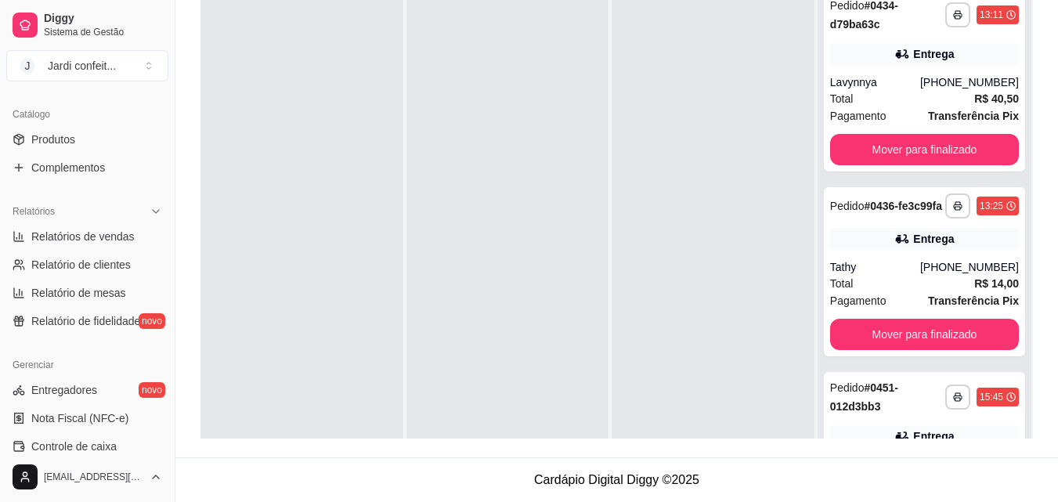
scroll to position [470, 0]
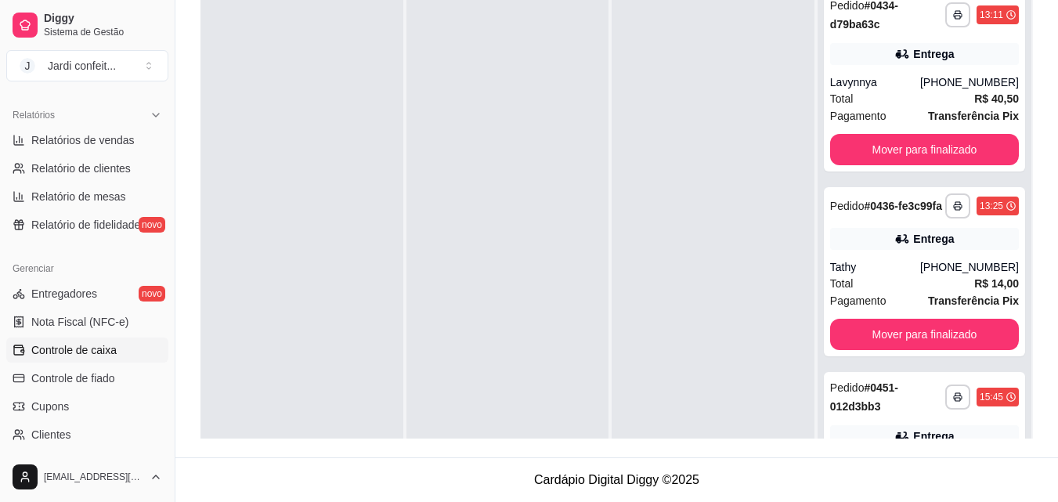
click at [70, 345] on span "Controle de caixa" at bounding box center [73, 350] width 85 height 16
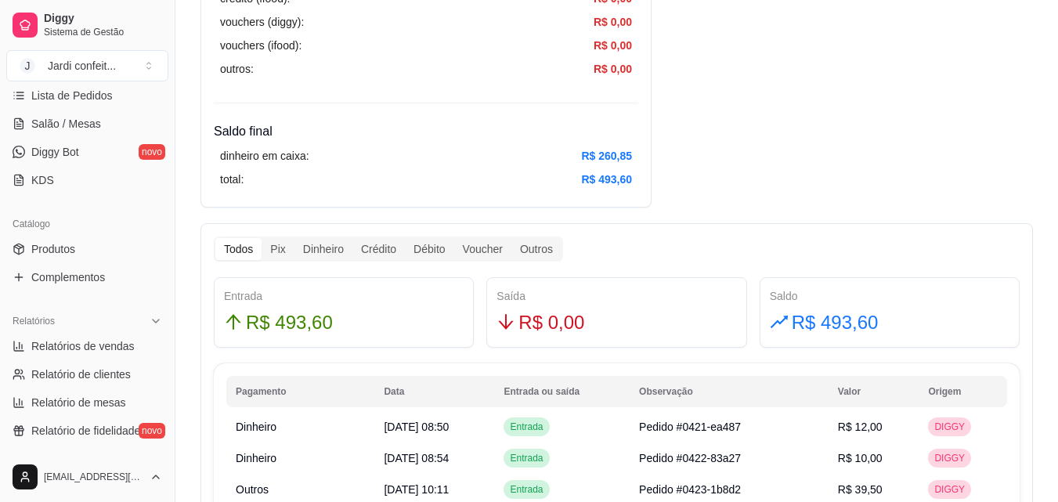
scroll to position [78, 0]
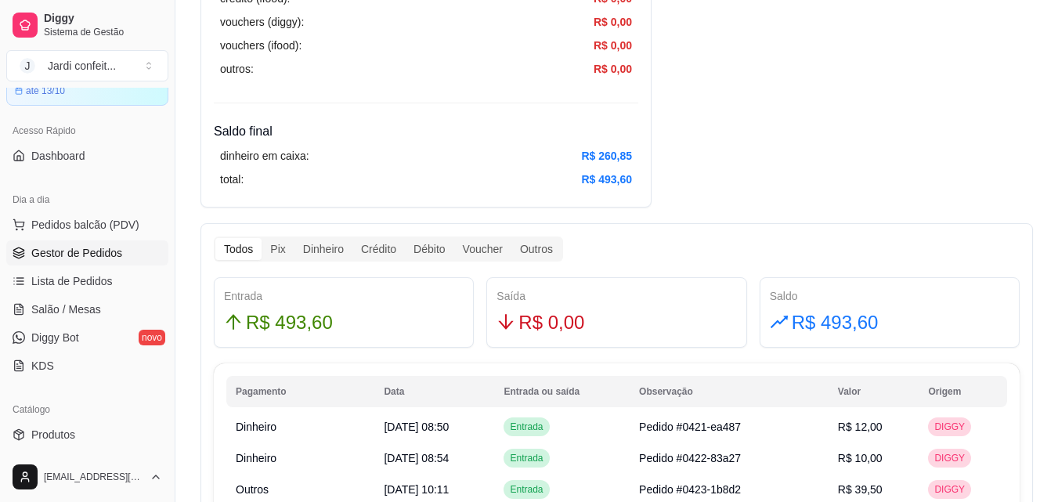
click at [98, 247] on span "Gestor de Pedidos" at bounding box center [76, 253] width 91 height 16
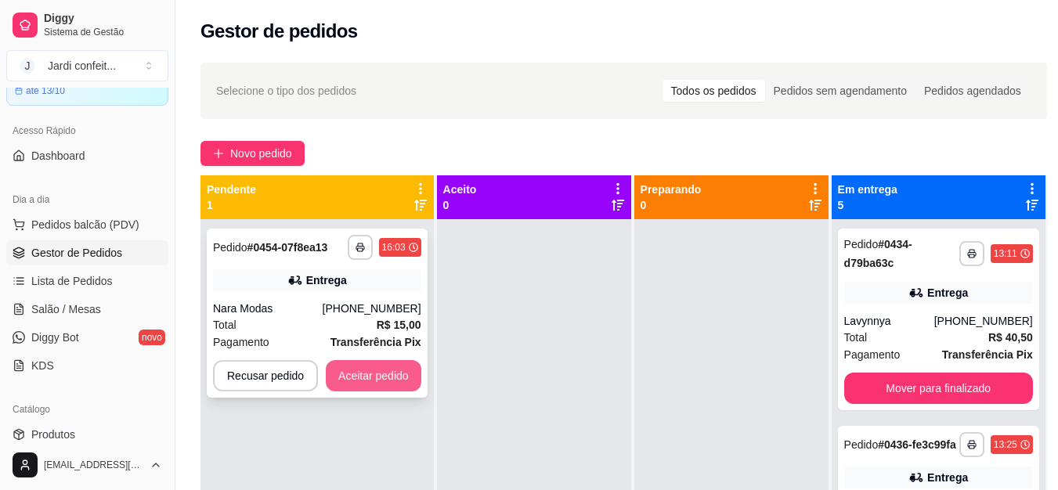
click at [406, 377] on button "Aceitar pedido" at bounding box center [374, 375] width 96 height 31
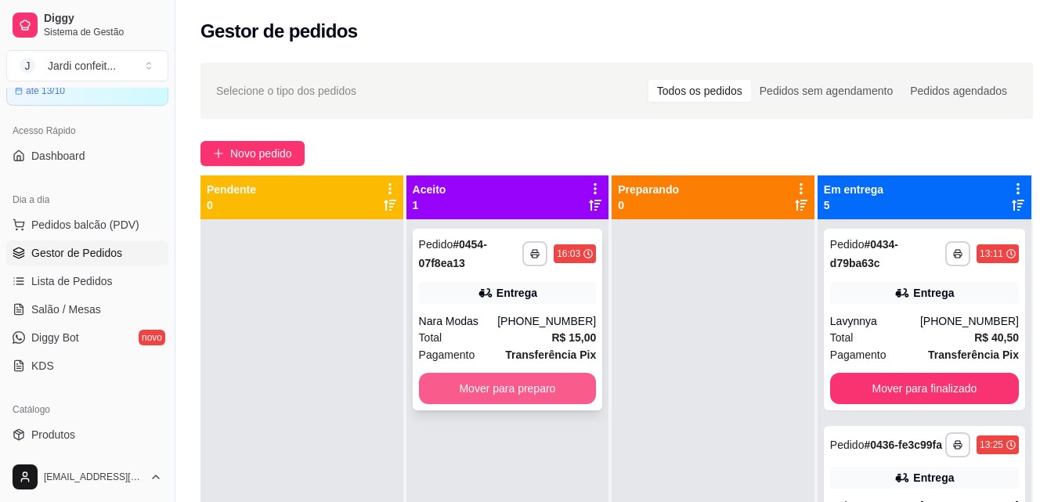
click at [478, 378] on button "Mover para preparo" at bounding box center [508, 388] width 178 height 31
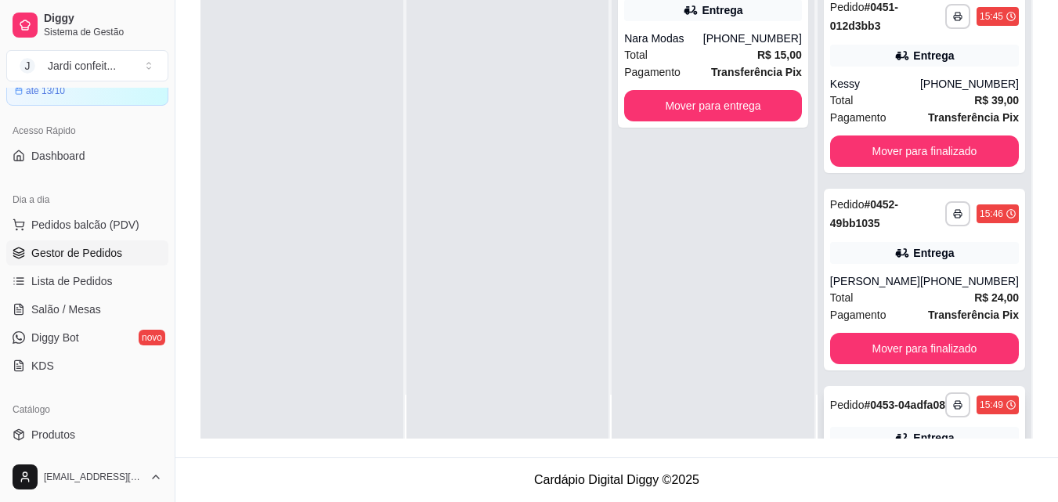
scroll to position [187, 0]
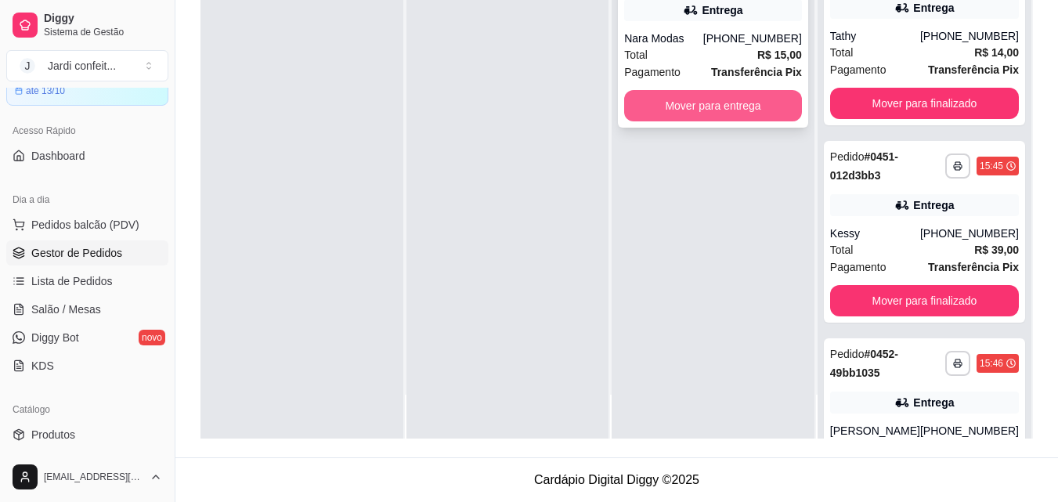
click at [725, 98] on button "Mover para entrega" at bounding box center [713, 105] width 178 height 31
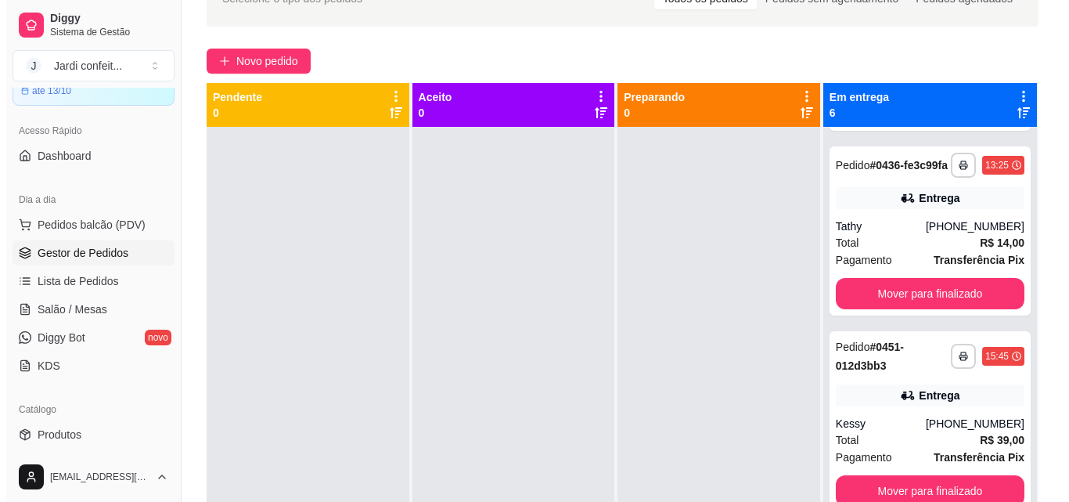
scroll to position [0, 0]
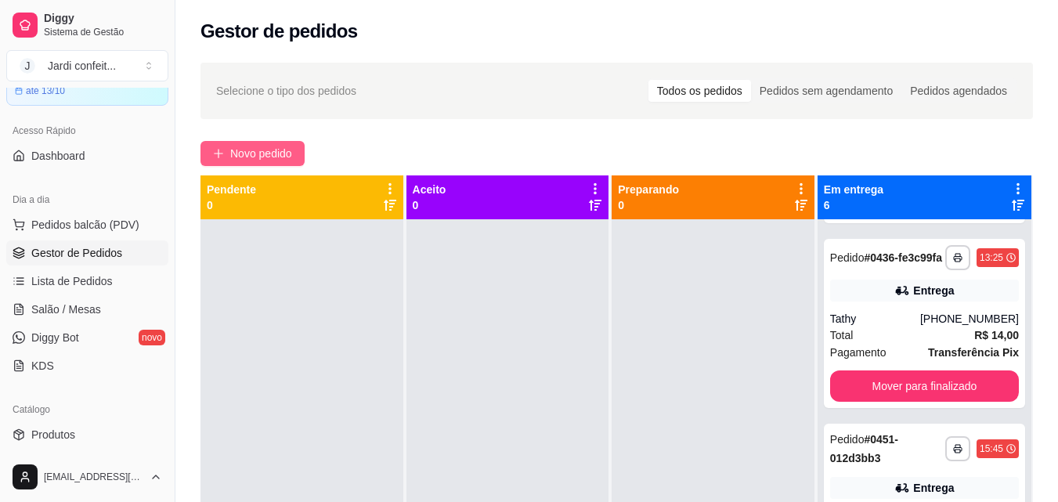
click at [270, 143] on button "Novo pedido" at bounding box center [252, 153] width 104 height 25
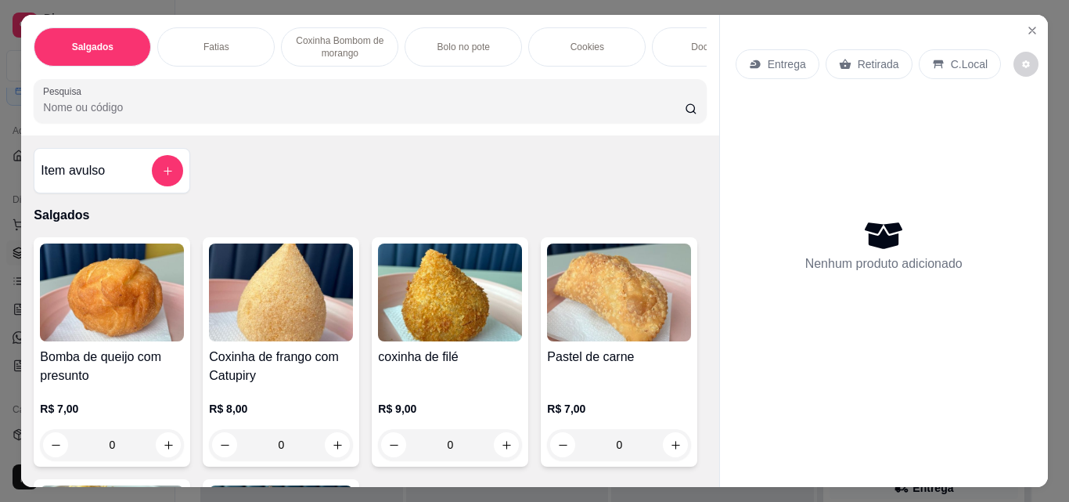
scroll to position [235, 0]
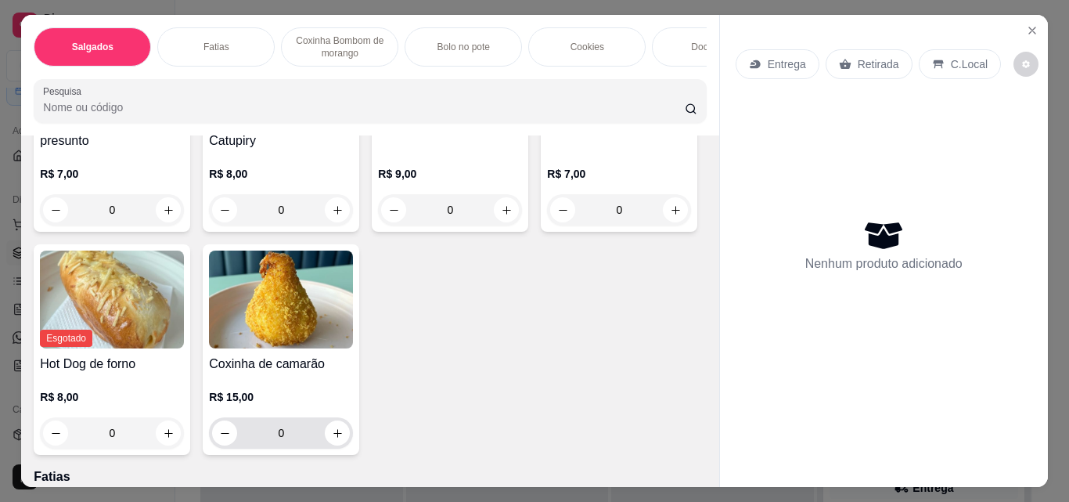
click at [344, 434] on icon "increase-product-quantity" at bounding box center [338, 433] width 12 height 12
type input "1"
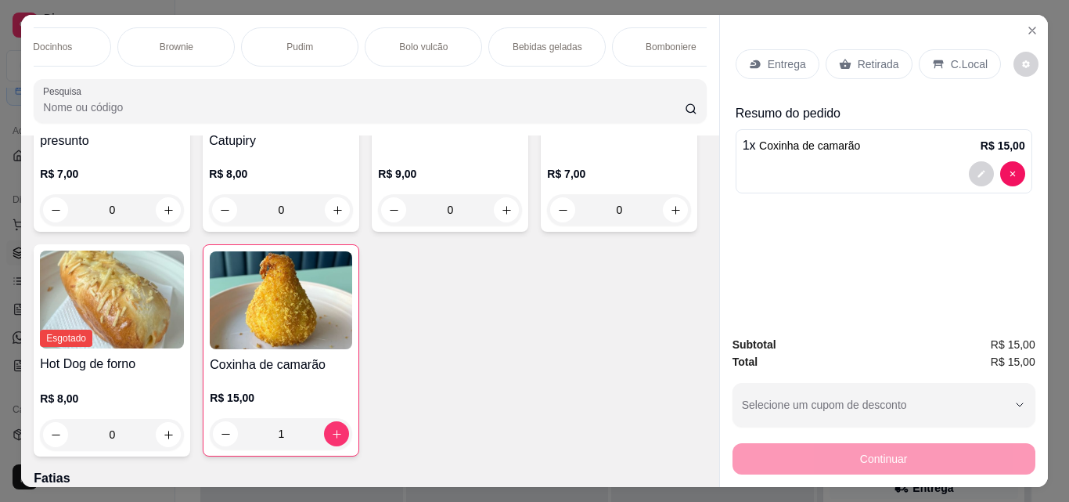
scroll to position [0, 806]
click at [419, 47] on p "Bebidas geladas" at bounding box center [401, 47] width 70 height 13
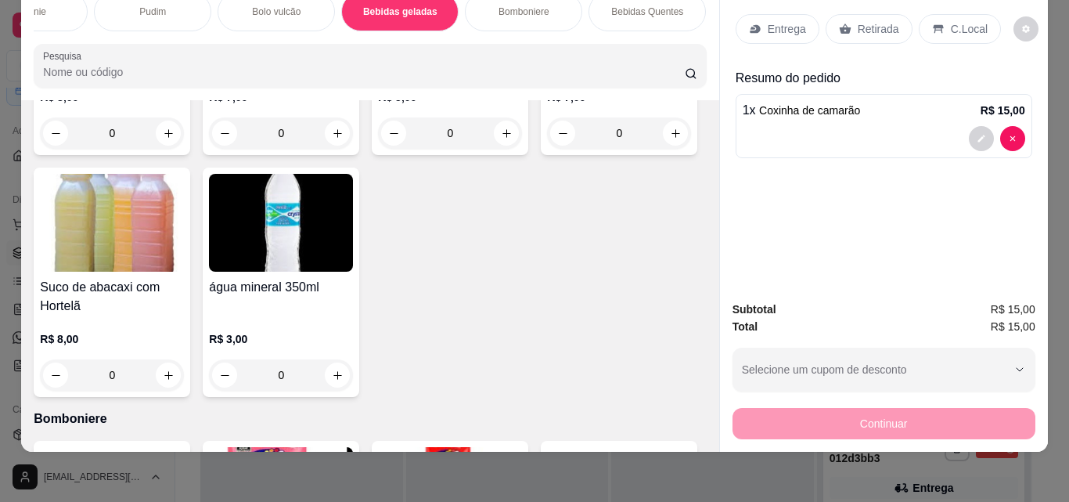
scroll to position [4135, 0]
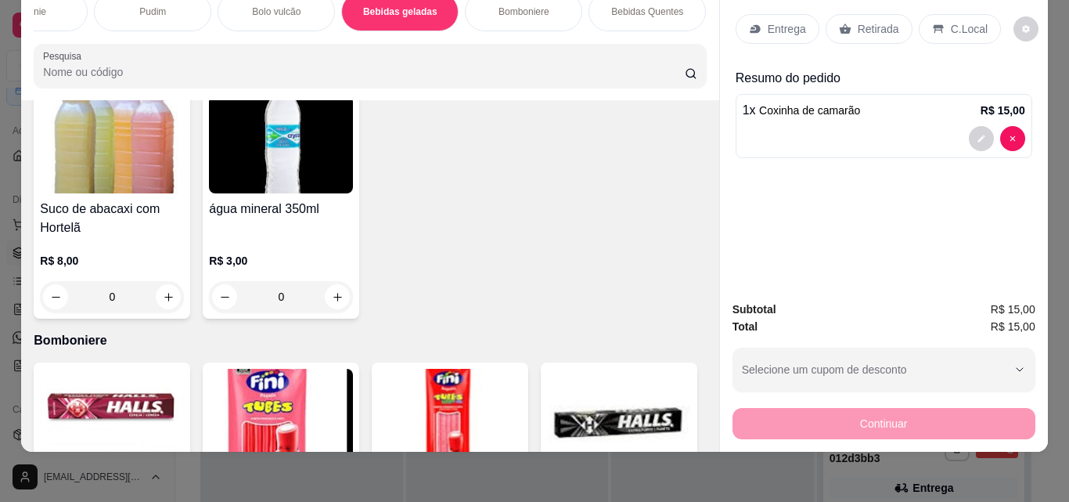
type input "1"
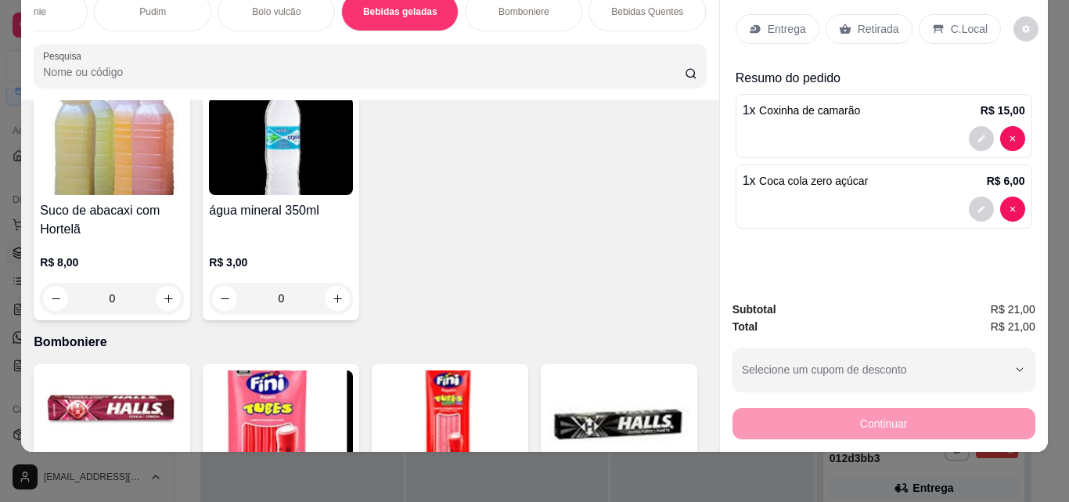
click at [768, 21] on p "Entrega" at bounding box center [787, 29] width 38 height 16
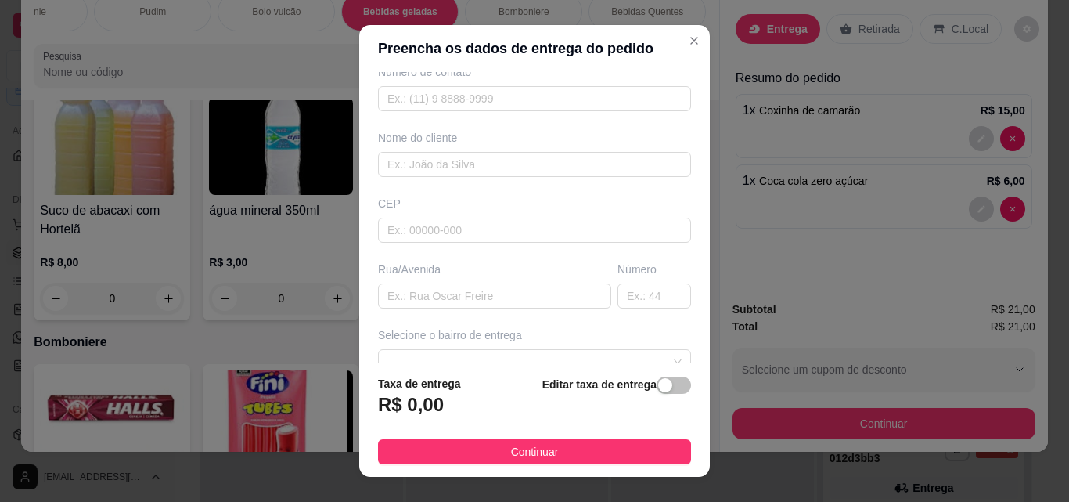
scroll to position [237, 0]
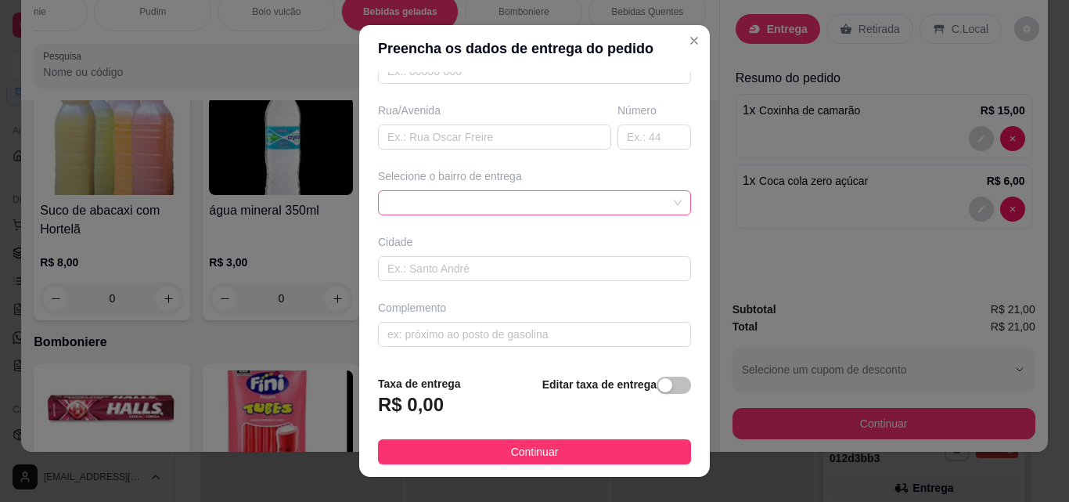
click at [590, 209] on div at bounding box center [534, 202] width 313 height 25
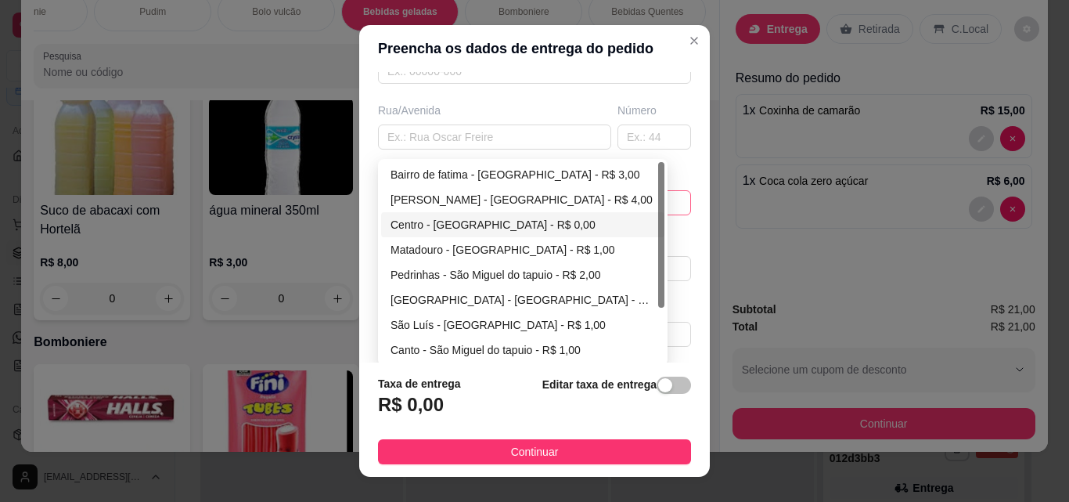
click at [546, 222] on div "Centro - [GEOGRAPHIC_DATA] - R$ 0,00" at bounding box center [523, 224] width 265 height 17
type input "São Miguel do tapuio"
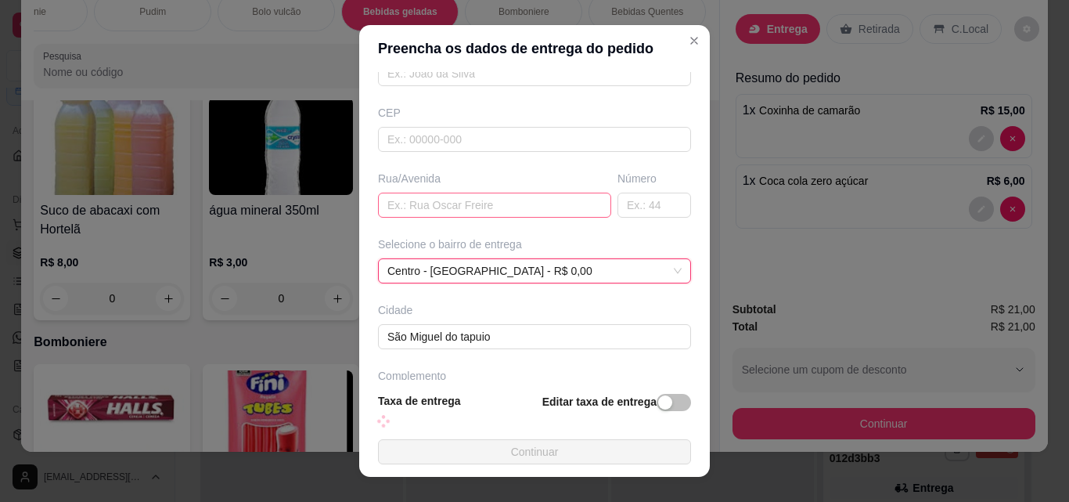
scroll to position [63, 0]
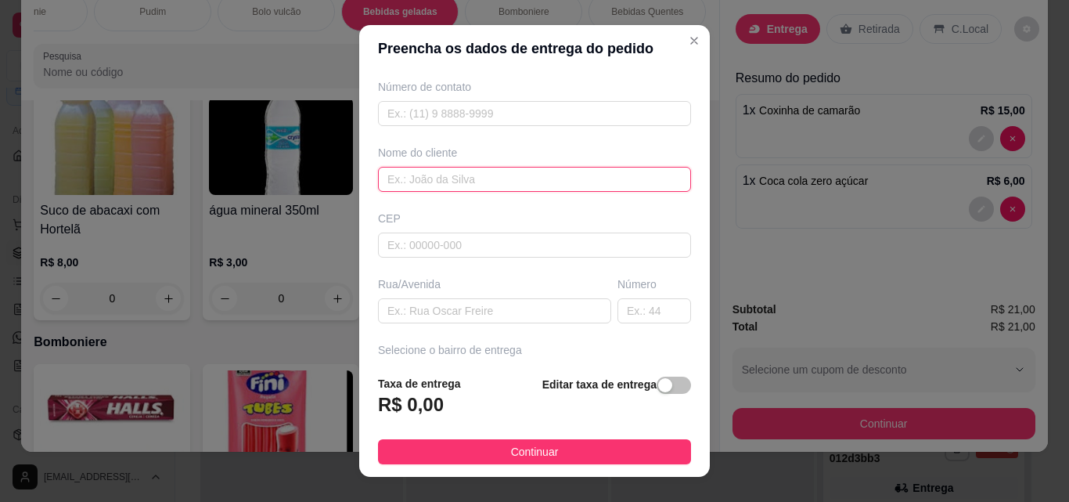
click at [528, 186] on input "text" at bounding box center [534, 179] width 313 height 25
type input "Ruth Cardoso"
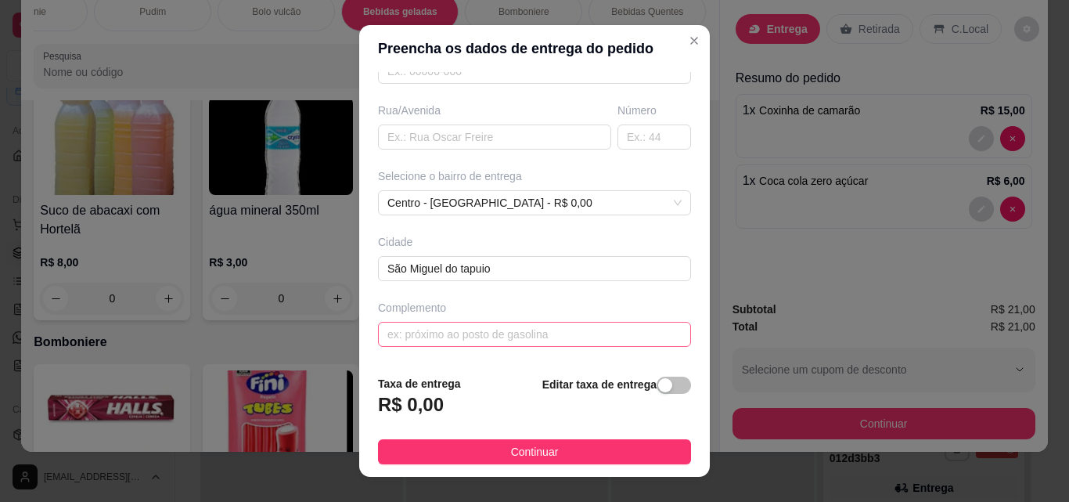
scroll to position [25, 0]
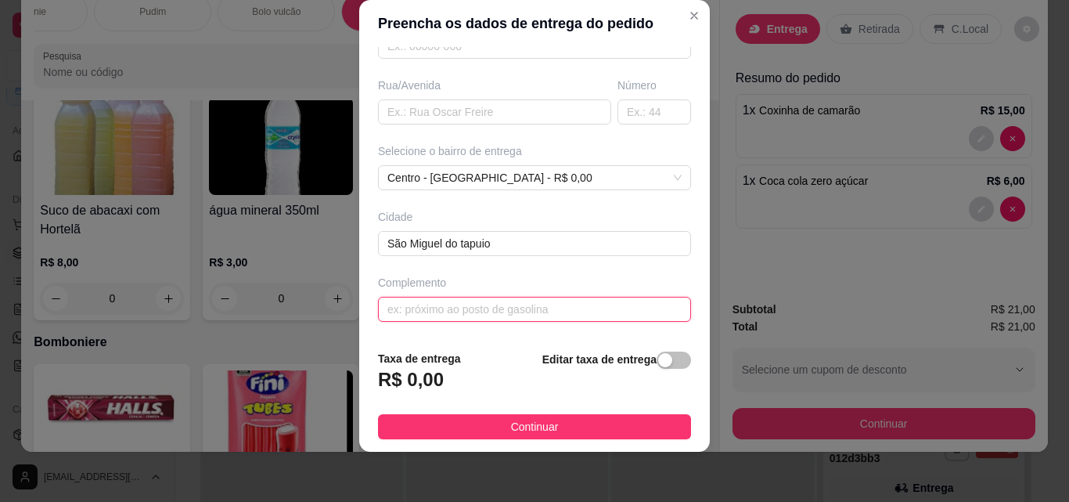
click at [553, 309] on input "text" at bounding box center [534, 309] width 313 height 25
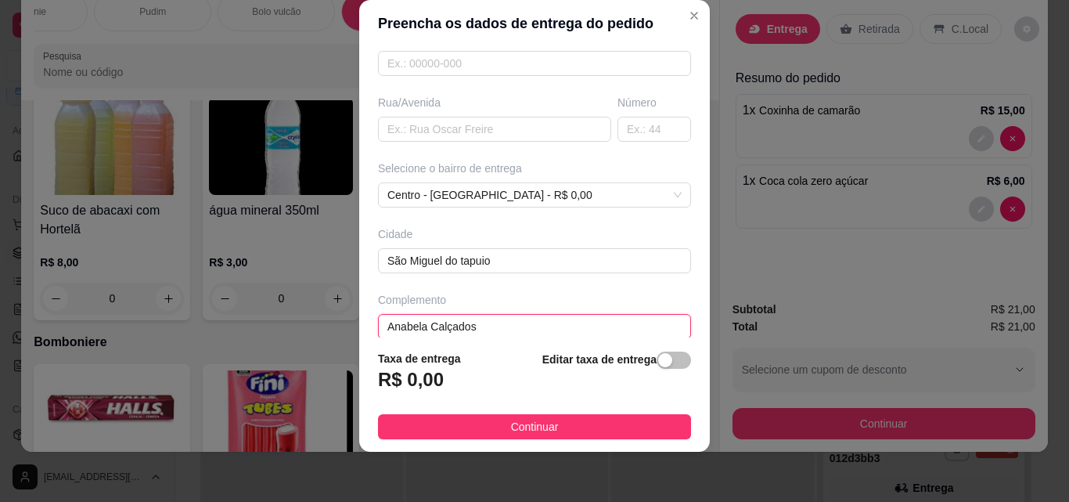
scroll to position [237, 0]
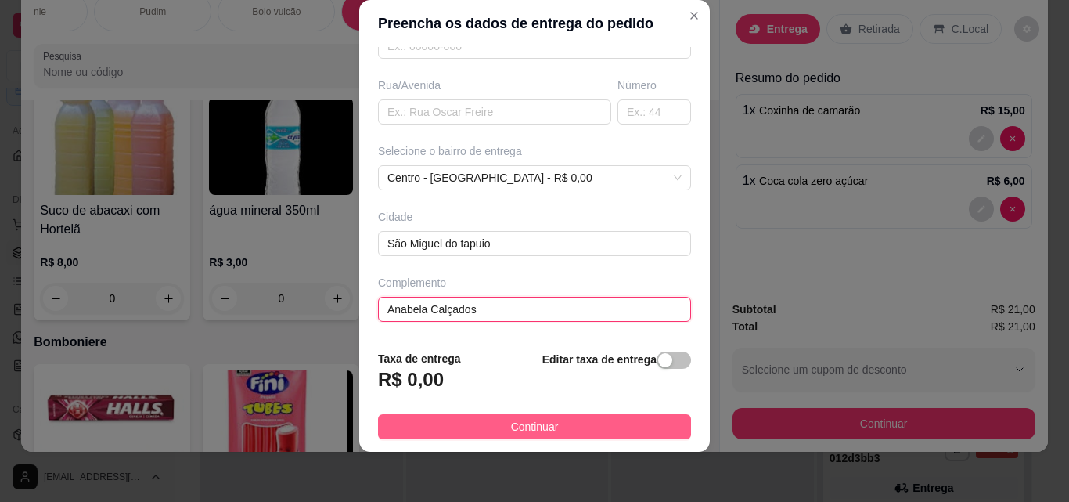
type input "Anabela Calçados"
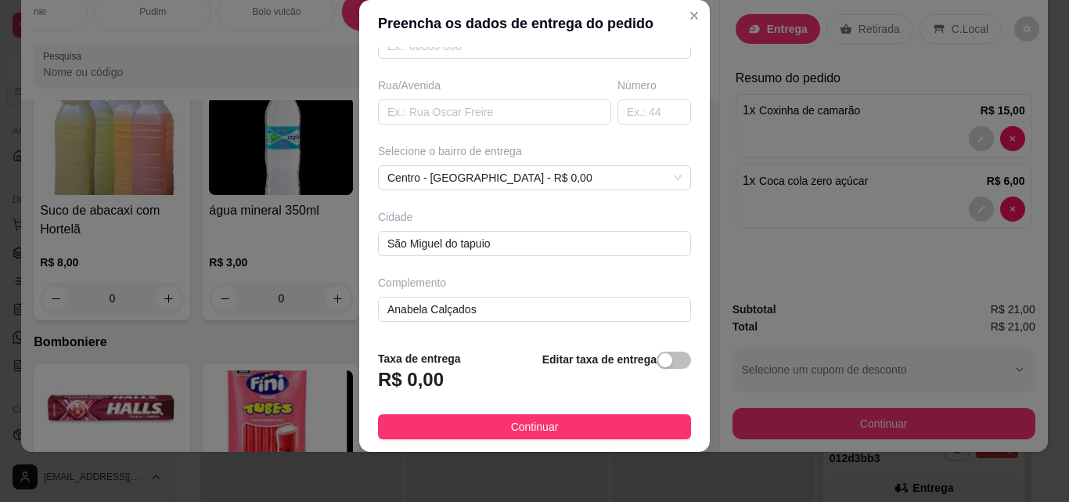
click at [597, 426] on button "Continuar" at bounding box center [534, 426] width 313 height 25
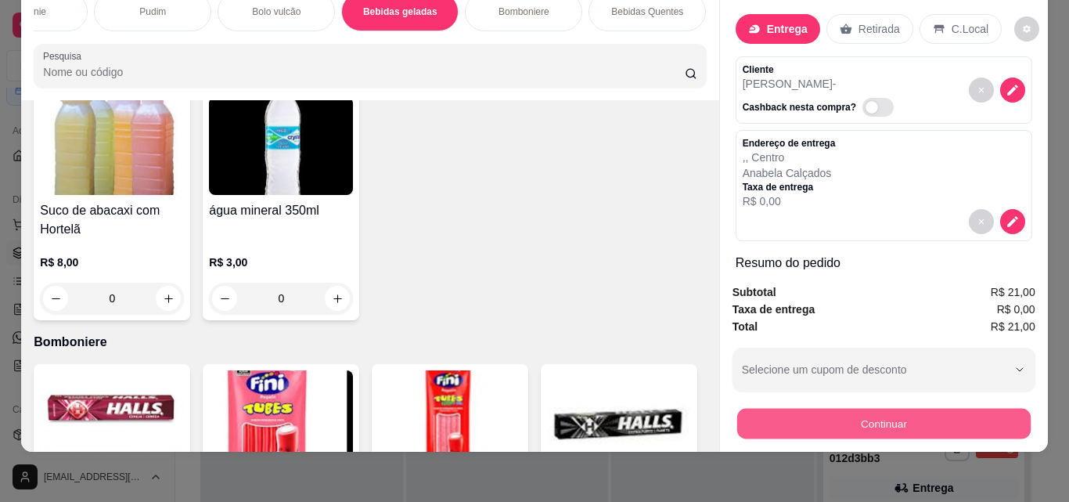
click at [950, 408] on button "Continuar" at bounding box center [884, 423] width 294 height 31
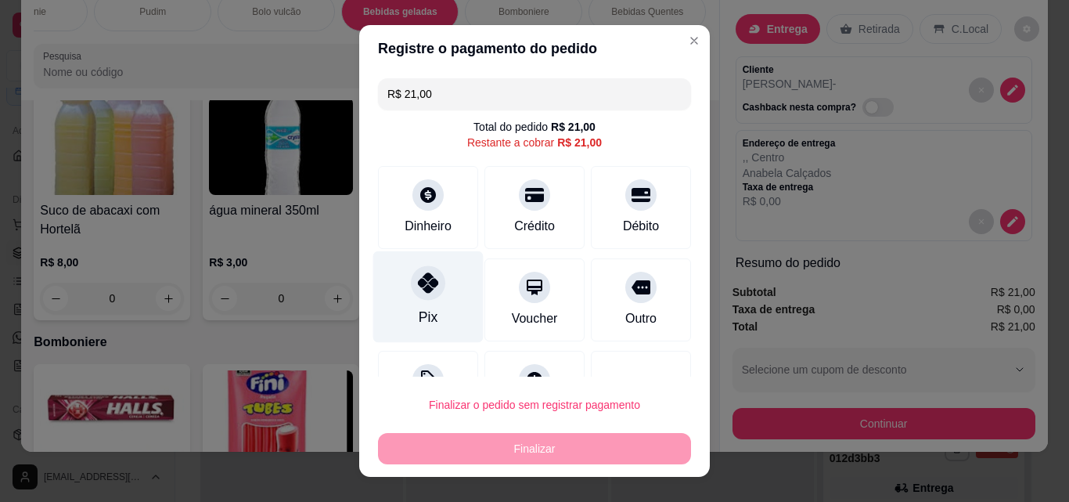
click at [453, 287] on div "Pix" at bounding box center [428, 297] width 110 height 92
type input "R$ 0,00"
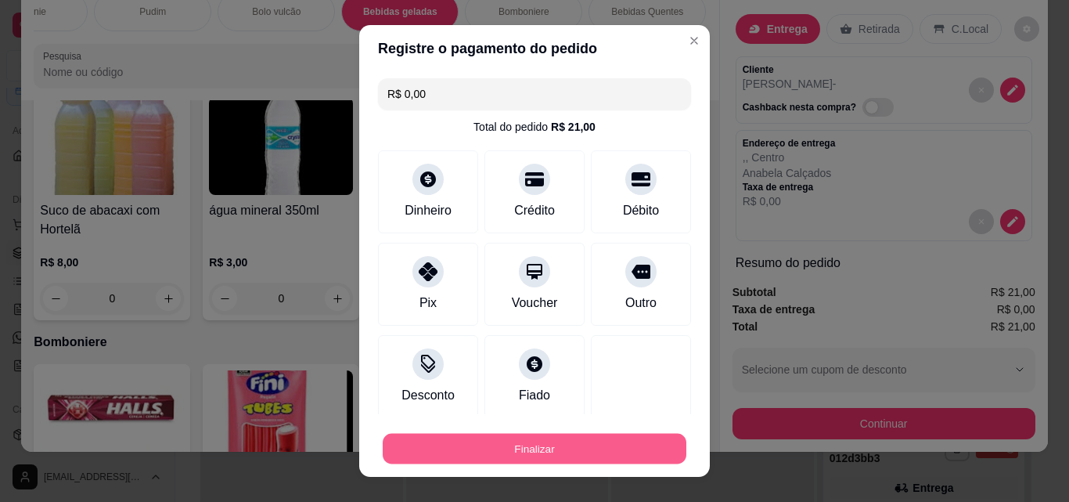
click at [550, 458] on button "Finalizar" at bounding box center [535, 449] width 304 height 31
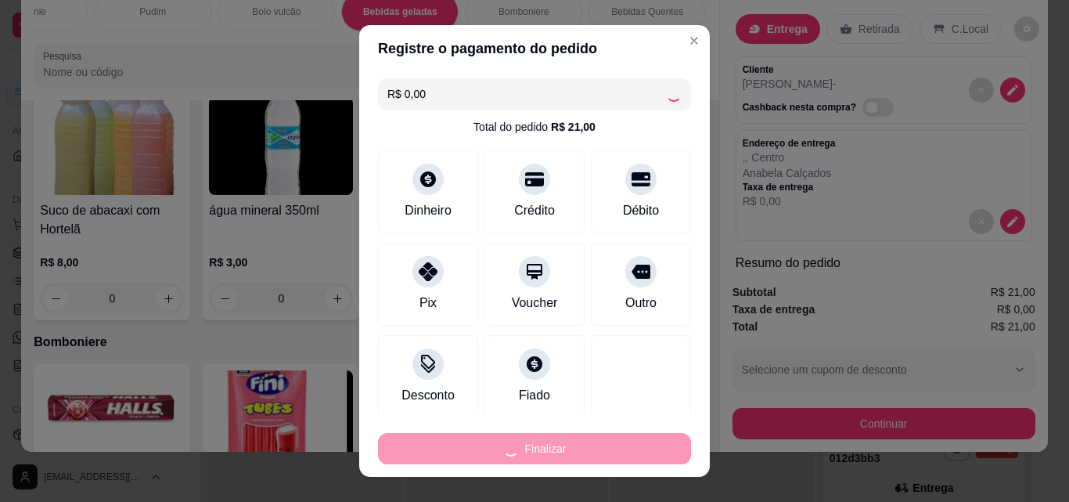
type input "0"
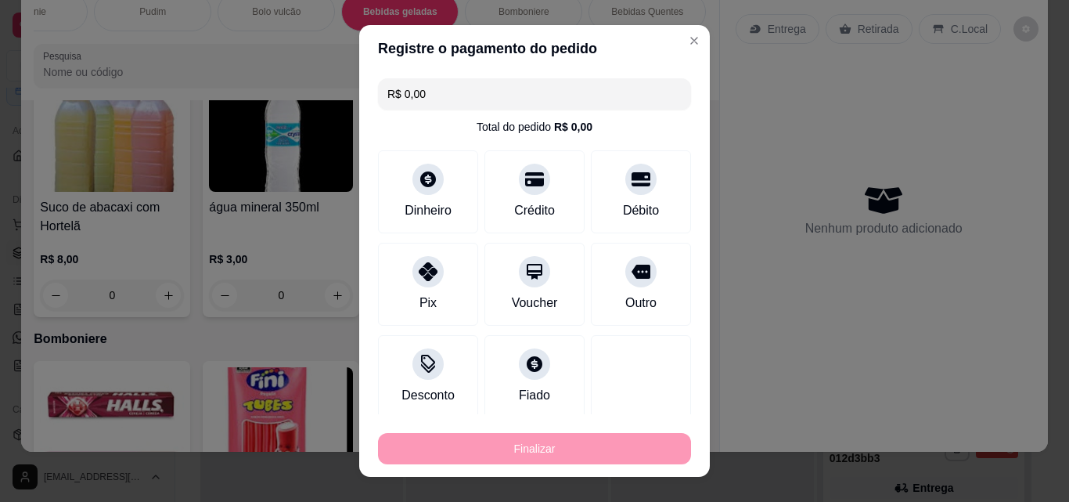
type input "-R$ 21,00"
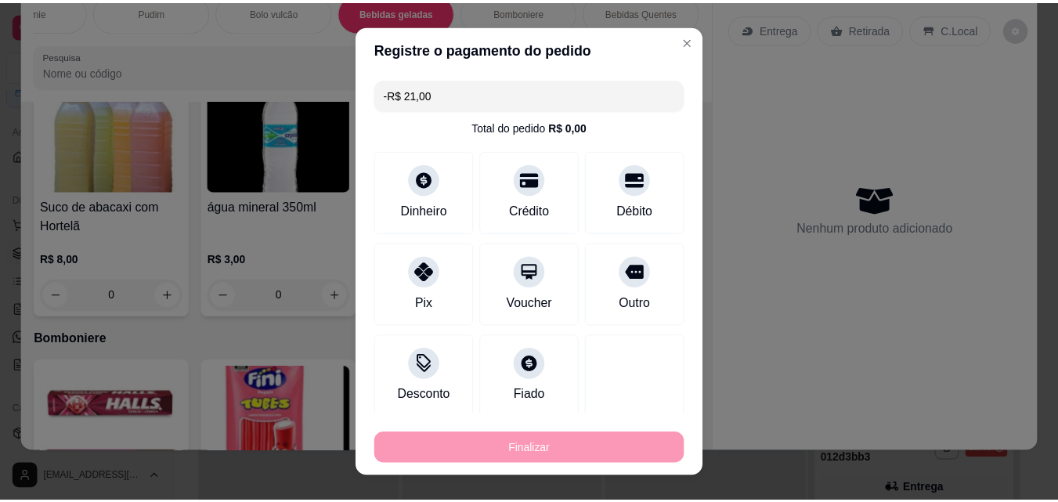
scroll to position [4133, 0]
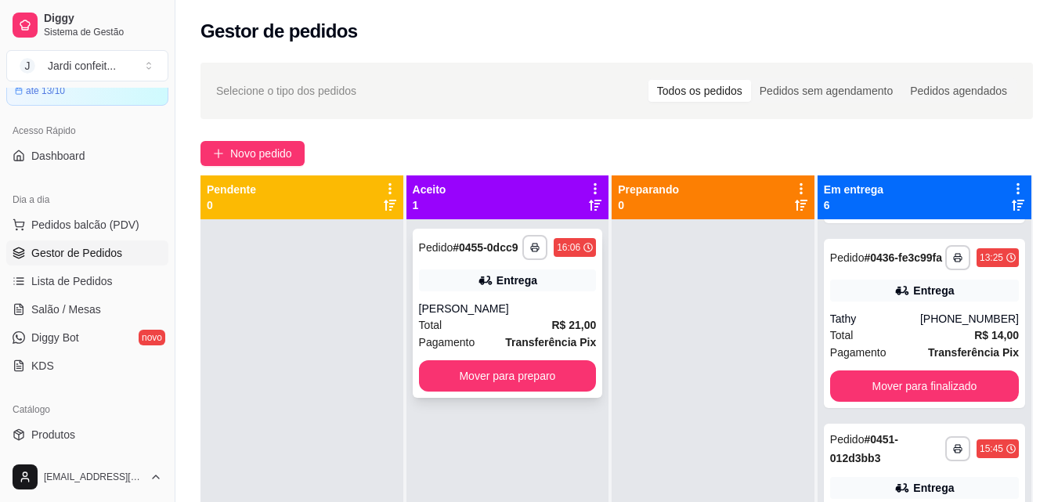
click at [496, 359] on div "**********" at bounding box center [508, 313] width 190 height 169
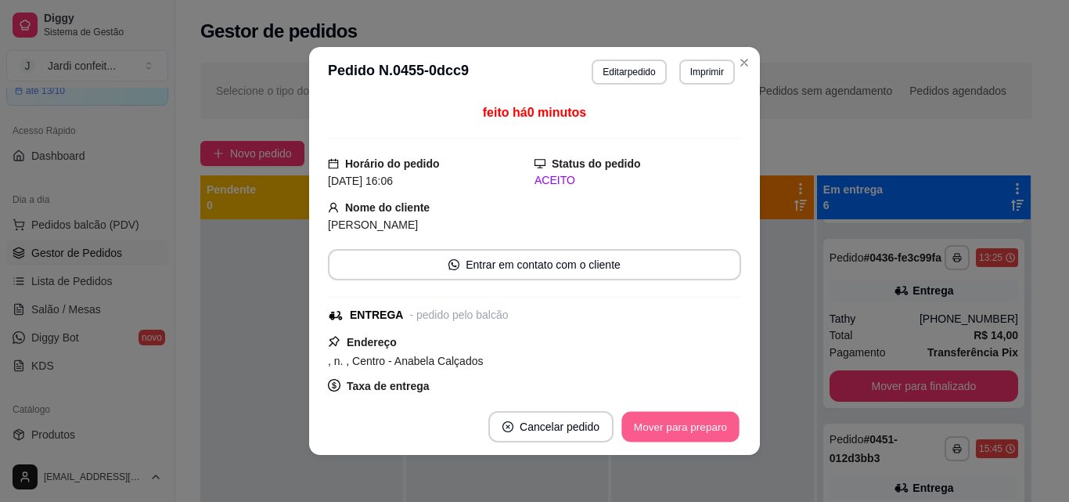
click at [658, 414] on button "Mover para preparo" at bounding box center [680, 427] width 117 height 31
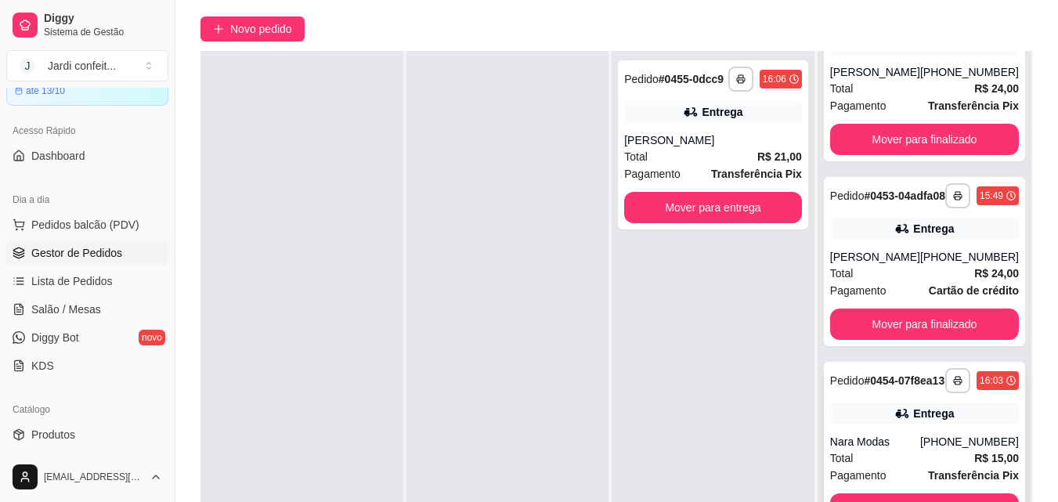
scroll to position [157, 0]
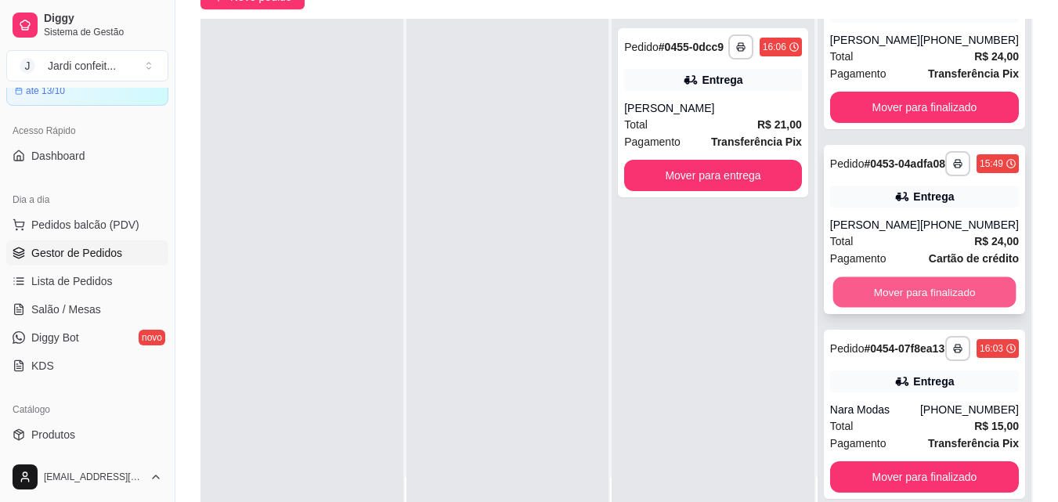
click at [957, 287] on button "Mover para finalizado" at bounding box center [923, 292] width 183 height 31
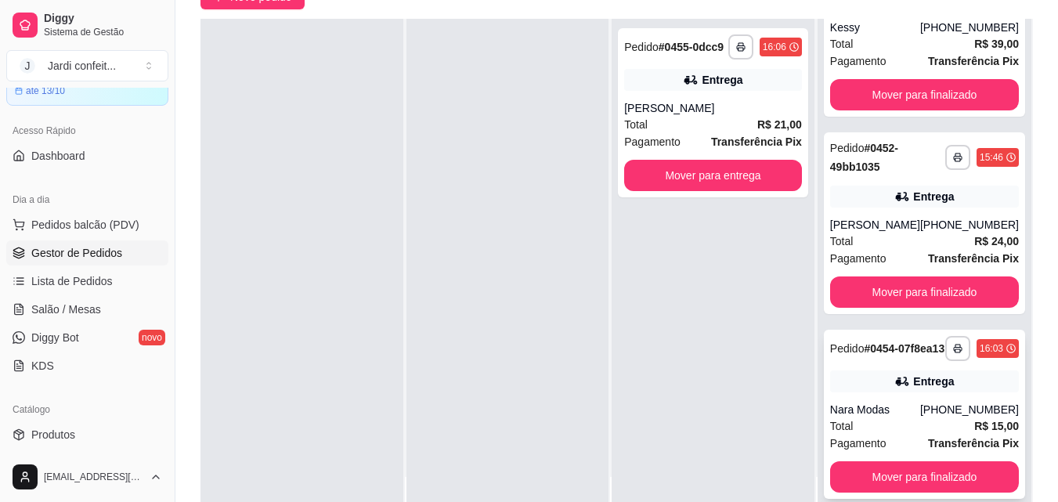
scroll to position [500, 0]
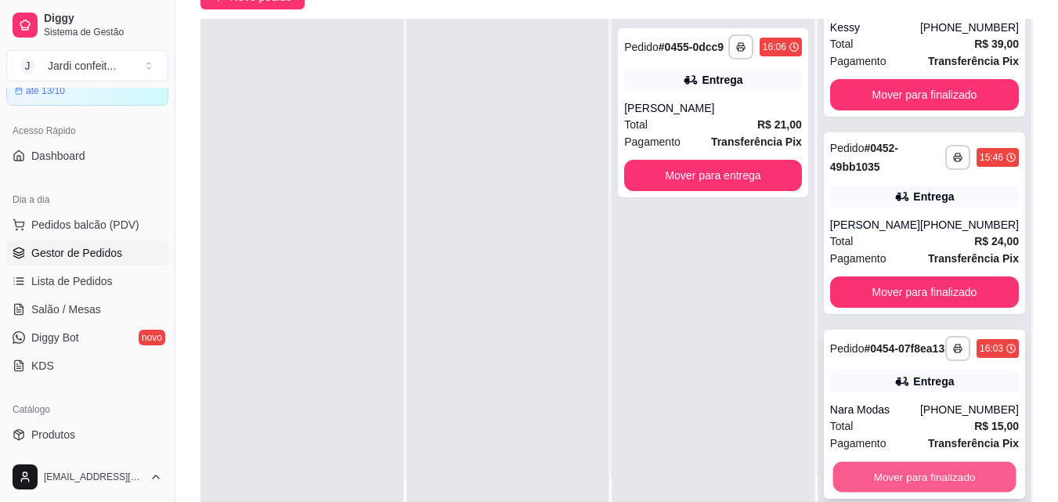
click at [964, 490] on button "Mover para finalizado" at bounding box center [923, 477] width 183 height 31
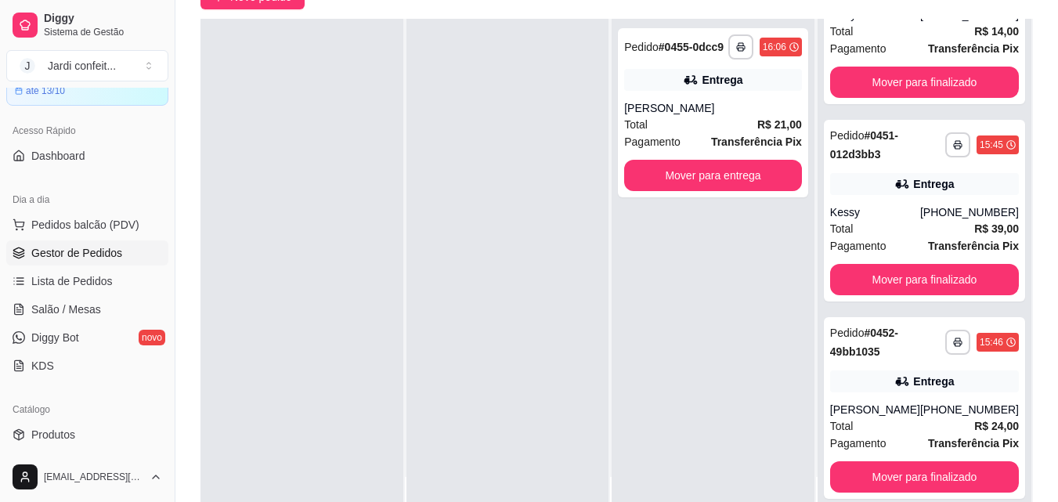
scroll to position [303, 0]
click at [965, 297] on div "**********" at bounding box center [924, 211] width 201 height 182
click at [899, 478] on button "Mover para finalizado" at bounding box center [923, 477] width 183 height 31
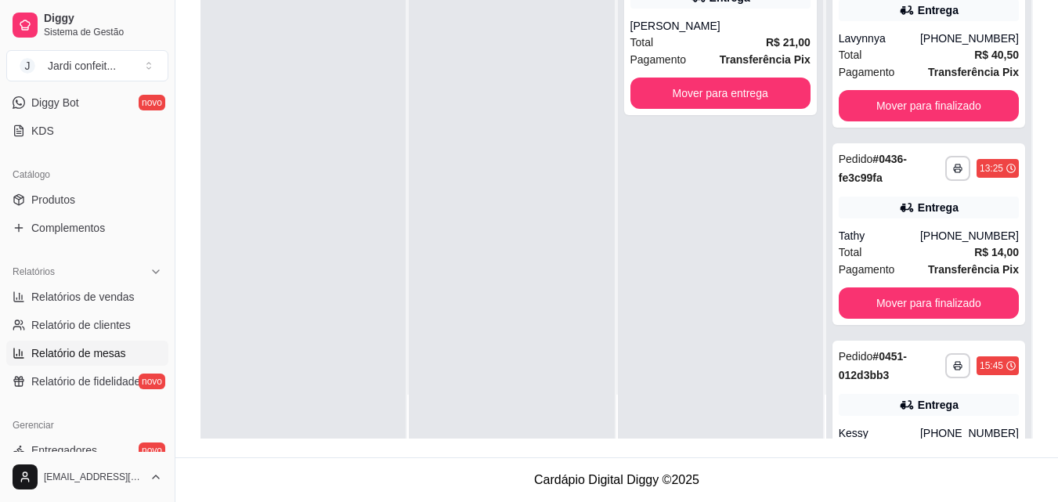
scroll to position [470, 0]
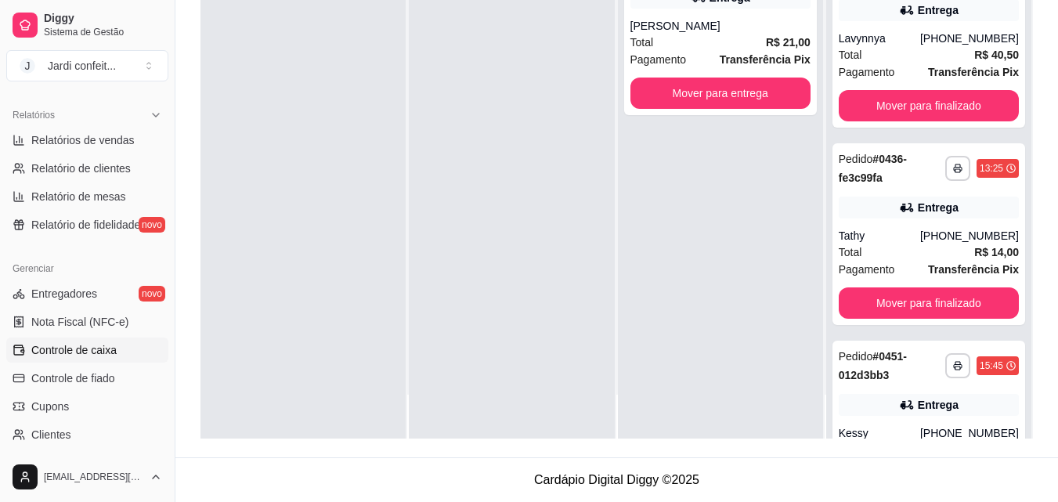
click at [103, 350] on span "Controle de caixa" at bounding box center [73, 350] width 85 height 16
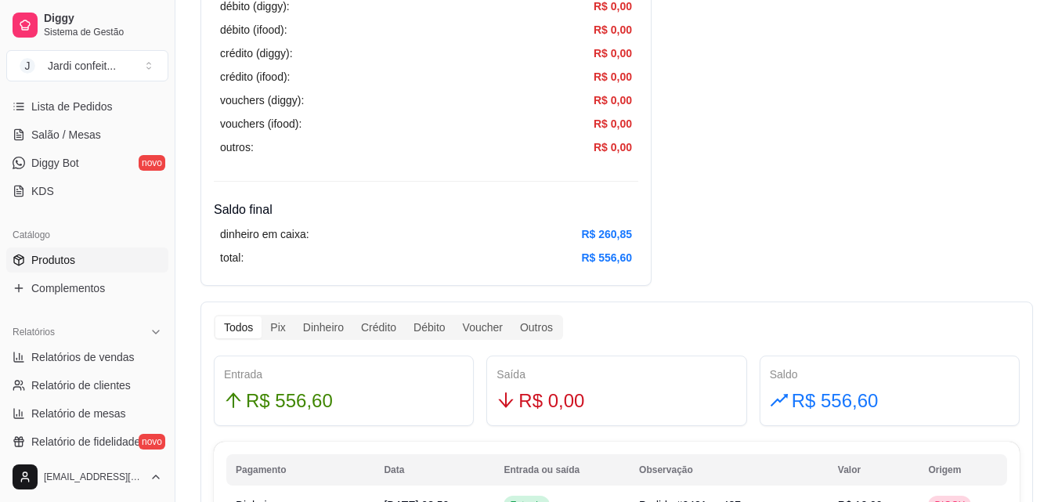
scroll to position [157, 0]
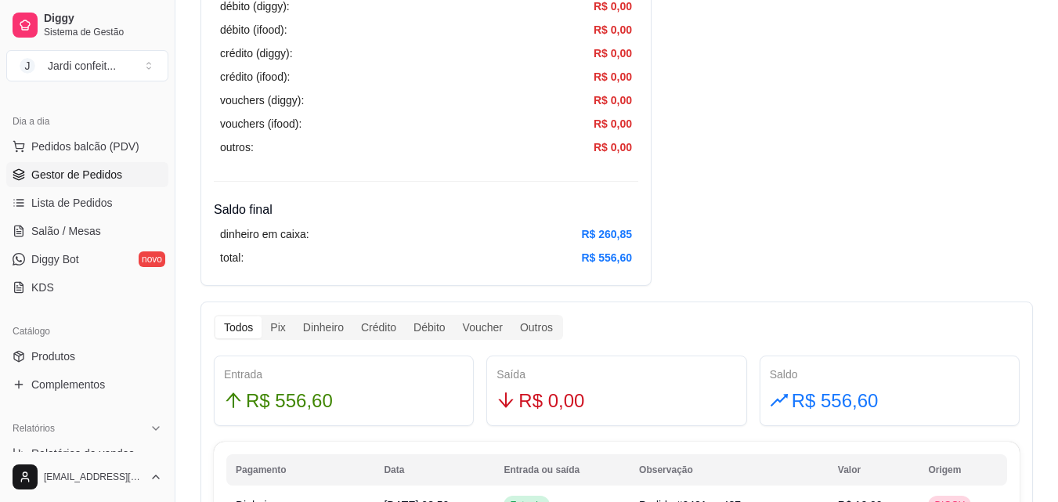
click at [114, 184] on link "Gestor de Pedidos" at bounding box center [87, 174] width 162 height 25
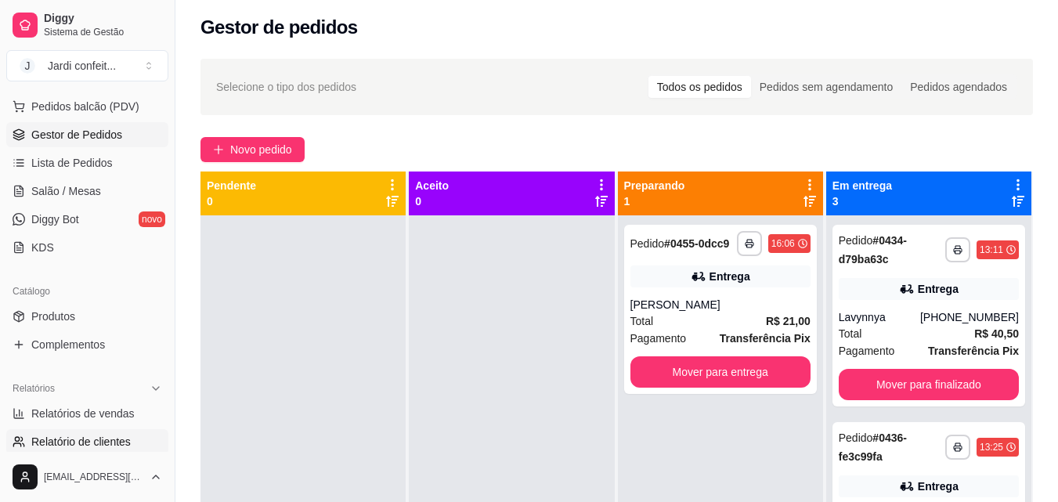
scroll to position [313, 0]
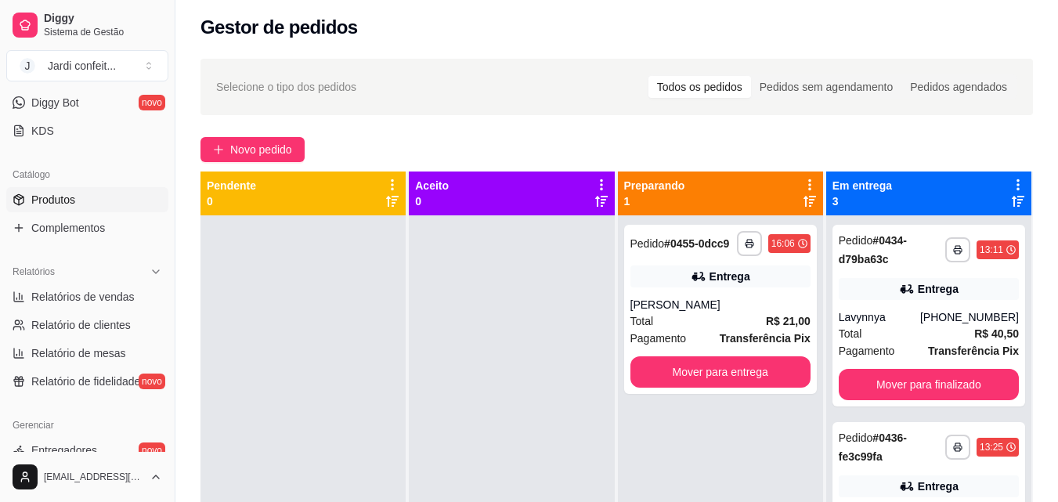
click at [98, 196] on link "Produtos" at bounding box center [87, 199] width 162 height 25
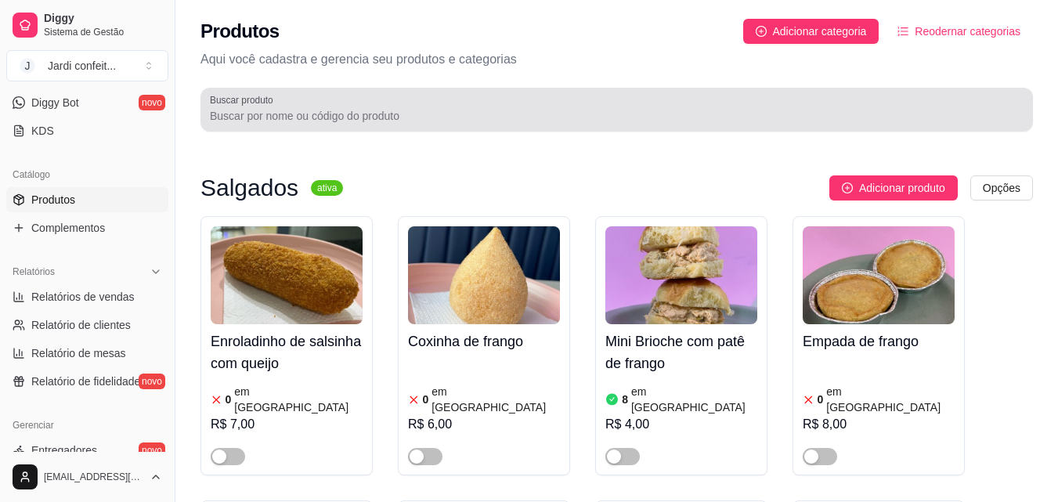
click at [350, 115] on input "Buscar produto" at bounding box center [616, 116] width 813 height 16
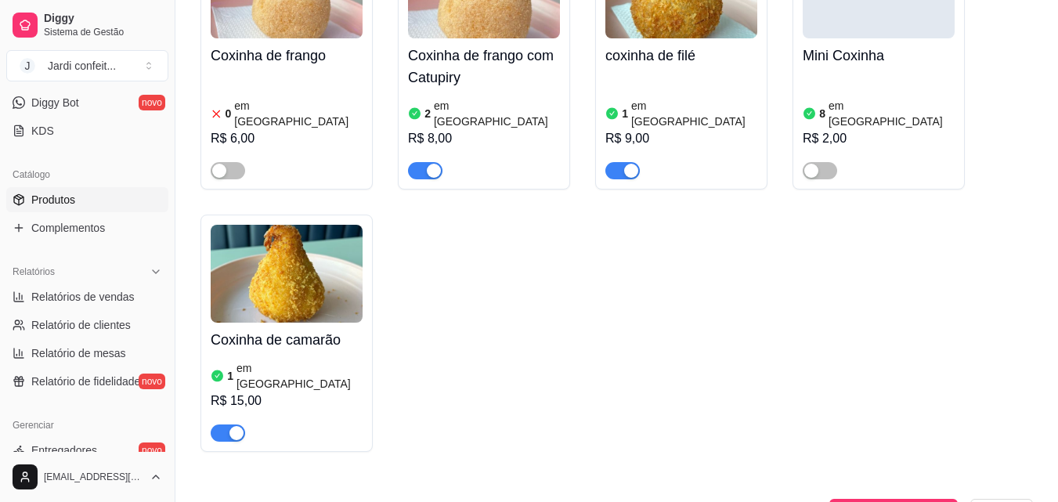
scroll to position [313, 0]
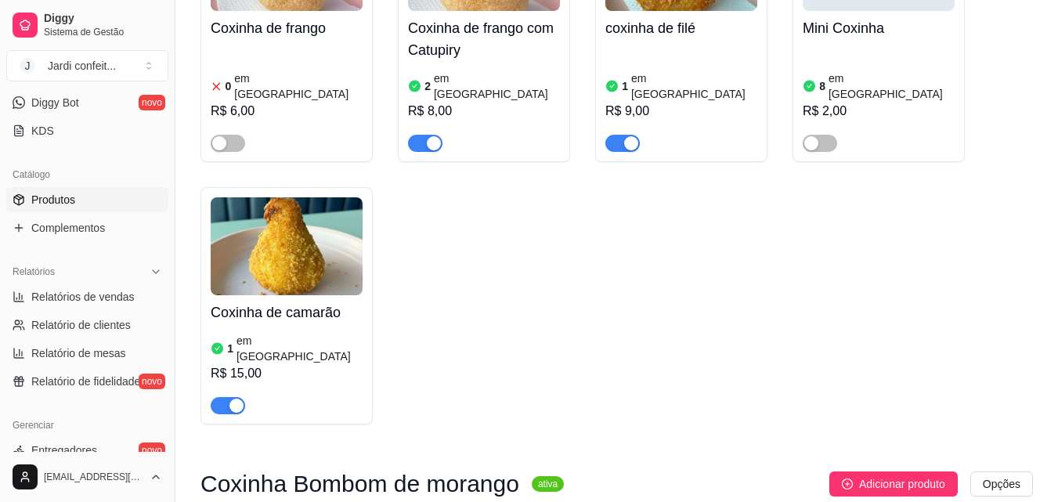
type input "coxi"
click at [288, 303] on h4 "Coxinha de camarão" at bounding box center [287, 312] width 152 height 22
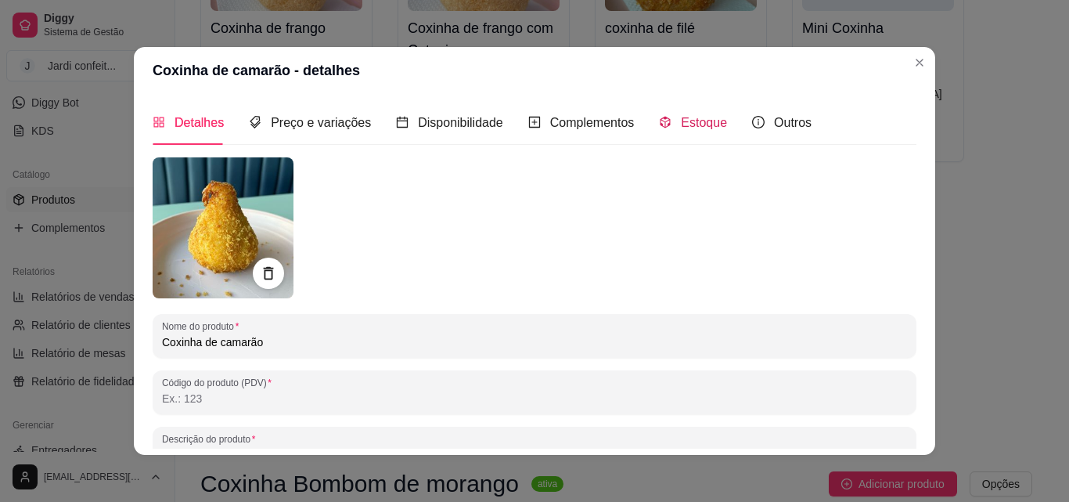
click at [678, 132] on div "Estoque" at bounding box center [693, 123] width 68 height 20
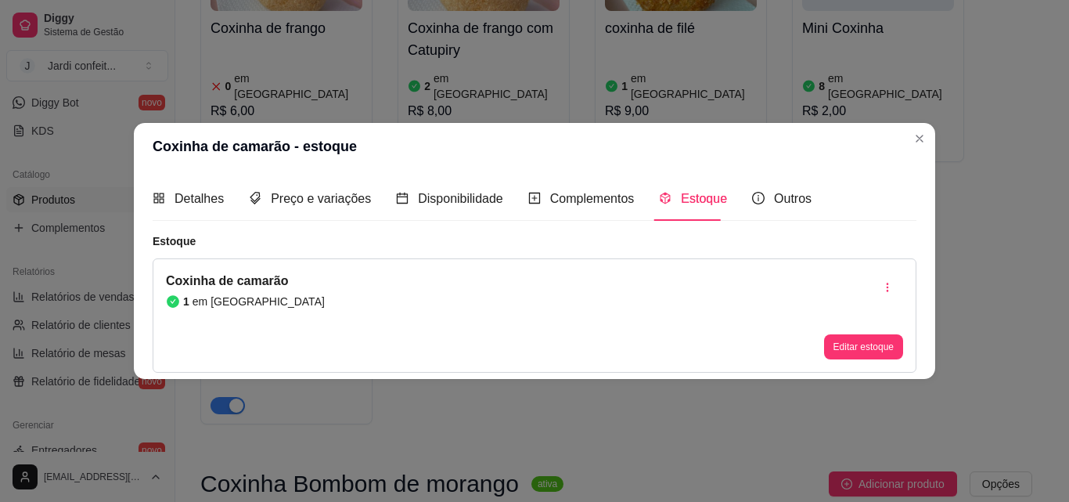
click at [867, 349] on button "Editar estoque" at bounding box center [863, 346] width 79 height 25
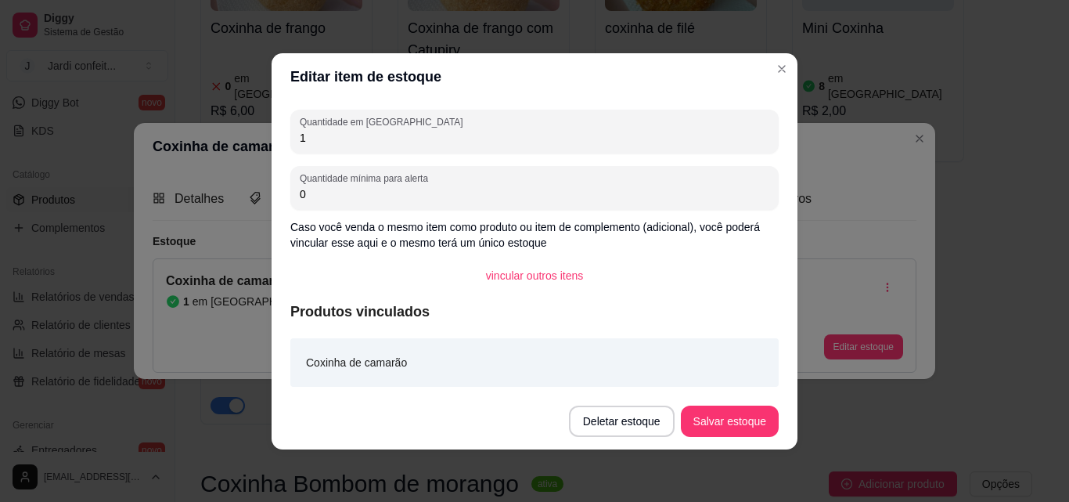
drag, startPoint x: 374, startPoint y: 139, endPoint x: 254, endPoint y: 142, distance: 120.6
click at [254, 142] on div "Editar item de estoque Quantidade em estoque 1 Quantidade mínima para alerta 0 …" at bounding box center [534, 251] width 1069 height 502
type input "5"
click at [737, 433] on button "Salvar estoque" at bounding box center [730, 421] width 98 height 31
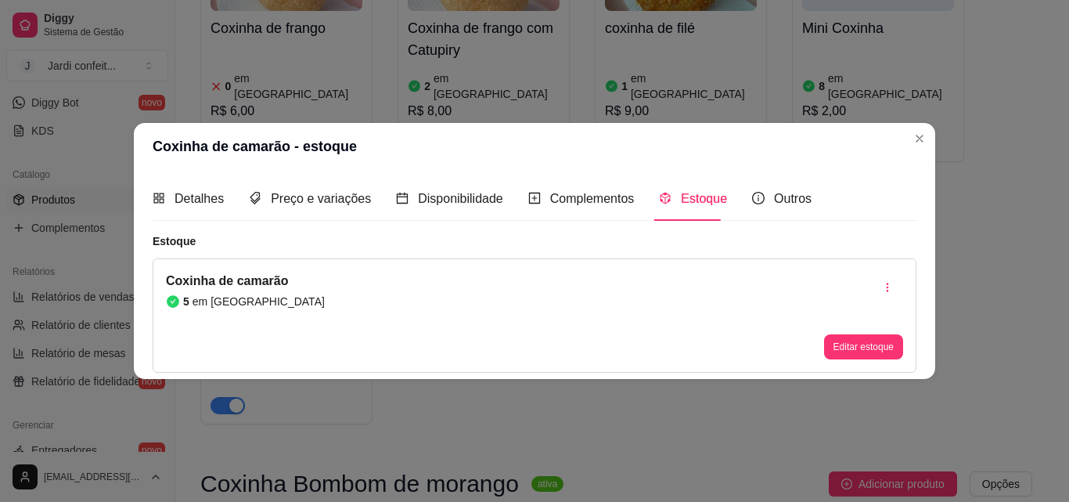
click at [909, 147] on header "Coxinha de camarão - estoque" at bounding box center [535, 146] width 802 height 47
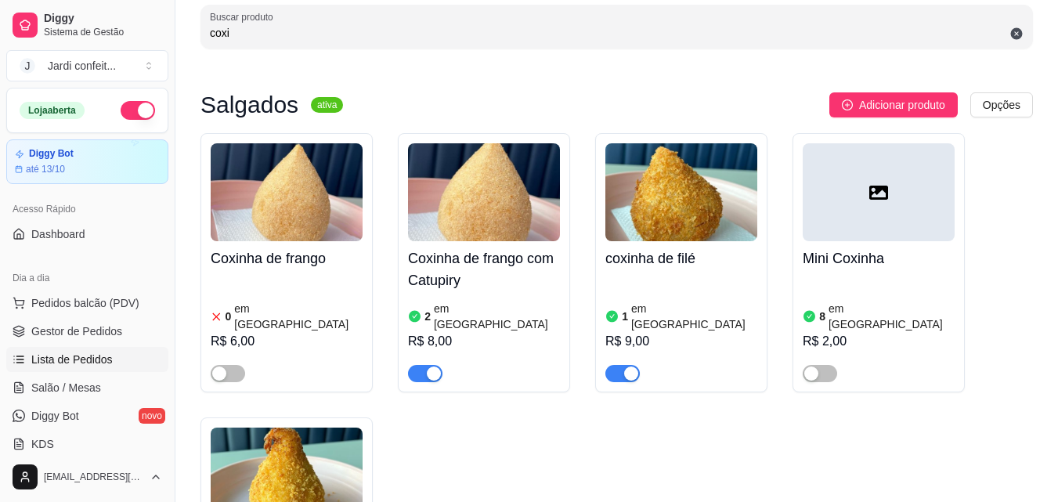
scroll to position [78, 0]
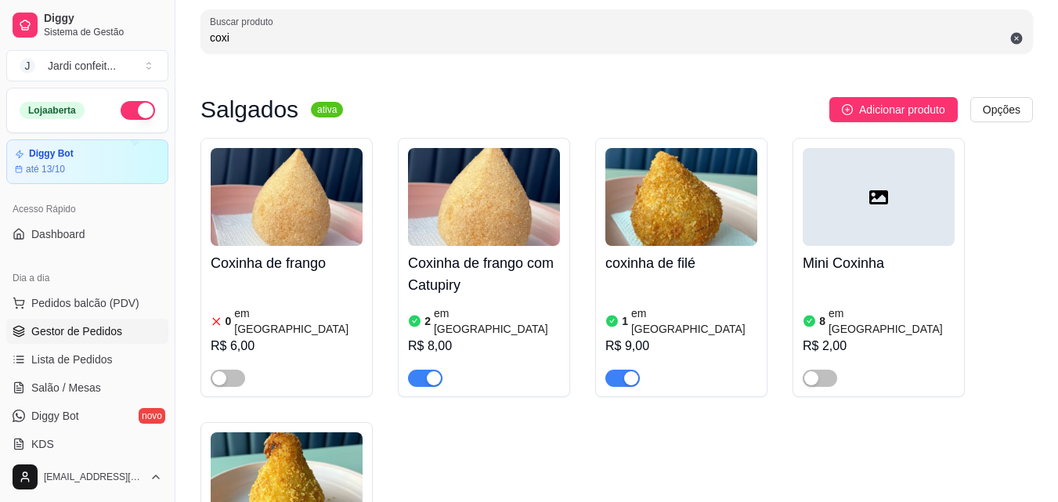
click at [86, 330] on span "Gestor de Pedidos" at bounding box center [76, 331] width 91 height 16
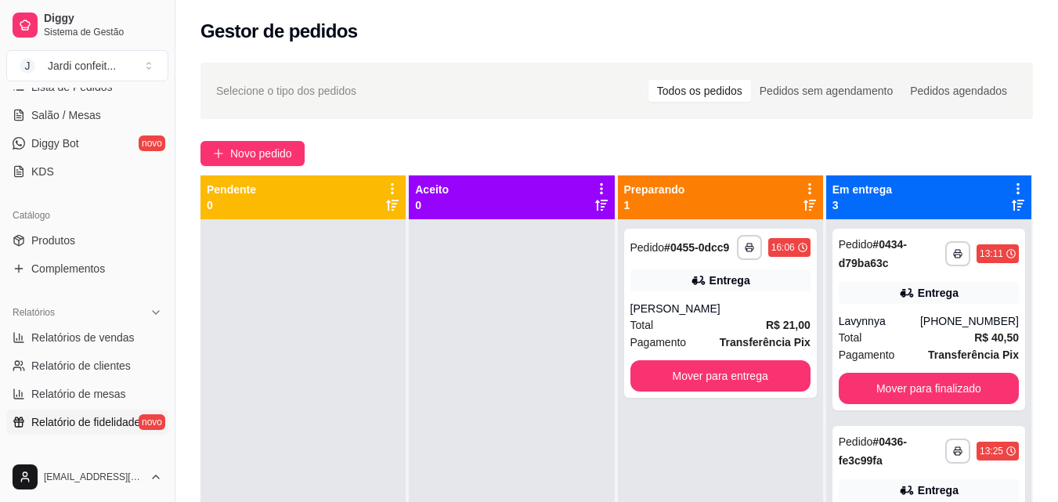
scroll to position [391, 0]
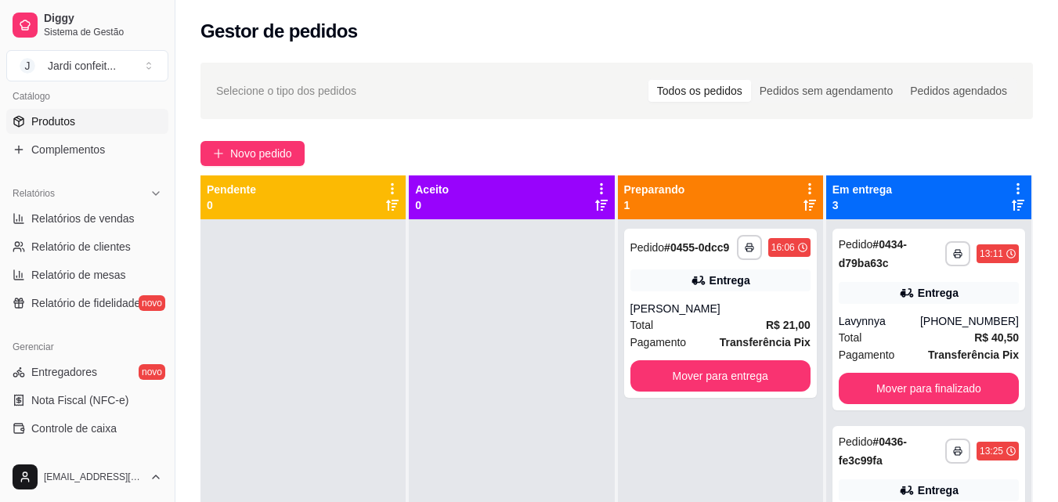
click at [117, 124] on link "Produtos" at bounding box center [87, 121] width 162 height 25
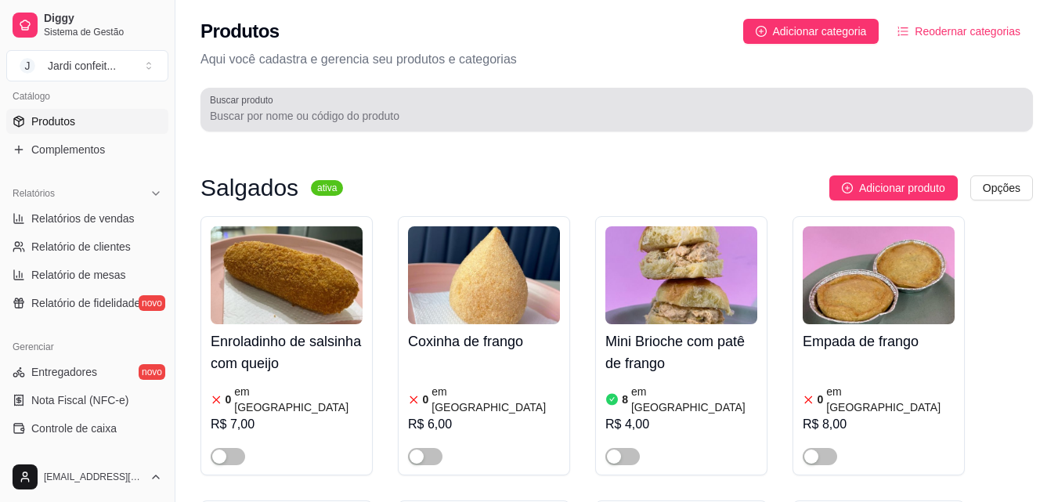
click at [434, 120] on input "Buscar produto" at bounding box center [616, 116] width 813 height 16
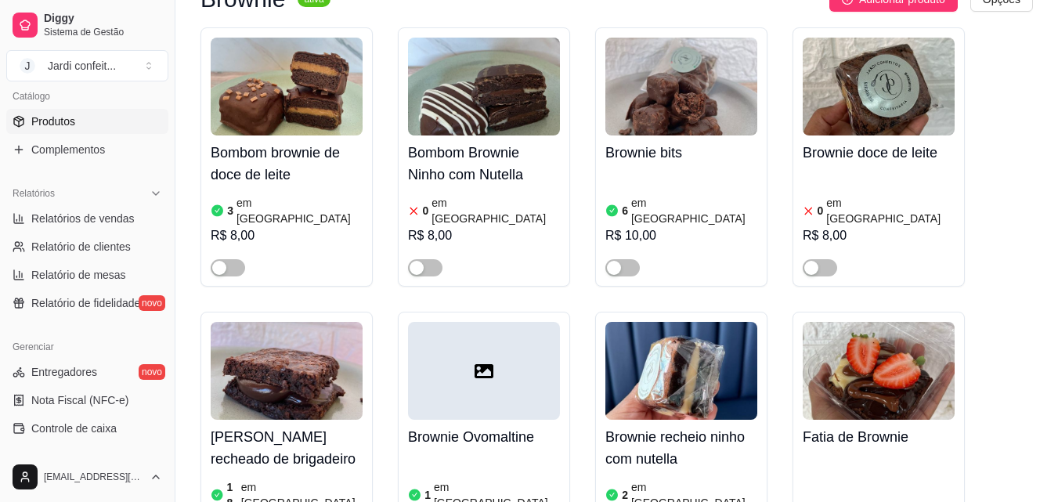
scroll to position [861, 0]
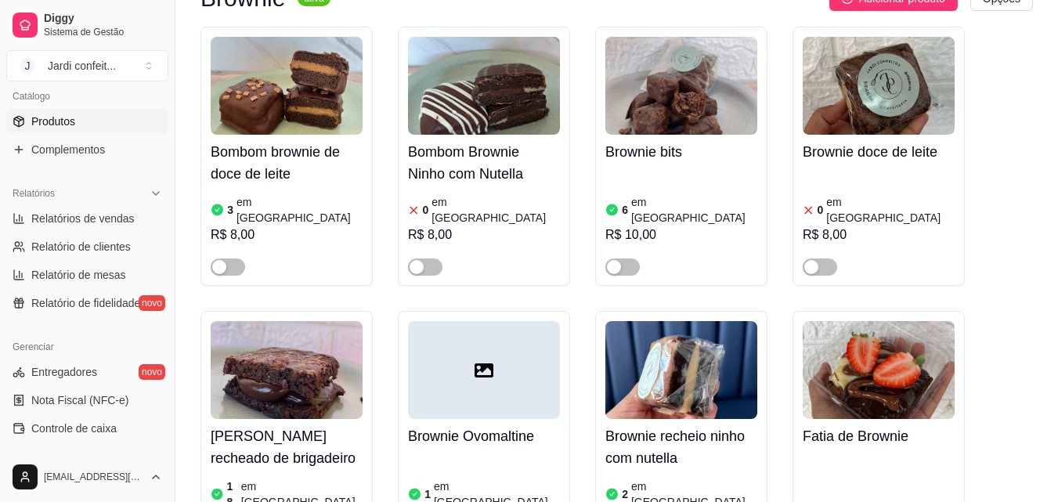
type input "brown"
click at [653, 332] on img at bounding box center [681, 370] width 152 height 98
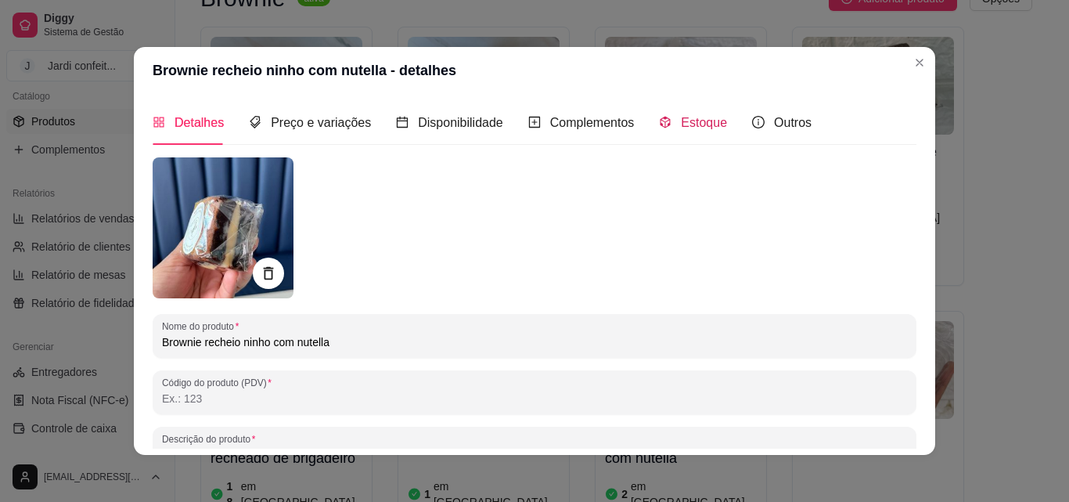
click at [695, 128] on span "Estoque" at bounding box center [704, 122] width 46 height 13
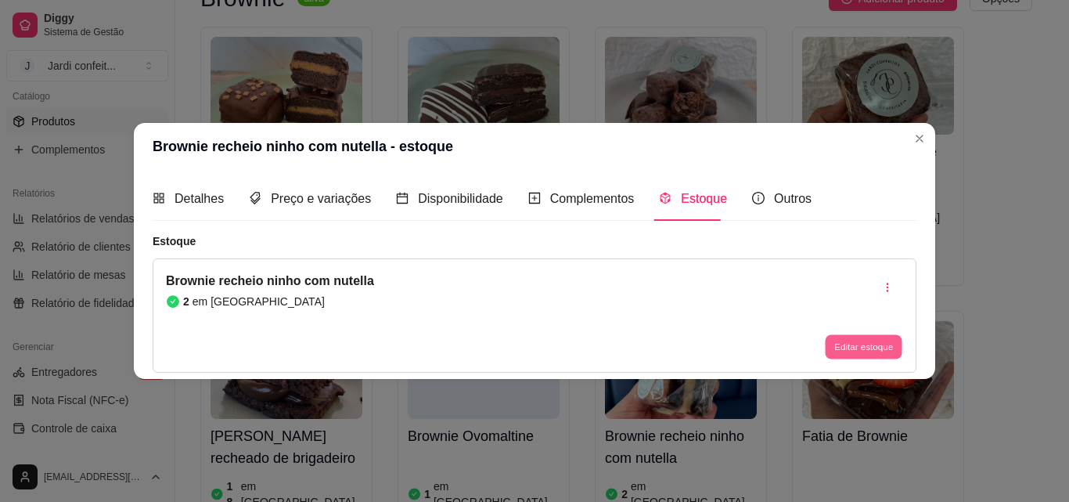
click at [862, 351] on button "Editar estoque" at bounding box center [863, 347] width 77 height 24
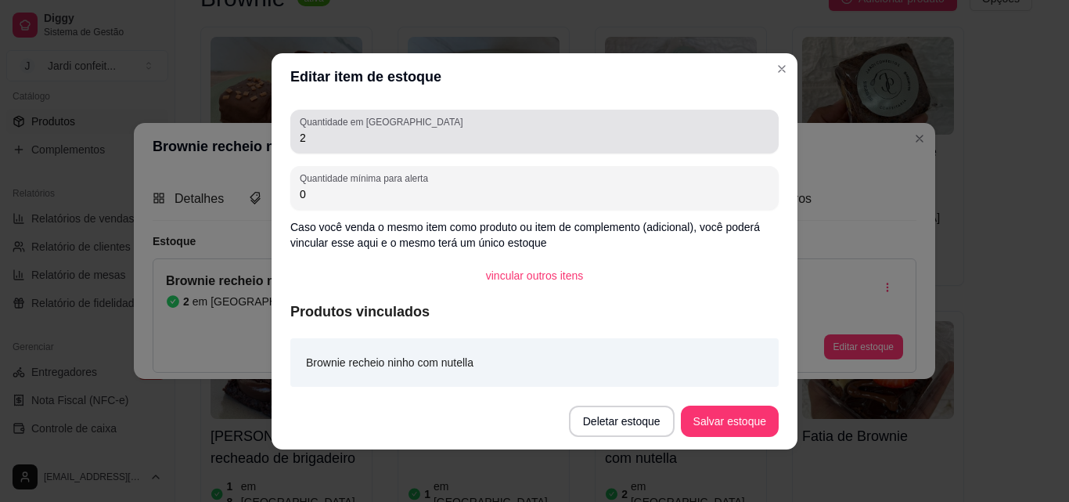
drag, startPoint x: 398, startPoint y: 146, endPoint x: 283, endPoint y: 140, distance: 114.4
click at [286, 140] on div "Quantidade em estoque 2 Quantidade mínima para alerta 0 Caso você venda o mesmo…" at bounding box center [535, 246] width 526 height 293
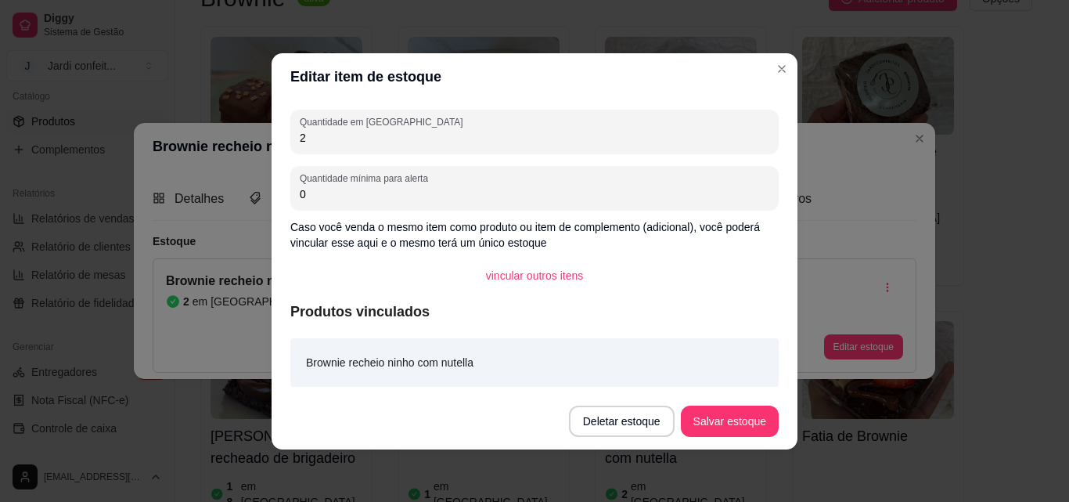
drag, startPoint x: 341, startPoint y: 137, endPoint x: 254, endPoint y: 145, distance: 87.2
click at [254, 145] on div "Editar item de estoque Quantidade em estoque 2 Quantidade mínima para alerta 0 …" at bounding box center [534, 251] width 1069 height 502
type input "19"
click at [761, 421] on button "Salvar estoque" at bounding box center [730, 421] width 98 height 31
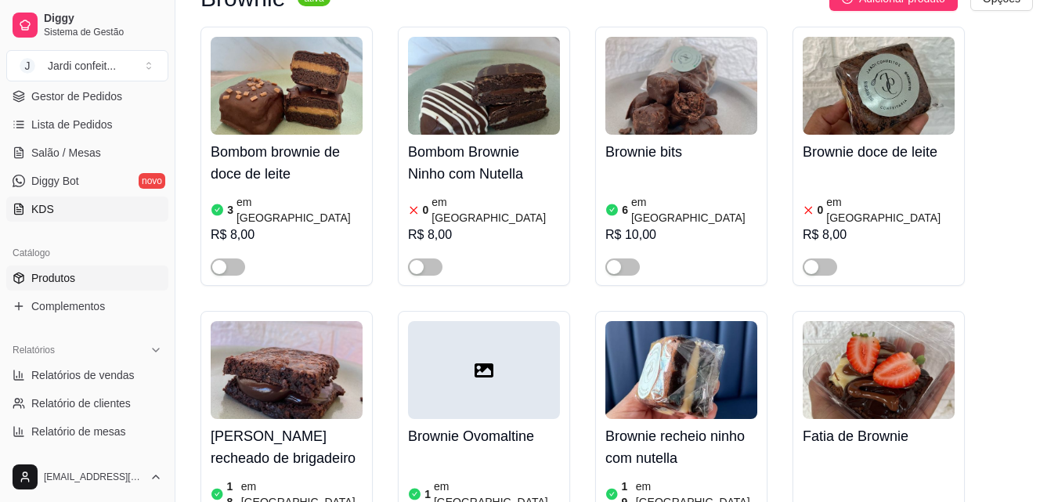
scroll to position [0, 0]
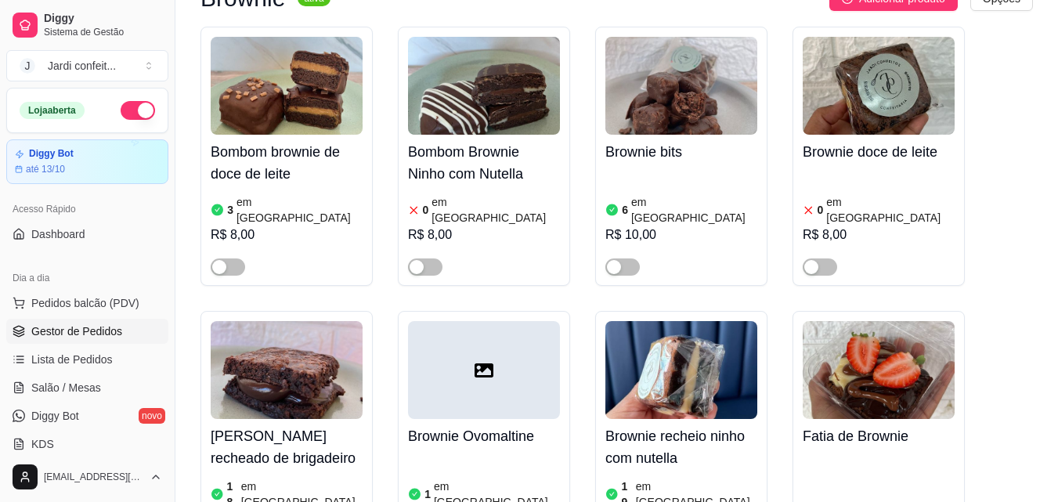
click at [117, 326] on span "Gestor de Pedidos" at bounding box center [76, 331] width 91 height 16
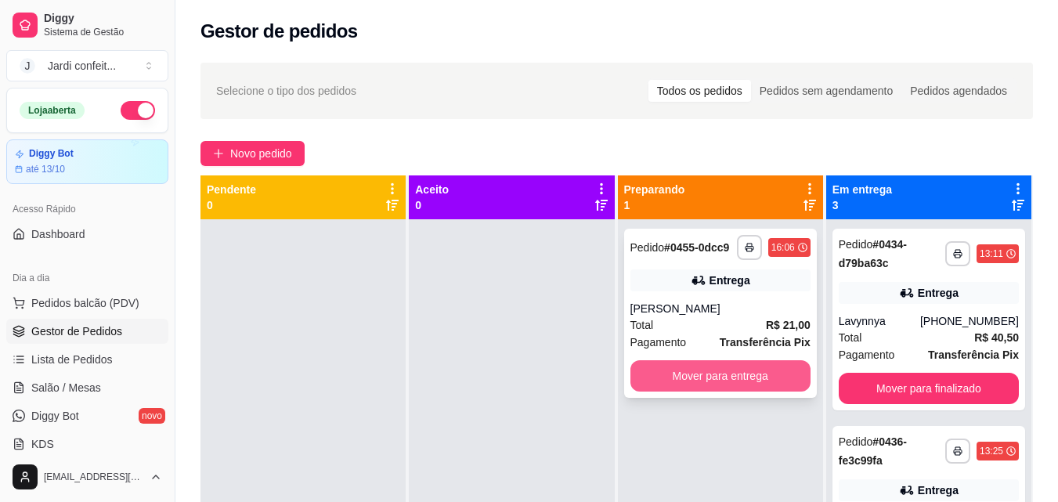
click at [756, 373] on button "Mover para entrega" at bounding box center [720, 375] width 180 height 31
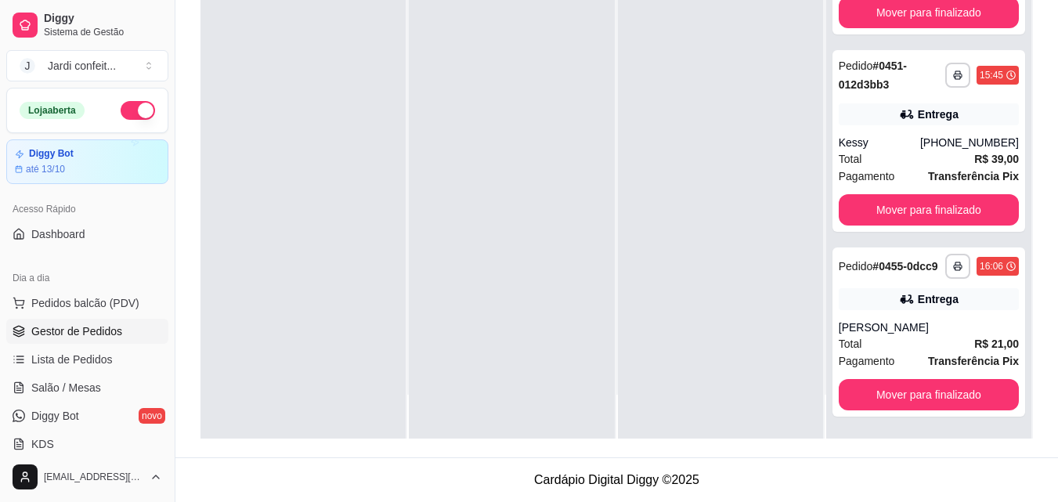
scroll to position [303, 0]
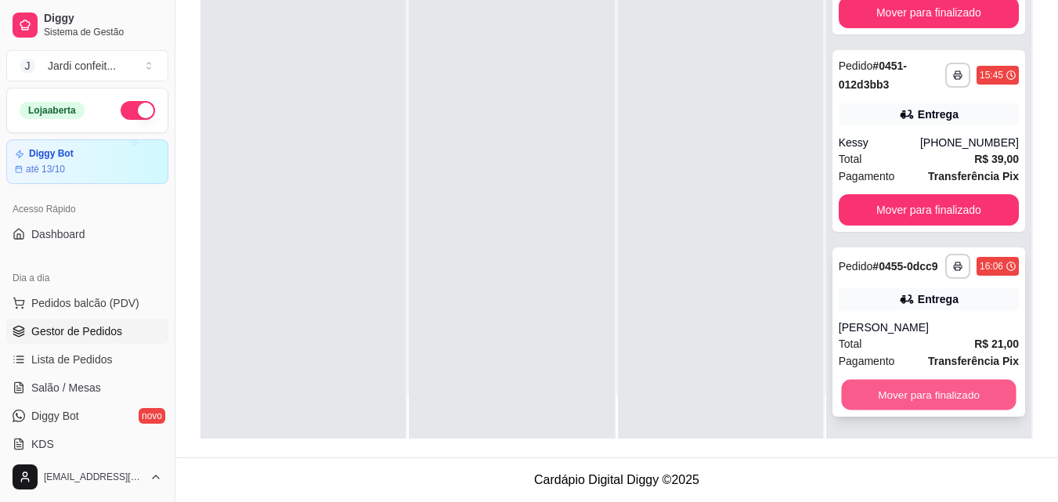
click at [948, 394] on button "Mover para finalizado" at bounding box center [928, 395] width 175 height 31
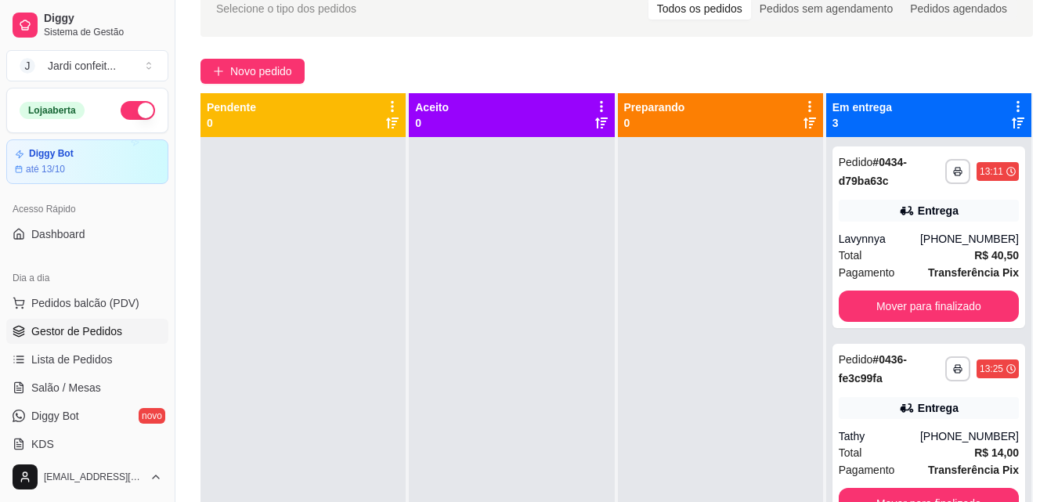
scroll to position [0, 0]
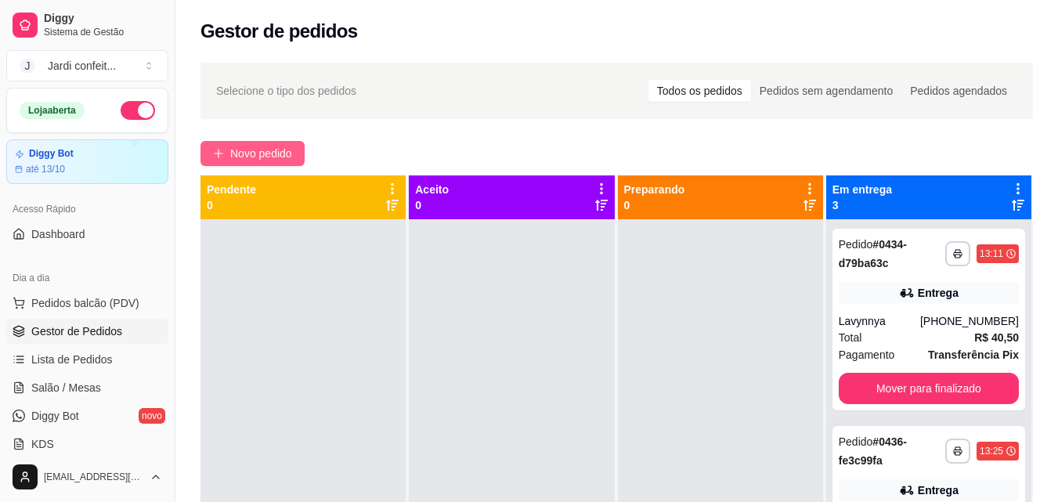
click at [279, 157] on span "Novo pedido" at bounding box center [261, 153] width 62 height 17
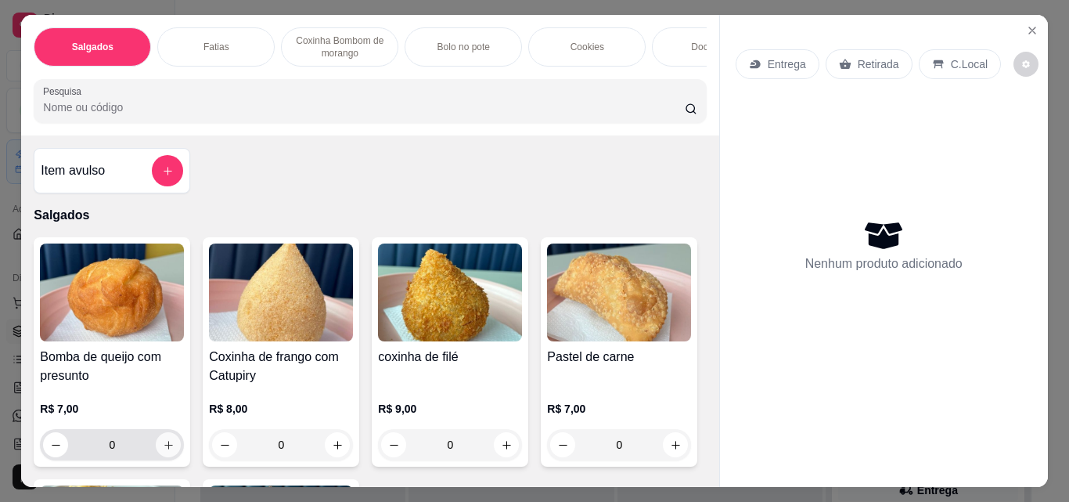
click at [166, 442] on button "increase-product-quantity" at bounding box center [168, 444] width 25 height 25
type input "1"
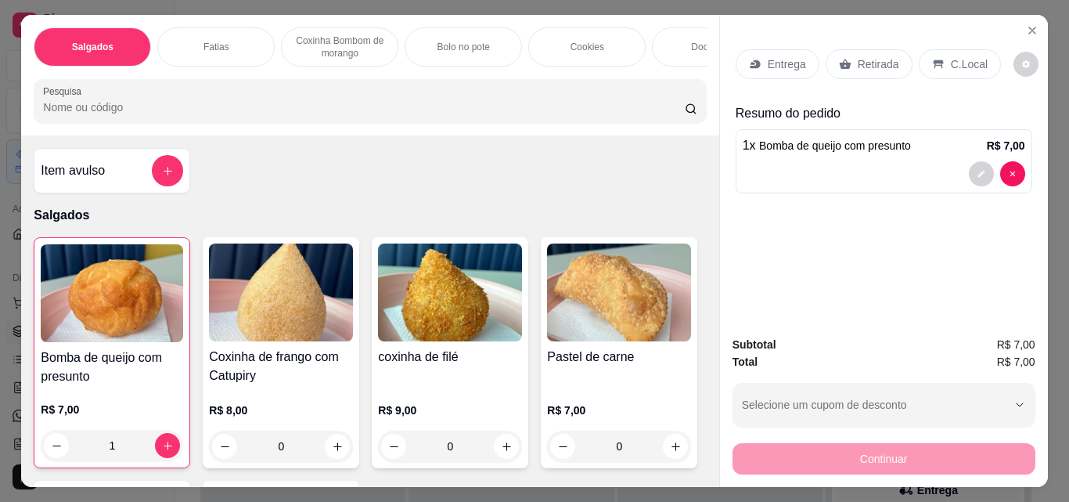
click at [870, 56] on p "Retirada" at bounding box center [878, 64] width 41 height 16
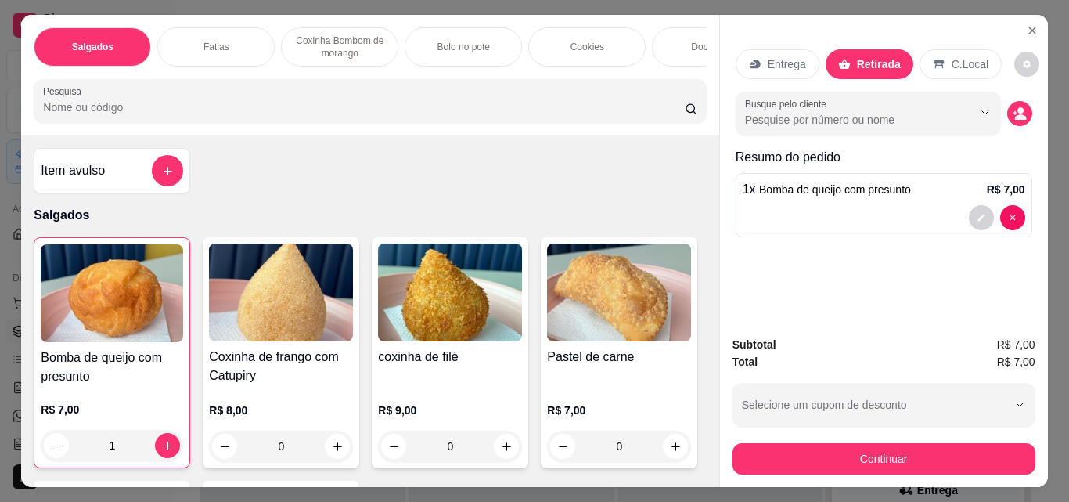
drag, startPoint x: 881, startPoint y: 477, endPoint x: 890, endPoint y: 460, distance: 18.9
click at [889, 462] on div "Subtotal R$ 7,00 Total R$ 7,00 Selecione um cupom de desconto CLIENTE10 Selecio…" at bounding box center [884, 405] width 328 height 164
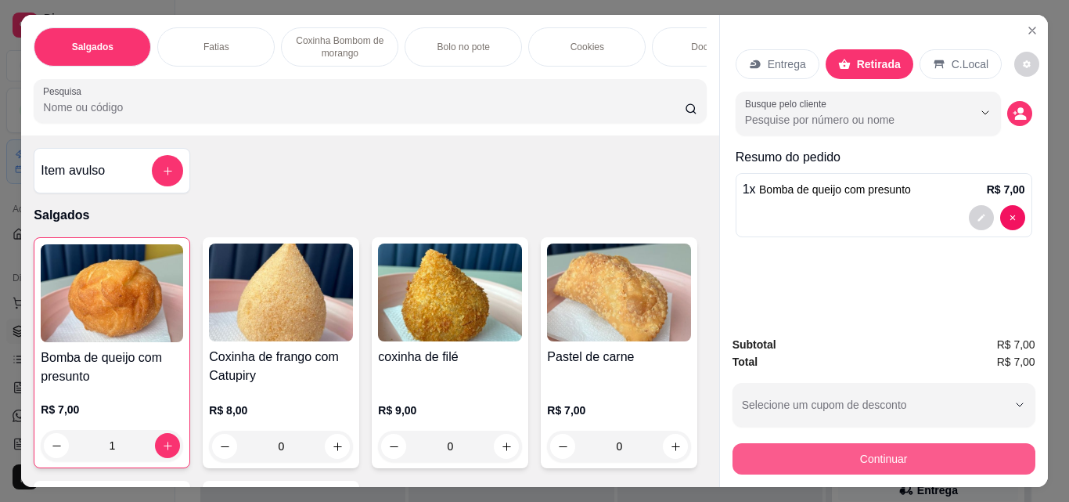
click at [898, 445] on button "Continuar" at bounding box center [884, 458] width 303 height 31
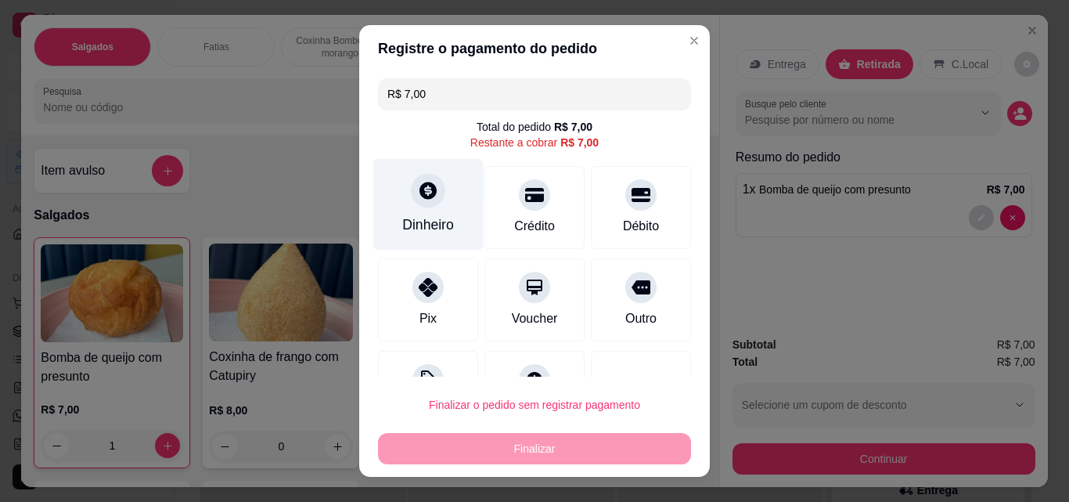
click at [425, 181] on icon at bounding box center [428, 190] width 20 height 20
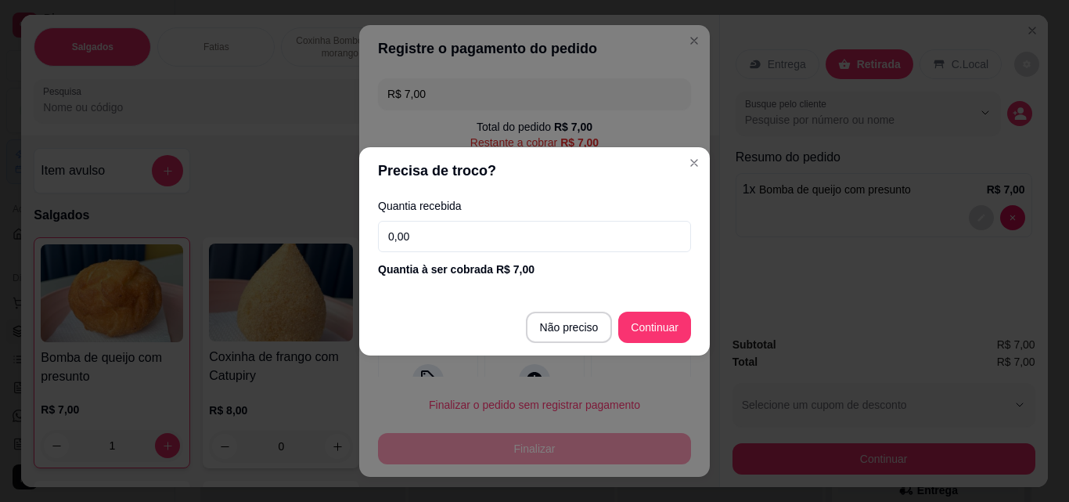
click at [535, 232] on input "0,00" at bounding box center [534, 236] width 313 height 31
type input "7,00"
type input "R$ 0,00"
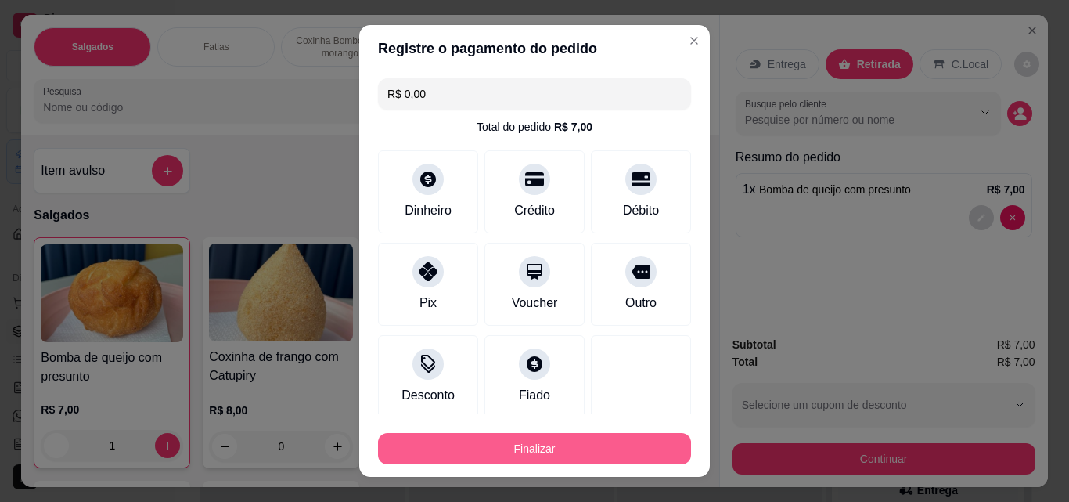
click at [600, 447] on button "Finalizar" at bounding box center [534, 448] width 313 height 31
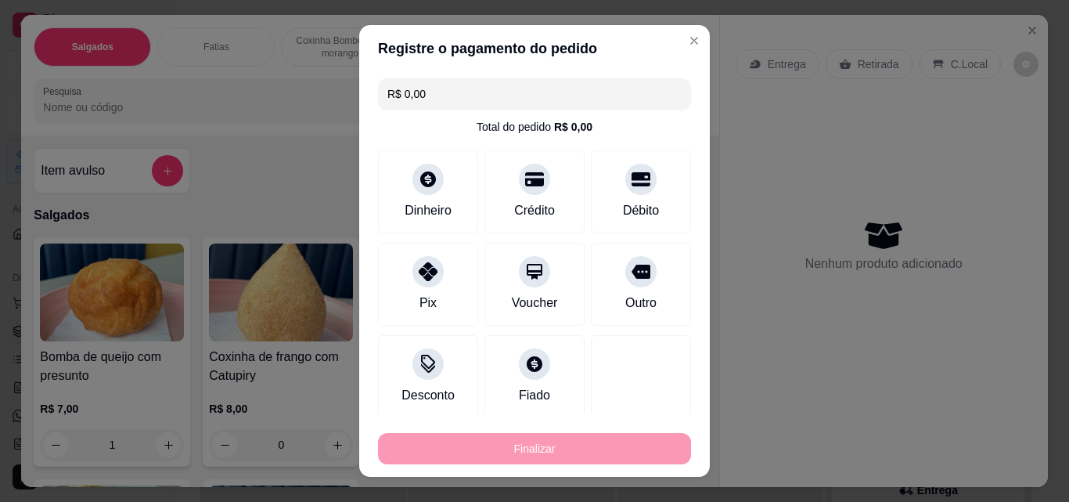
type input "0"
type input "-R$ 7,00"
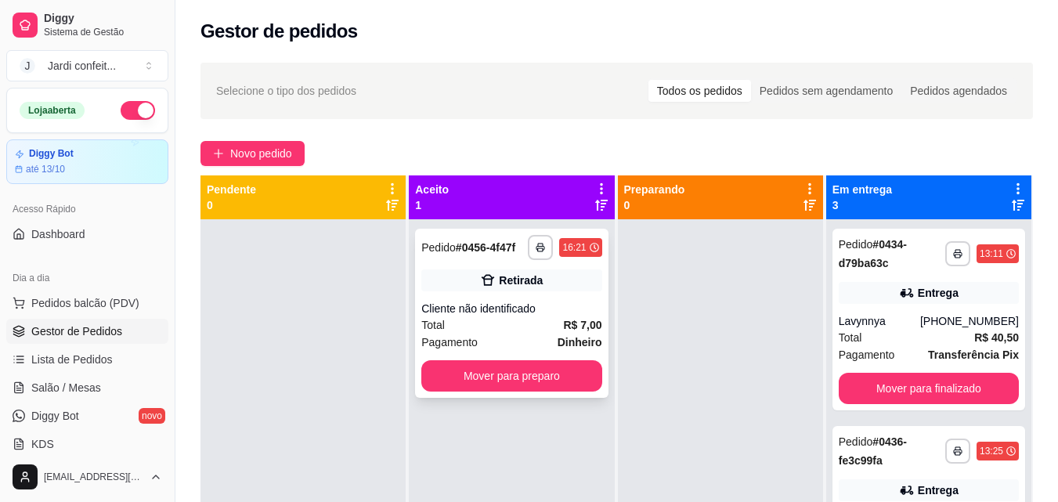
click at [546, 305] on div "Cliente não identificado" at bounding box center [511, 309] width 180 height 16
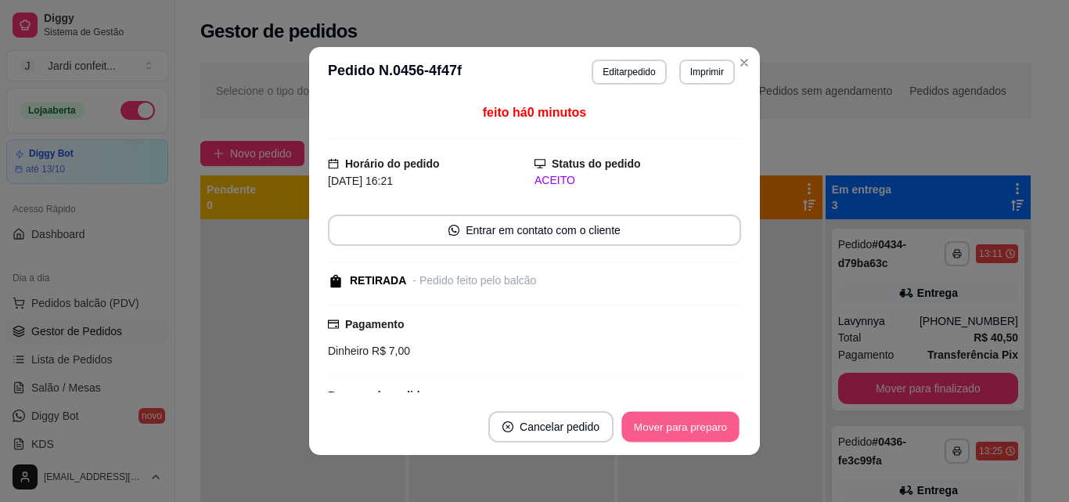
click at [661, 419] on button "Mover para preparo" at bounding box center [680, 427] width 117 height 31
click at [677, 431] on button "Mover para preparo" at bounding box center [680, 427] width 117 height 31
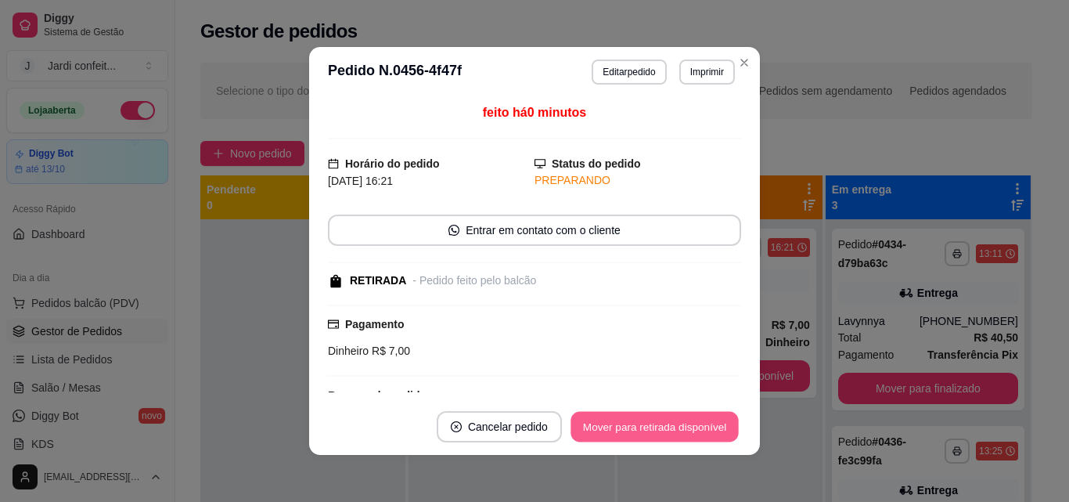
click at [677, 431] on button "Mover para retirada disponível" at bounding box center [655, 427] width 168 height 31
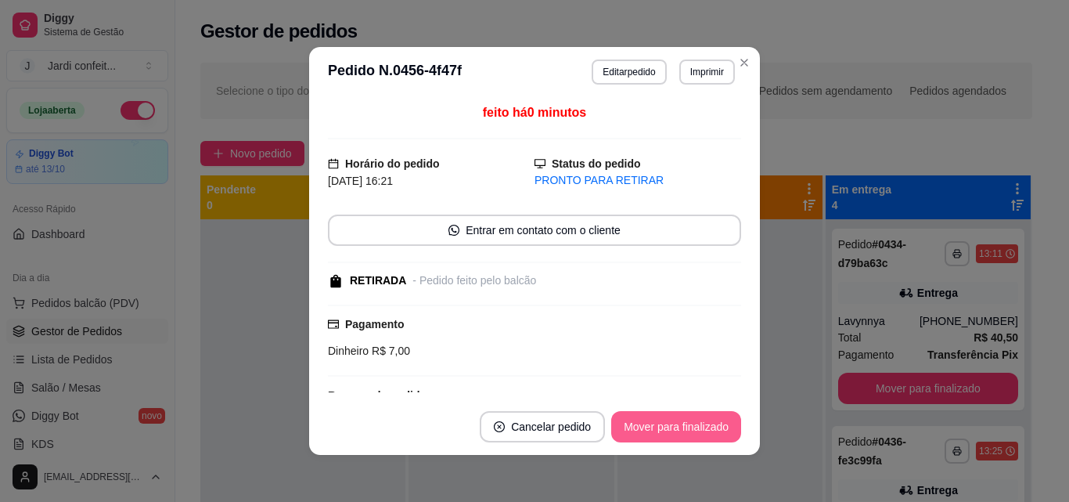
click at [680, 431] on button "Mover para finalizado" at bounding box center [676, 426] width 130 height 31
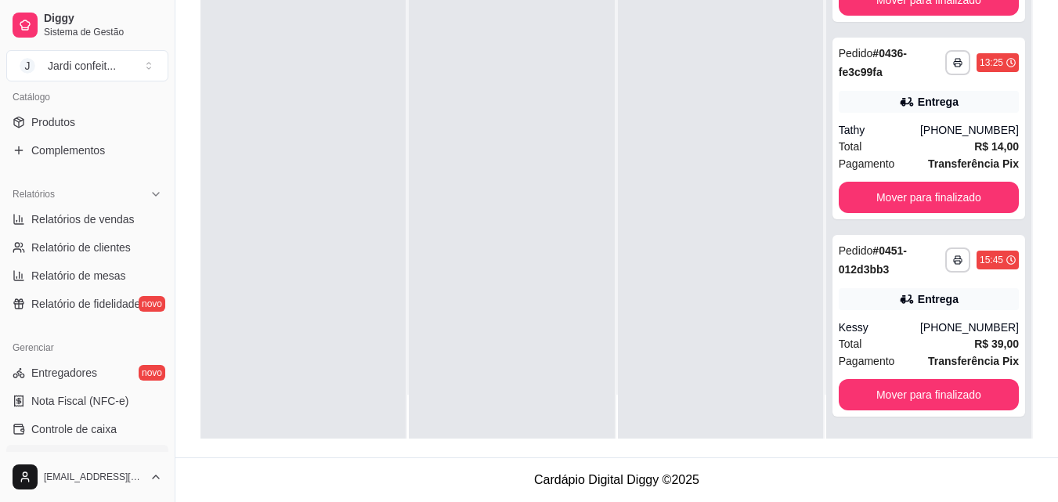
scroll to position [312, 0]
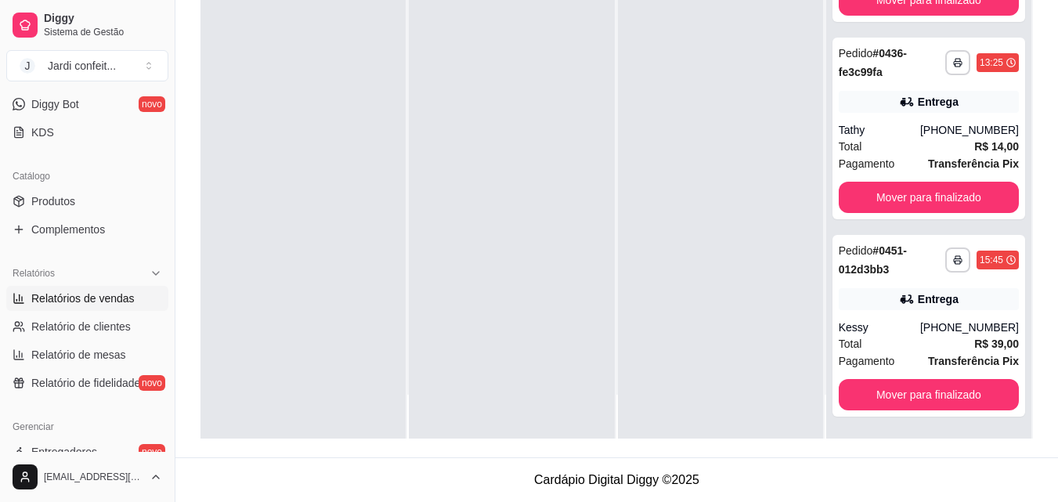
click at [116, 303] on span "Relatórios de vendas" at bounding box center [82, 298] width 103 height 16
select select "ALL"
select select "0"
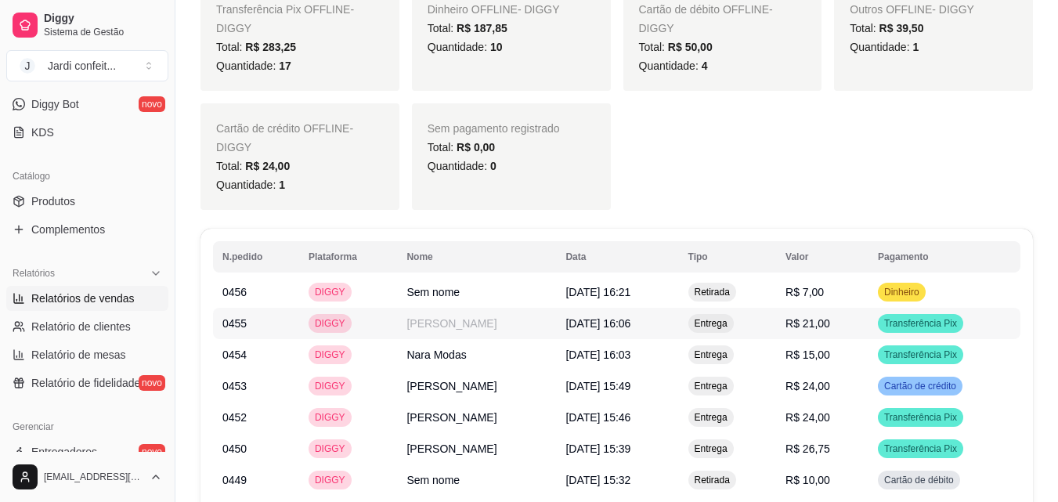
scroll to position [1253, 0]
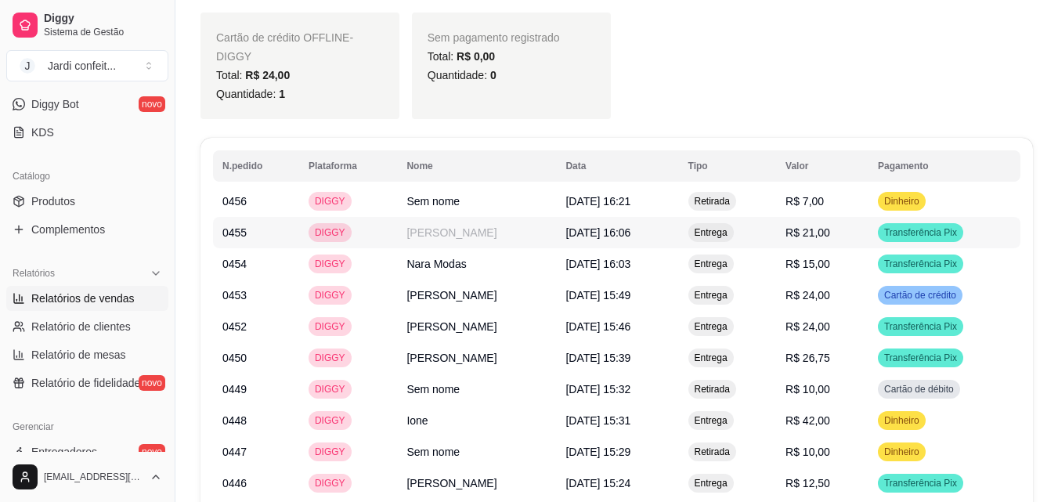
click at [678, 217] on td "18/09/2025 às 16:06" at bounding box center [617, 232] width 122 height 31
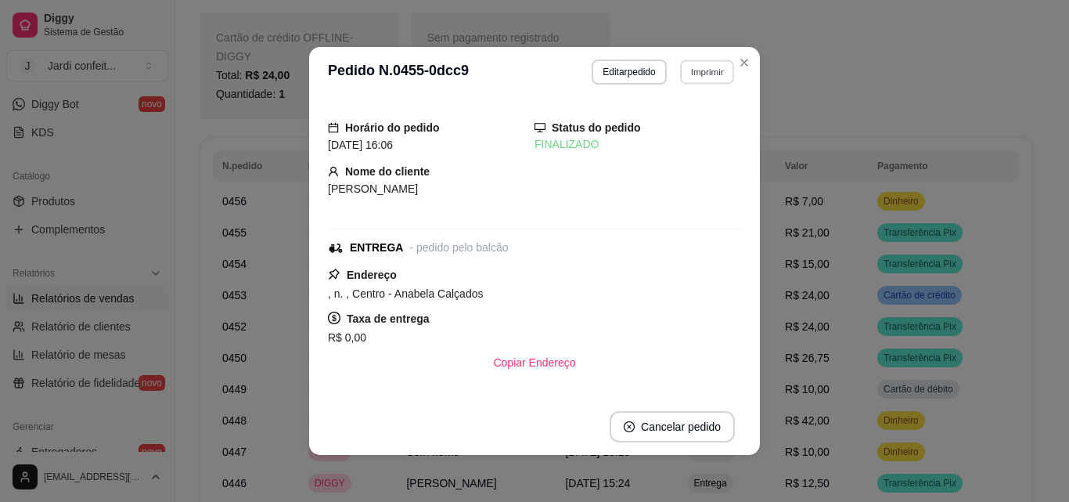
click at [694, 77] on button "Imprimir" at bounding box center [707, 71] width 54 height 24
click at [687, 133] on button "Impressora" at bounding box center [674, 126] width 114 height 25
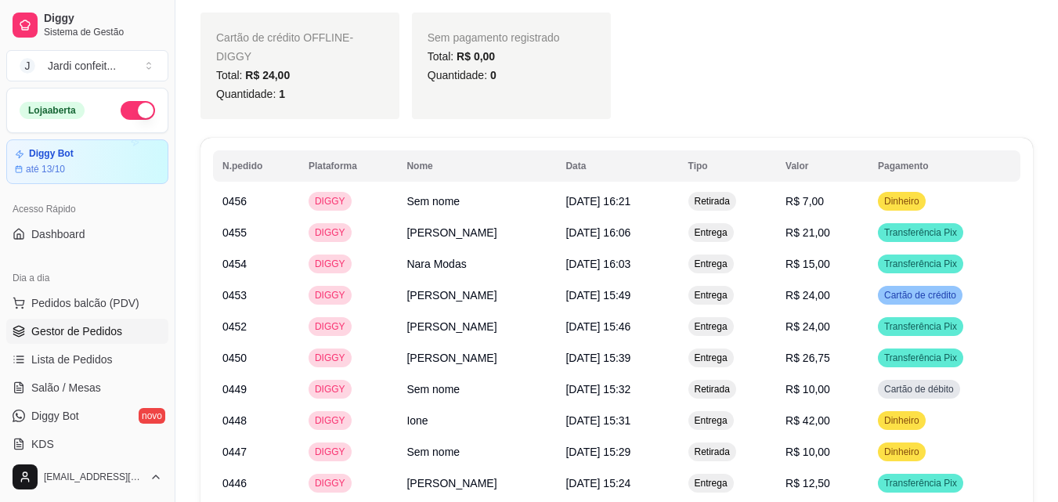
scroll to position [1174, 0]
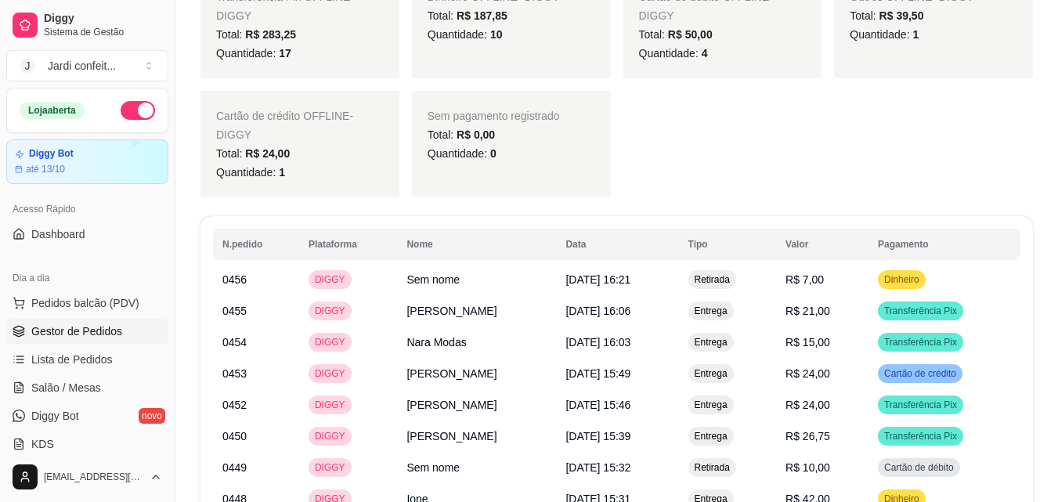
click at [109, 338] on span "Gestor de Pedidos" at bounding box center [76, 331] width 91 height 16
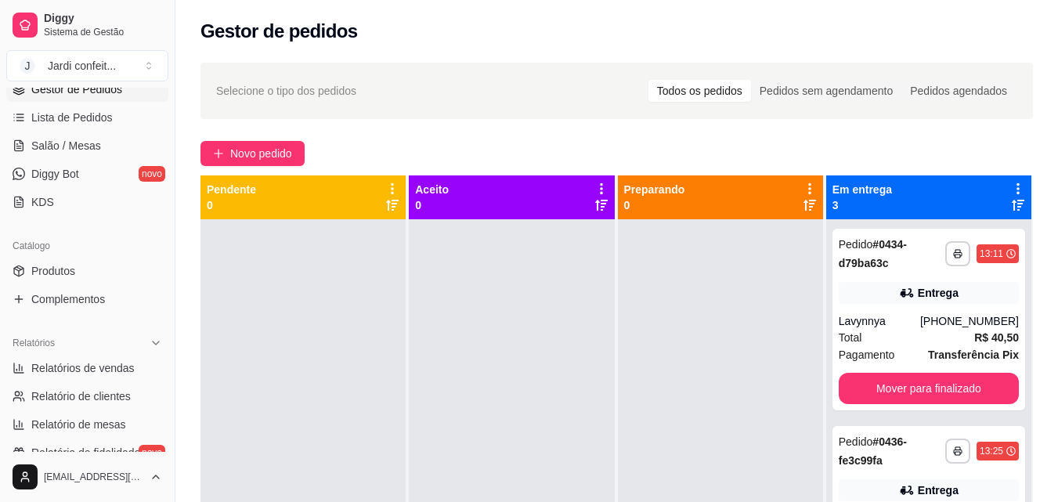
scroll to position [470, 0]
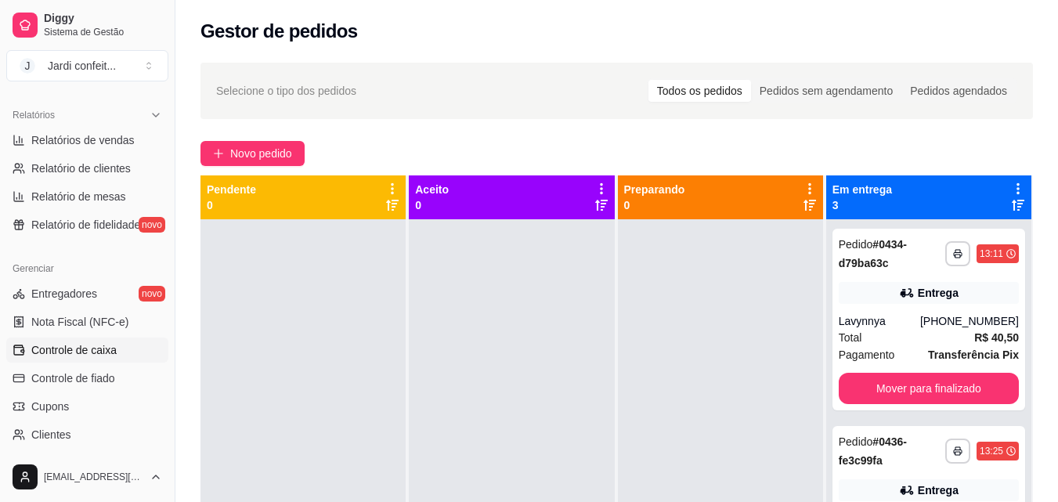
click at [99, 348] on span "Controle de caixa" at bounding box center [73, 350] width 85 height 16
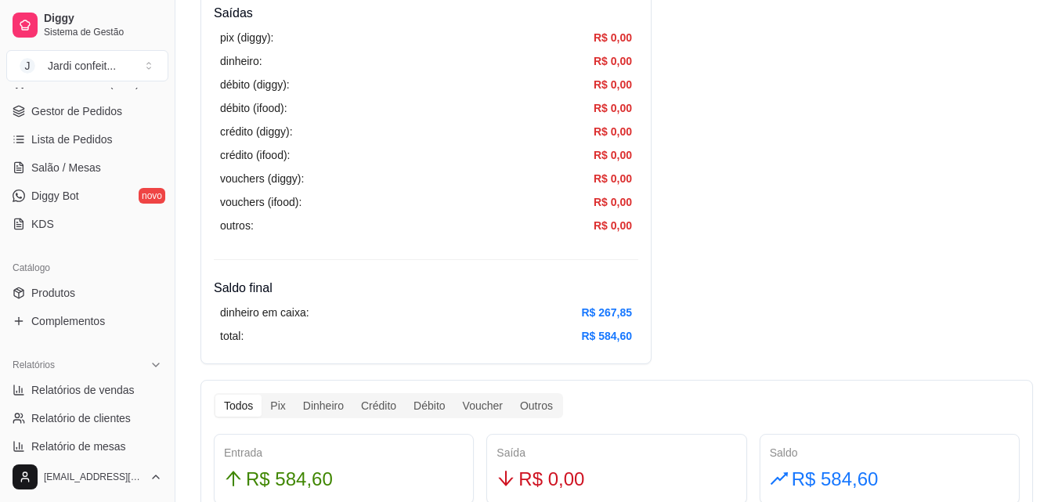
scroll to position [77, 0]
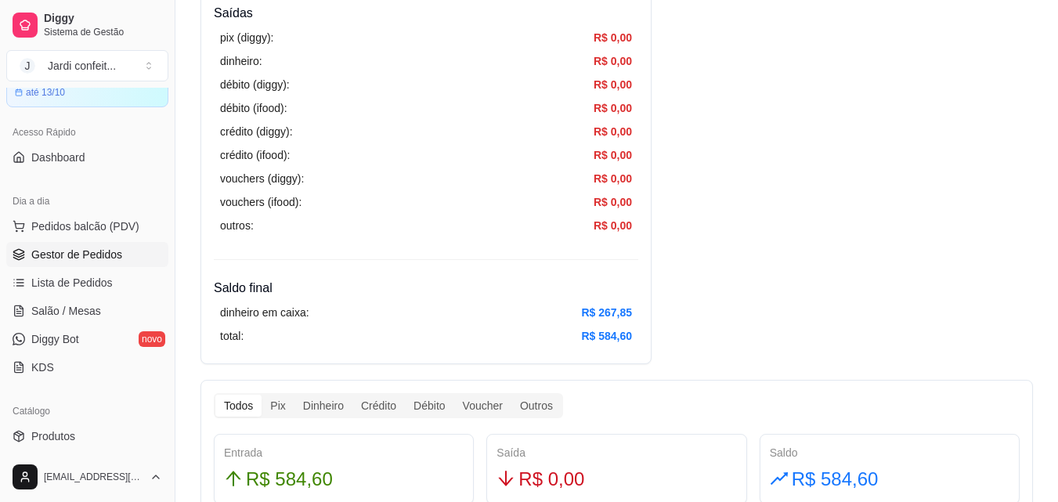
click at [120, 262] on link "Gestor de Pedidos" at bounding box center [87, 254] width 162 height 25
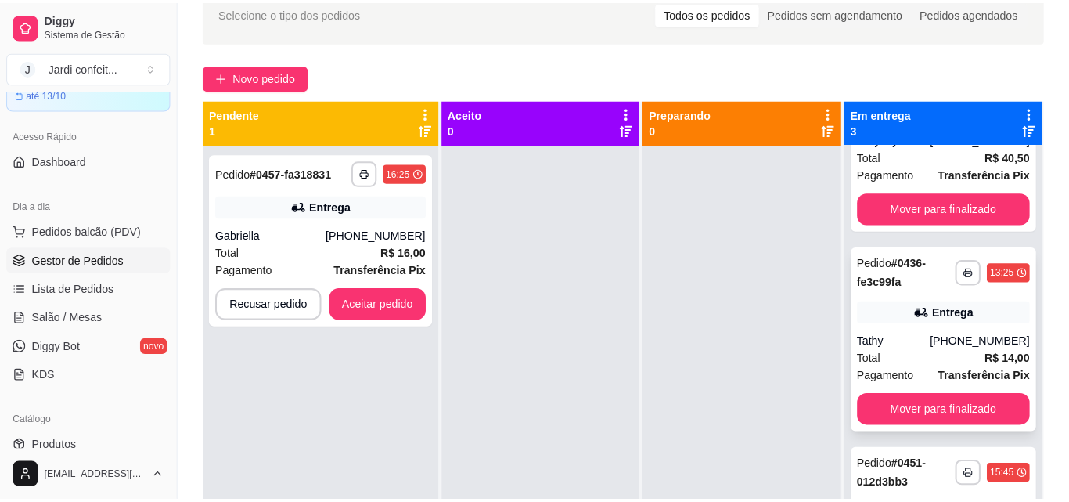
scroll to position [44, 0]
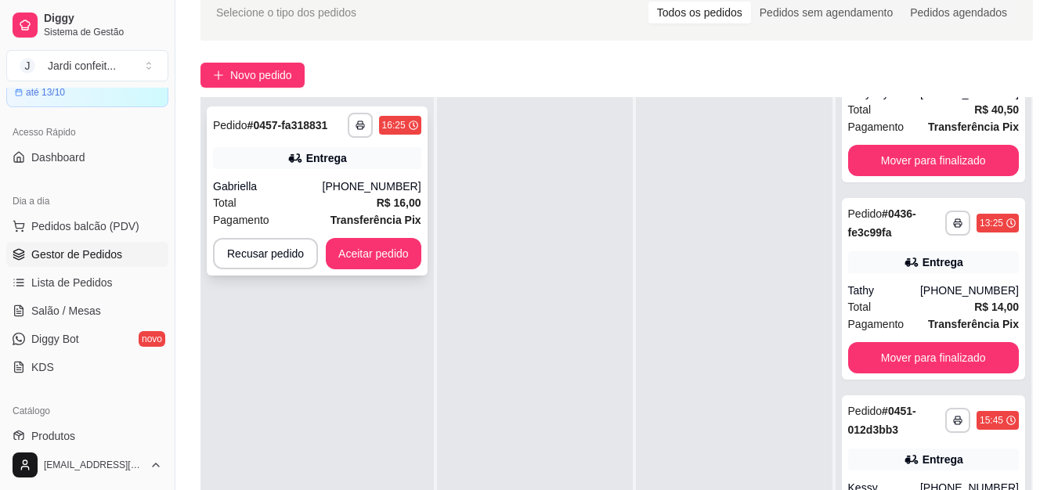
click at [341, 192] on div "(86) 99858-6635" at bounding box center [372, 186] width 99 height 16
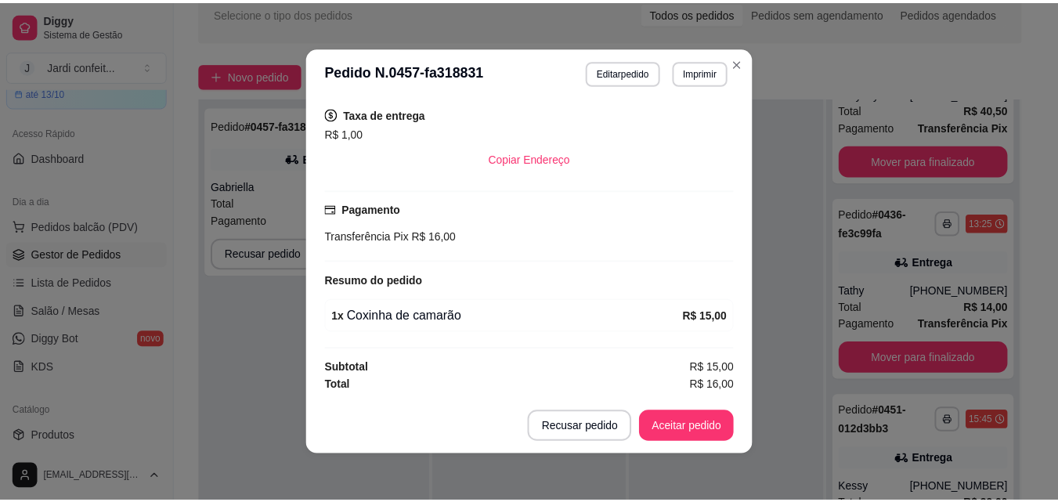
scroll to position [319, 0]
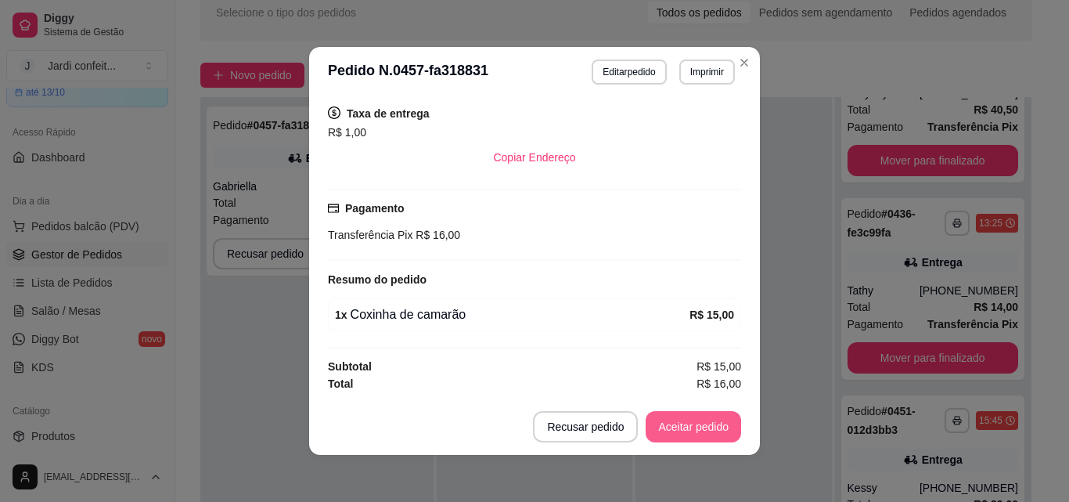
click at [727, 420] on button "Aceitar pedido" at bounding box center [694, 426] width 96 height 31
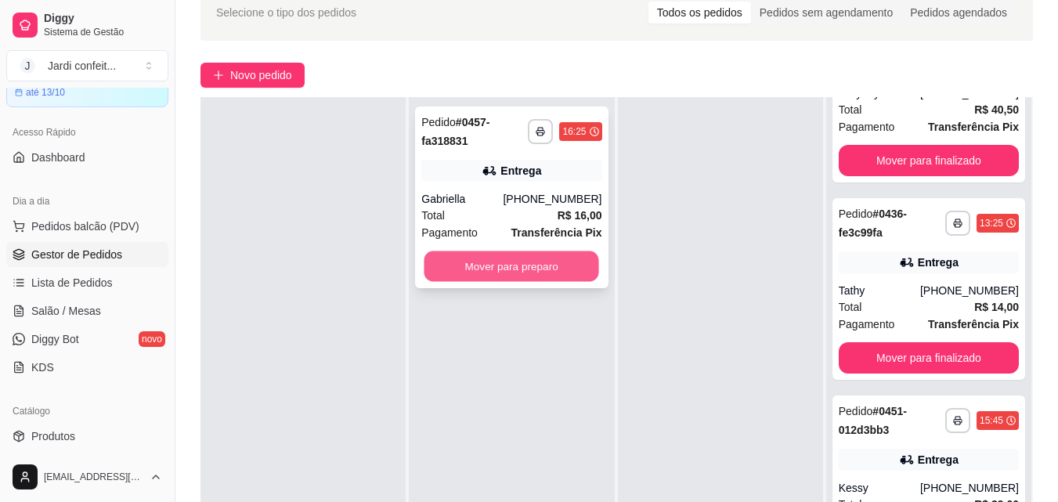
click at [551, 272] on button "Mover para preparo" at bounding box center [511, 266] width 175 height 31
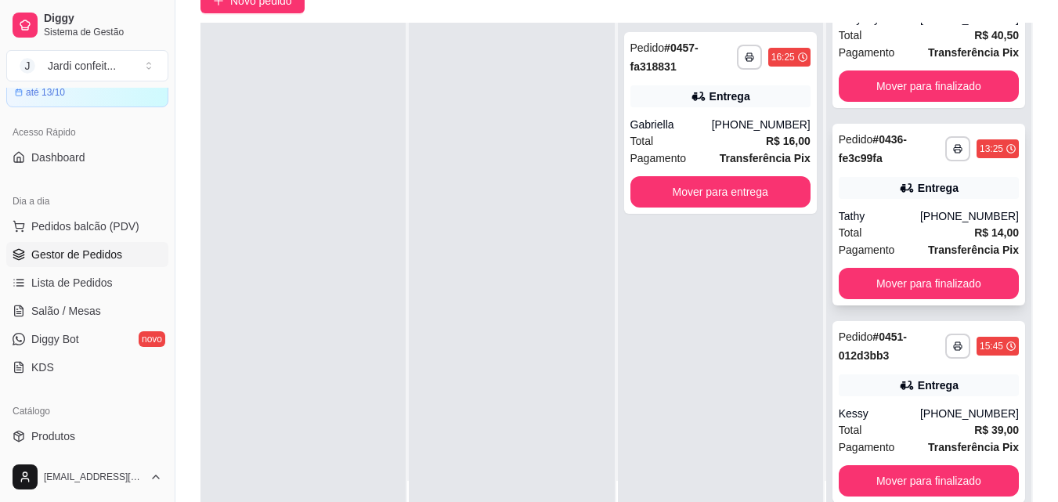
scroll to position [239, 0]
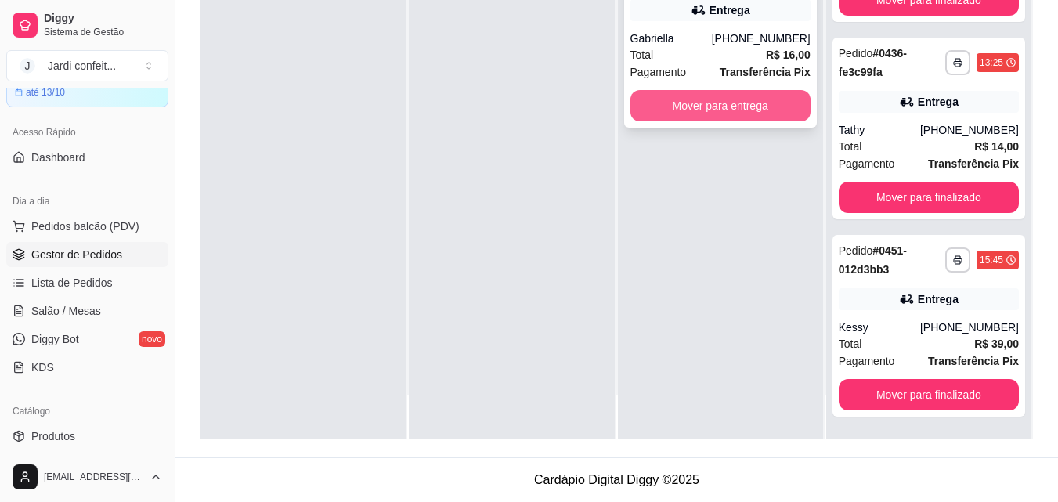
click at [726, 105] on button "Mover para entrega" at bounding box center [720, 105] width 180 height 31
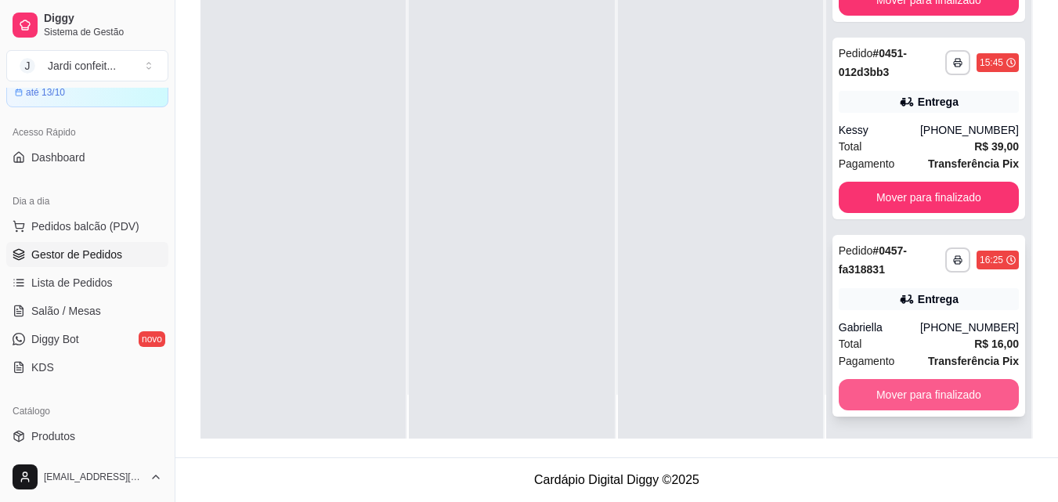
click at [939, 396] on button "Mover para finalizado" at bounding box center [928, 394] width 180 height 31
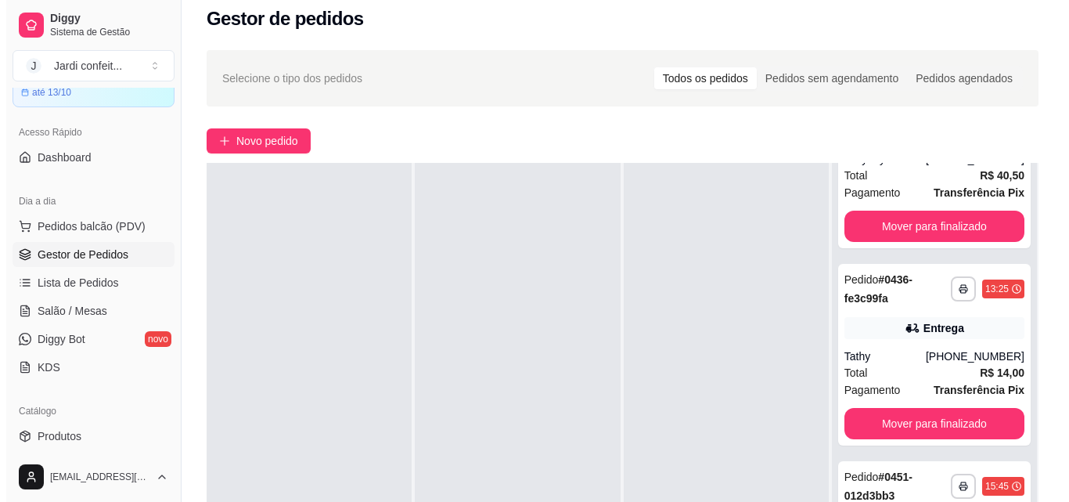
scroll to position [0, 0]
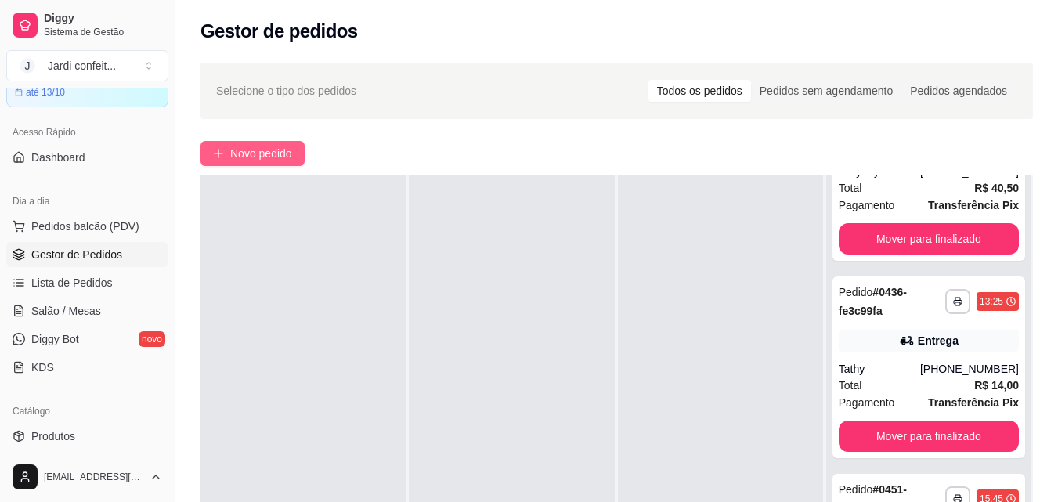
click at [266, 152] on span "Novo pedido" at bounding box center [261, 153] width 62 height 17
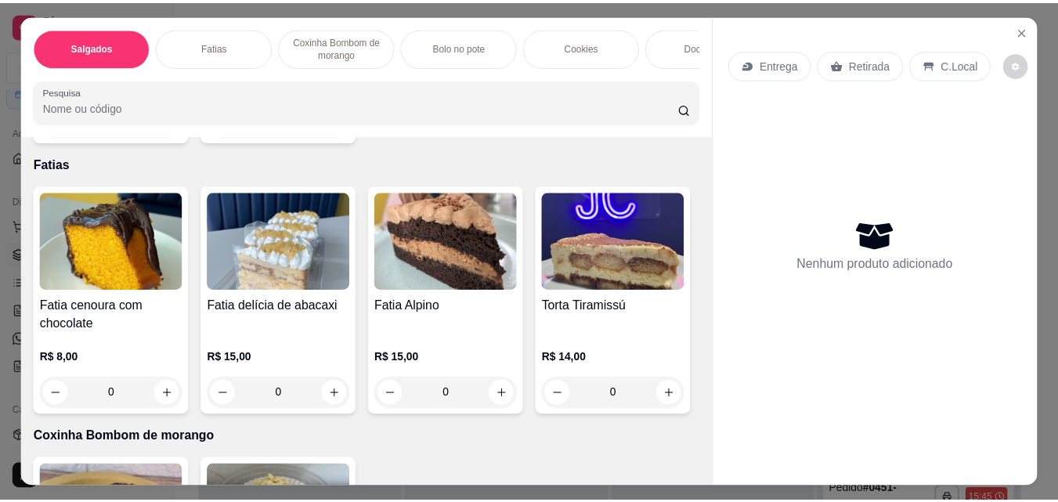
scroll to position [626, 0]
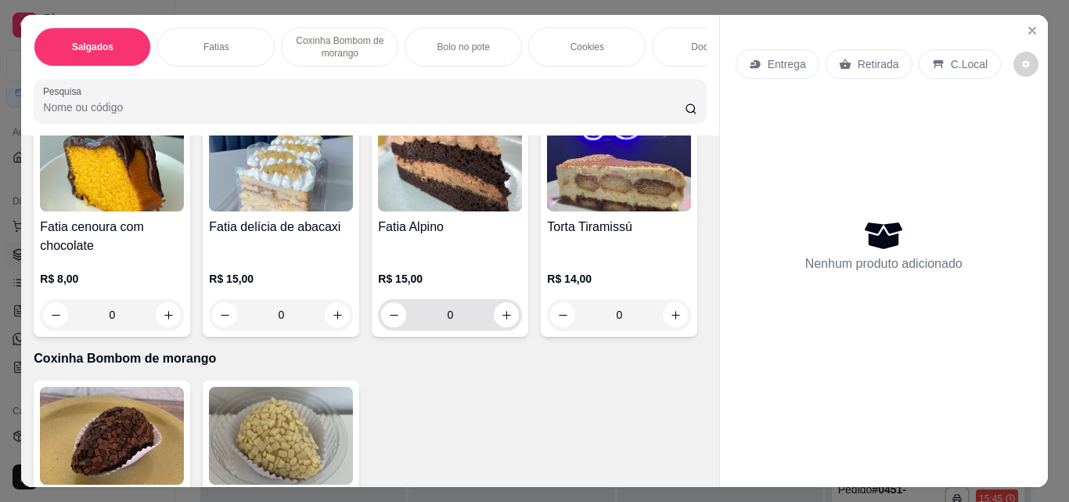
click at [503, 321] on icon "increase-product-quantity" at bounding box center [507, 315] width 12 height 12
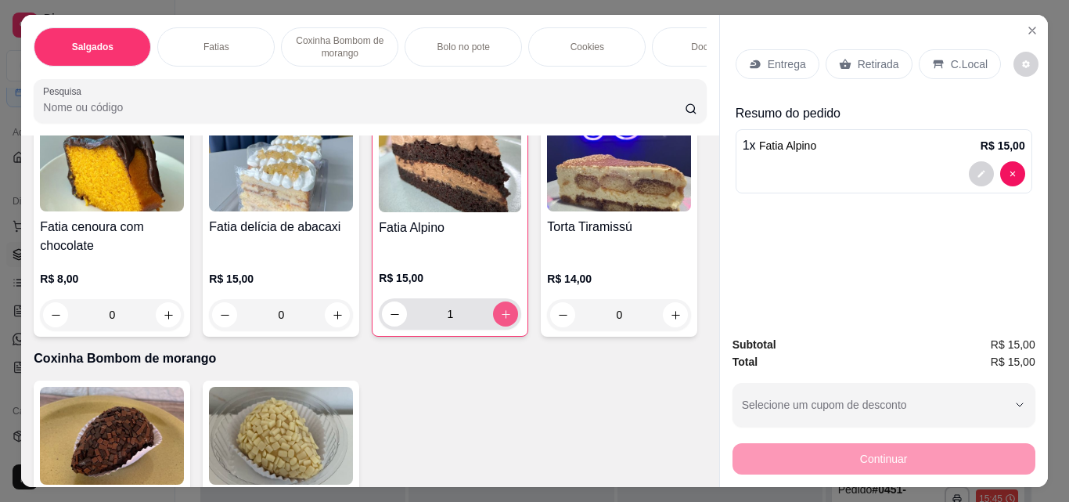
type input "1"
drag, startPoint x: 856, startPoint y: 58, endPoint x: 856, endPoint y: 50, distance: 7.9
click at [858, 56] on p "Retirada" at bounding box center [878, 64] width 41 height 16
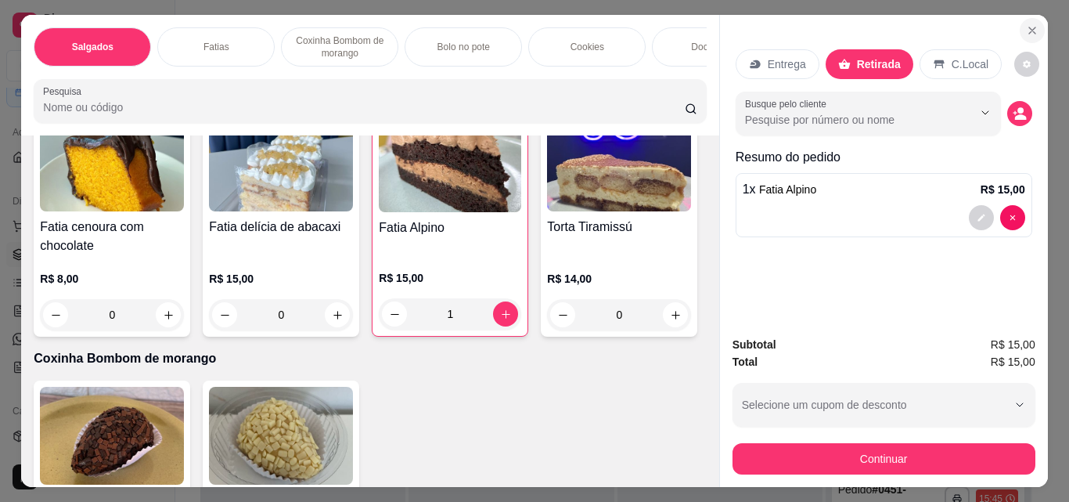
click at [1020, 25] on button "Close" at bounding box center [1032, 30] width 25 height 25
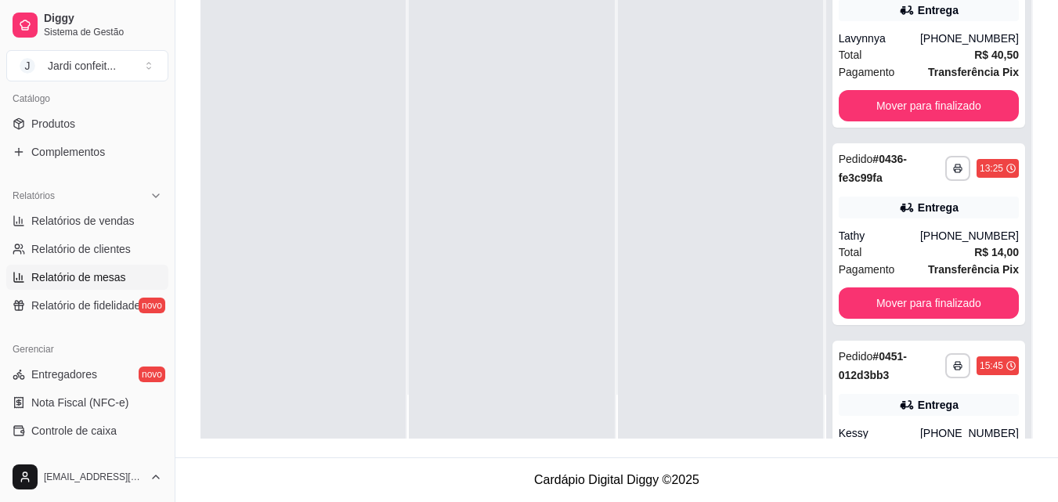
scroll to position [390, 0]
click at [114, 427] on span "Controle de caixa" at bounding box center [73, 430] width 85 height 16
